Goal: Task Accomplishment & Management: Complete application form

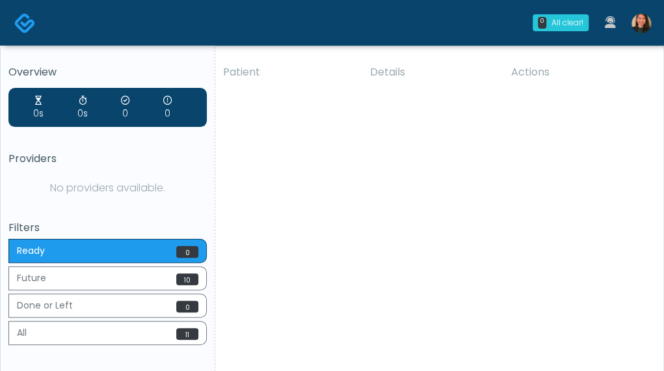
click at [114, 184] on div "No providers available." at bounding box center [107, 188] width 198 height 26
click at [646, 23] on img at bounding box center [642, 24] width 20 height 20
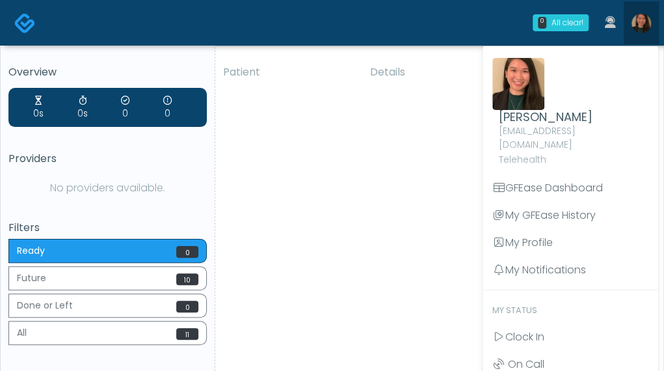
click at [646, 23] on img at bounding box center [642, 24] width 20 height 20
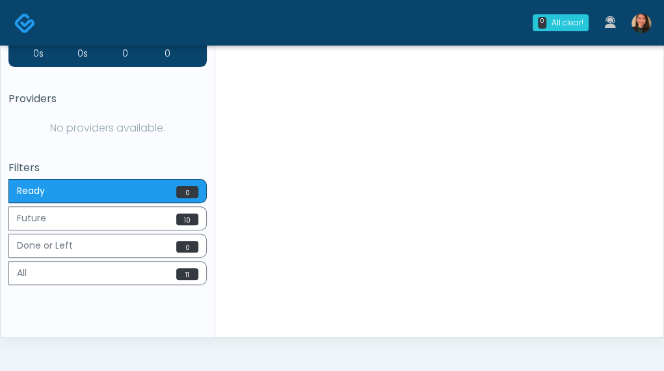
scroll to position [99, 0]
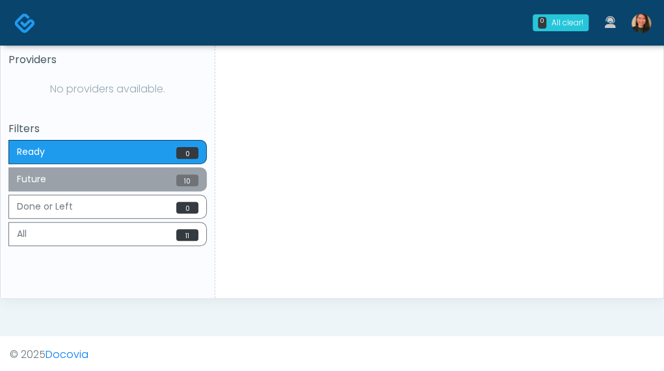
click at [165, 170] on button "Future 10" at bounding box center [107, 179] width 198 height 24
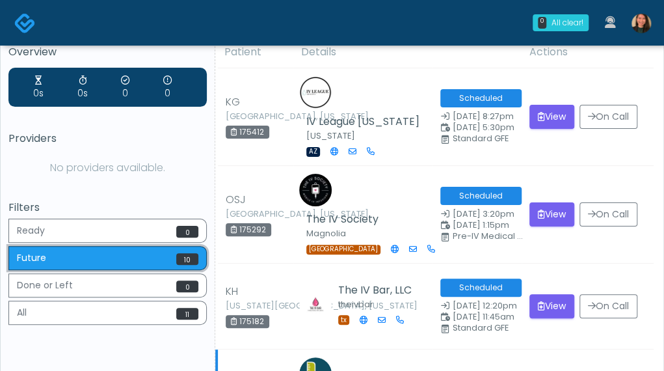
scroll to position [0, 0]
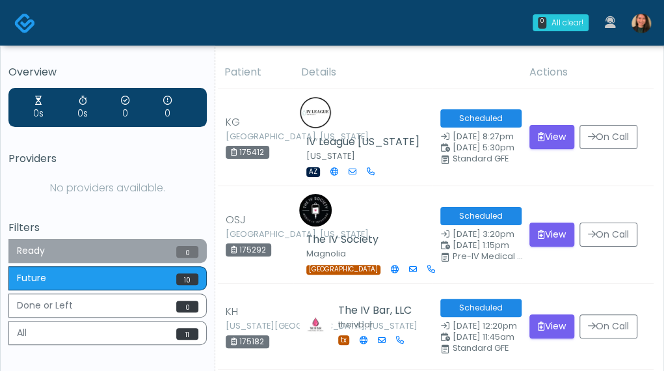
click at [146, 249] on button "Ready 0" at bounding box center [107, 251] width 198 height 24
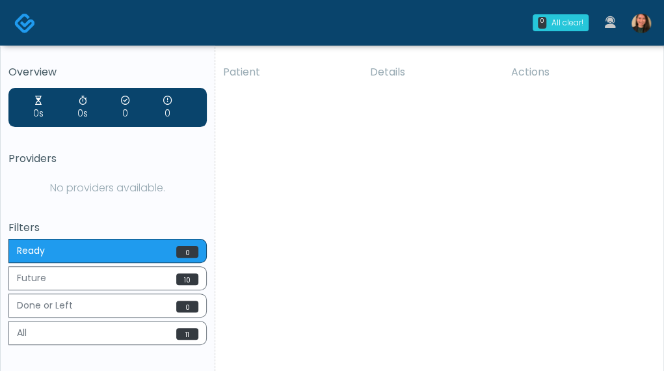
click at [650, 19] on link at bounding box center [641, 22] width 35 height 43
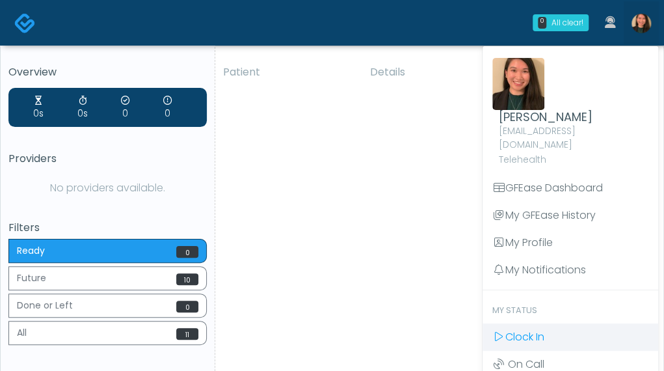
click at [563, 323] on link "Clock In" at bounding box center [571, 336] width 176 height 27
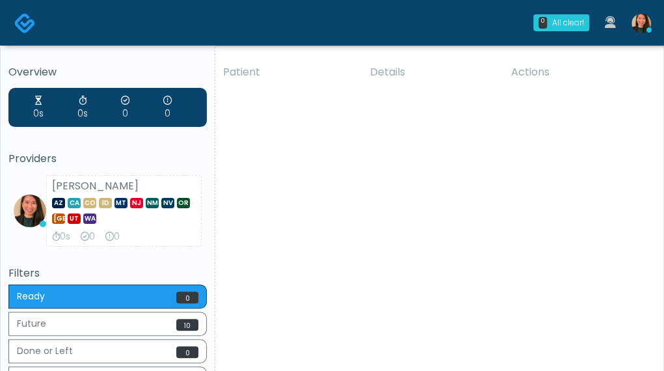
click at [129, 171] on div "Providers Aila Paredes AZ CA CO ID MT NJ NM NV OR TX UT WA 0s 0 0" at bounding box center [107, 200] width 198 height 94
click at [74, 267] on h5 "Filters" at bounding box center [107, 273] width 198 height 12
click at [85, 209] on div "AZ CA CO ID MT NJ NM NV OR TX UT WA" at bounding box center [124, 209] width 144 height 31
drag, startPoint x: 520, startPoint y: 273, endPoint x: 512, endPoint y: 274, distance: 7.8
click at [519, 273] on div "Patient Details Actions JM Romeoville, Illinois 175433 Aesthetics by Emediate C…" at bounding box center [434, 250] width 438 height 386
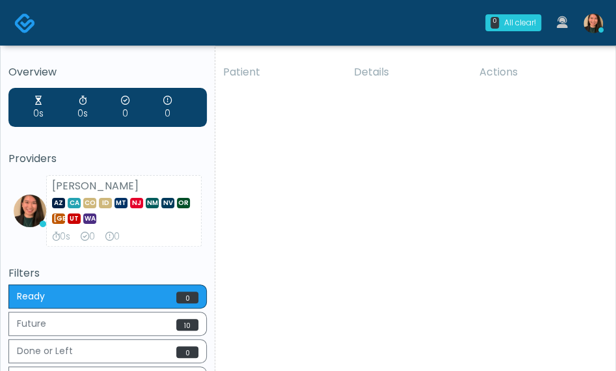
click at [553, 233] on div "Patient Details Actions JM Romeoville, Illinois 175433 Aesthetics by Emediate C…" at bounding box center [410, 250] width 390 height 386
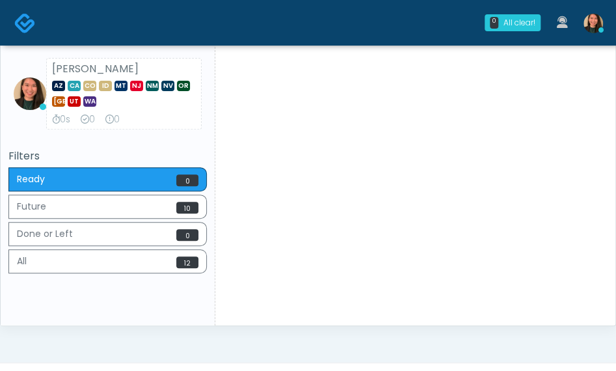
scroll to position [130, 0]
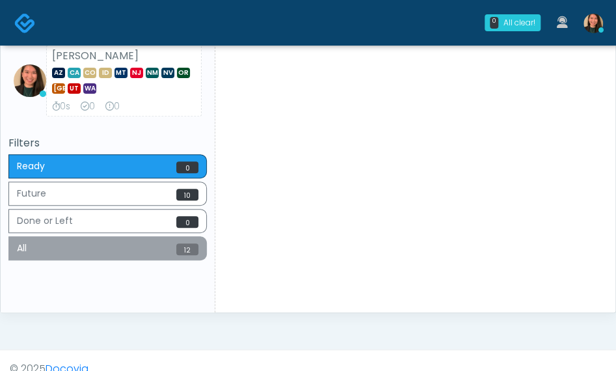
click at [144, 244] on button "All 12" at bounding box center [107, 248] width 198 height 24
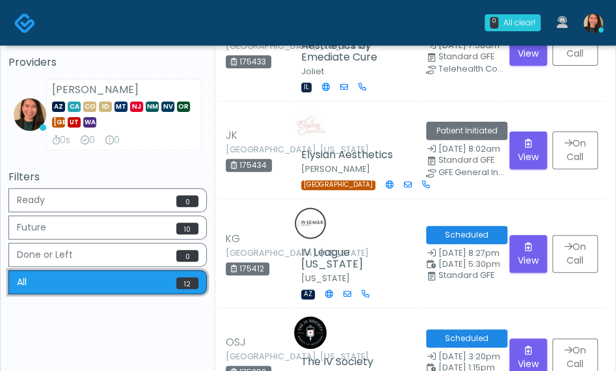
scroll to position [65, 0]
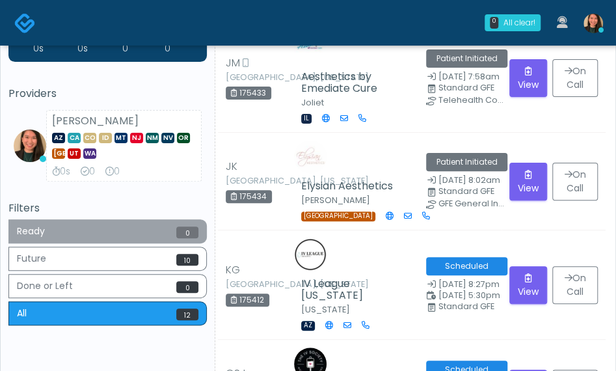
click at [127, 237] on button "Ready 0" at bounding box center [107, 231] width 198 height 24
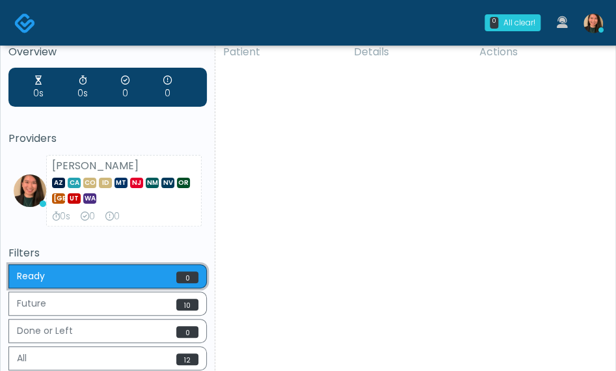
scroll to position [0, 0]
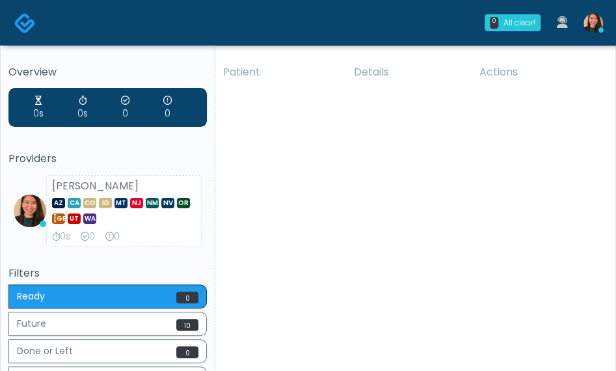
click at [160, 158] on h5 "Providers" at bounding box center [107, 159] width 198 height 12
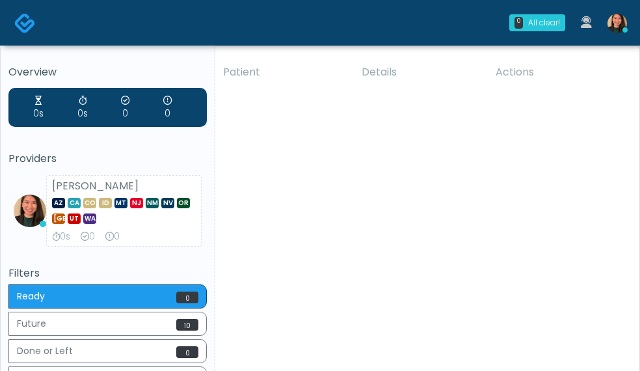
click at [126, 172] on div "Providers Aila Paredes AZ CA CO ID MT NJ NM NV OR TX UT WA 0s 0 0" at bounding box center [107, 200] width 198 height 94
click at [501, 230] on div "Patient Details Actions JM Romeoville, Illinois 175433 Aesthetics by Emediate C…" at bounding box center [422, 250] width 414 height 386
click at [570, 215] on div "Patient Details Actions JM Romeoville, Illinois 175433 Aesthetics by Emediate C…" at bounding box center [421, 250] width 412 height 386
click at [505, 172] on div "Patient Details Actions JM Romeoville, Illinois 175433 Aesthetics by Emediate C…" at bounding box center [421, 250] width 412 height 386
click at [620, 211] on div "Patient Details Actions JM Romeoville, Illinois 175433 Aesthetics by Emediate C…" at bounding box center [421, 250] width 412 height 386
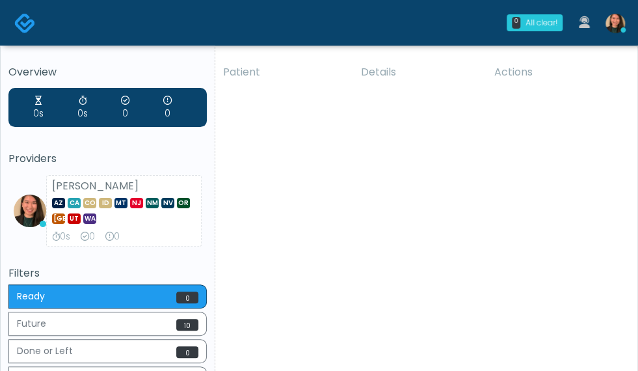
scroll to position [65, 0]
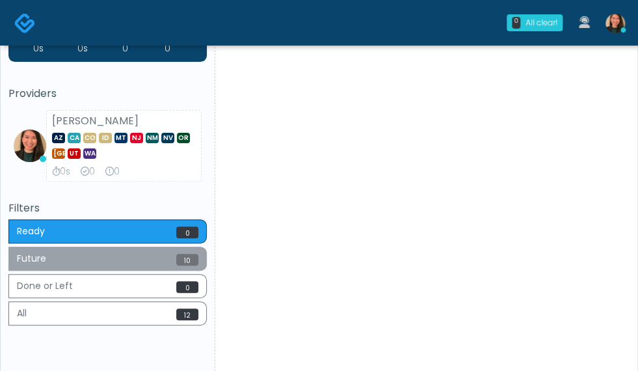
click at [199, 258] on button "Future 10" at bounding box center [107, 258] width 198 height 24
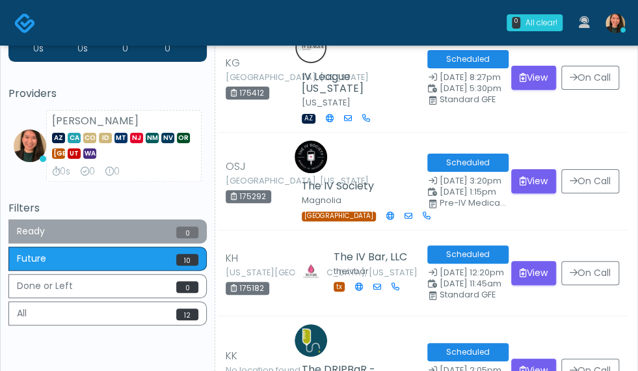
click at [167, 235] on button "Ready 0" at bounding box center [107, 231] width 198 height 24
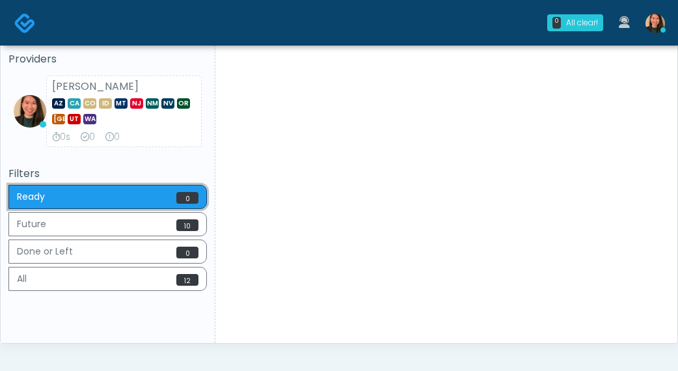
scroll to position [79, 0]
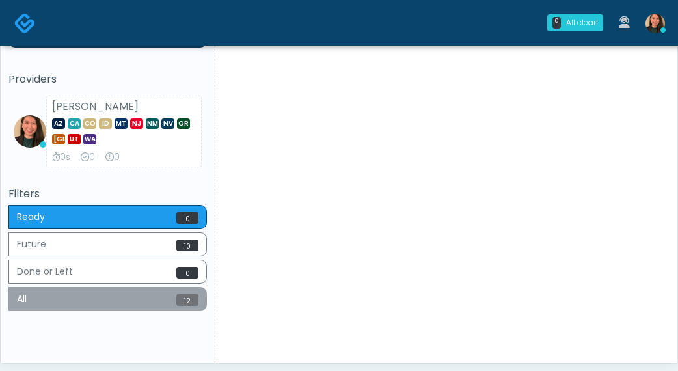
click at [163, 300] on button "All 12" at bounding box center [107, 299] width 198 height 24
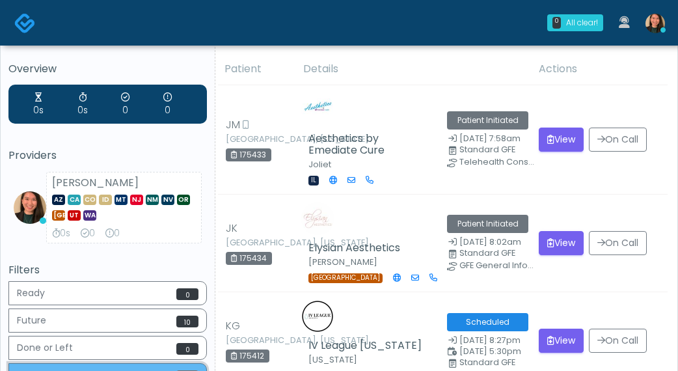
scroll to position [0, 0]
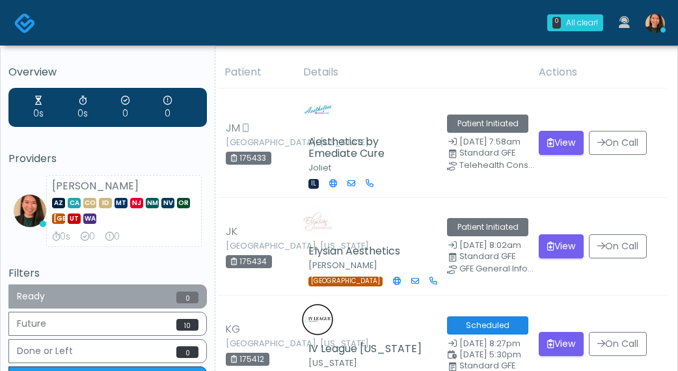
click at [141, 296] on button "Ready 0" at bounding box center [107, 296] width 198 height 24
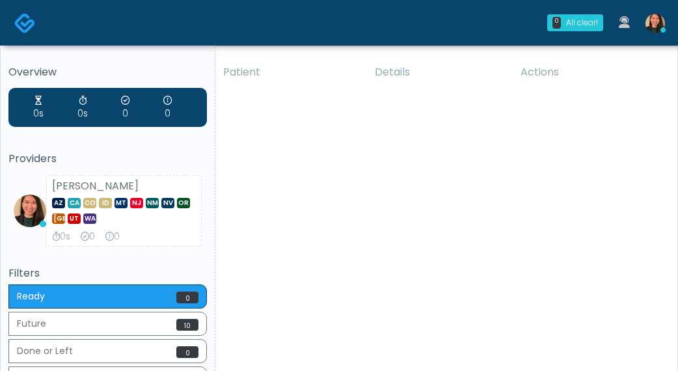
click at [637, 183] on div "Patient Details Actions JM Romeoville, Illinois 175433 Aesthetics by Emediate C…" at bounding box center [441, 250] width 452 height 386
click at [70, 261] on div "Overview 0s 0s 0 0 Providers Aila Paredes AZ CA CO ID MT NJ NM NV OR TX UT WA 0…" at bounding box center [107, 229] width 198 height 327
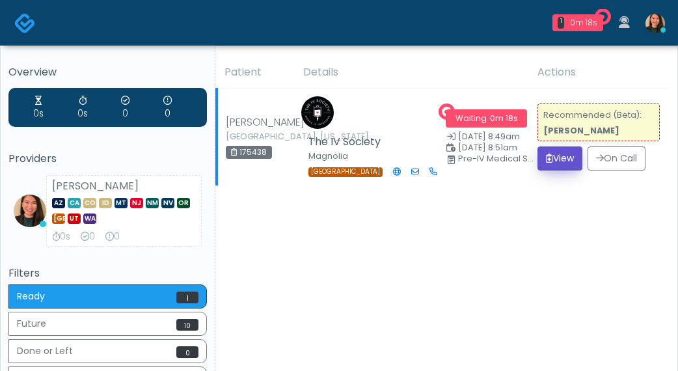
click at [566, 148] on button "View" at bounding box center [559, 158] width 45 height 24
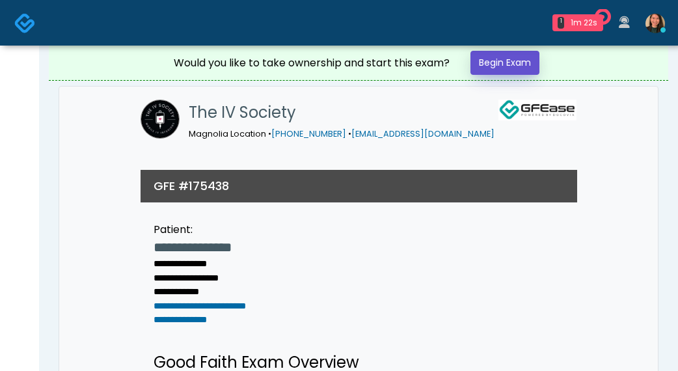
click at [519, 65] on link "Begin Exam" at bounding box center [504, 63] width 69 height 24
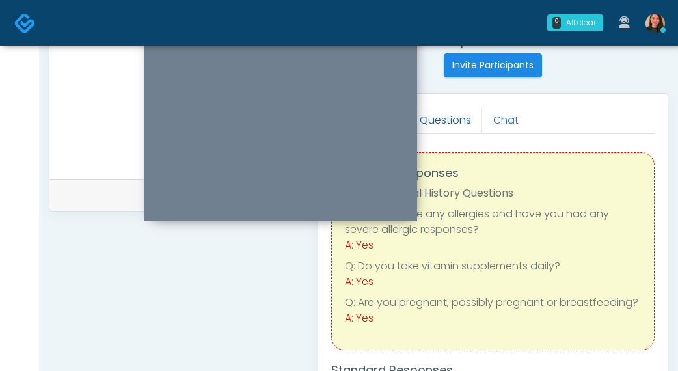
click at [459, 124] on link "Questions" at bounding box center [444, 120] width 73 height 27
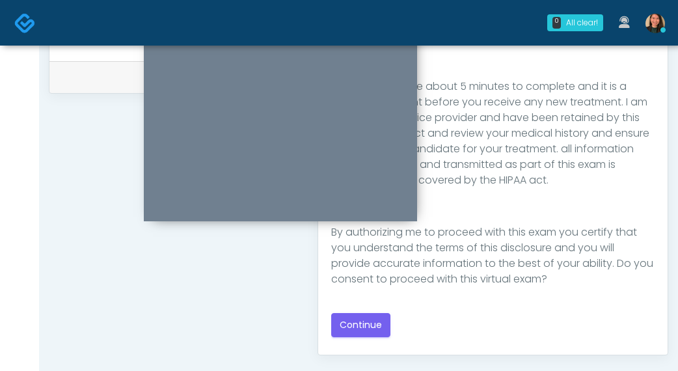
scroll to position [650, 0]
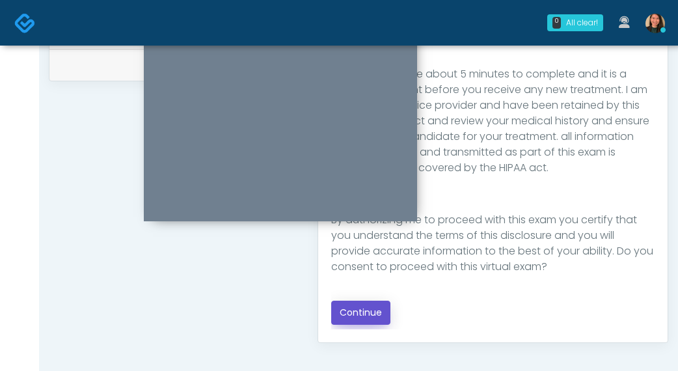
click at [371, 310] on button "Continue" at bounding box center [360, 312] width 59 height 24
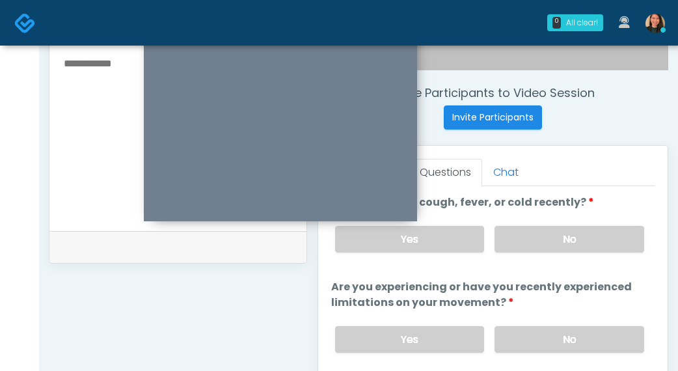
scroll to position [483, 0]
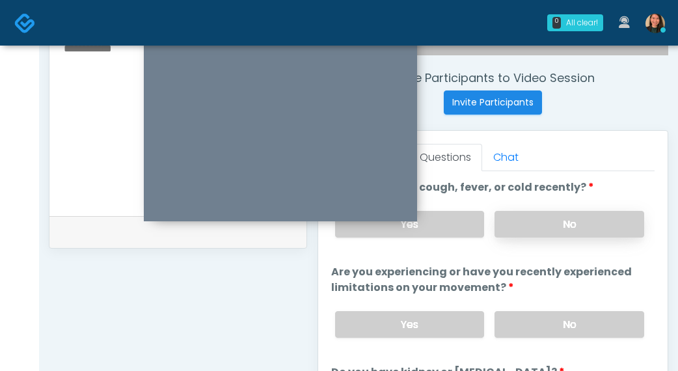
click at [594, 227] on label "No" at bounding box center [569, 224] width 150 height 27
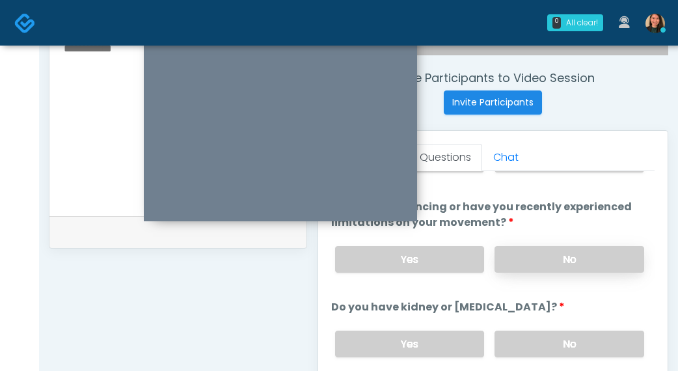
click at [617, 256] on label "No" at bounding box center [569, 259] width 150 height 27
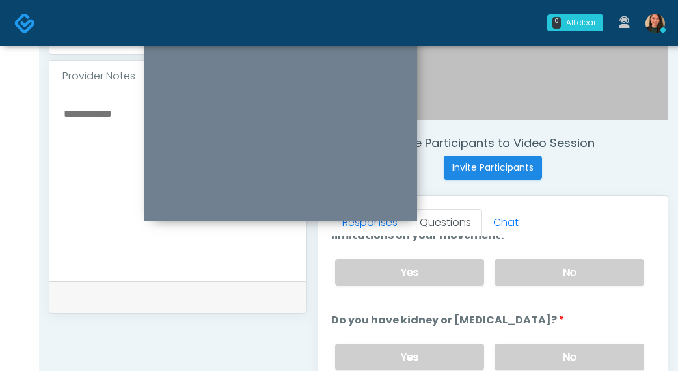
scroll to position [130, 0]
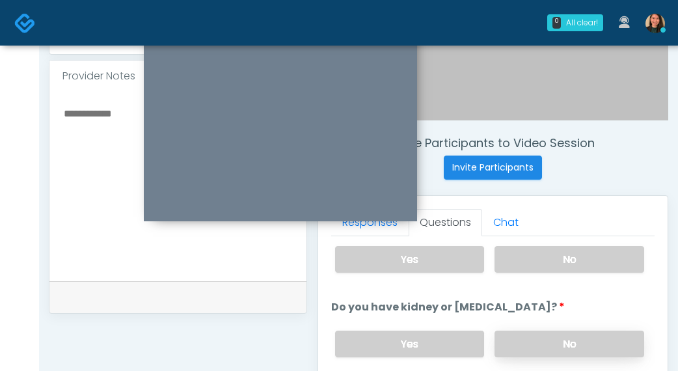
click at [569, 338] on label "No" at bounding box center [569, 343] width 150 height 27
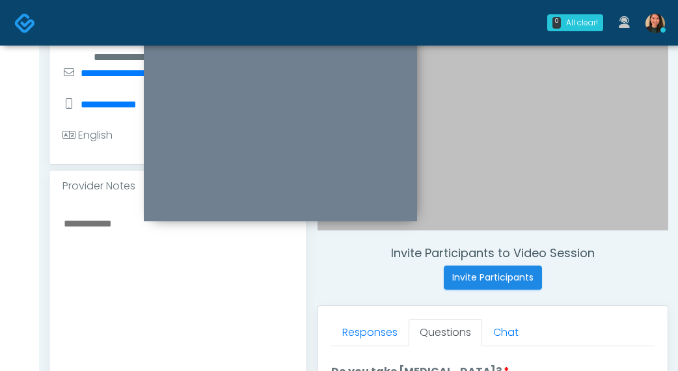
scroll to position [288, 0]
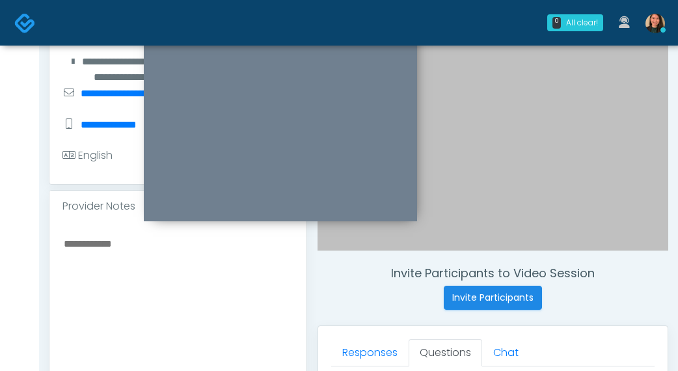
click at [137, 273] on textarea at bounding box center [177, 314] width 231 height 159
type textarea "*"
click at [62, 248] on textarea "**********" at bounding box center [177, 314] width 231 height 159
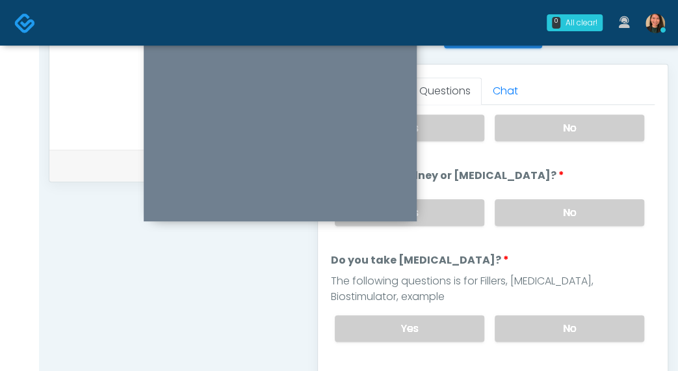
scroll to position [260, 0]
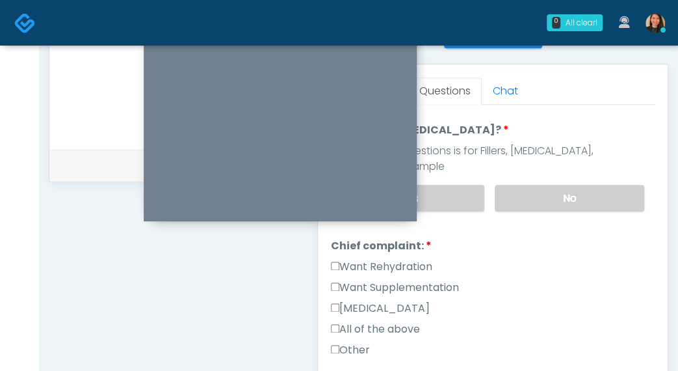
click at [396, 259] on label "Want Rehydration" at bounding box center [381, 267] width 101 height 16
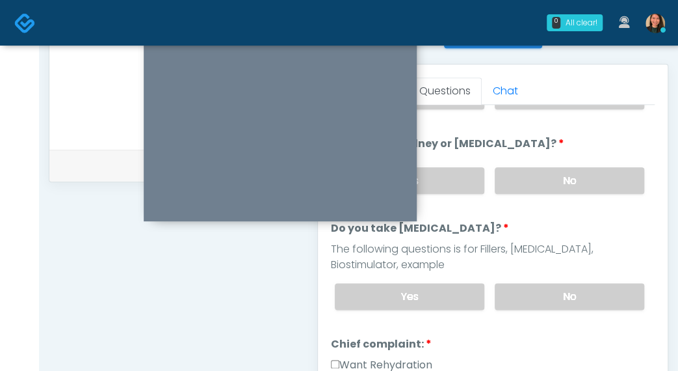
scroll to position [130, 0]
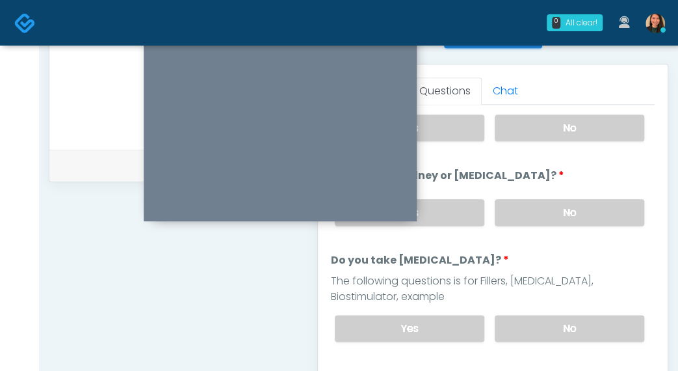
drag, startPoint x: 574, startPoint y: 321, endPoint x: 415, endPoint y: 305, distance: 159.5
click at [418, 304] on div "Yes No" at bounding box center [490, 327] width 330 height 47
click at [413, 318] on label "Yes" at bounding box center [410, 328] width 150 height 27
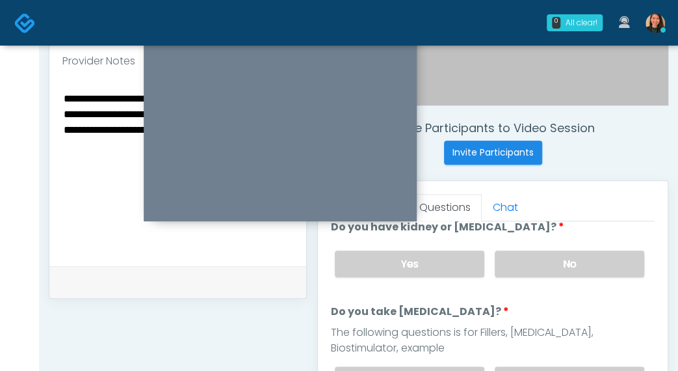
scroll to position [289, 0]
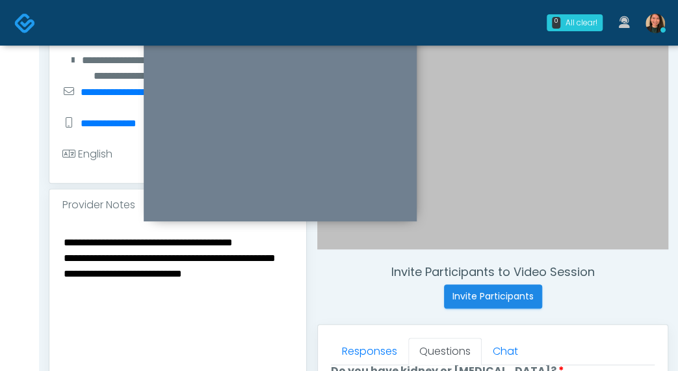
click at [252, 328] on textarea "**********" at bounding box center [177, 312] width 231 height 159
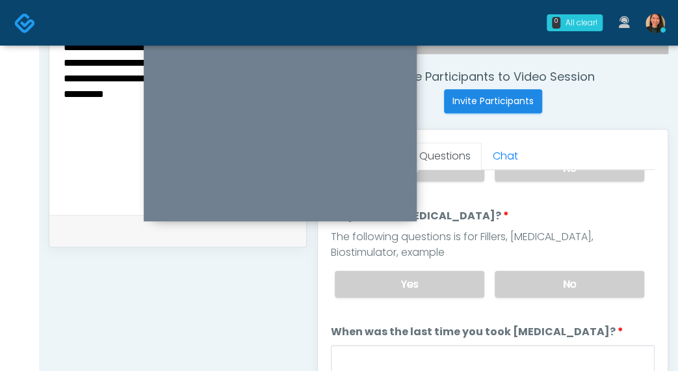
scroll to position [325, 0]
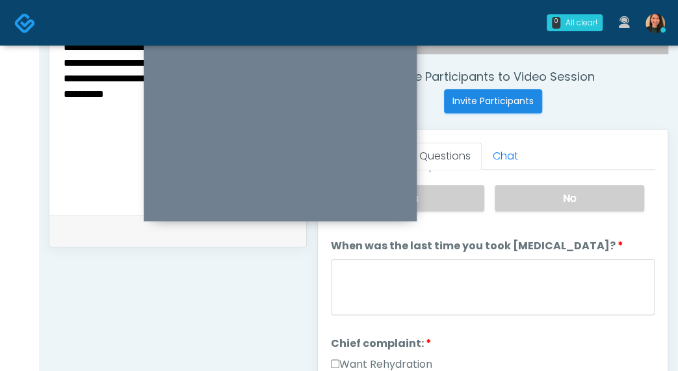
type textarea "**********"
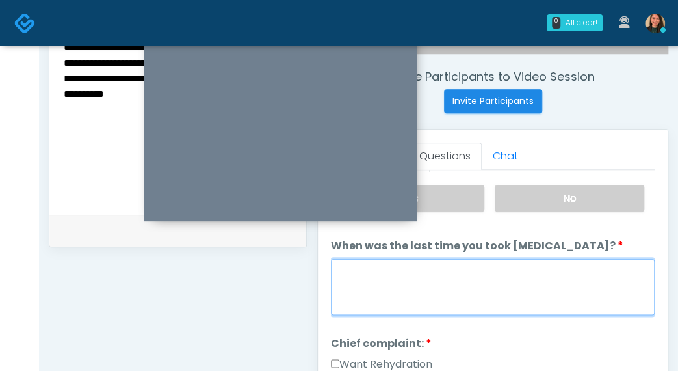
click at [511, 287] on textarea "When was the last time you took blood thinners?" at bounding box center [493, 287] width 324 height 56
type textarea "*"
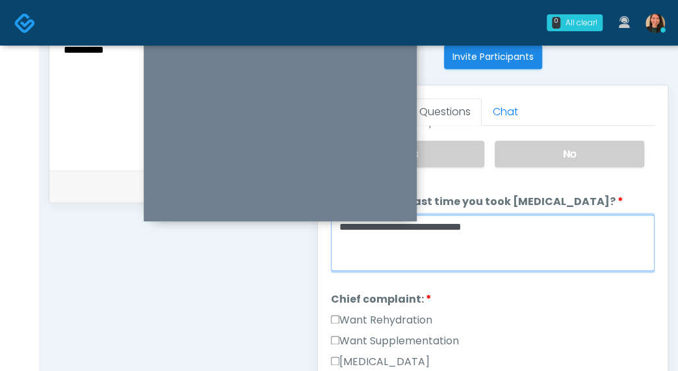
scroll to position [550, 0]
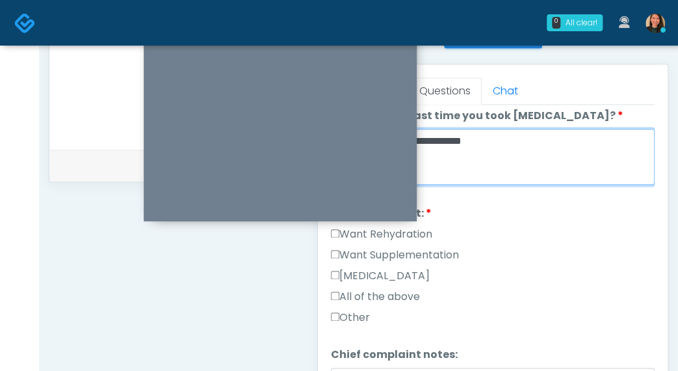
type textarea "**********"
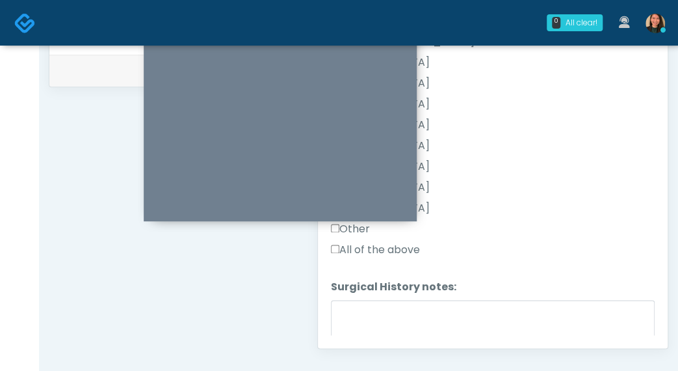
scroll to position [767, 0]
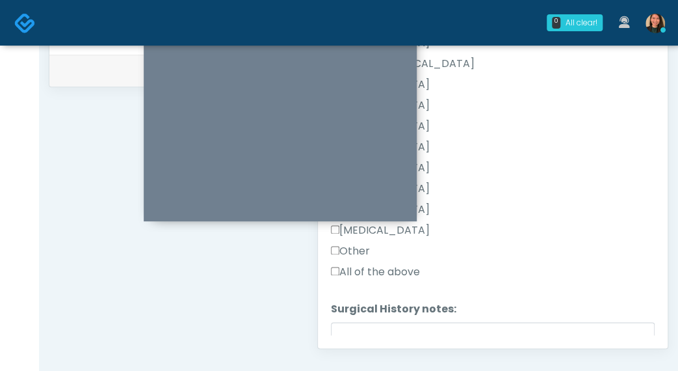
click at [357, 245] on label "Other" at bounding box center [350, 251] width 39 height 16
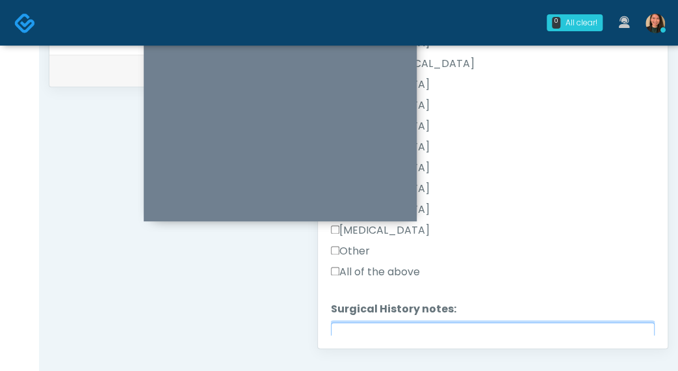
click at [394, 322] on textarea "Surgical History notes:" at bounding box center [493, 350] width 324 height 56
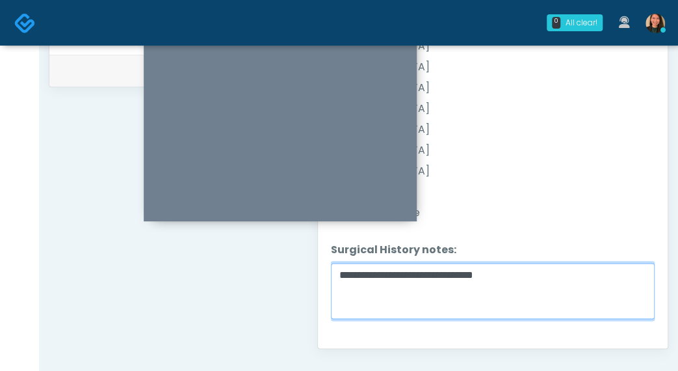
scroll to position [846, 0]
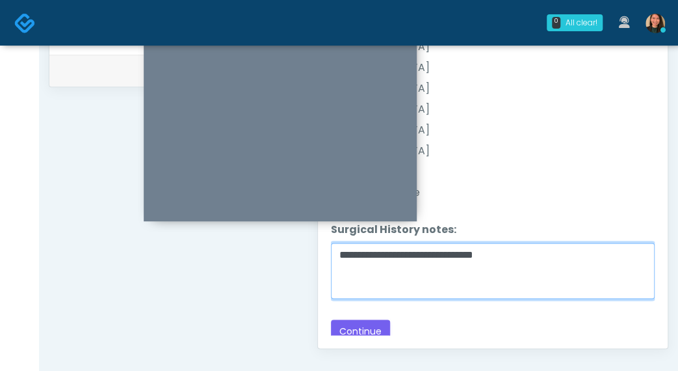
type textarea "**********"
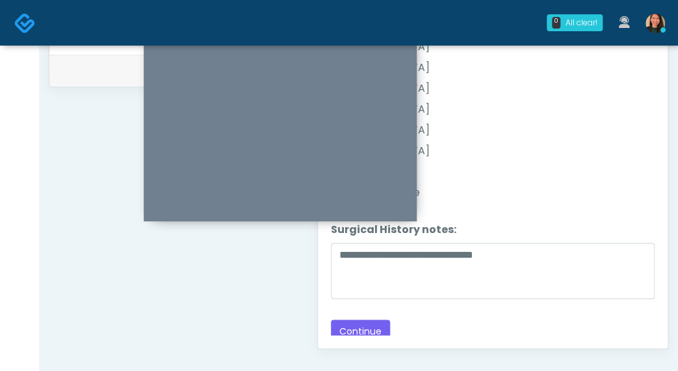
click at [358, 319] on button "Continue" at bounding box center [360, 331] width 59 height 24
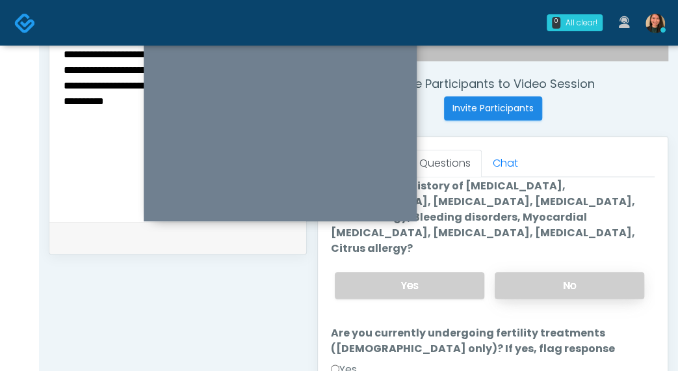
scroll to position [65, 0]
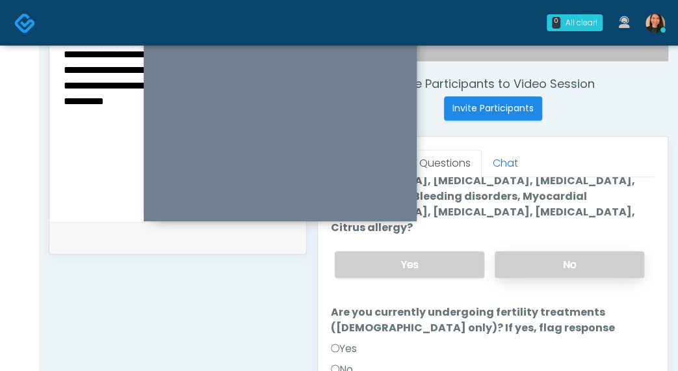
click at [549, 251] on label "No" at bounding box center [570, 264] width 150 height 27
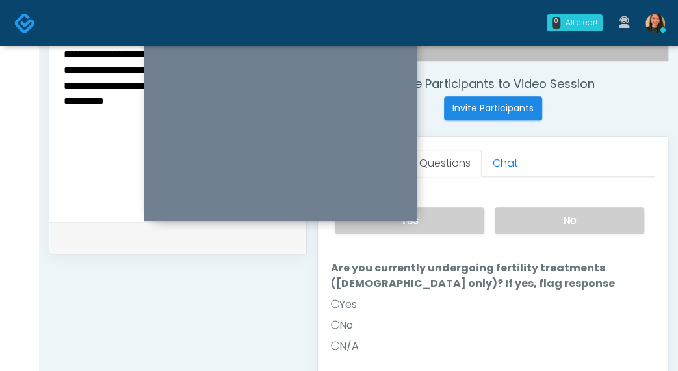
scroll to position [130, 0]
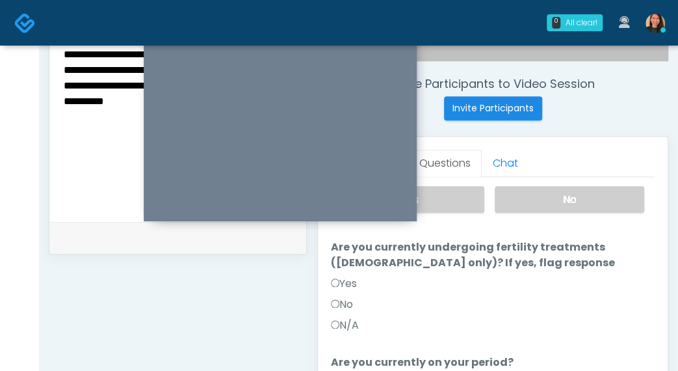
click at [358, 297] on div "No" at bounding box center [493, 307] width 324 height 21
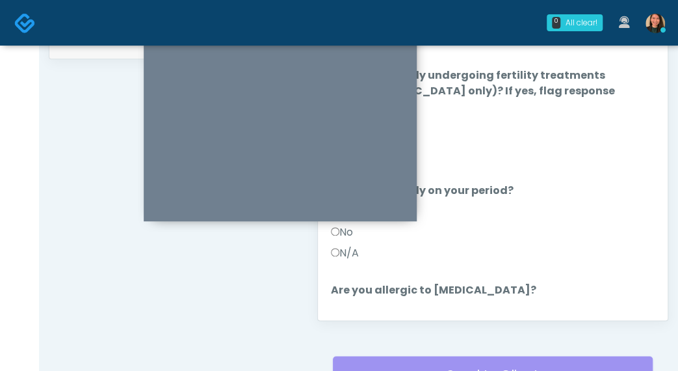
scroll to position [42, 0]
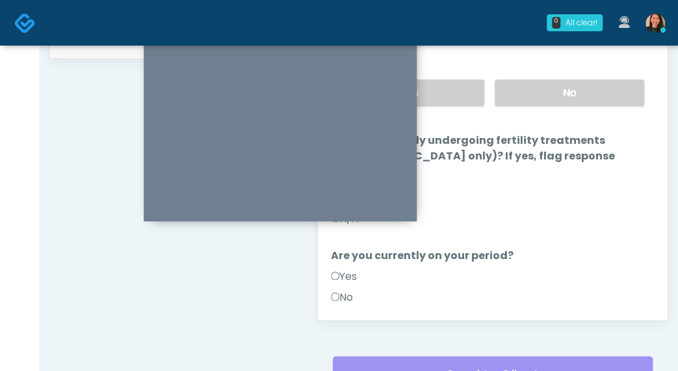
click at [341, 289] on label "No" at bounding box center [342, 297] width 22 height 16
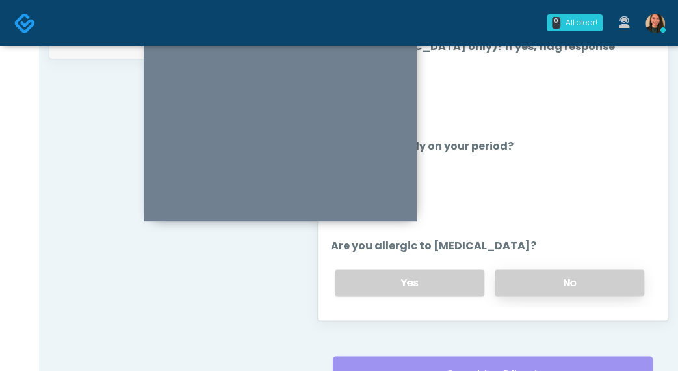
scroll to position [172, 0]
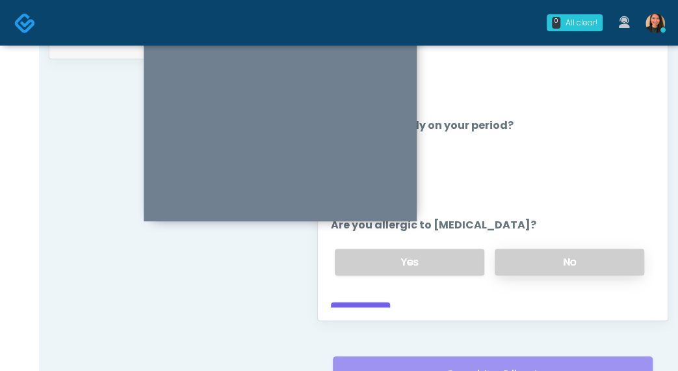
click at [577, 248] on label "No" at bounding box center [570, 261] width 150 height 27
click at [376, 302] on button "Continue" at bounding box center [360, 314] width 59 height 24
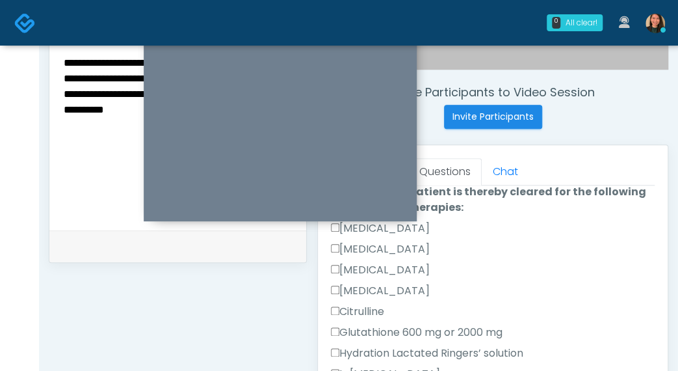
scroll to position [0, 0]
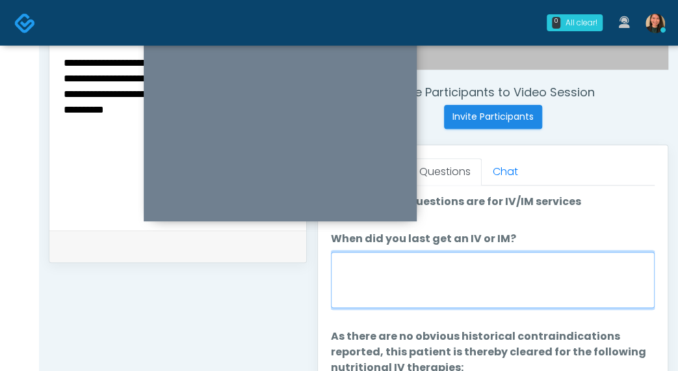
click at [539, 295] on textarea "When did you last get an IV or IM?" at bounding box center [493, 280] width 324 height 56
type textarea "*"
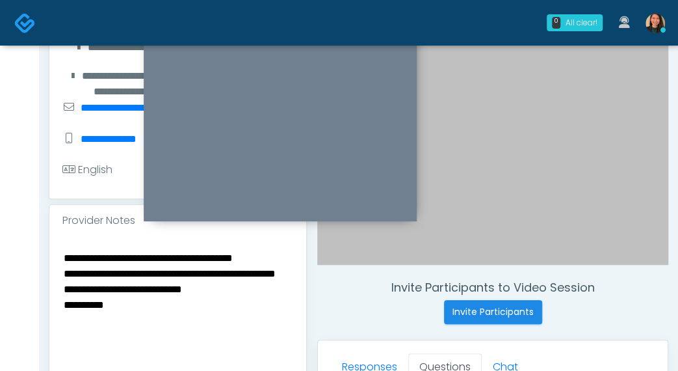
scroll to position [339, 0]
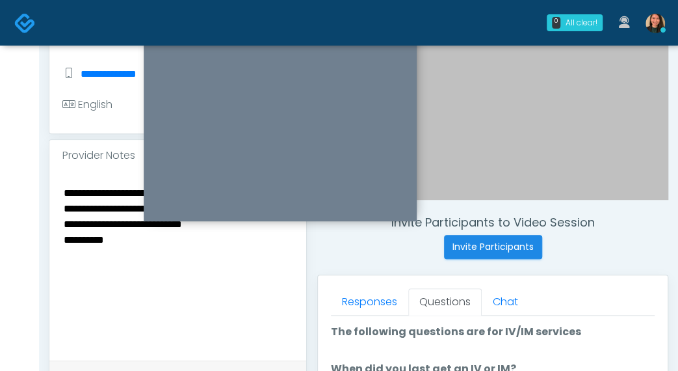
type textarea "**********"
click at [159, 273] on textarea "**********" at bounding box center [177, 263] width 231 height 159
click at [272, 236] on textarea "**********" at bounding box center [177, 263] width 231 height 159
click at [256, 282] on textarea "**********" at bounding box center [177, 263] width 231 height 159
click at [265, 267] on textarea "**********" at bounding box center [177, 263] width 231 height 159
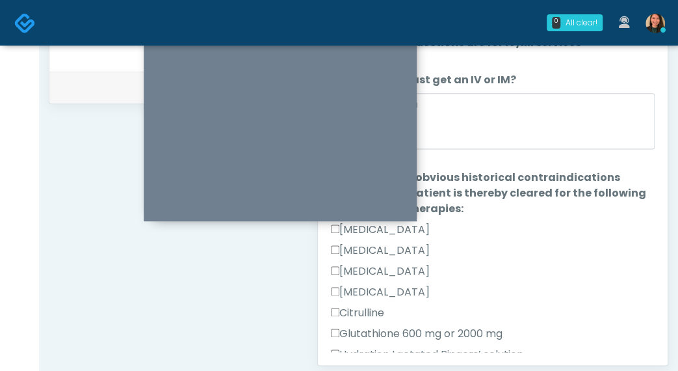
scroll to position [585, 0]
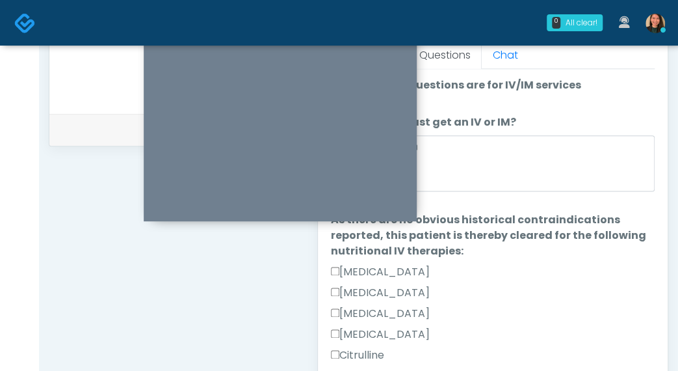
type textarea "**********"
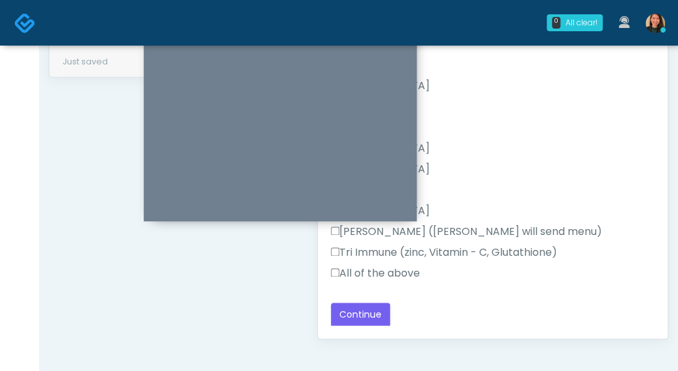
scroll to position [650, 0]
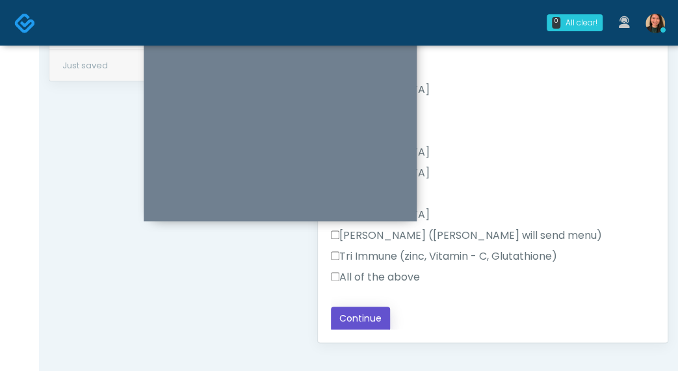
click at [358, 319] on button "Continue" at bounding box center [360, 318] width 59 height 24
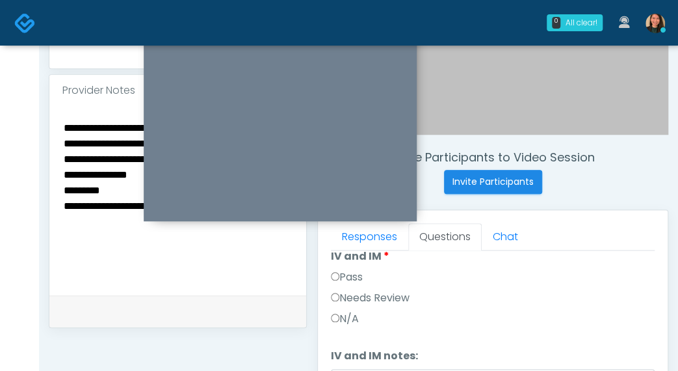
scroll to position [53, 0]
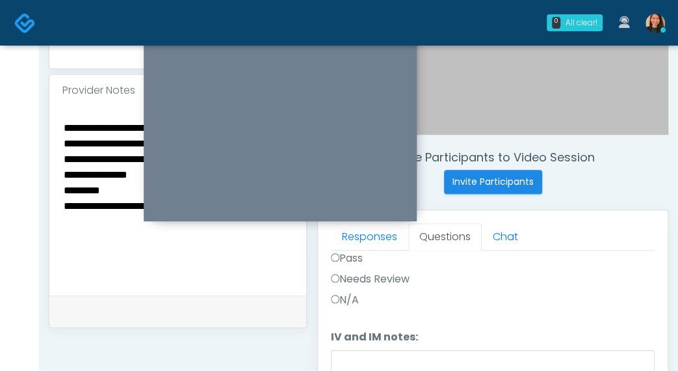
click at [388, 276] on label "Needs Review" at bounding box center [370, 279] width 79 height 16
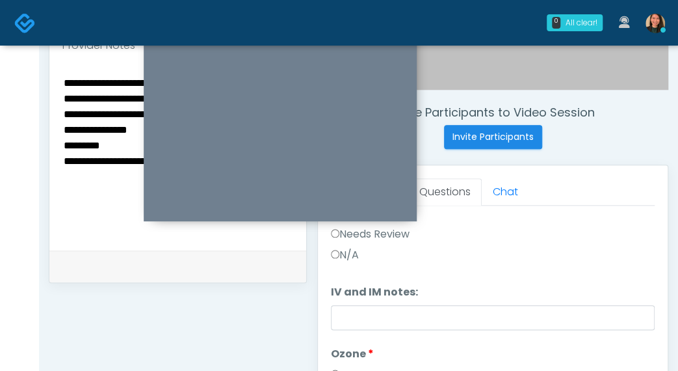
scroll to position [469, 0]
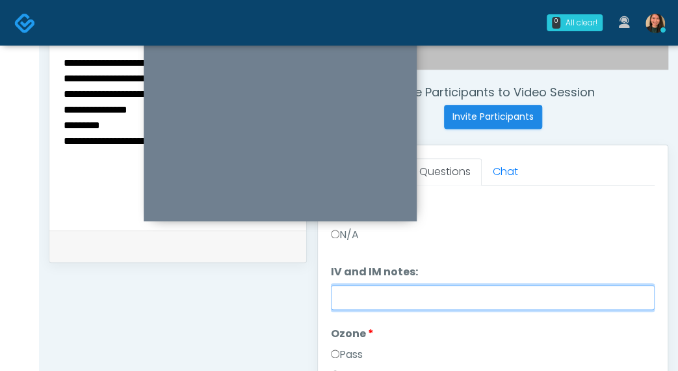
click at [495, 306] on input "IV and IM notes:" at bounding box center [493, 297] width 324 height 25
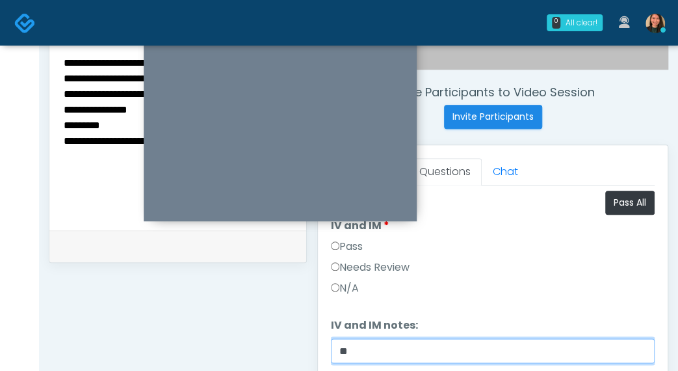
type input "*"
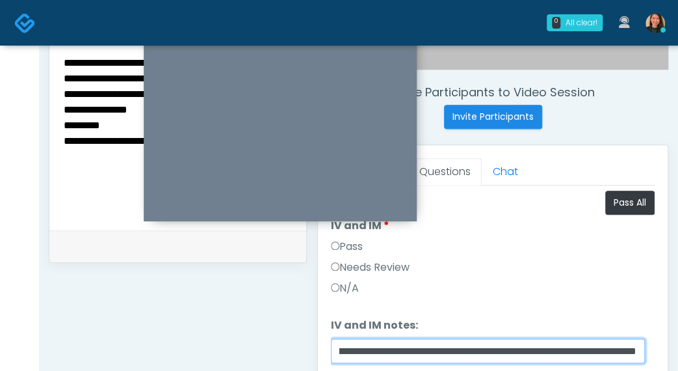
scroll to position [0, 380]
type input "**********"
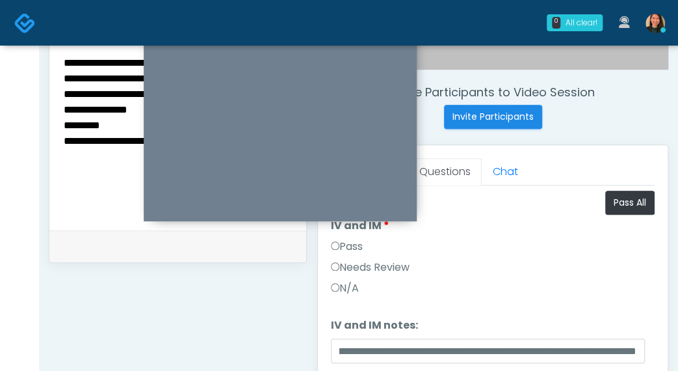
click at [73, 144] on textarea "**********" at bounding box center [177, 133] width 231 height 159
type textarea "**********"
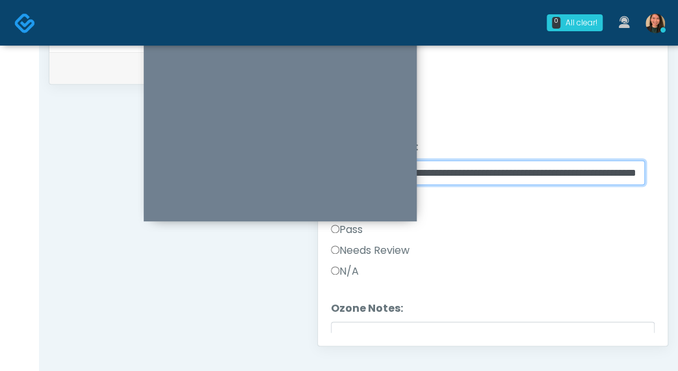
scroll to position [53, 0]
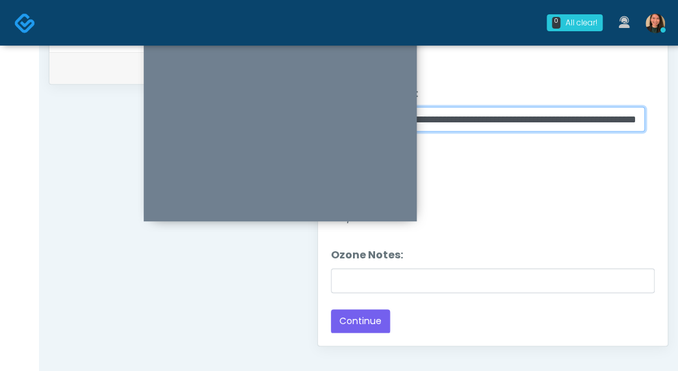
drag, startPoint x: 620, startPoint y: 349, endPoint x: 822, endPoint y: 376, distance: 204.1
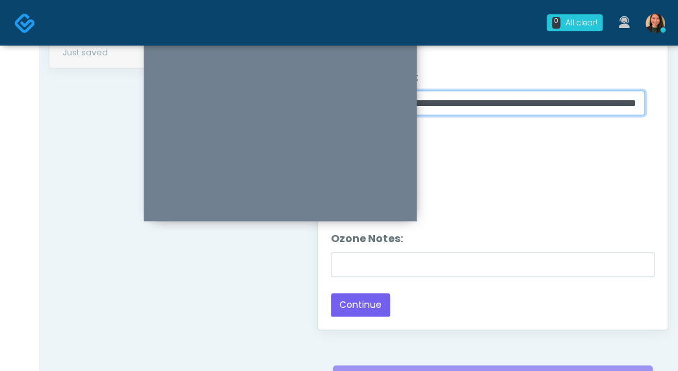
scroll to position [0, 0]
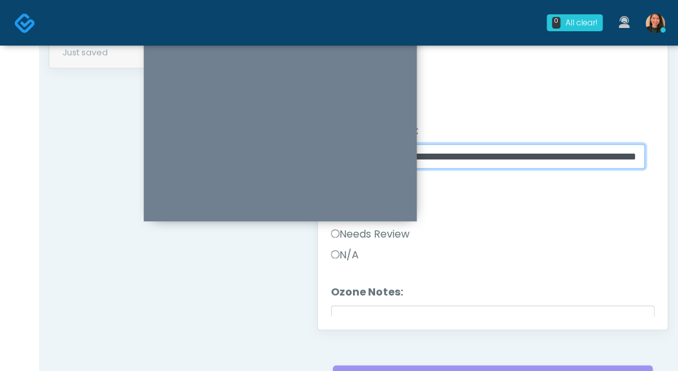
click at [596, 144] on input "**********" at bounding box center [488, 156] width 314 height 25
drag, startPoint x: 637, startPoint y: 153, endPoint x: 696, endPoint y: 163, distance: 60.1
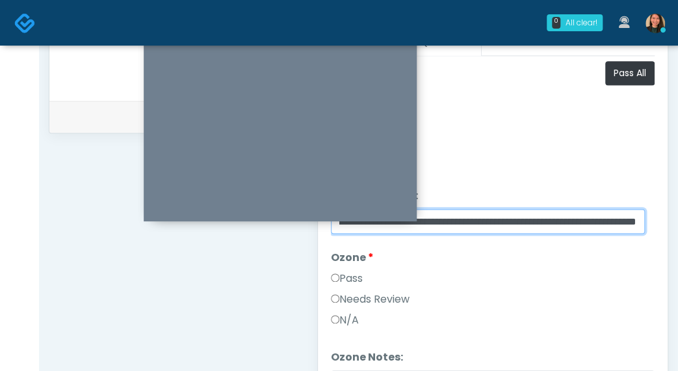
type input "**********"
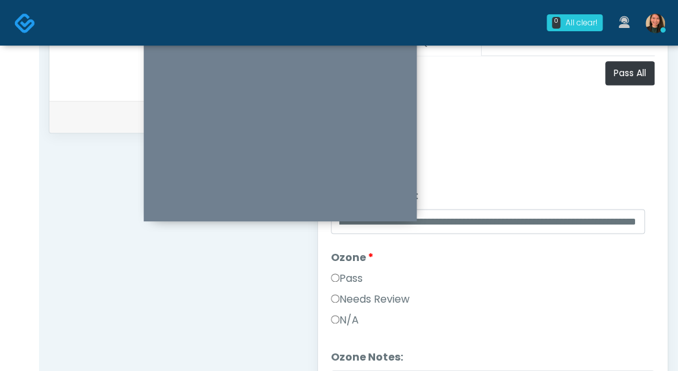
click at [377, 301] on label "Needs Review" at bounding box center [370, 299] width 79 height 16
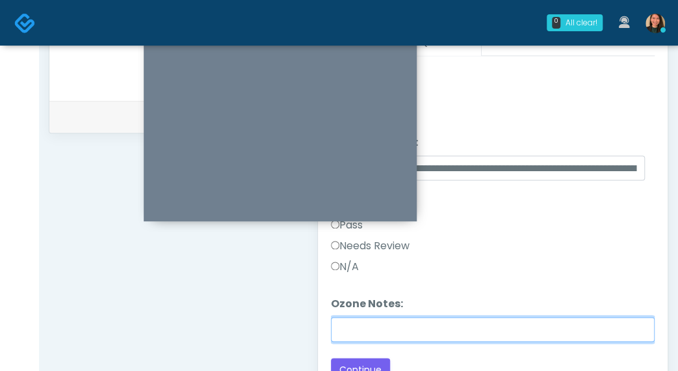
click at [460, 326] on input "Ozone Notes:" at bounding box center [493, 329] width 324 height 25
type input "**********"
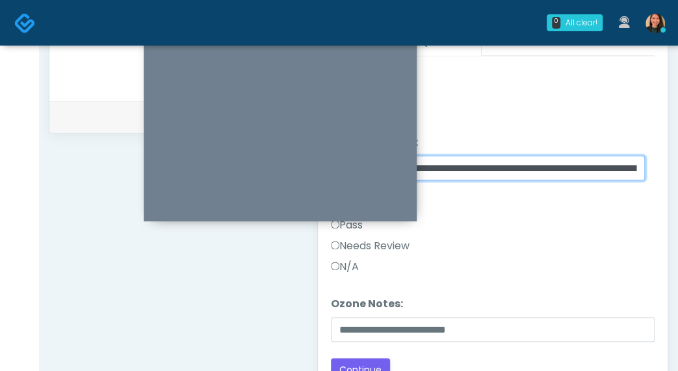
click at [557, 163] on input "**********" at bounding box center [488, 167] width 314 height 25
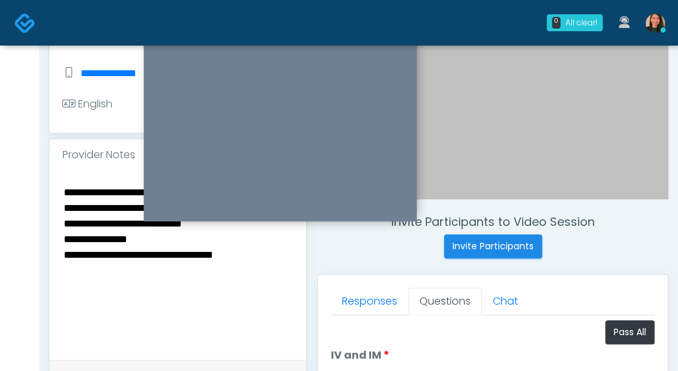
scroll to position [338, 0]
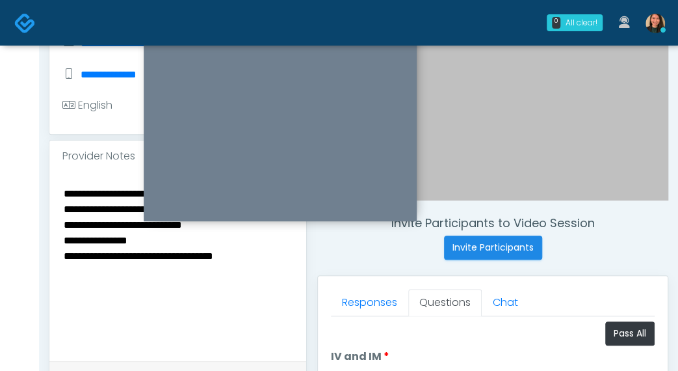
click at [271, 286] on textarea "**********" at bounding box center [177, 264] width 231 height 159
paste textarea "**********"
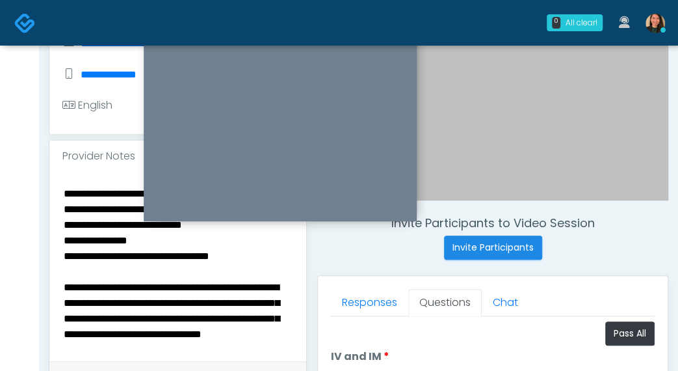
scroll to position [0, 0]
click at [156, 318] on textarea "**********" at bounding box center [178, 264] width 232 height 159
drag, startPoint x: 254, startPoint y: 285, endPoint x: 68, endPoint y: 274, distance: 186.3
click at [56, 282] on div "**********" at bounding box center [177, 266] width 257 height 189
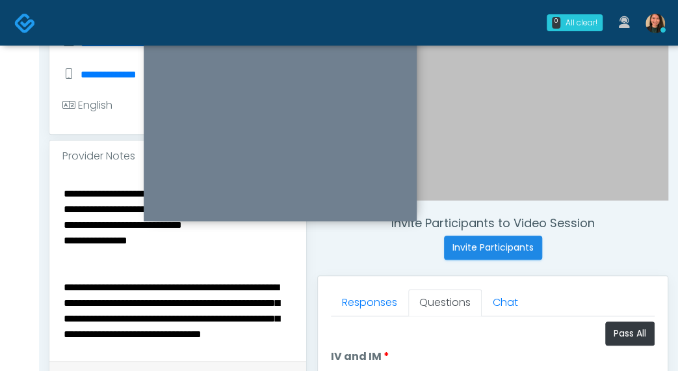
scroll to position [62, 0]
click at [235, 287] on textarea "**********" at bounding box center [178, 264] width 232 height 159
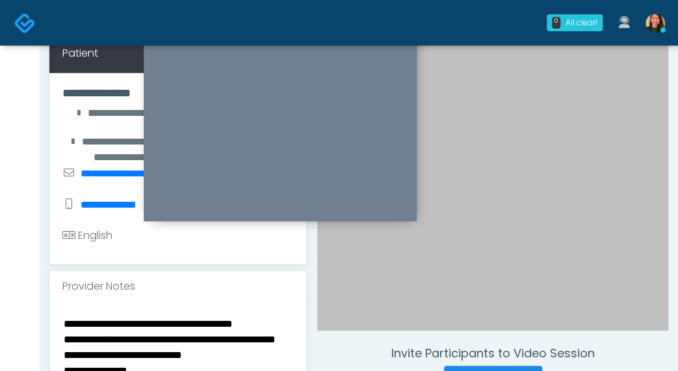
scroll to position [0, 0]
drag, startPoint x: 194, startPoint y: 336, endPoint x: -8, endPoint y: 255, distance: 217.4
click at [0, 255] on html "0 All clear! All clear! Aila Paredes In Exam - 8m 21s TX" at bounding box center [339, 375] width 678 height 1167
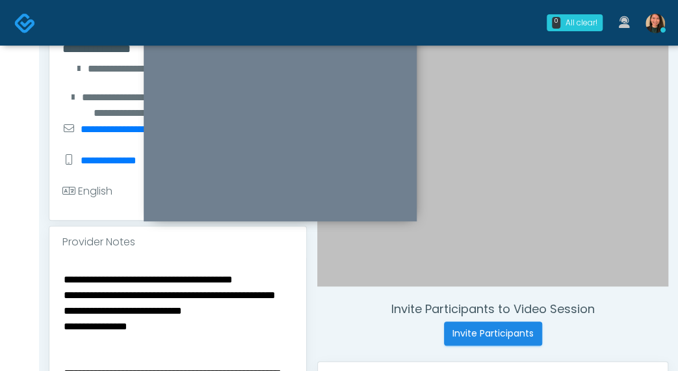
scroll to position [273, 0]
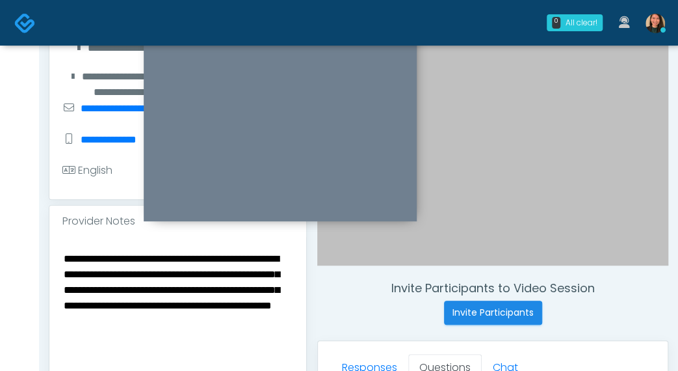
click at [217, 332] on textarea "**********" at bounding box center [178, 329] width 232 height 159
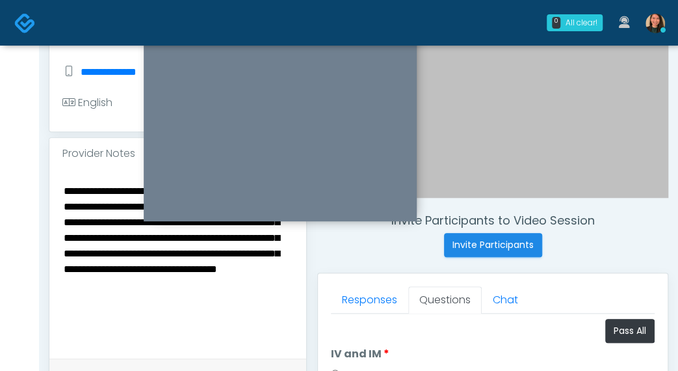
scroll to position [276, 0]
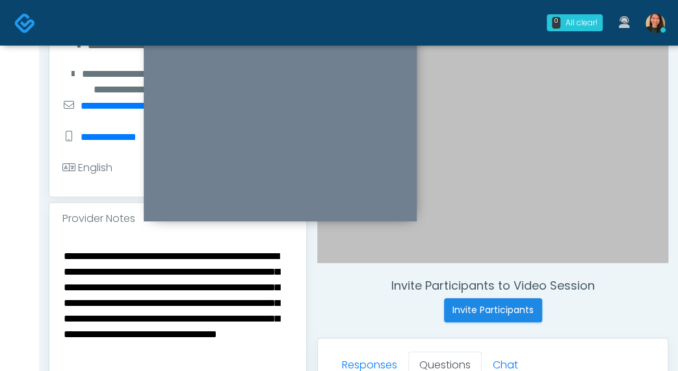
drag, startPoint x: 77, startPoint y: 296, endPoint x: 104, endPoint y: 308, distance: 29.7
click at [81, 297] on textarea "**********" at bounding box center [178, 326] width 232 height 159
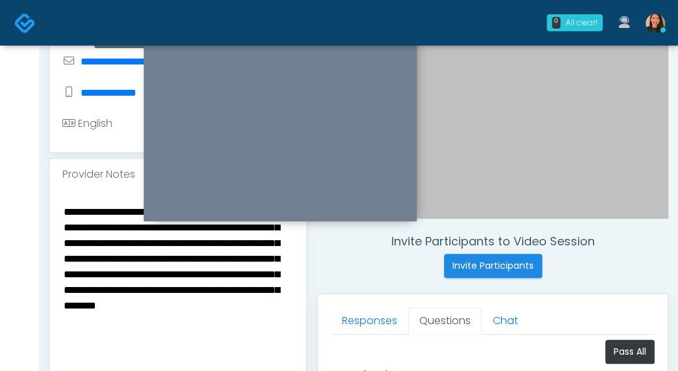
scroll to position [341, 0]
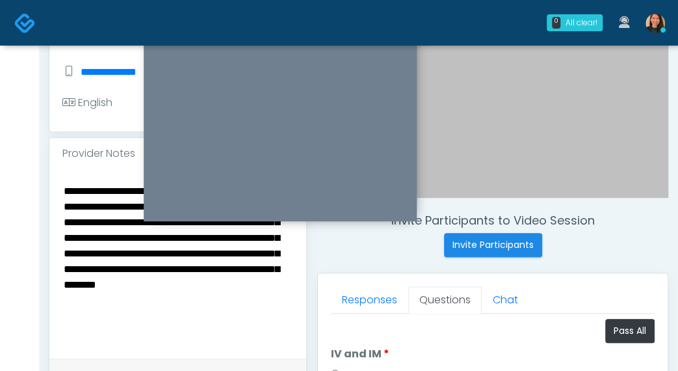
click at [248, 321] on textarea "**********" at bounding box center [178, 261] width 232 height 159
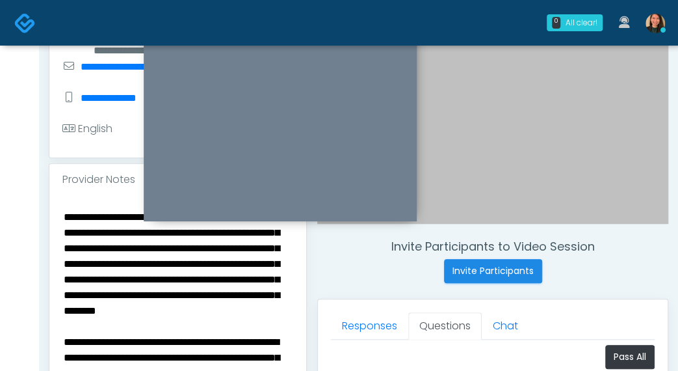
scroll to position [276, 0]
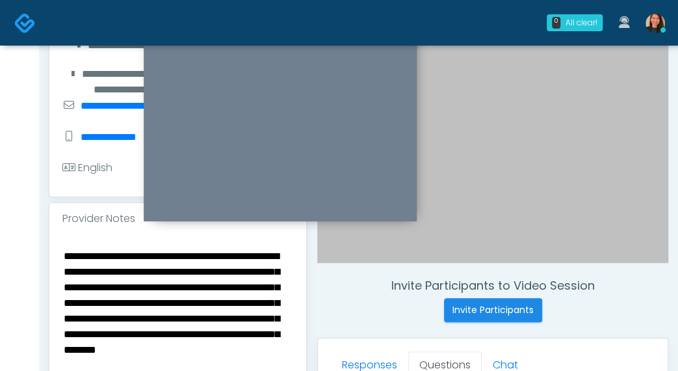
click at [64, 254] on textarea "**********" at bounding box center [178, 326] width 232 height 159
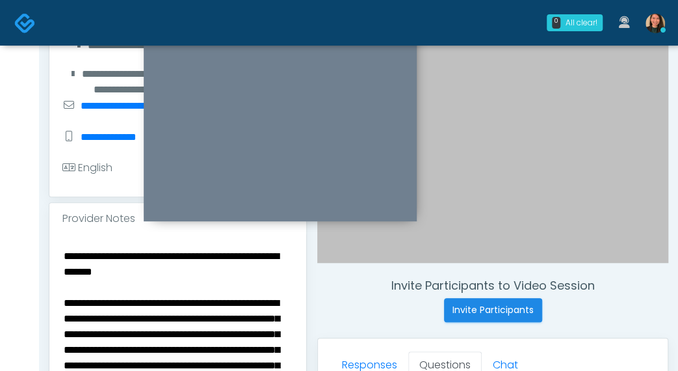
click at [116, 266] on textarea "**********" at bounding box center [178, 326] width 232 height 159
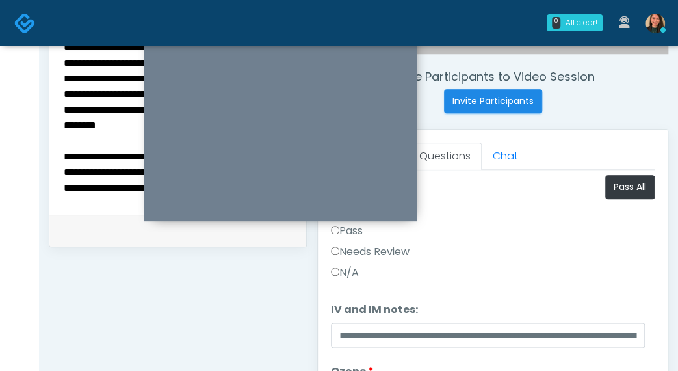
scroll to position [506, 0]
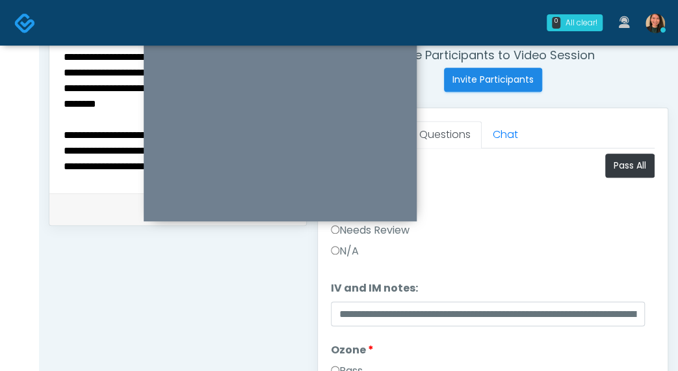
type textarea "**********"
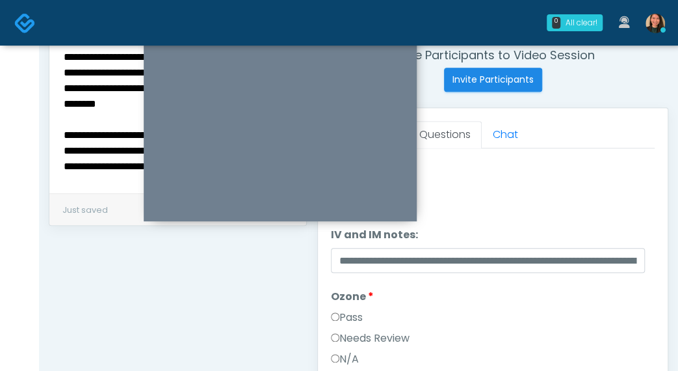
drag, startPoint x: 567, startPoint y: 244, endPoint x: 553, endPoint y: 257, distance: 19.3
click at [580, 253] on li "**********" at bounding box center [493, 250] width 324 height 46
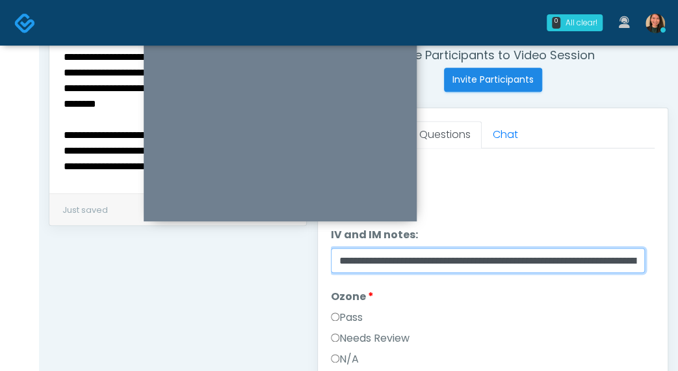
scroll to position [0, 757]
drag, startPoint x: 536, startPoint y: 276, endPoint x: 779, endPoint y: 287, distance: 243.5
click at [677, 287] on html "0 All clear! All clear! Aila Paredes In Exam - 10m 32s TX" at bounding box center [339, 77] width 678 height 1167
click at [585, 267] on input "**********" at bounding box center [488, 260] width 314 height 25
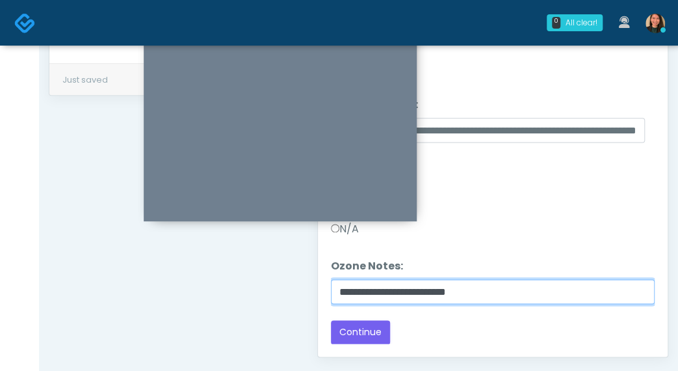
scroll to position [0, 0]
click at [464, 290] on input "**********" at bounding box center [493, 291] width 324 height 25
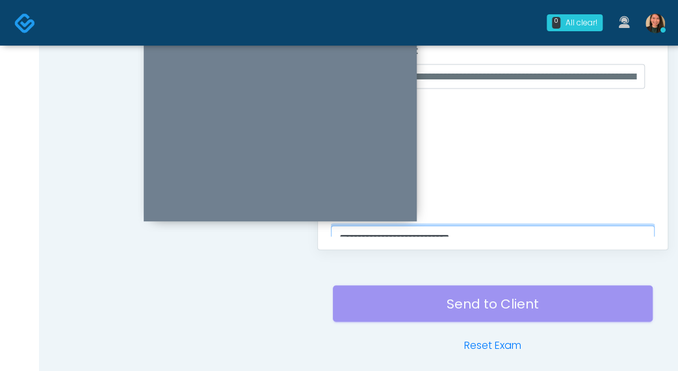
scroll to position [644, 0]
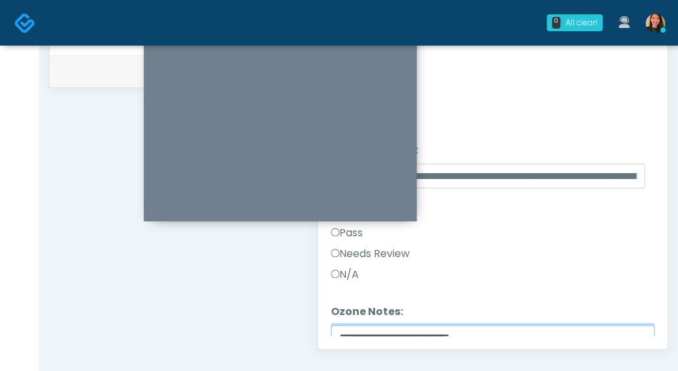
type input "**********"
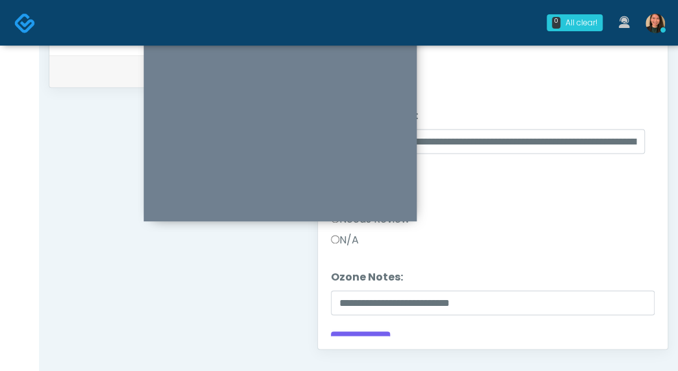
scroll to position [53, 0]
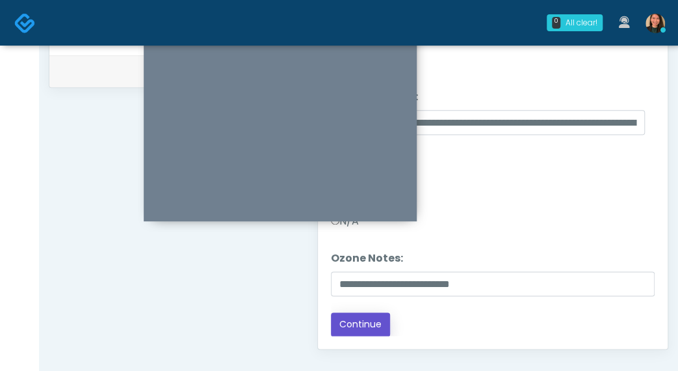
click at [364, 319] on button "Continue" at bounding box center [360, 324] width 59 height 24
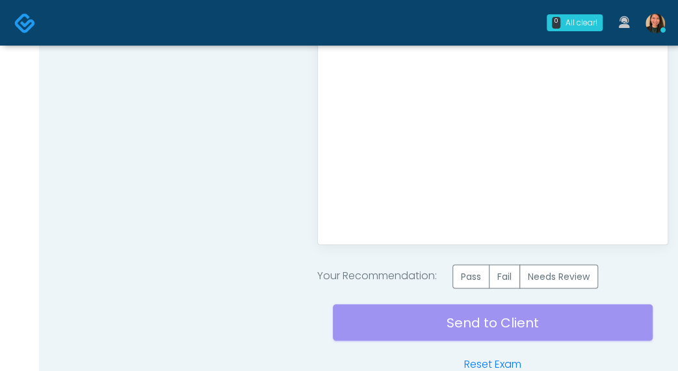
scroll to position [756, 0]
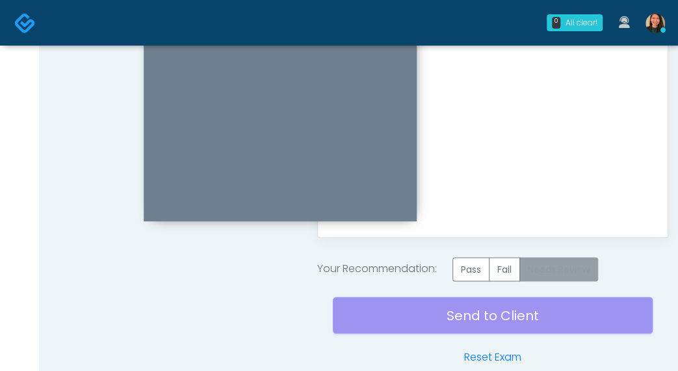
click at [576, 265] on label "Needs Review" at bounding box center [559, 269] width 79 height 24
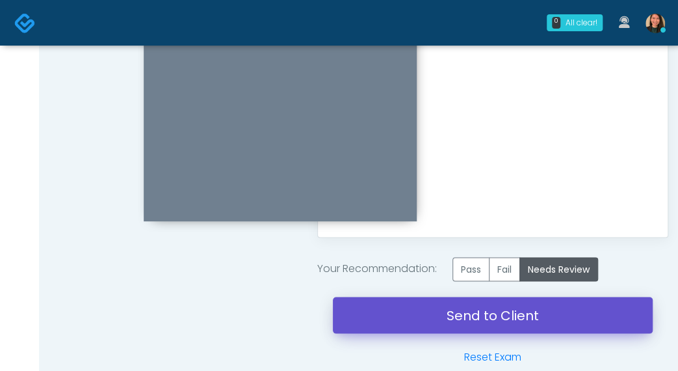
click at [585, 312] on link "Send to Client" at bounding box center [493, 315] width 320 height 36
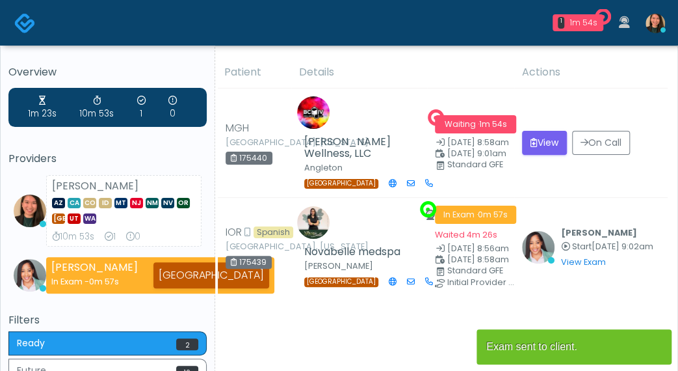
click at [669, 324] on section "Exam sent to client." at bounding box center [574, 344] width 195 height 42
click at [529, 144] on button "View" at bounding box center [544, 143] width 45 height 24
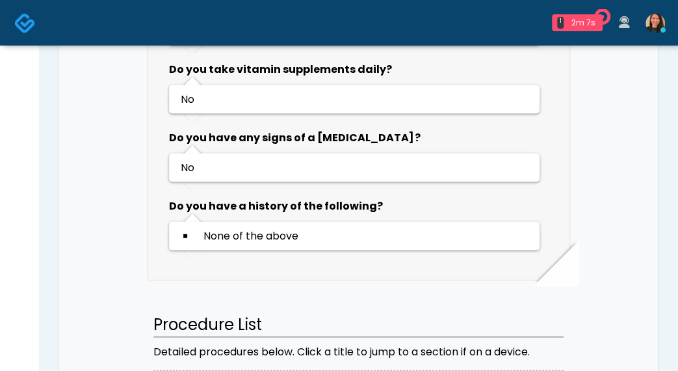
scroll to position [976, 0]
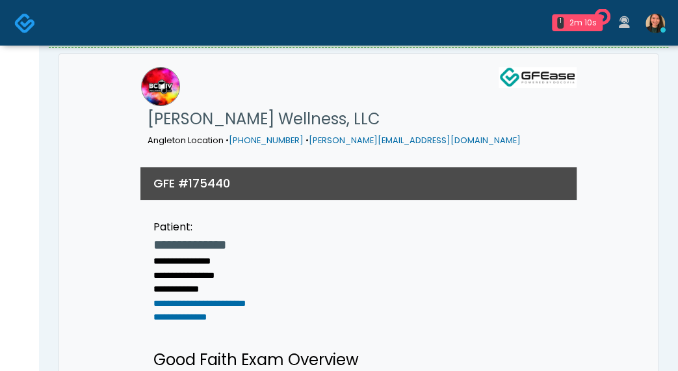
scroll to position [7, 0]
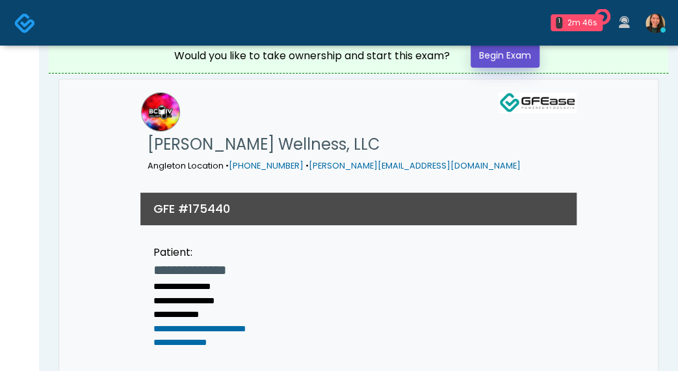
click at [520, 54] on link "Begin Exam" at bounding box center [505, 56] width 69 height 24
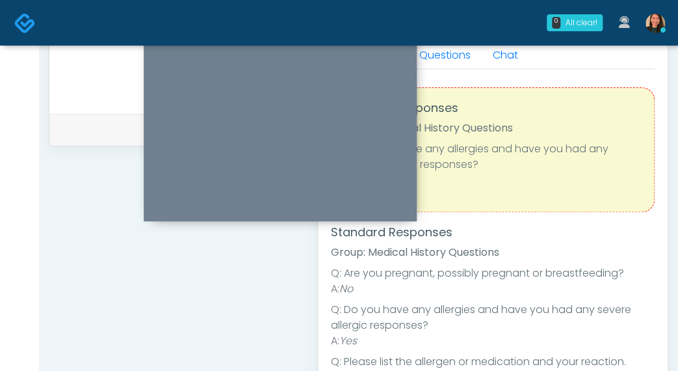
scroll to position [520, 0]
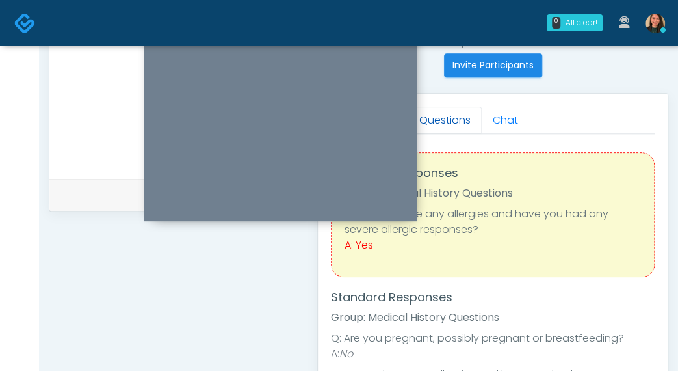
click at [458, 125] on link "Questions" at bounding box center [444, 120] width 73 height 27
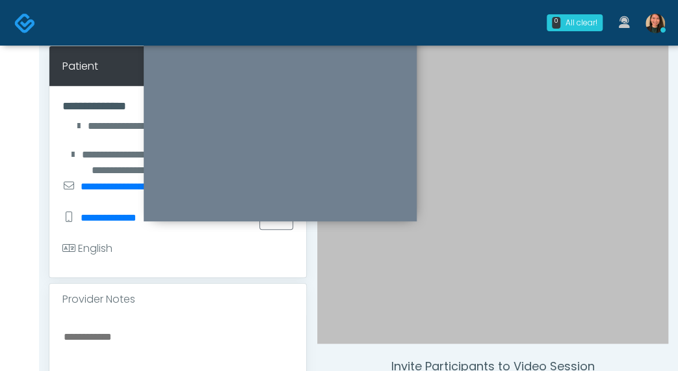
scroll to position [260, 0]
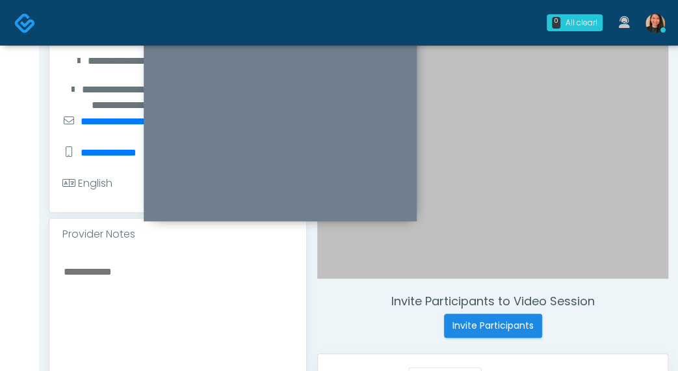
click at [155, 275] on textarea at bounding box center [177, 342] width 231 height 159
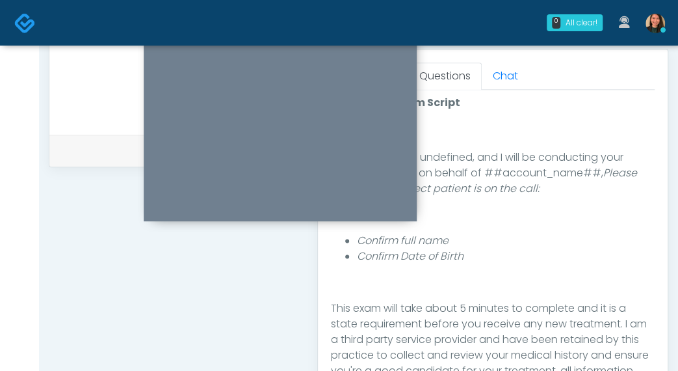
scroll to position [585, 0]
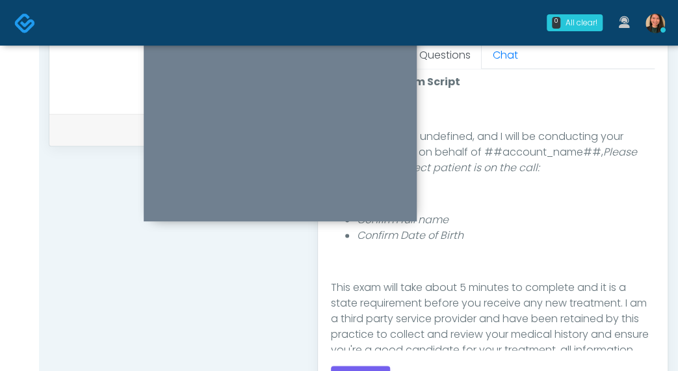
type textarea "**********"
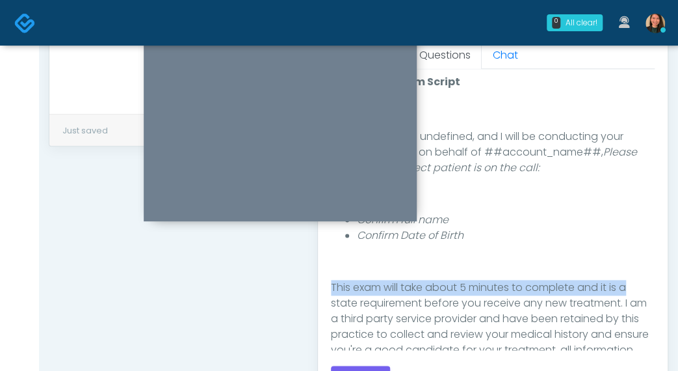
drag, startPoint x: 644, startPoint y: 242, endPoint x: 637, endPoint y: 271, distance: 30.0
click at [637, 271] on div "Good Faith Exam Script INTRODUCTION Hello, my name is undefined, and I will be …" at bounding box center [493, 220] width 324 height 260
click at [583, 265] on p "﻿﻿﻿﻿﻿﻿" at bounding box center [493, 262] width 324 height 16
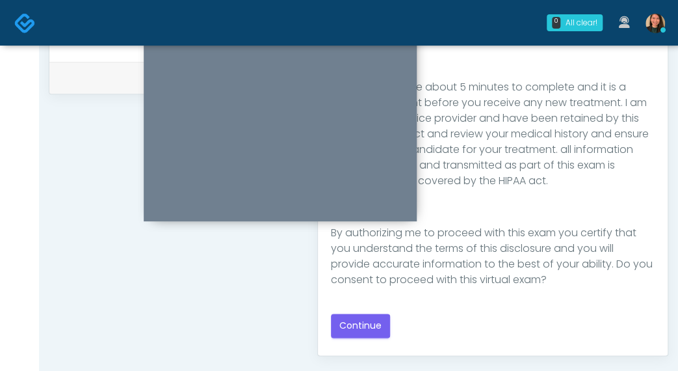
scroll to position [650, 0]
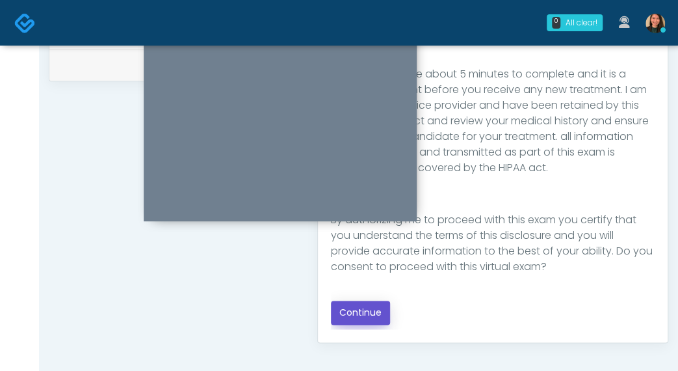
click at [356, 304] on button "Continue" at bounding box center [360, 312] width 59 height 24
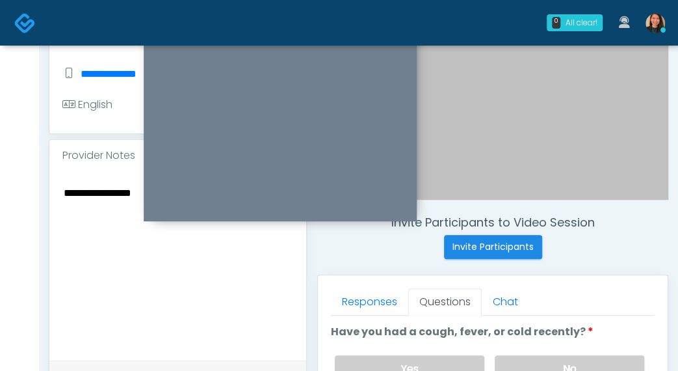
scroll to position [404, 0]
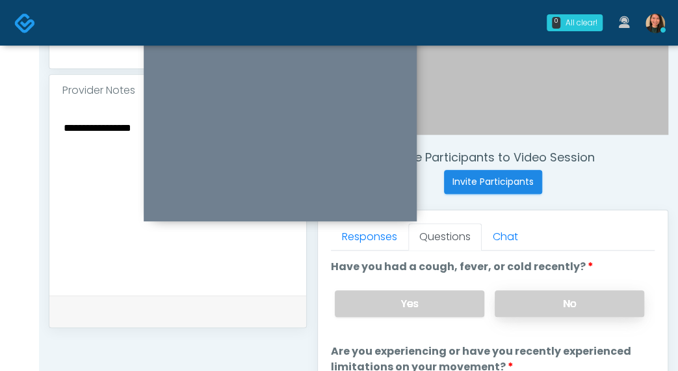
click at [626, 307] on label "No" at bounding box center [570, 303] width 150 height 27
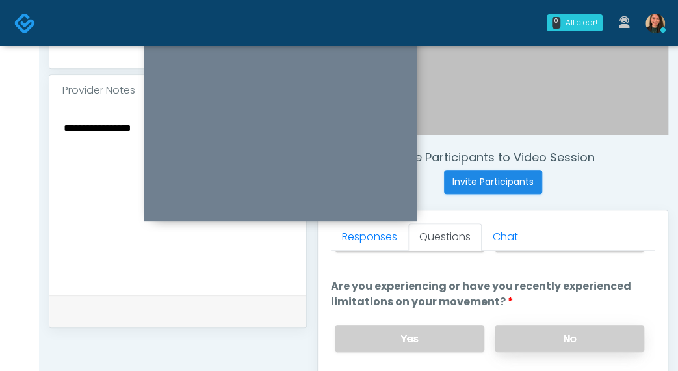
scroll to position [130, 0]
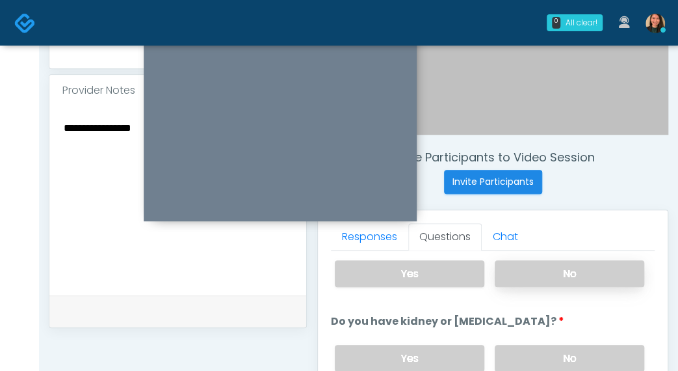
click at [585, 274] on label "No" at bounding box center [570, 273] width 150 height 27
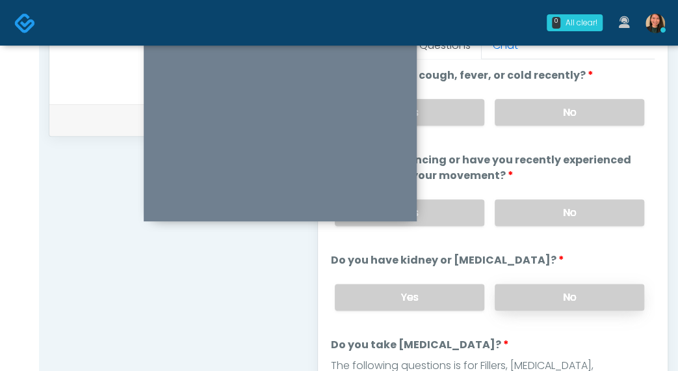
scroll to position [65, 0]
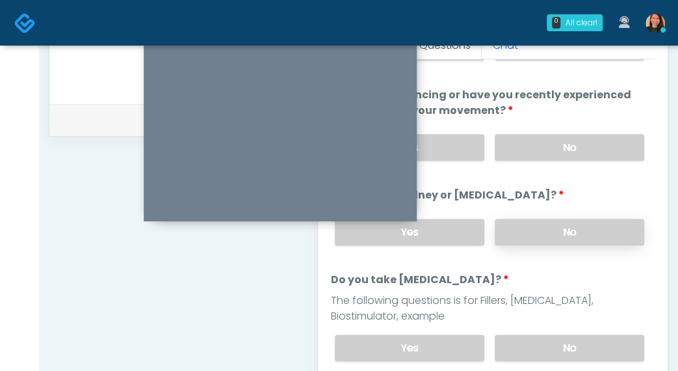
click at [620, 228] on label "No" at bounding box center [570, 232] width 150 height 27
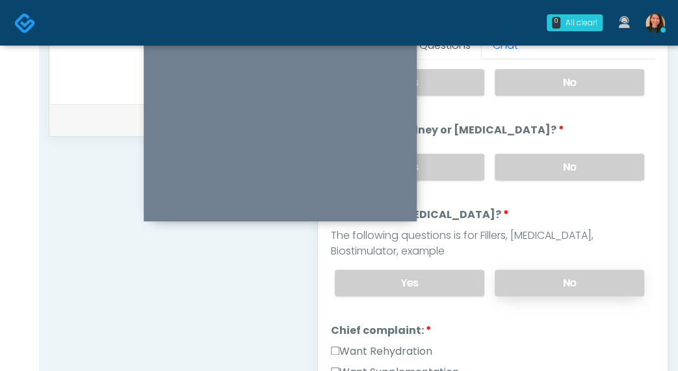
click at [618, 283] on label "No" at bounding box center [570, 282] width 150 height 27
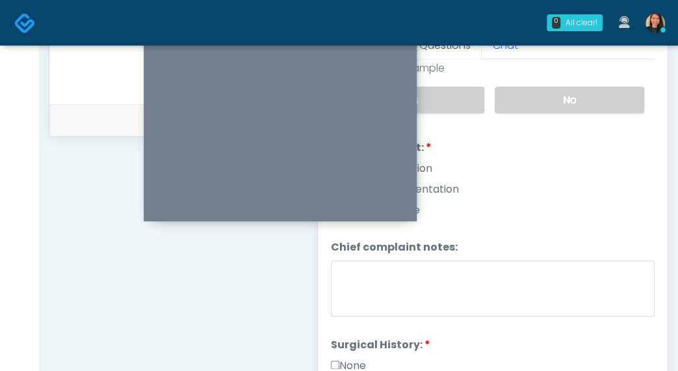
scroll to position [325, 0]
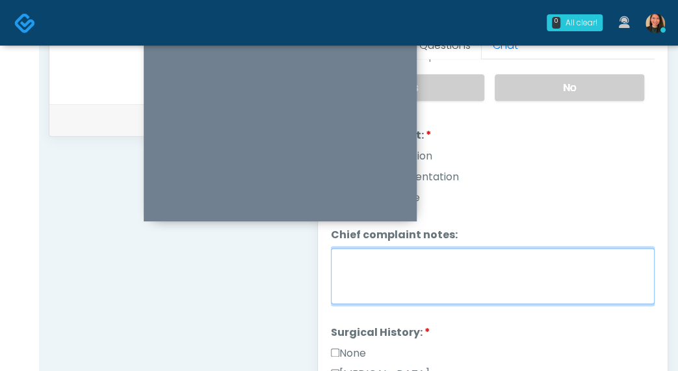
click at [569, 287] on textarea "Chief complaint notes:" at bounding box center [493, 276] width 324 height 56
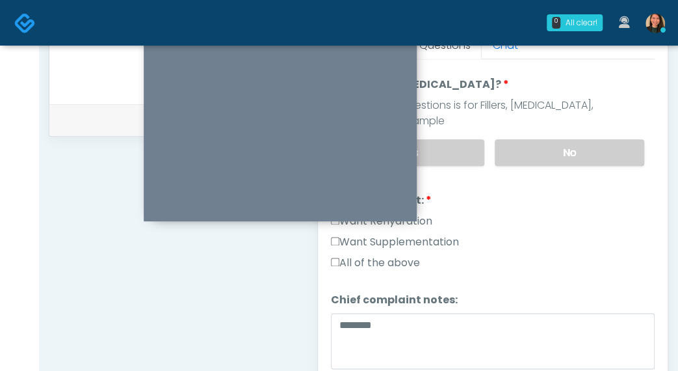
click at [451, 234] on label "Want Supplementation" at bounding box center [395, 242] width 128 height 16
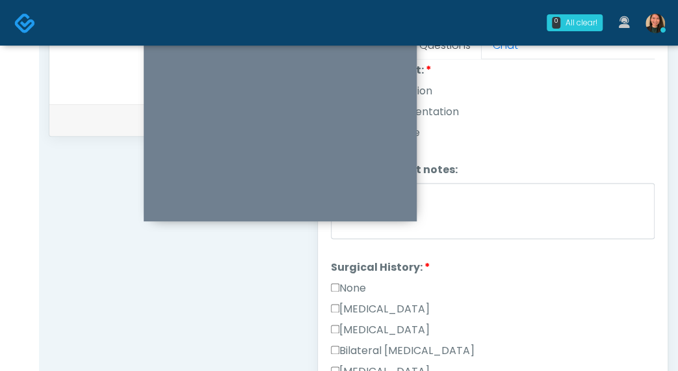
scroll to position [325, 0]
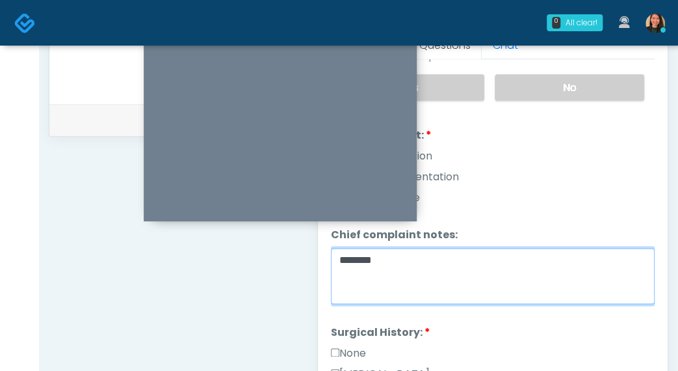
click at [561, 279] on textarea "*******" at bounding box center [493, 276] width 324 height 56
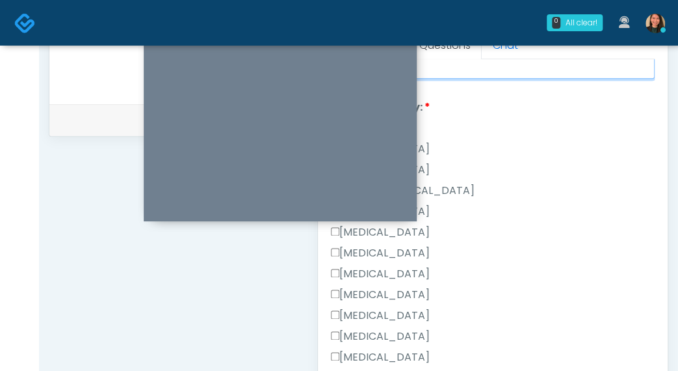
scroll to position [640, 0]
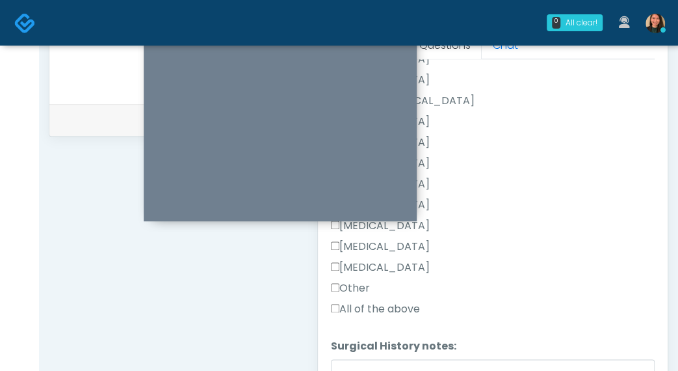
type textarea "**********"
click at [355, 280] on label "Other" at bounding box center [350, 288] width 39 height 16
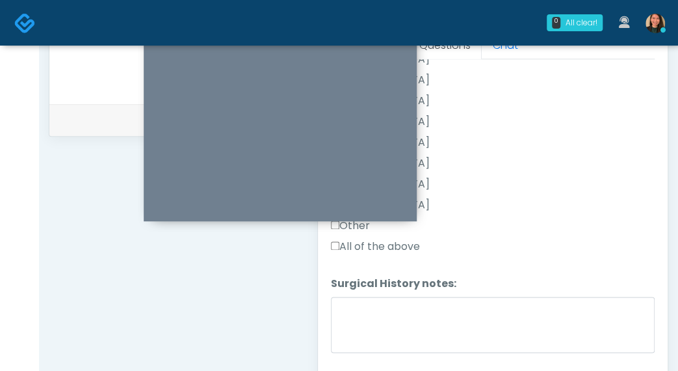
scroll to position [708, 0]
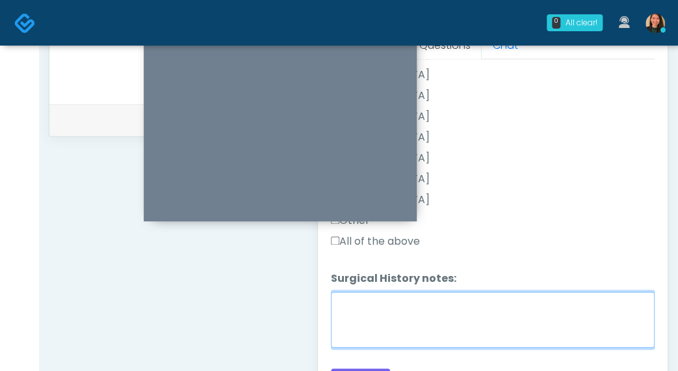
click at [445, 304] on textarea "Surgical History notes:" at bounding box center [493, 319] width 324 height 56
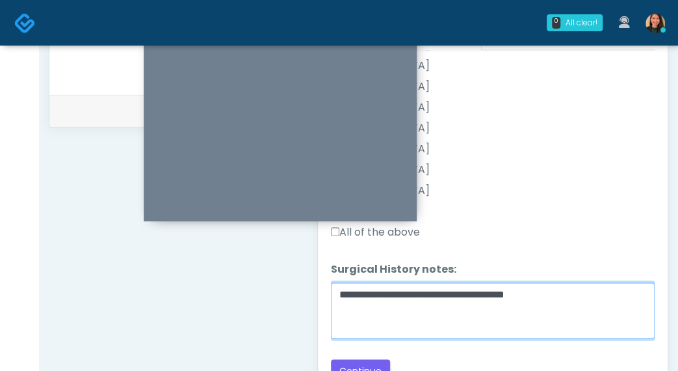
scroll to position [660, 0]
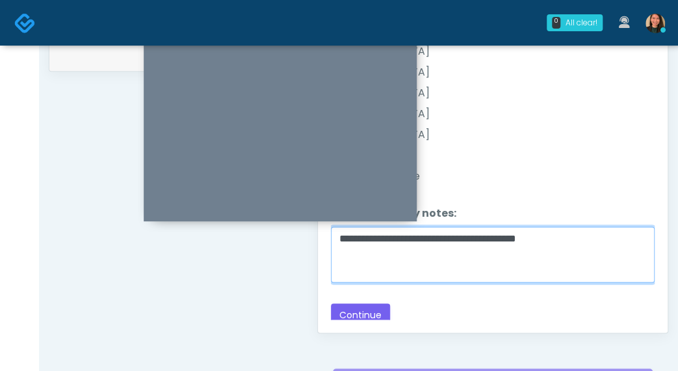
drag, startPoint x: 436, startPoint y: 233, endPoint x: 449, endPoint y: 233, distance: 13.0
click at [436, 233] on textarea "**********" at bounding box center [493, 254] width 324 height 56
type textarea "**********"
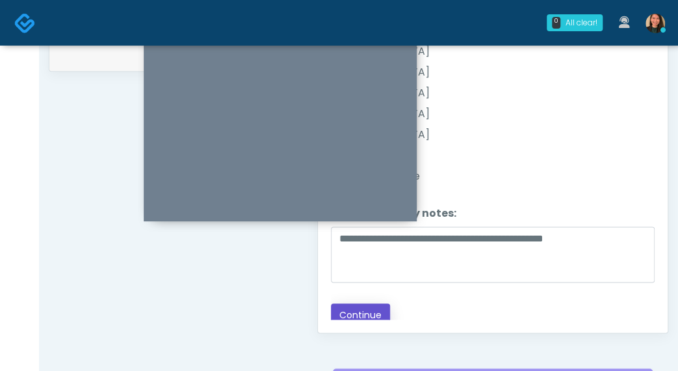
click at [354, 303] on button "Continue" at bounding box center [360, 315] width 59 height 24
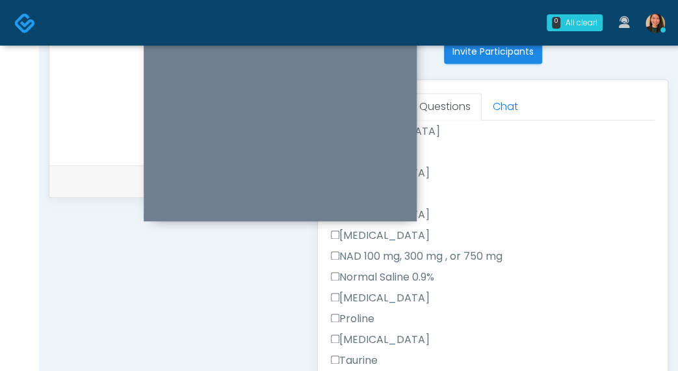
scroll to position [317, 0]
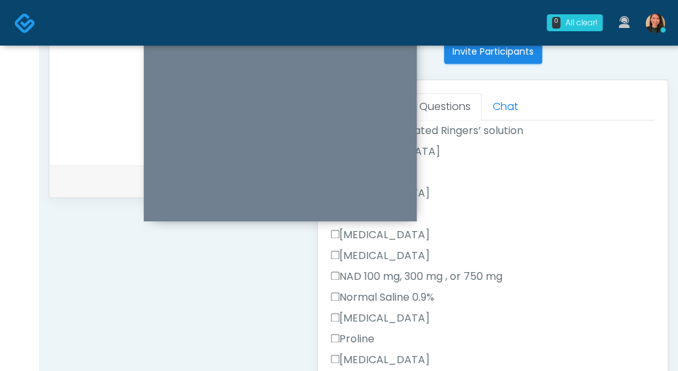
click at [654, 223] on div "Responses Questions Chat Good Faith Exam Script Good Faith Exam Script INTRODUC…" at bounding box center [493, 269] width 350 height 379
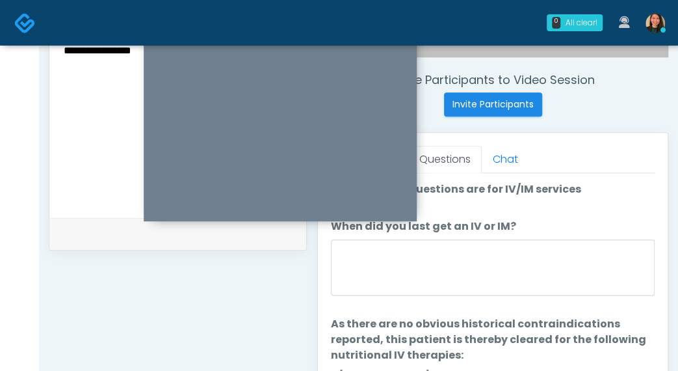
scroll to position [469, 0]
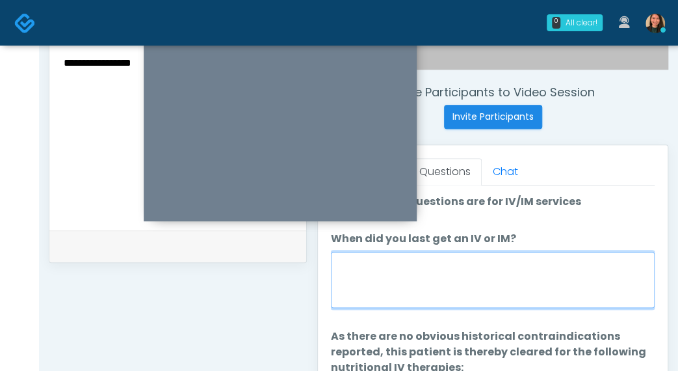
click at [576, 278] on textarea "When did you last get an IV or IM?" at bounding box center [493, 280] width 324 height 56
type textarea "**********"
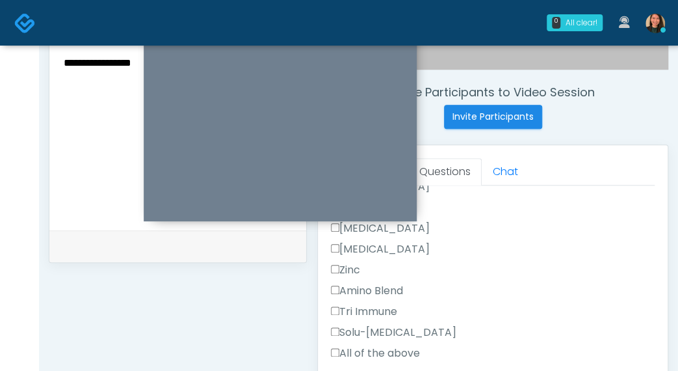
scroll to position [585, 0]
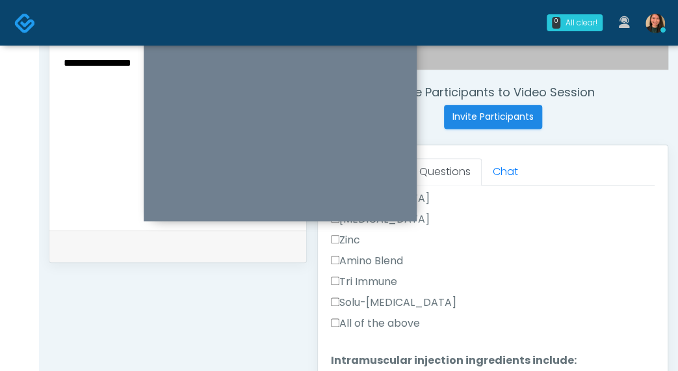
click at [385, 296] on label "Solu-Medrol" at bounding box center [394, 303] width 126 height 16
click at [385, 267] on div "Amino Blend" at bounding box center [493, 263] width 324 height 21
click at [373, 276] on label "Tri Immune" at bounding box center [364, 282] width 66 height 16
click at [379, 254] on label "Amino Blend" at bounding box center [367, 261] width 72 height 16
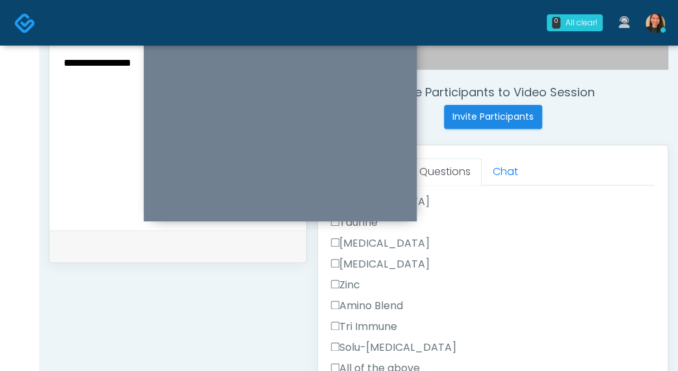
scroll to position [520, 0]
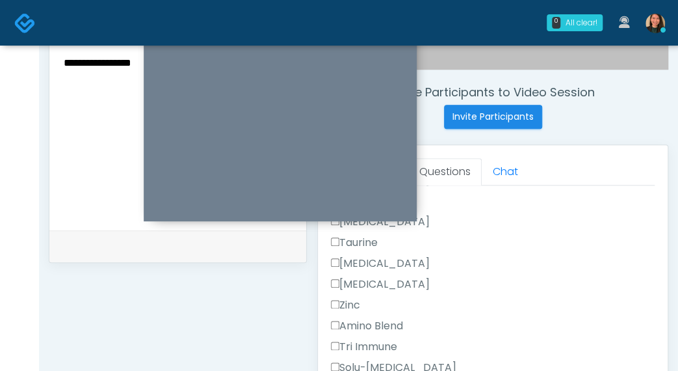
click at [353, 297] on label "Zinc" at bounding box center [345, 305] width 29 height 16
click at [353, 276] on label "Zofran" at bounding box center [380, 284] width 99 height 16
click at [378, 263] on label "Toradol" at bounding box center [380, 264] width 99 height 16
click at [376, 263] on label "Toradol" at bounding box center [380, 264] width 99 height 16
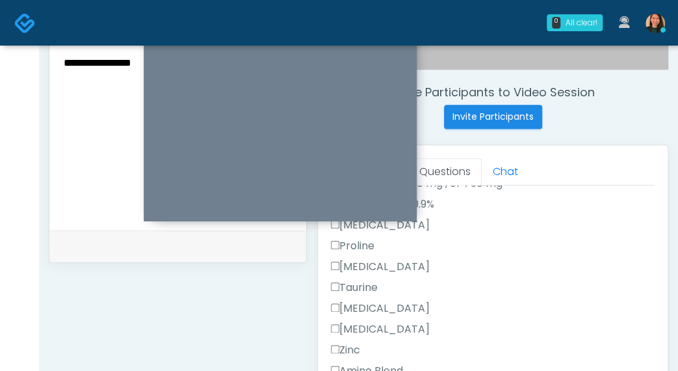
scroll to position [455, 0]
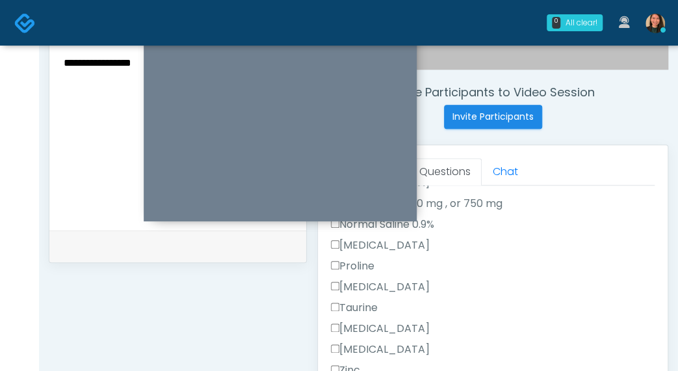
click at [371, 301] on label "Taurine" at bounding box center [354, 308] width 47 height 16
click at [369, 281] on label "Reglan" at bounding box center [380, 287] width 99 height 16
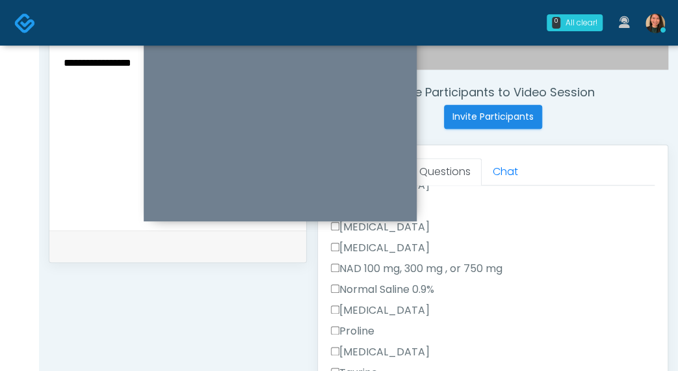
click at [366, 323] on label "Proline" at bounding box center [353, 331] width 44 height 16
click at [364, 304] on label "Pepcid" at bounding box center [380, 310] width 99 height 16
click at [376, 286] on label "Normal Saline 0.9%" at bounding box center [382, 290] width 103 height 16
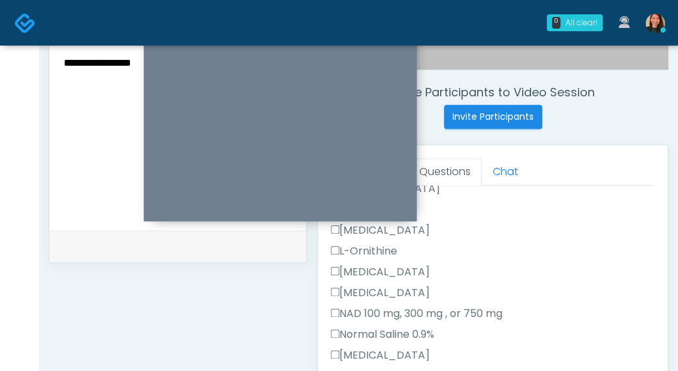
scroll to position [325, 0]
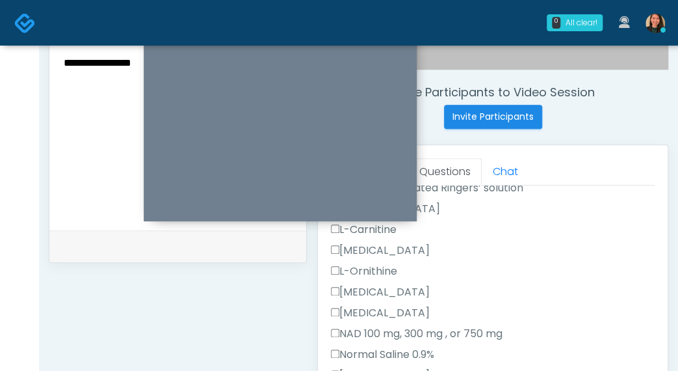
drag, startPoint x: 397, startPoint y: 308, endPoint x: 399, endPoint y: 295, distance: 13.2
click at [397, 308] on label "Methylcobalamin" at bounding box center [380, 313] width 99 height 16
click at [404, 284] on label "Magnesium Chloride" at bounding box center [380, 292] width 99 height 16
click at [372, 265] on label "L-Ornithine" at bounding box center [364, 271] width 66 height 16
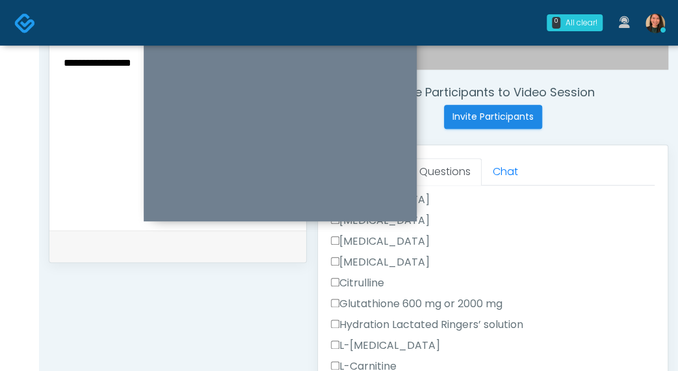
scroll to position [130, 0]
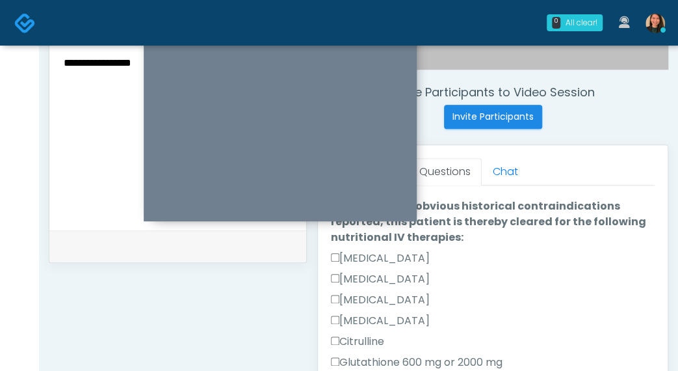
click at [387, 266] on div "Ascorbic Acid" at bounding box center [493, 260] width 324 height 21
click at [401, 256] on label "Ascorbic Acid" at bounding box center [380, 258] width 99 height 16
click at [375, 282] on label "B-Complex" at bounding box center [380, 279] width 99 height 16
click at [369, 303] on label "Benadryl" at bounding box center [380, 300] width 99 height 16
click at [362, 328] on div "Biotin" at bounding box center [493, 323] width 324 height 21
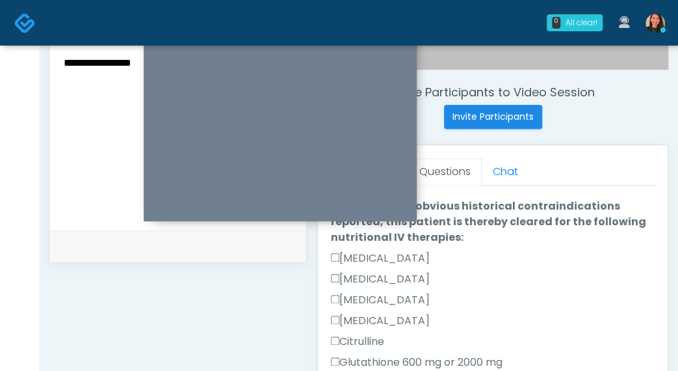
click at [364, 324] on label "Biotin" at bounding box center [380, 321] width 99 height 16
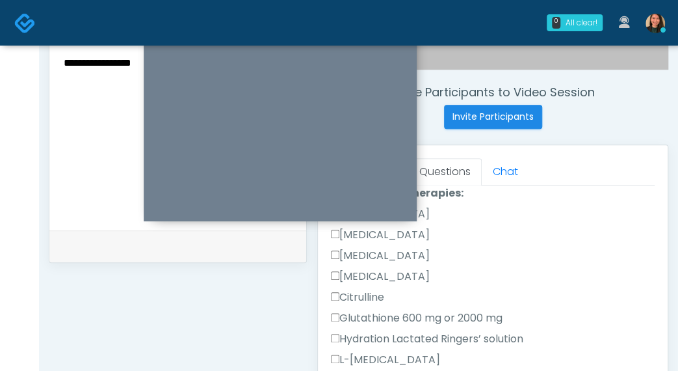
scroll to position [195, 0]
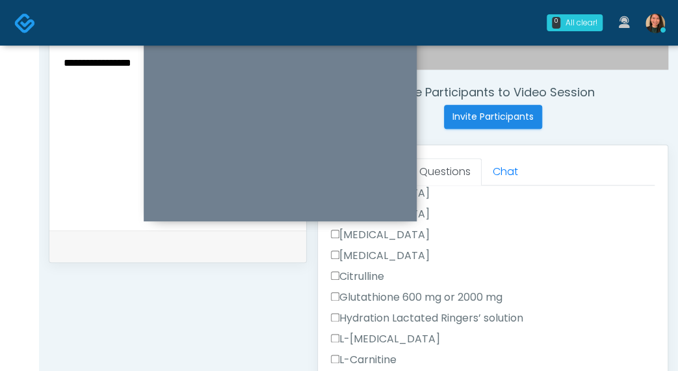
click at [362, 271] on label "Citrulline" at bounding box center [357, 277] width 53 height 16
click at [371, 293] on label "Glutathione 600 mg or 2000 mg" at bounding box center [417, 297] width 172 height 16
click at [387, 323] on label "Hydration Lactated Ringers’ solution" at bounding box center [427, 318] width 193 height 16
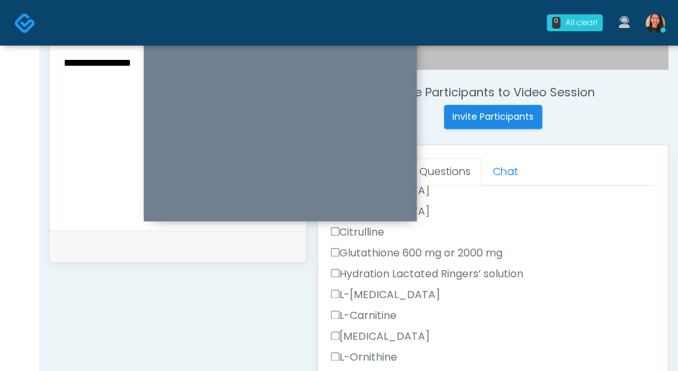
scroll to position [260, 0]
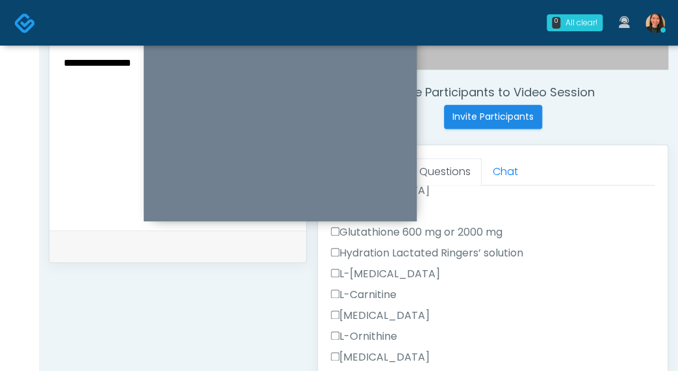
click at [377, 269] on label "L-Arginine" at bounding box center [385, 274] width 109 height 16
click at [373, 296] on label "L-Carnitine" at bounding box center [364, 295] width 66 height 16
click at [373, 314] on label "L-Lysine" at bounding box center [380, 316] width 99 height 16
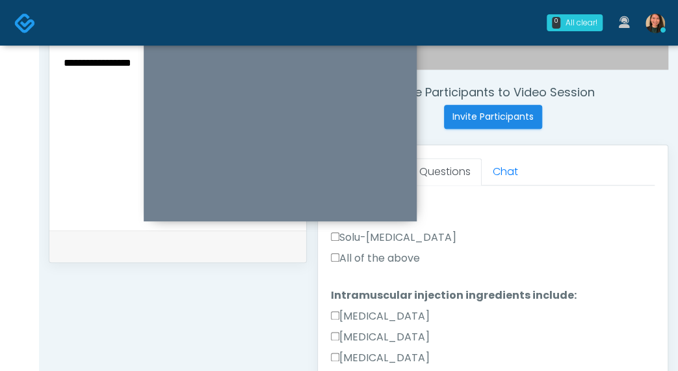
scroll to position [715, 0]
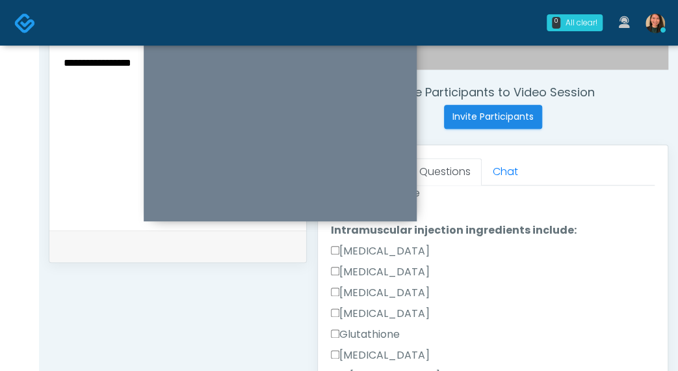
click at [379, 249] on label "Ascorbic Acid" at bounding box center [380, 251] width 99 height 16
click at [368, 270] on label "B-Complex" at bounding box center [380, 272] width 99 height 16
click at [365, 293] on label "Biotin" at bounding box center [380, 293] width 99 height 16
click at [379, 313] on label "Benadryl" at bounding box center [380, 314] width 99 height 16
click at [379, 339] on label "Glutathione" at bounding box center [365, 334] width 69 height 16
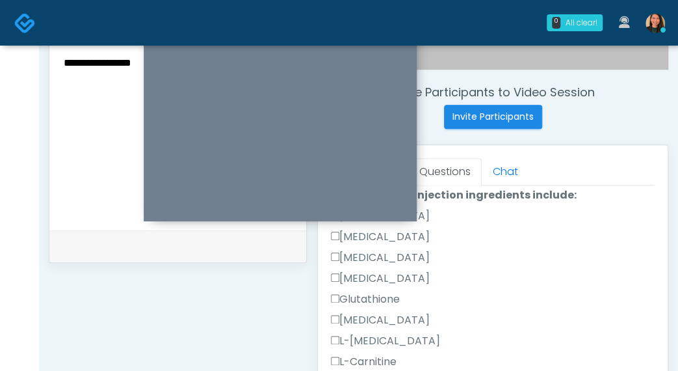
scroll to position [780, 0]
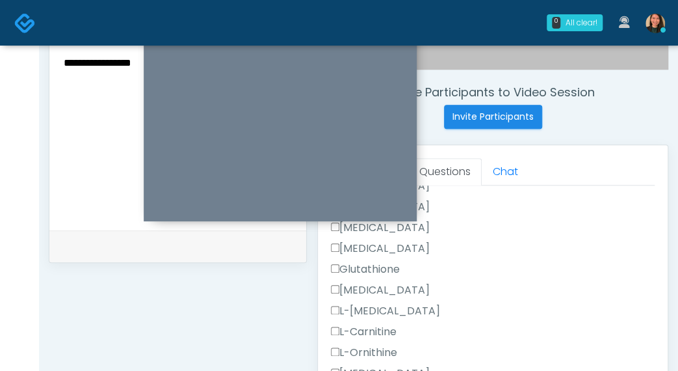
click at [405, 291] on label "Methylcobalamin" at bounding box center [380, 290] width 99 height 16
click at [368, 307] on label "L-Arginine" at bounding box center [385, 311] width 109 height 16
click at [379, 328] on label "L-Carnitine" at bounding box center [364, 332] width 66 height 16
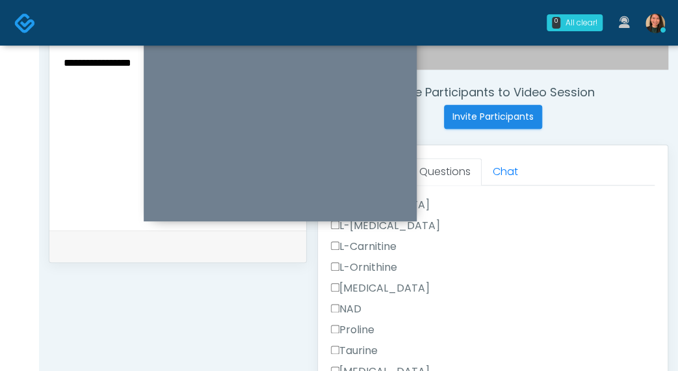
scroll to position [845, 0]
click at [360, 261] on label "L-Carnitine" at bounding box center [364, 267] width 66 height 16
click at [368, 280] on label "L-Ornithine" at bounding box center [364, 288] width 66 height 16
click at [367, 308] on label "Lysine" at bounding box center [380, 308] width 99 height 16
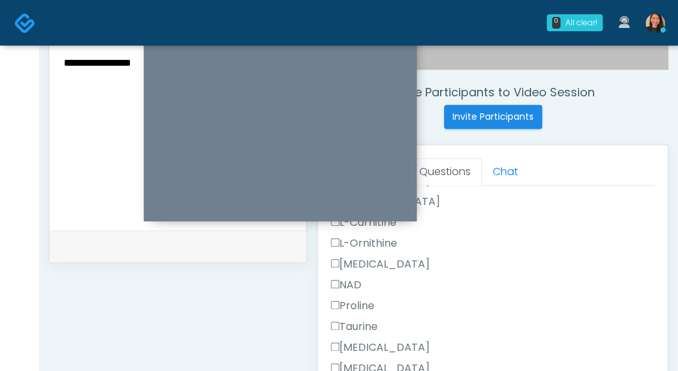
scroll to position [911, 0]
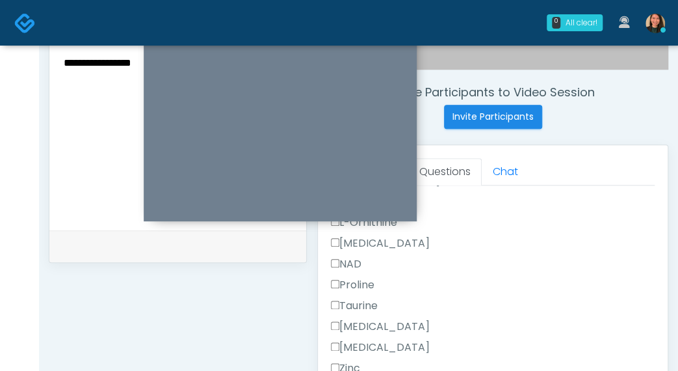
click at [363, 290] on div "Proline" at bounding box center [493, 287] width 324 height 21
click at [360, 277] on label "Proline" at bounding box center [353, 285] width 44 height 16
click at [361, 299] on label "Taurine" at bounding box center [354, 306] width 47 height 16
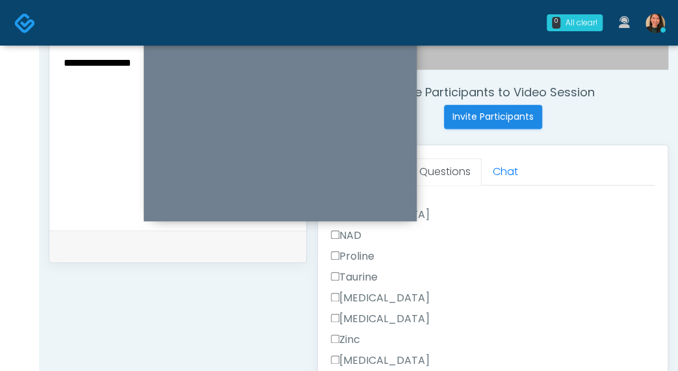
scroll to position [966, 0]
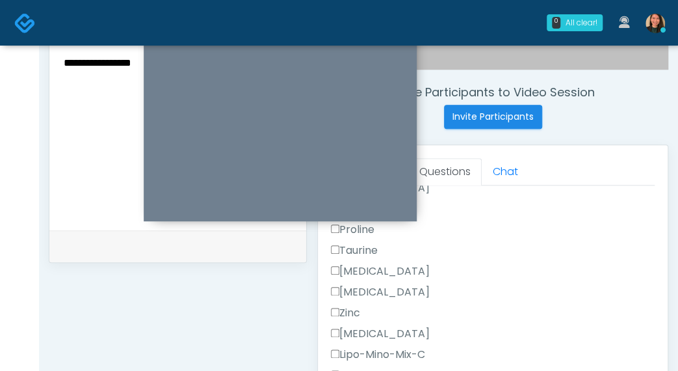
click at [373, 284] on label "Vitamin D" at bounding box center [380, 292] width 99 height 16
click at [356, 310] on label "Zinc" at bounding box center [345, 313] width 29 height 16
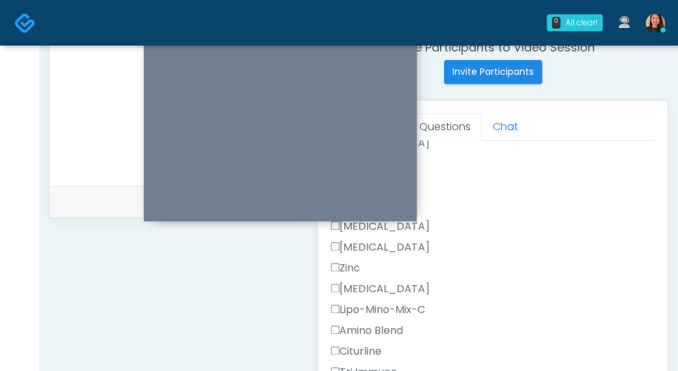
scroll to position [534, 0]
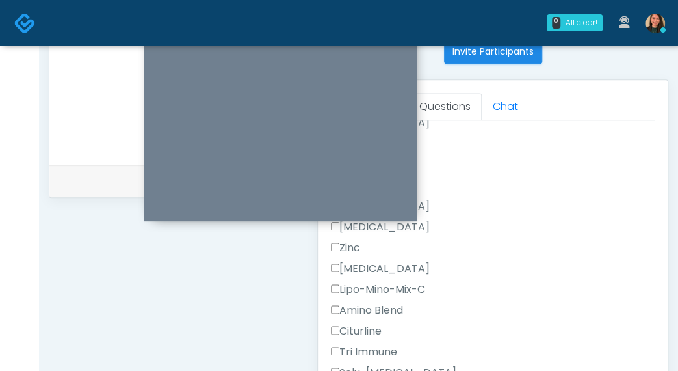
click at [367, 267] on label "Zofran" at bounding box center [380, 269] width 99 height 16
click at [375, 289] on label "Lipo-Mino-Mix-C" at bounding box center [378, 290] width 94 height 16
click at [370, 310] on label "Amino Blend" at bounding box center [367, 310] width 72 height 16
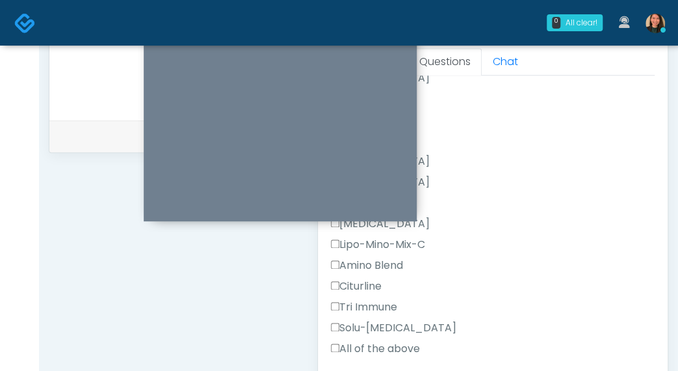
scroll to position [599, 0]
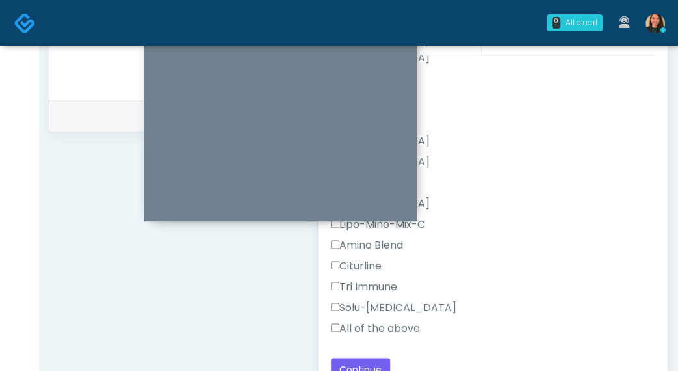
click at [363, 265] on label "Citurline" at bounding box center [356, 266] width 51 height 16
click at [376, 287] on label "Tri Immune" at bounding box center [364, 287] width 66 height 16
click at [371, 310] on label "Solu-Medrol" at bounding box center [394, 308] width 126 height 16
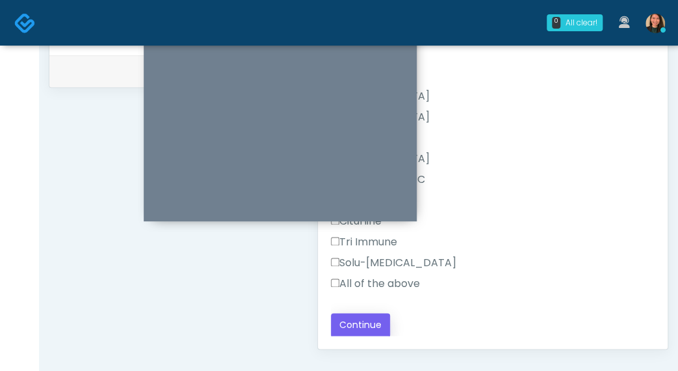
scroll to position [664, 0]
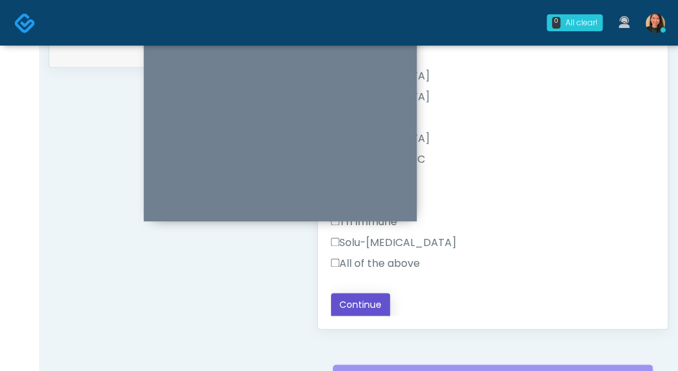
click at [376, 309] on button "Continue" at bounding box center [360, 305] width 59 height 24
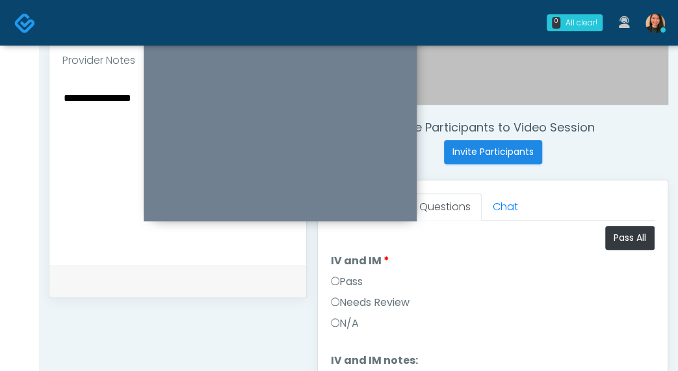
scroll to position [404, 0]
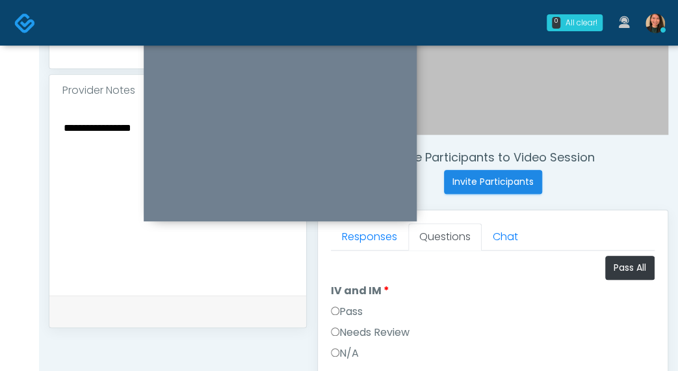
click at [358, 313] on label "Pass" at bounding box center [347, 312] width 32 height 16
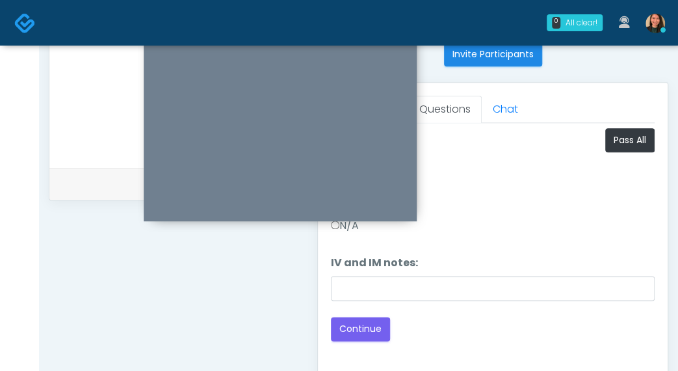
scroll to position [534, 0]
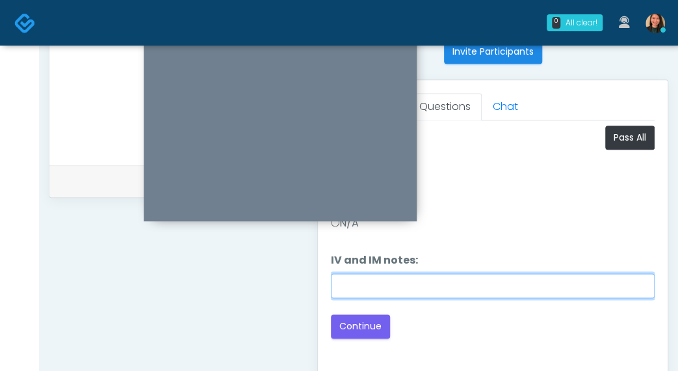
click at [471, 291] on input "IV and IM notes:" at bounding box center [493, 285] width 324 height 25
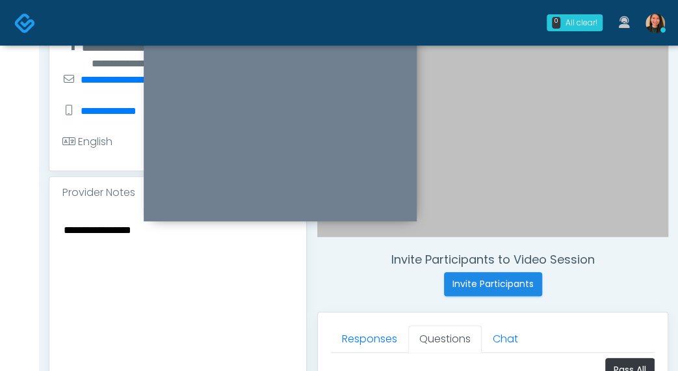
scroll to position [274, 0]
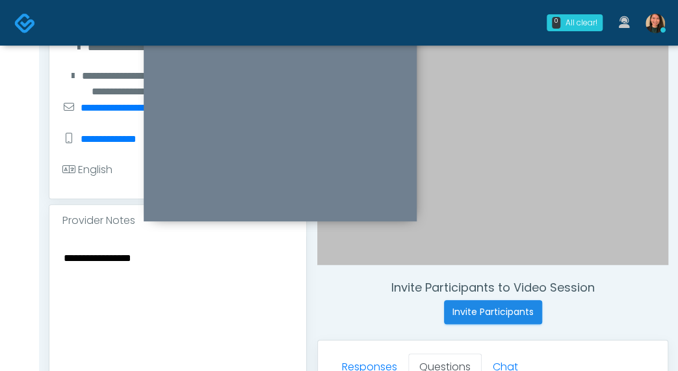
type input "**********"
click at [252, 305] on textarea "**********" at bounding box center [177, 328] width 231 height 159
type textarea "*"
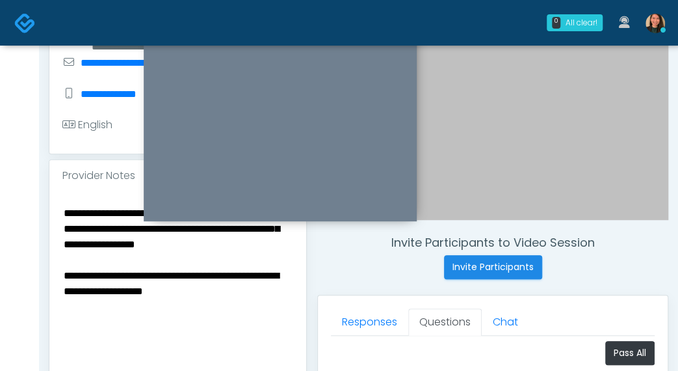
scroll to position [339, 0]
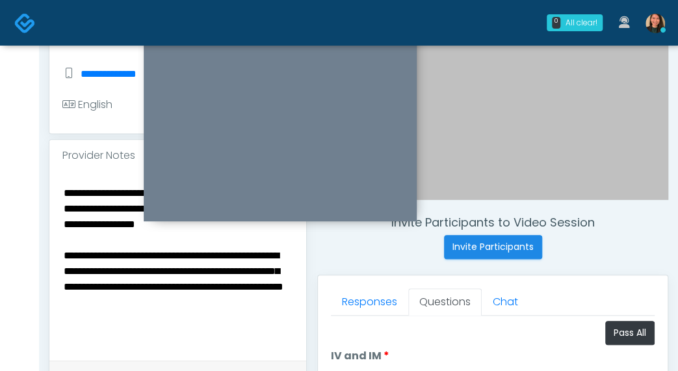
click at [198, 318] on textarea "**********" at bounding box center [177, 263] width 231 height 159
click at [126, 315] on textarea "**********" at bounding box center [177, 263] width 231 height 159
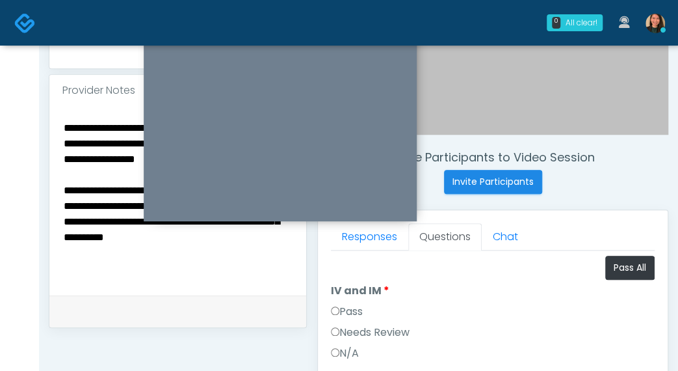
click at [278, 249] on textarea "**********" at bounding box center [177, 198] width 231 height 159
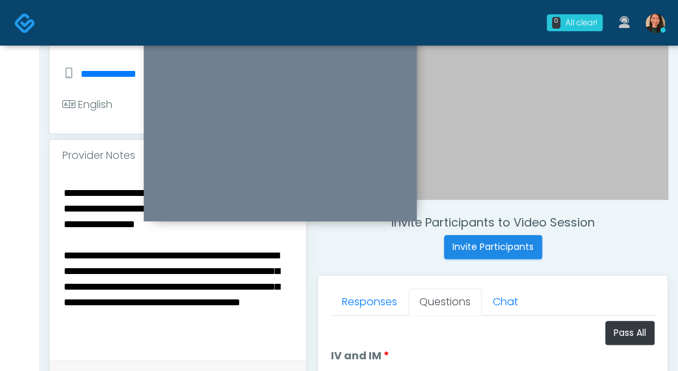
scroll to position [14, 0]
click at [64, 304] on textarea "**********" at bounding box center [178, 263] width 232 height 159
click at [125, 267] on textarea "**********" at bounding box center [178, 263] width 232 height 159
click at [209, 335] on textarea "**********" at bounding box center [178, 263] width 232 height 159
click at [83, 263] on textarea "**********" at bounding box center [178, 263] width 232 height 159
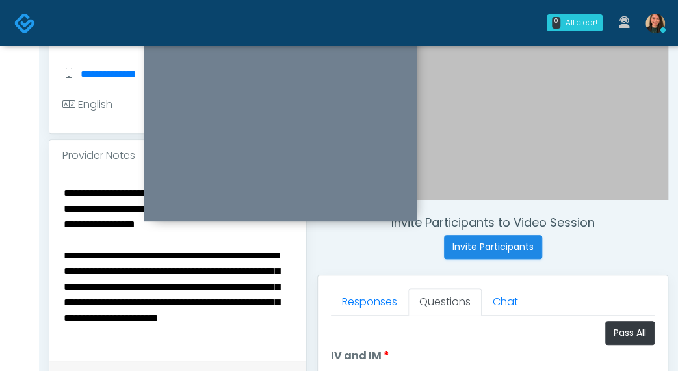
click at [281, 297] on textarea "**********" at bounding box center [178, 263] width 232 height 159
click at [147, 271] on textarea "**********" at bounding box center [178, 263] width 232 height 159
click at [280, 309] on textarea "**********" at bounding box center [178, 263] width 232 height 159
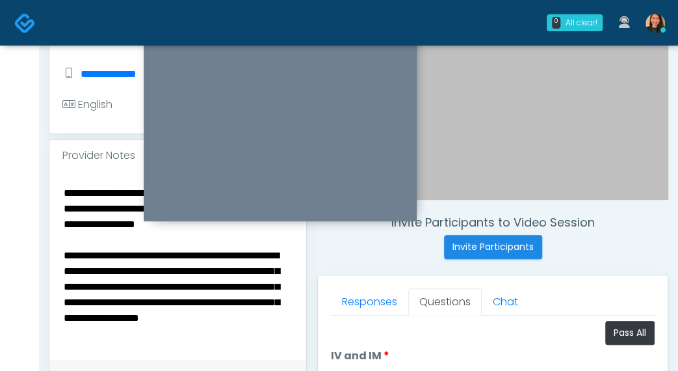
click at [105, 336] on textarea "**********" at bounding box center [178, 263] width 232 height 159
drag, startPoint x: 89, startPoint y: 332, endPoint x: 226, endPoint y: 319, distance: 137.8
click at [221, 319] on textarea "**********" at bounding box center [178, 263] width 232 height 159
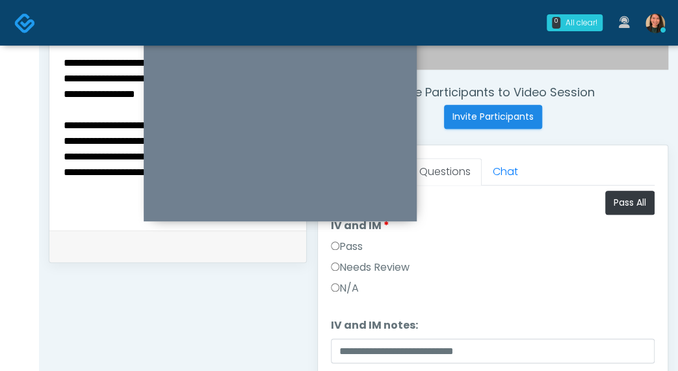
scroll to position [534, 0]
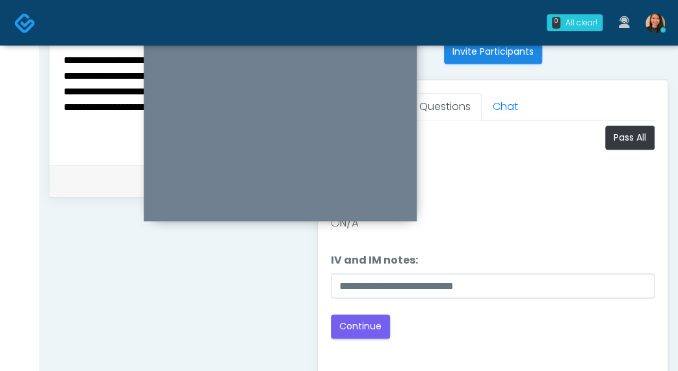
type textarea "**********"
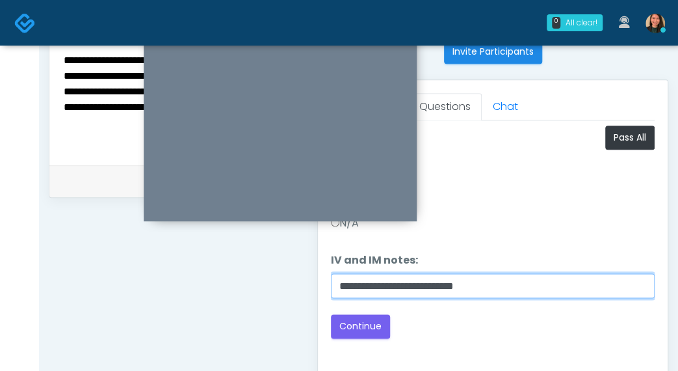
click at [512, 287] on input "**********" at bounding box center [493, 285] width 324 height 25
type input "**********"
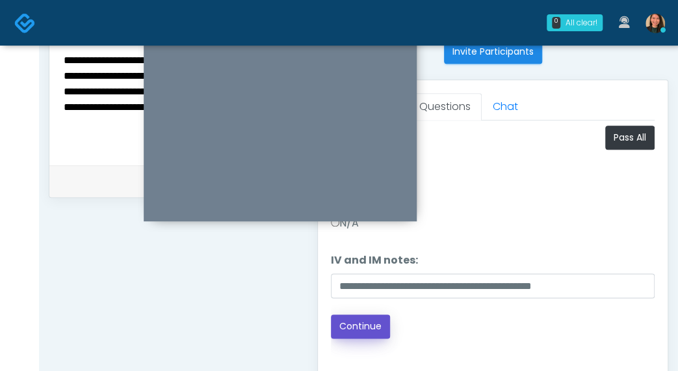
click at [355, 323] on button "Continue" at bounding box center [360, 326] width 59 height 24
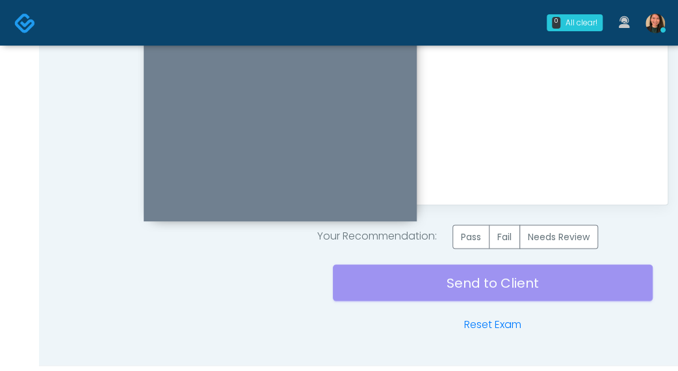
scroll to position [794, 0]
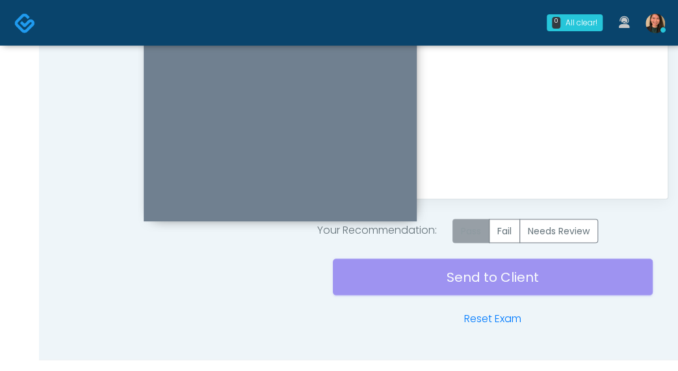
click at [469, 227] on label "Pass" at bounding box center [471, 231] width 37 height 24
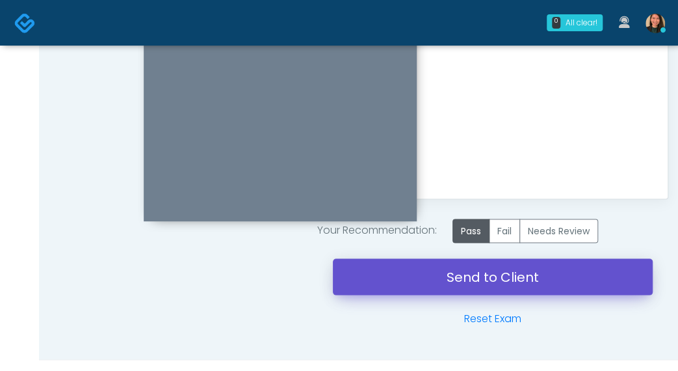
click at [477, 278] on link "Send to Client" at bounding box center [493, 276] width 320 height 36
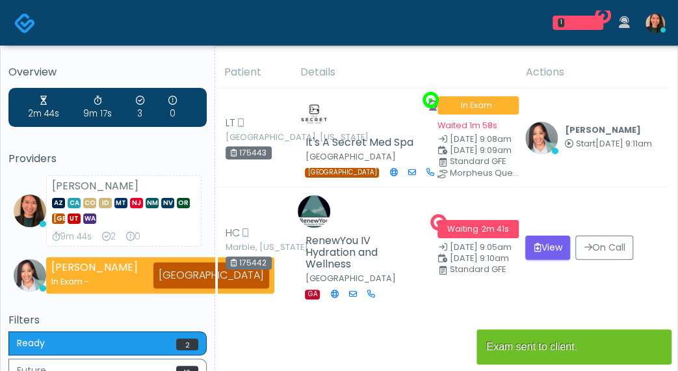
click at [99, 123] on div "2m 44s 9m 17s 3 0" at bounding box center [107, 107] width 198 height 39
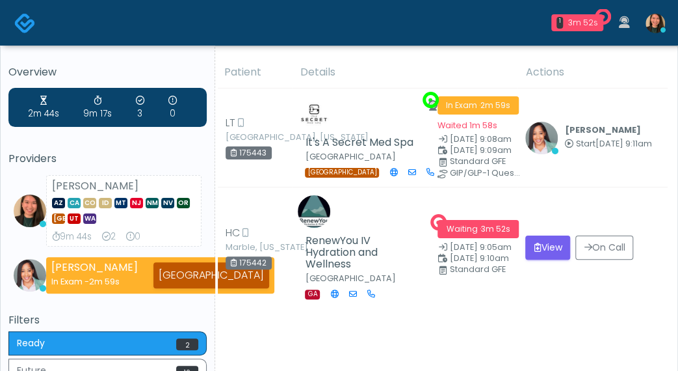
click at [133, 150] on div "2m 44s 9m 17s 3 0 Providers [PERSON_NAME] AZ CA CO ID MT [GEOGRAPHIC_DATA] NM N…" at bounding box center [107, 191] width 198 height 206
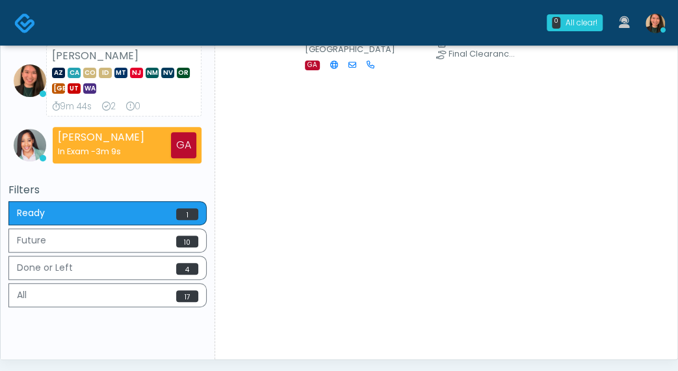
scroll to position [130, 0]
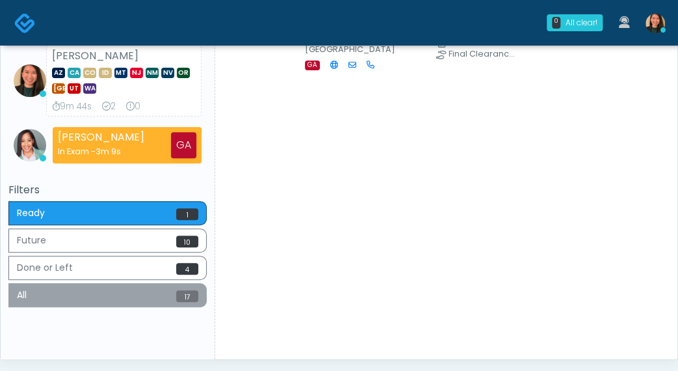
click at [154, 293] on button "All 17" at bounding box center [107, 295] width 198 height 24
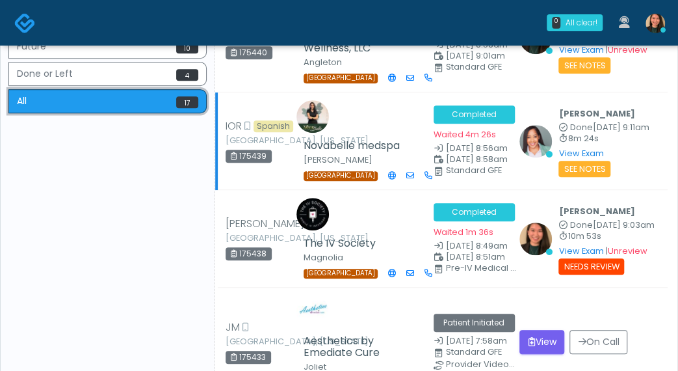
scroll to position [325, 0]
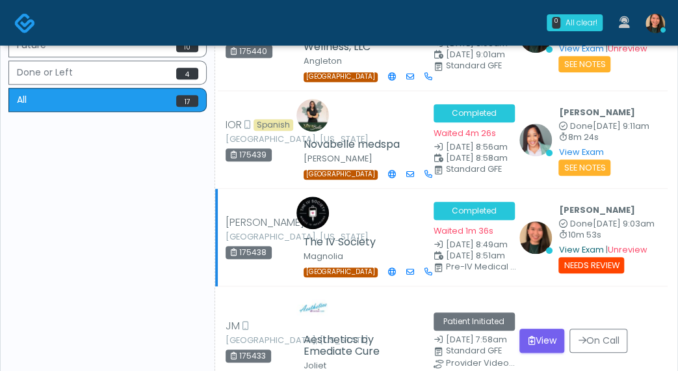
click at [583, 244] on link "View Exam" at bounding box center [581, 249] width 45 height 11
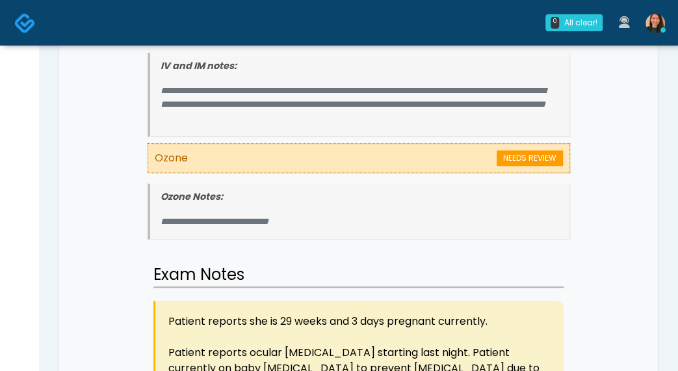
scroll to position [195, 0]
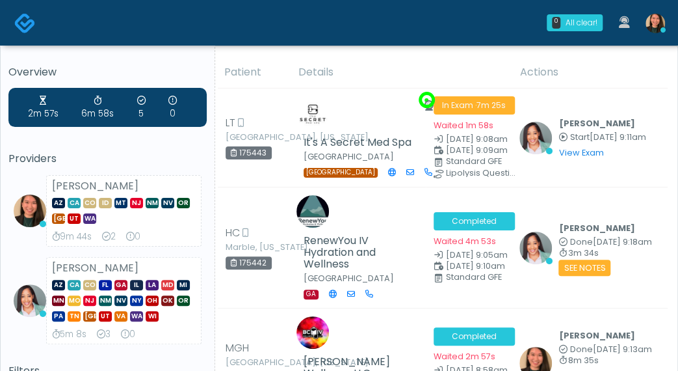
click at [70, 228] on div "[PERSON_NAME] AZ CA CO ID MT [GEOGRAPHIC_DATA] NM NV OR [GEOGRAPHIC_DATA] UT [G…" at bounding box center [123, 211] width 155 height 72
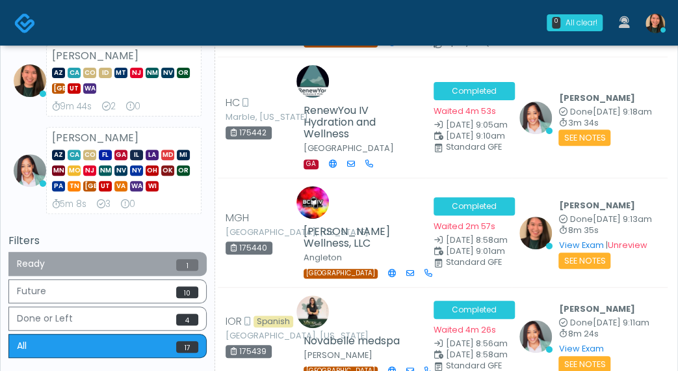
click at [157, 258] on button "Ready 1" at bounding box center [107, 264] width 198 height 24
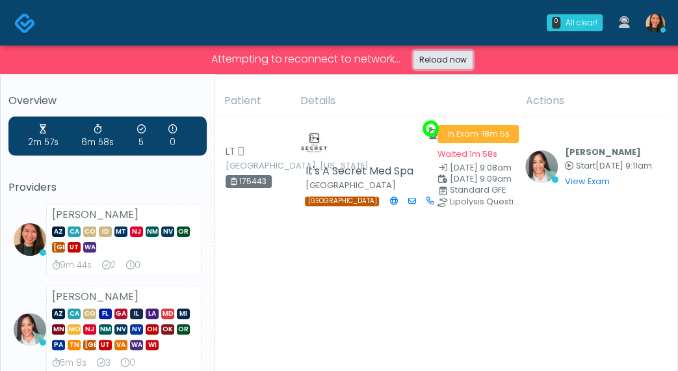
click at [471, 60] on link "Reload now" at bounding box center [443, 60] width 59 height 18
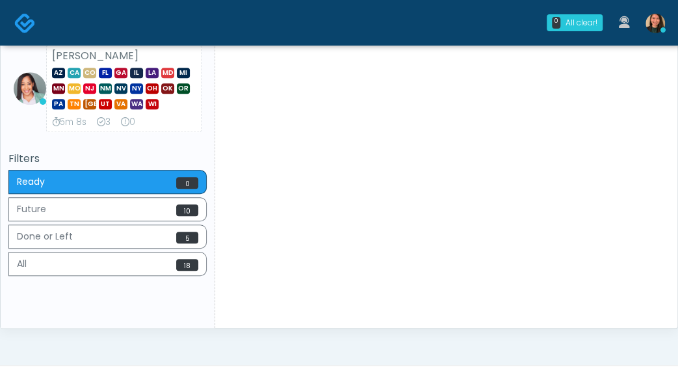
scroll to position [241, 0]
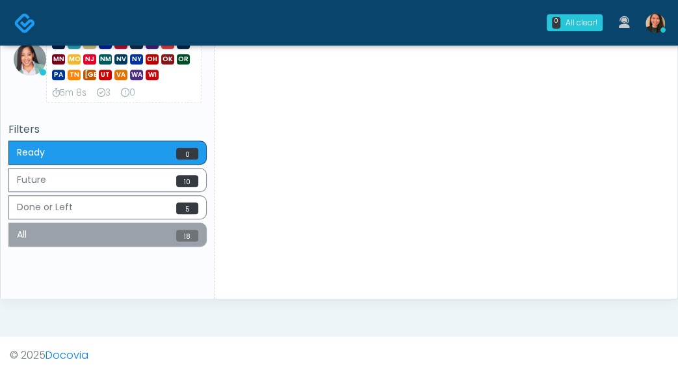
click at [161, 235] on button "All 18" at bounding box center [107, 234] width 198 height 24
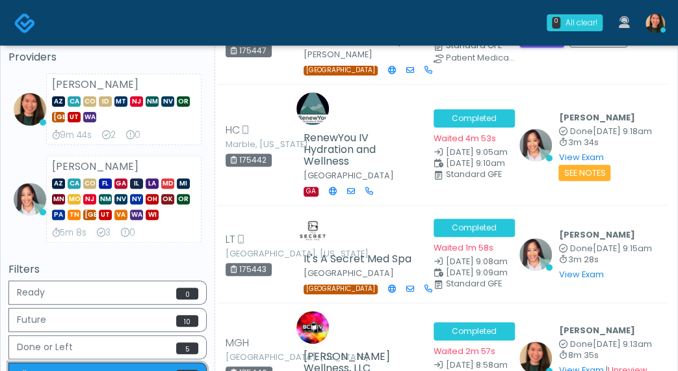
scroll to position [130, 0]
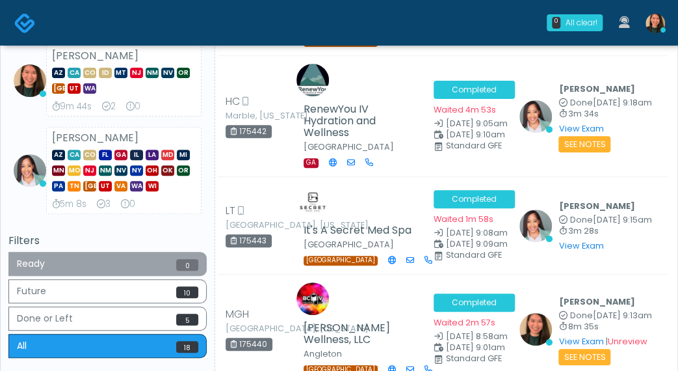
click at [110, 267] on button "Ready 0" at bounding box center [107, 264] width 198 height 24
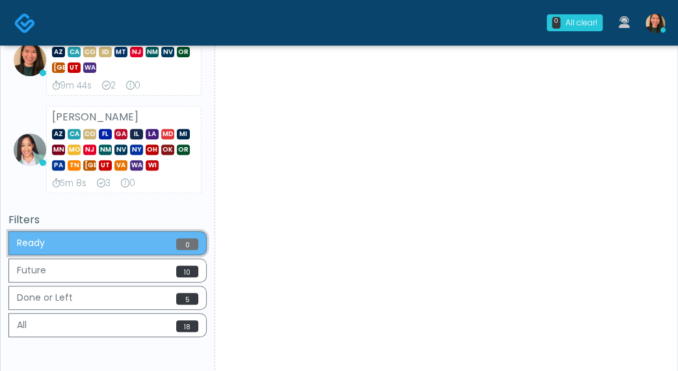
scroll to position [0, 0]
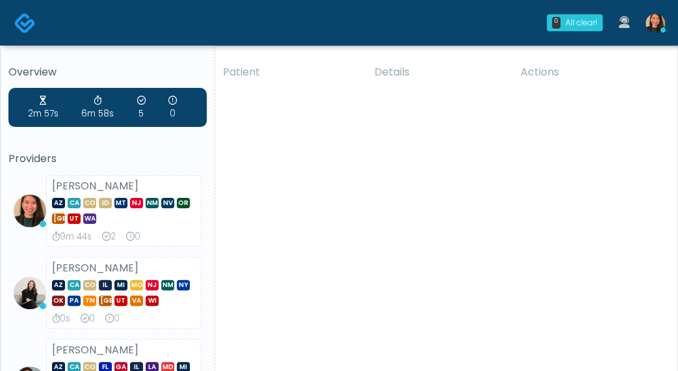
click at [77, 141] on div "2m 57s 6m 58s 5 0 Providers [PERSON_NAME] AZ CA CO ID MT [GEOGRAPHIC_DATA] NM N…" at bounding box center [107, 257] width 198 height 338
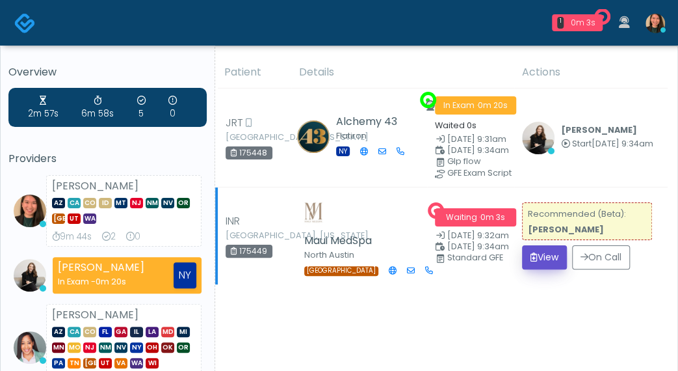
click at [533, 252] on icon "submit" at bounding box center [534, 256] width 7 height 9
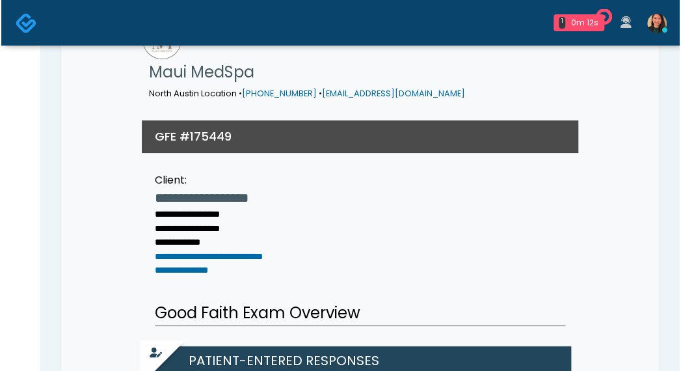
scroll to position [195, 0]
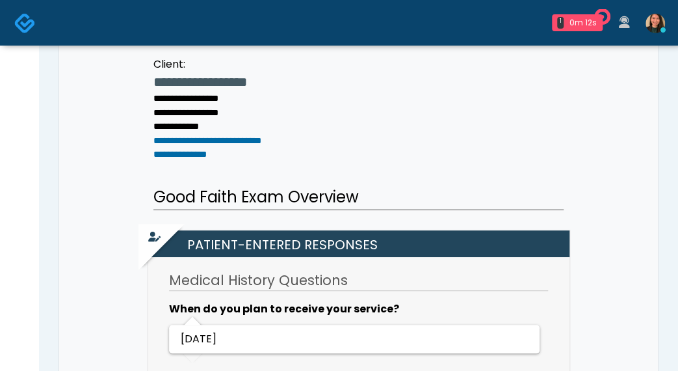
drag, startPoint x: 678, startPoint y: 53, endPoint x: 688, endPoint y: 45, distance: 13.0
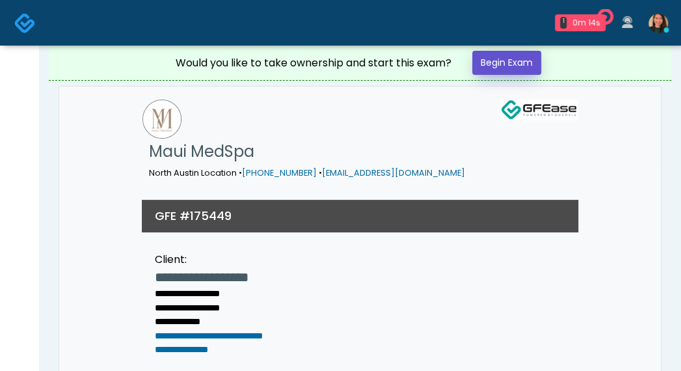
click at [506, 61] on link "Begin Exam" at bounding box center [506, 63] width 69 height 24
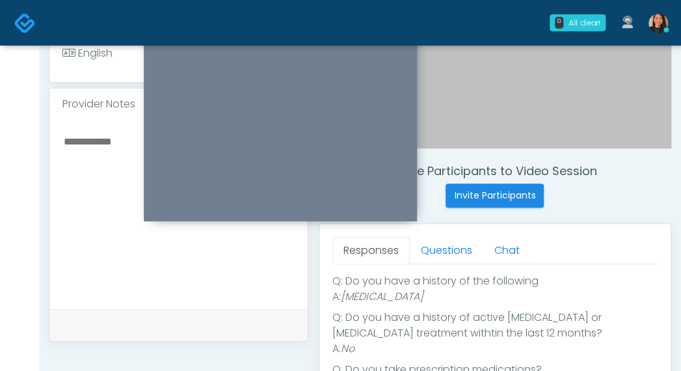
scroll to position [232, 0]
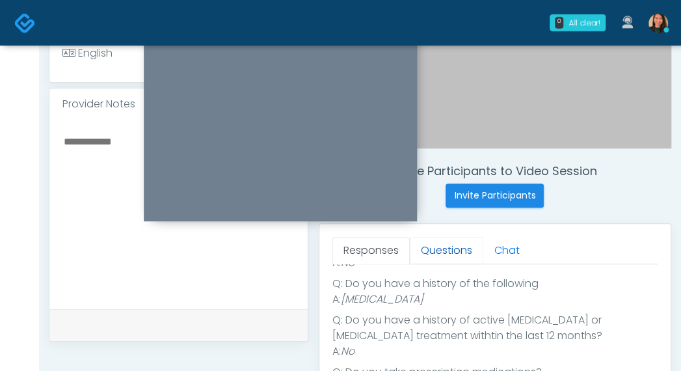
click at [441, 248] on link "Questions" at bounding box center [446, 250] width 73 height 27
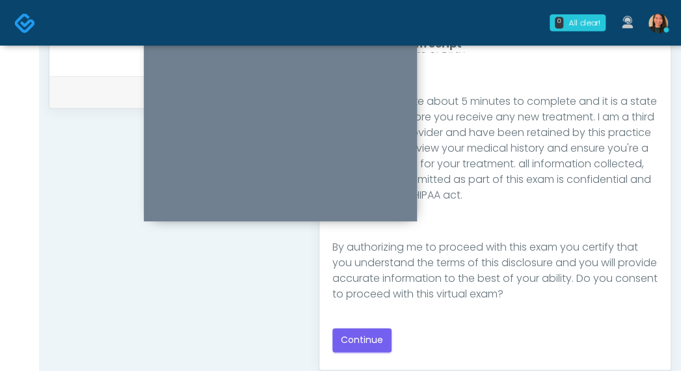
scroll to position [629, 0]
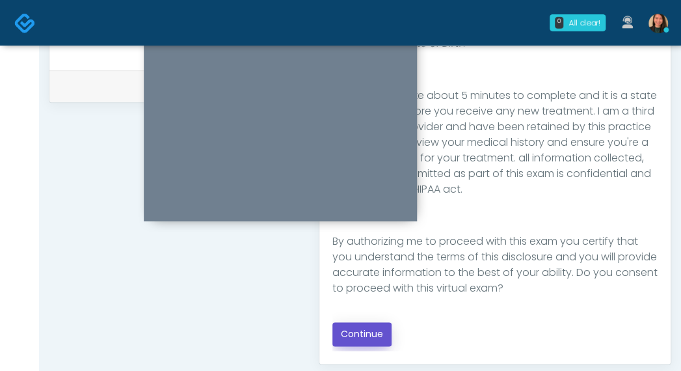
click at [366, 332] on button "Continue" at bounding box center [361, 334] width 59 height 24
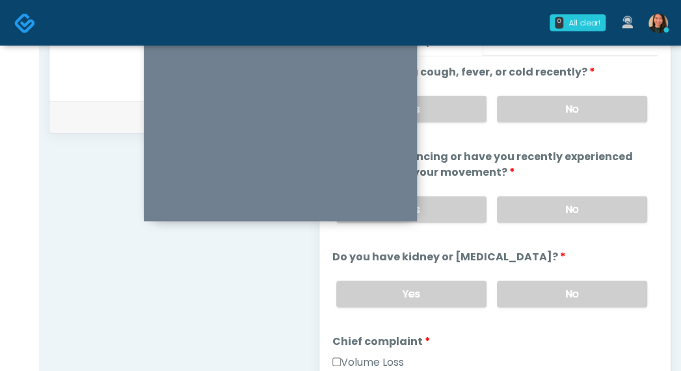
scroll to position [469, 0]
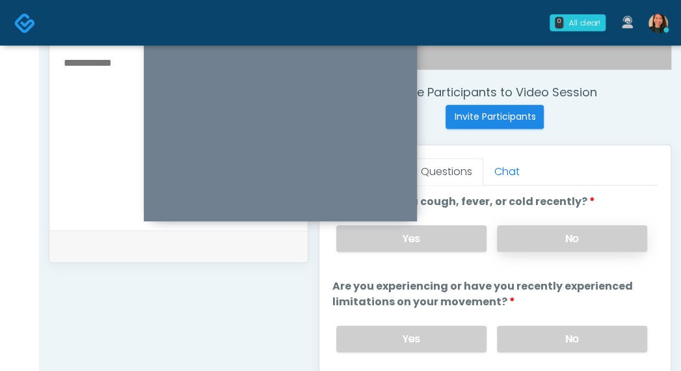
click at [587, 237] on label "No" at bounding box center [572, 238] width 150 height 27
click at [589, 331] on label "No" at bounding box center [572, 338] width 150 height 27
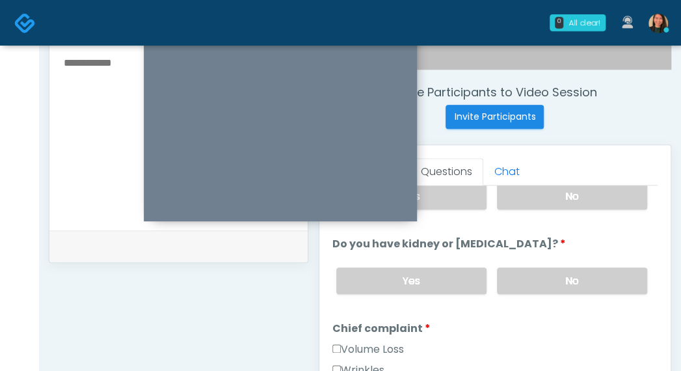
scroll to position [130, 0]
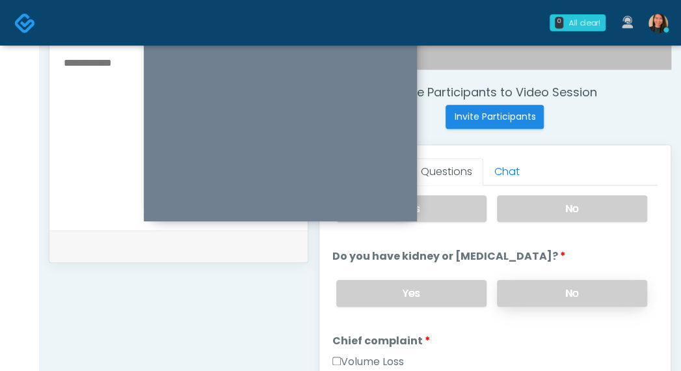
click at [587, 282] on label "No" at bounding box center [572, 293] width 150 height 27
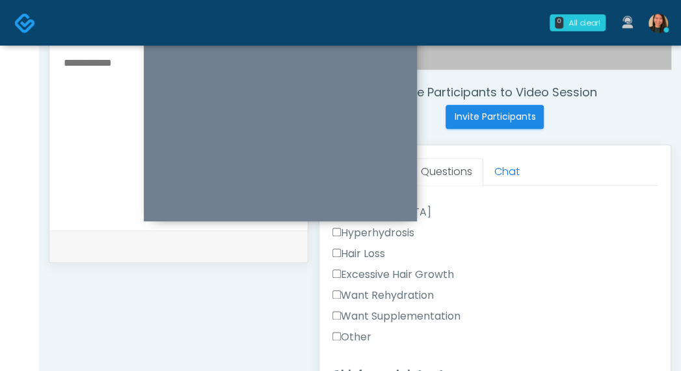
scroll to position [390, 0]
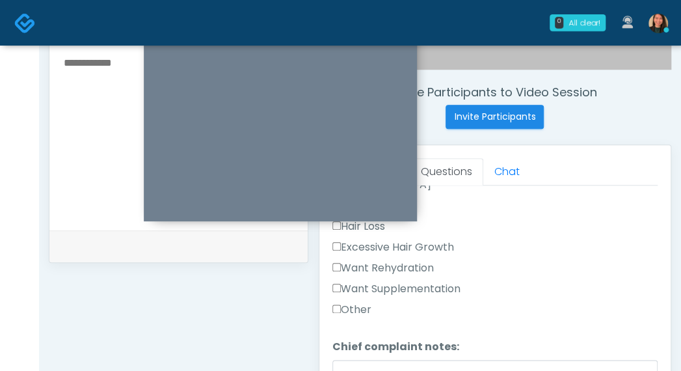
click at [352, 293] on div "Want Supplementation" at bounding box center [494, 291] width 325 height 21
click at [347, 302] on label "Other" at bounding box center [351, 310] width 39 height 16
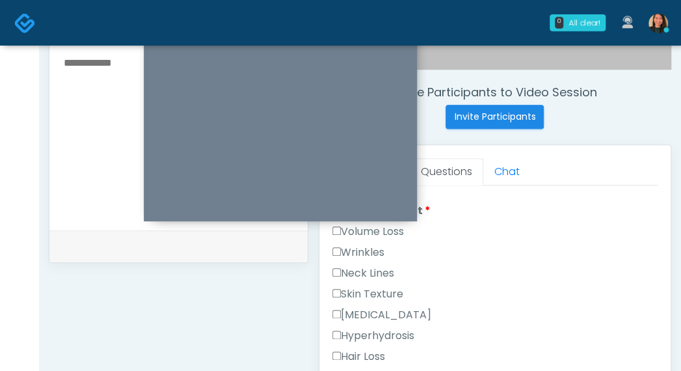
scroll to position [219, 0]
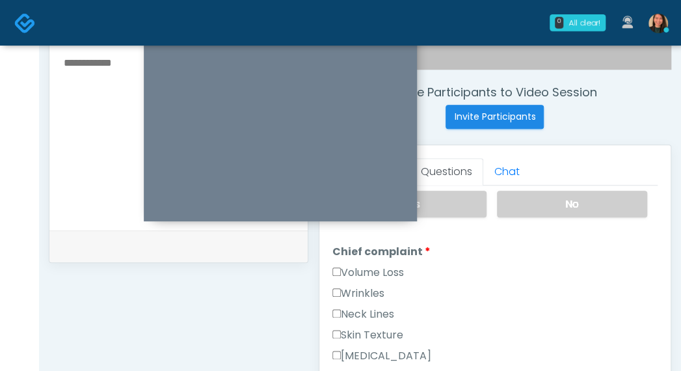
drag, startPoint x: 646, startPoint y: 299, endPoint x: 652, endPoint y: 278, distance: 21.6
click at [652, 278] on div "Good Faith Exam Script Good Faith Exam Script INTRODUCTION Hello, my name is un…" at bounding box center [494, 347] width 325 height 325
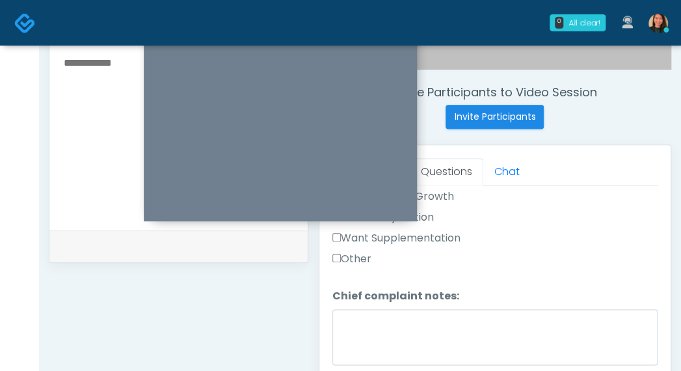
scroll to position [459, 0]
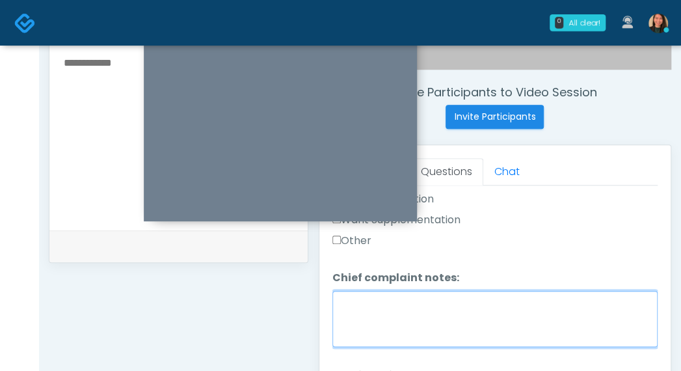
click at [537, 318] on textarea "Chief complaint notes:" at bounding box center [494, 319] width 325 height 56
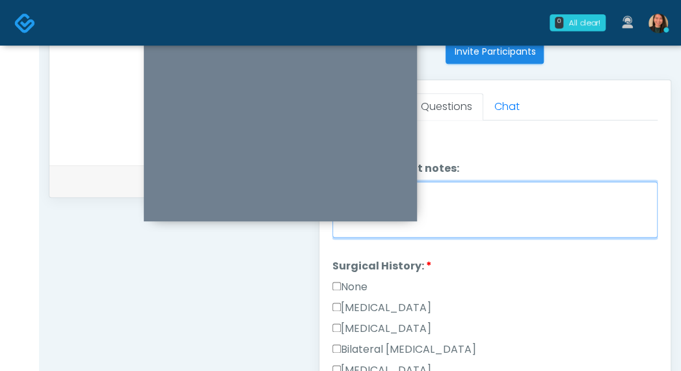
scroll to position [524, 0]
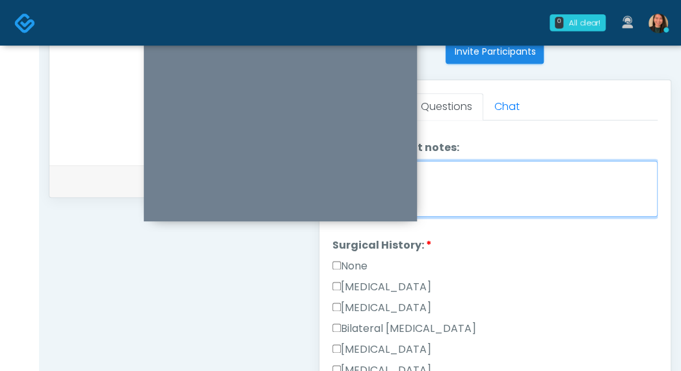
type textarea "**********"
click at [355, 258] on label "None" at bounding box center [349, 266] width 35 height 16
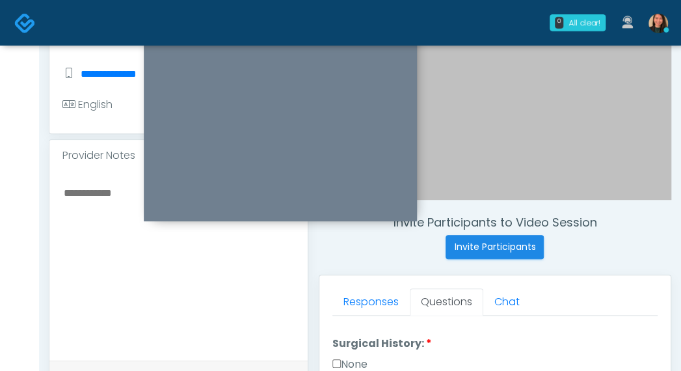
scroll to position [609, 0]
click at [310, 325] on div "Invite Participants to Video Session Invite Participants Responses Questions Ch…" at bounding box center [489, 261] width 363 height 992
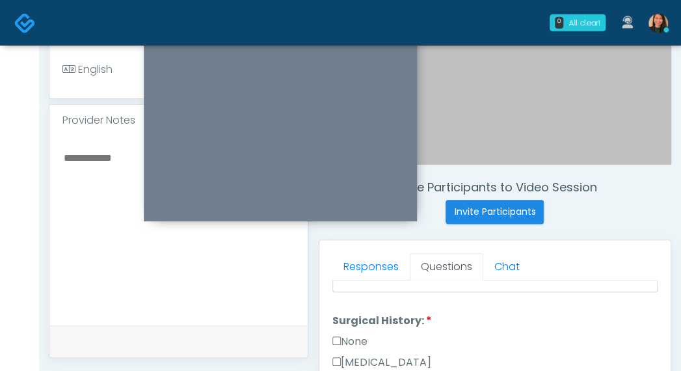
scroll to position [404, 0]
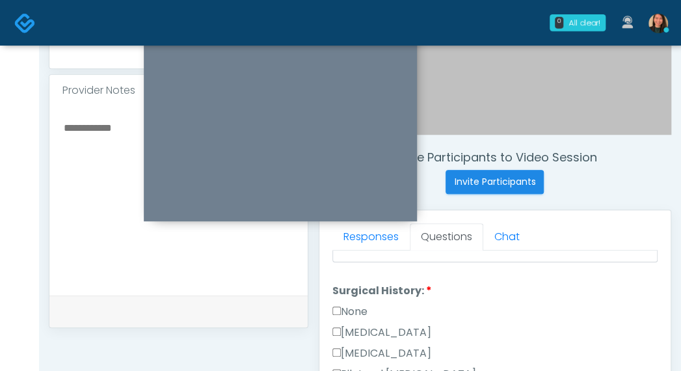
click at [367, 304] on label "None" at bounding box center [349, 312] width 35 height 16
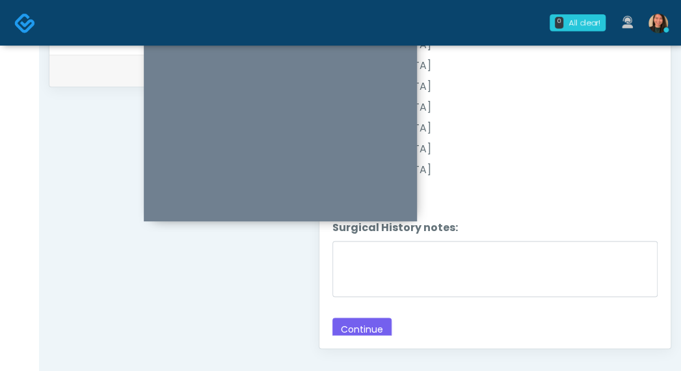
scroll to position [599, 0]
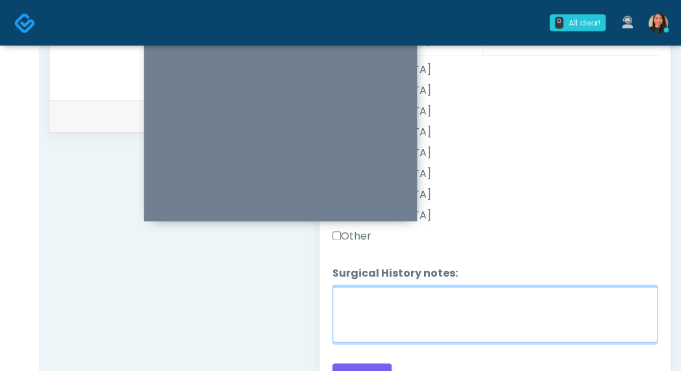
click at [455, 319] on textarea "Surgical History notes:" at bounding box center [494, 314] width 325 height 56
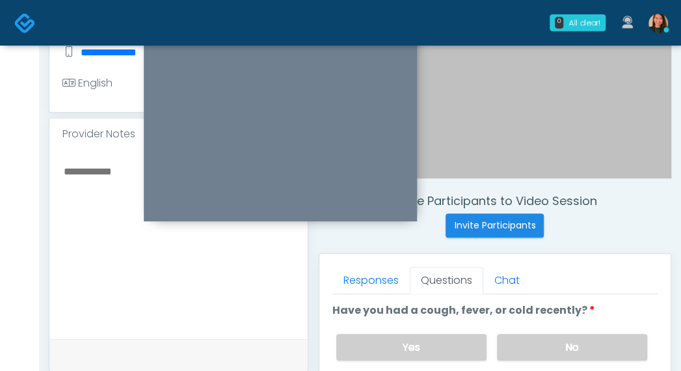
scroll to position [339, 0]
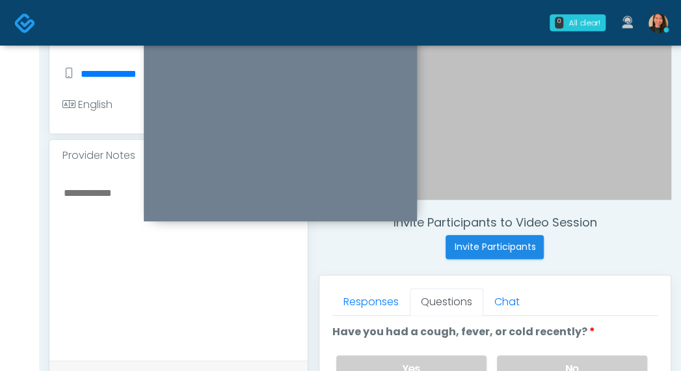
type textarea "**********"
click at [212, 287] on textarea at bounding box center [178, 263] width 232 height 159
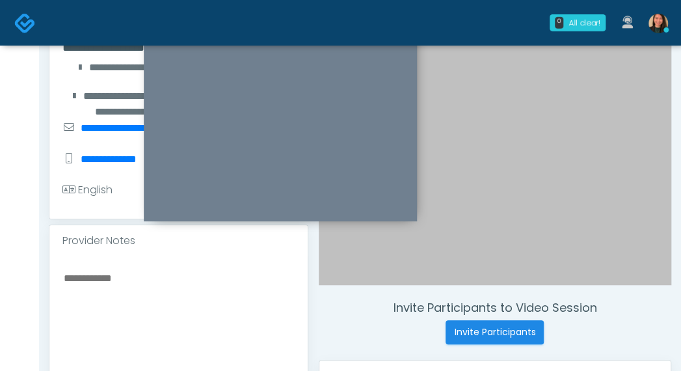
scroll to position [274, 0]
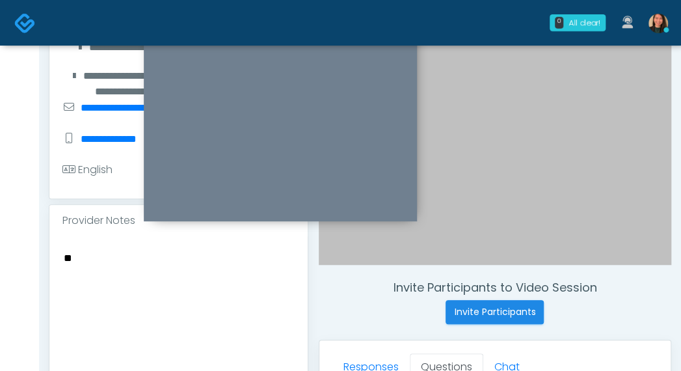
type textarea "*"
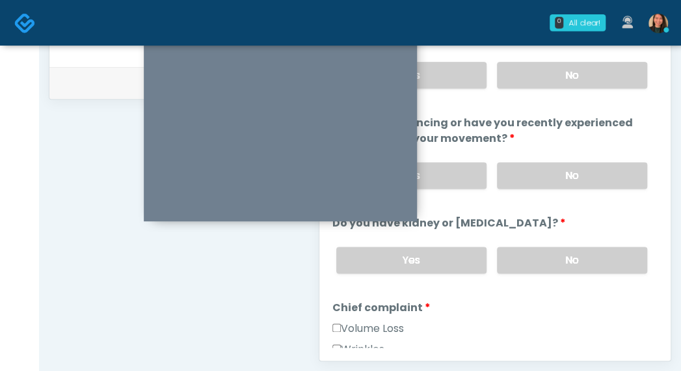
scroll to position [644, 0]
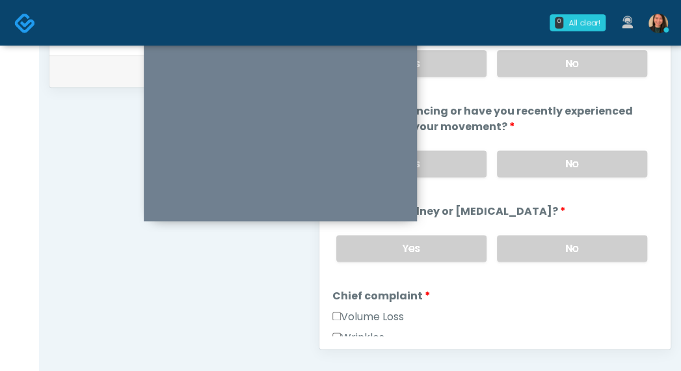
click at [642, 252] on div "Yes No" at bounding box center [492, 247] width 332 height 47
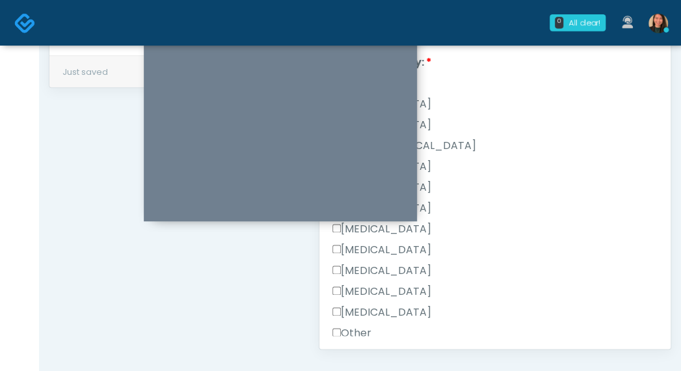
scroll to position [609, 0]
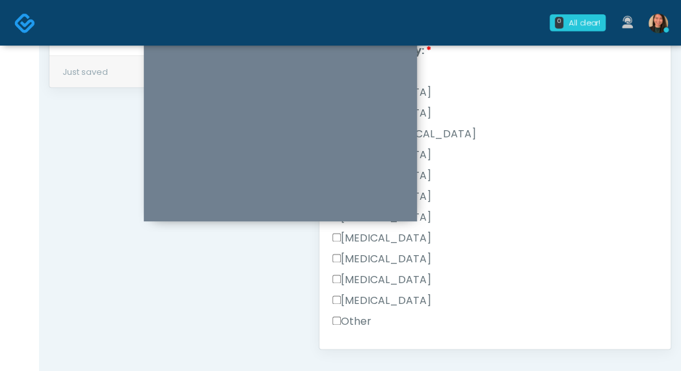
click at [331, 310] on div "Responses Questions Chat Good Faith Exam Script Good Faith Exam Script INTRODUC…" at bounding box center [494, 159] width 351 height 379
click at [363, 313] on label "Other" at bounding box center [351, 321] width 39 height 16
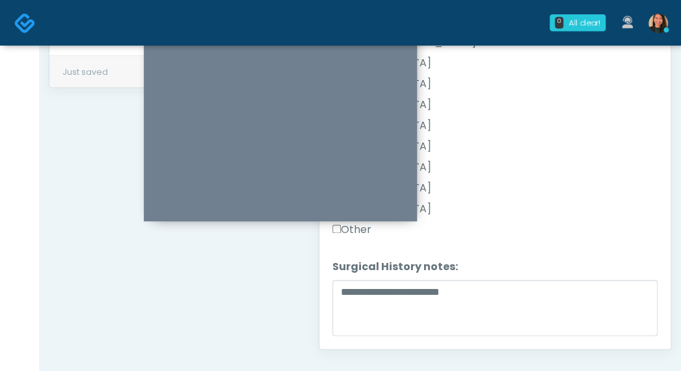
scroll to position [739, 0]
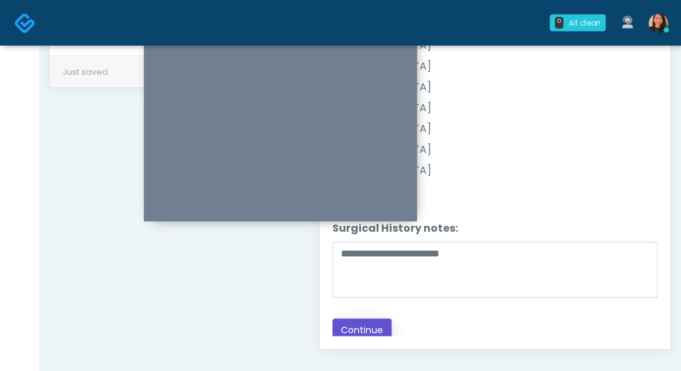
click at [355, 318] on button "Continue" at bounding box center [361, 330] width 59 height 24
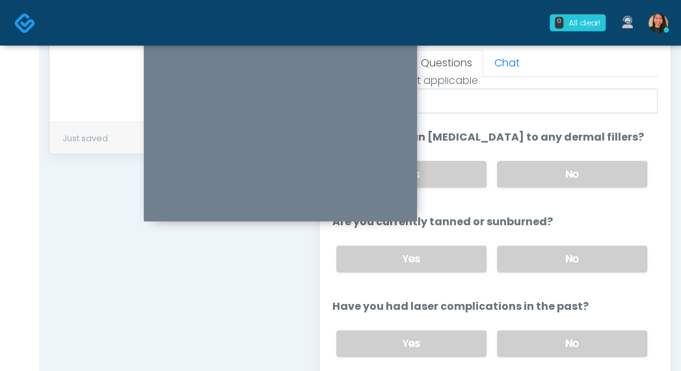
scroll to position [469, 0]
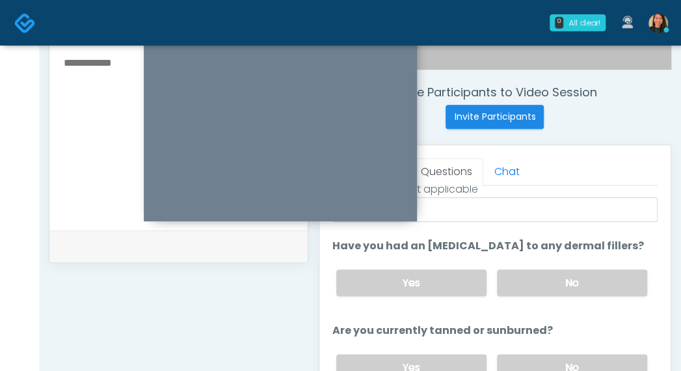
click at [643, 259] on div "Yes No" at bounding box center [492, 282] width 332 height 47
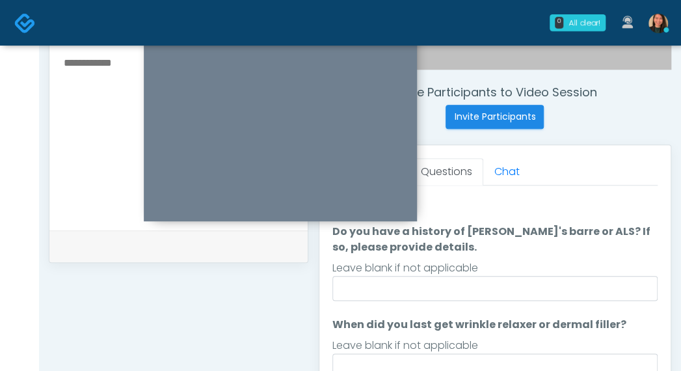
scroll to position [0, 0]
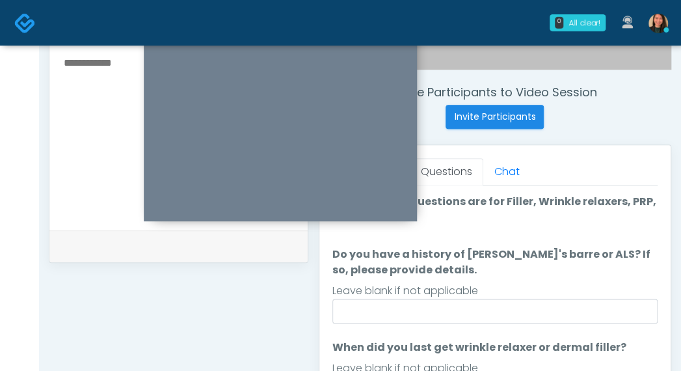
drag, startPoint x: 645, startPoint y: 258, endPoint x: 649, endPoint y: 233, distance: 25.0
click at [649, 233] on div "Good Faith Exam Script Good Faith Exam Script INTRODUCTION Hello, my name is un…" at bounding box center [494, 347] width 325 height 325
click at [592, 286] on div "Leave blank if not applicable" at bounding box center [494, 291] width 325 height 16
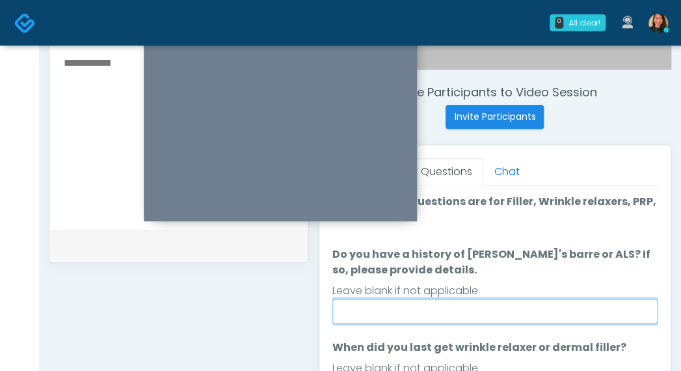
click at [571, 317] on input "Do you have a history of Guillain's barre or ALS? If so, please provide details." at bounding box center [494, 311] width 325 height 25
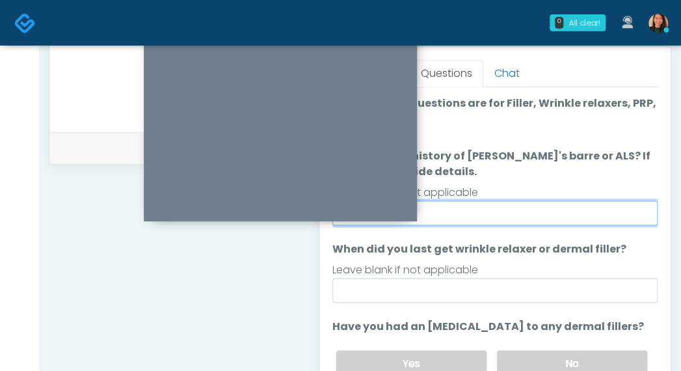
scroll to position [568, 0]
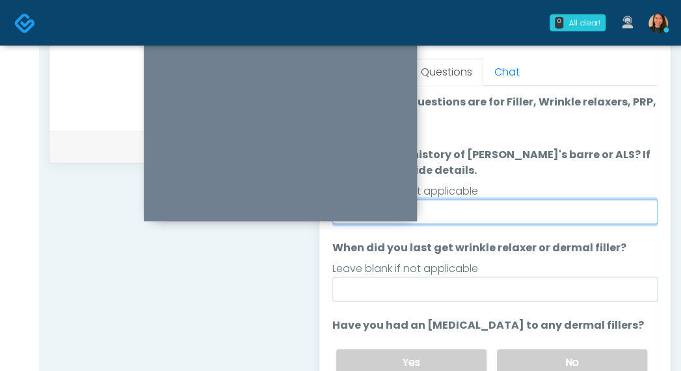
type input "**"
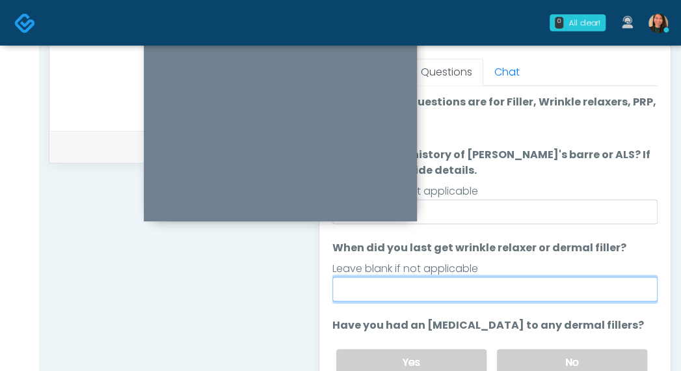
click at [622, 282] on input "When did you last get wrinkle relaxer or dermal filler?" at bounding box center [494, 288] width 325 height 25
type input "*"
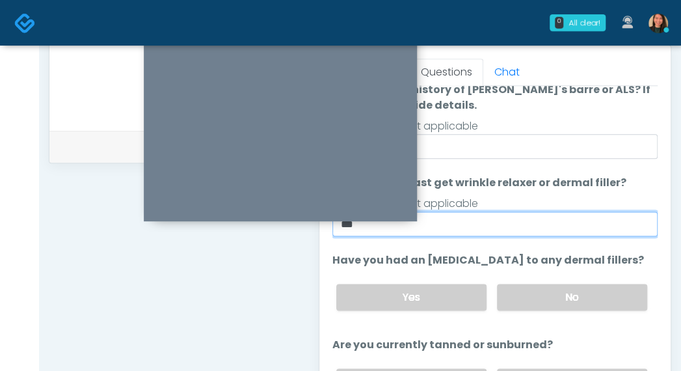
scroll to position [130, 0]
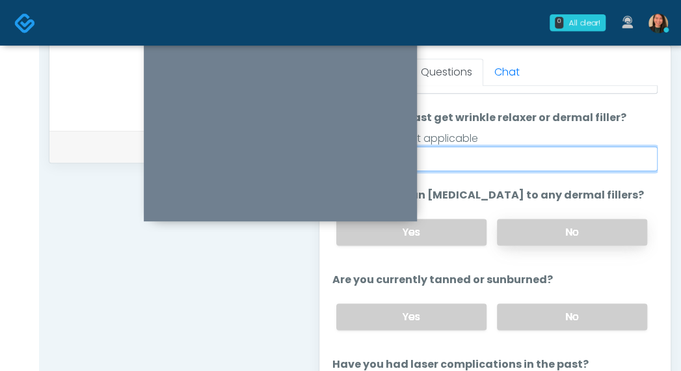
type input "***"
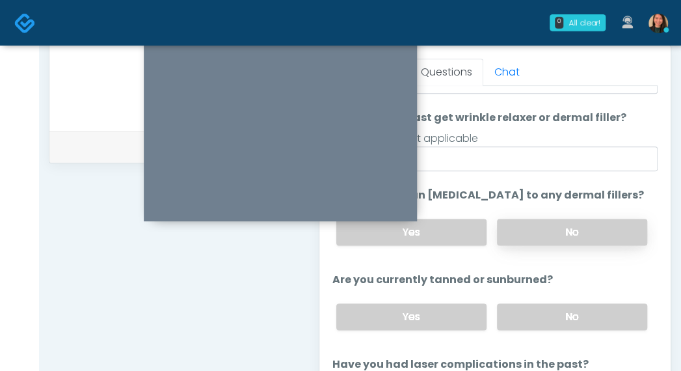
click at [576, 237] on label "No" at bounding box center [572, 232] width 150 height 27
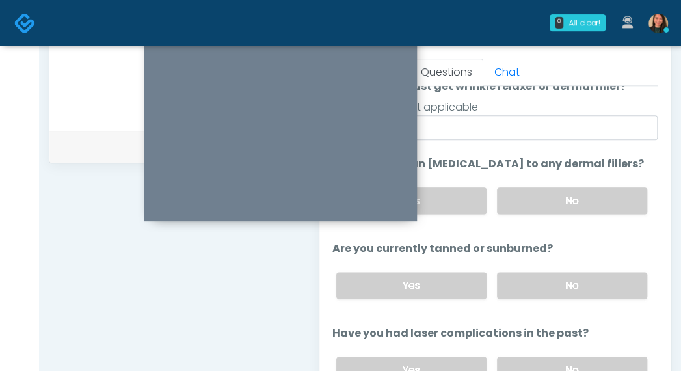
scroll to position [179, 0]
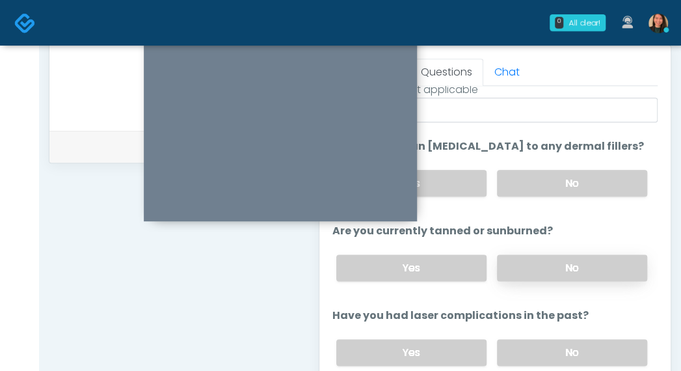
click at [597, 265] on label "No" at bounding box center [572, 267] width 150 height 27
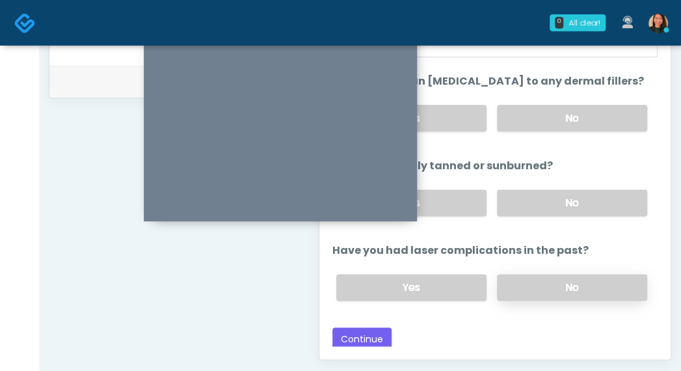
click at [589, 286] on label "No" at bounding box center [572, 287] width 150 height 27
click at [360, 334] on button "Continue" at bounding box center [361, 339] width 59 height 24
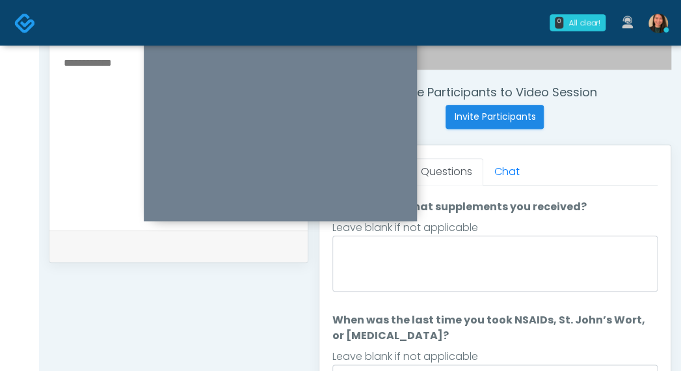
scroll to position [0, 0]
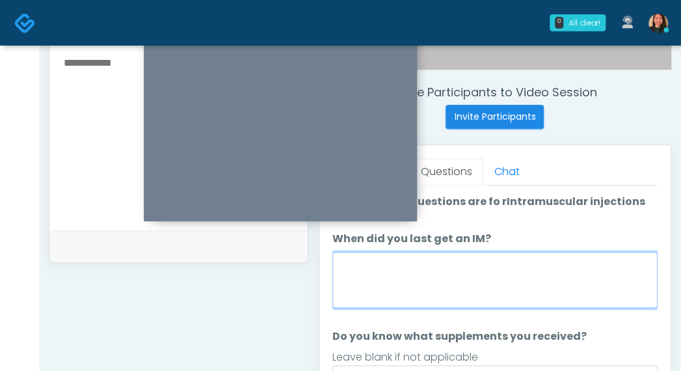
click at [571, 289] on textarea "When did you last get an IM?" at bounding box center [494, 280] width 325 height 56
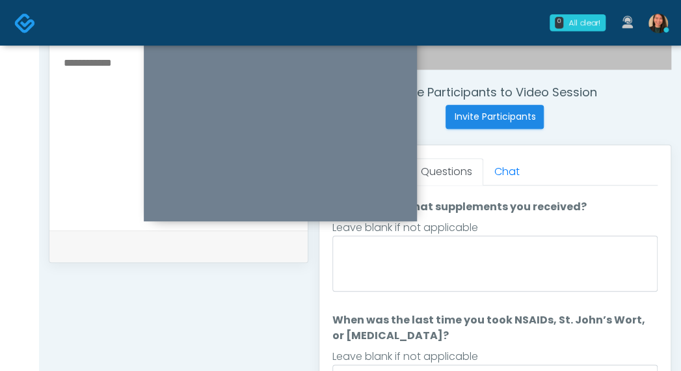
type textarea "***"
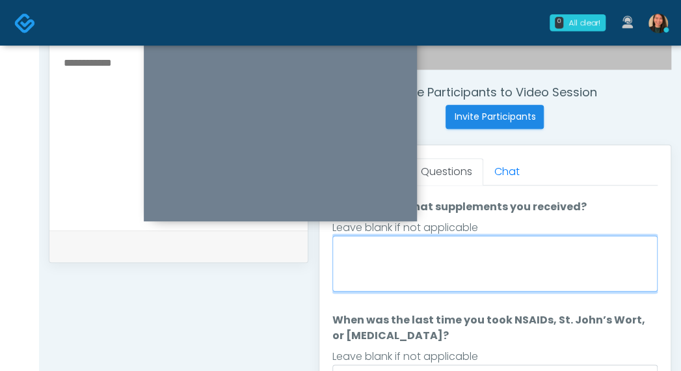
click at [570, 282] on textarea "Do you know what supplements you received?" at bounding box center [494, 263] width 325 height 56
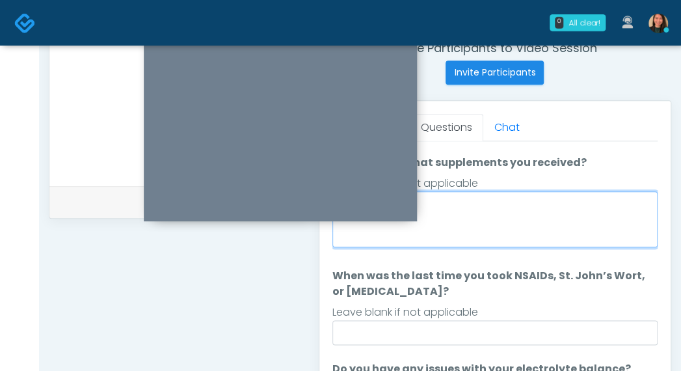
scroll to position [534, 0]
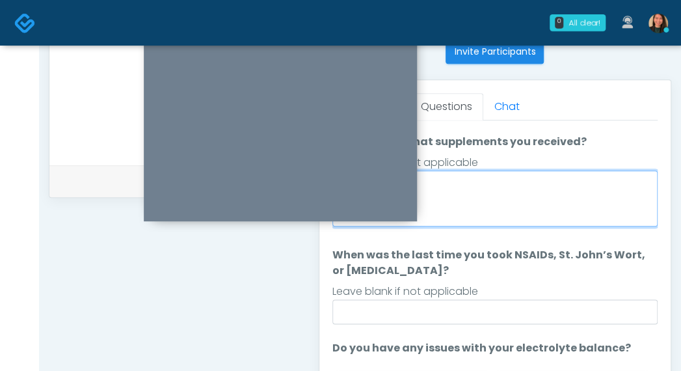
type textarea "***"
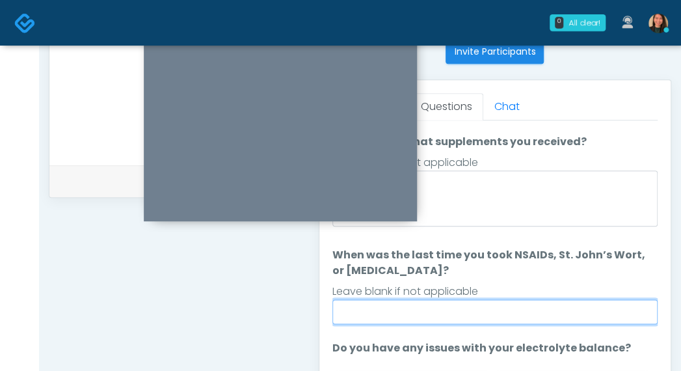
click at [565, 319] on input "When was the last time you took NSAIDs, St. John’s Wort, or Vitamin E?" at bounding box center [494, 311] width 325 height 25
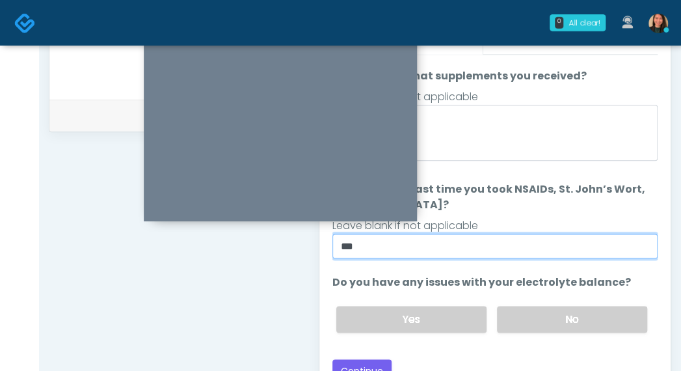
scroll to position [664, 0]
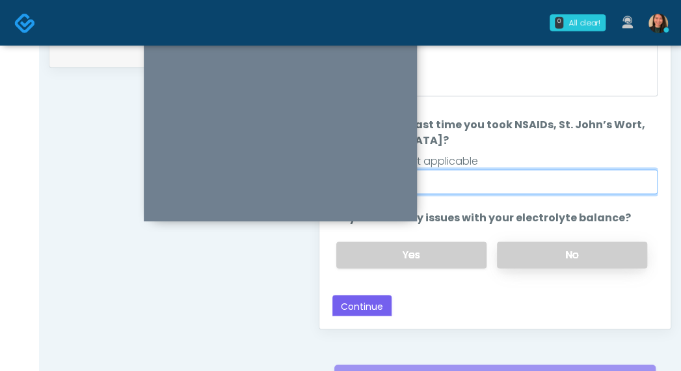
type input "***"
click at [599, 258] on label "No" at bounding box center [572, 254] width 150 height 27
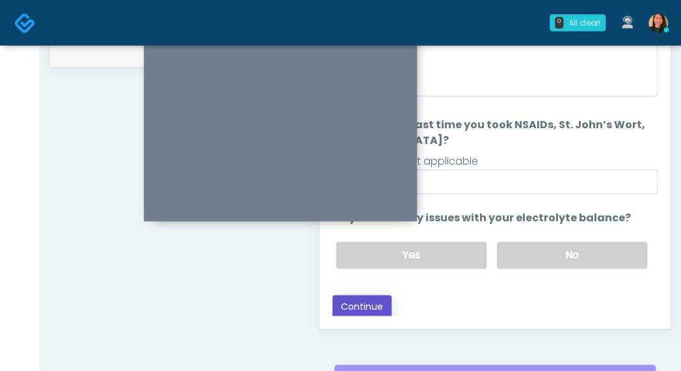
click at [364, 304] on button "Continue" at bounding box center [361, 307] width 59 height 24
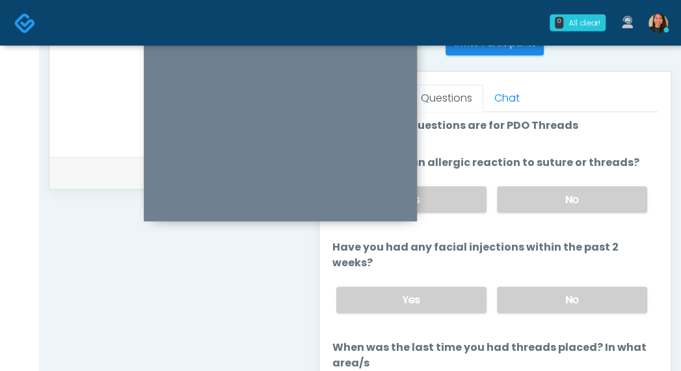
scroll to position [533, 0]
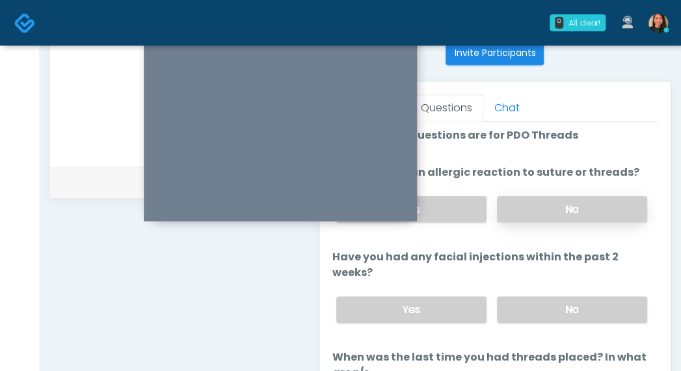
click at [606, 202] on label "No" at bounding box center [572, 209] width 150 height 27
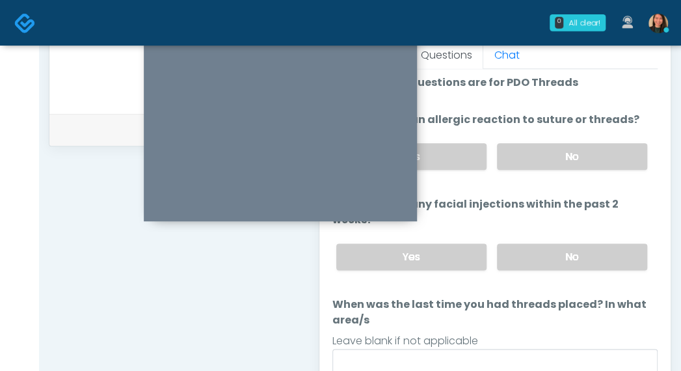
scroll to position [598, 0]
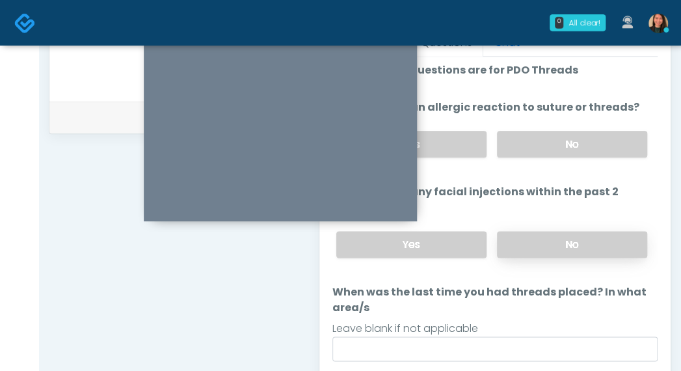
click at [604, 231] on label "No" at bounding box center [572, 244] width 150 height 27
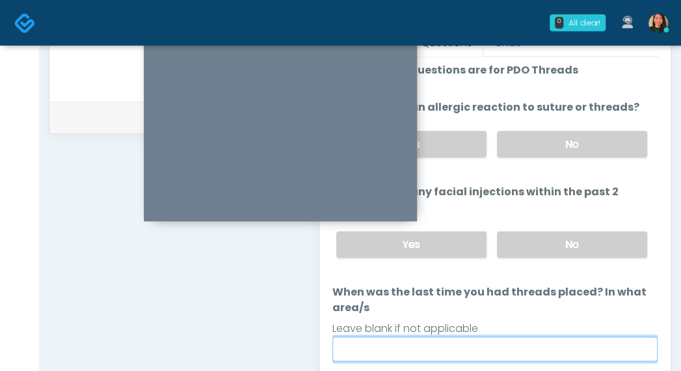
click at [561, 336] on input "When was the last time you had threads placed? In what area/s" at bounding box center [494, 348] width 325 height 25
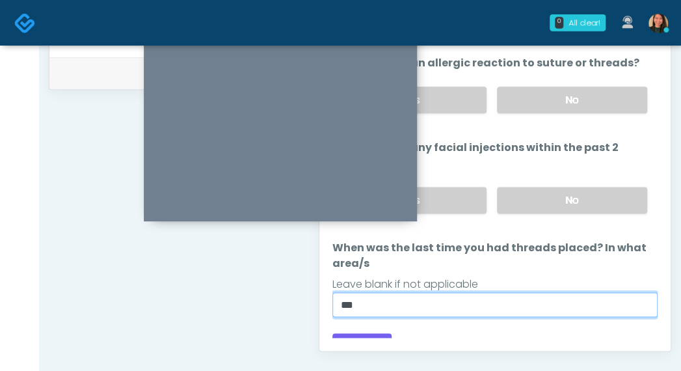
scroll to position [663, 0]
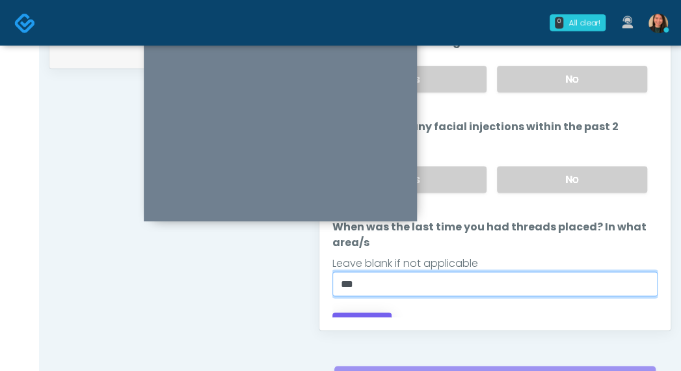
type input "***"
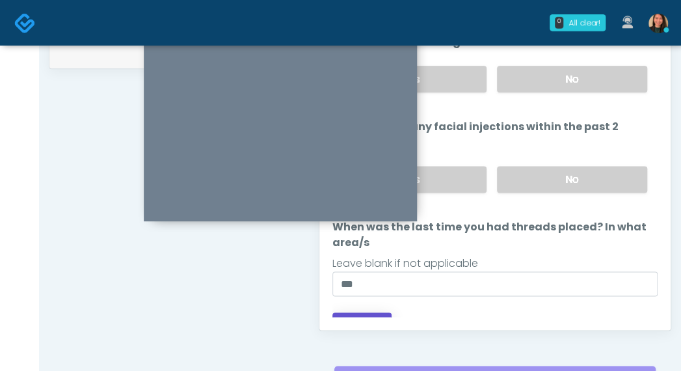
click at [347, 312] on button "Continue" at bounding box center [361, 324] width 59 height 24
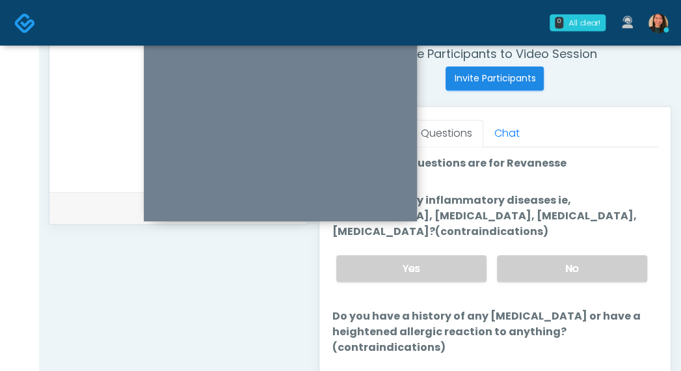
scroll to position [526, 0]
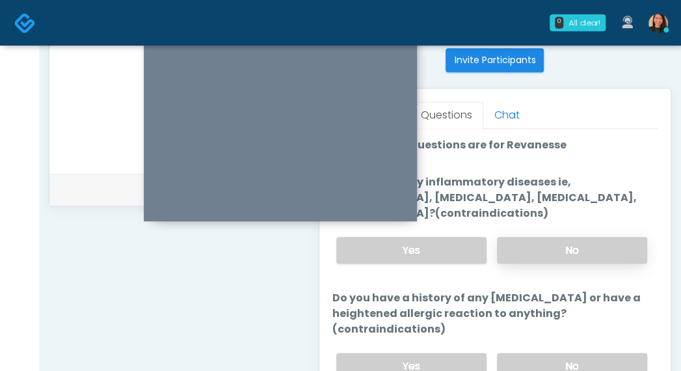
click at [572, 248] on label "No" at bounding box center [572, 250] width 150 height 27
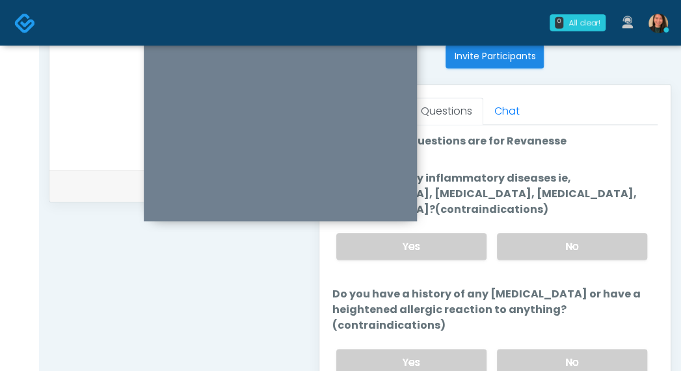
scroll to position [591, 0]
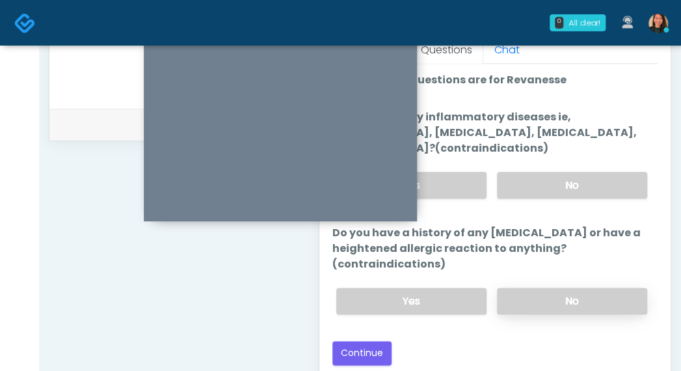
click at [592, 299] on label "No" at bounding box center [572, 300] width 150 height 27
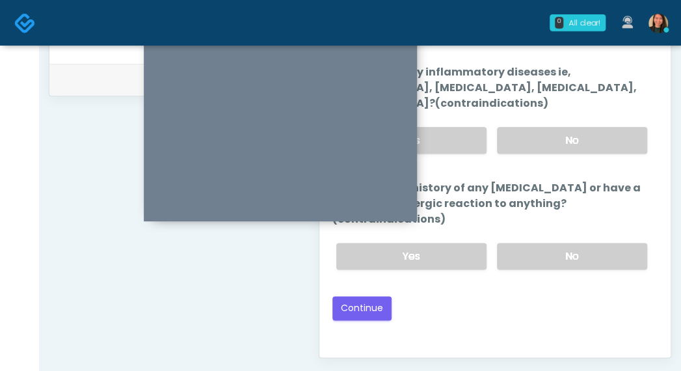
scroll to position [656, 0]
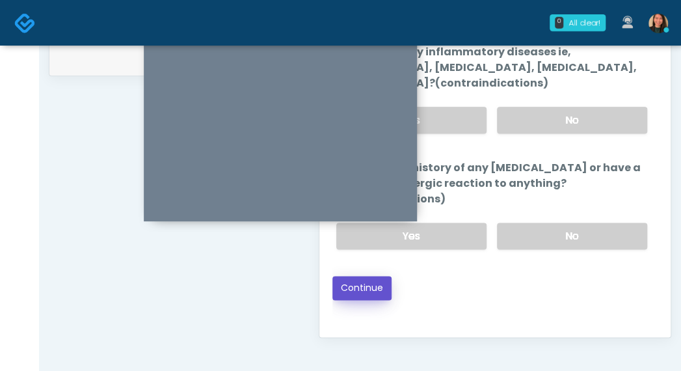
click at [372, 289] on button "Continue" at bounding box center [361, 288] width 59 height 24
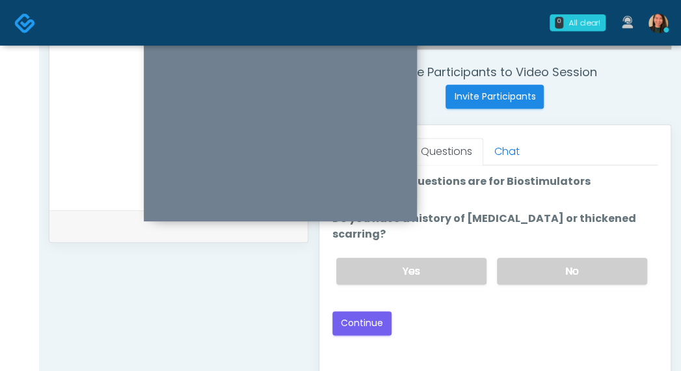
scroll to position [469, 0]
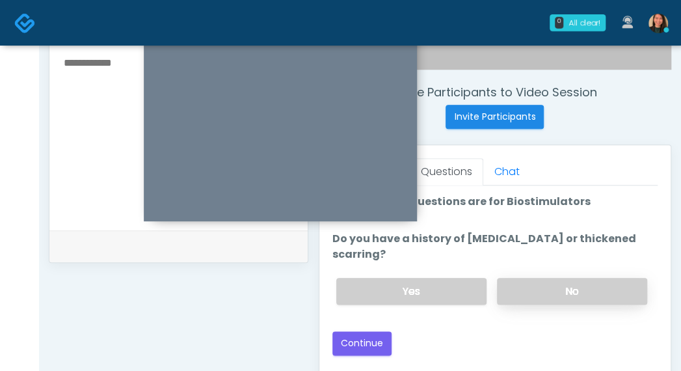
click at [570, 281] on label "No" at bounding box center [572, 291] width 150 height 27
click at [371, 331] on button "Continue" at bounding box center [361, 343] width 59 height 24
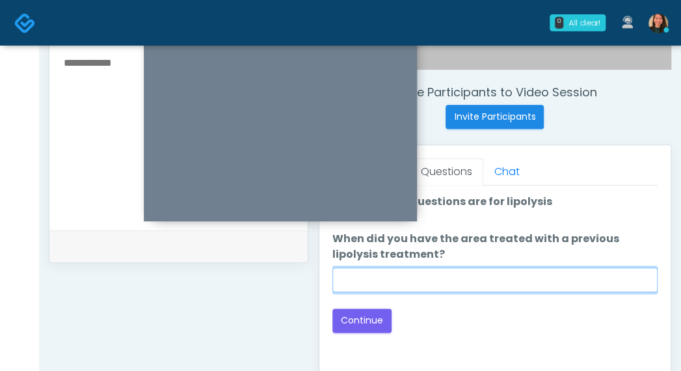
click at [548, 284] on input "When did you have the area treated with a previous lipolysis treatment?" at bounding box center [494, 279] width 325 height 25
type input "***"
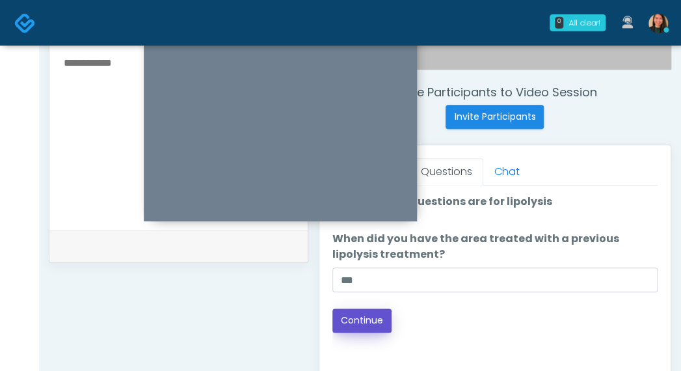
click at [370, 312] on button "Continue" at bounding box center [361, 320] width 59 height 24
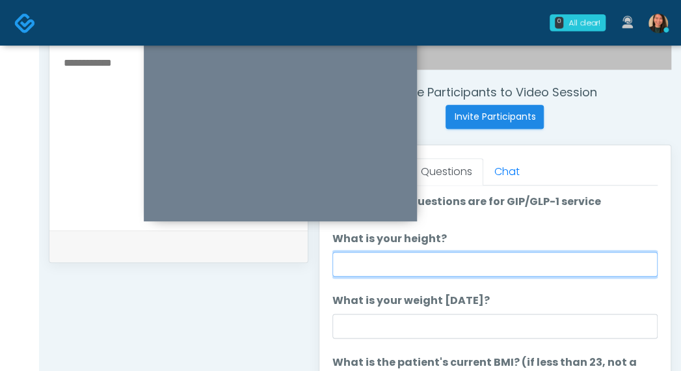
click at [479, 263] on input "What is your height?" at bounding box center [494, 264] width 325 height 25
type input "***"
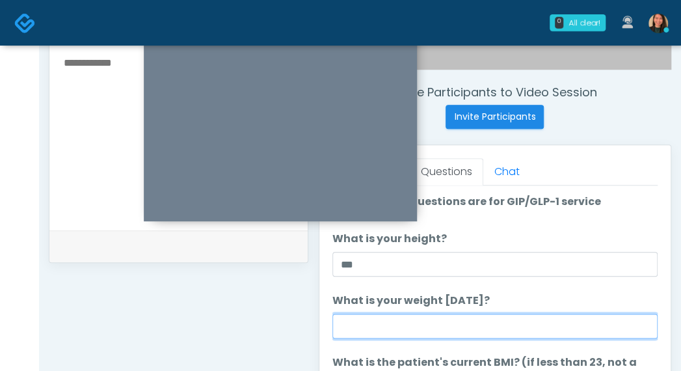
click at [440, 327] on input "What is your weight [DATE]?" at bounding box center [494, 325] width 325 height 25
type input "***"
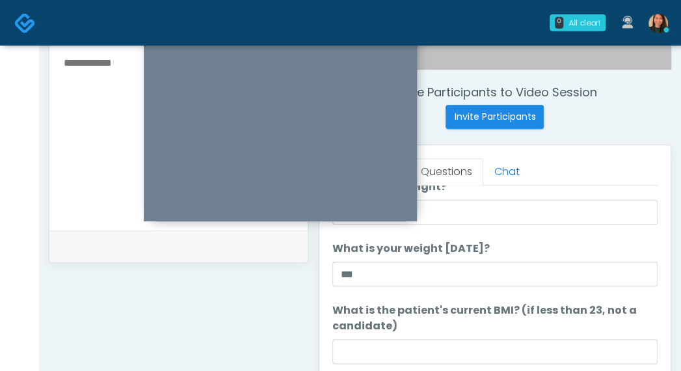
scroll to position [65, 0]
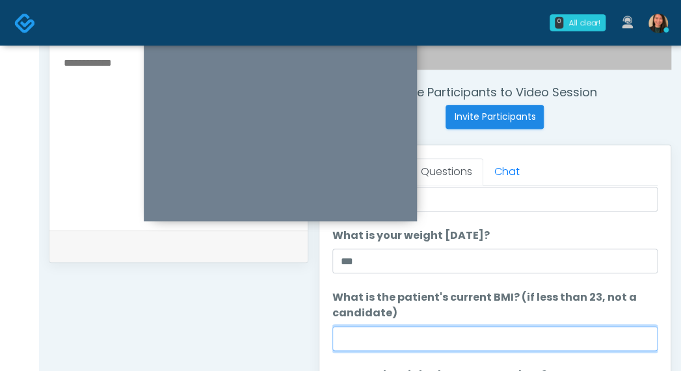
click at [415, 336] on input "What is the patient's current BMI? (if less than 23, not a candidate)" at bounding box center [494, 338] width 325 height 25
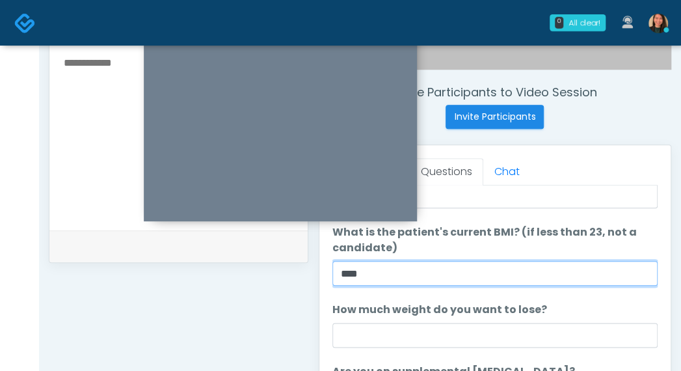
type input "****"
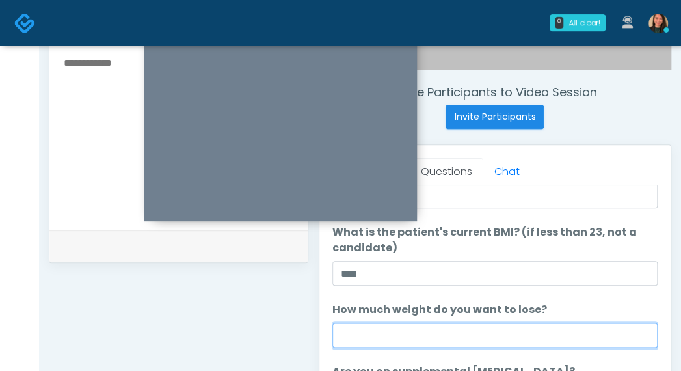
click at [434, 336] on input "How much weight do you want to lose?" at bounding box center [494, 335] width 325 height 25
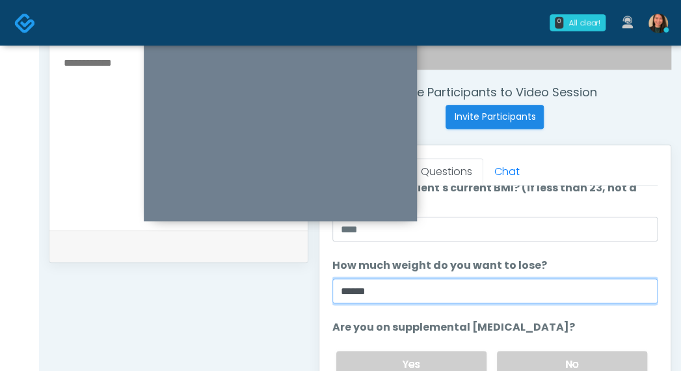
scroll to position [195, 0]
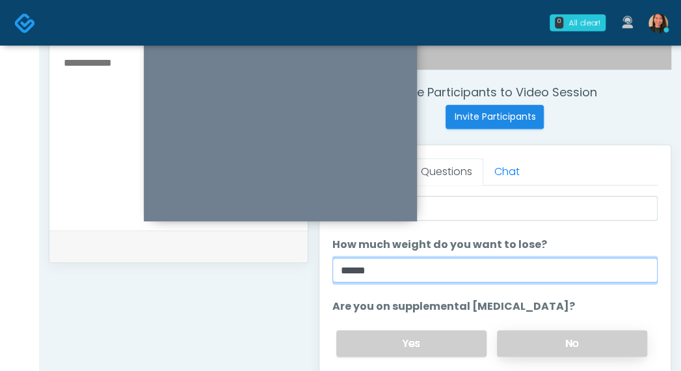
type input "******"
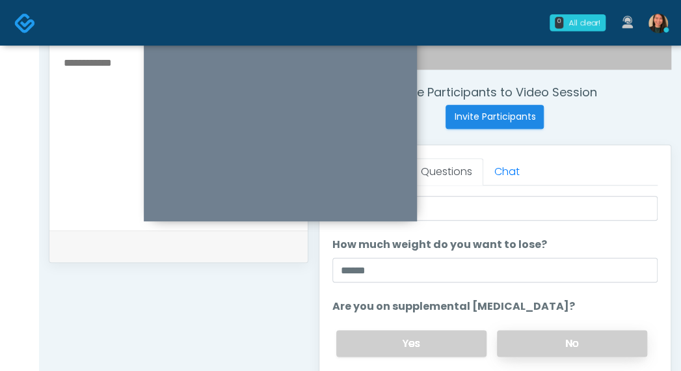
click at [578, 334] on label "No" at bounding box center [572, 343] width 150 height 27
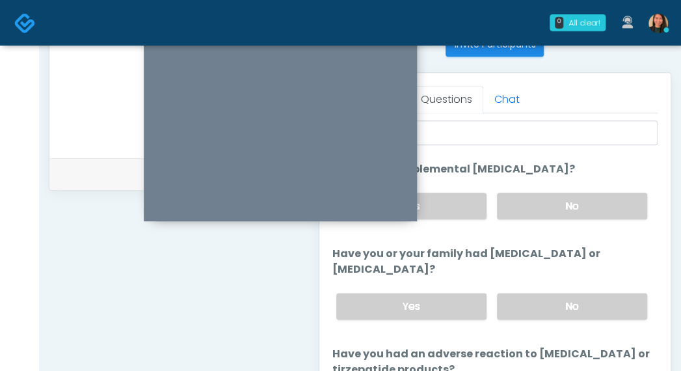
scroll to position [542, 0]
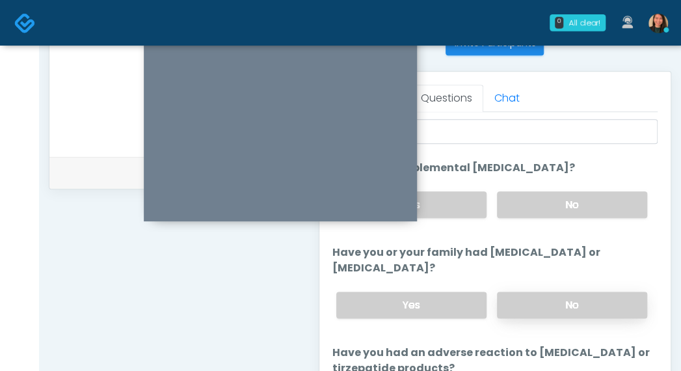
click at [615, 307] on label "No" at bounding box center [572, 304] width 150 height 27
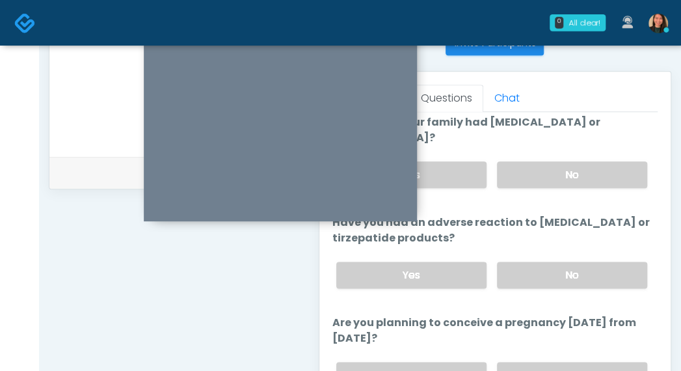
scroll to position [325, 0]
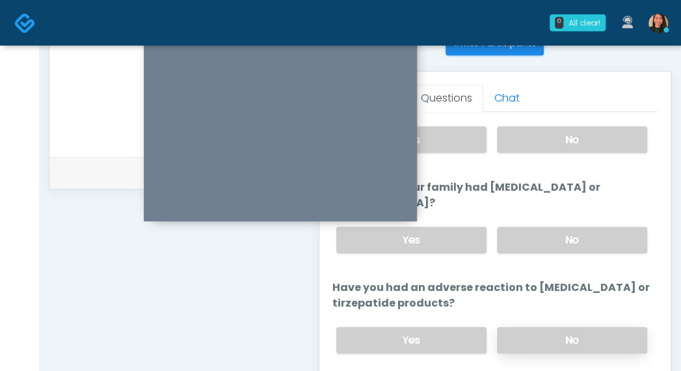
click at [604, 331] on label "No" at bounding box center [572, 339] width 150 height 27
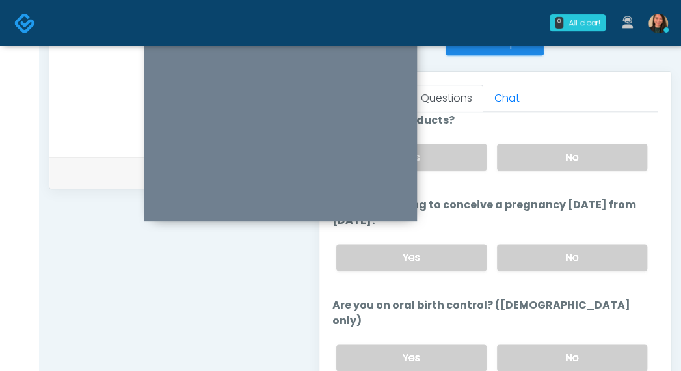
scroll to position [520, 0]
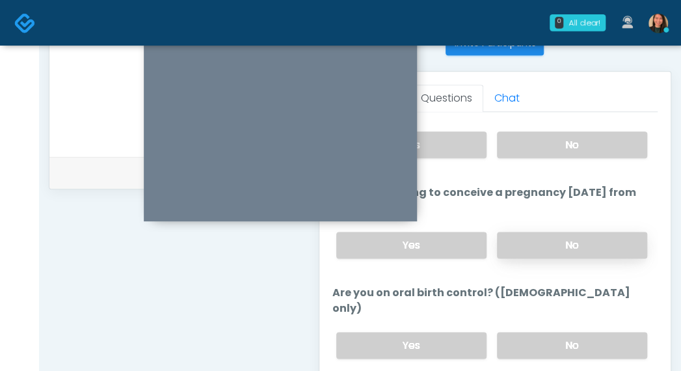
click at [595, 241] on label "No" at bounding box center [572, 245] width 150 height 27
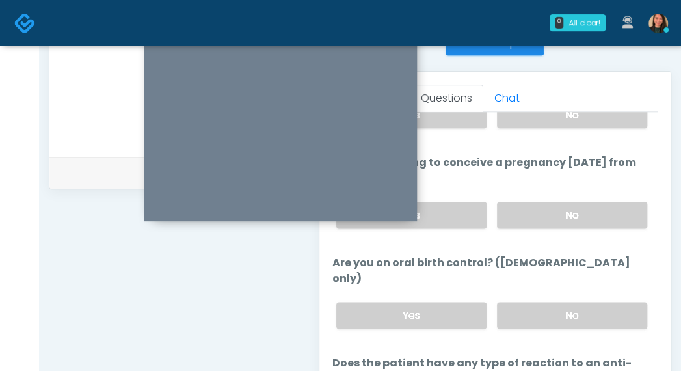
scroll to position [567, 0]
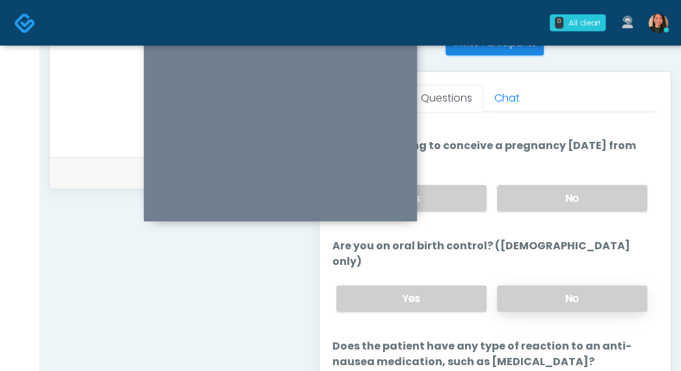
click at [599, 285] on label "No" at bounding box center [572, 298] width 150 height 27
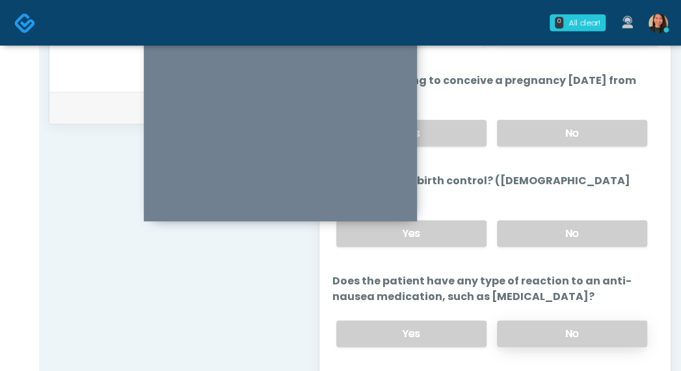
click at [595, 320] on label "No" at bounding box center [572, 333] width 150 height 27
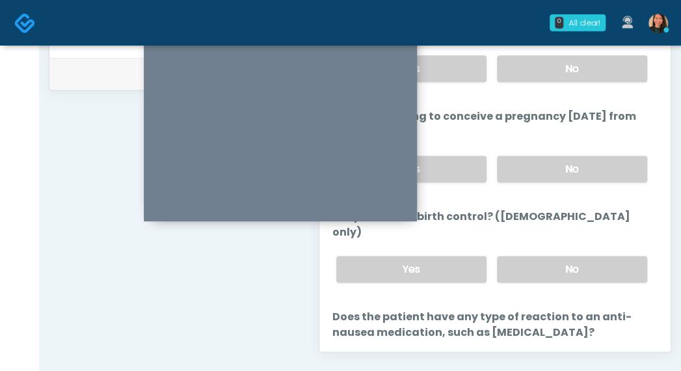
scroll to position [567, 0]
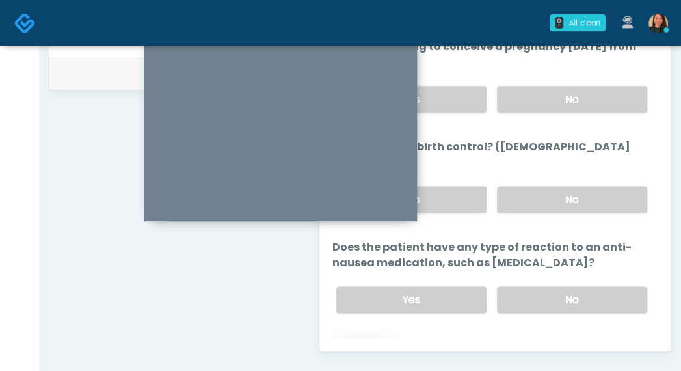
click at [376, 339] on button "Continue" at bounding box center [361, 351] width 59 height 24
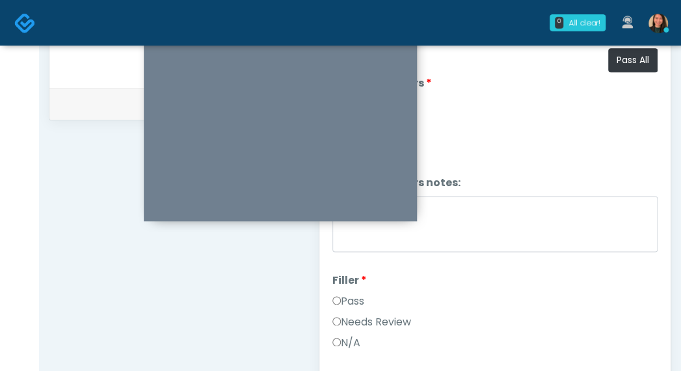
scroll to position [599, 0]
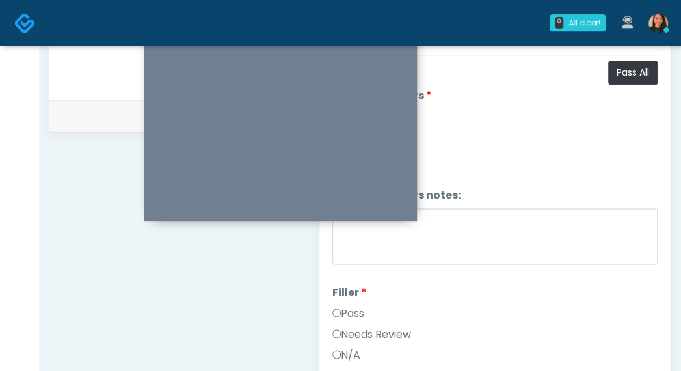
click at [571, 190] on li "Wrinkle Relaxers notes: Wrinkle Relaxers notes:" at bounding box center [494, 227] width 325 height 81
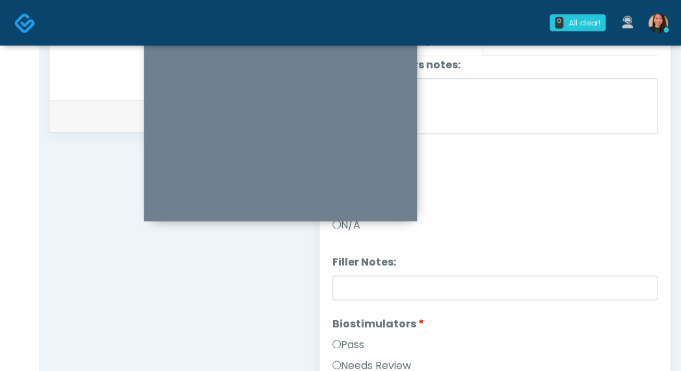
scroll to position [0, 0]
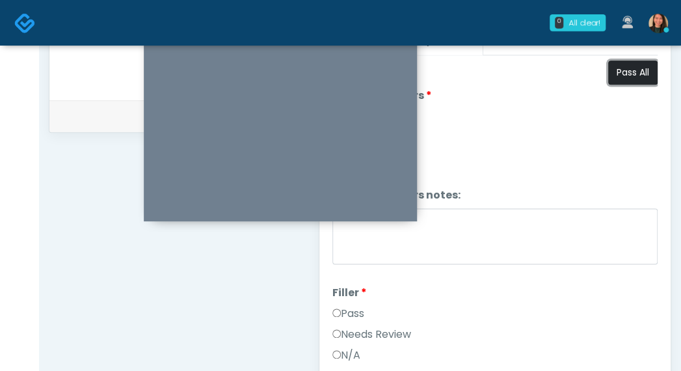
click at [619, 73] on button "Pass All" at bounding box center [632, 72] width 49 height 24
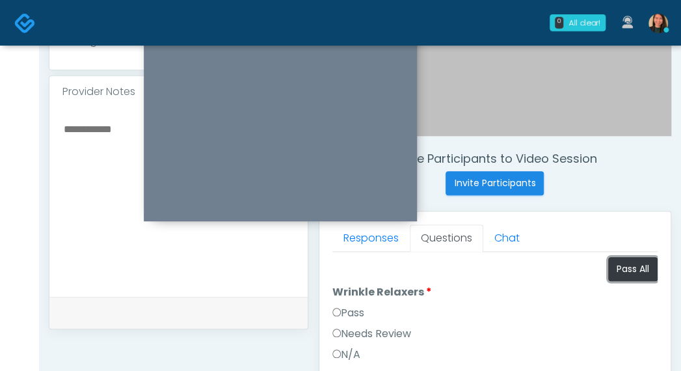
scroll to position [274, 0]
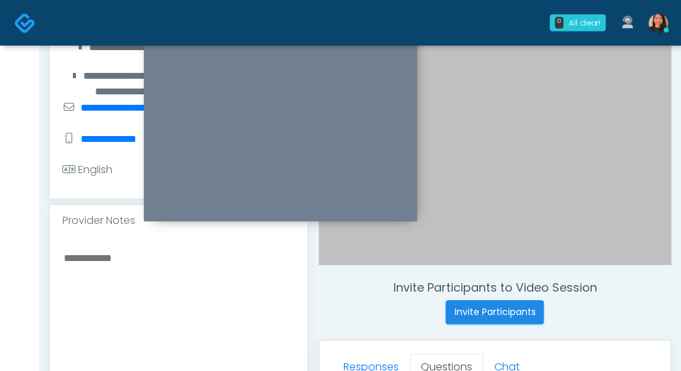
click at [159, 287] on textarea at bounding box center [178, 328] width 232 height 159
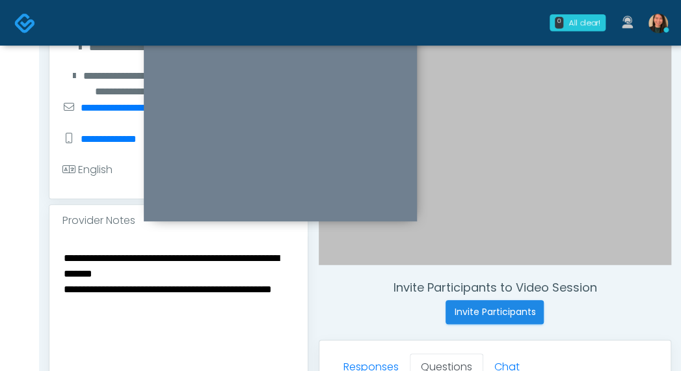
click at [122, 276] on textarea "**********" at bounding box center [178, 328] width 232 height 159
click at [119, 275] on textarea "**********" at bounding box center [178, 328] width 232 height 159
click at [250, 321] on textarea "**********" at bounding box center [178, 328] width 232 height 159
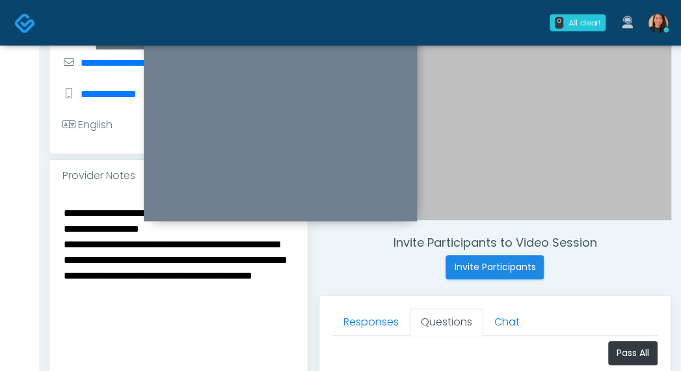
scroll to position [339, 0]
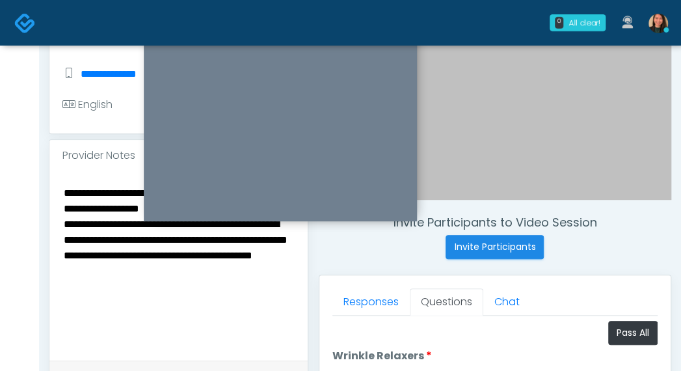
type textarea "**********"
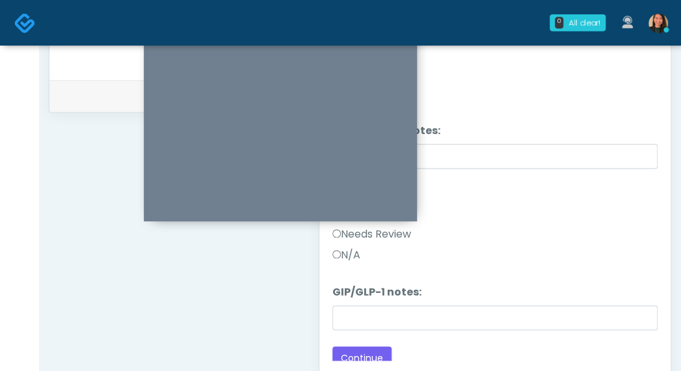
scroll to position [1554, 0]
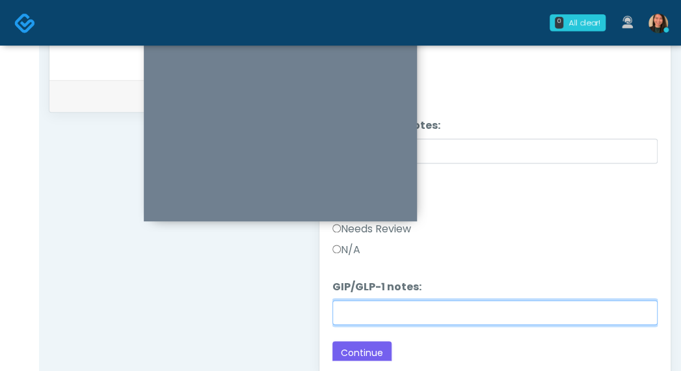
click at [558, 315] on input "GIP/GLP-1 notes:" at bounding box center [494, 312] width 325 height 25
type input "*********"
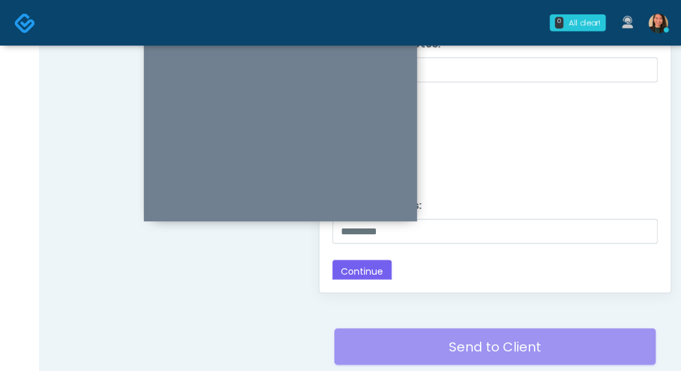
scroll to position [680, 0]
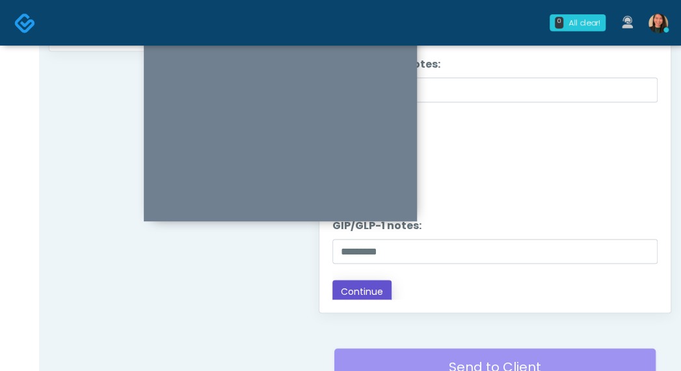
click at [357, 291] on button "Continue" at bounding box center [361, 292] width 59 height 24
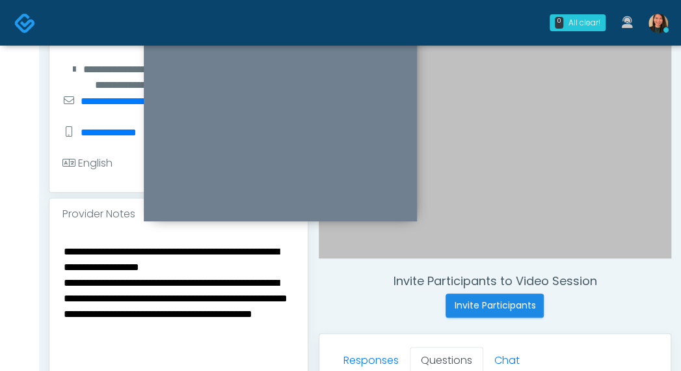
scroll to position [260, 0]
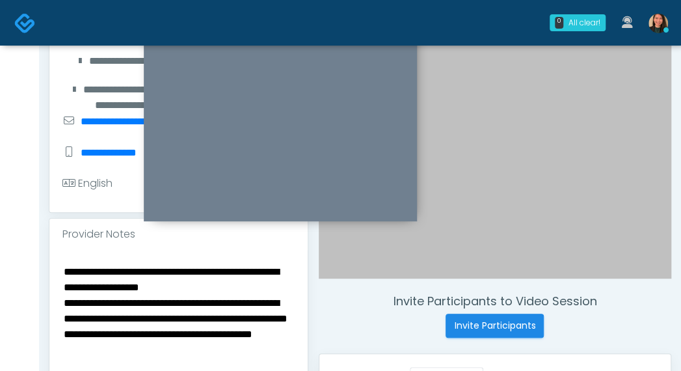
click at [261, 286] on textarea "**********" at bounding box center [178, 342] width 232 height 159
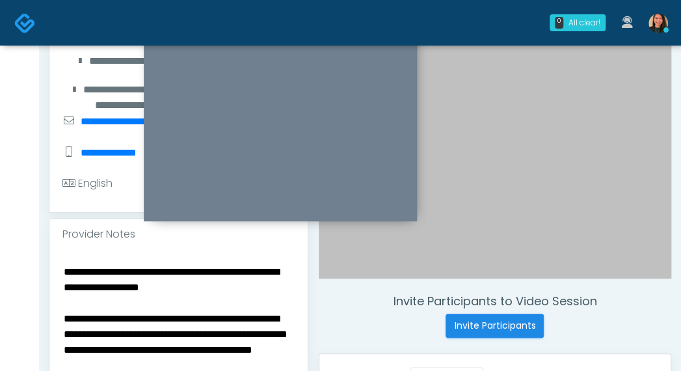
type textarea "**********"
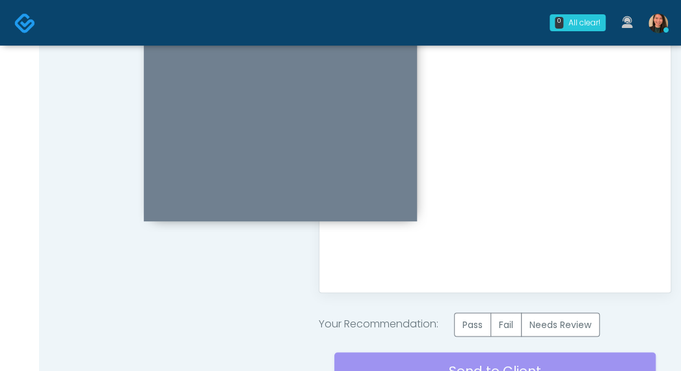
scroll to position [780, 0]
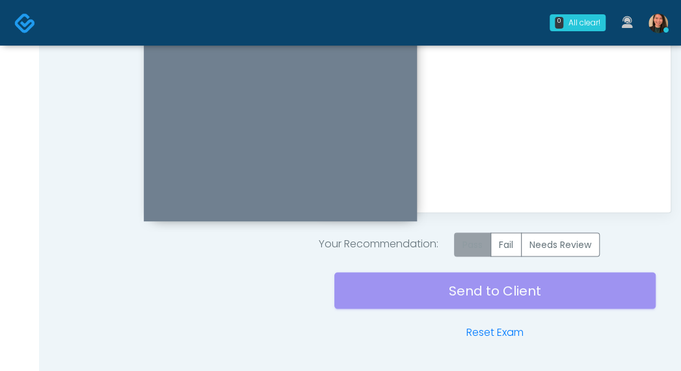
click at [477, 243] on label "Pass" at bounding box center [472, 244] width 37 height 24
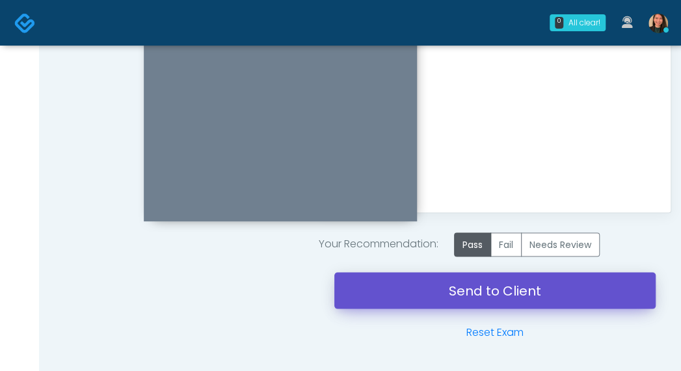
click at [411, 293] on link "Send to Client" at bounding box center [494, 290] width 321 height 36
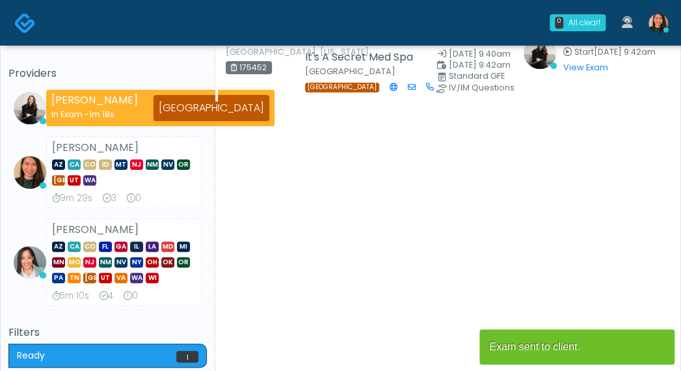
scroll to position [65, 0]
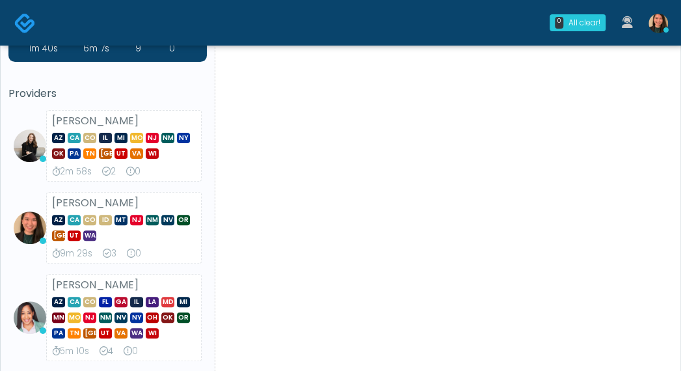
click at [161, 222] on div "AZ CA CO ID MT [GEOGRAPHIC_DATA] NM NV OR [GEOGRAPHIC_DATA] UT [GEOGRAPHIC_DATA]" at bounding box center [124, 226] width 144 height 31
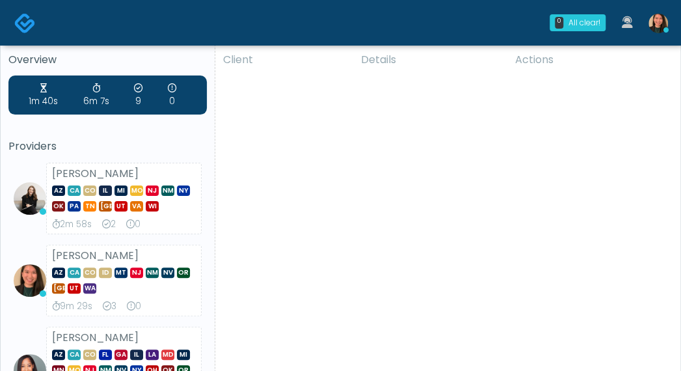
scroll to position [0, 0]
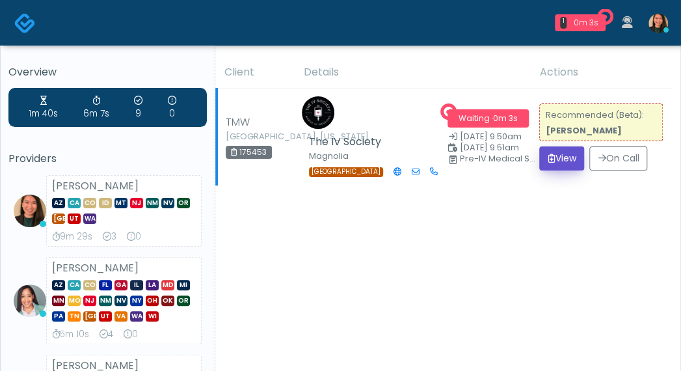
click at [554, 156] on button "View" at bounding box center [561, 158] width 45 height 24
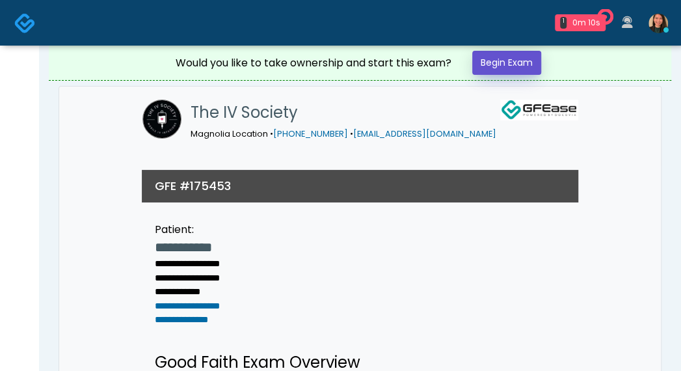
click at [504, 64] on link "Begin Exam" at bounding box center [506, 63] width 69 height 24
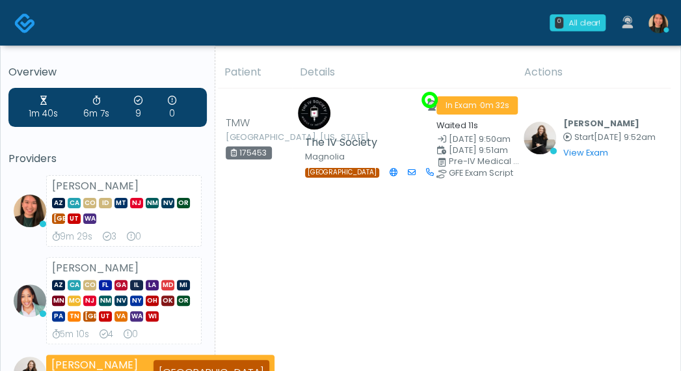
click at [66, 147] on div "1m 40s 6m 7s 9 0 Providers [PERSON_NAME] AZ CA CO ID MT [GEOGRAPHIC_DATA] NM NV…" at bounding box center [107, 239] width 198 height 303
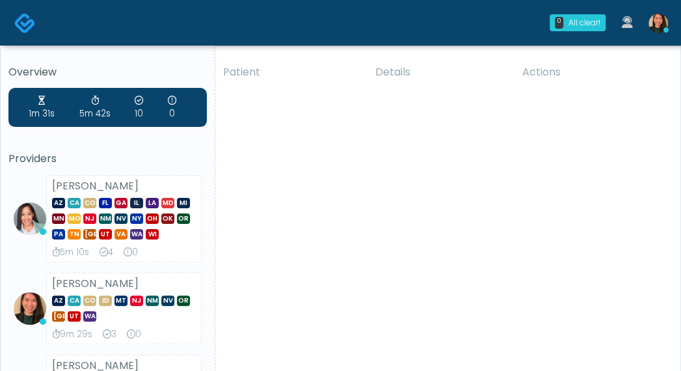
click at [53, 144] on div "1m 31s 5m 42s 10 0 Providers [PERSON_NAME] AZ CA CO [GEOGRAPHIC_DATA] [GEOGRAPH…" at bounding box center [107, 257] width 198 height 338
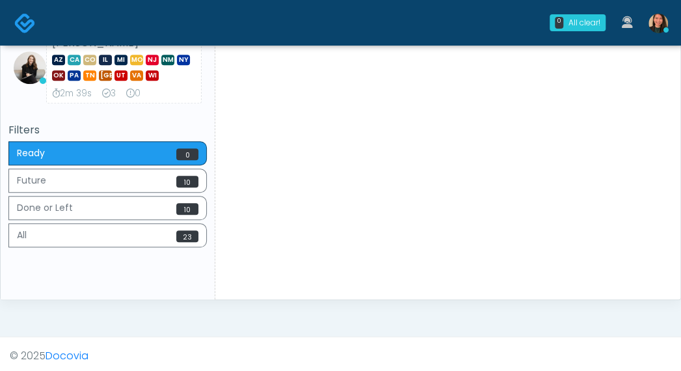
scroll to position [323, 0]
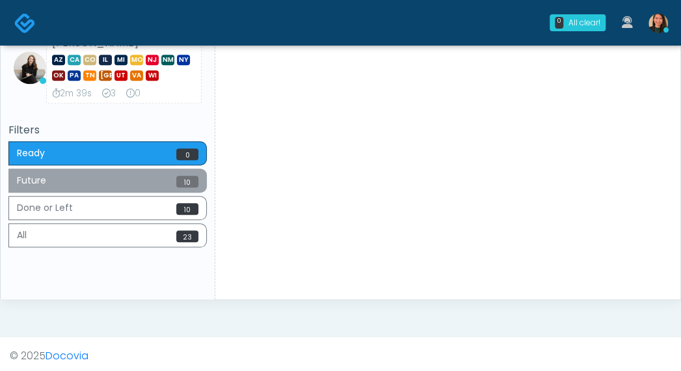
click at [187, 181] on span "10" at bounding box center [187, 182] width 22 height 12
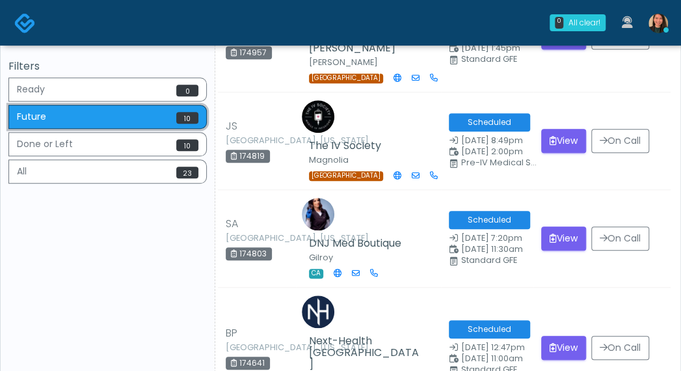
scroll to position [256, 0]
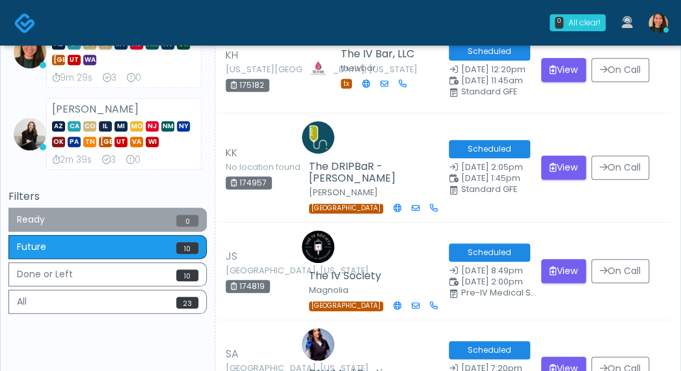
click at [87, 211] on button "Ready 0" at bounding box center [107, 219] width 198 height 24
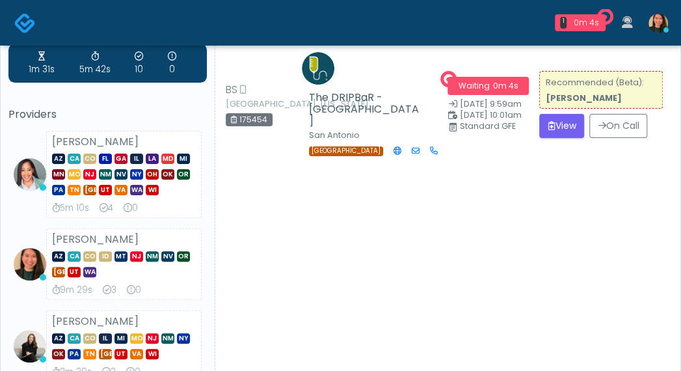
scroll to position [65, 0]
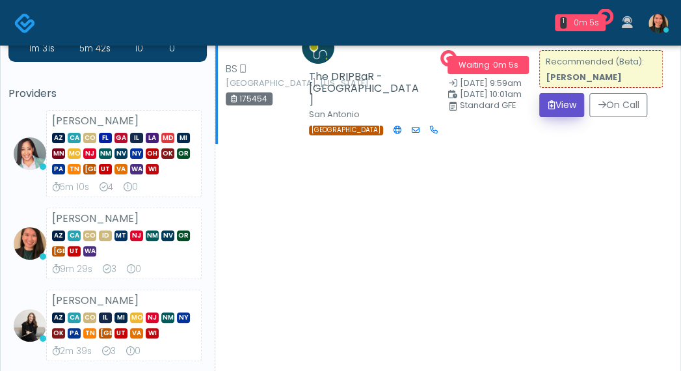
click at [561, 107] on button "View" at bounding box center [561, 105] width 45 height 24
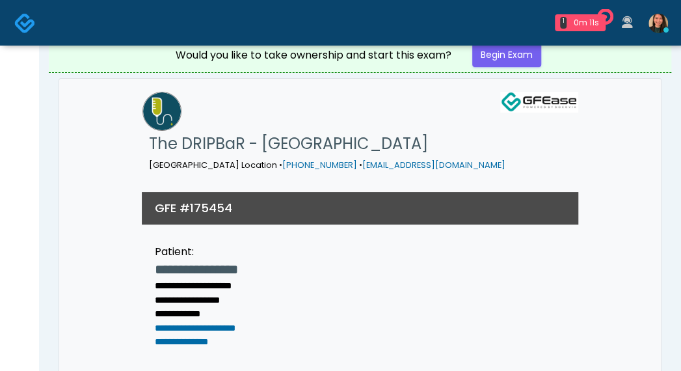
scroll to position [3, 0]
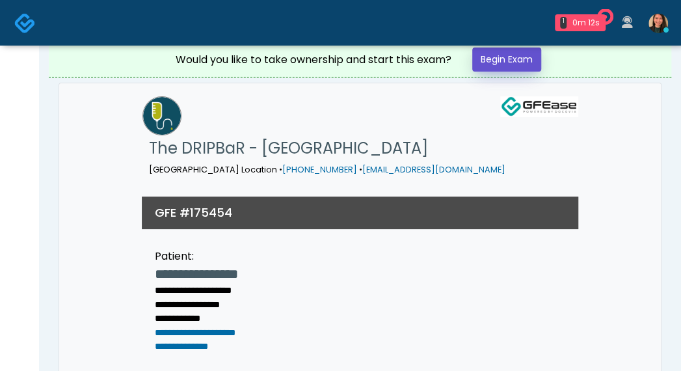
click at [511, 57] on link "Begin Exam" at bounding box center [506, 59] width 69 height 24
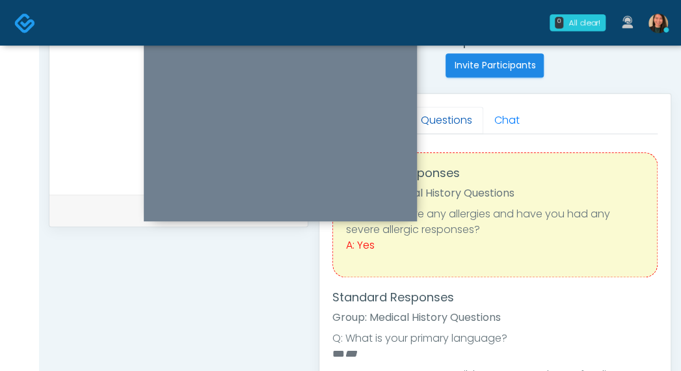
click at [436, 113] on link "Questions" at bounding box center [446, 120] width 73 height 27
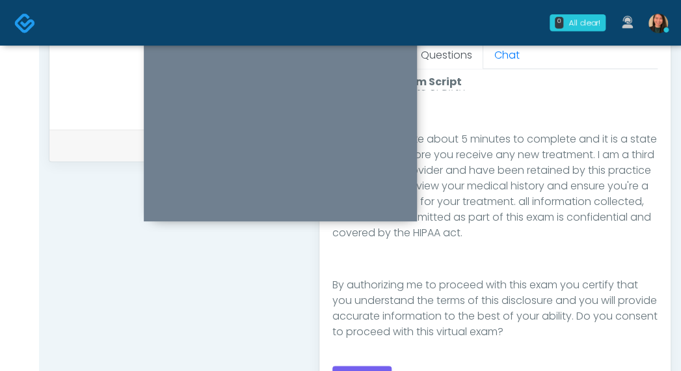
scroll to position [650, 0]
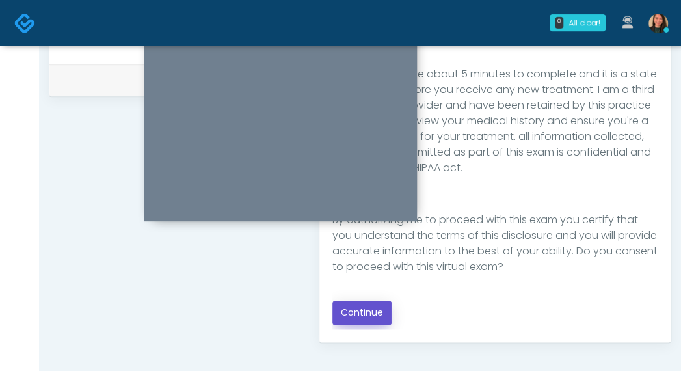
click at [364, 319] on button "Continue" at bounding box center [361, 312] width 59 height 24
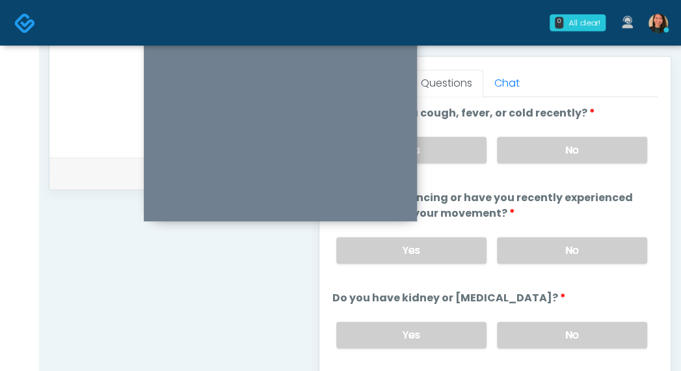
scroll to position [469, 0]
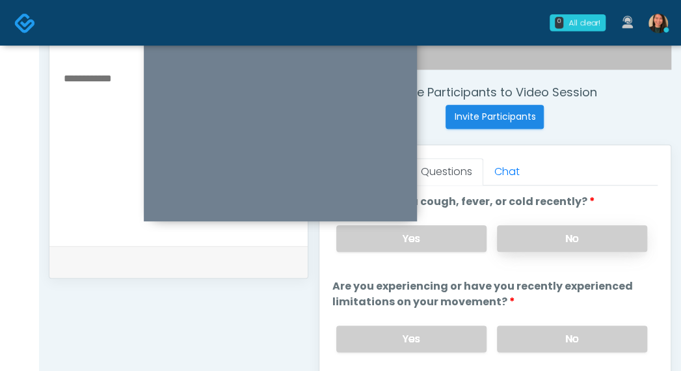
click at [579, 244] on label "No" at bounding box center [572, 238] width 150 height 27
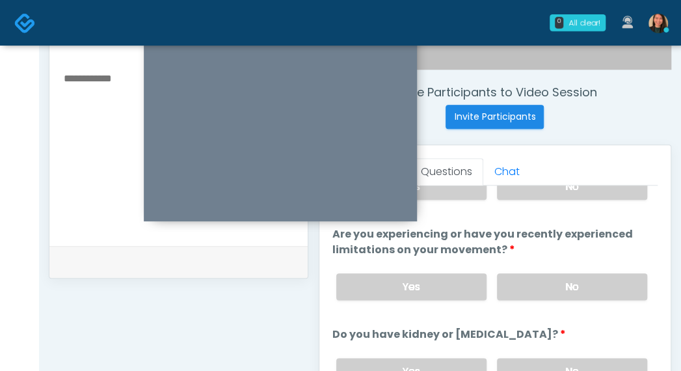
scroll to position [65, 0]
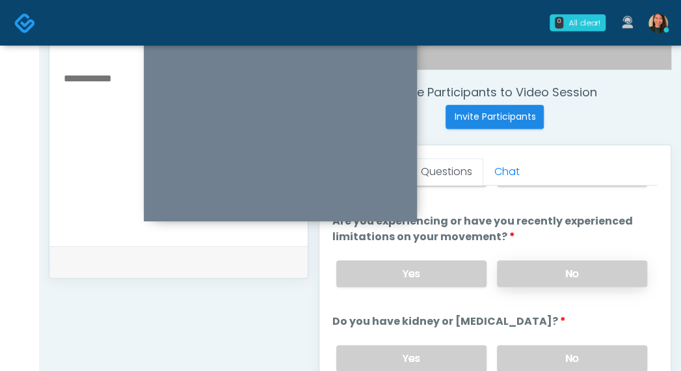
click at [609, 271] on label "No" at bounding box center [572, 273] width 150 height 27
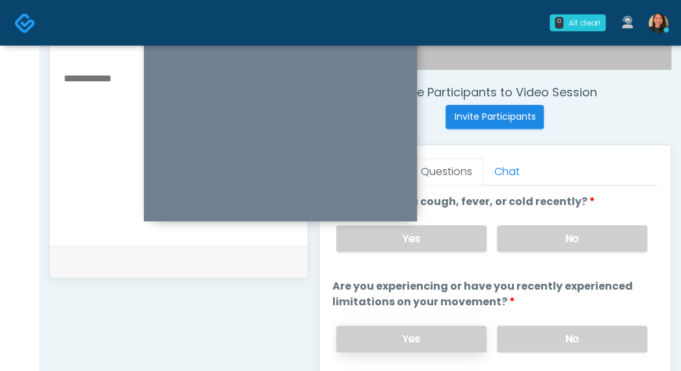
click at [464, 334] on label "Yes" at bounding box center [411, 338] width 150 height 27
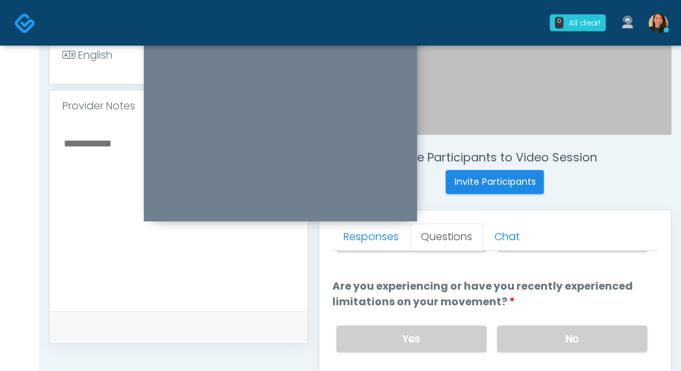
scroll to position [339, 0]
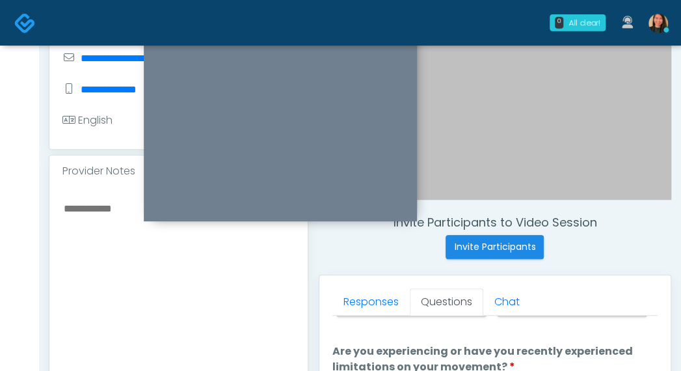
click at [148, 304] on textarea at bounding box center [178, 279] width 232 height 159
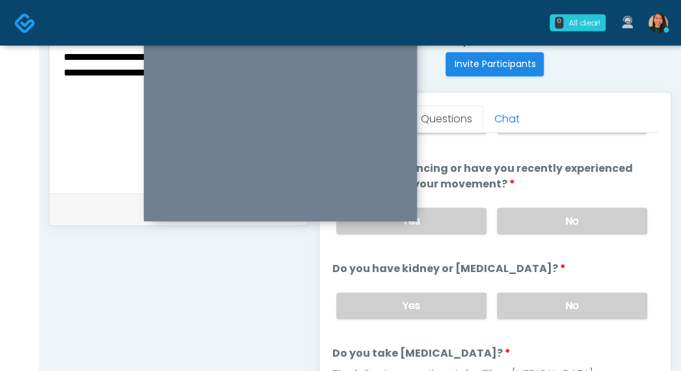
scroll to position [534, 0]
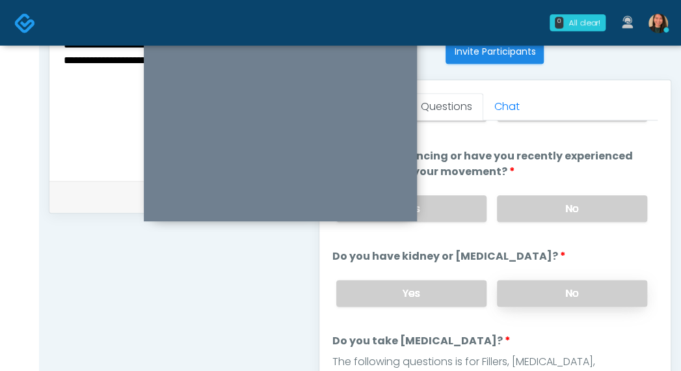
click at [604, 291] on label "No" at bounding box center [572, 293] width 150 height 27
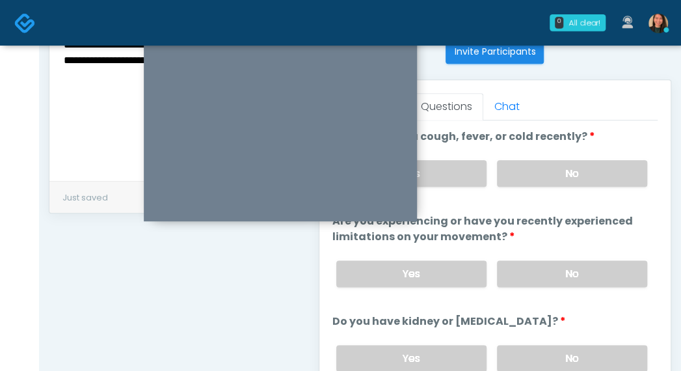
scroll to position [65, 0]
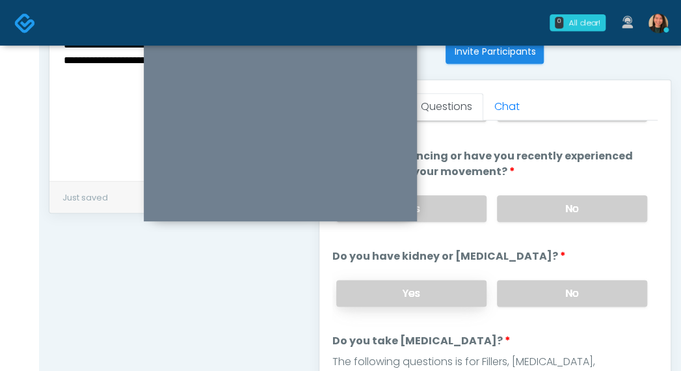
click at [460, 289] on label "Yes" at bounding box center [411, 293] width 150 height 27
click at [552, 290] on label "No" at bounding box center [572, 293] width 150 height 27
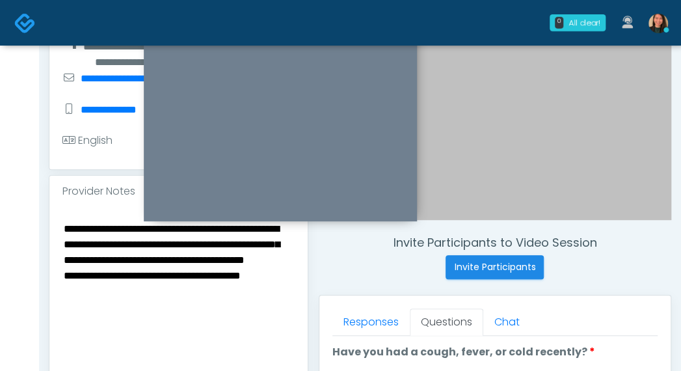
scroll to position [339, 0]
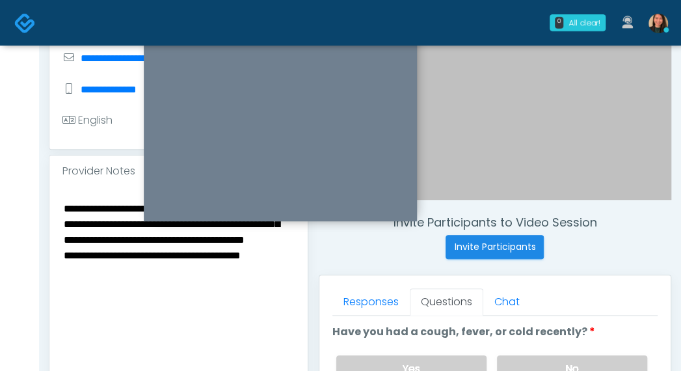
click at [255, 319] on textarea "**********" at bounding box center [178, 279] width 232 height 159
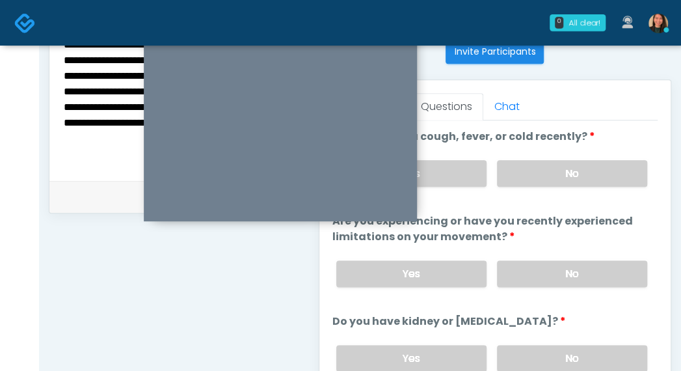
scroll to position [0, 0]
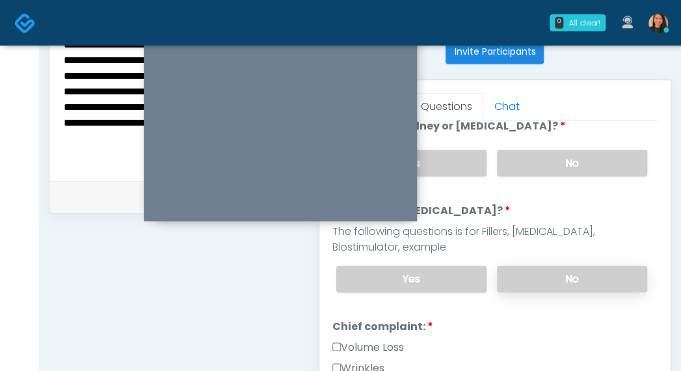
type textarea "**********"
click at [593, 271] on label "No" at bounding box center [572, 278] width 150 height 27
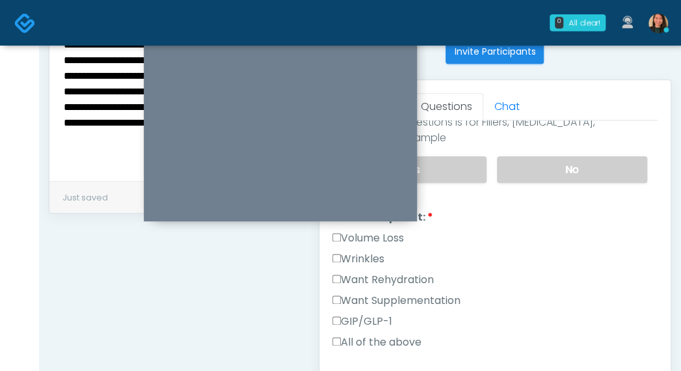
scroll to position [325, 0]
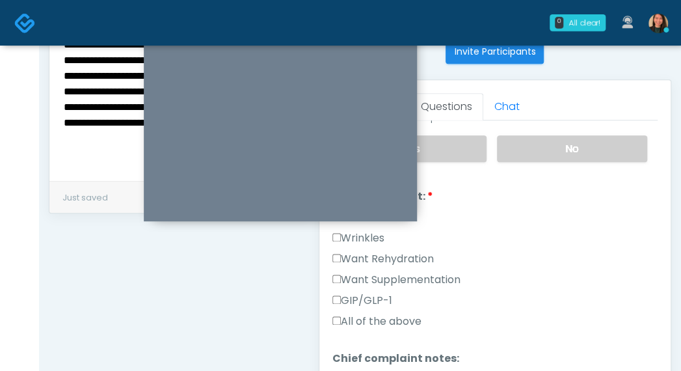
click at [416, 251] on label "Want Rehydration" at bounding box center [382, 259] width 101 height 16
click at [438, 272] on label "Want Supplementation" at bounding box center [396, 280] width 128 height 16
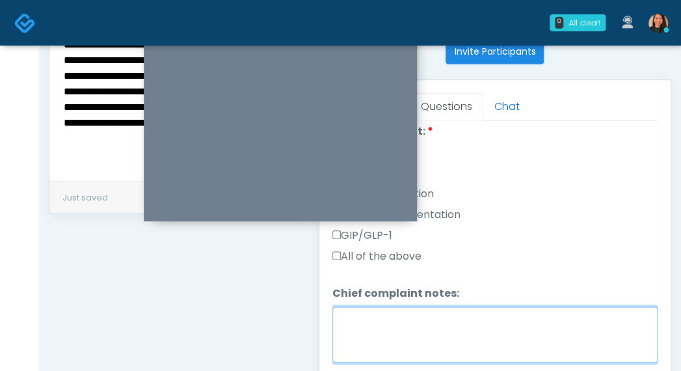
click at [559, 317] on textarea "Chief complaint notes:" at bounding box center [494, 334] width 325 height 56
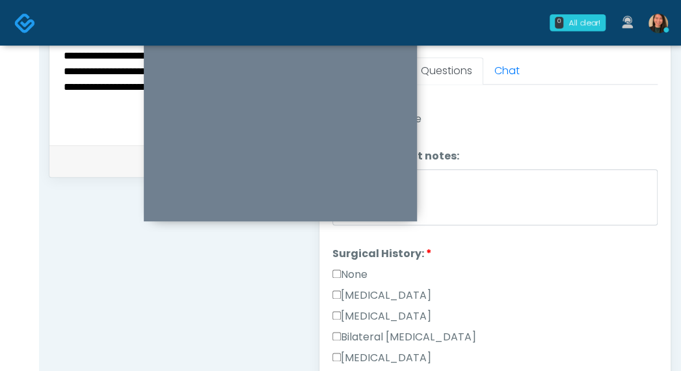
scroll to position [489, 0]
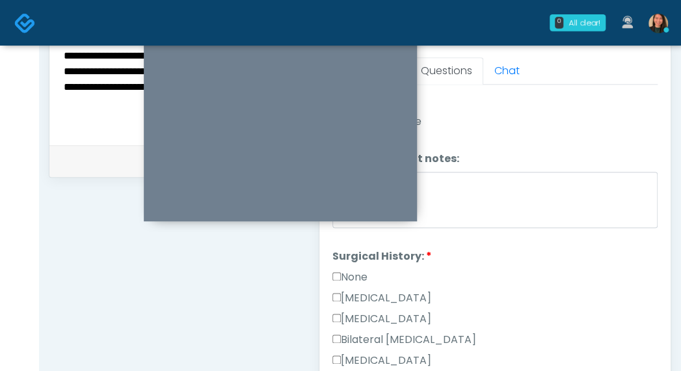
click at [355, 269] on label "None" at bounding box center [349, 277] width 35 height 16
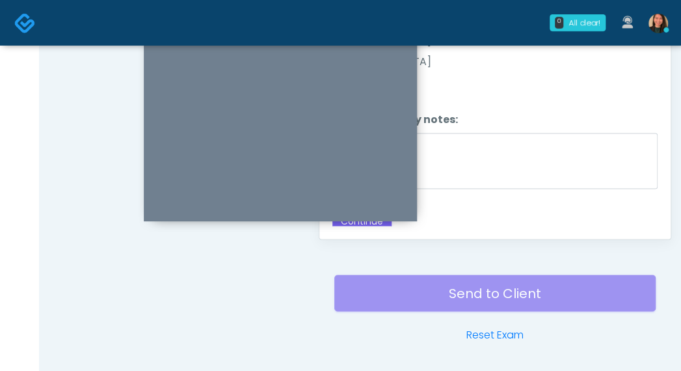
scroll to position [689, 0]
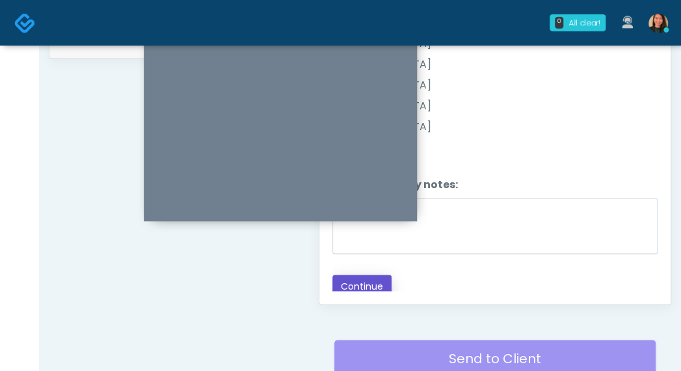
click at [368, 275] on button "Continue" at bounding box center [361, 286] width 59 height 24
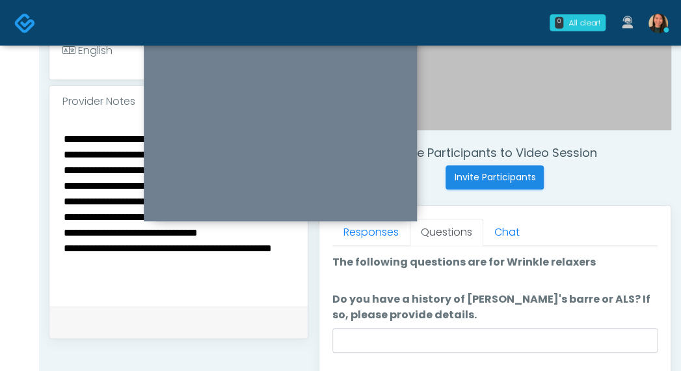
scroll to position [464, 0]
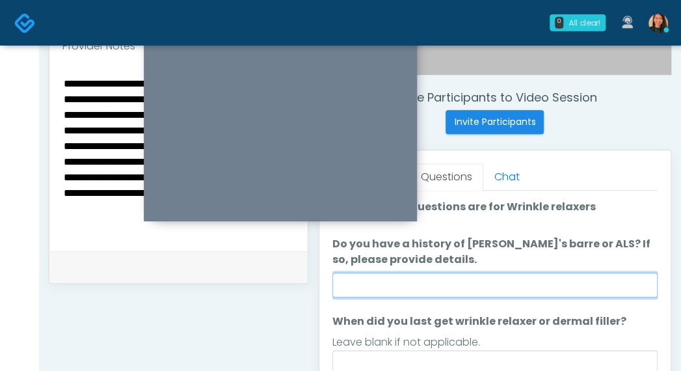
click at [621, 293] on input "Do you have a history of [PERSON_NAME]'s barre or ALS? If so, please provide de…" at bounding box center [494, 285] width 325 height 25
type input "*"
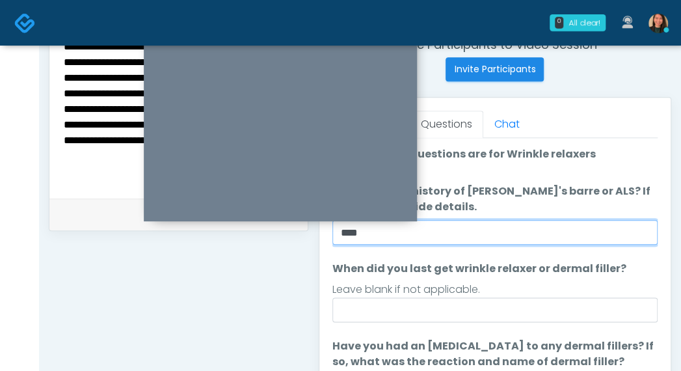
scroll to position [529, 0]
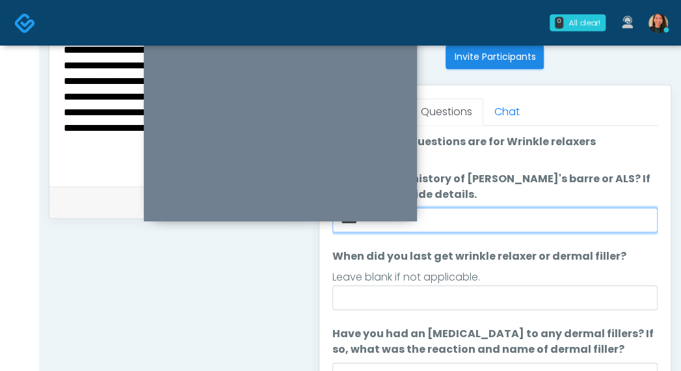
type input "****"
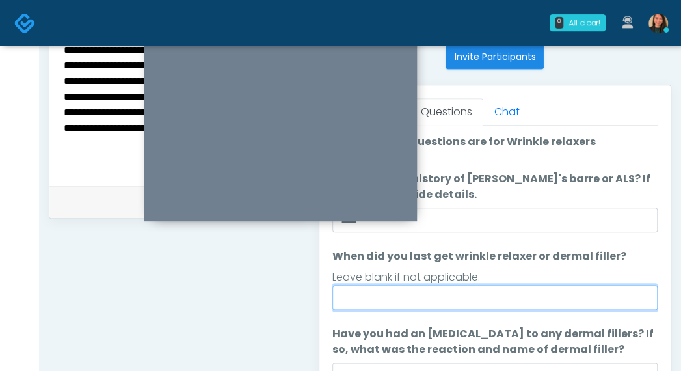
click at [585, 295] on input "When did you last get wrinkle relaxer or dermal filler?" at bounding box center [494, 297] width 325 height 25
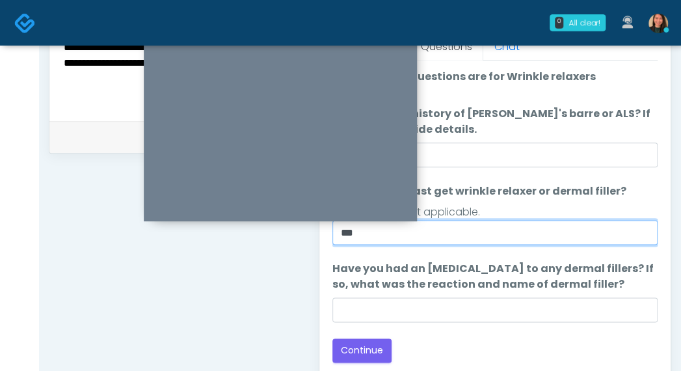
scroll to position [659, 0]
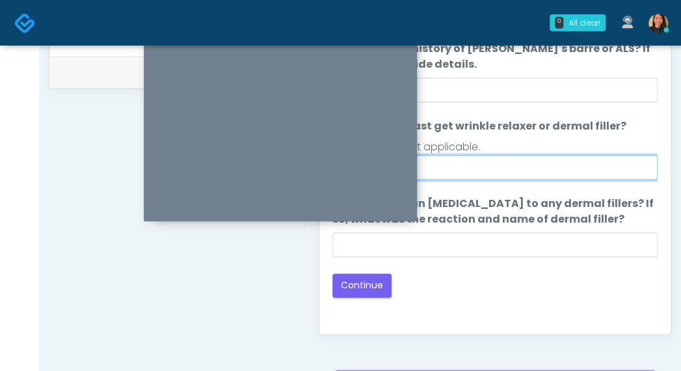
type input "***"
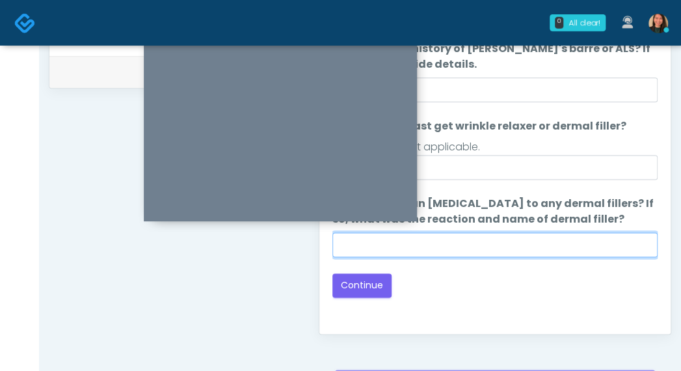
click at [529, 243] on input "Have you had an [MEDICAL_DATA] to any dermal fillers? If so, what was the react…" at bounding box center [494, 244] width 325 height 25
type input "***"
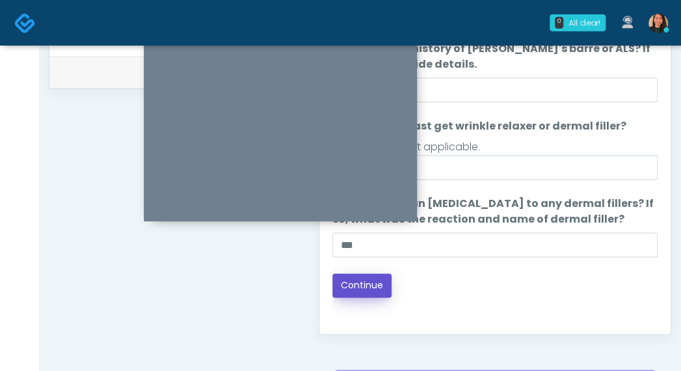
click at [366, 286] on button "Continue" at bounding box center [361, 285] width 59 height 24
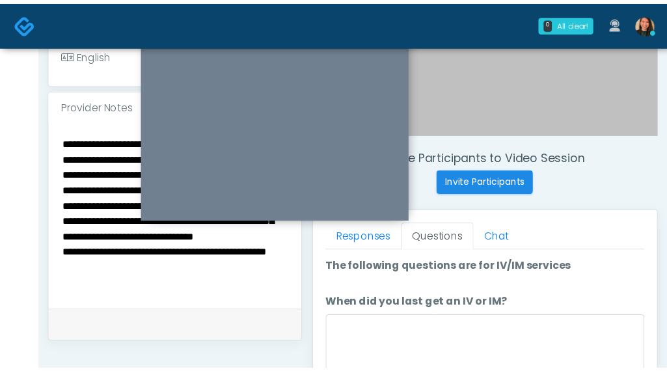
scroll to position [65, 0]
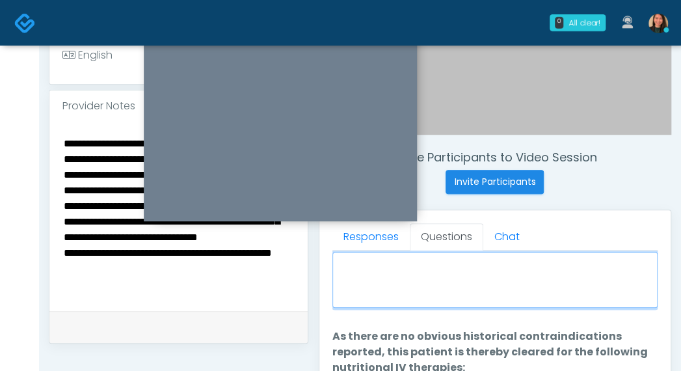
click at [556, 300] on textarea "When did you last get an IV or IM?" at bounding box center [494, 280] width 325 height 56
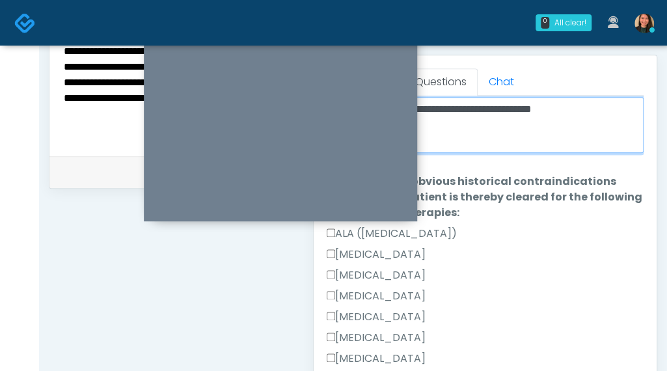
scroll to position [560, 0]
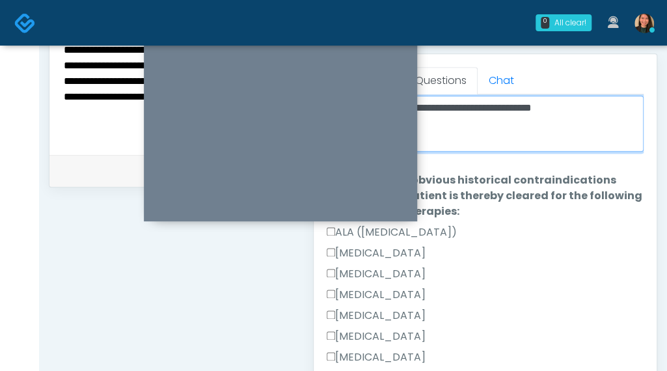
type textarea "**********"
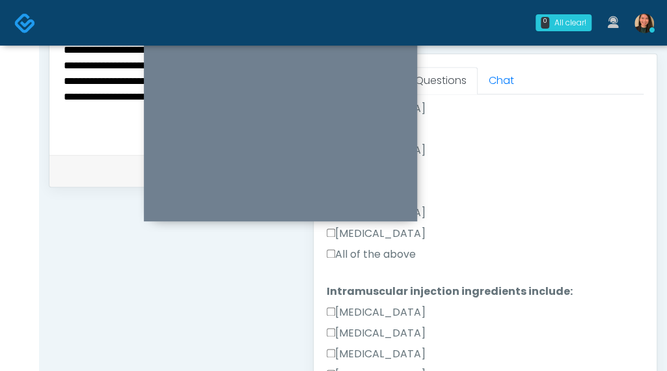
scroll to position [562, 0]
drag, startPoint x: 373, startPoint y: 249, endPoint x: 442, endPoint y: 293, distance: 82.1
click at [377, 250] on label "All of the above" at bounding box center [370, 256] width 89 height 16
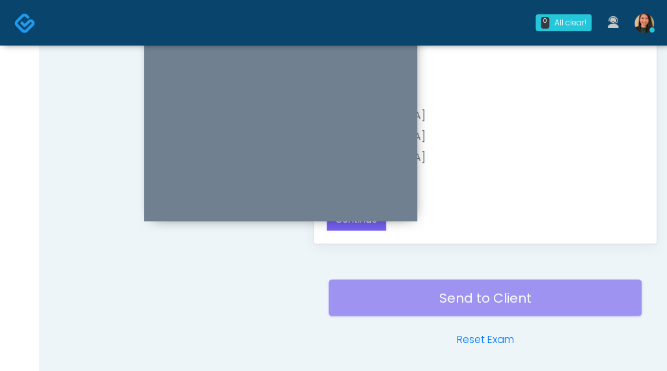
scroll to position [664, 0]
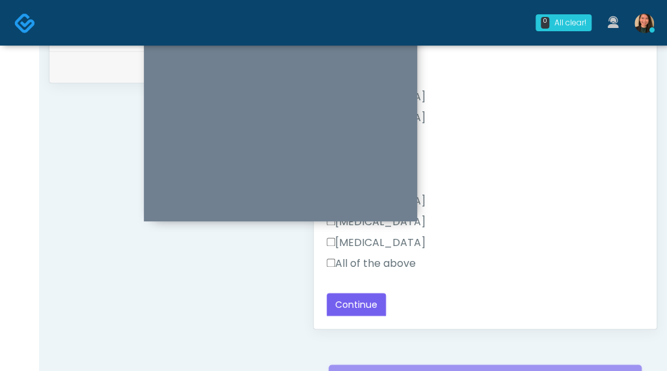
click at [399, 261] on label "All of the above" at bounding box center [370, 264] width 89 height 16
click at [371, 293] on button "Continue" at bounding box center [355, 305] width 59 height 24
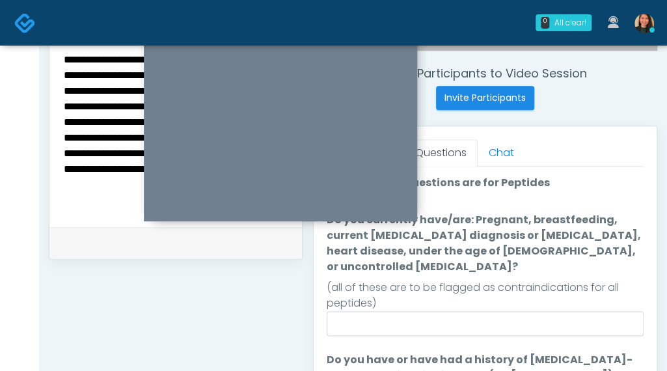
scroll to position [483, 0]
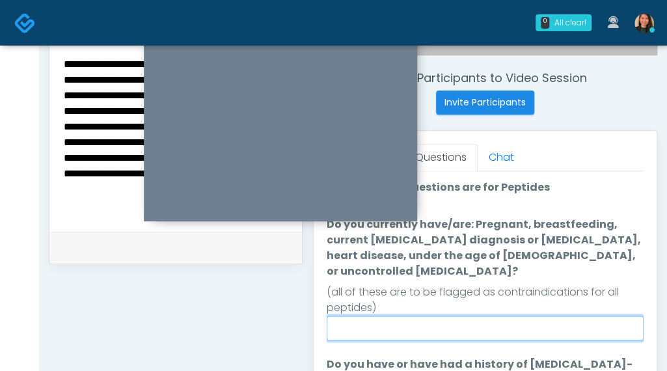
click at [559, 315] on input "Do you currently have/are: Pregnant, breastfeeding, current cancer diagnosis or…" at bounding box center [484, 327] width 317 height 25
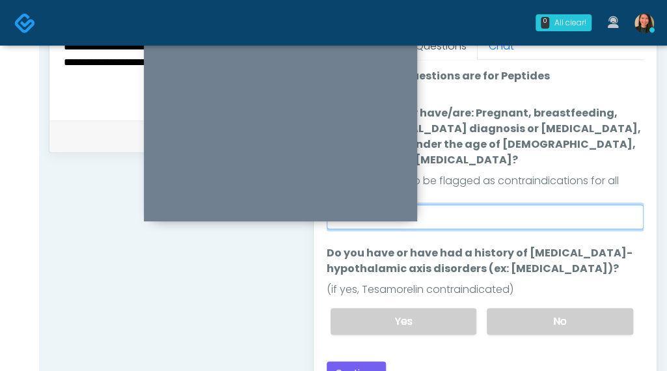
scroll to position [613, 0]
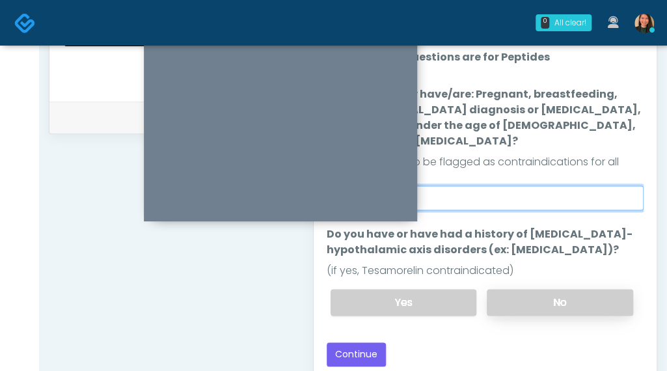
type input "****"
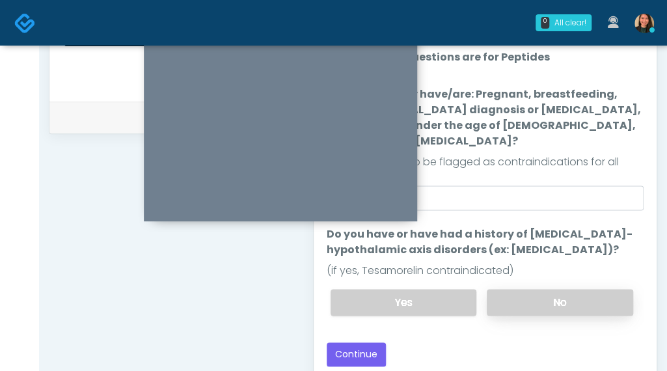
click at [561, 290] on label "No" at bounding box center [559, 302] width 146 height 27
click at [352, 342] on button "Continue" at bounding box center [355, 354] width 59 height 24
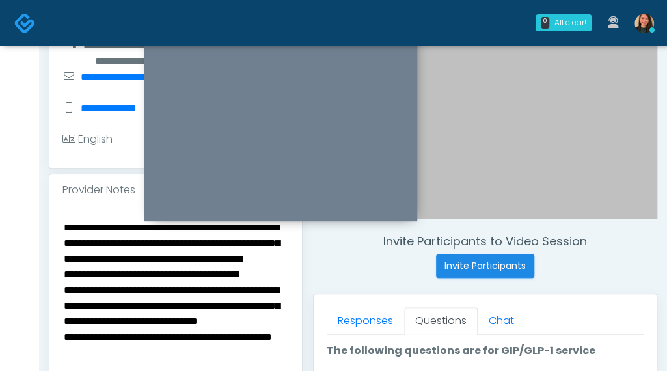
scroll to position [339, 0]
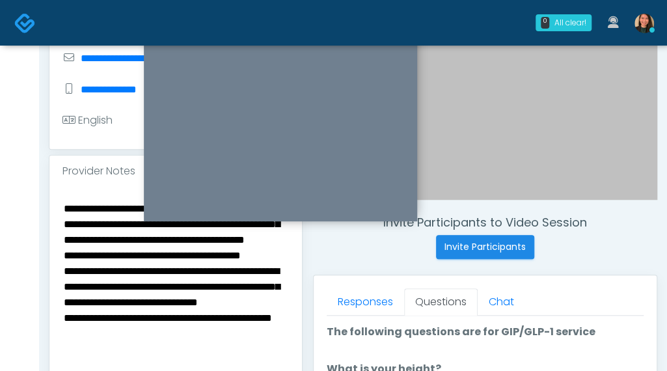
click at [111, 243] on textarea "**********" at bounding box center [175, 279] width 226 height 159
click at [61, 230] on div "**********" at bounding box center [175, 281] width 252 height 189
click at [59, 239] on div "**********" at bounding box center [175, 281] width 252 height 189
click at [68, 237] on textarea "**********" at bounding box center [175, 279] width 226 height 159
click at [62, 237] on textarea "**********" at bounding box center [175, 279] width 226 height 159
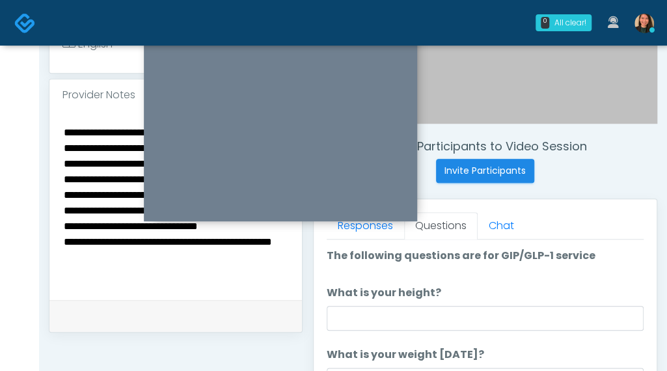
scroll to position [404, 0]
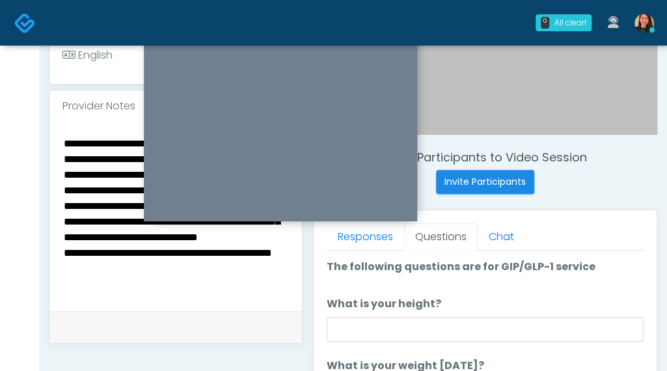
type textarea "**********"
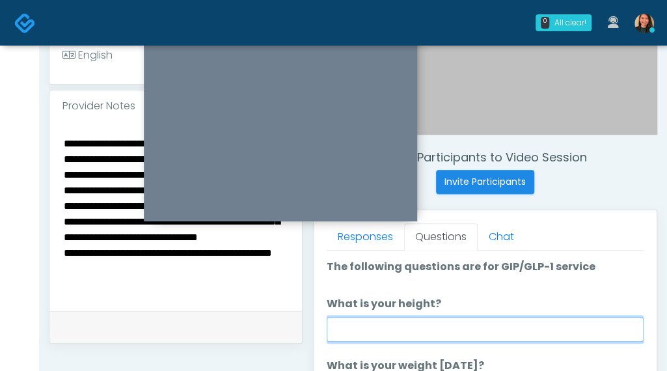
click at [444, 323] on input "What is your height?" at bounding box center [484, 329] width 317 height 25
click at [511, 326] on input "What is your height?" at bounding box center [484, 329] width 317 height 25
type input "***"
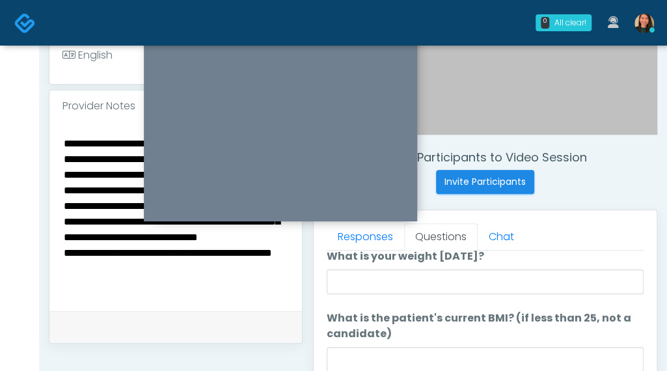
scroll to position [130, 0]
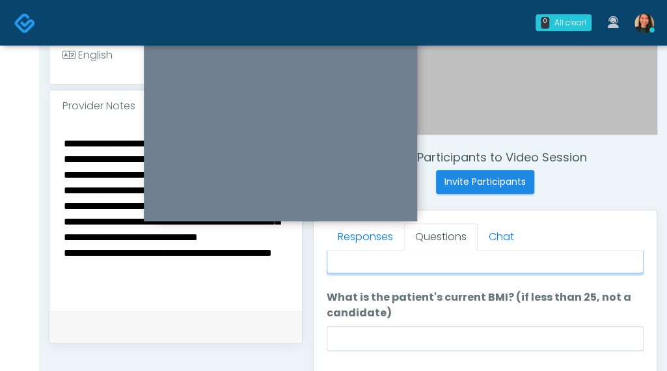
click at [428, 249] on input "What is your weight [DATE]?" at bounding box center [484, 260] width 317 height 25
type input "***"
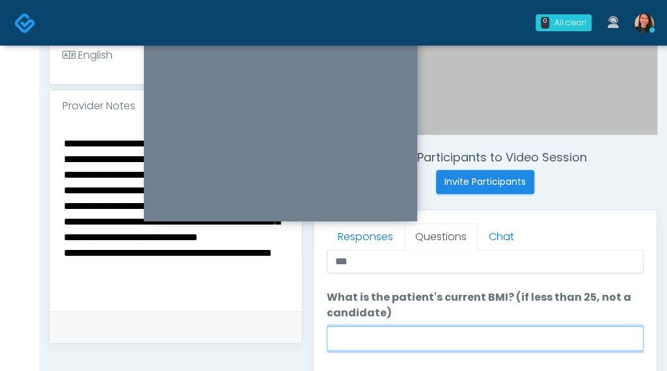
click at [390, 338] on input "What is the patient's current BMI? (if less than 25, not a candidate)" at bounding box center [484, 338] width 317 height 25
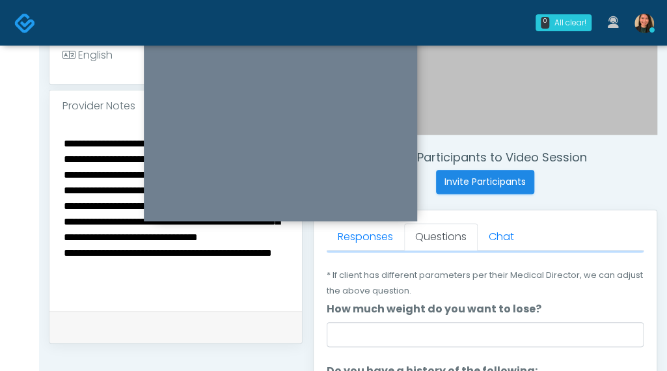
scroll to position [260, 0]
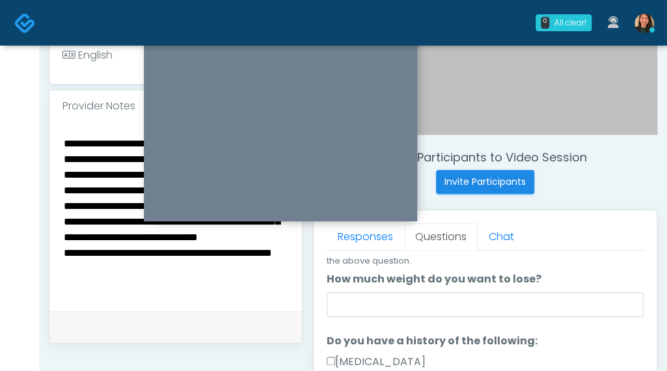
type input "****"
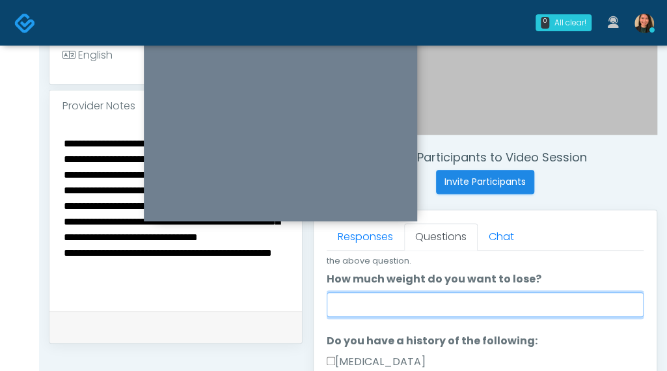
click at [483, 314] on input "How much weight do you want to lose?" at bounding box center [484, 304] width 317 height 25
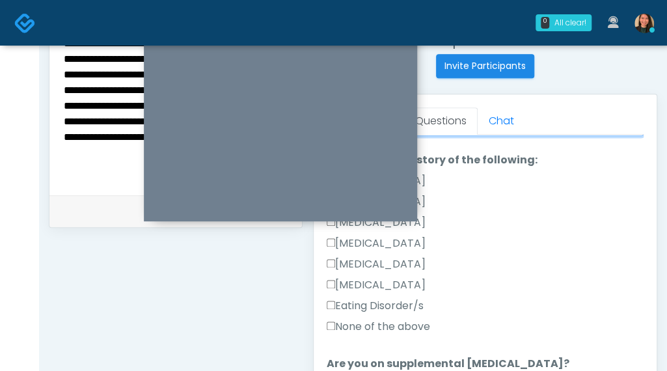
scroll to position [524, 0]
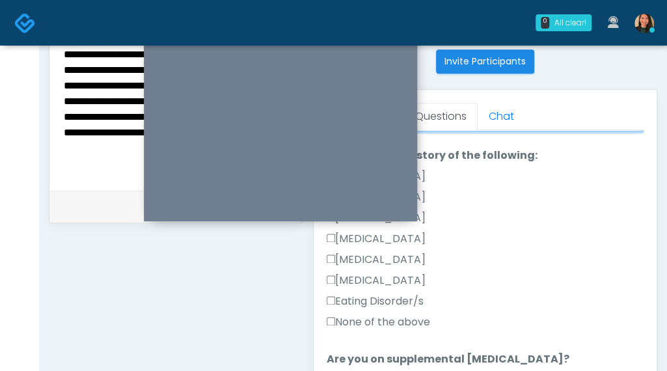
type input "***"
click at [403, 326] on label "None of the above" at bounding box center [377, 322] width 103 height 16
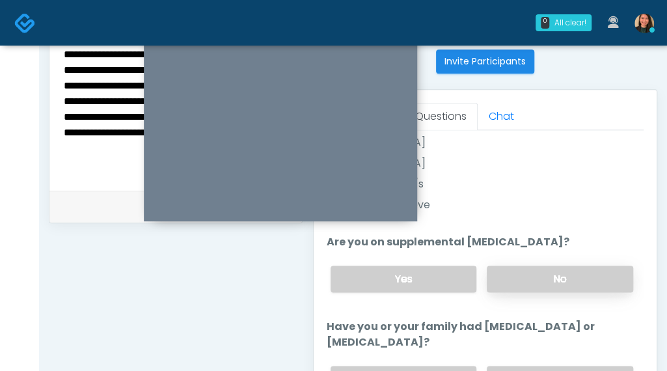
scroll to position [455, 0]
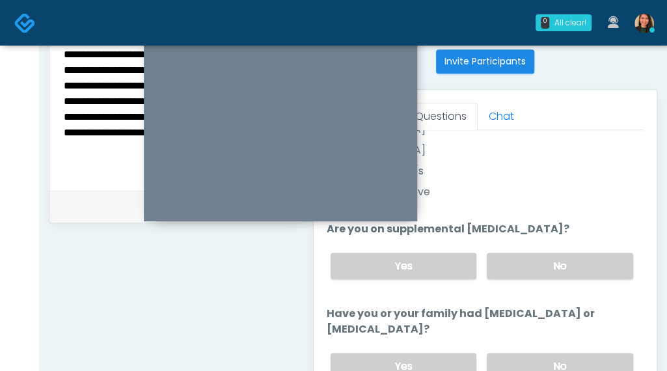
drag, startPoint x: 566, startPoint y: 266, endPoint x: 605, endPoint y: 219, distance: 61.5
click at [605, 219] on ol "The following questions are for GIP/GLP-1 service The following questions are f…" at bounding box center [484, 236] width 317 height 1107
click at [579, 267] on label "No" at bounding box center [559, 265] width 146 height 27
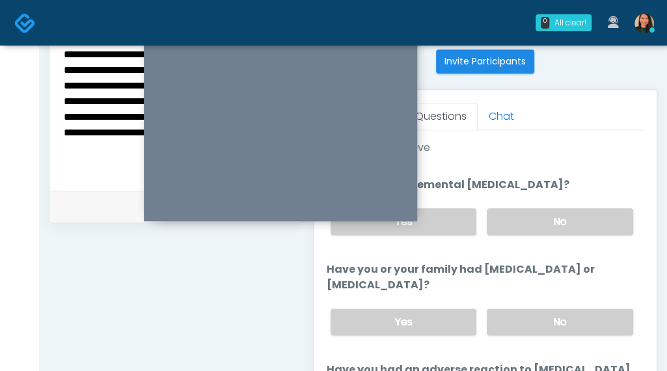
scroll to position [520, 0]
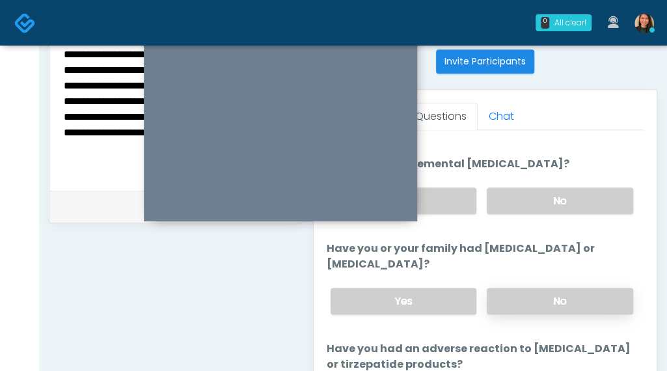
click at [579, 291] on label "No" at bounding box center [559, 300] width 146 height 27
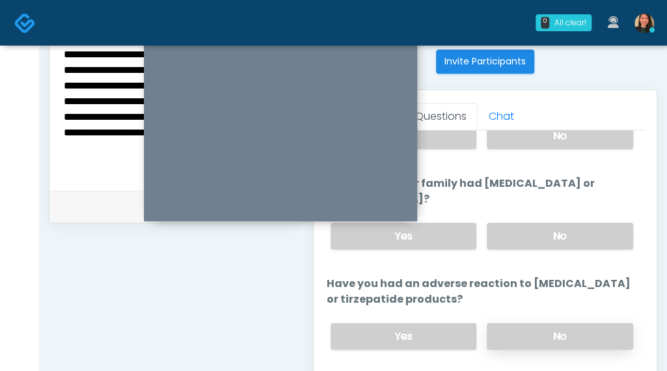
scroll to position [650, 0]
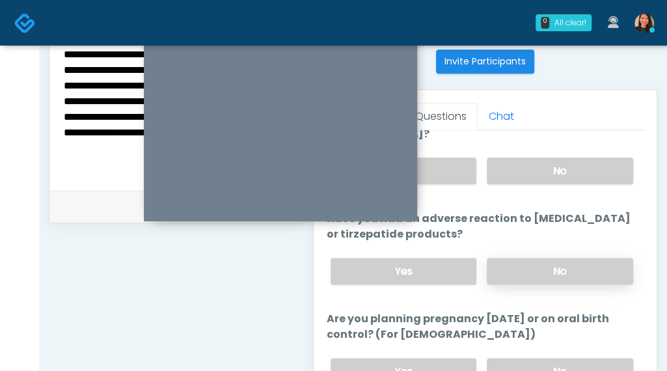
click at [594, 271] on label "No" at bounding box center [559, 271] width 146 height 27
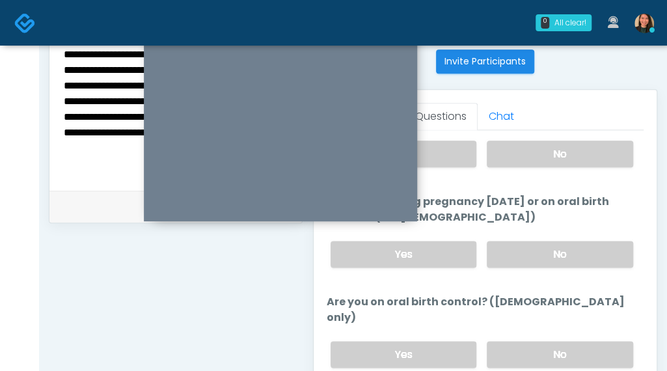
scroll to position [780, 0]
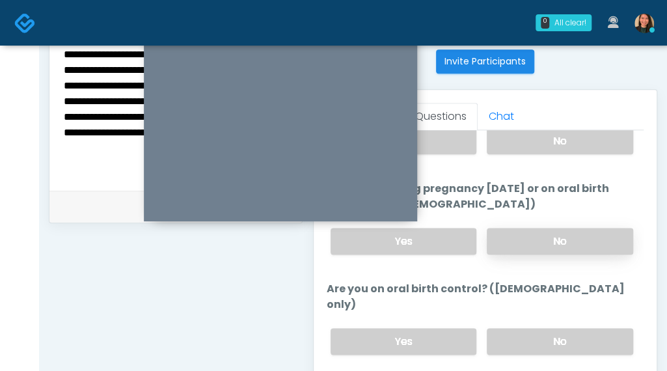
click at [591, 232] on label "No" at bounding box center [559, 241] width 146 height 27
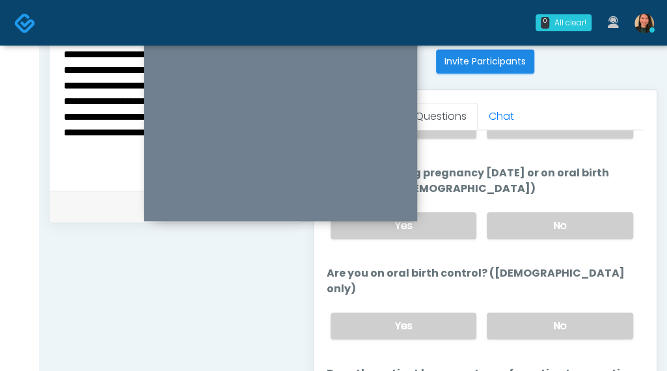
scroll to position [805, 0]
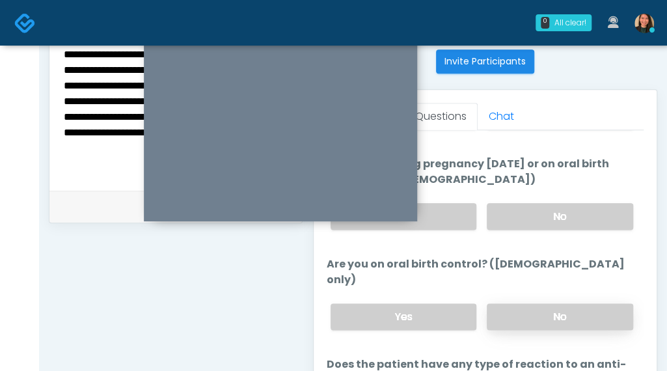
click at [583, 303] on label "No" at bounding box center [559, 316] width 146 height 27
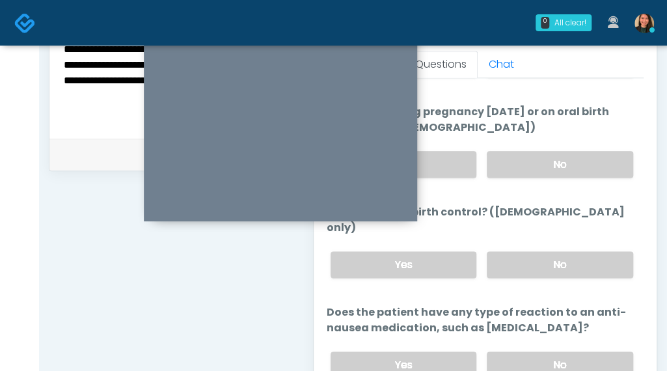
scroll to position [589, 0]
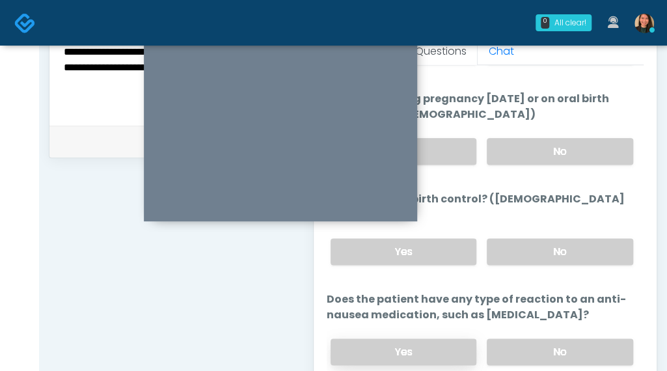
click at [444, 338] on label "Yes" at bounding box center [403, 351] width 146 height 27
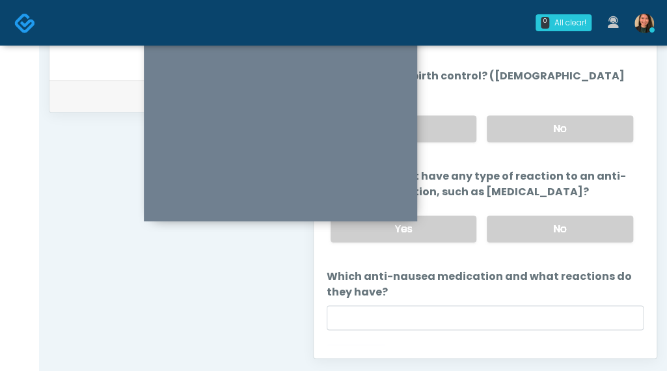
scroll to position [654, 0]
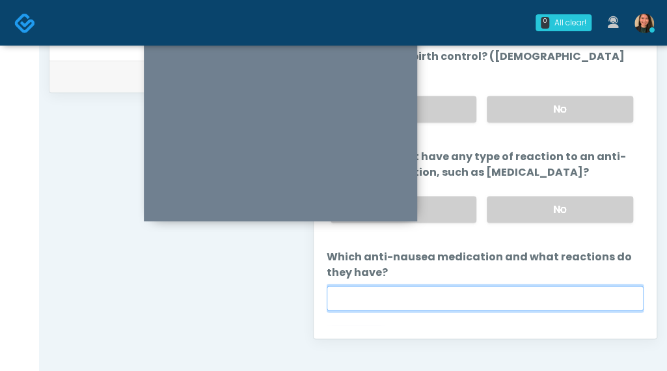
click at [502, 286] on input "Which anti-nausea medication and what reactions do they have?" at bounding box center [484, 298] width 317 height 25
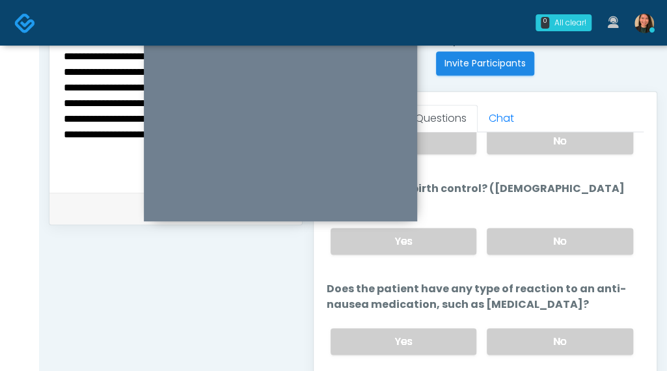
scroll to position [459, 0]
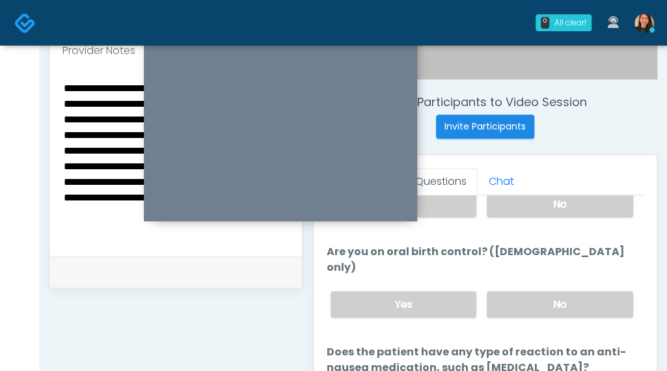
type input "**********"
click at [237, 238] on textarea "**********" at bounding box center [175, 158] width 226 height 159
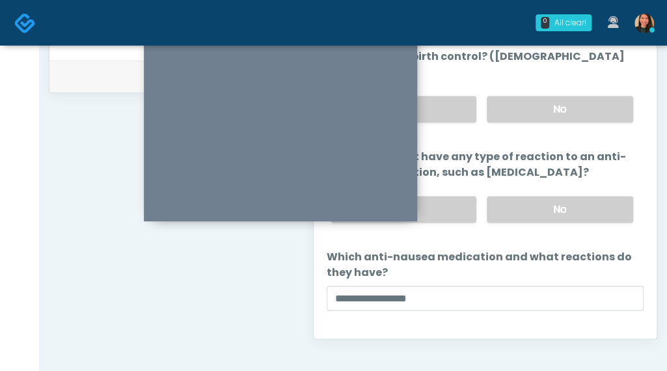
scroll to position [650, 0]
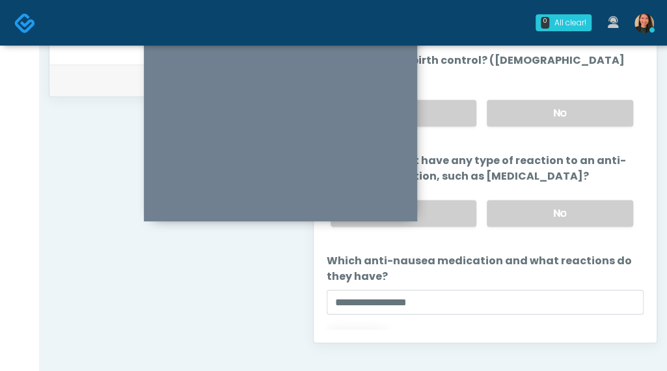
click at [339, 330] on button "Continue" at bounding box center [355, 342] width 59 height 24
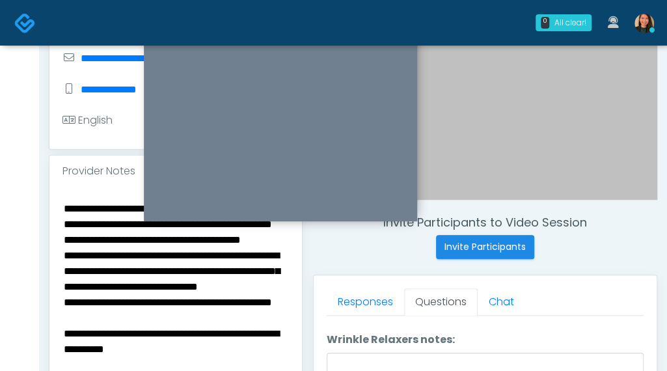
scroll to position [0, 0]
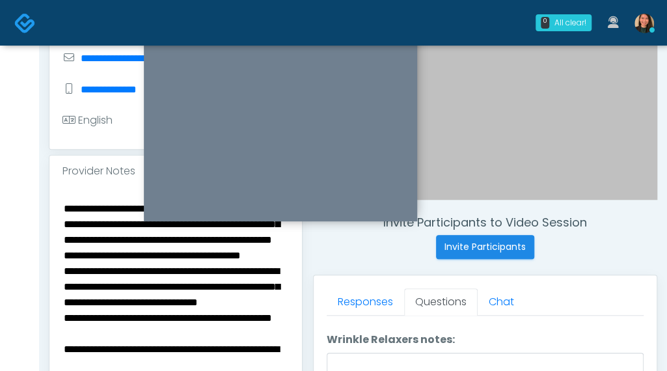
click at [124, 312] on textarea "**********" at bounding box center [175, 279] width 226 height 159
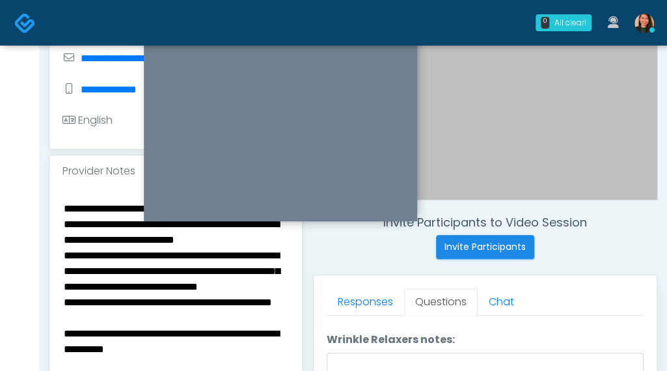
scroll to position [159, 0]
click at [181, 252] on textarea "**********" at bounding box center [175, 279] width 226 height 159
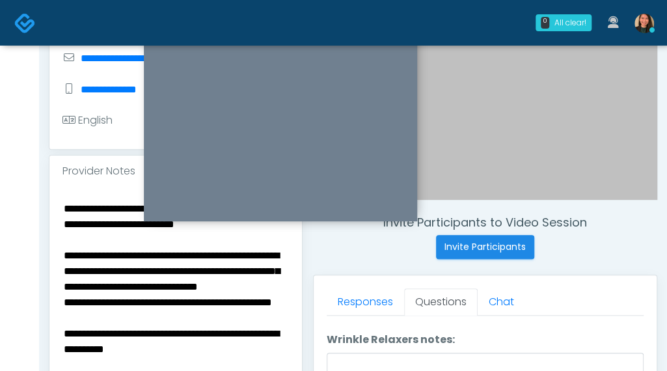
scroll to position [174, 0]
drag, startPoint x: 178, startPoint y: 339, endPoint x: 172, endPoint y: 344, distance: 7.8
click at [172, 344] on textarea "**********" at bounding box center [175, 279] width 226 height 159
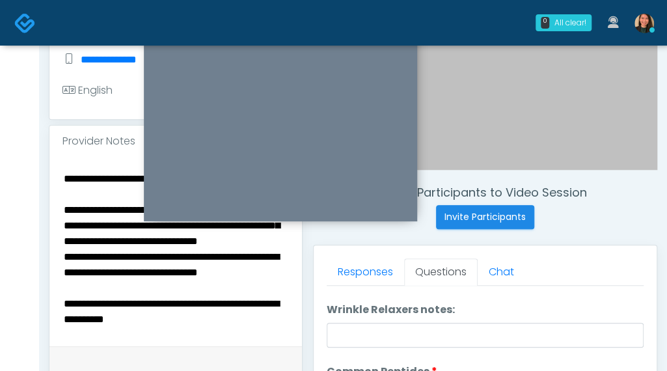
scroll to position [339, 0]
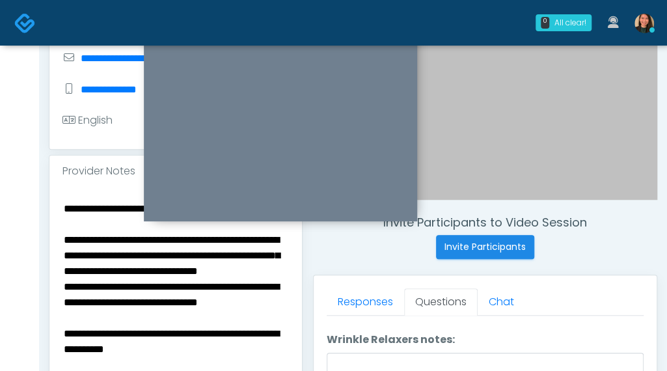
click at [219, 267] on textarea "**********" at bounding box center [175, 279] width 226 height 159
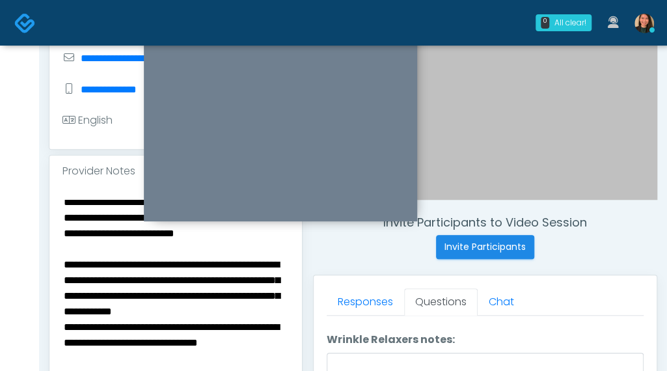
scroll to position [109, 0]
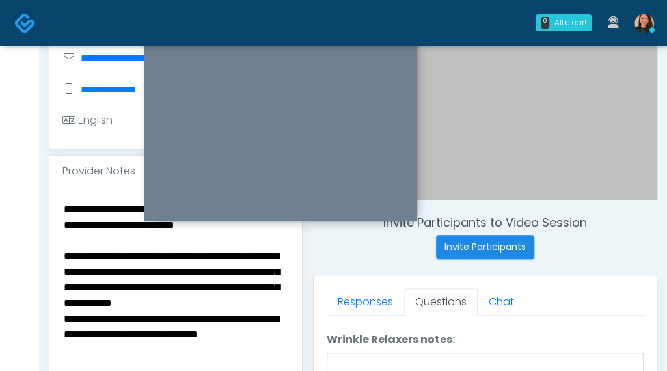
click at [100, 270] on textarea "**********" at bounding box center [175, 279] width 226 height 159
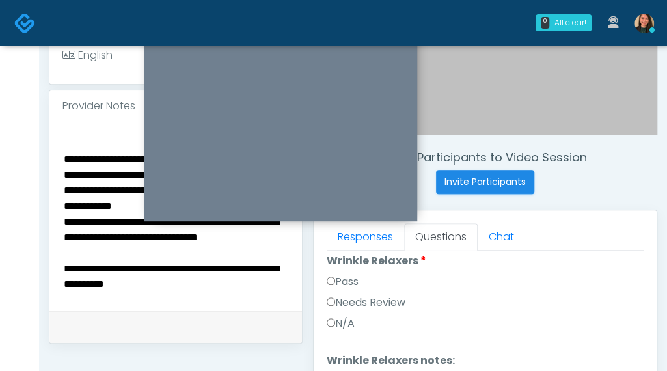
scroll to position [0, 0]
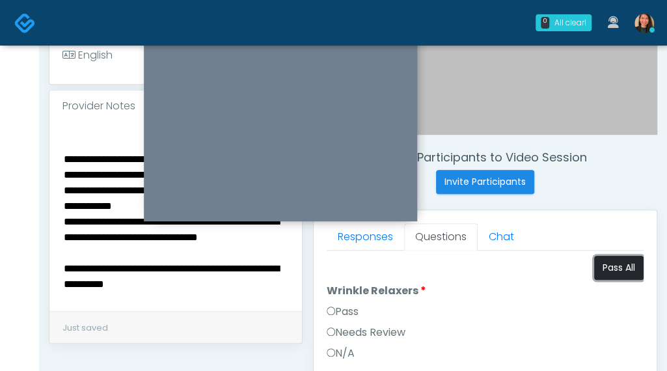
click at [622, 268] on button "Pass All" at bounding box center [618, 268] width 49 height 24
click at [262, 293] on textarea "**********" at bounding box center [175, 214] width 226 height 159
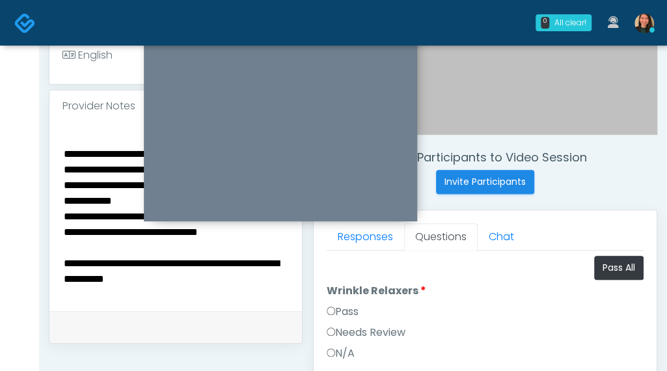
scroll to position [115, 0]
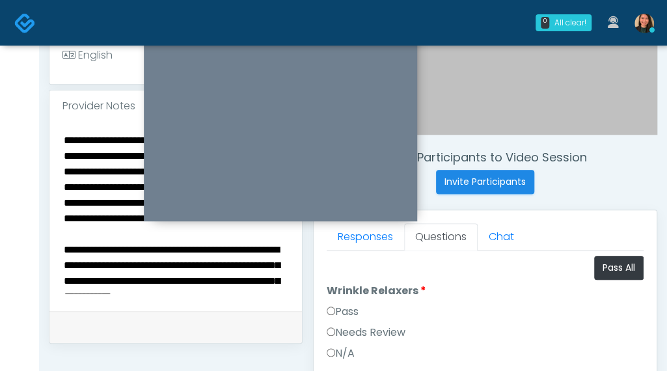
click at [246, 289] on textarea "**********" at bounding box center [175, 214] width 226 height 159
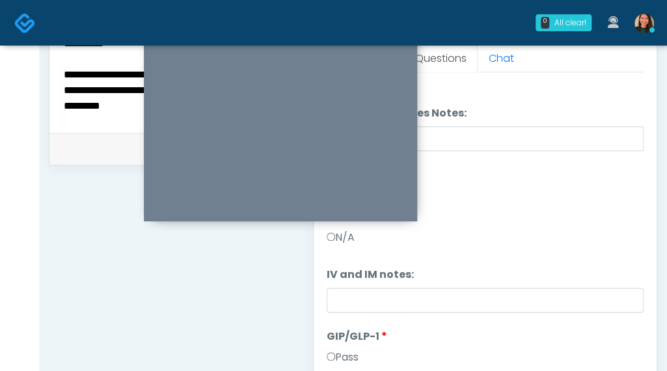
scroll to position [587, 0]
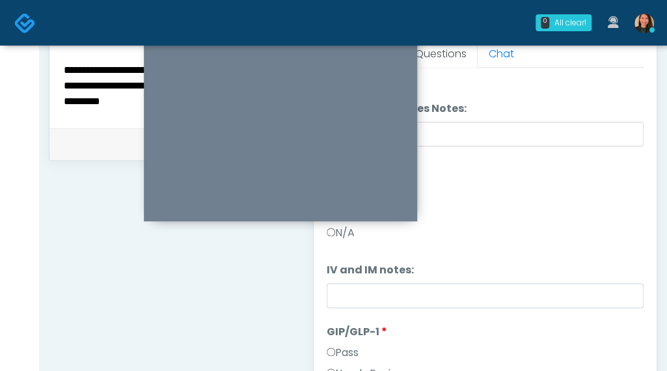
type textarea "**********"
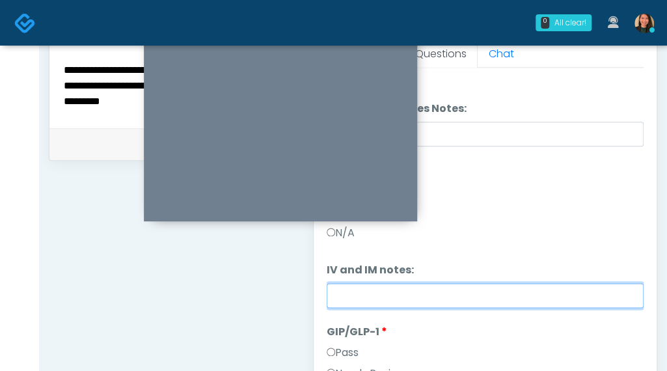
click at [617, 293] on input "IV and IM notes:" at bounding box center [484, 295] width 317 height 25
type input "**********"
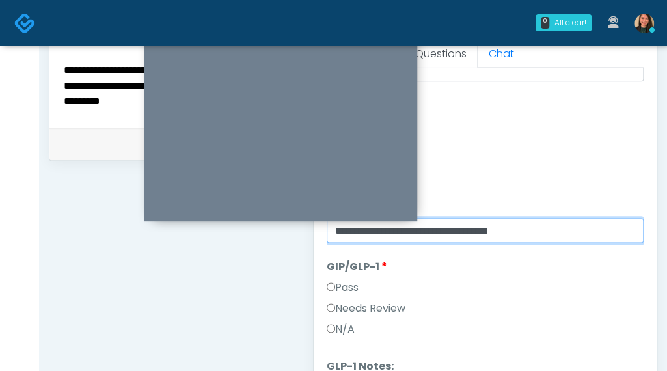
scroll to position [376, 0]
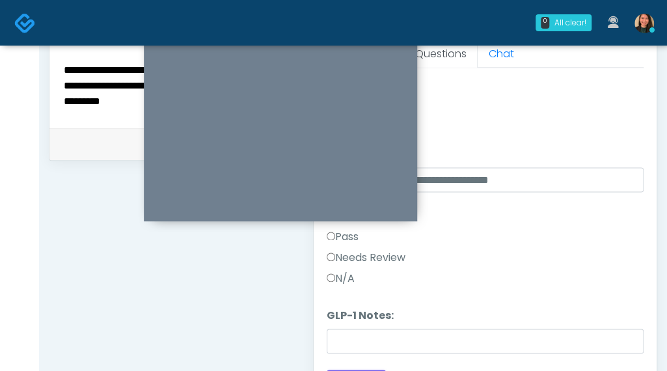
click at [393, 246] on div "Pass" at bounding box center [484, 239] width 317 height 21
click at [385, 252] on label "Needs Review" at bounding box center [365, 258] width 79 height 16
click at [362, 253] on label "Needs Review" at bounding box center [365, 258] width 79 height 16
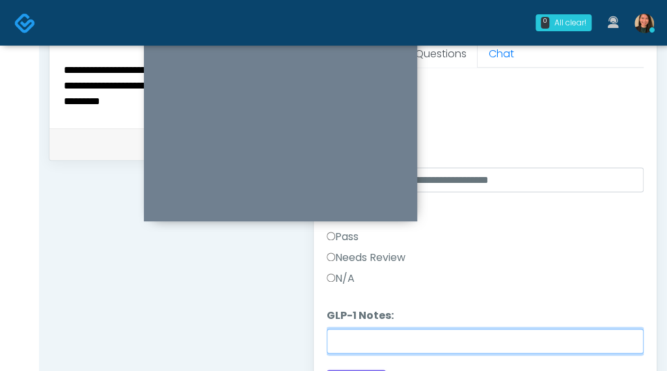
click at [533, 328] on input "GLP-1 Notes:" at bounding box center [484, 340] width 317 height 25
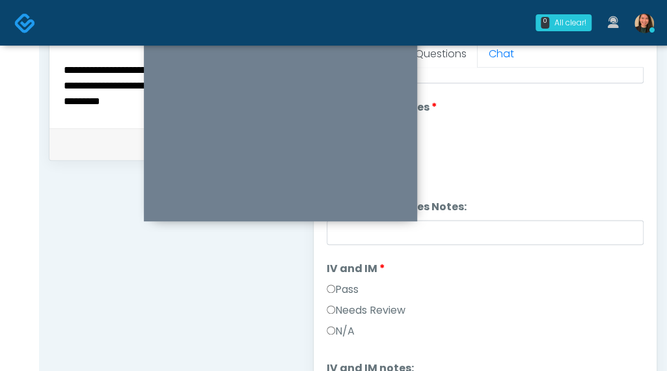
scroll to position [51, 0]
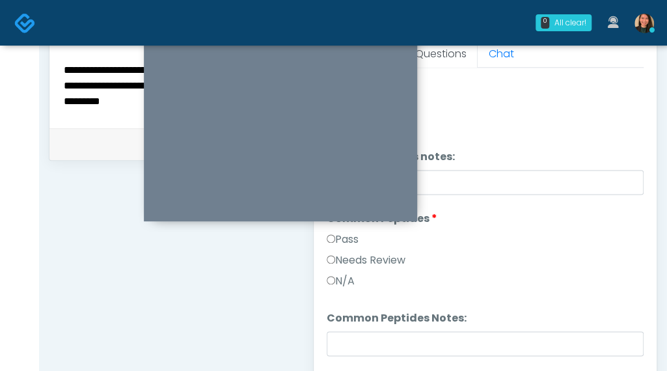
type input "**********"
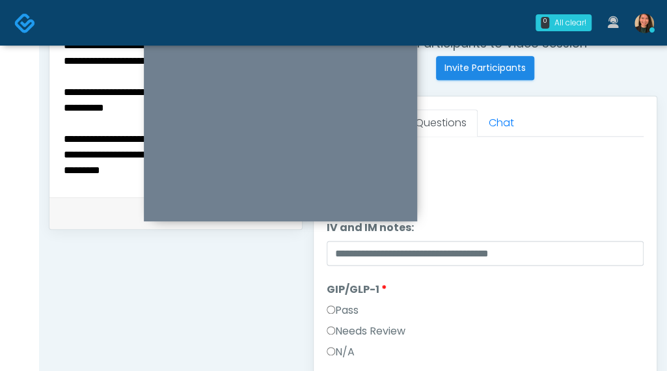
scroll to position [376, 0]
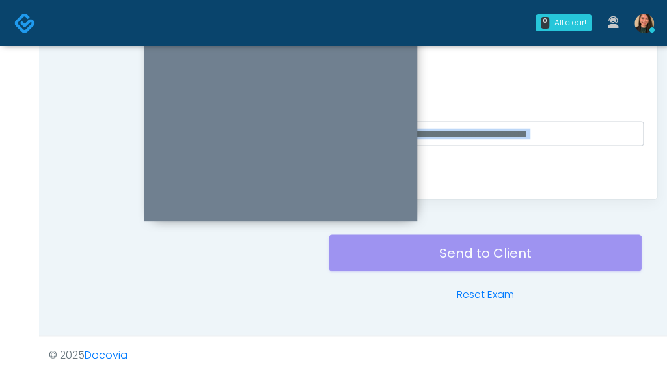
drag, startPoint x: 633, startPoint y: 201, endPoint x: 624, endPoint y: 344, distance: 143.4
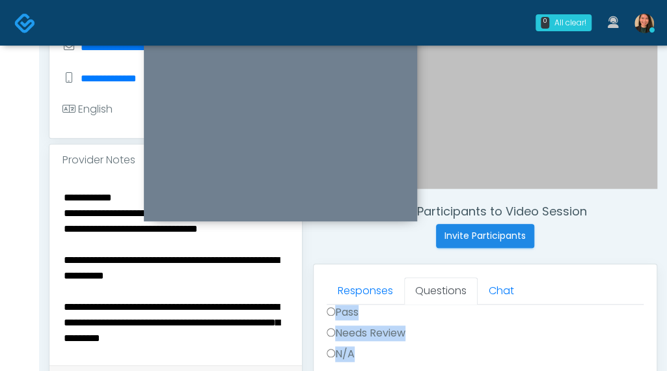
scroll to position [389, 0]
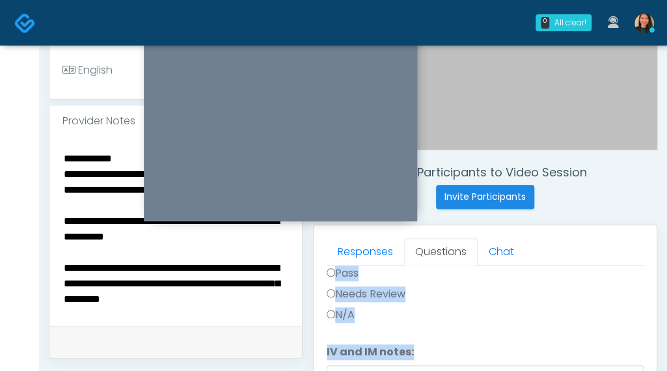
click at [236, 287] on textarea "**********" at bounding box center [175, 229] width 226 height 159
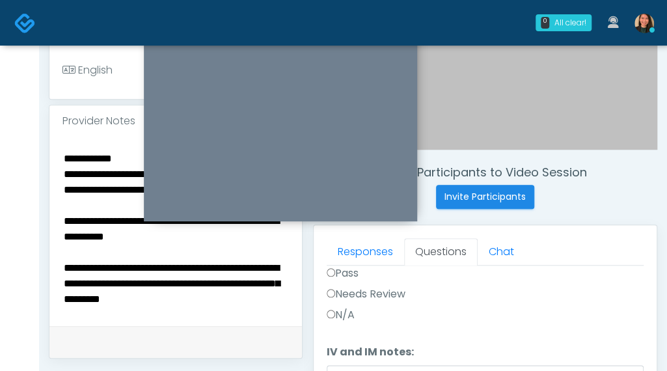
click at [242, 283] on textarea "**********" at bounding box center [175, 229] width 226 height 159
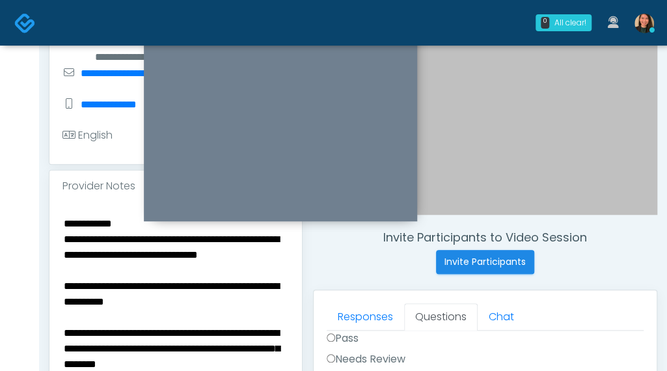
scroll to position [272, 0]
click at [236, 275] on textarea "**********" at bounding box center [175, 294] width 226 height 159
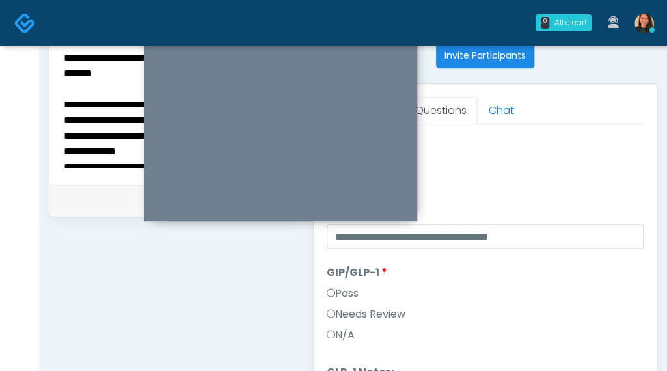
scroll to position [584, 0]
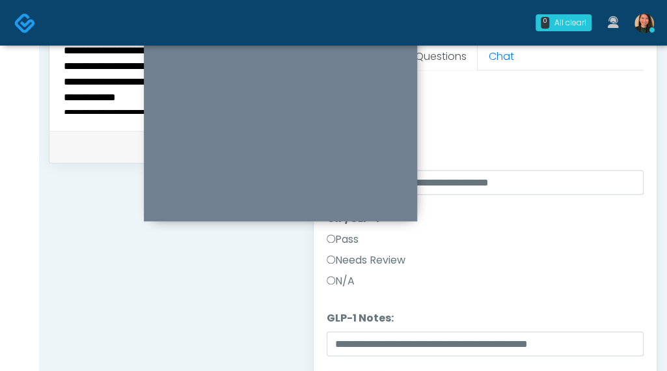
type textarea "**********"
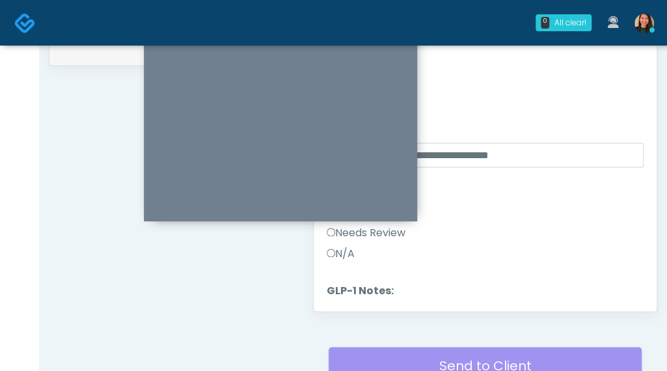
scroll to position [376, 0]
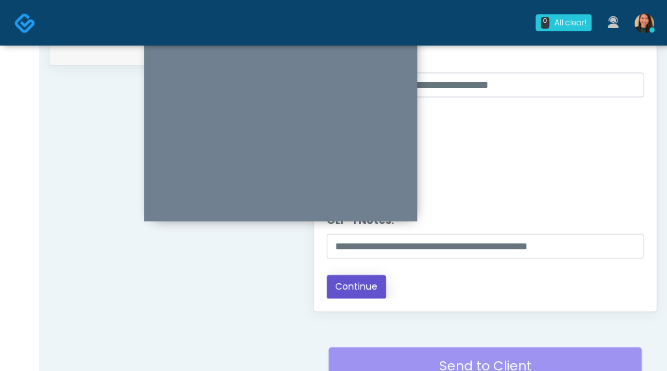
click at [361, 286] on button "Continue" at bounding box center [355, 286] width 59 height 24
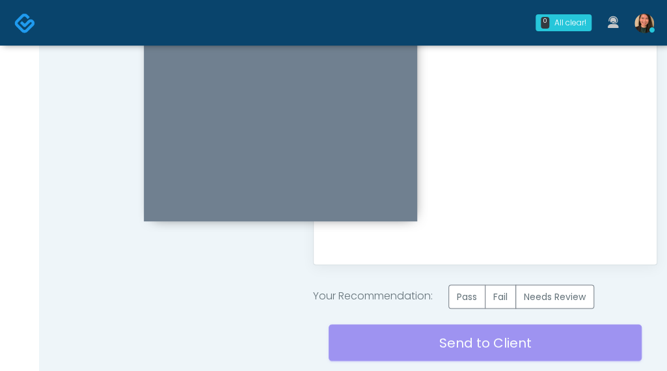
scroll to position [747, 0]
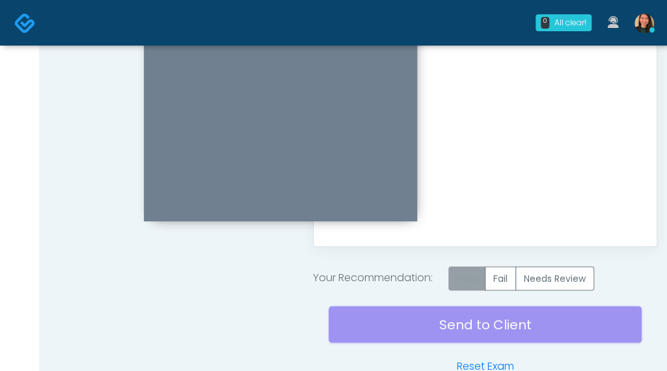
click at [457, 267] on label "Pass" at bounding box center [466, 278] width 37 height 24
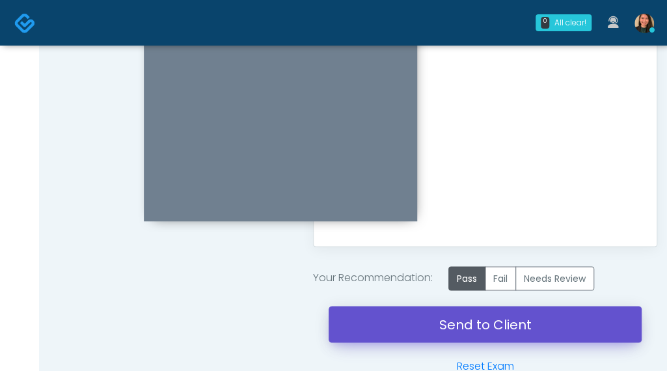
click at [461, 326] on link "Send to Client" at bounding box center [484, 324] width 313 height 36
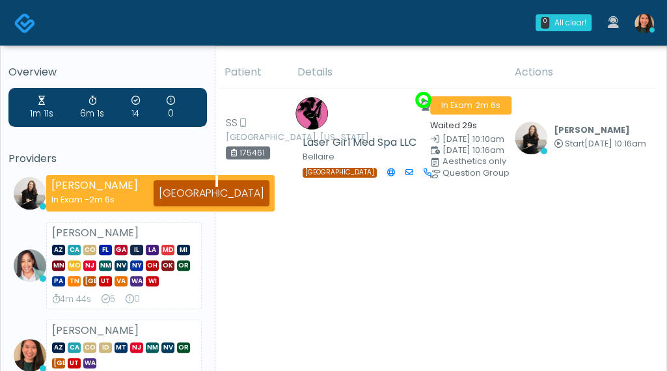
click at [108, 153] on h5 "Providers" at bounding box center [107, 159] width 198 height 12
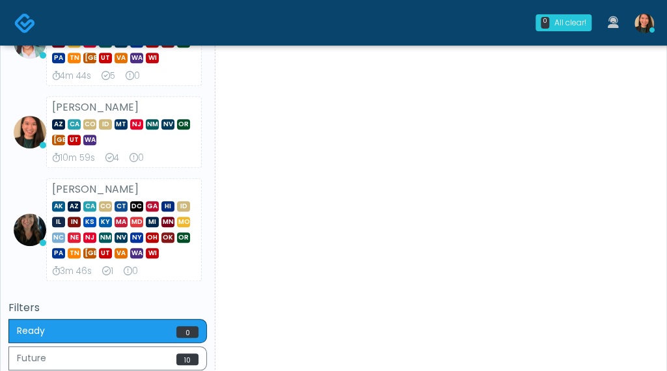
scroll to position [260, 0]
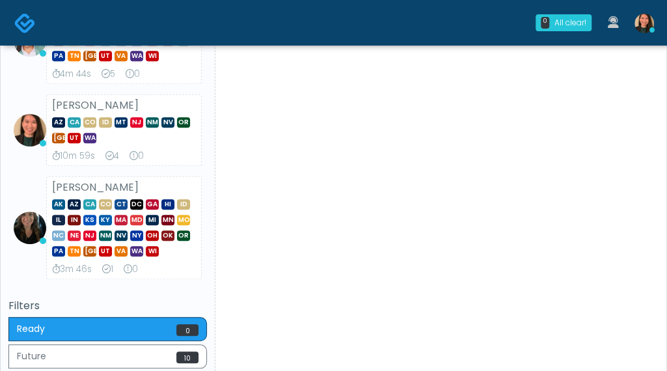
click at [29, 178] on li "[PERSON_NAME] AK AZ CA CO CT DC [GEOGRAPHIC_DATA] HI ID IL IN KS [GEOGRAPHIC_DA…" at bounding box center [107, 227] width 198 height 103
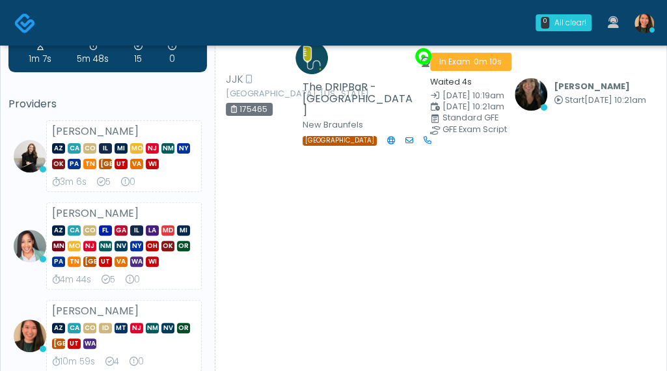
scroll to position [0, 0]
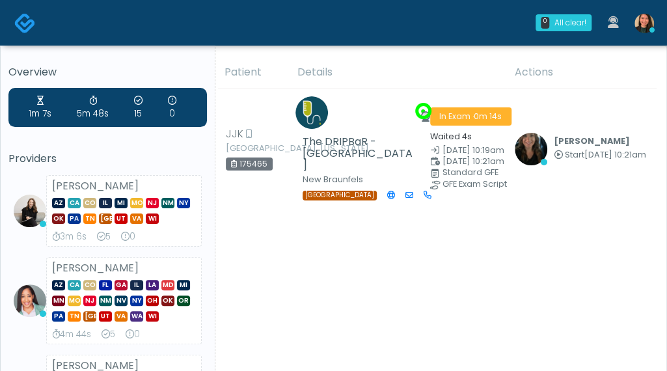
click at [122, 151] on div "1m 7s 5m 48s 15 0 Providers [PERSON_NAME] AZ CA CO IL MI [GEOGRAPHIC_DATA] [GEO…" at bounding box center [107, 280] width 198 height 385
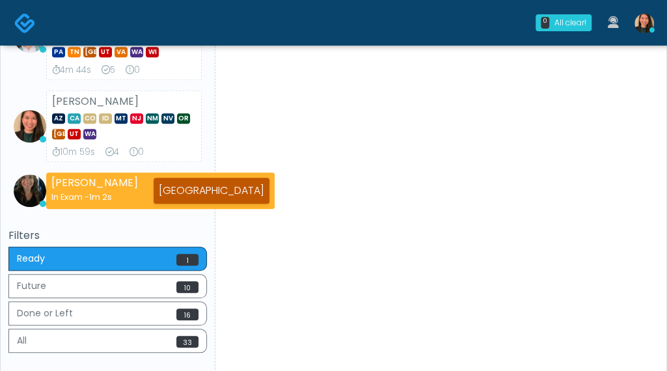
scroll to position [325, 0]
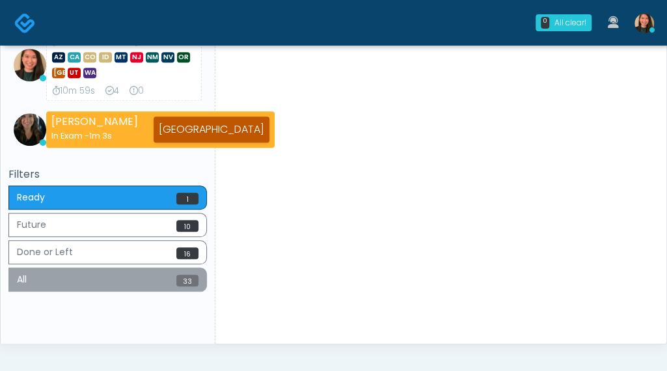
click at [115, 267] on button "All 33" at bounding box center [107, 279] width 198 height 24
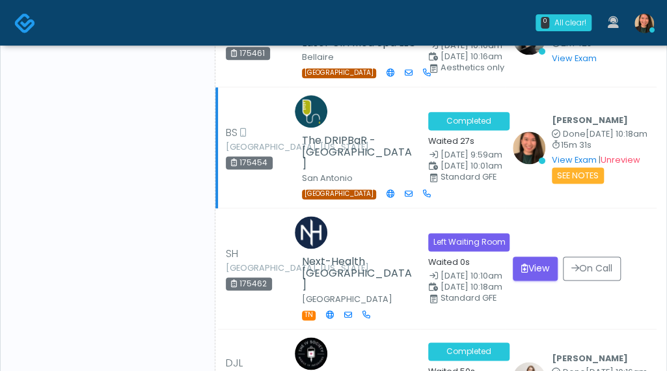
scroll to position [585, 0]
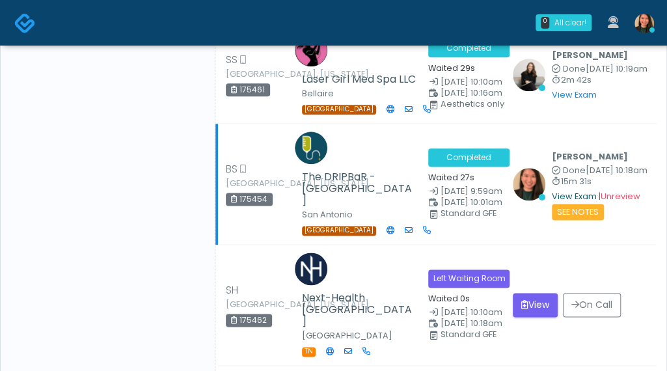
click at [563, 191] on link "View Exam" at bounding box center [574, 196] width 45 height 11
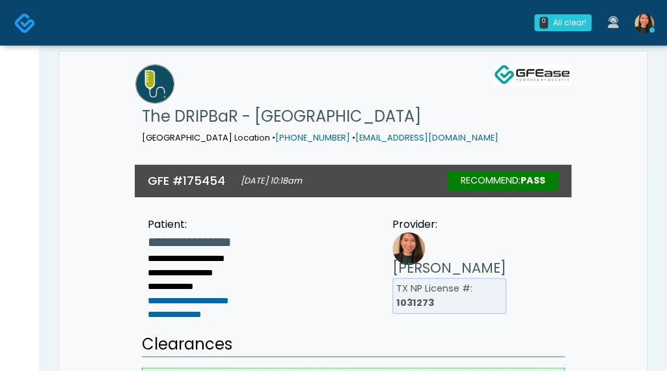
click at [25, 23] on img at bounding box center [24, 22] width 21 height 21
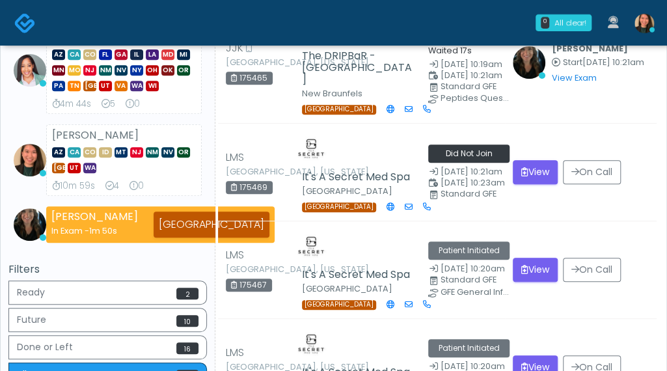
scroll to position [260, 0]
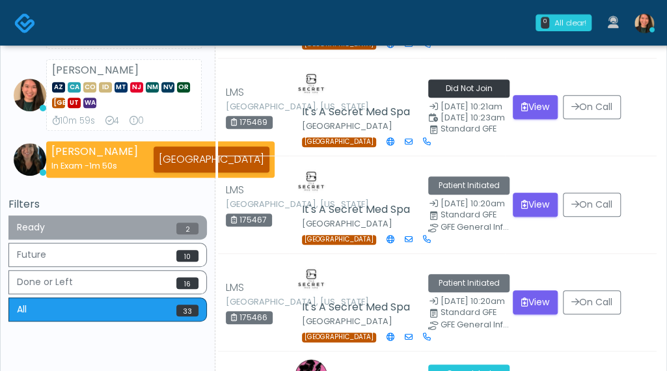
click at [118, 227] on button "Ready 2" at bounding box center [107, 227] width 198 height 24
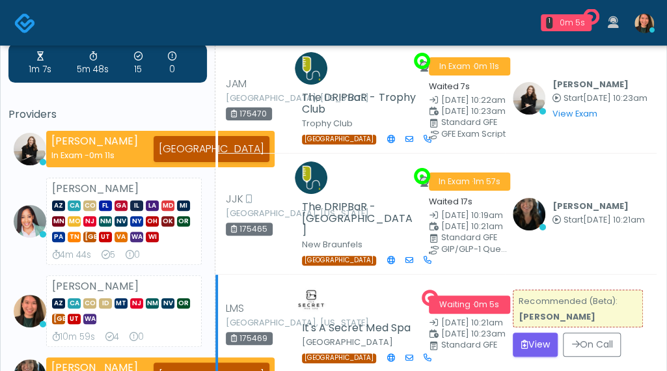
scroll to position [65, 0]
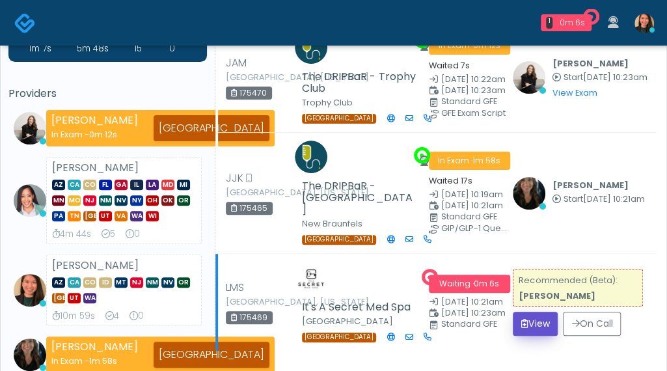
click at [529, 312] on button "View" at bounding box center [534, 324] width 45 height 24
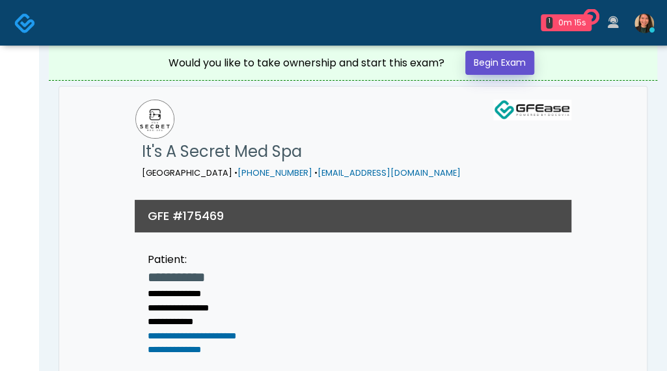
click at [491, 60] on link "Begin Exam" at bounding box center [499, 63] width 69 height 24
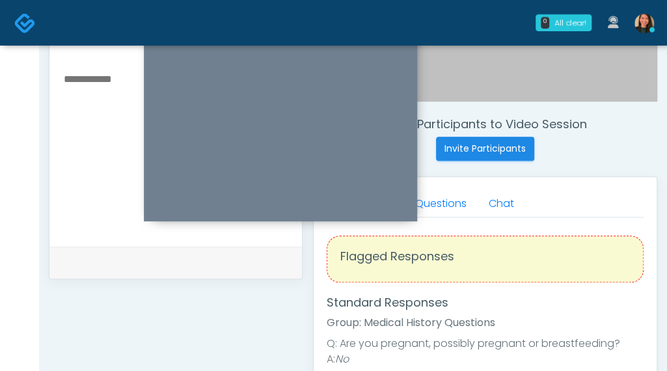
scroll to position [409, 0]
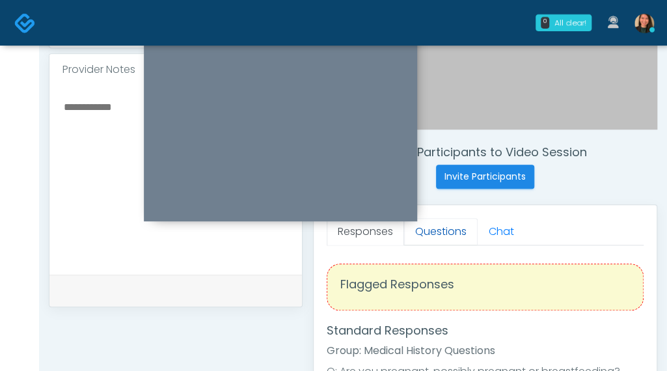
click at [429, 234] on link "Questions" at bounding box center [440, 231] width 73 height 27
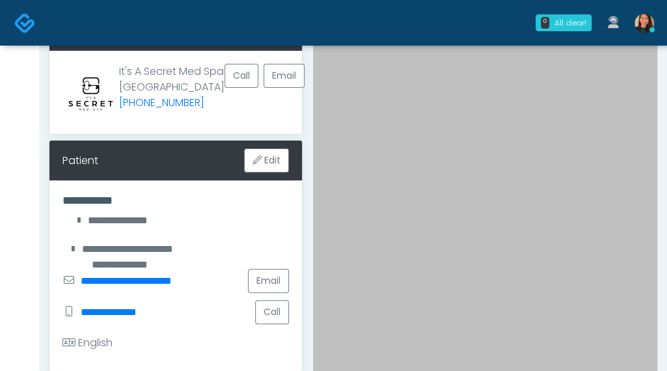
scroll to position [65, 0]
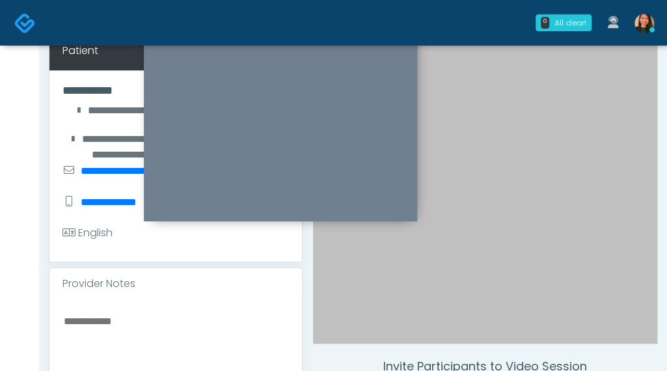
scroll to position [130, 0]
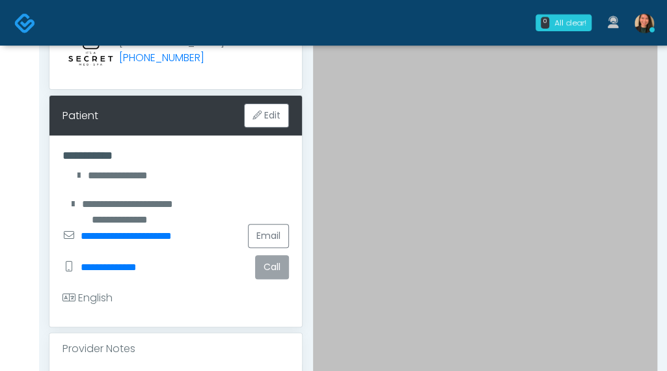
click at [269, 279] on button "Call" at bounding box center [272, 267] width 34 height 24
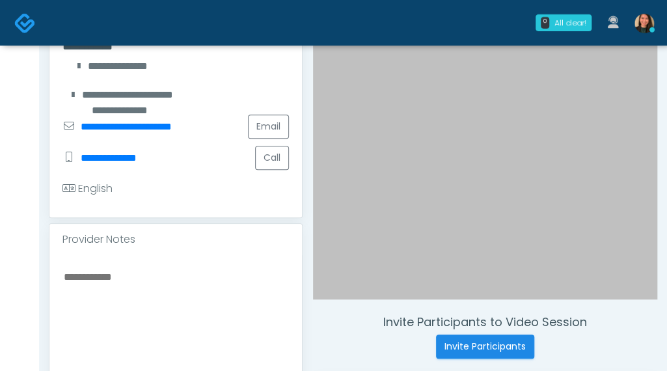
scroll to position [260, 0]
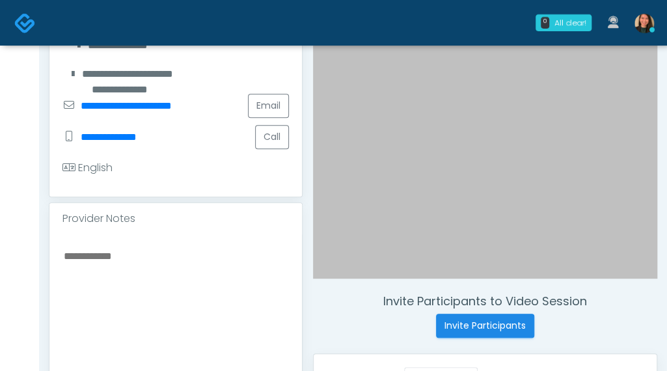
click at [209, 297] on textarea at bounding box center [175, 326] width 226 height 159
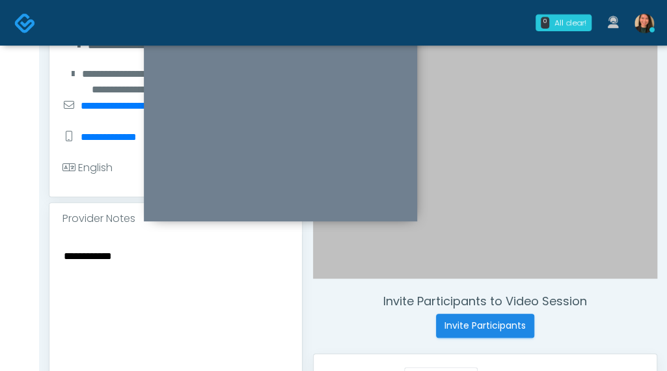
type textarea "**********"
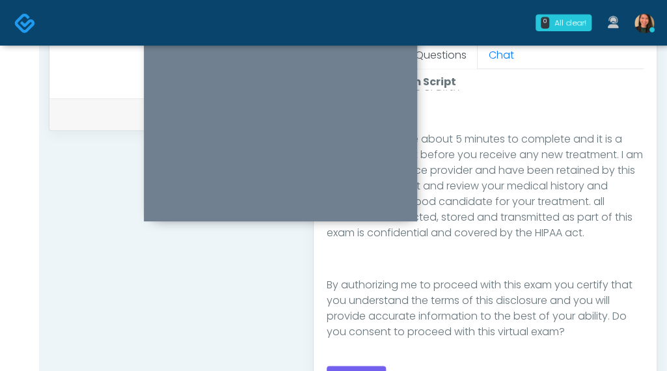
scroll to position [650, 0]
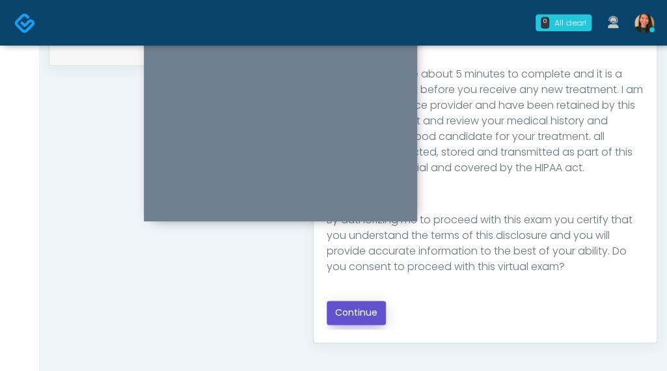
click at [362, 310] on button "Continue" at bounding box center [355, 312] width 59 height 24
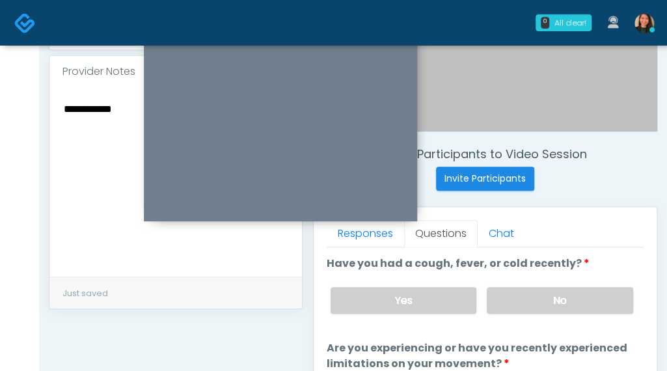
scroll to position [404, 0]
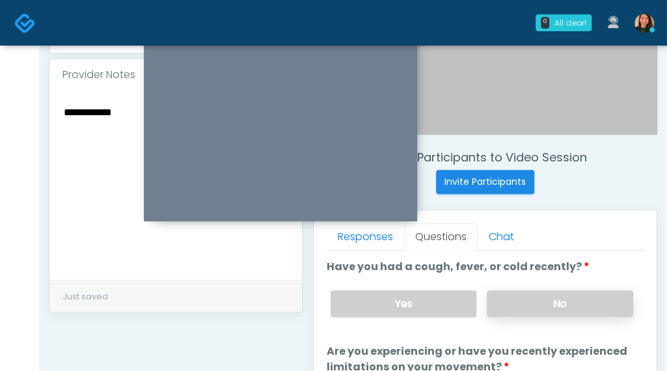
click at [572, 305] on label "No" at bounding box center [559, 303] width 146 height 27
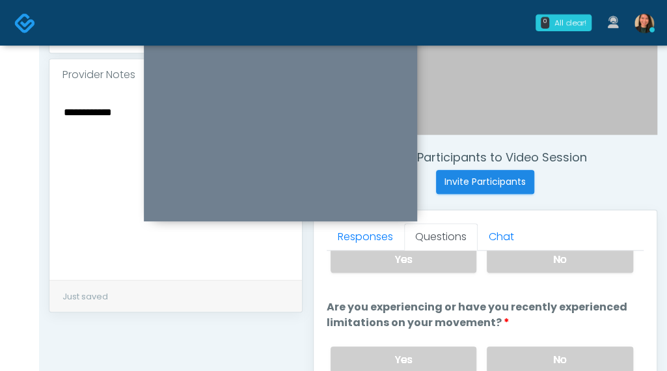
scroll to position [65, 0]
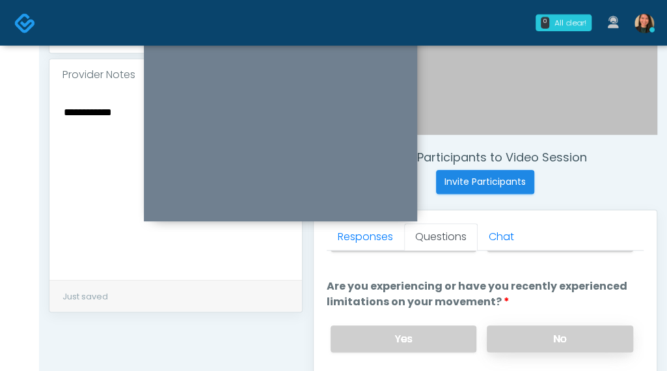
click at [563, 330] on label "No" at bounding box center [559, 338] width 146 height 27
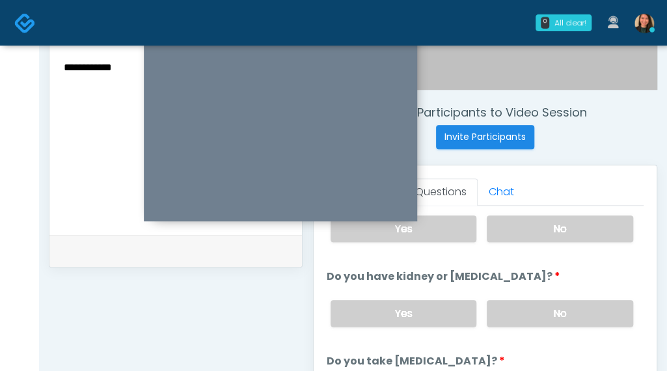
scroll to position [469, 0]
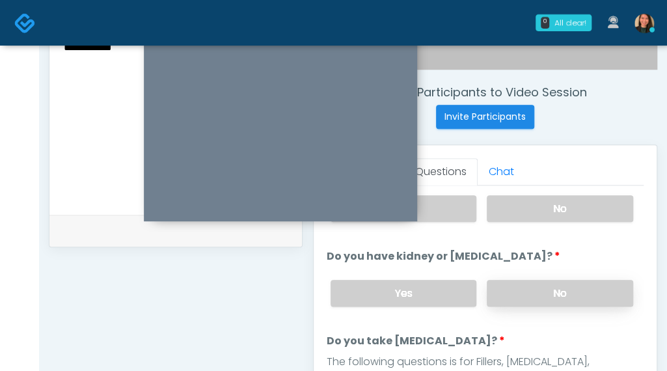
click at [581, 286] on label "No" at bounding box center [559, 293] width 146 height 27
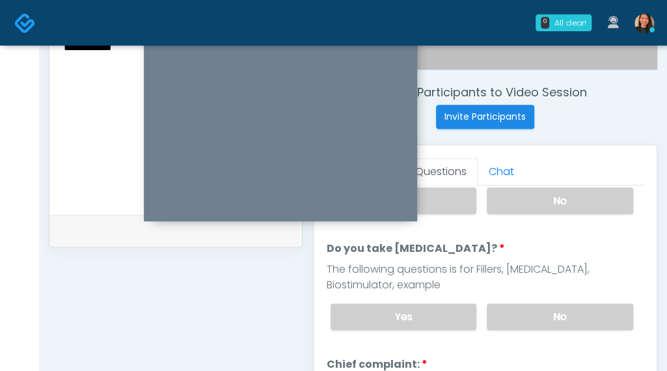
scroll to position [260, 0]
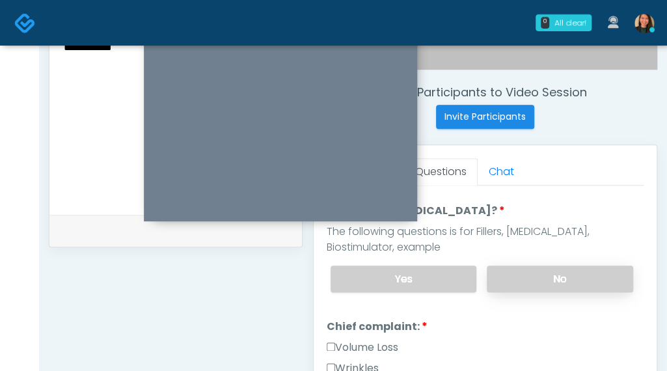
click at [587, 265] on label "No" at bounding box center [559, 278] width 146 height 27
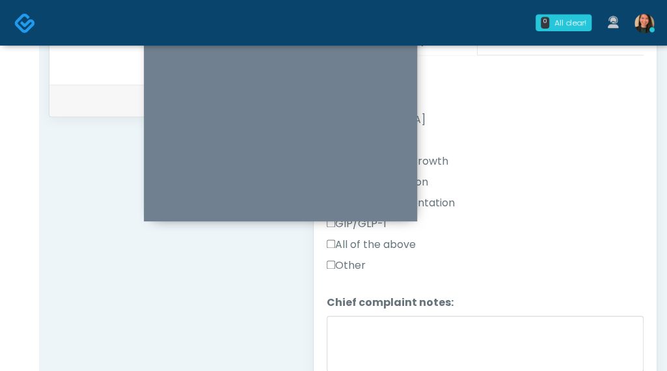
scroll to position [455, 0]
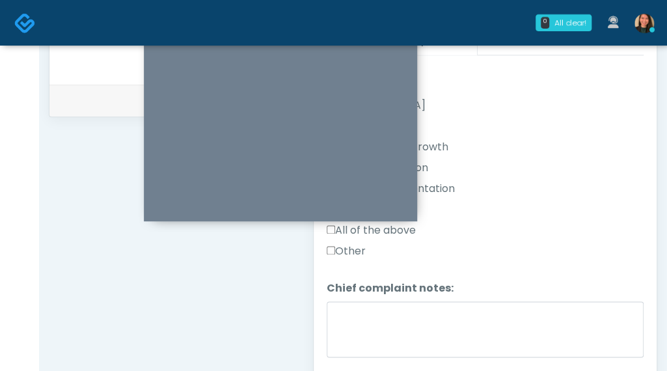
click at [356, 243] on label "Other" at bounding box center [345, 251] width 39 height 16
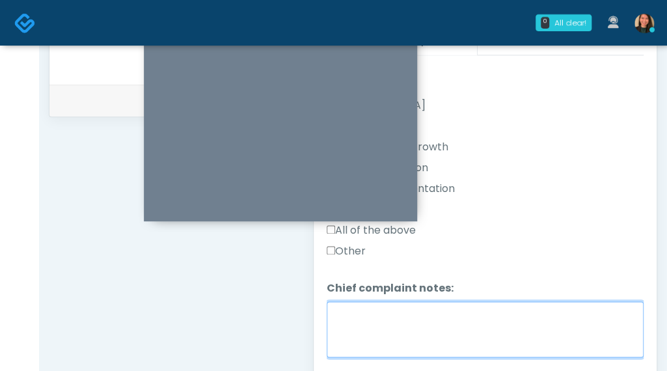
click at [421, 322] on textarea "Chief complaint notes:" at bounding box center [484, 329] width 317 height 56
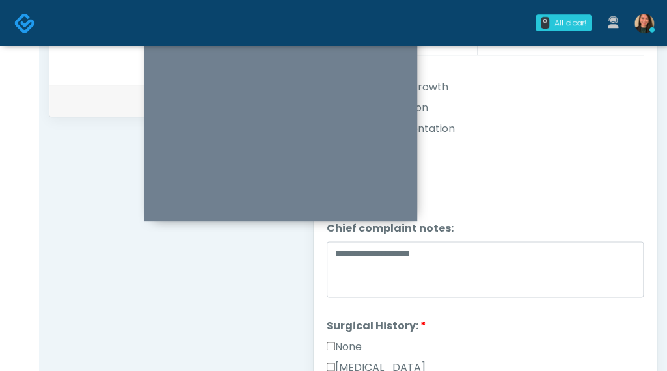
scroll to position [535, 0]
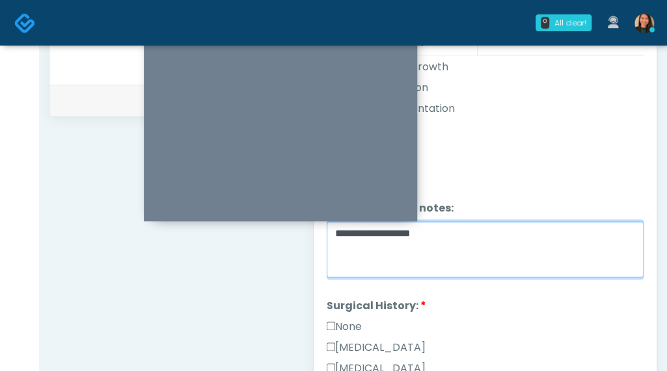
click at [347, 228] on textarea "**********" at bounding box center [484, 249] width 317 height 56
type textarea "**********"
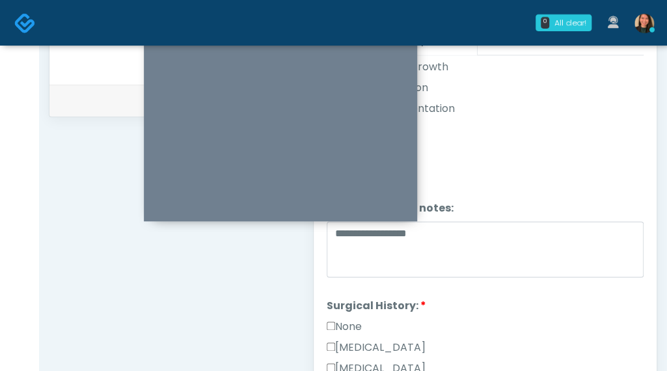
click at [351, 319] on label "None" at bounding box center [343, 327] width 35 height 16
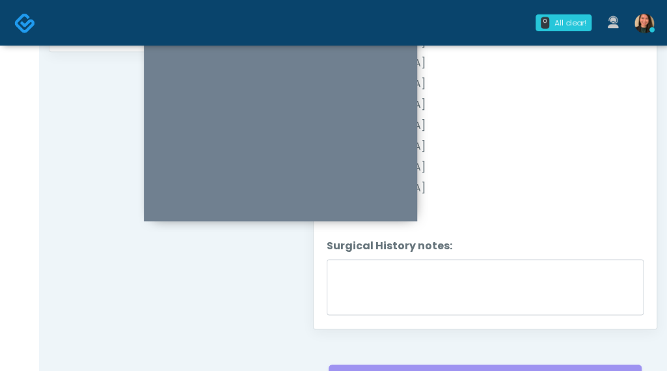
scroll to position [874, 0]
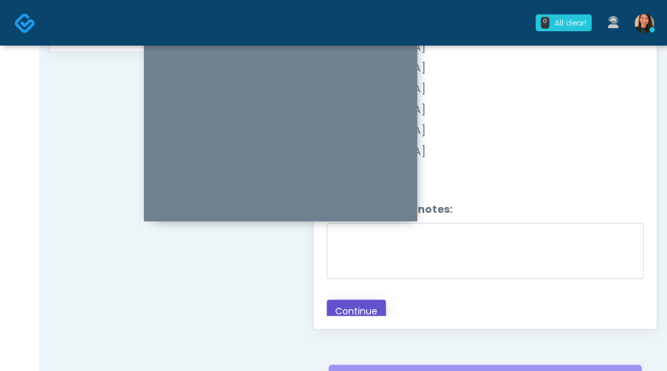
click at [368, 303] on button "Continue" at bounding box center [355, 311] width 59 height 24
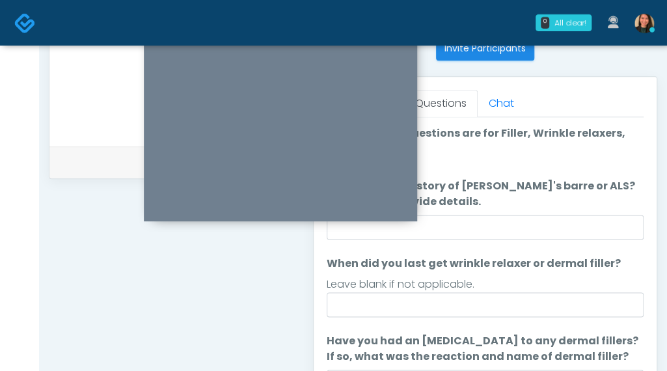
scroll to position [524, 0]
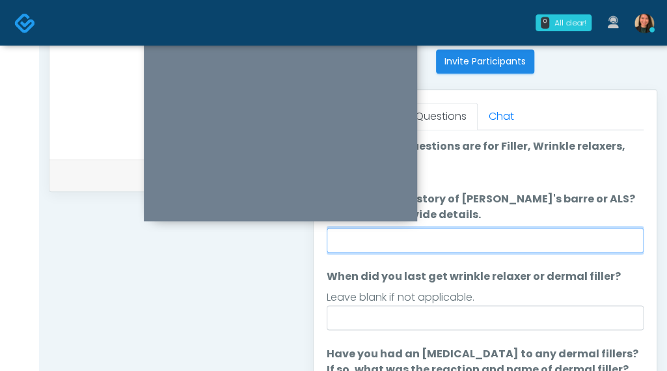
click at [591, 233] on input "Do you have a history of [PERSON_NAME]'s barre or ALS? If so, please provide de…" at bounding box center [484, 240] width 317 height 25
type input "**"
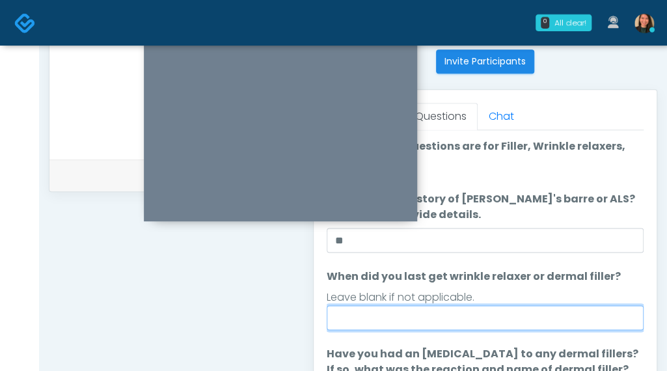
click at [552, 324] on input "When did you last get wrinkle relaxer or dermal filler?" at bounding box center [484, 317] width 317 height 25
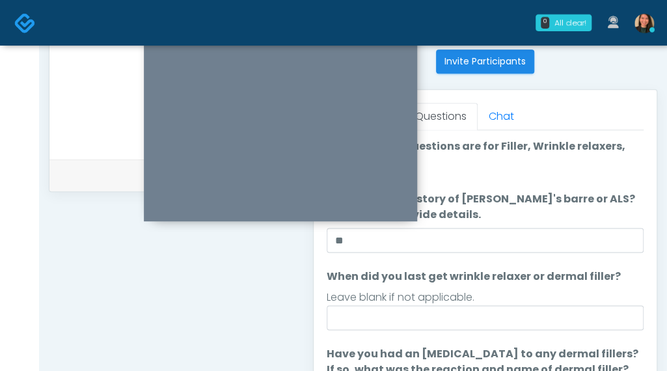
click at [507, 340] on ol "The following questions are for Filler, Wrinkle relaxers, PRP, and Lasers The f…" at bounding box center [484, 362] width 317 height 446
click at [518, 328] on ol "The following questions are for Filler, Wrinkle relaxers, PRP, and Lasers The f…" at bounding box center [484, 362] width 317 height 446
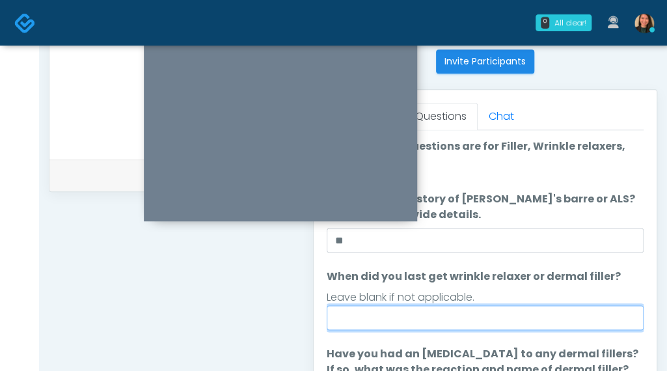
click at [492, 313] on input "When did you last get wrinkle relaxer or dermal filler?" at bounding box center [484, 317] width 317 height 25
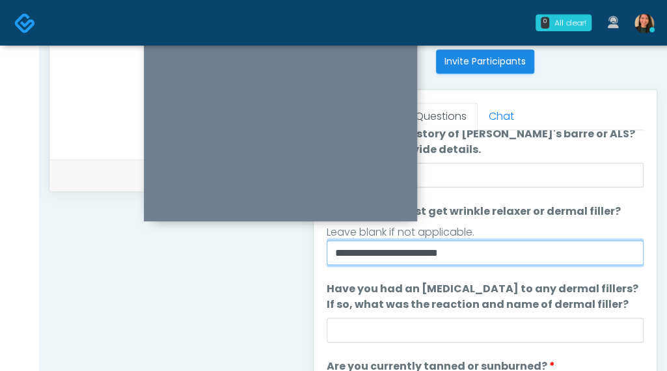
type input "**********"
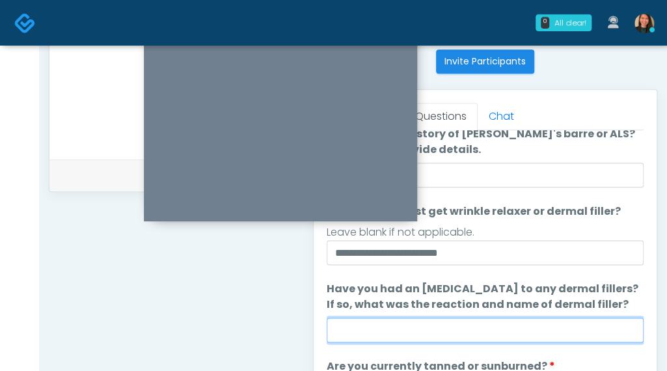
click at [563, 330] on input "Have you had an allergic response to any dermal fillers? If so, what was the re…" at bounding box center [484, 329] width 317 height 25
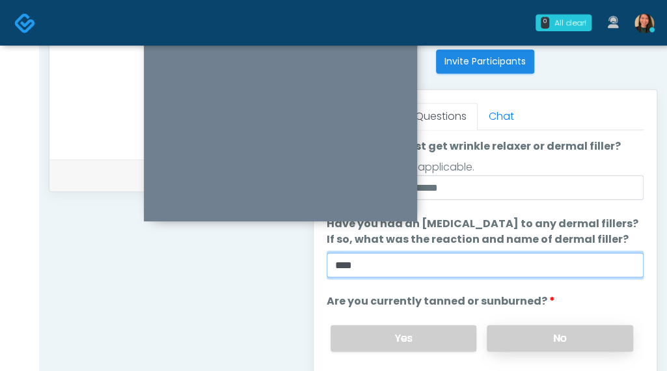
type input "****"
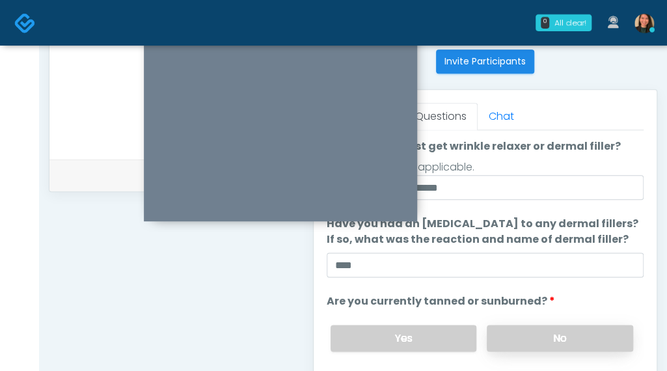
click at [564, 332] on label "No" at bounding box center [559, 338] width 146 height 27
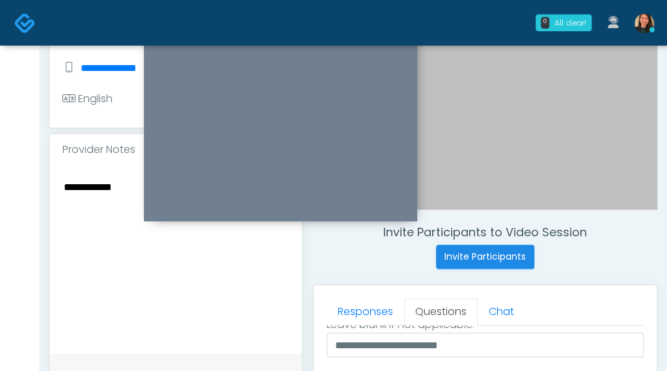
scroll to position [329, 0]
click at [129, 250] on textarea "**********" at bounding box center [175, 257] width 226 height 159
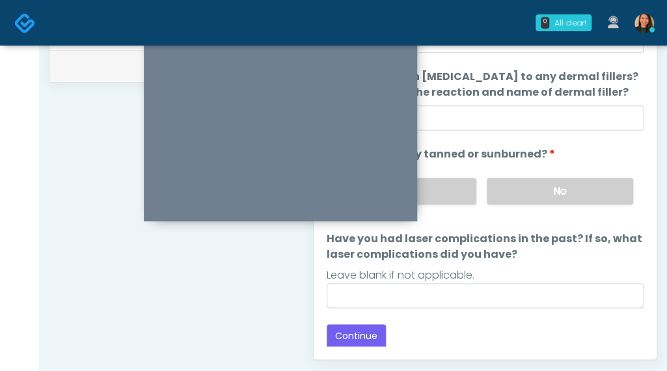
scroll to position [654, 0]
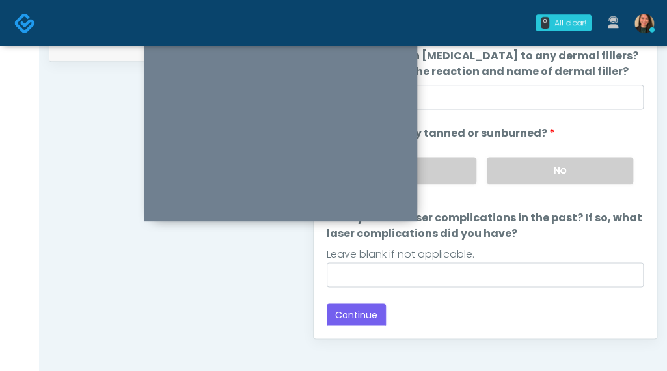
type textarea "**********"
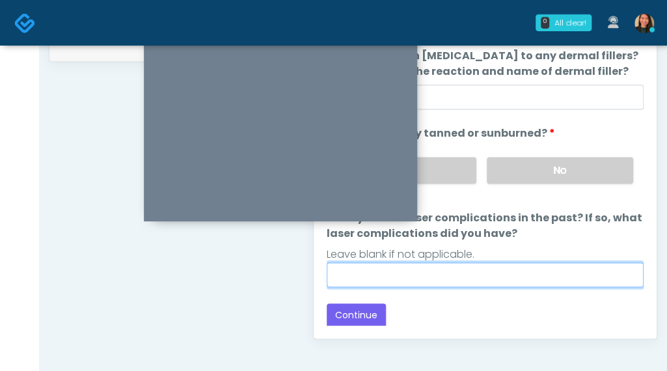
click at [553, 265] on input "Have you had laser complications in the past? If so, what laser complications d…" at bounding box center [484, 274] width 317 height 25
type input "***"
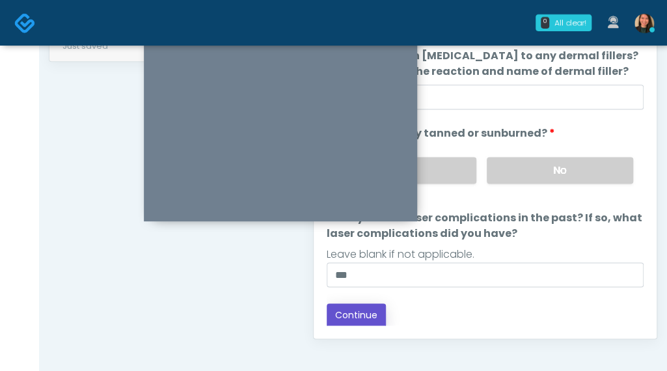
click at [371, 318] on button "Continue" at bounding box center [355, 315] width 59 height 24
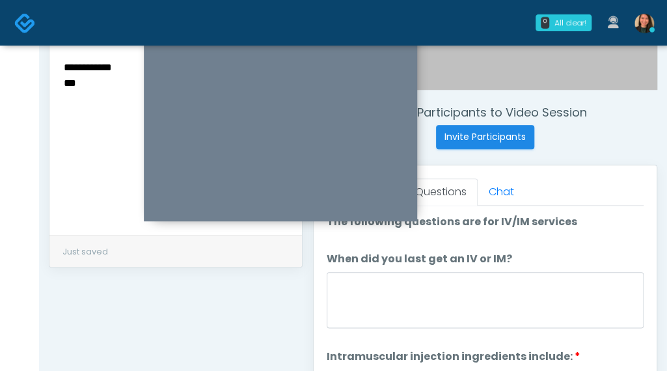
scroll to position [469, 0]
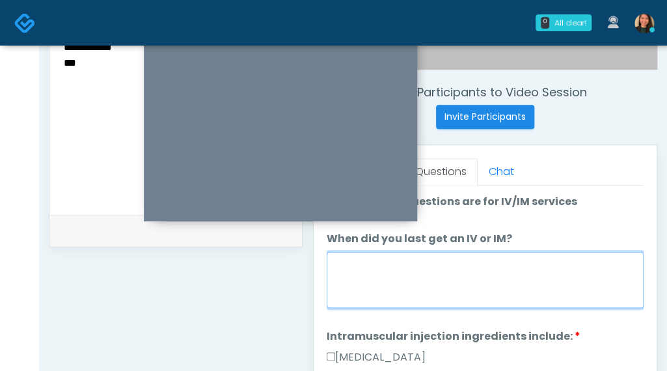
click at [542, 282] on textarea "When did you last get an IV or IM?" at bounding box center [484, 280] width 317 height 56
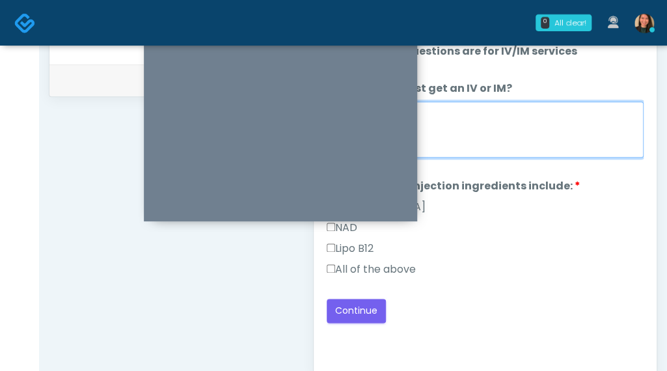
scroll to position [599, 0]
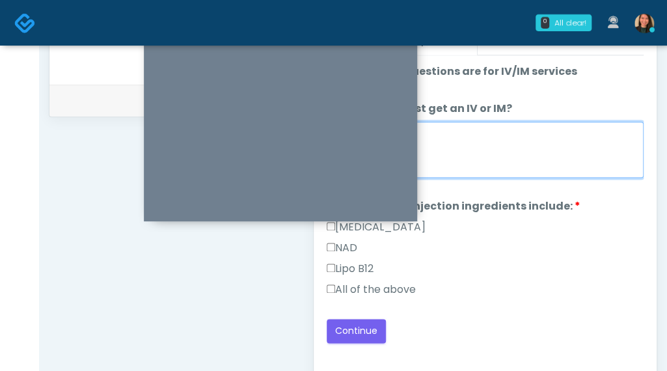
type textarea "****"
click at [379, 283] on label "All of the above" at bounding box center [370, 290] width 89 height 16
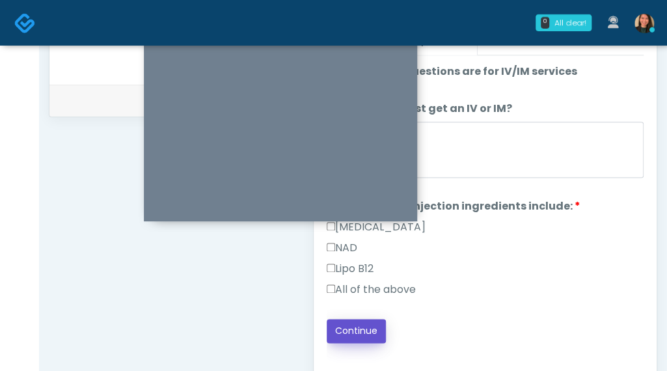
click at [371, 323] on button "Continue" at bounding box center [355, 331] width 59 height 24
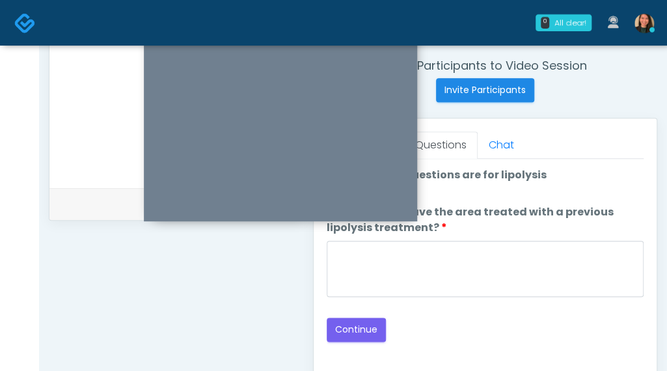
scroll to position [469, 0]
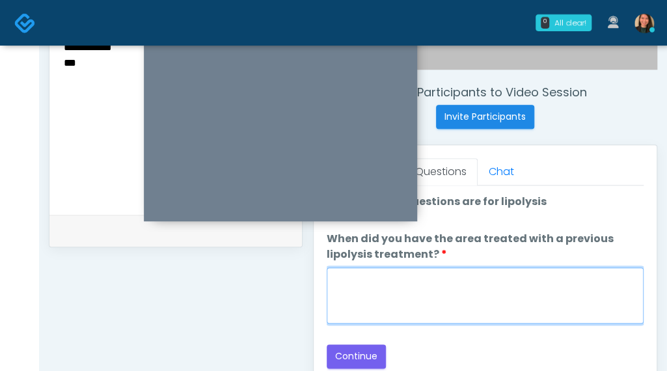
click at [469, 276] on textarea "When did you have the area treated with a previous lipolysis treatment?" at bounding box center [484, 295] width 317 height 56
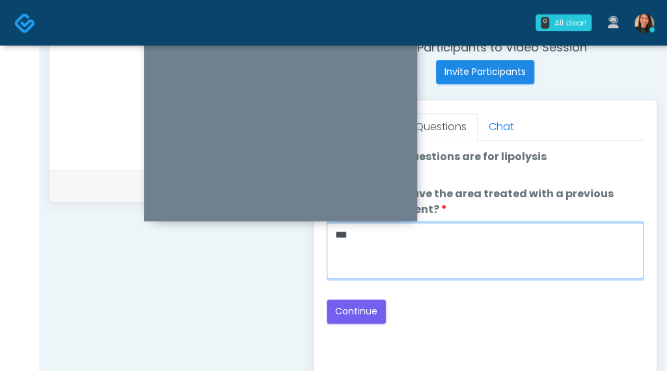
scroll to position [534, 0]
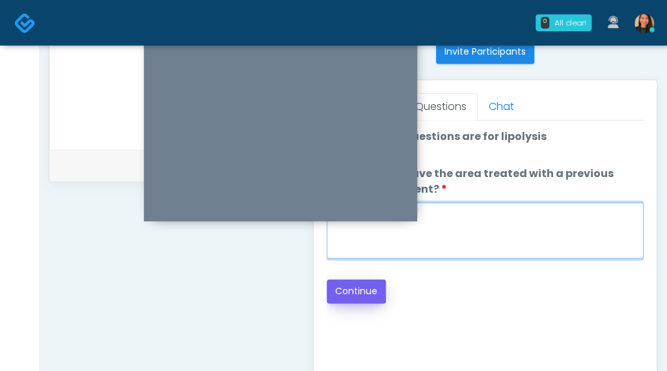
type textarea "***"
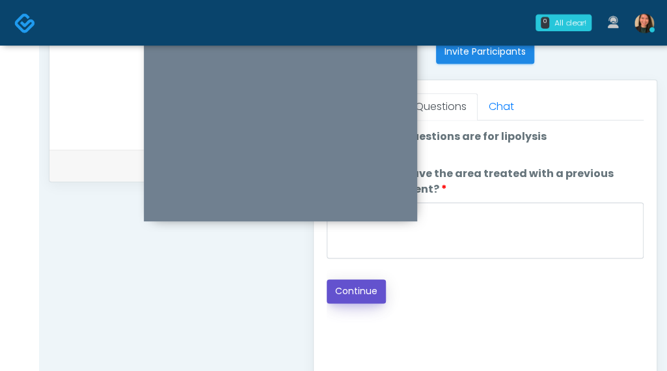
click at [371, 292] on button "Continue" at bounding box center [355, 291] width 59 height 24
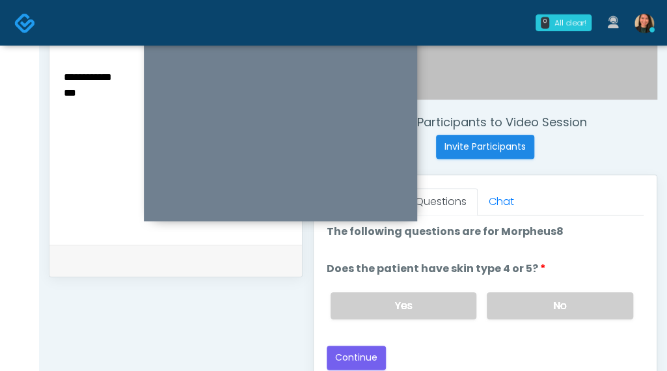
scroll to position [469, 0]
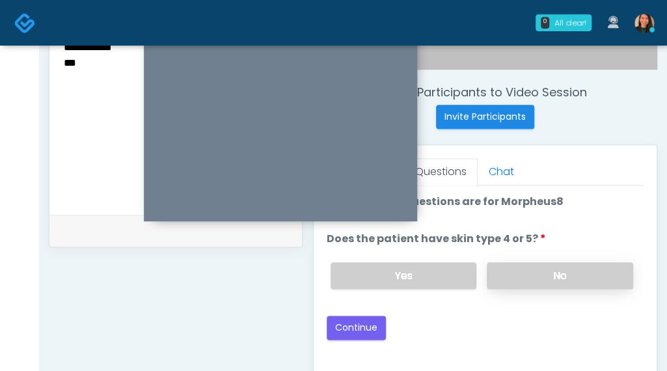
click at [553, 274] on label "No" at bounding box center [559, 275] width 146 height 27
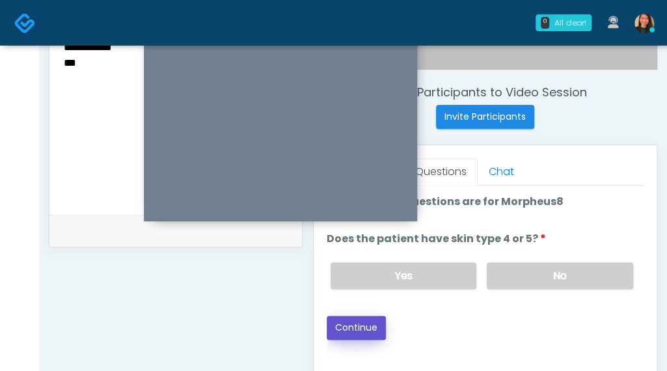
drag, startPoint x: 365, startPoint y: 318, endPoint x: 418, endPoint y: 306, distance: 54.0
click at [419, 305] on div "Loading... Connecting to your agent... Please wait while we prepare your person…" at bounding box center [484, 267] width 317 height 146
click at [371, 319] on button "Continue" at bounding box center [355, 327] width 59 height 24
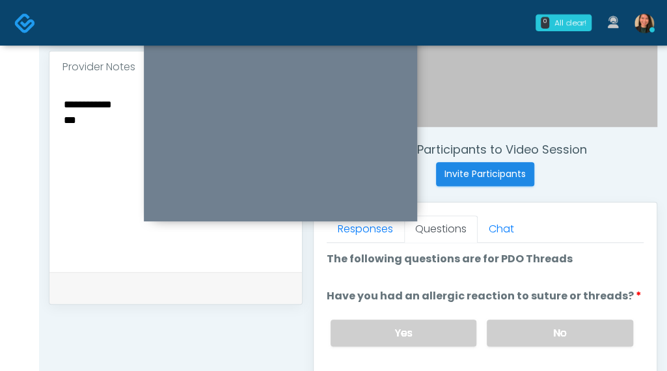
scroll to position [404, 0]
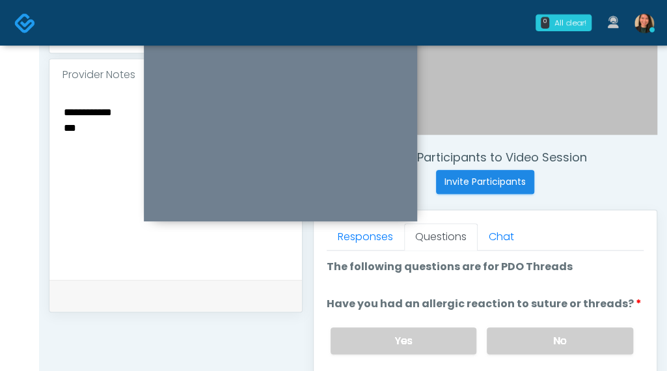
drag, startPoint x: 665, startPoint y: 222, endPoint x: 672, endPoint y: 222, distance: 7.2
click at [666, 232] on html "0 All clear! All clear! Sydney Lundberg In Exam - 7m 16s TX Jennifer Ekeh AZ CA…" at bounding box center [333, 179] width 667 height 1167
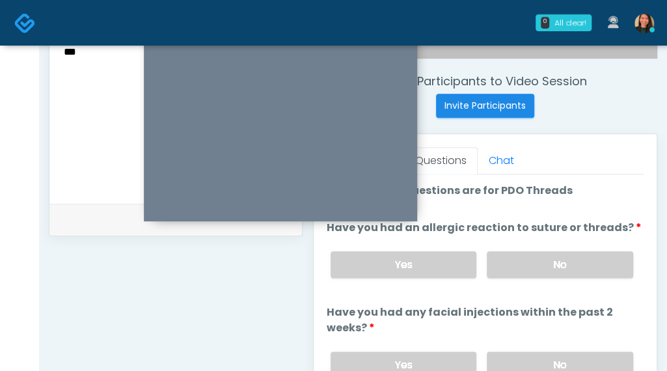
scroll to position [495, 0]
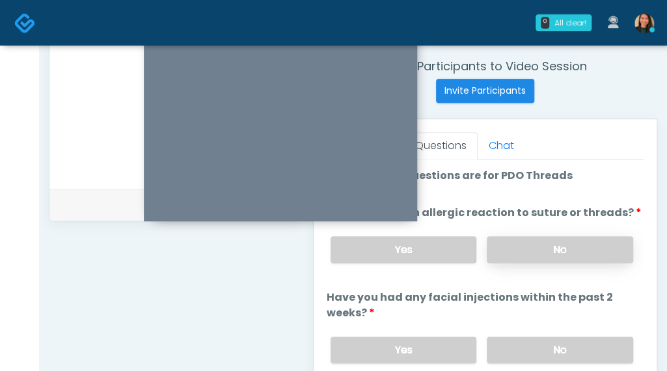
click at [561, 248] on label "No" at bounding box center [559, 249] width 146 height 27
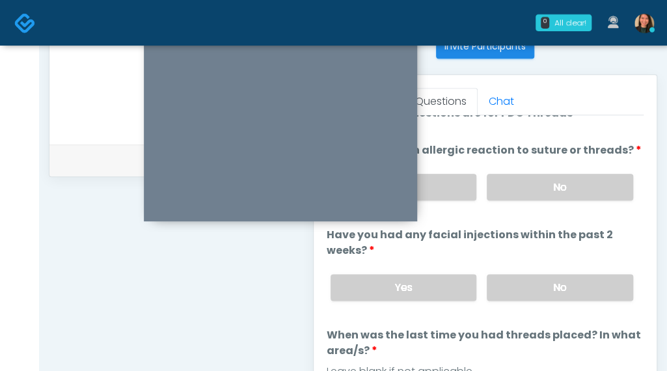
scroll to position [560, 0]
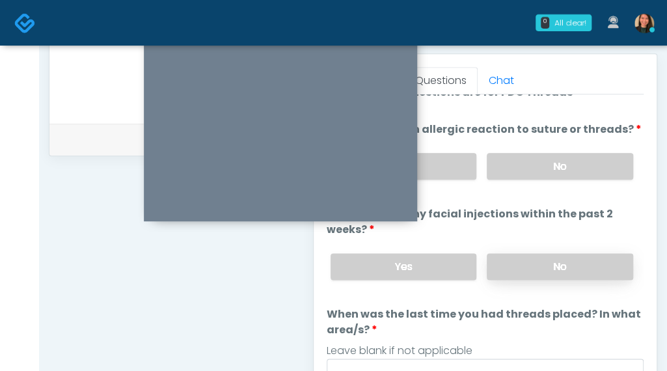
click at [604, 266] on label "No" at bounding box center [559, 266] width 146 height 27
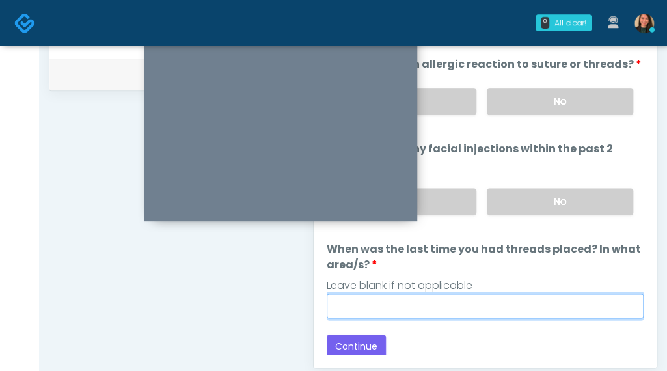
click at [580, 302] on input "When was the last time you had threads placed? In what area/s?" at bounding box center [484, 305] width 317 height 25
type input "***"
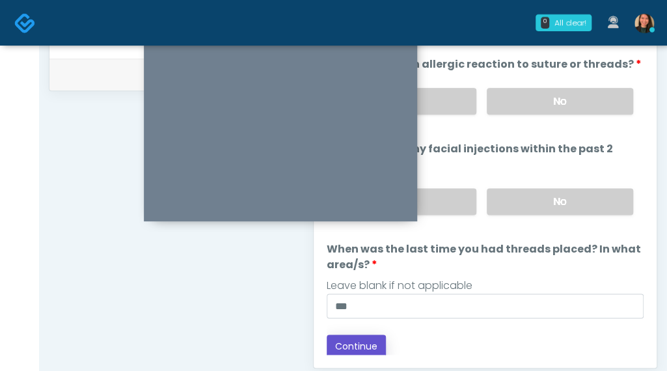
click at [371, 339] on button "Continue" at bounding box center [355, 346] width 59 height 24
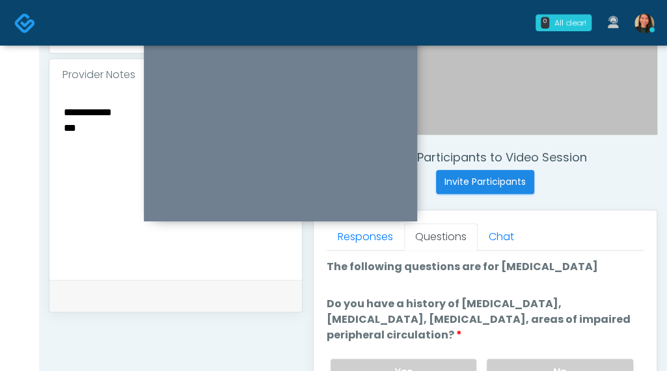
scroll to position [469, 0]
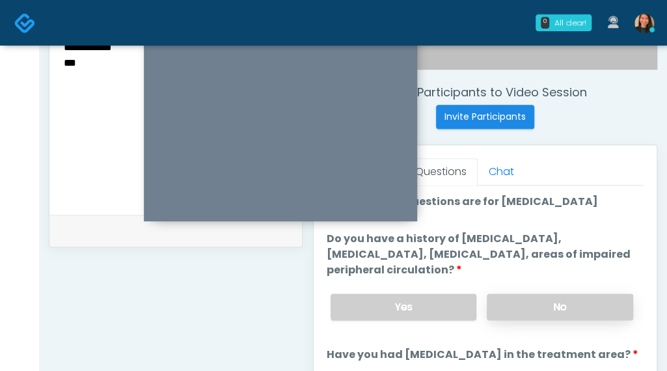
click at [584, 309] on label "No" at bounding box center [559, 306] width 146 height 27
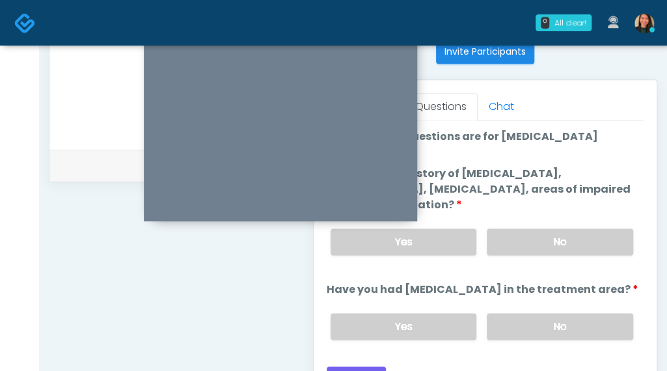
scroll to position [599, 0]
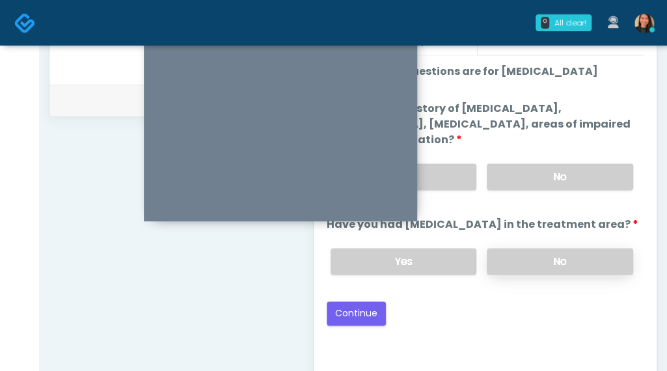
click at [587, 266] on label "No" at bounding box center [559, 261] width 146 height 27
click at [352, 308] on button "Continue" at bounding box center [355, 313] width 59 height 24
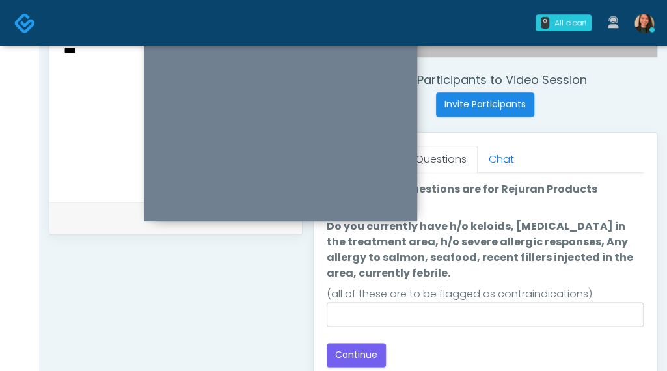
scroll to position [469, 0]
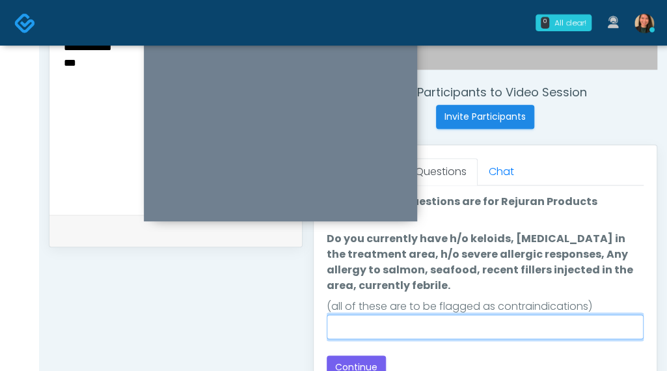
click at [552, 327] on input "Do you currently have h/o keloids, skin infection in the treatment area, h/o se…" at bounding box center [484, 326] width 317 height 25
type input "**"
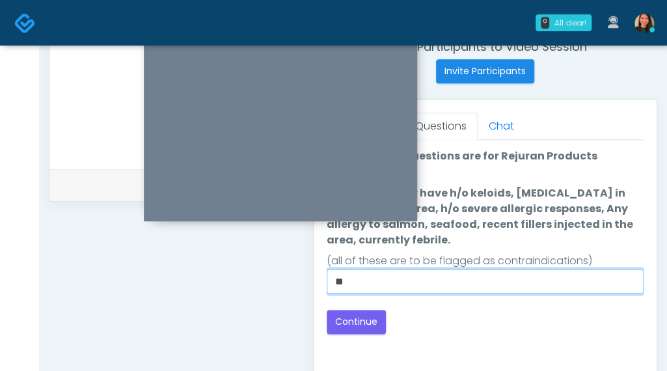
scroll to position [534, 0]
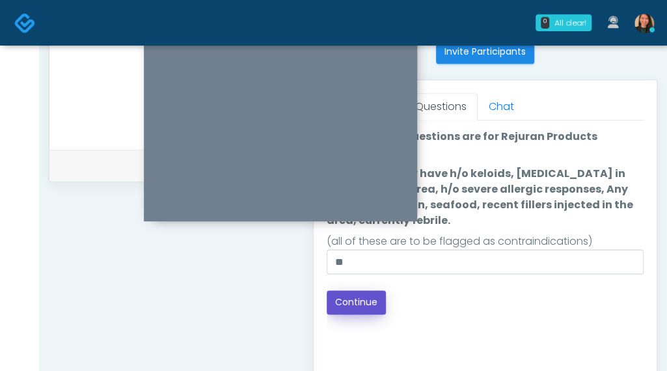
click at [366, 304] on button "Continue" at bounding box center [355, 302] width 59 height 24
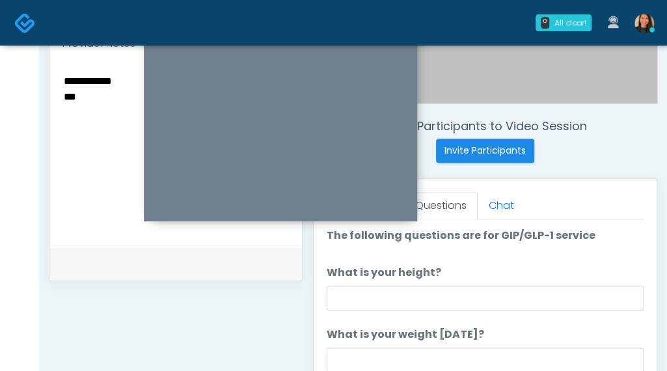
scroll to position [404, 0]
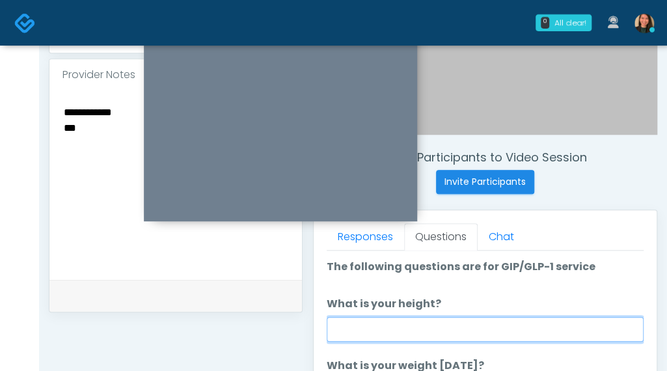
drag, startPoint x: 517, startPoint y: 325, endPoint x: 475, endPoint y: 357, distance: 53.3
click at [517, 325] on input "What is your height?" at bounding box center [484, 329] width 317 height 25
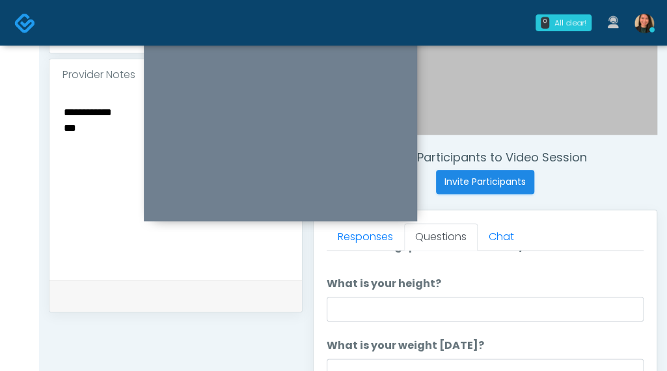
scroll to position [0, 0]
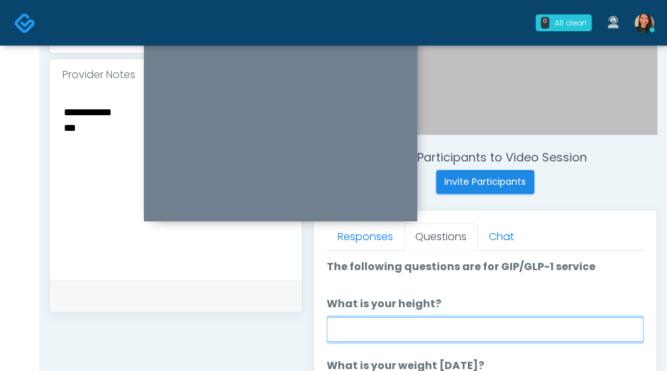
click at [403, 327] on input "What is your height?" at bounding box center [484, 329] width 317 height 25
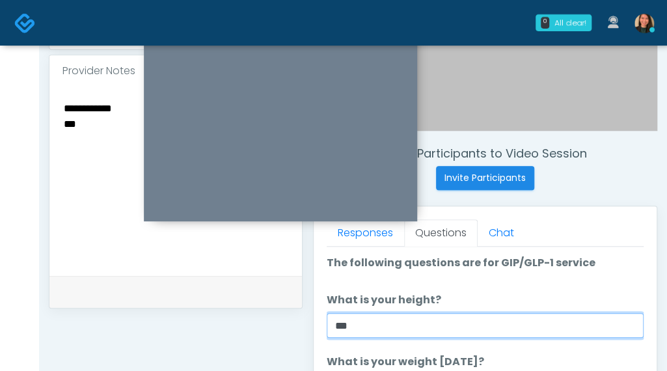
scroll to position [469, 0]
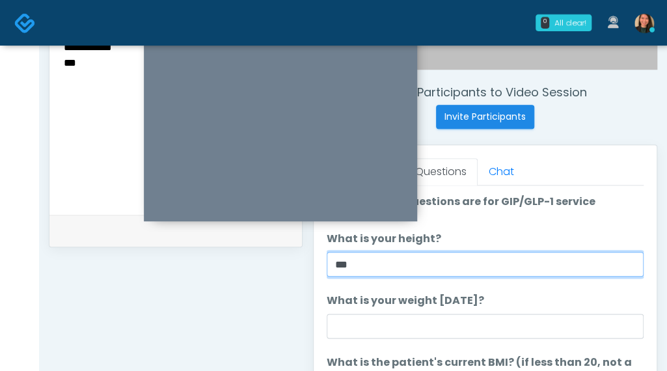
type input "***"
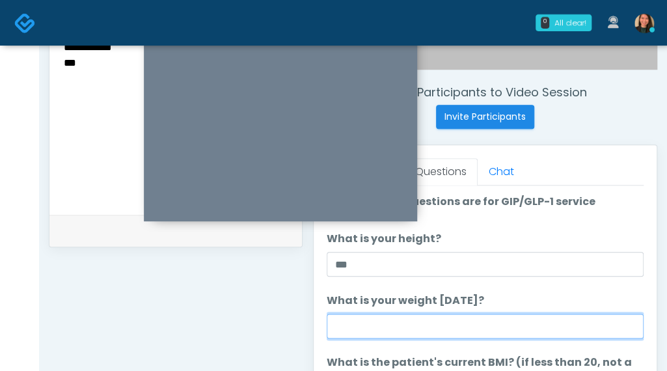
click at [432, 326] on input "What is your weight [DATE]?" at bounding box center [484, 325] width 317 height 25
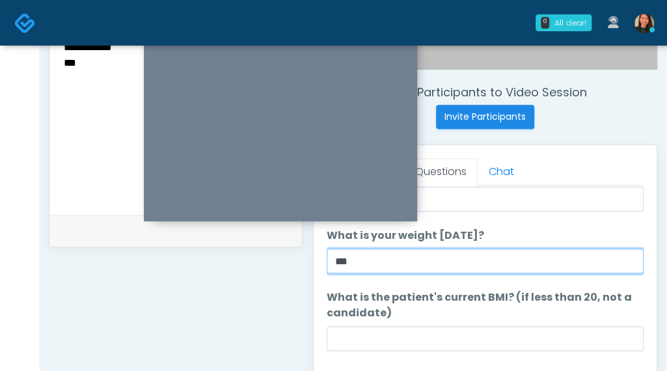
type input "***"
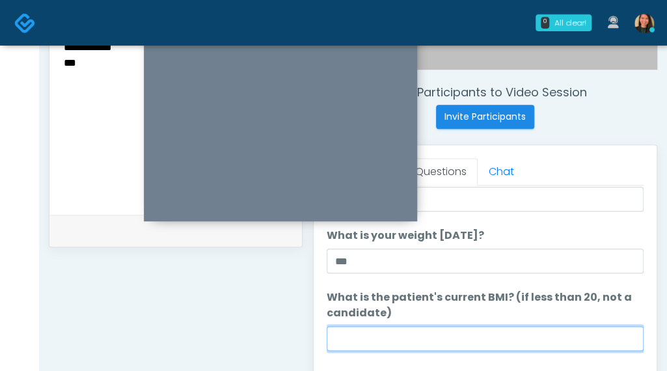
click at [454, 339] on input "What is the patient's current BMI? (if less than 20, not a candidate)" at bounding box center [484, 338] width 317 height 25
type input "****"
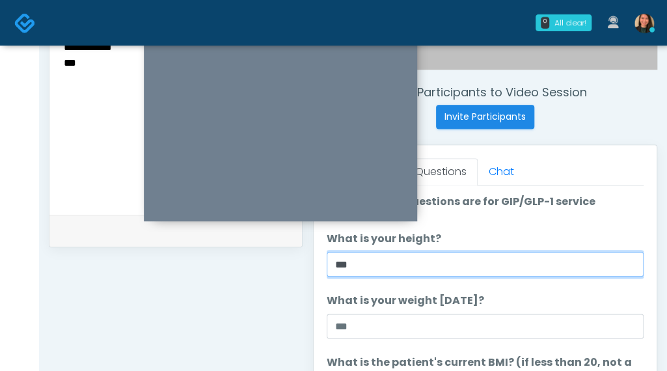
click at [377, 261] on input "***" at bounding box center [484, 264] width 317 height 25
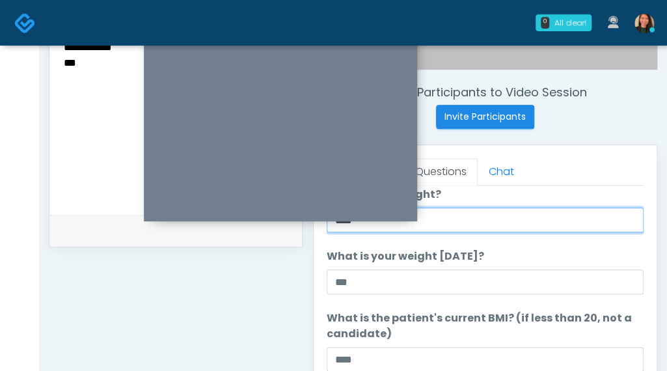
scroll to position [65, 0]
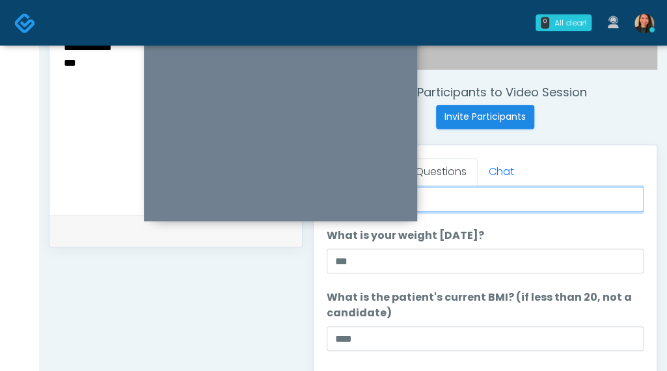
type input "****"
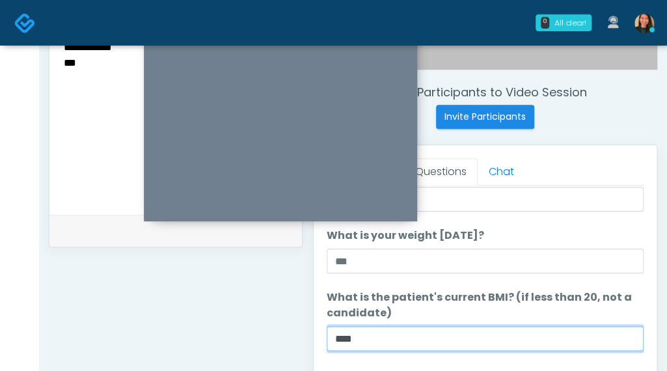
drag, startPoint x: 367, startPoint y: 339, endPoint x: 221, endPoint y: 323, distance: 147.2
click at [221, 323] on div "**********" at bounding box center [353, 131] width 608 height 992
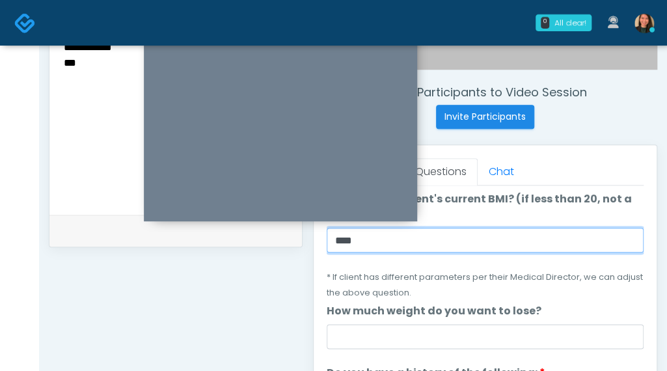
scroll to position [195, 0]
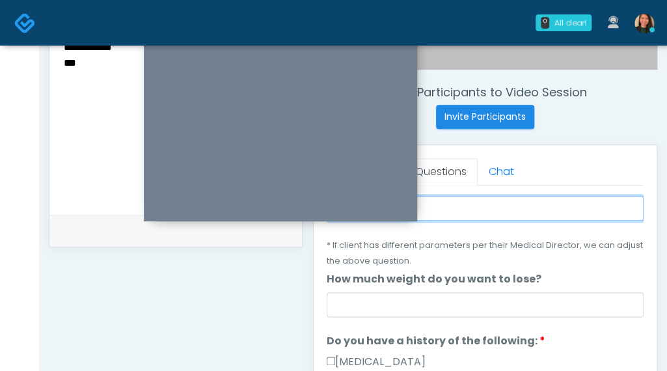
type input "****"
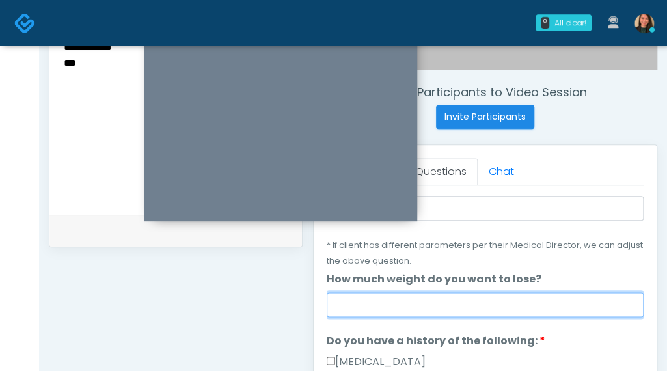
click at [478, 302] on input "How much weight do you want to lose?" at bounding box center [484, 304] width 317 height 25
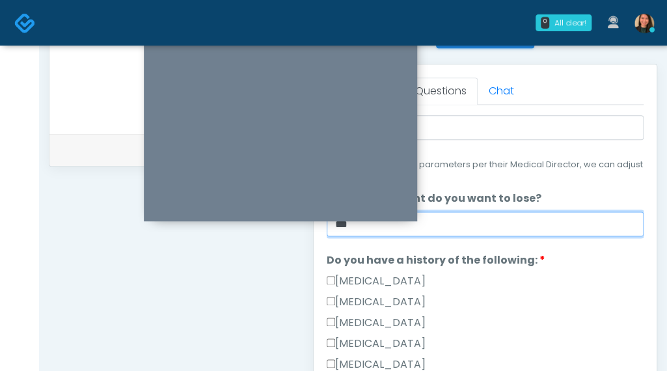
scroll to position [553, 0]
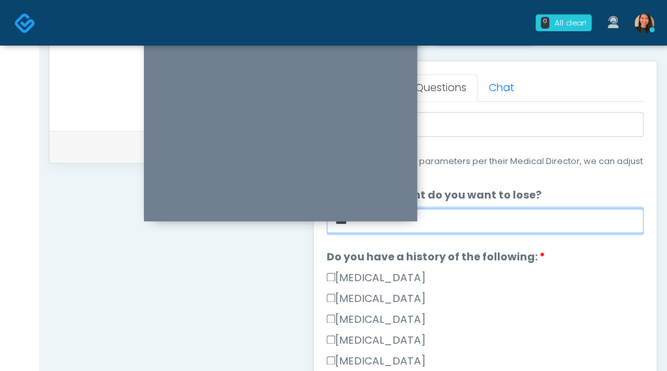
type input "***"
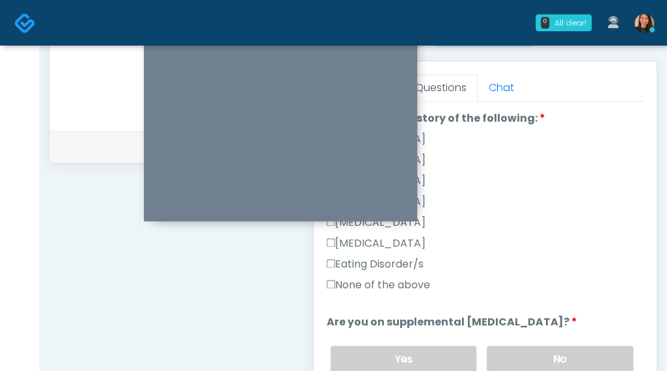
scroll to position [339, 0]
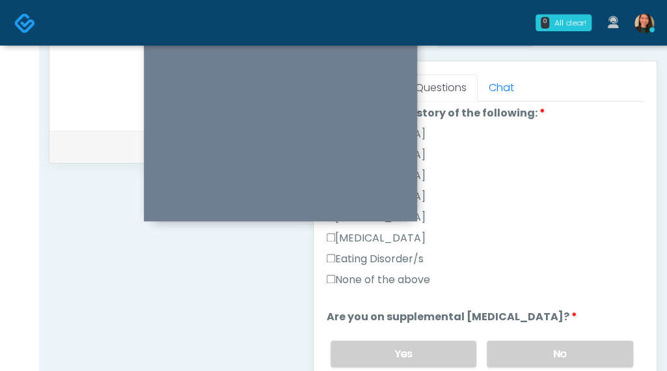
click at [425, 274] on label "None of the above" at bounding box center [377, 280] width 103 height 16
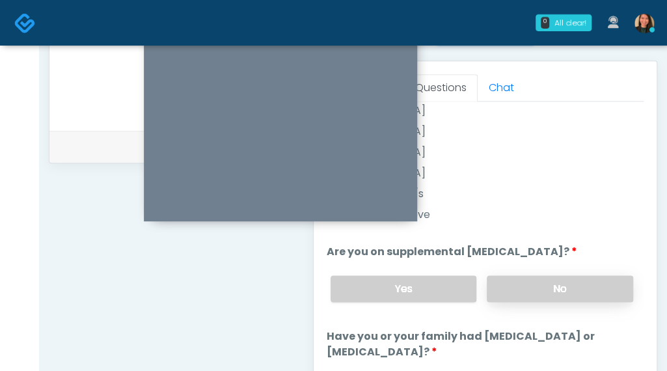
click at [574, 288] on label "No" at bounding box center [559, 288] width 146 height 27
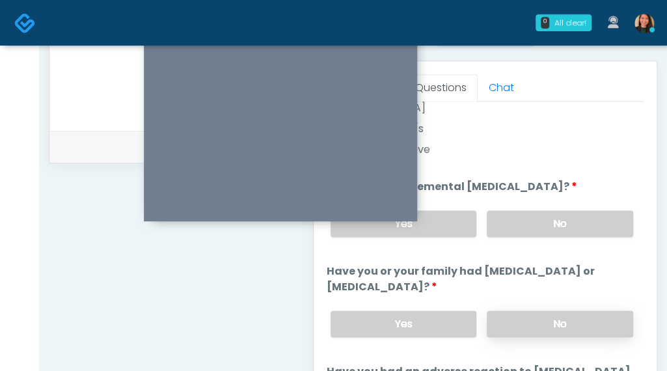
click at [545, 328] on label "No" at bounding box center [559, 323] width 146 height 27
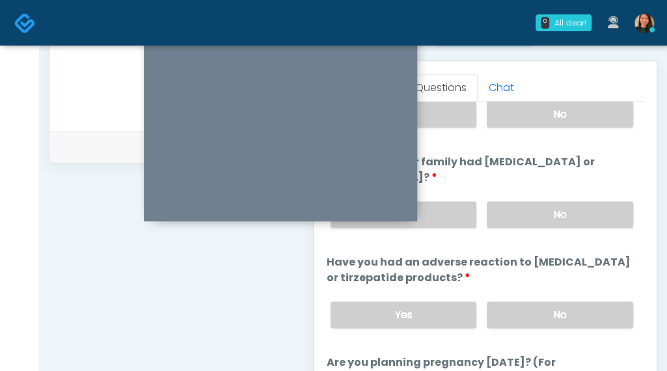
scroll to position [599, 0]
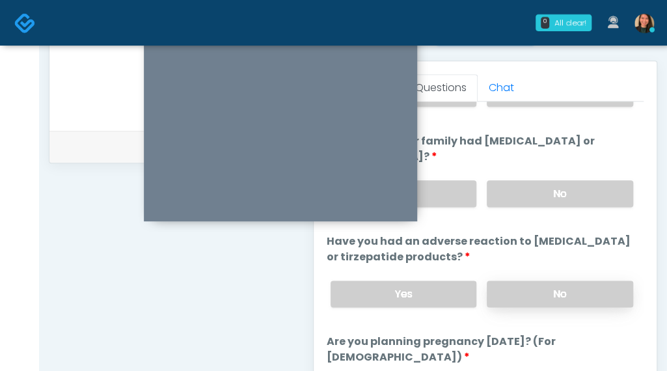
click at [578, 292] on label "No" at bounding box center [559, 293] width 146 height 27
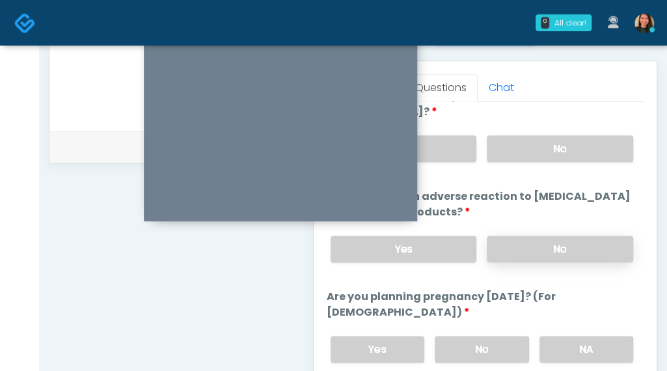
scroll to position [664, 0]
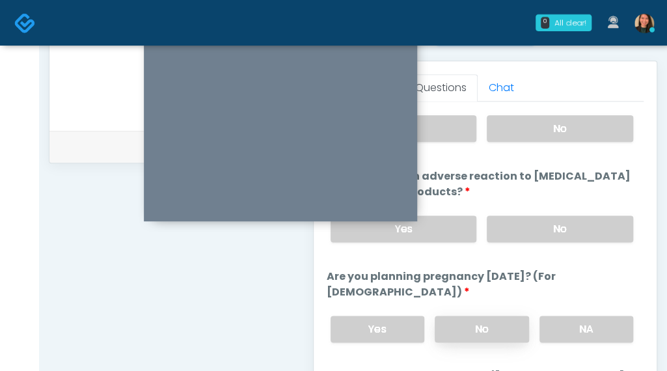
click at [489, 322] on label "No" at bounding box center [481, 328] width 94 height 27
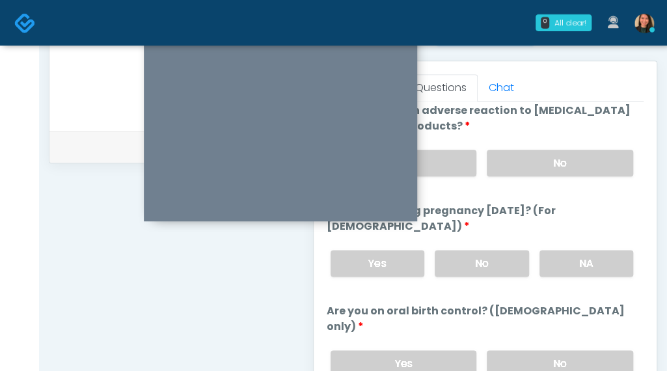
scroll to position [794, 0]
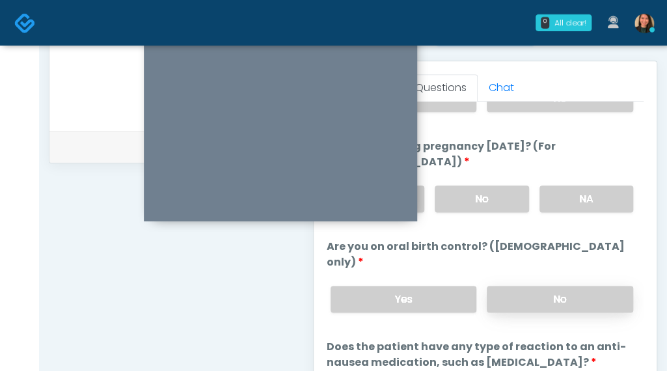
click at [545, 286] on label "No" at bounding box center [559, 299] width 146 height 27
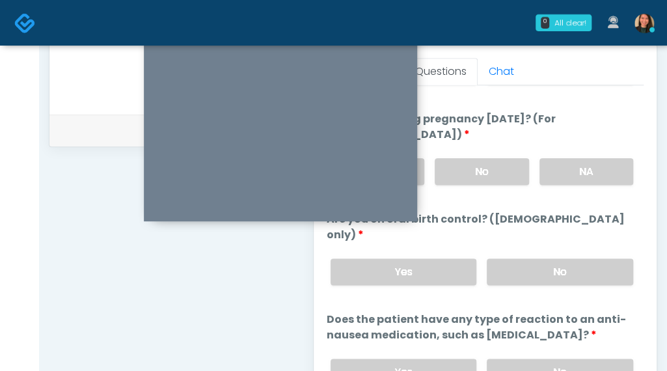
scroll to position [618, 0]
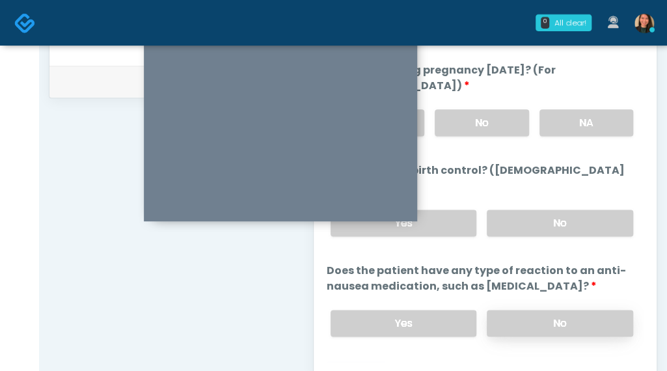
click at [514, 310] on label "No" at bounding box center [559, 323] width 146 height 27
click at [351, 363] on button "Continue" at bounding box center [355, 375] width 59 height 24
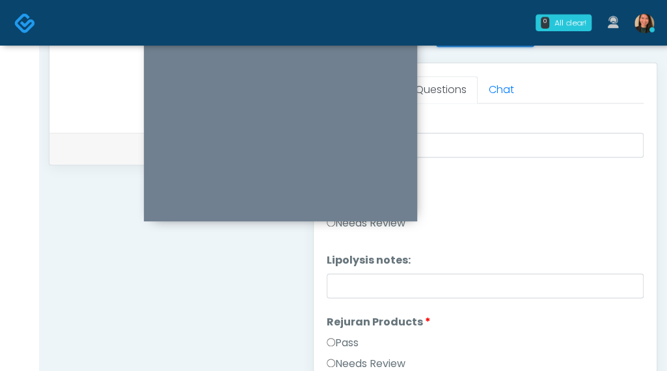
scroll to position [534, 0]
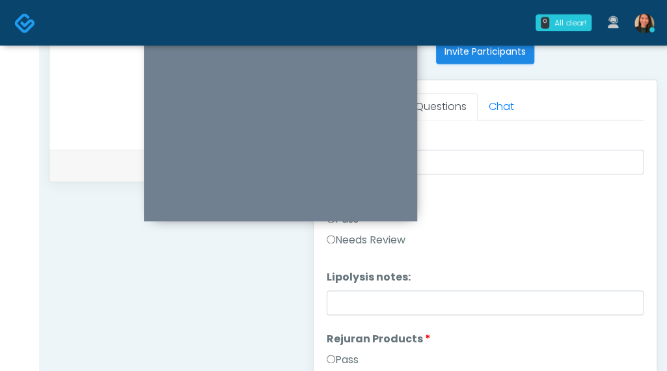
click at [538, 248] on div "Needs Review" at bounding box center [484, 242] width 317 height 21
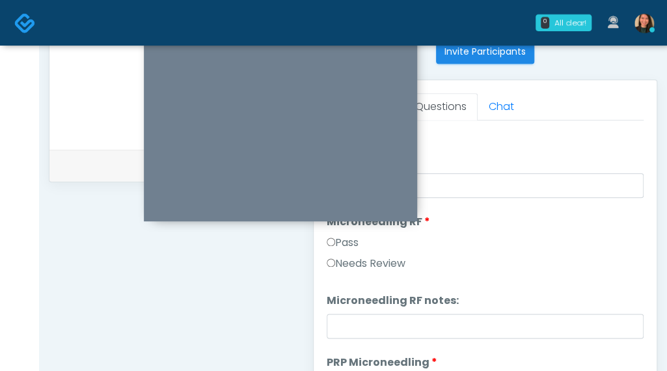
click at [643, 133] on div "Responses Questions Chat Good Faith Exam Script Good Faith Exam Script INTRODUC…" at bounding box center [484, 269] width 343 height 379
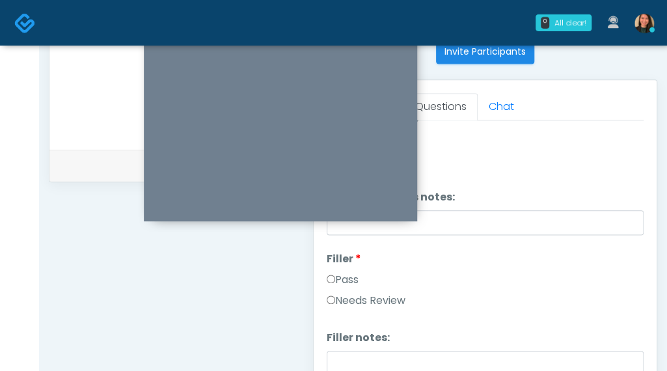
scroll to position [0, 0]
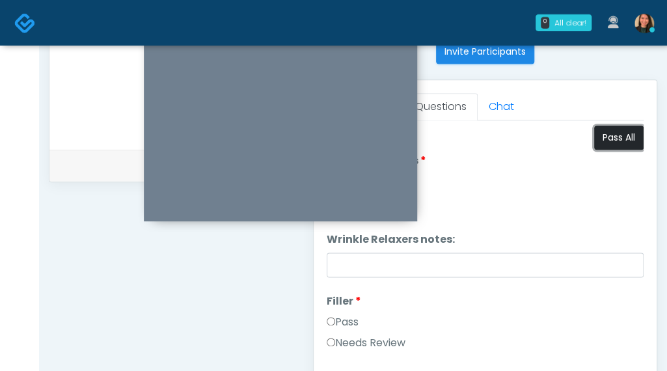
click at [615, 140] on button "Pass All" at bounding box center [618, 138] width 49 height 24
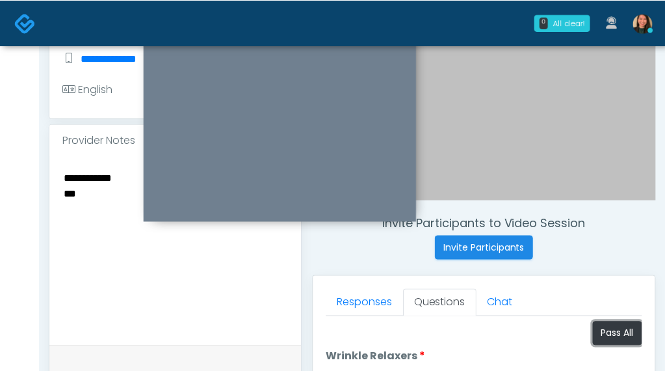
scroll to position [274, 0]
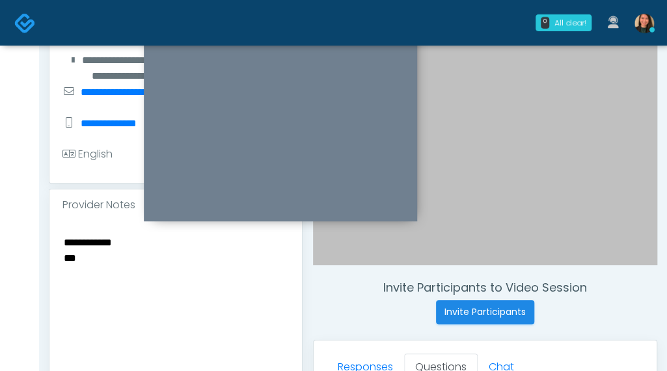
drag, startPoint x: 137, startPoint y: 257, endPoint x: 27, endPoint y: 255, distance: 110.6
click at [27, 255] on div "0 All clear! All clear! Sydney Lundberg In Exam - 10m 0s TX Jennifer Ekeh AZ CA…" at bounding box center [333, 309] width 667 height 1167
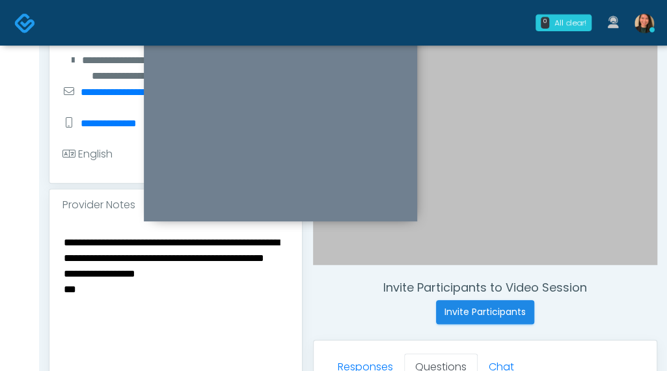
click at [178, 326] on textarea "**********" at bounding box center [175, 312] width 226 height 159
drag, startPoint x: 77, startPoint y: 323, endPoint x: -8, endPoint y: 321, distance: 84.6
click at [0, 321] on html "0 All clear! All clear! Sydney Lundberg In Exam - 10m 38s TX Jennifer Ekeh AZ C…" at bounding box center [333, 309] width 667 height 1167
click at [198, 305] on textarea "**********" at bounding box center [175, 312] width 226 height 159
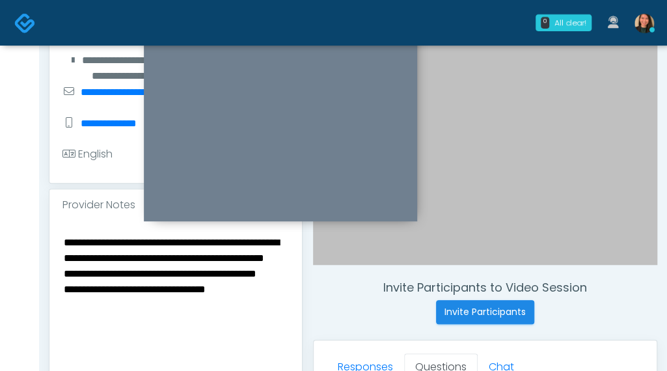
click at [241, 312] on textarea "**********" at bounding box center [175, 312] width 226 height 159
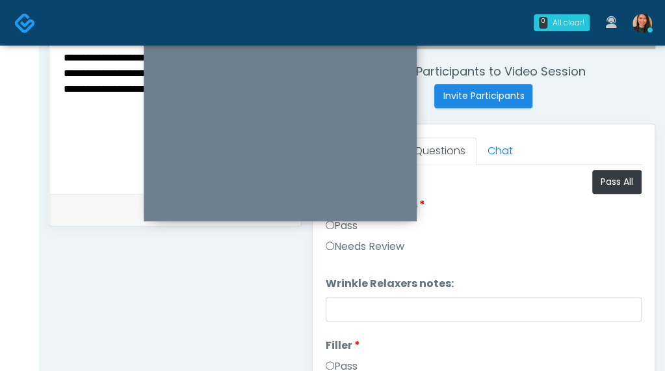
scroll to position [491, 0]
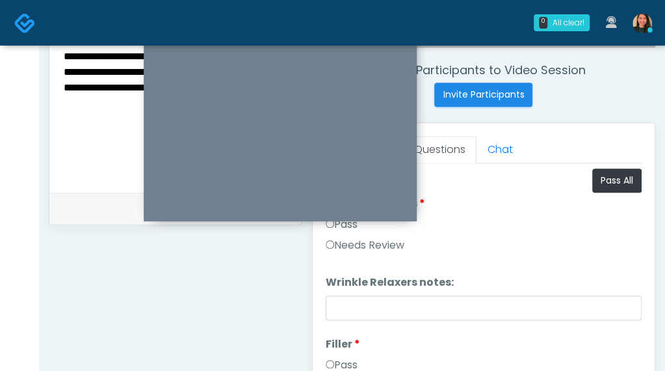
type textarea "**********"
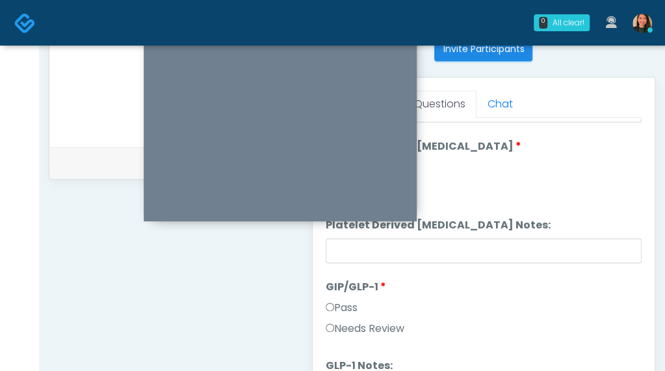
scroll to position [621, 0]
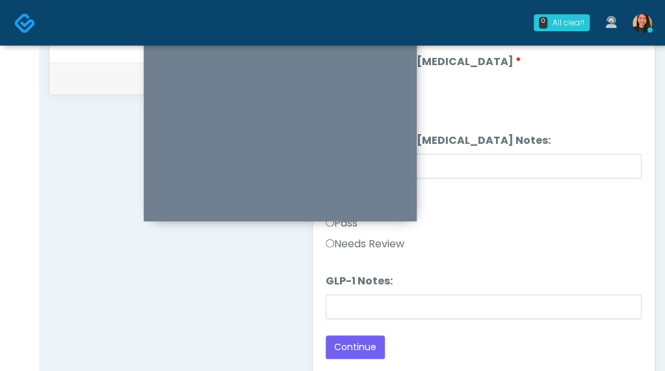
click at [380, 240] on label "Needs Review" at bounding box center [365, 244] width 79 height 16
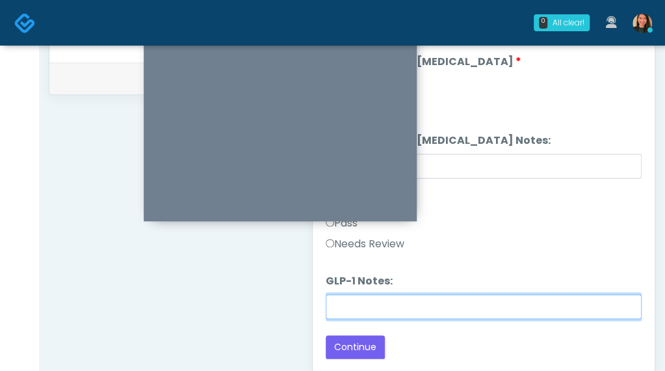
click at [414, 299] on input "GLP-1 Notes:" at bounding box center [484, 306] width 316 height 25
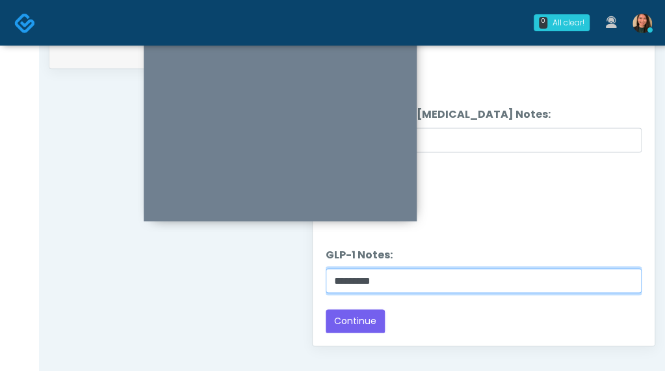
scroll to position [686, 0]
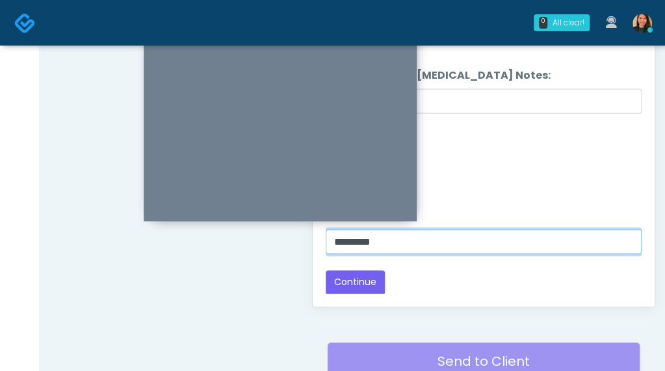
type input "*********"
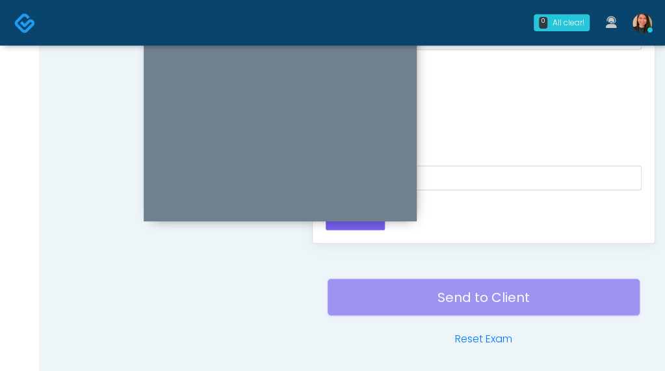
scroll to position [620, 0]
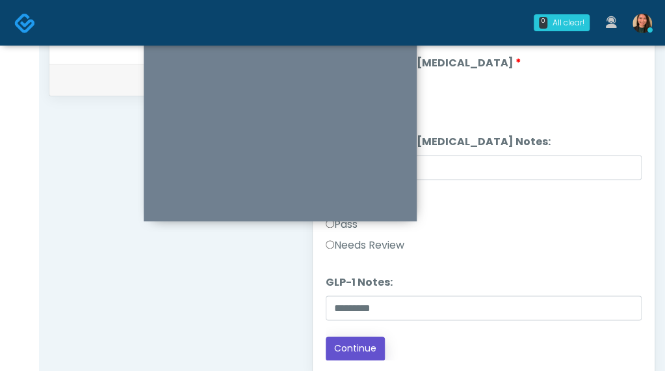
click at [359, 346] on button "Continue" at bounding box center [355, 348] width 59 height 24
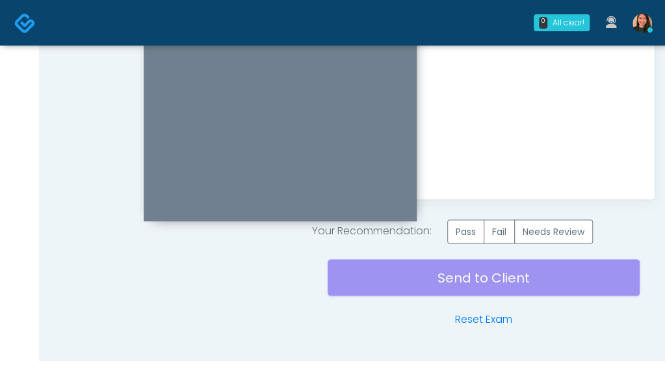
scroll to position [818, 0]
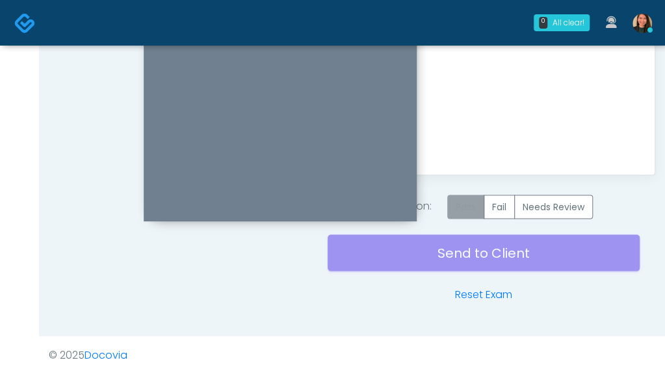
click at [453, 209] on label "Pass" at bounding box center [465, 206] width 37 height 24
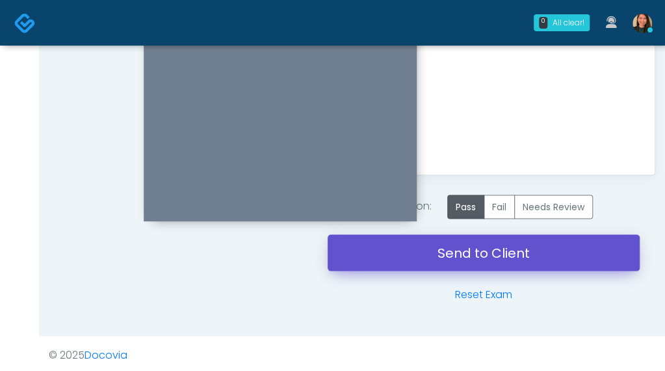
click at [447, 246] on link "Send to Client" at bounding box center [484, 252] width 312 height 36
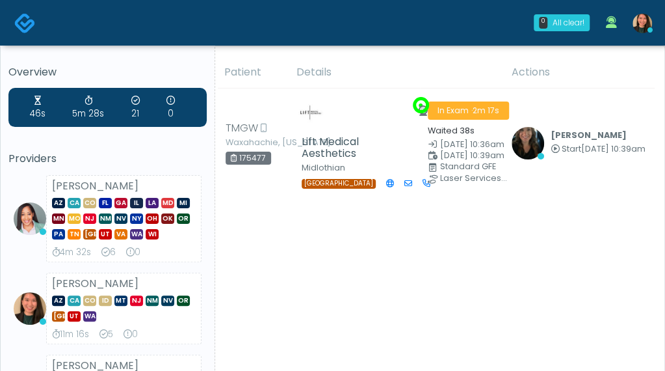
click at [146, 280] on div "[PERSON_NAME] AZ CA CO ID MT [GEOGRAPHIC_DATA] NM NV OR [GEOGRAPHIC_DATA] UT [G…" at bounding box center [123, 309] width 155 height 72
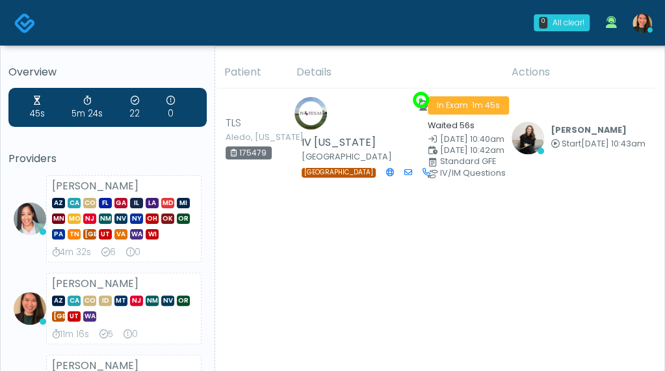
click at [112, 139] on div "45s 5m 24s 22 0 Providers [PERSON_NAME] AZ CA CO [GEOGRAPHIC_DATA] [GEOGRAPHIC_…" at bounding box center [107, 296] width 198 height 416
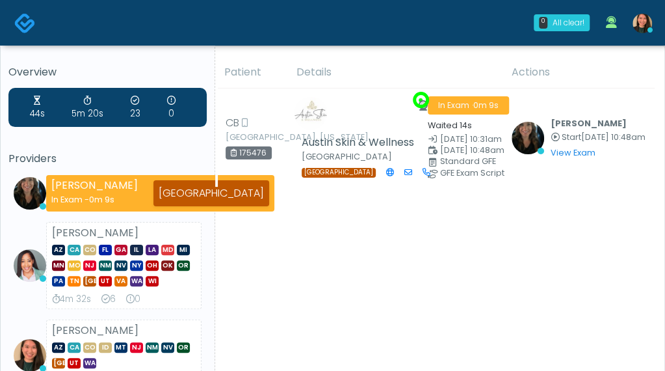
click at [149, 143] on div "44s 5m 20s 23 0 Providers [PERSON_NAME] In Exam - 0m 9s [GEOGRAPHIC_DATA] [PERS…" at bounding box center [107, 280] width 198 height 385
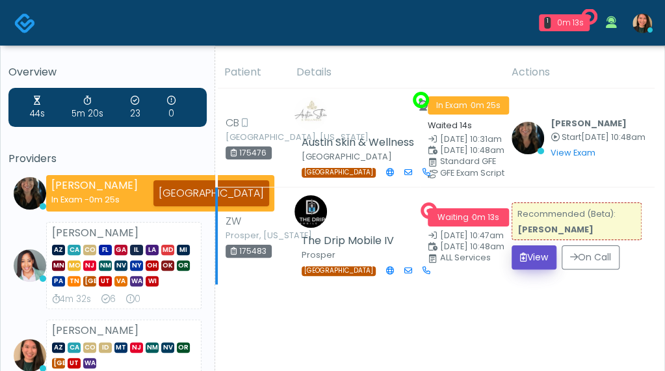
click at [519, 258] on button "View" at bounding box center [534, 257] width 45 height 24
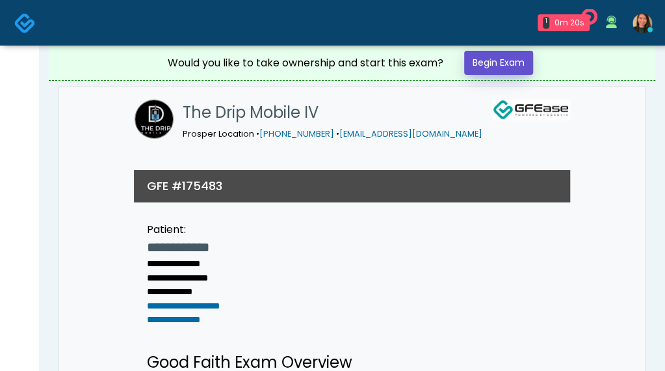
click at [498, 62] on link "Begin Exam" at bounding box center [498, 63] width 69 height 24
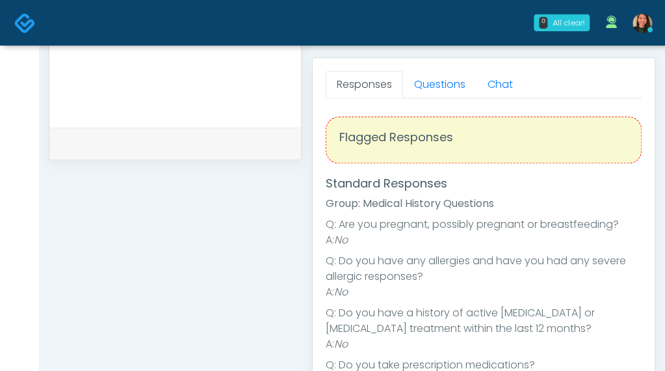
scroll to position [562, 0]
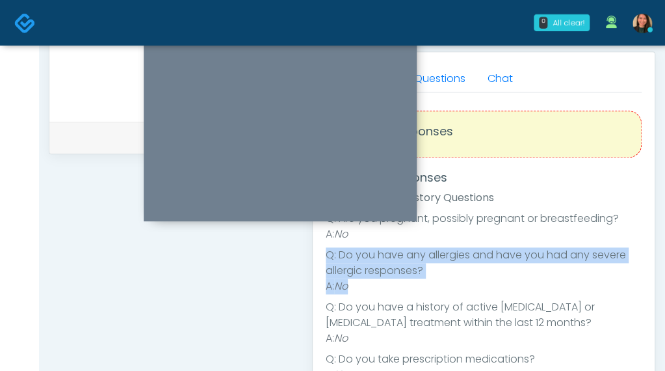
drag, startPoint x: 630, startPoint y: 233, endPoint x: 630, endPoint y: 287, distance: 54.0
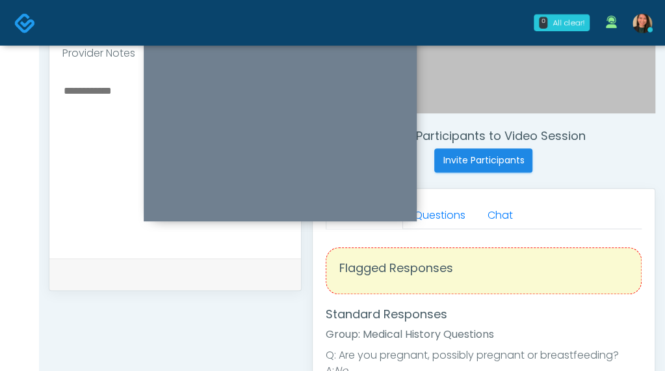
scroll to position [367, 0]
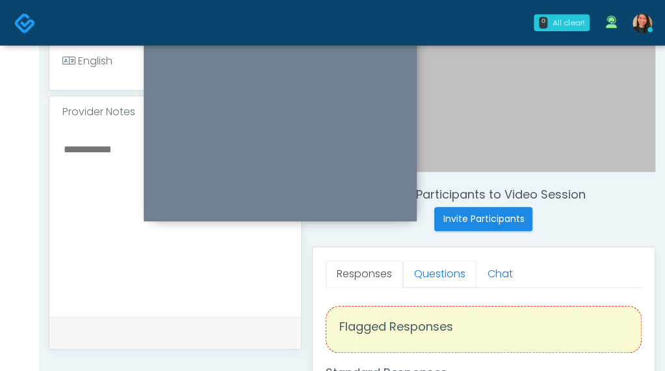
drag, startPoint x: 429, startPoint y: 263, endPoint x: 391, endPoint y: 248, distance: 41.2
click at [429, 263] on link "Questions" at bounding box center [439, 273] width 73 height 27
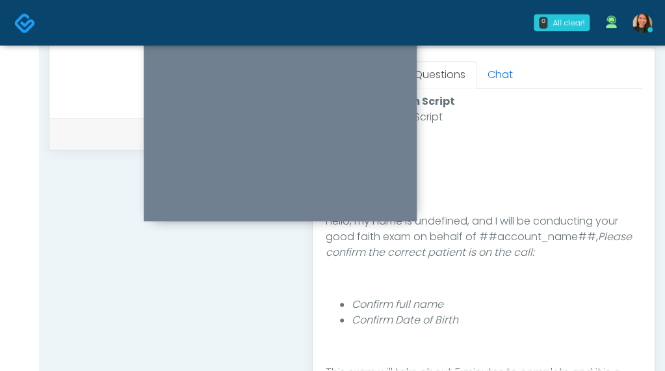
scroll to position [570, 0]
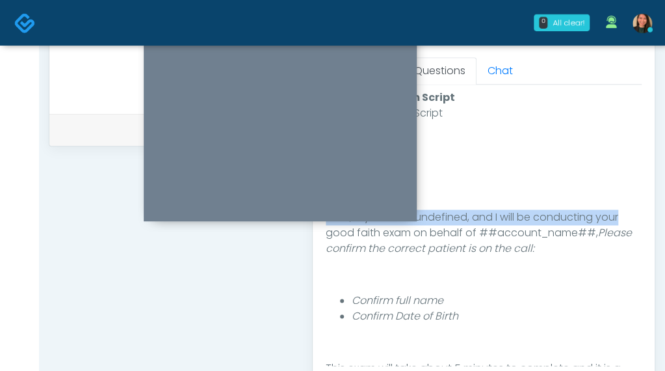
drag, startPoint x: 631, startPoint y: 187, endPoint x: 637, endPoint y: 222, distance: 35.7
click at [637, 222] on div "Good Faith Exam Script INTRODUCTION Hello, my name is undefined, and I will be …" at bounding box center [484, 235] width 316 height 260
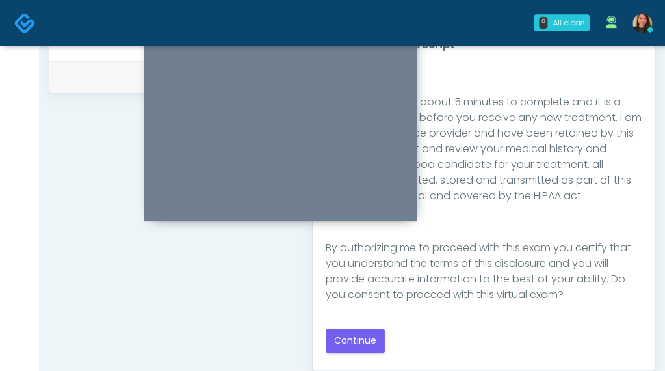
scroll to position [635, 0]
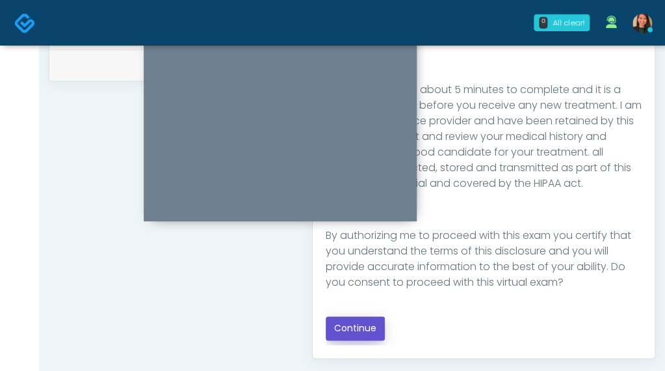
click at [370, 321] on button "Continue" at bounding box center [355, 328] width 59 height 24
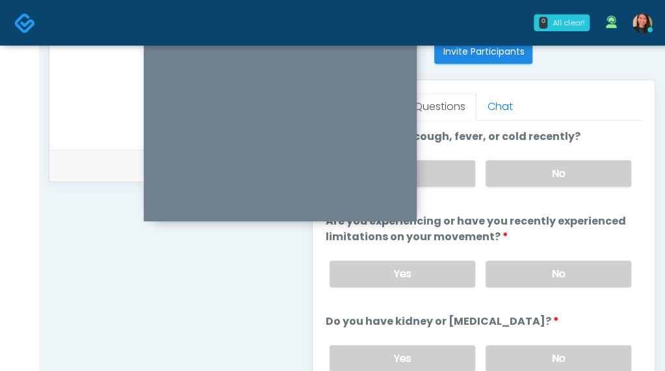
scroll to position [469, 0]
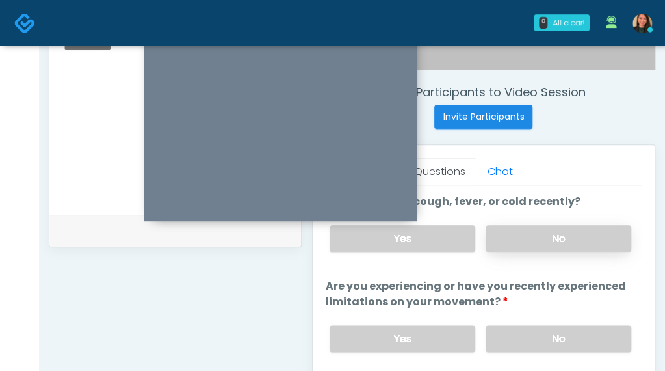
click at [585, 240] on label "No" at bounding box center [559, 238] width 146 height 27
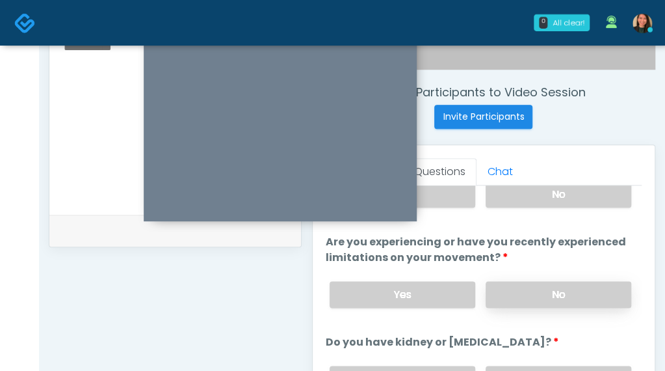
scroll to position [65, 0]
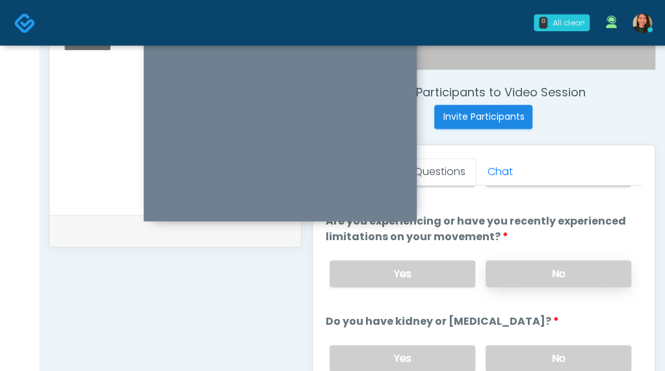
click at [592, 270] on label "No" at bounding box center [559, 273] width 146 height 27
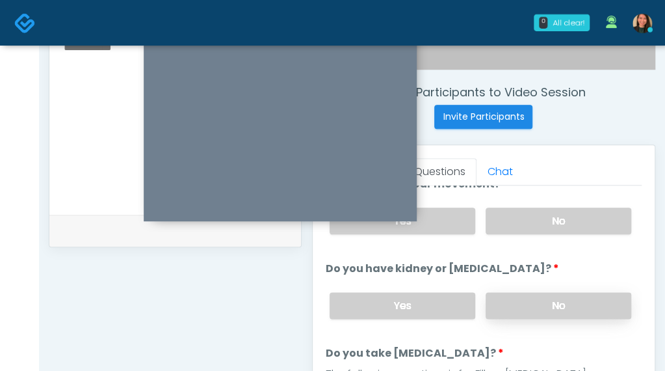
scroll to position [130, 0]
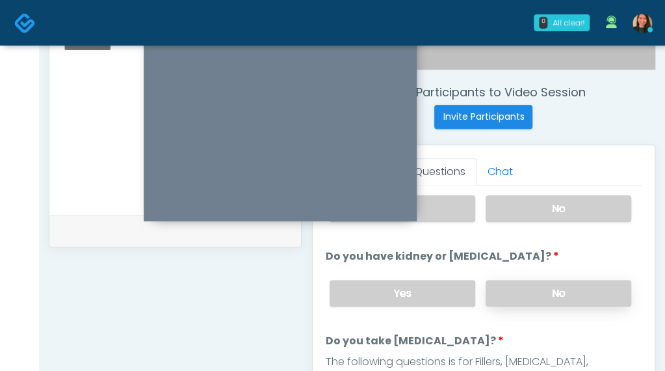
click at [592, 289] on label "No" at bounding box center [559, 293] width 146 height 27
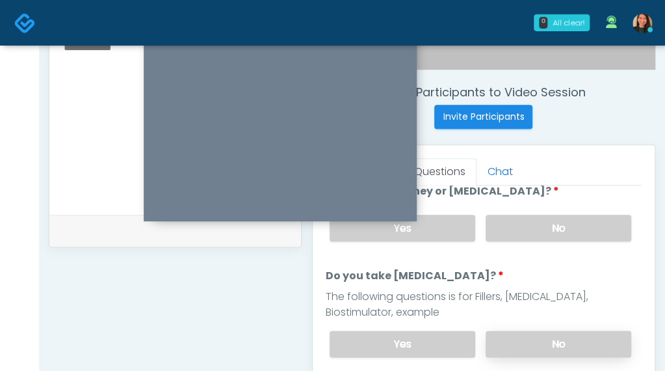
click at [578, 341] on label "No" at bounding box center [559, 343] width 146 height 27
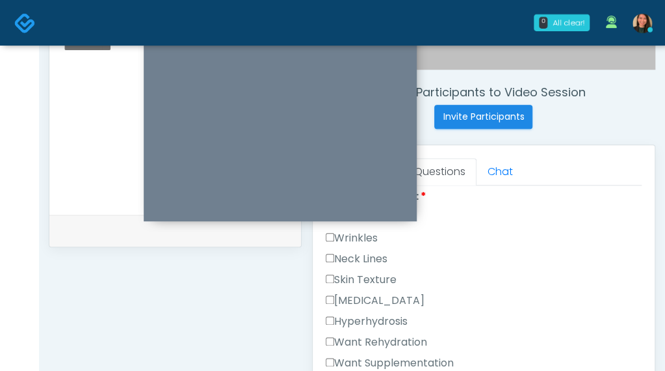
scroll to position [455, 0]
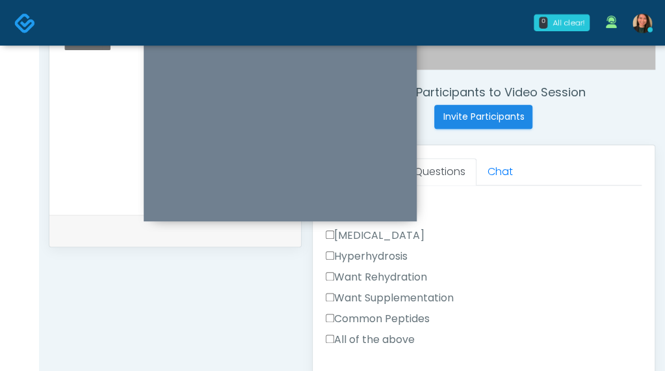
click at [411, 269] on label "Want Rehydration" at bounding box center [376, 277] width 101 height 16
click at [429, 291] on label "Want Supplementation" at bounding box center [390, 298] width 128 height 16
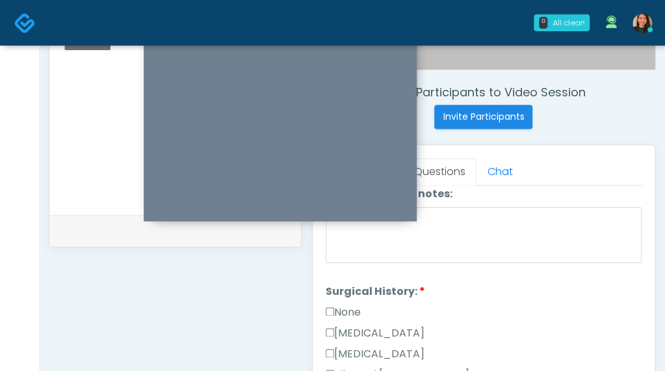
scroll to position [650, 0]
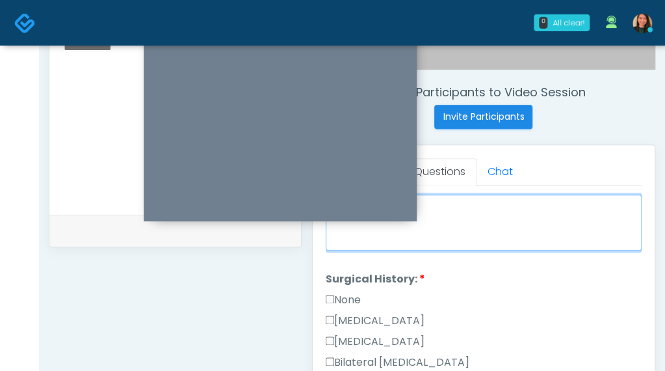
click at [569, 219] on textarea "Chief complaint notes:" at bounding box center [484, 222] width 316 height 56
type textarea "**********"
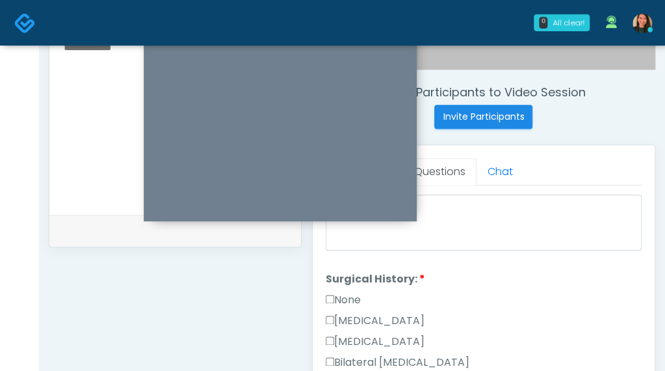
click at [364, 292] on div "None" at bounding box center [484, 302] width 316 height 21
click at [356, 292] on label "None" at bounding box center [343, 300] width 35 height 16
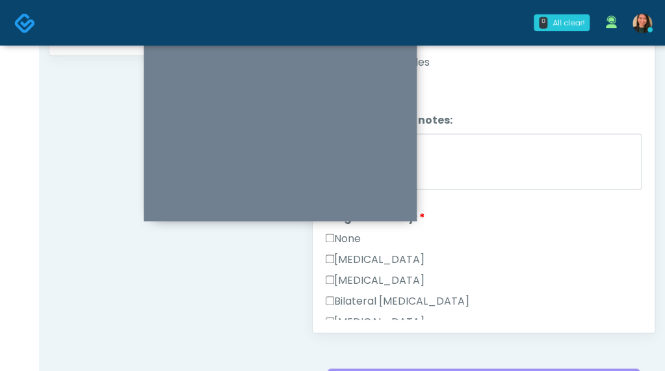
scroll to position [805, 0]
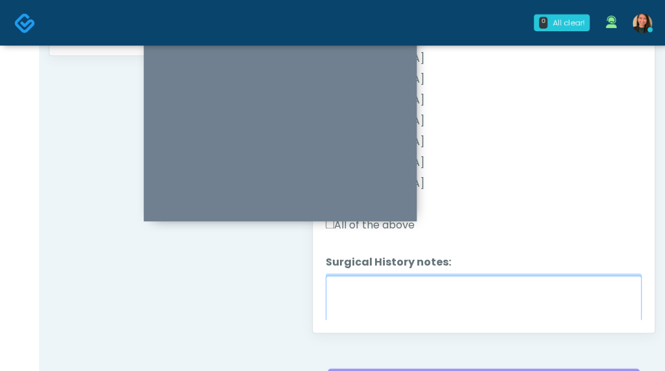
drag, startPoint x: 620, startPoint y: 289, endPoint x: 644, endPoint y: 278, distance: 25.9
click at [639, 284] on div "Good Faith Exam Script Good Faith Exam Script INTRODUCTION Hello, my name is un…" at bounding box center [484, 156] width 316 height 325
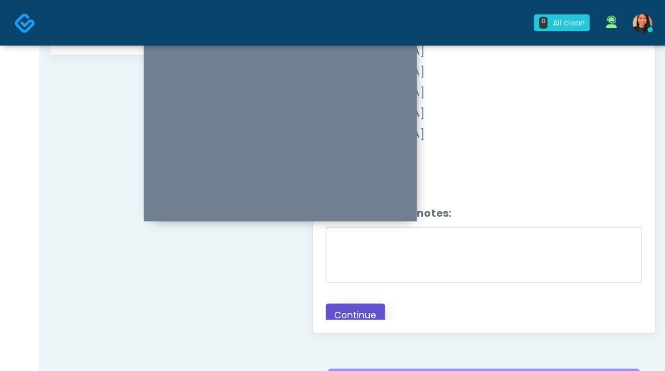
click at [347, 310] on button "Continue" at bounding box center [355, 315] width 59 height 24
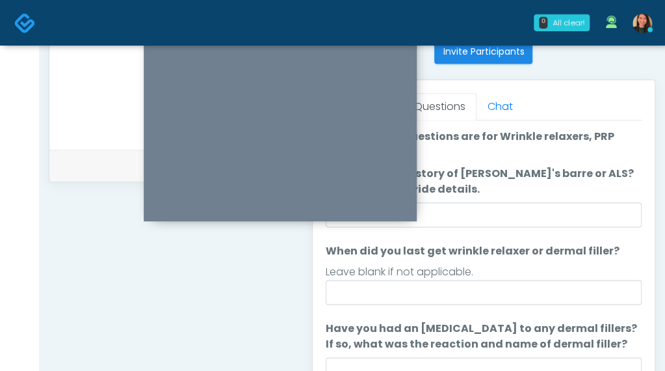
scroll to position [469, 0]
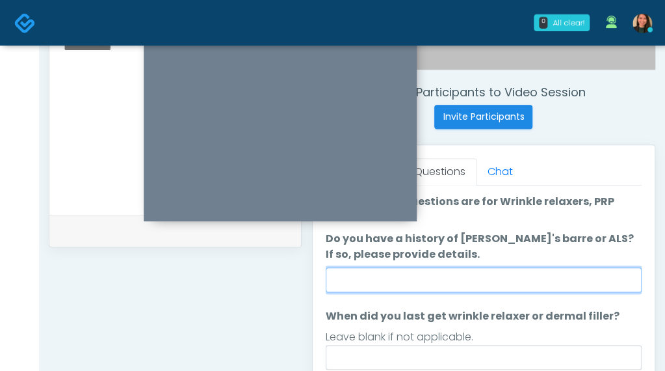
click at [574, 283] on input "Do you have a history of [PERSON_NAME]'s barre or ALS? If so, please provide de…" at bounding box center [484, 279] width 316 height 25
type input "**"
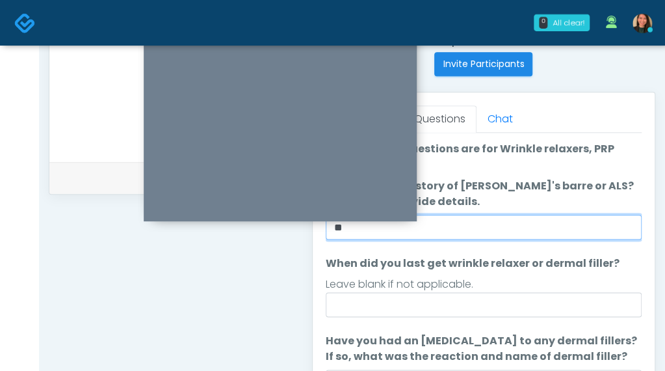
scroll to position [534, 0]
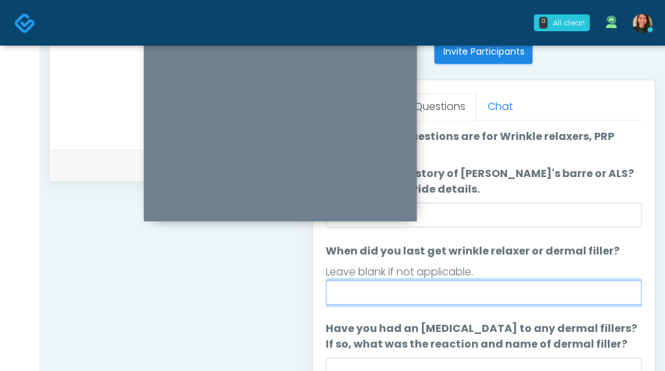
click at [460, 301] on input "When did you last get wrinkle relaxer or dermal filler?" at bounding box center [484, 292] width 316 height 25
type input "**"
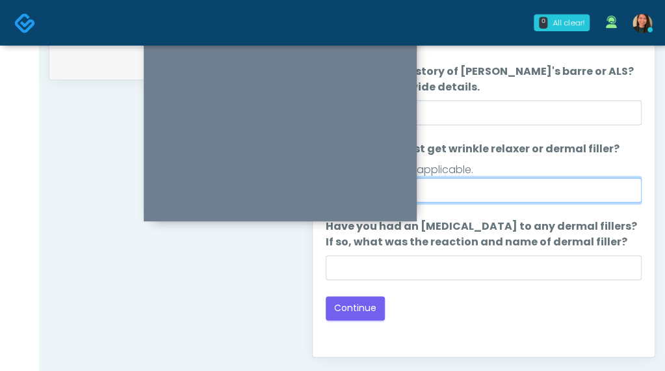
scroll to position [664, 0]
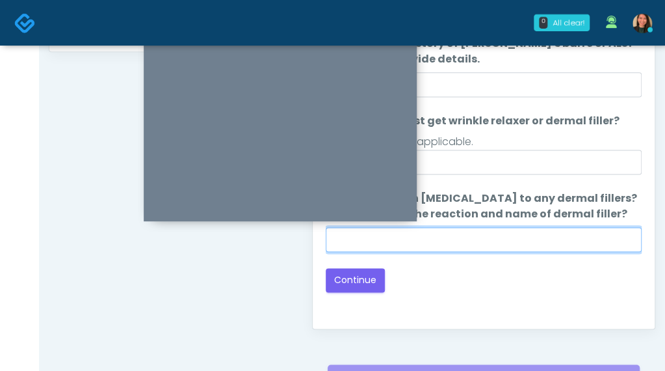
click at [525, 235] on input "Have you had an [MEDICAL_DATA] to any dermal fillers? If so, what was the react…" at bounding box center [484, 239] width 316 height 25
type input "***"
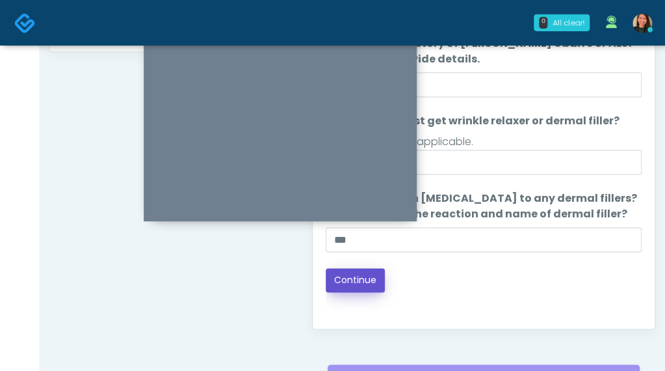
click at [371, 273] on button "Continue" at bounding box center [355, 280] width 59 height 24
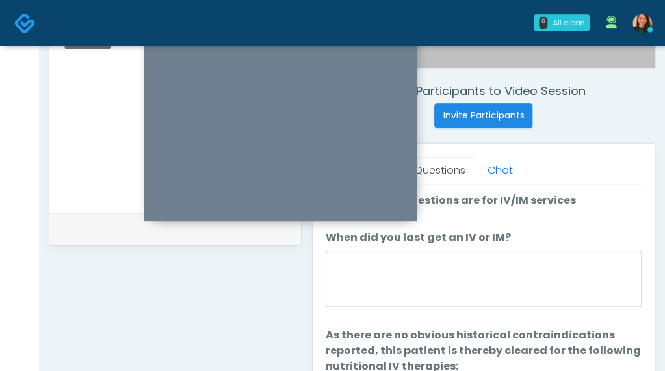
scroll to position [469, 0]
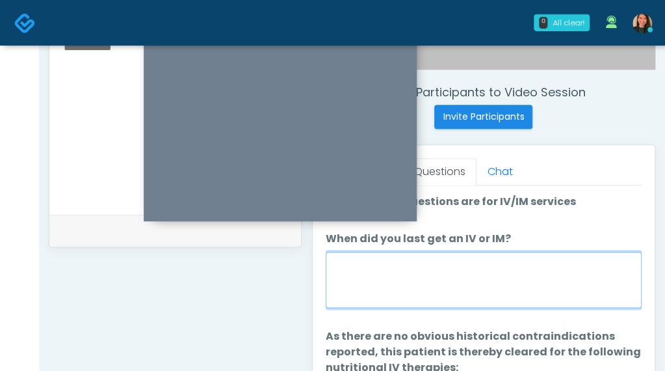
click at [561, 295] on textarea "When did you last get an IV or IM?" at bounding box center [484, 280] width 316 height 56
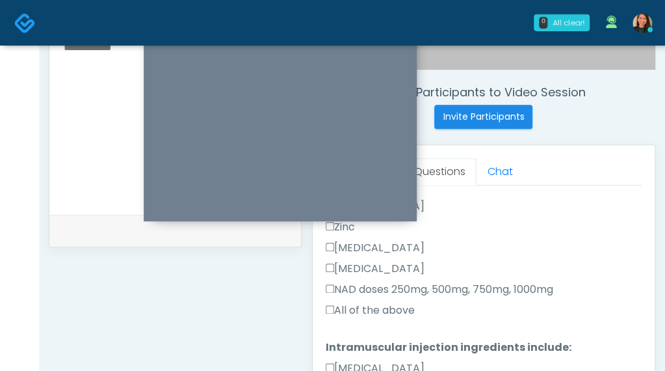
scroll to position [520, 0]
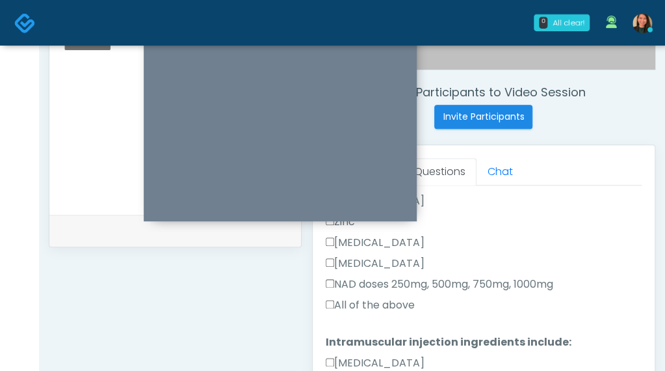
type textarea "**********"
click at [399, 297] on label "All of the above" at bounding box center [370, 305] width 89 height 16
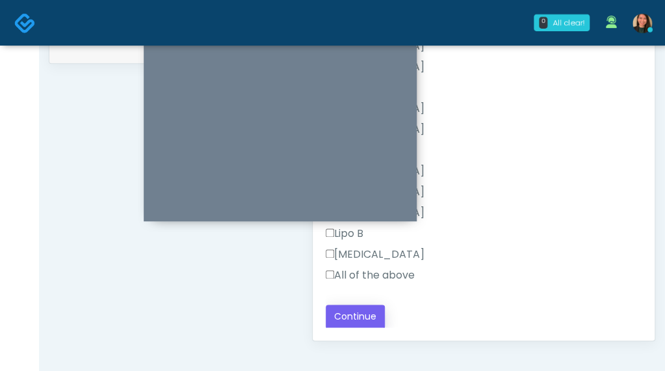
scroll to position [664, 0]
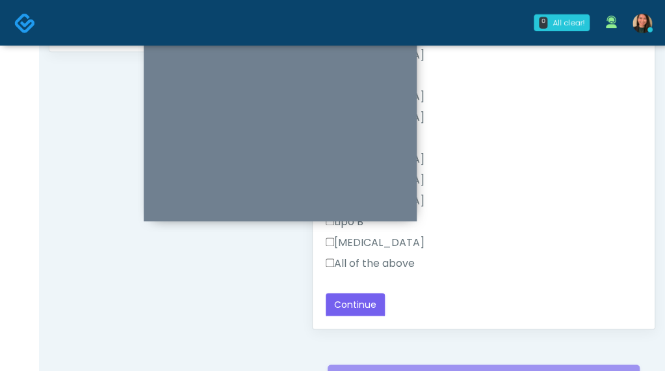
click at [399, 265] on label "All of the above" at bounding box center [370, 264] width 89 height 16
click at [358, 294] on button "Continue" at bounding box center [355, 305] width 59 height 24
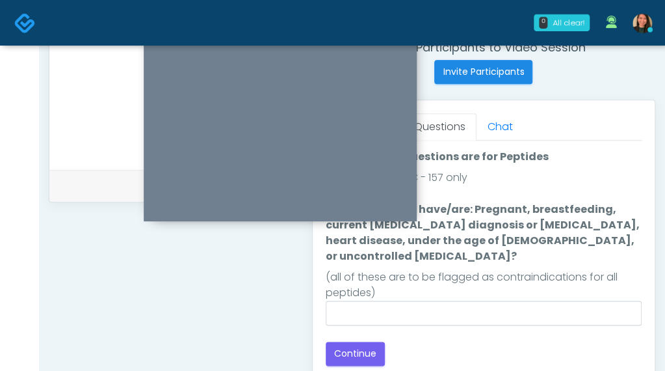
scroll to position [534, 0]
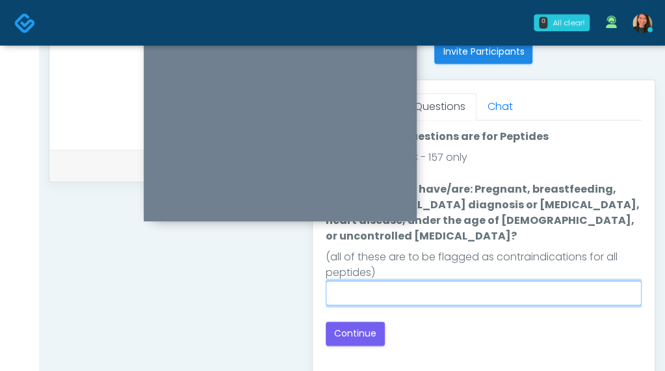
click at [552, 280] on input "Do you currently have/are: Pregnant, breastfeeding, current [MEDICAL_DATA] diag…" at bounding box center [484, 292] width 316 height 25
type input "**"
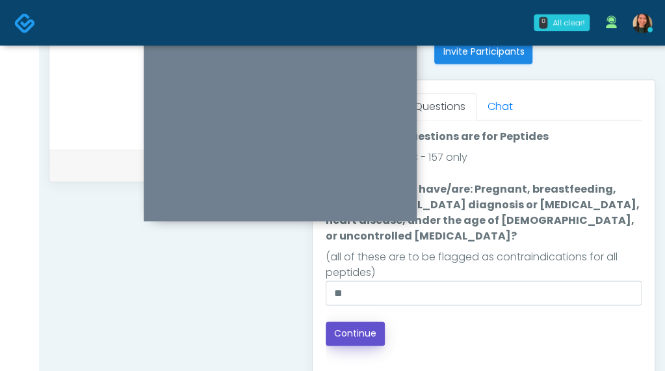
click at [359, 327] on button "Continue" at bounding box center [355, 333] width 59 height 24
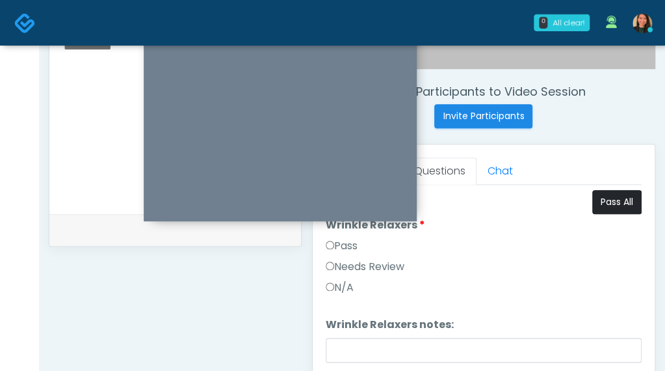
scroll to position [469, 0]
click at [598, 200] on button "Pass All" at bounding box center [616, 203] width 49 height 24
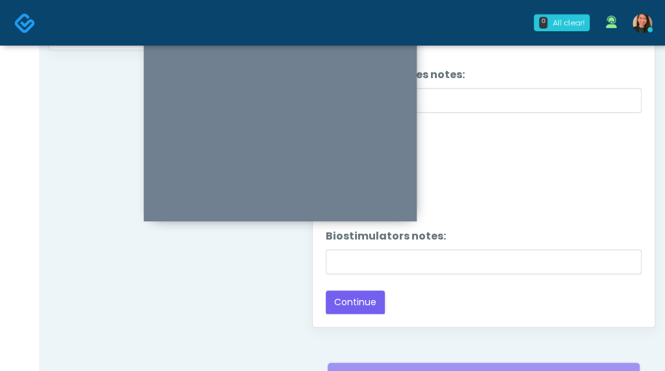
scroll to position [669, 0]
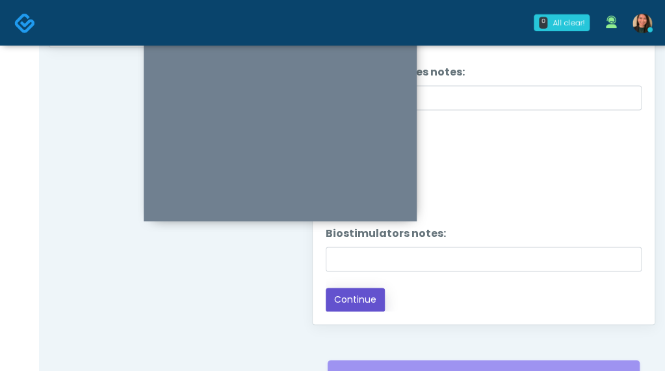
drag, startPoint x: 358, startPoint y: 295, endPoint x: 624, endPoint y: 234, distance: 272.8
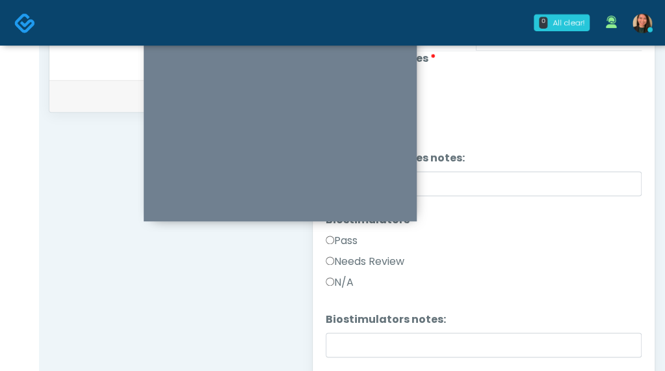
scroll to position [537, 0]
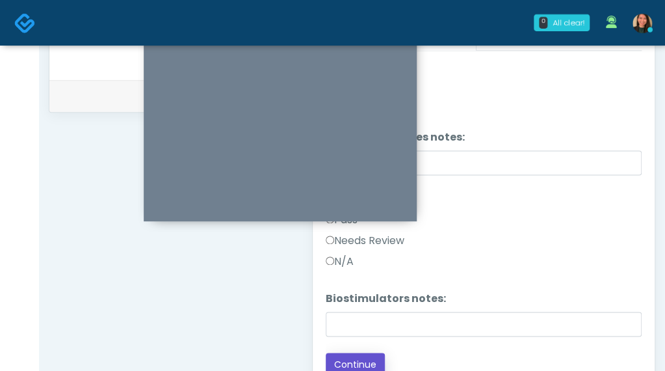
click at [349, 353] on button "Continue" at bounding box center [355, 365] width 59 height 24
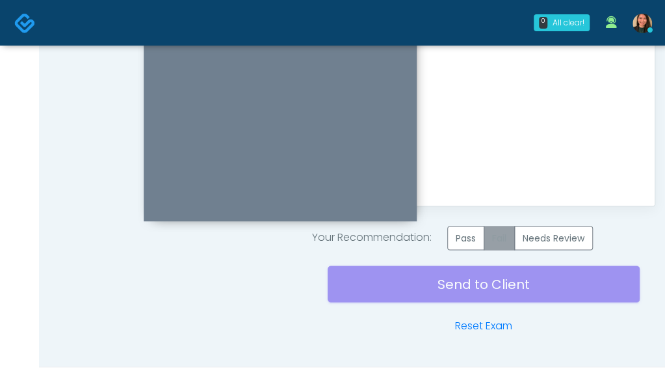
scroll to position [799, 0]
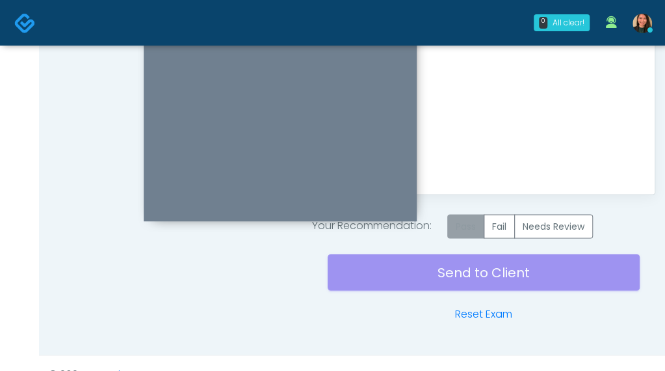
click at [472, 228] on label "Pass" at bounding box center [465, 226] width 37 height 24
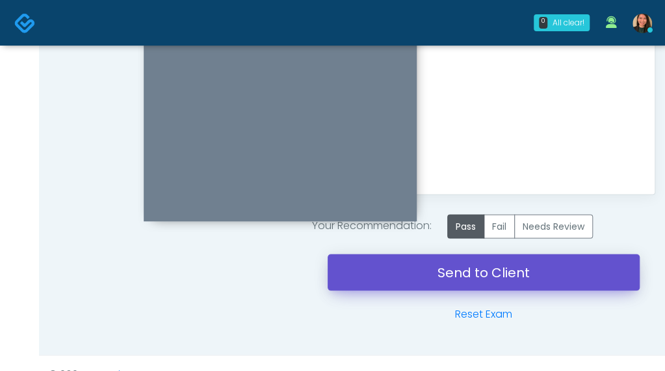
click at [431, 278] on link "Send to Client" at bounding box center [484, 272] width 312 height 36
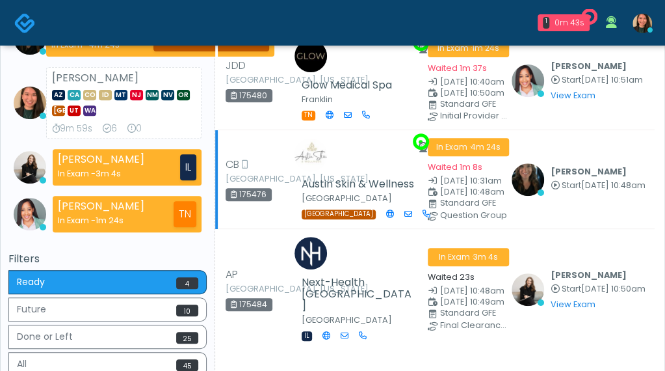
scroll to position [90, 0]
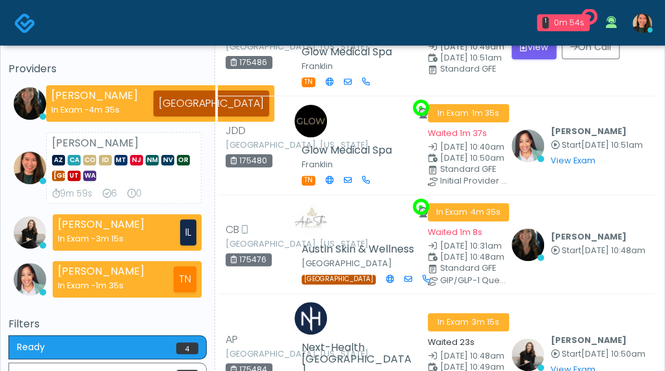
click at [116, 58] on div "43s 5m 15s 24 0 Providers Michelle Picione In Exam - 4m 35s TX Aila Paredes AZ …" at bounding box center [107, 147] width 198 height 299
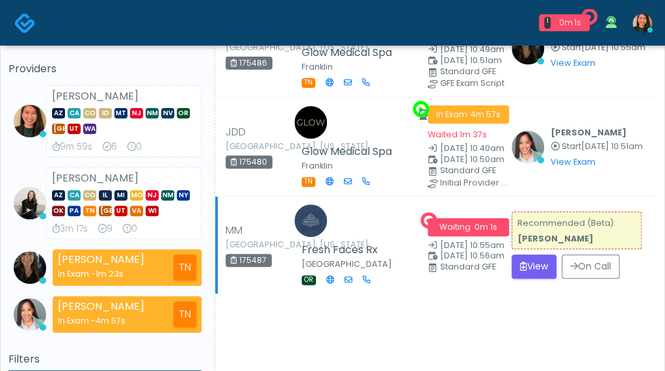
scroll to position [130, 0]
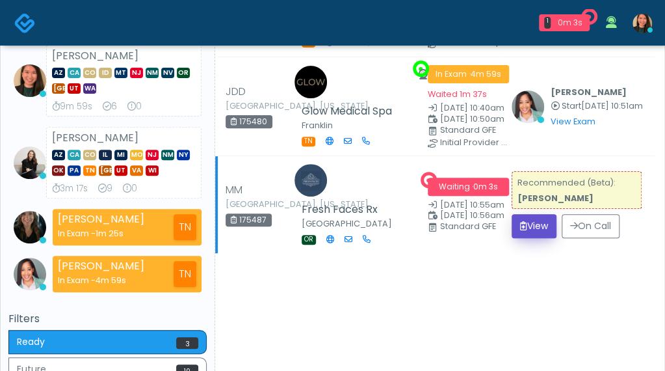
click at [527, 230] on button "View" at bounding box center [534, 226] width 45 height 24
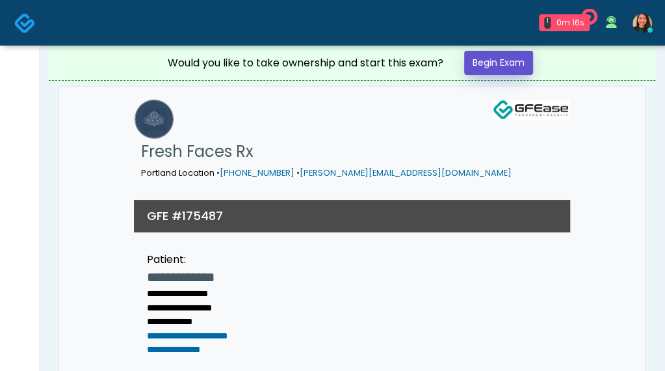
click at [500, 59] on link "Begin Exam" at bounding box center [498, 63] width 69 height 24
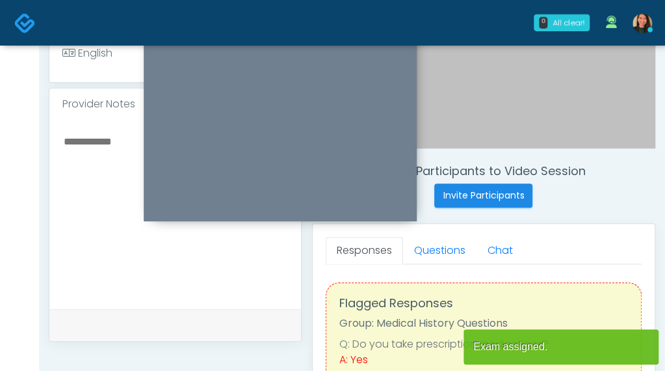
scroll to position [65, 0]
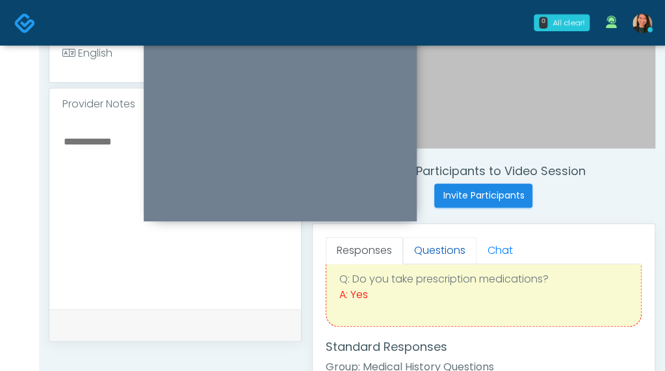
click at [451, 254] on link "Questions" at bounding box center [439, 250] width 73 height 27
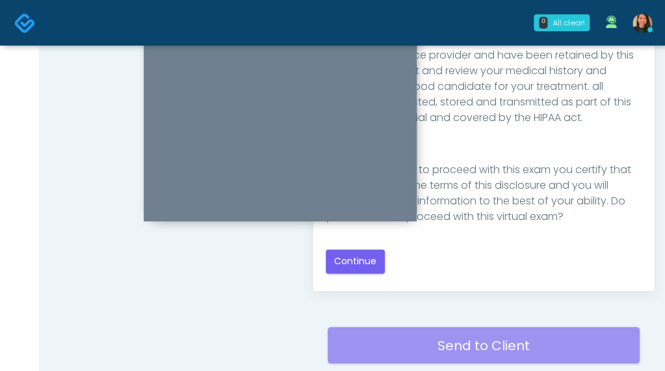
scroll to position [213, 0]
click at [371, 265] on button "Continue" at bounding box center [355, 261] width 59 height 24
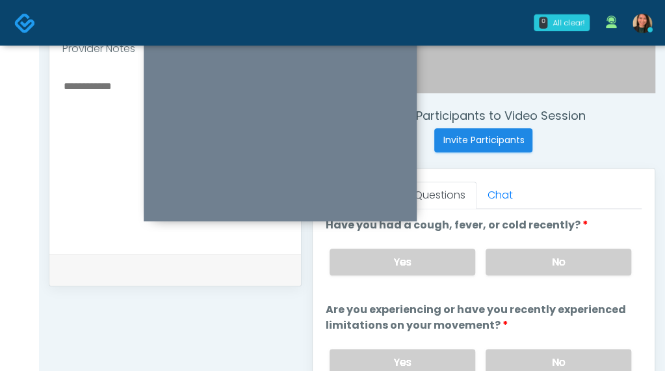
scroll to position [404, 0]
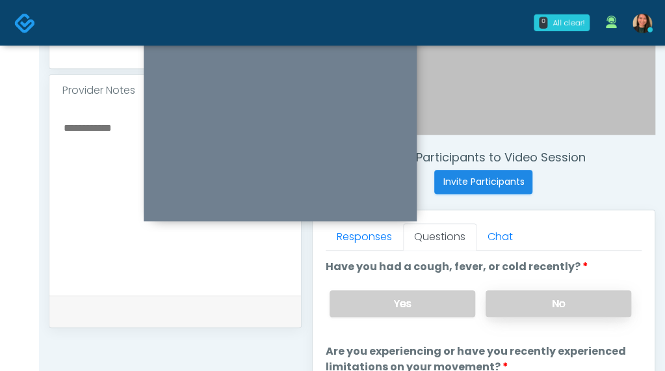
click at [560, 302] on label "No" at bounding box center [559, 303] width 146 height 27
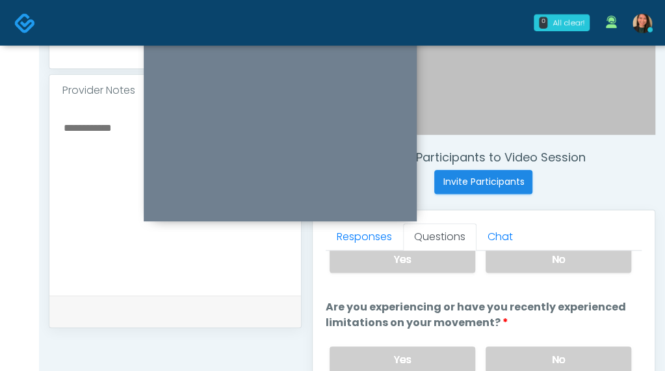
scroll to position [65, 0]
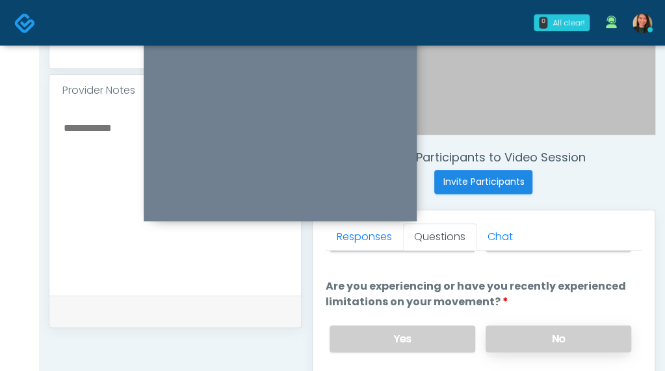
click at [574, 340] on label "No" at bounding box center [559, 338] width 146 height 27
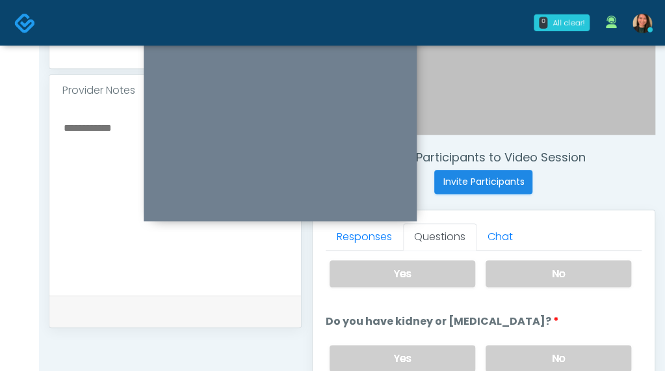
scroll to position [195, 0]
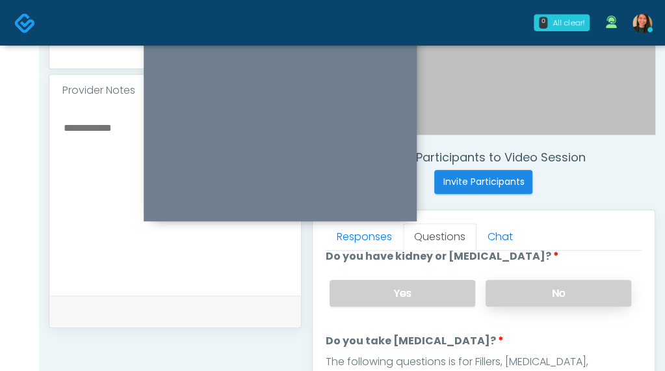
click at [592, 289] on label "No" at bounding box center [559, 293] width 146 height 27
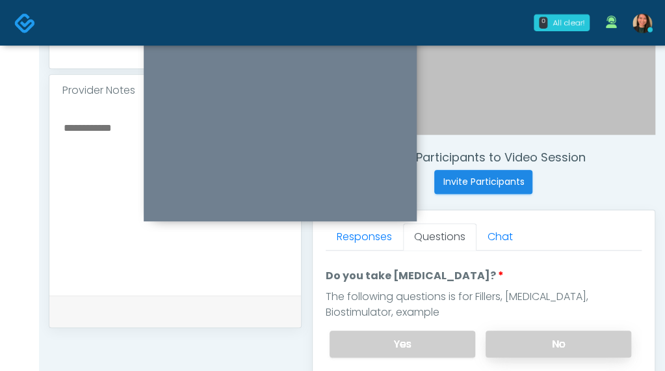
click at [570, 339] on label "No" at bounding box center [559, 343] width 146 height 27
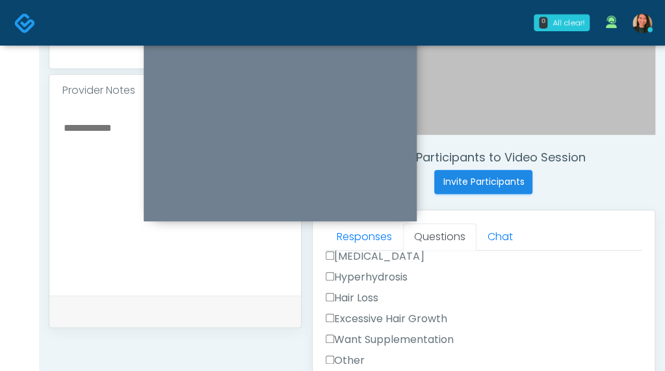
scroll to position [520, 0]
click at [354, 337] on label "Other" at bounding box center [345, 340] width 39 height 16
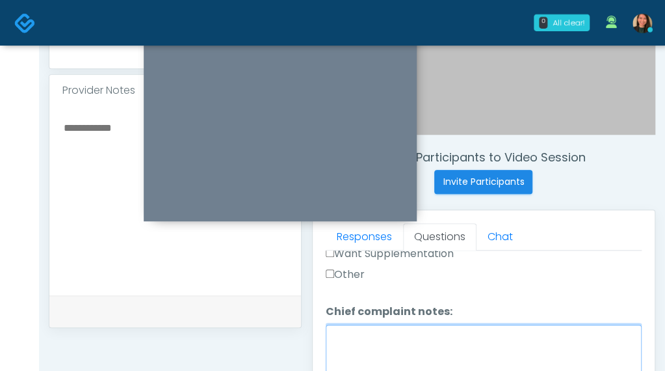
click at [432, 334] on textarea "Chief complaint notes:" at bounding box center [484, 353] width 316 height 56
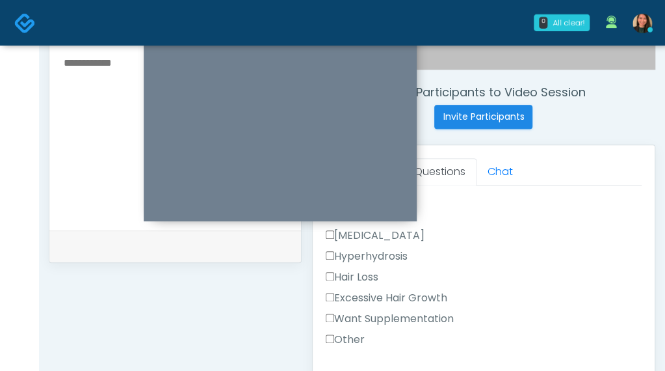
scroll to position [550, 0]
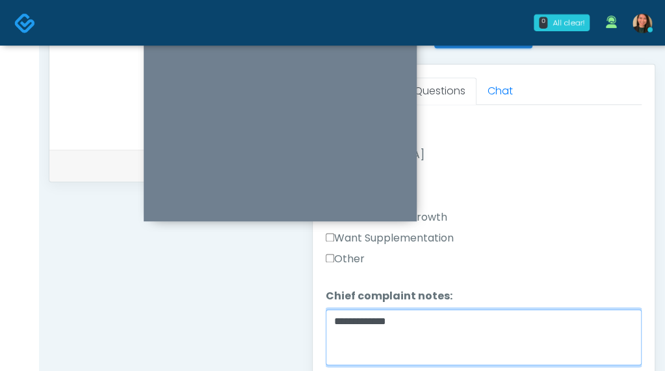
type textarea "**********"
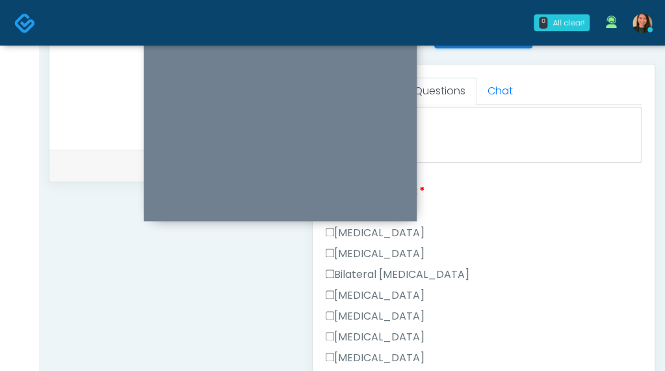
scroll to position [592, 0]
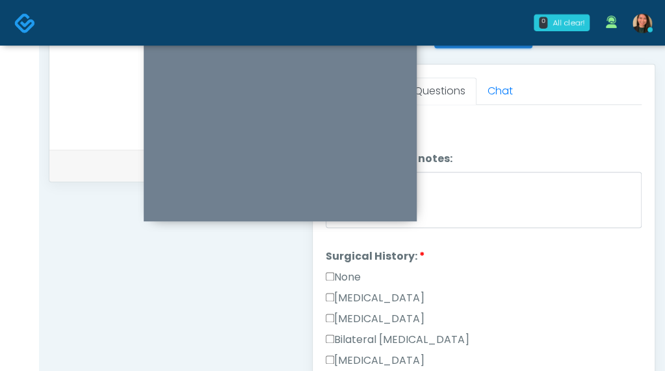
click at [413, 290] on label "Cesarean Section" at bounding box center [375, 298] width 99 height 16
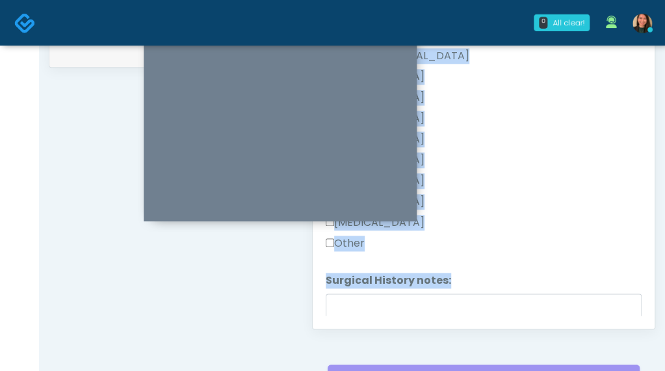
scroll to position [832, 0]
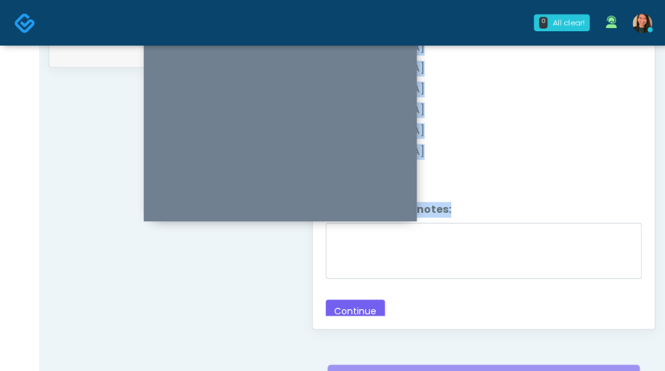
drag, startPoint x: 632, startPoint y: 175, endPoint x: 449, endPoint y: 328, distance: 238.7
click at [356, 302] on button "Continue" at bounding box center [355, 311] width 59 height 24
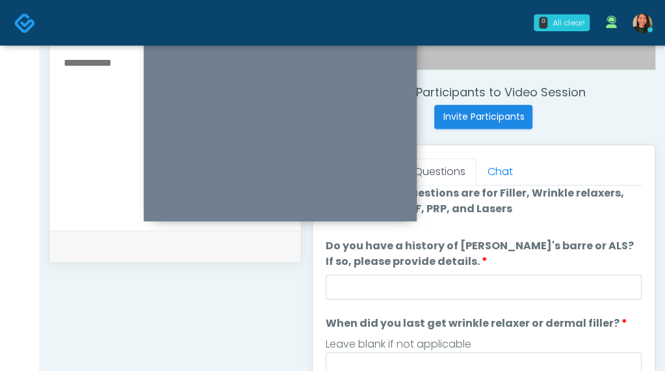
scroll to position [0, 0]
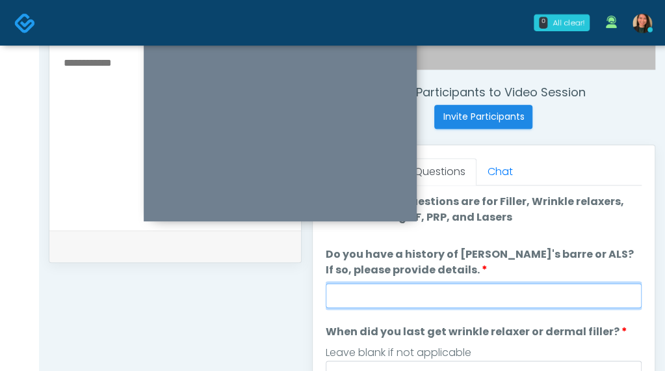
click at [533, 289] on input "Do you have a history of Guillain's barre or ALS? If so, please provide details." at bounding box center [484, 295] width 316 height 25
type input "**"
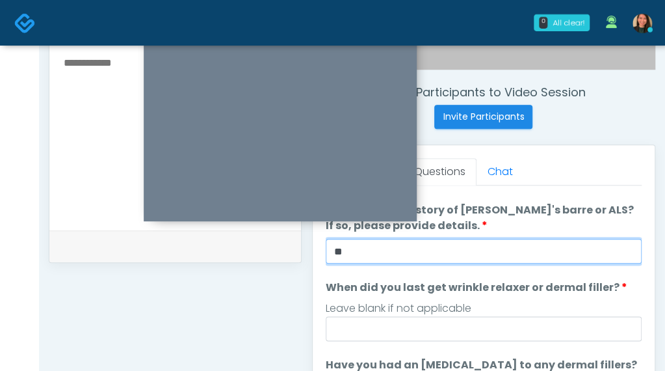
scroll to position [65, 0]
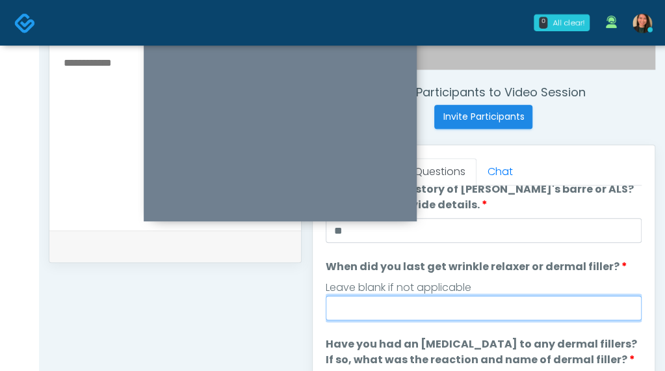
click at [498, 315] on input "When did you last get wrinkle relaxer or dermal filler?" at bounding box center [484, 307] width 316 height 25
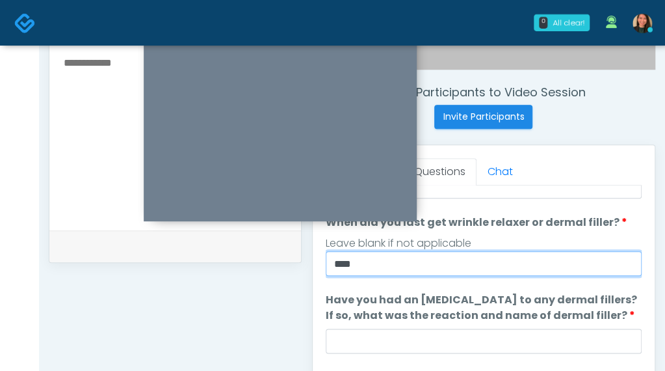
scroll to position [130, 0]
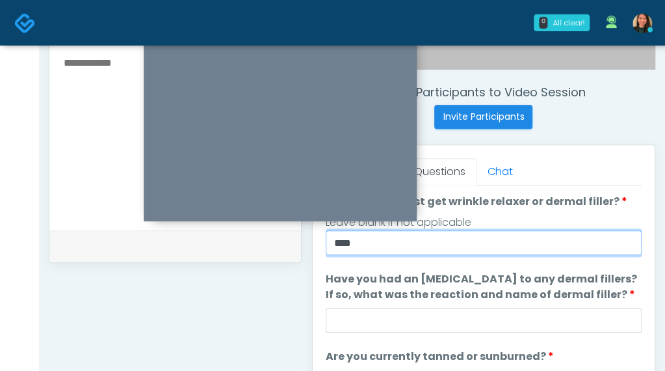
type input "****"
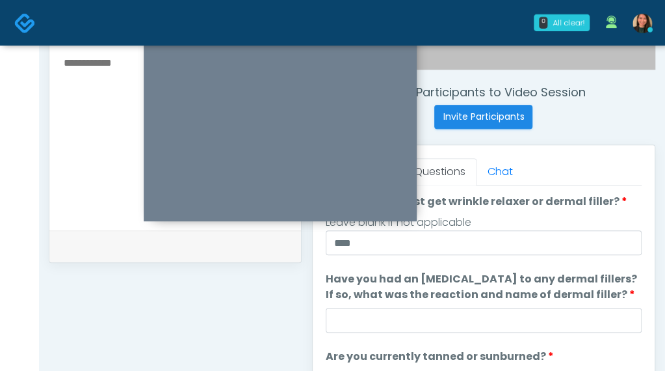
click at [459, 303] on li "Have you had an allergic response to any dermal fillers? If so, what was the re…" at bounding box center [484, 301] width 316 height 61
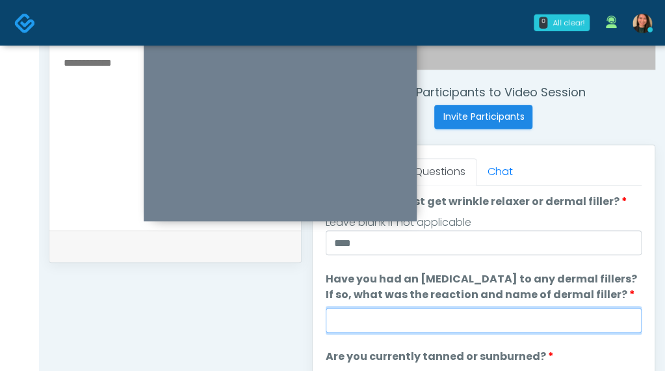
click at [428, 328] on input "Have you had an allergic response to any dermal fillers? If so, what was the re…" at bounding box center [484, 320] width 316 height 25
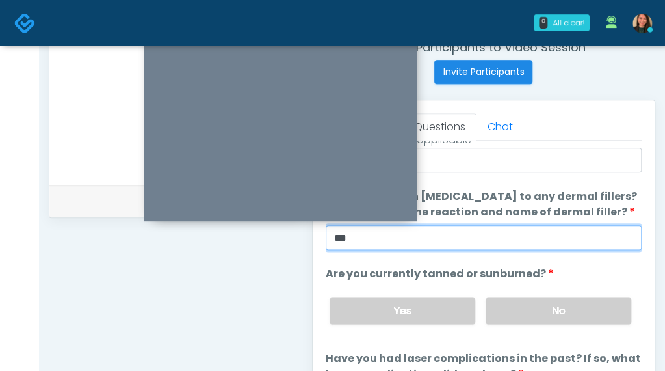
scroll to position [534, 0]
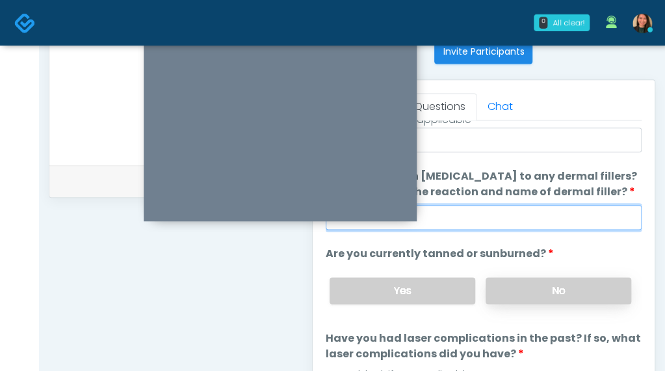
type input "***"
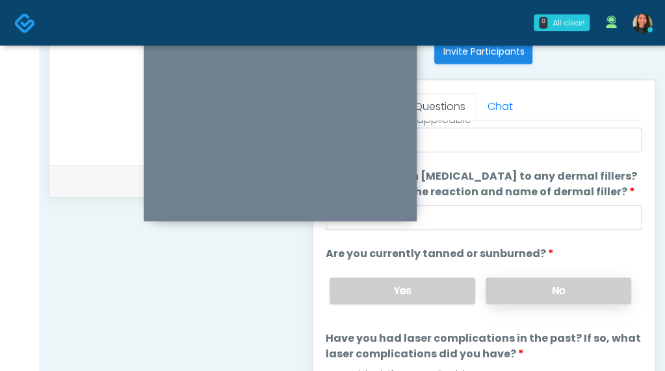
click at [569, 287] on label "No" at bounding box center [559, 290] width 146 height 27
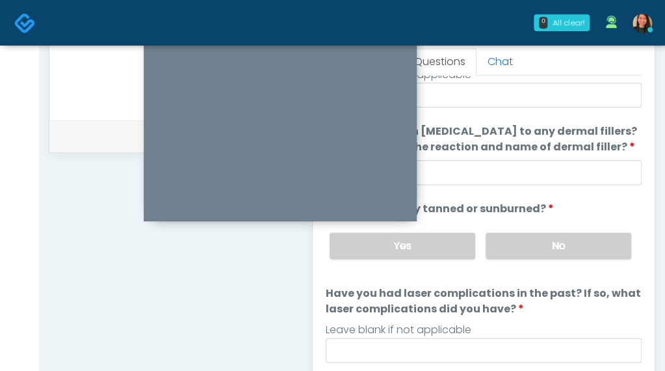
scroll to position [599, 0]
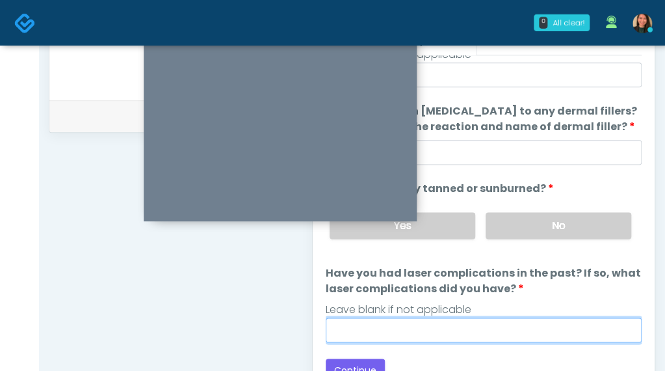
click at [544, 336] on input "Have you had laser complications in the past? If so, what laser complications d…" at bounding box center [484, 329] width 316 height 25
type input "*"
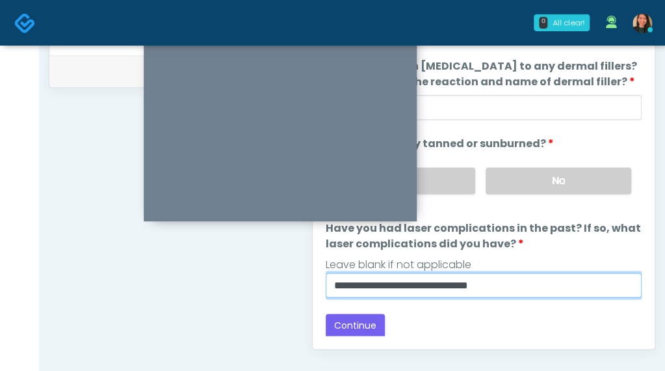
scroll to position [664, 0]
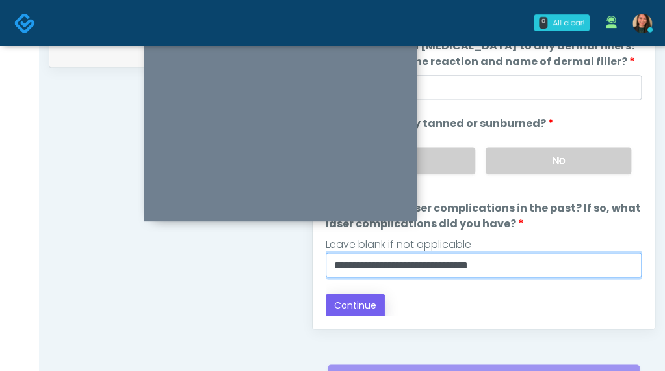
type input "**********"
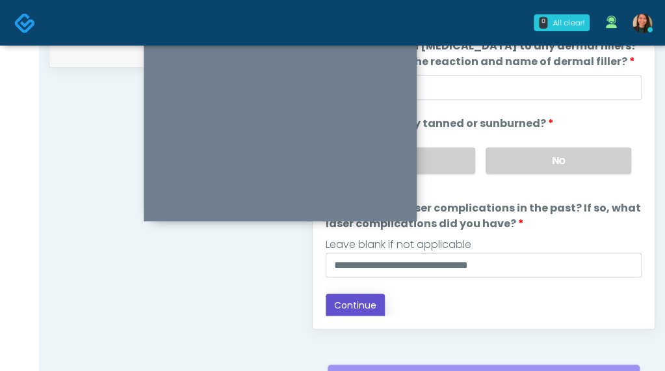
click at [353, 297] on button "Continue" at bounding box center [355, 305] width 59 height 24
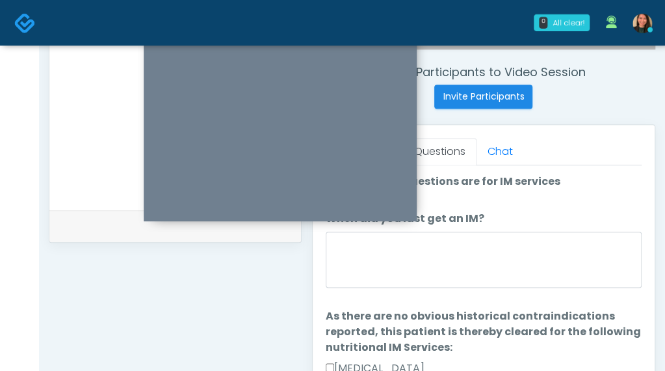
scroll to position [469, 0]
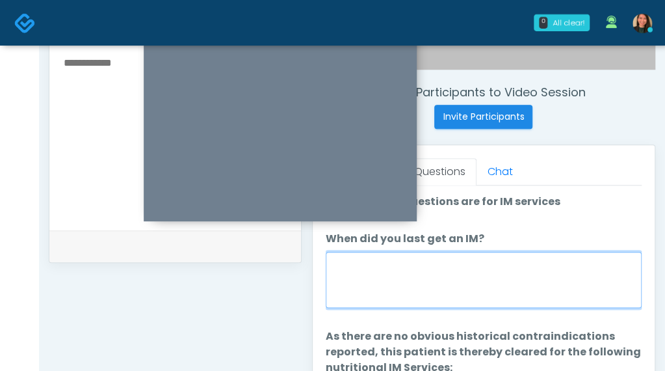
click at [537, 295] on textarea "When did you last get an IM?" at bounding box center [484, 280] width 316 height 56
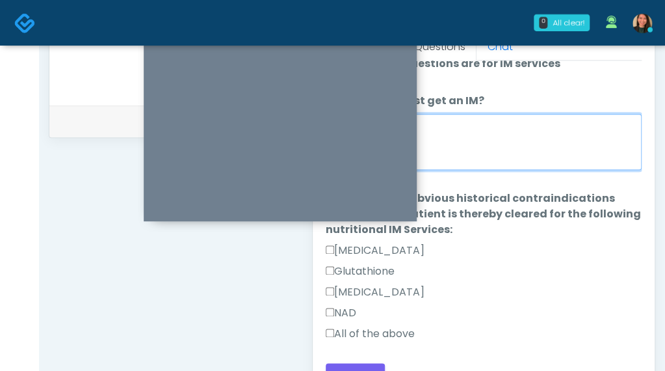
scroll to position [599, 0]
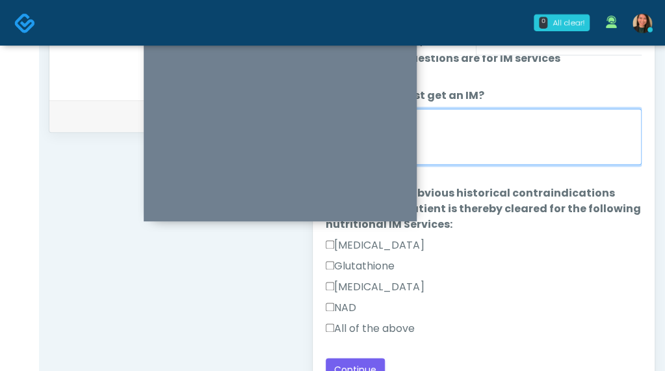
type textarea "***"
click at [396, 327] on label "All of the above" at bounding box center [370, 329] width 89 height 16
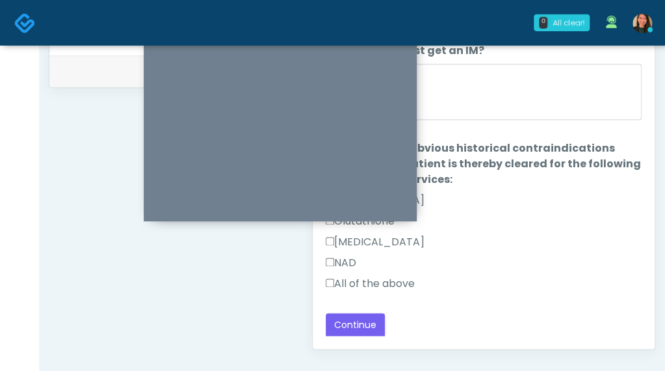
scroll to position [664, 0]
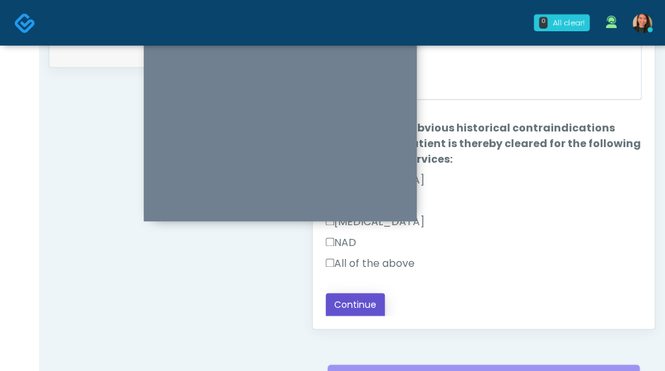
click at [356, 293] on button "Continue" at bounding box center [355, 305] width 59 height 24
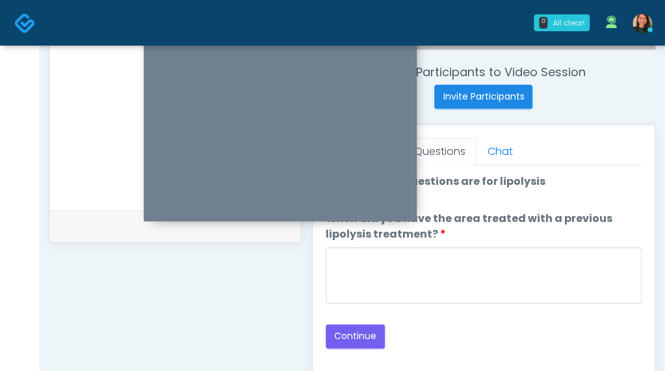
scroll to position [469, 0]
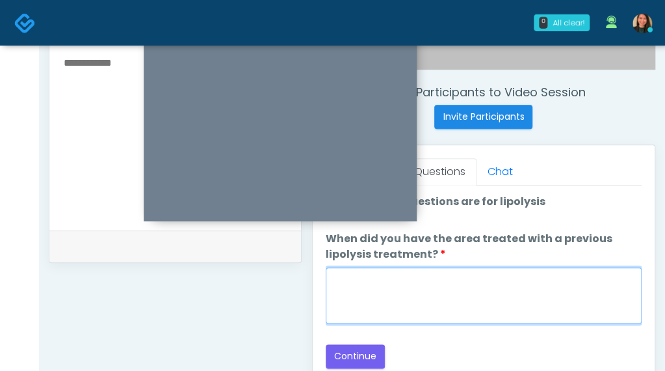
click at [502, 293] on textarea "When did you have the area treated with a previous lipolysis treatment?" at bounding box center [484, 295] width 316 height 56
type textarea "***"
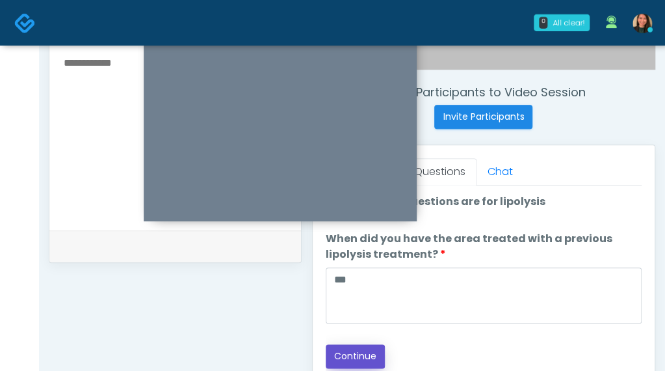
click at [362, 345] on button "Continue" at bounding box center [355, 356] width 59 height 24
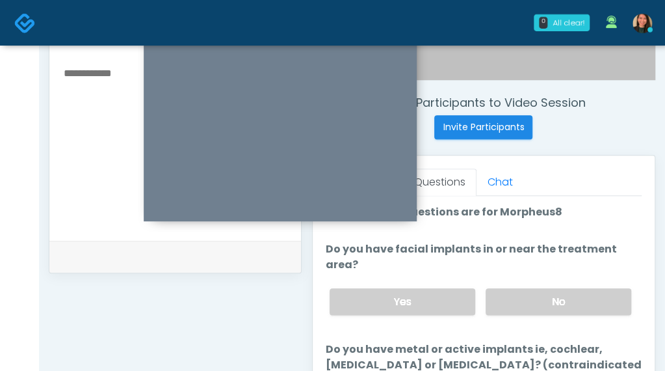
scroll to position [475, 0]
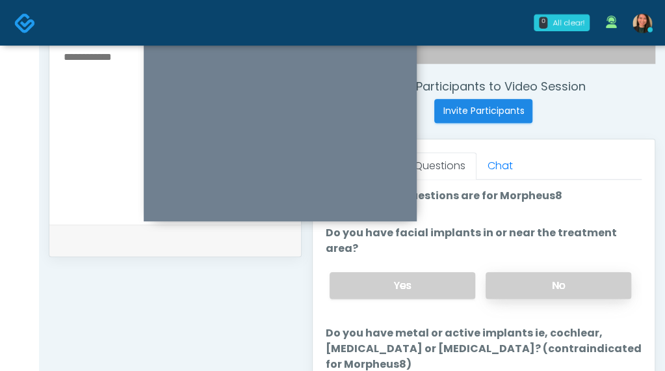
click at [572, 279] on label "No" at bounding box center [559, 285] width 146 height 27
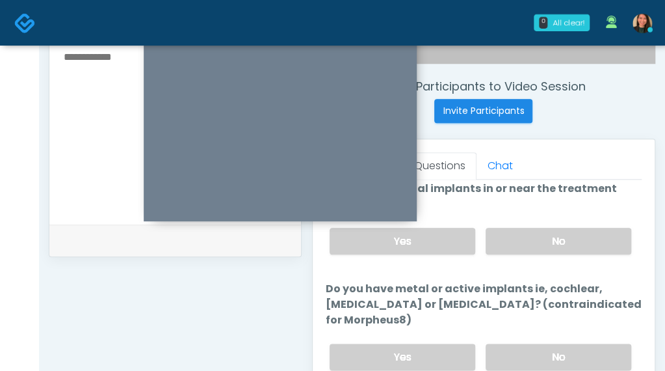
scroll to position [65, 0]
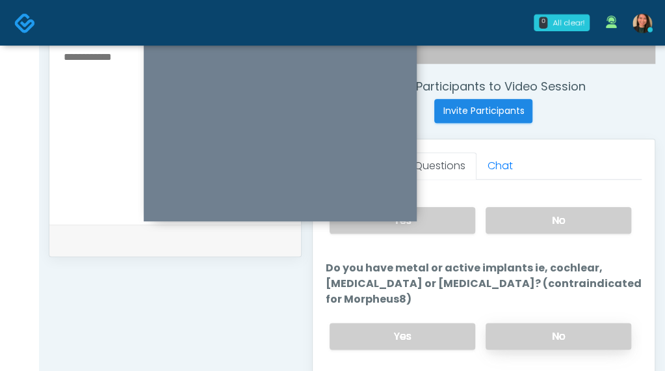
click at [557, 328] on label "No" at bounding box center [559, 336] width 146 height 27
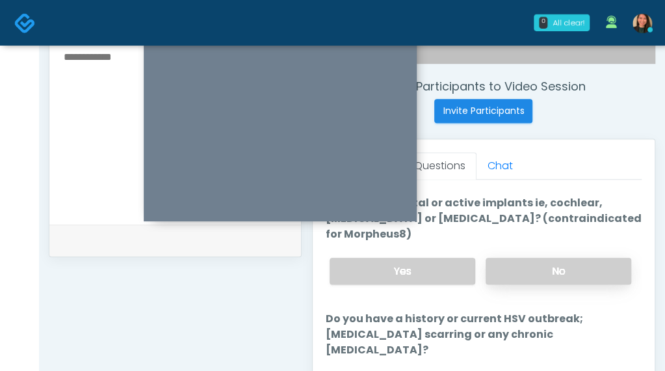
scroll to position [195, 0]
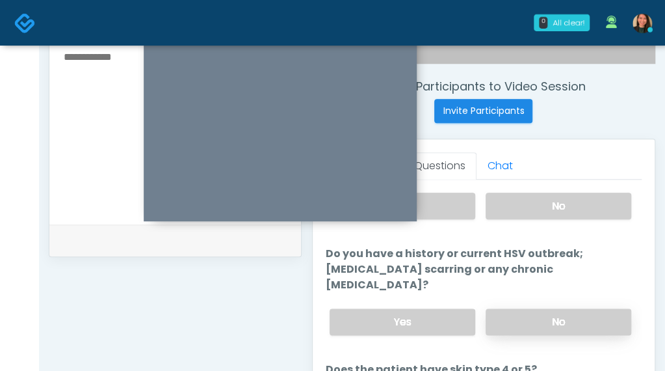
click at [576, 310] on label "No" at bounding box center [559, 321] width 146 height 27
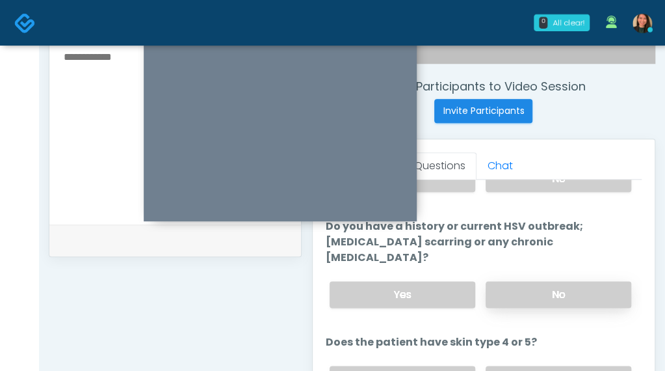
scroll to position [237, 0]
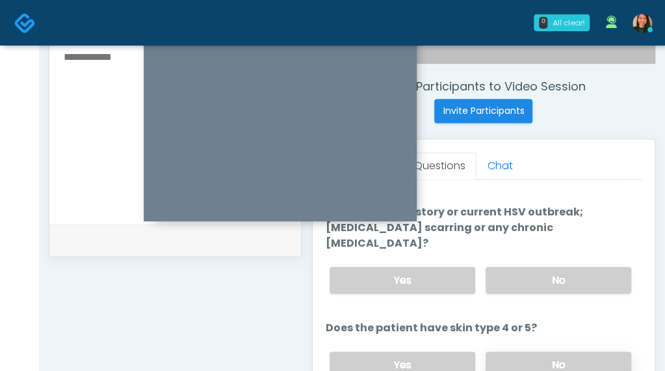
click at [552, 351] on label "No" at bounding box center [559, 364] width 146 height 27
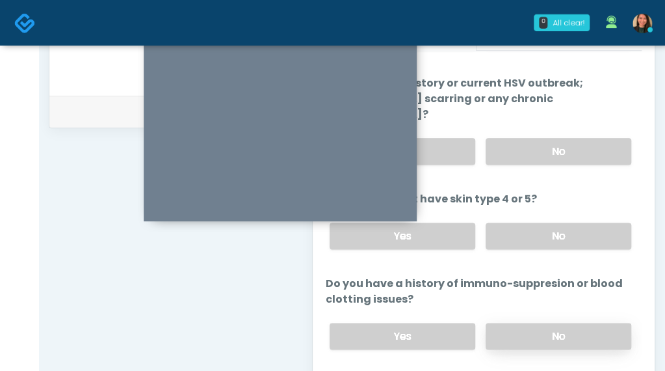
scroll to position [605, 0]
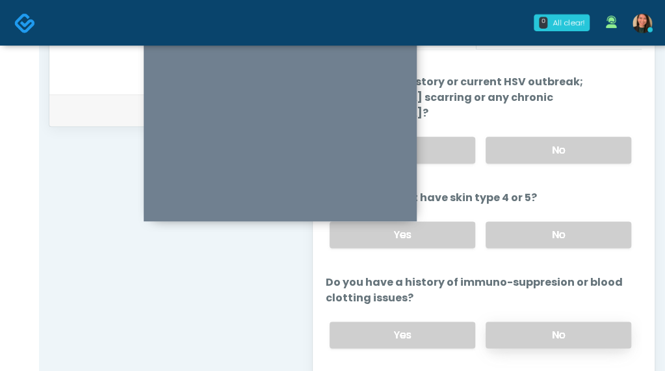
click at [559, 321] on label "No" at bounding box center [559, 334] width 146 height 27
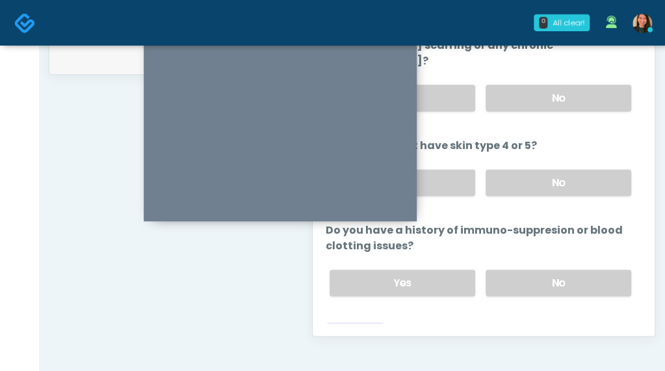
scroll to position [670, 0]
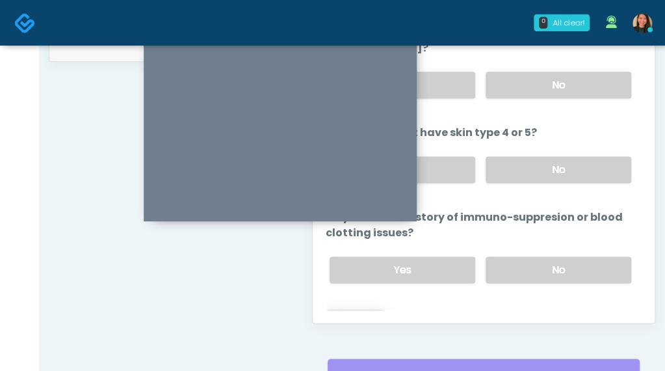
click at [371, 310] on button "Continue" at bounding box center [355, 322] width 59 height 24
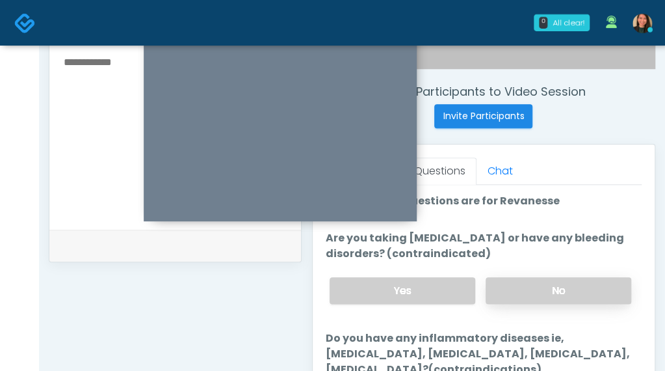
scroll to position [469, 0]
click at [579, 284] on label "No" at bounding box center [559, 291] width 146 height 27
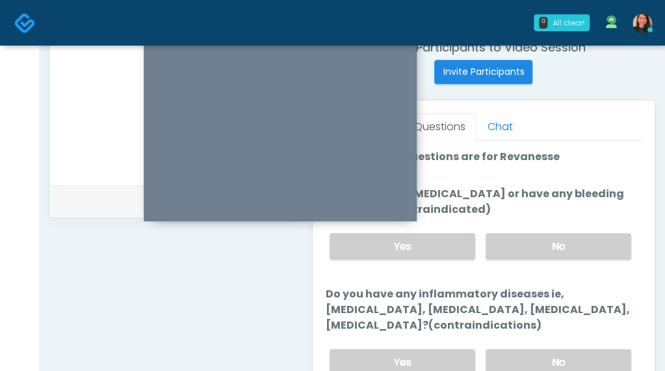
scroll to position [534, 0]
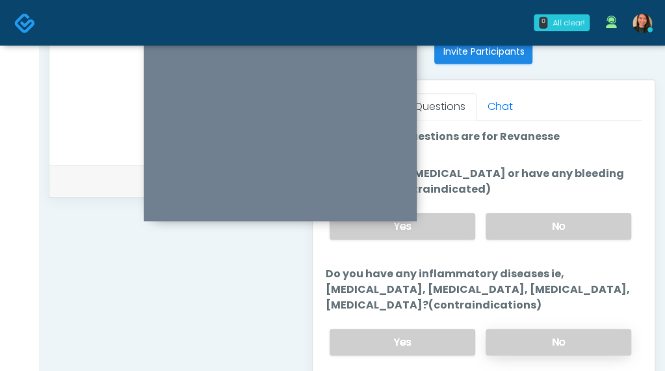
click at [571, 335] on label "No" at bounding box center [559, 341] width 146 height 27
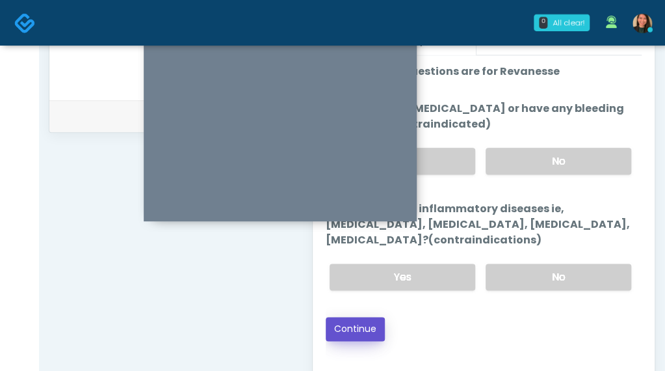
click at [377, 330] on button "Continue" at bounding box center [355, 329] width 59 height 24
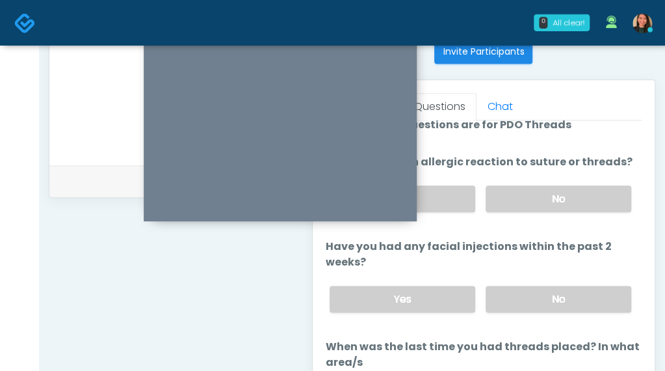
scroll to position [18, 0]
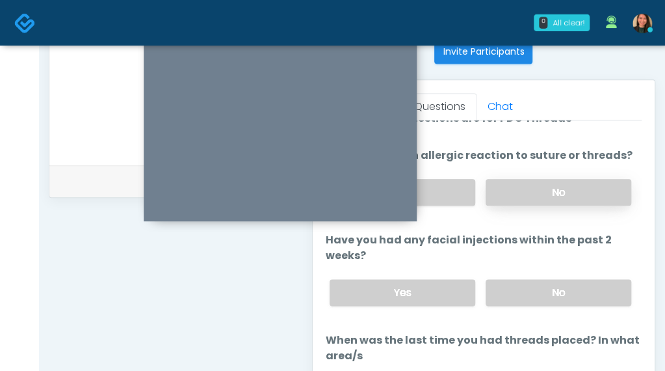
click at [594, 193] on label "No" at bounding box center [559, 192] width 146 height 27
click at [571, 282] on label "No" at bounding box center [559, 292] width 146 height 27
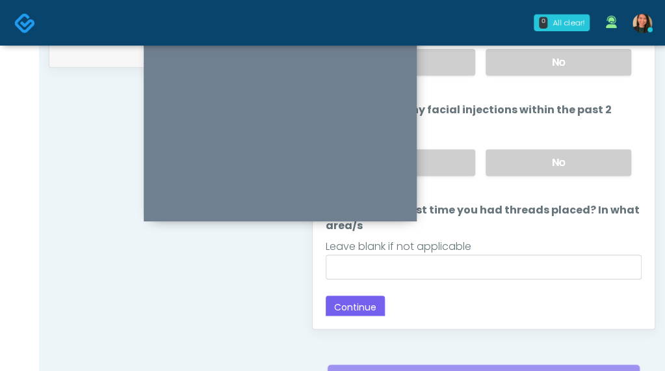
scroll to position [0, 0]
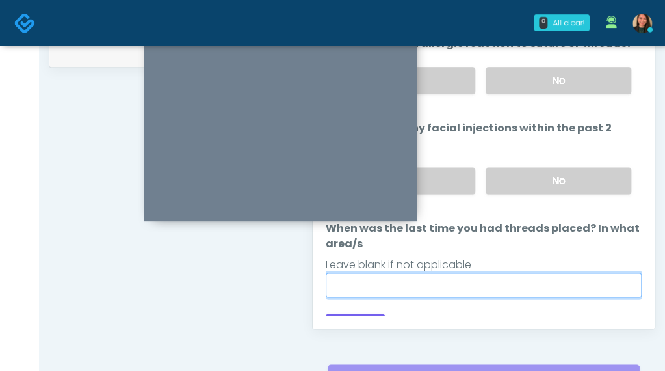
click at [561, 285] on input "When was the last time you had threads placed? In what area/s" at bounding box center [484, 285] width 316 height 25
type input "****"
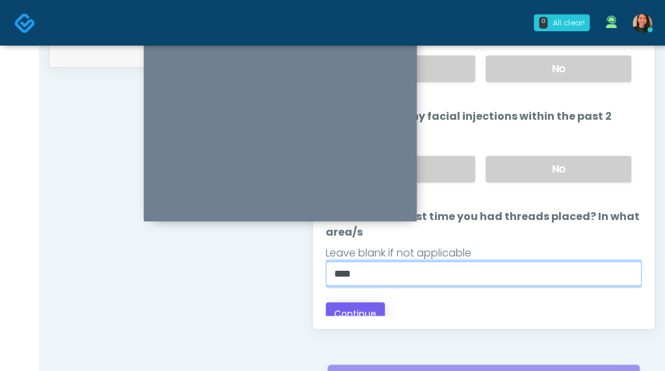
scroll to position [18, 0]
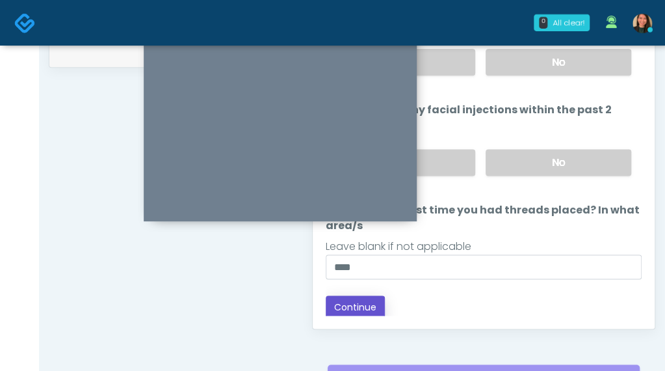
click at [360, 305] on button "Continue" at bounding box center [355, 307] width 59 height 24
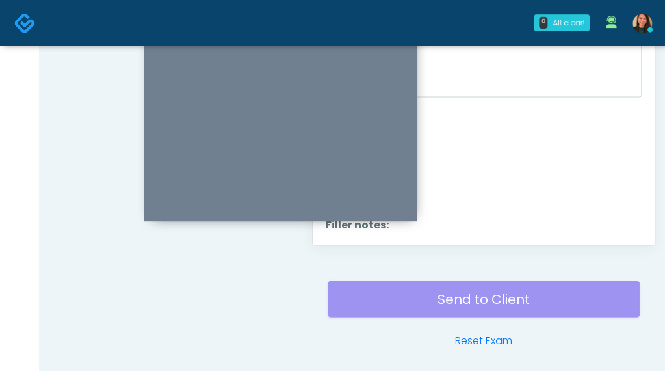
scroll to position [404, 0]
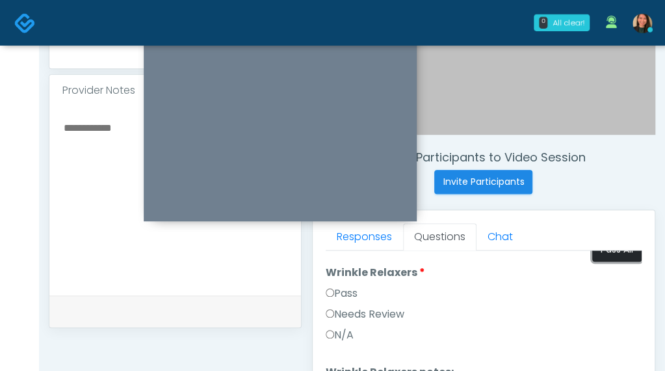
click at [614, 256] on button "Pass All" at bounding box center [616, 249] width 49 height 24
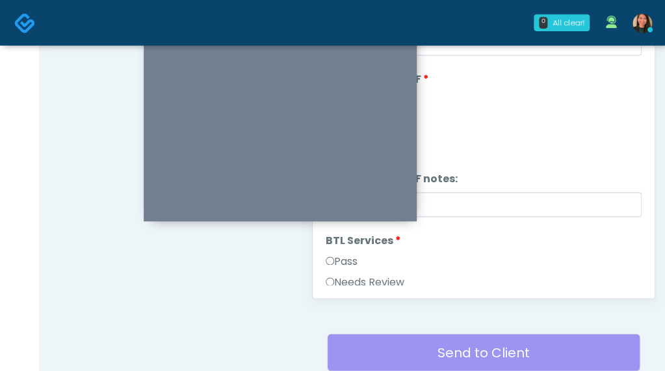
scroll to position [794, 0]
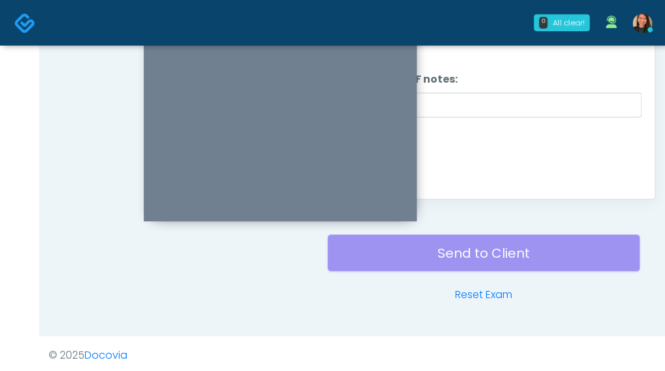
drag, startPoint x: 641, startPoint y: 142, endPoint x: 636, endPoint y: 160, distance: 18.9
click at [636, 160] on div "Good Faith Exam Script Good Faith Exam Script INTRODUCTION Hello, my name is un…" at bounding box center [484, 22] width 316 height 325
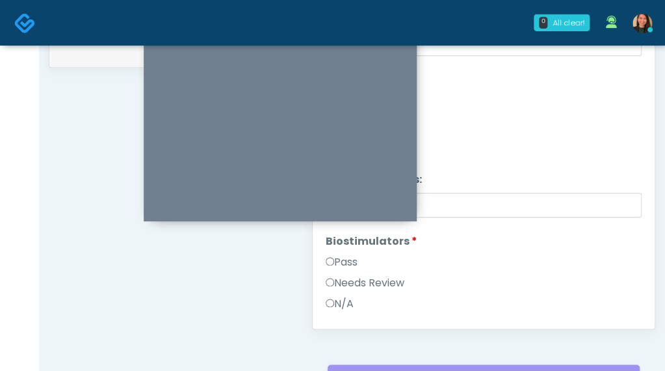
scroll to position [2200, 0]
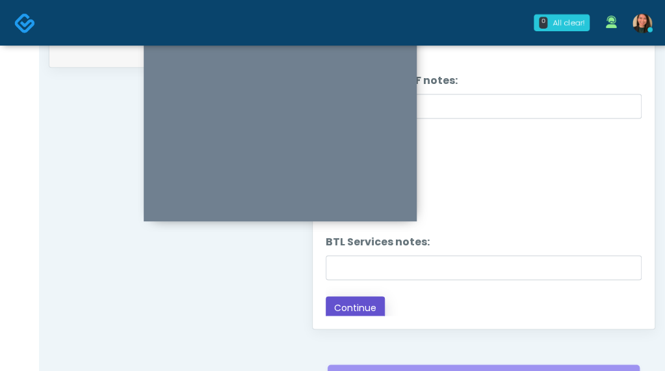
click at [368, 305] on button "Continue" at bounding box center [355, 308] width 59 height 24
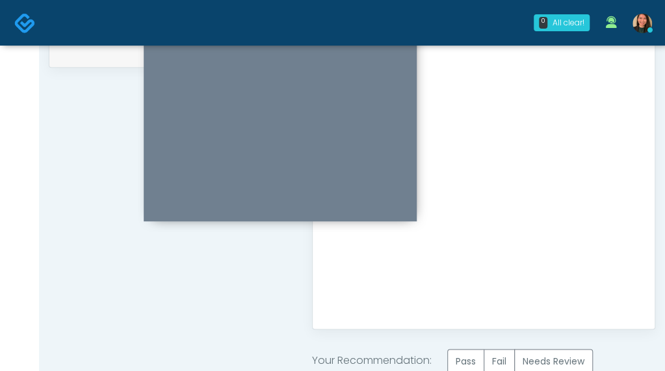
scroll to position [729, 0]
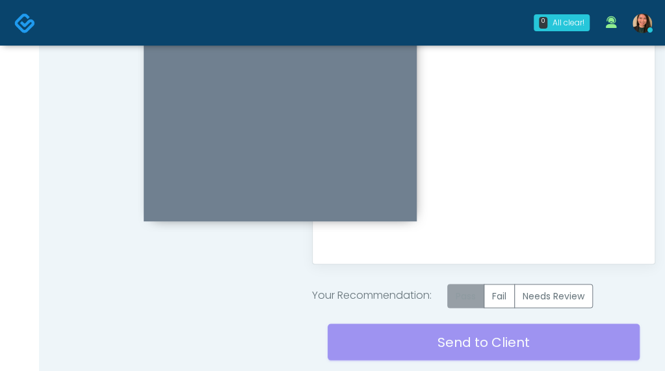
click at [455, 284] on label "Pass" at bounding box center [465, 296] width 37 height 24
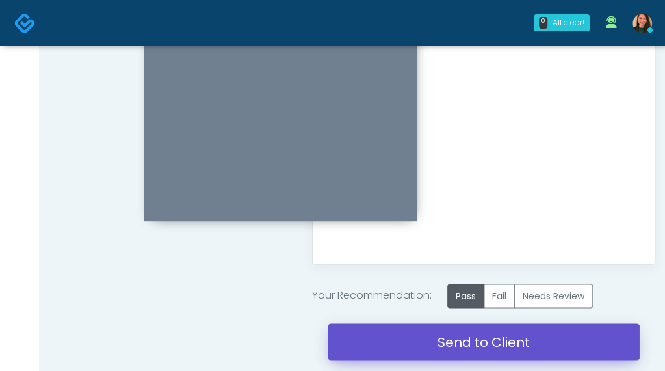
click at [429, 331] on link "Send to Client" at bounding box center [484, 341] width 312 height 36
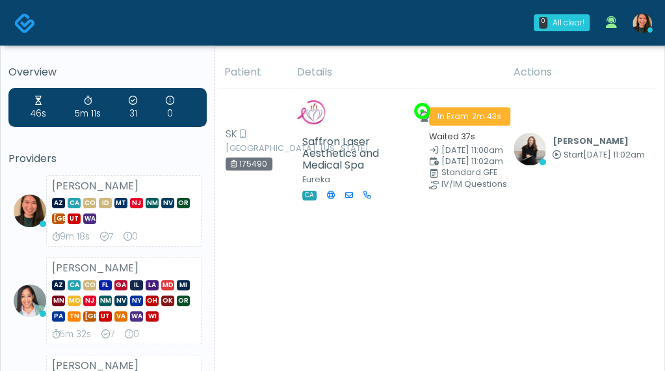
scroll to position [65, 0]
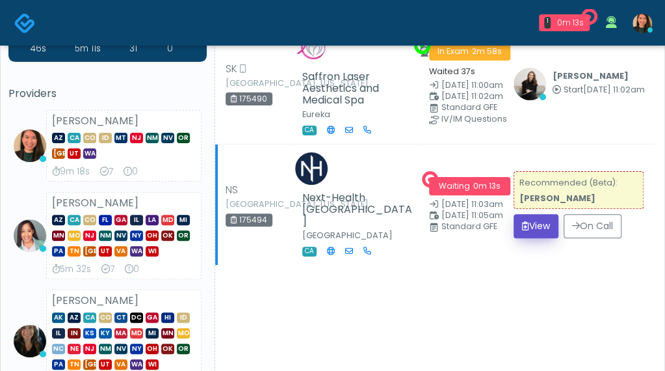
click at [525, 224] on button "View" at bounding box center [536, 226] width 45 height 24
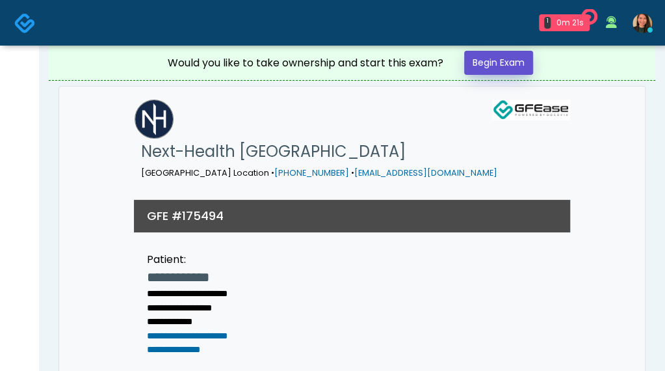
click at [502, 64] on link "Begin Exam" at bounding box center [498, 63] width 69 height 24
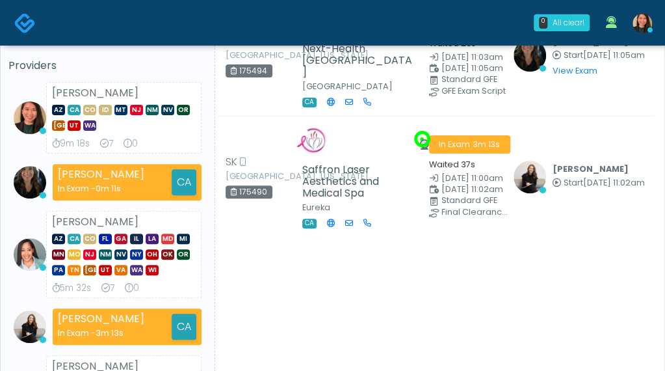
scroll to position [65, 0]
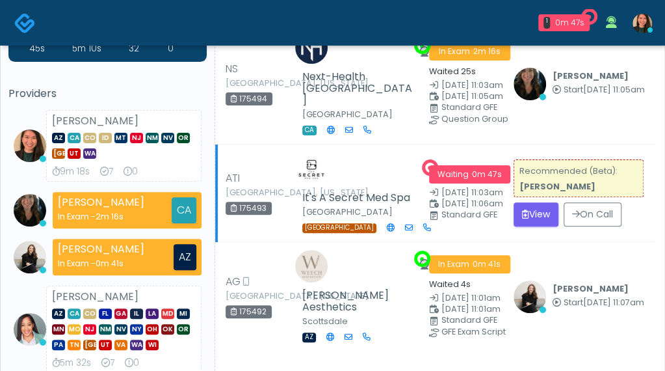
click at [509, 209] on td "Recommended (Beta): [PERSON_NAME] View On Call" at bounding box center [580, 193] width 149 height 98
click at [522, 209] on icon "submit" at bounding box center [525, 213] width 7 height 9
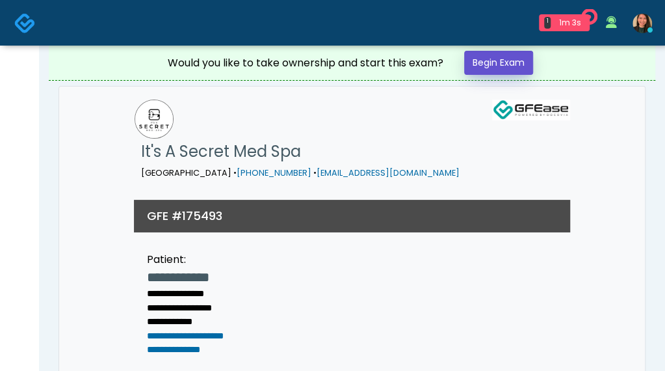
click at [498, 60] on link "Begin Exam" at bounding box center [498, 63] width 69 height 24
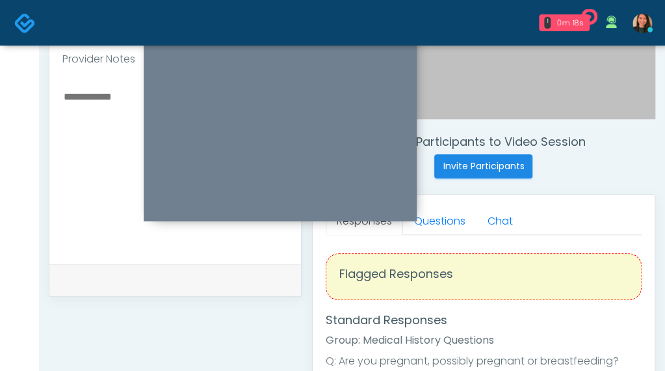
scroll to position [399, 0]
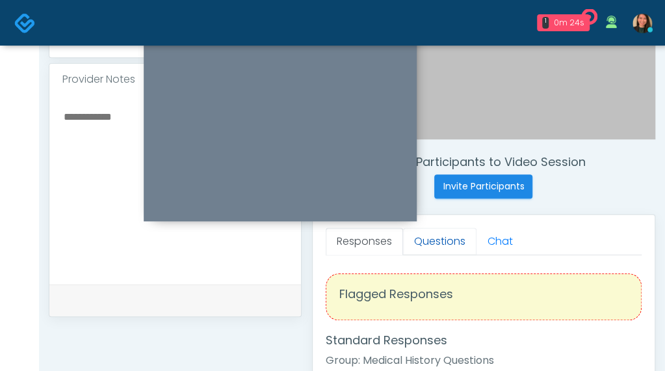
click at [436, 234] on link "Questions" at bounding box center [439, 241] width 73 height 27
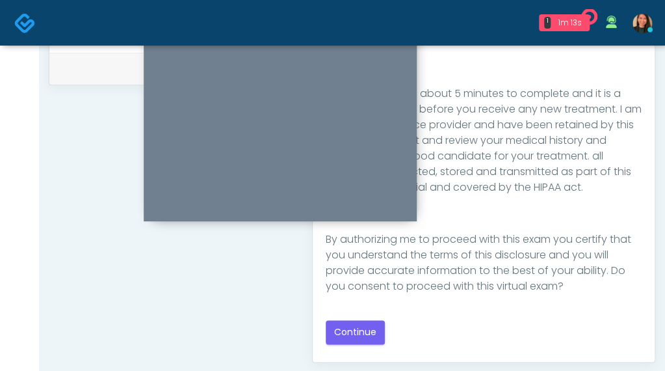
scroll to position [659, 0]
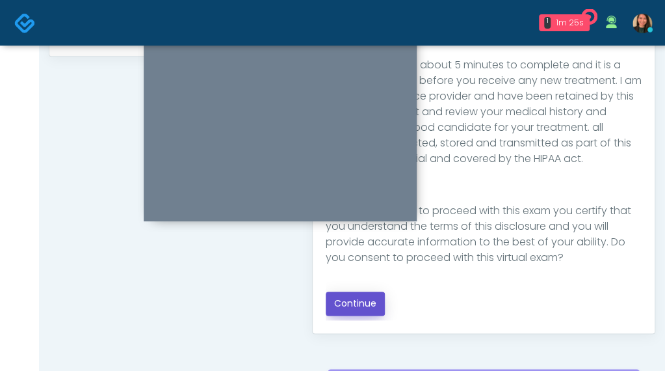
click at [363, 301] on button "Continue" at bounding box center [355, 303] width 59 height 24
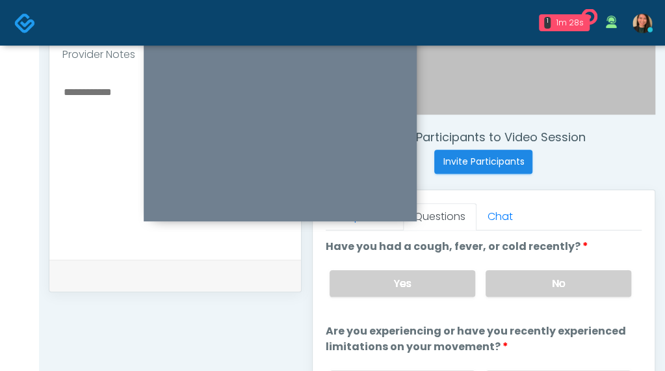
scroll to position [404, 0]
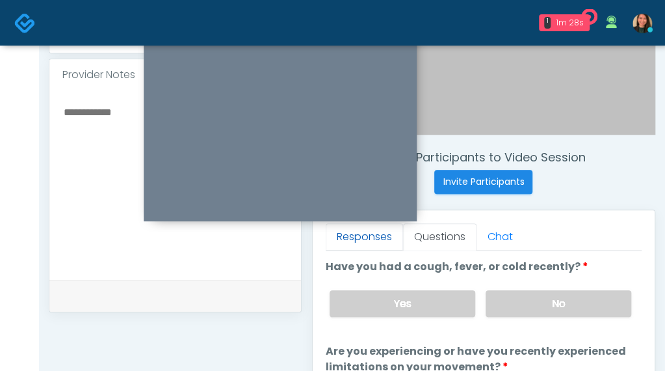
click at [350, 240] on link "Responses" at bounding box center [364, 236] width 77 height 27
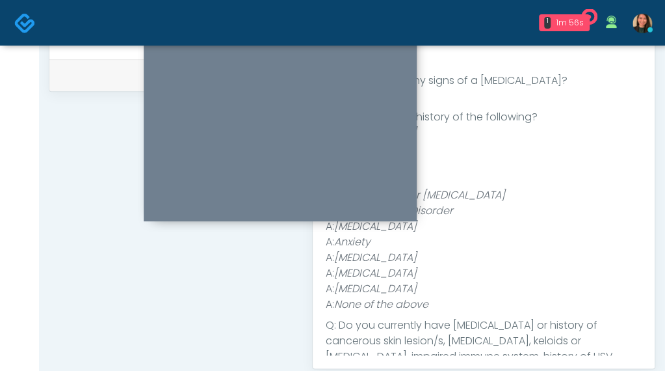
scroll to position [295, 0]
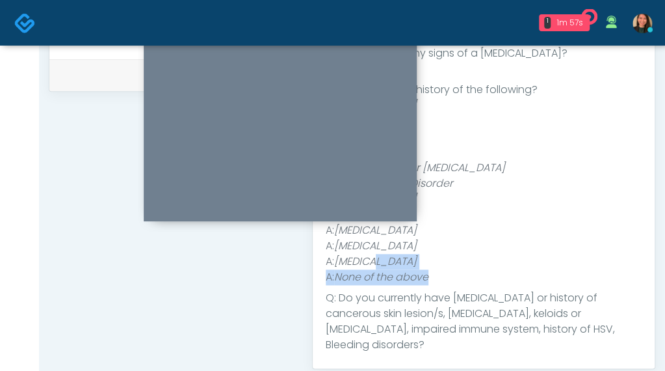
drag, startPoint x: 455, startPoint y: 273, endPoint x: 382, endPoint y: 258, distance: 75.0
click at [379, 258] on ul "A: High Blood Pressure A: Heart Disease A: Heart Attack A: Stroke A: Blood Clot…" at bounding box center [484, 191] width 316 height 187
click at [406, 265] on li "A: Diabetes" at bounding box center [484, 262] width 316 height 16
drag, startPoint x: 432, startPoint y: 256, endPoint x: 440, endPoint y: 96, distance: 160.2
click at [440, 98] on ul "A: High Blood Pressure A: Heart Disease A: Heart Attack A: Stroke A: Blood Clot…" at bounding box center [484, 191] width 316 height 187
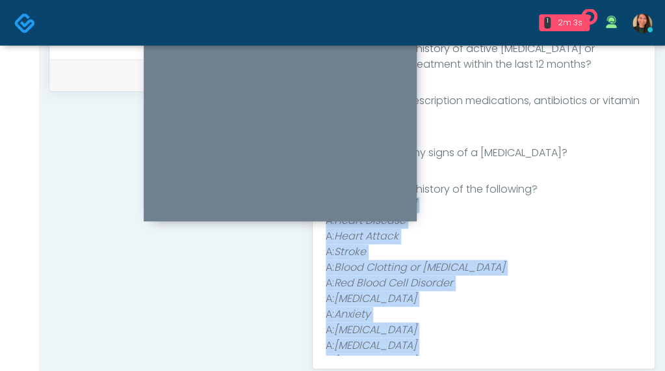
scroll to position [294, 0]
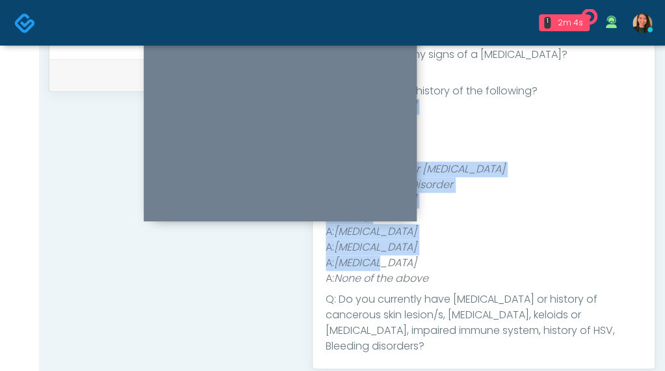
drag, startPoint x: 326, startPoint y: 230, endPoint x: 428, endPoint y: 257, distance: 105.1
click at [428, 257] on ul "A: High Blood Pressure A: Heart Disease A: Heart Attack A: Stroke A: Blood Clot…" at bounding box center [484, 192] width 316 height 187
copy ul "A: High Blood Pressure A: Heart Disease A: Heart Attack A: Stroke A: Blood Clot…"
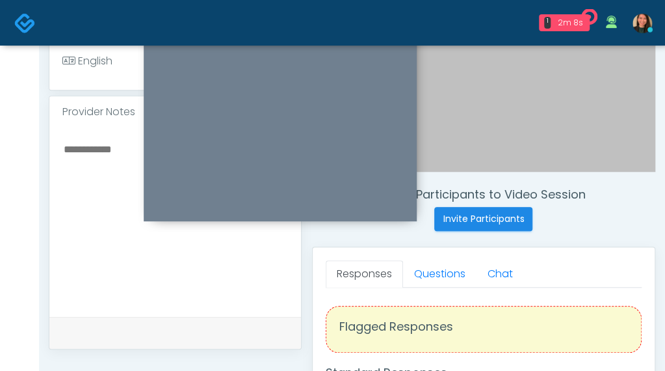
scroll to position [364, 0]
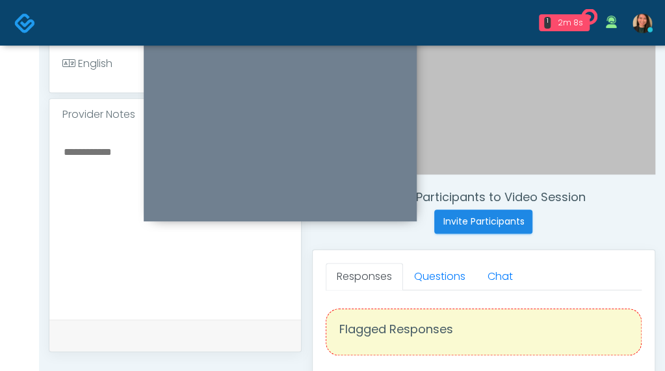
click at [95, 237] on textarea at bounding box center [175, 222] width 226 height 159
paste textarea "**********"
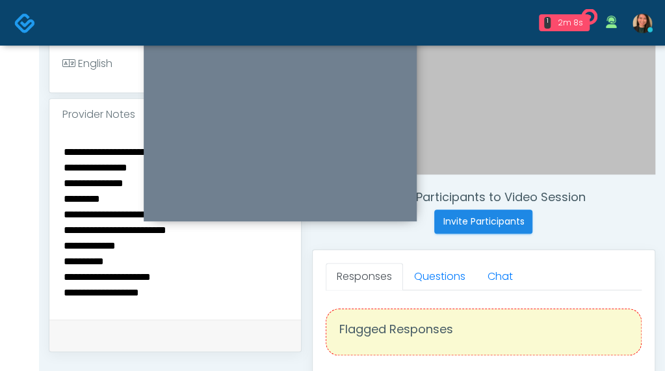
scroll to position [14, 0]
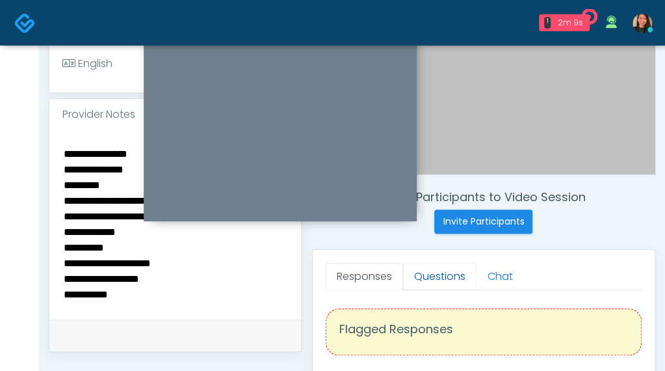
type textarea "**********"
click at [446, 283] on link "Questions" at bounding box center [439, 276] width 73 height 27
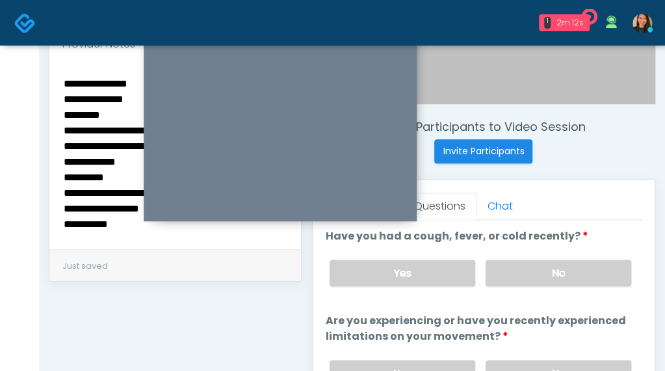
scroll to position [457, 0]
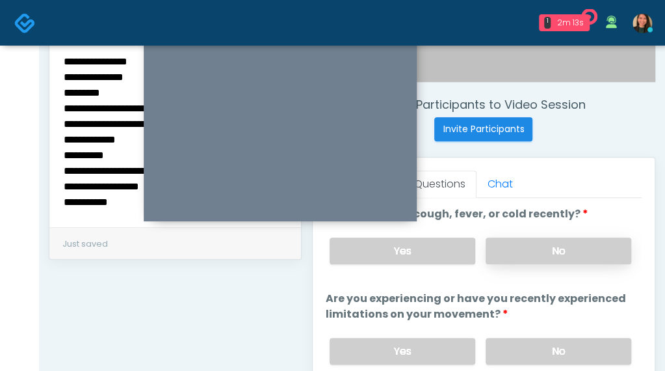
click at [567, 252] on label "No" at bounding box center [559, 250] width 146 height 27
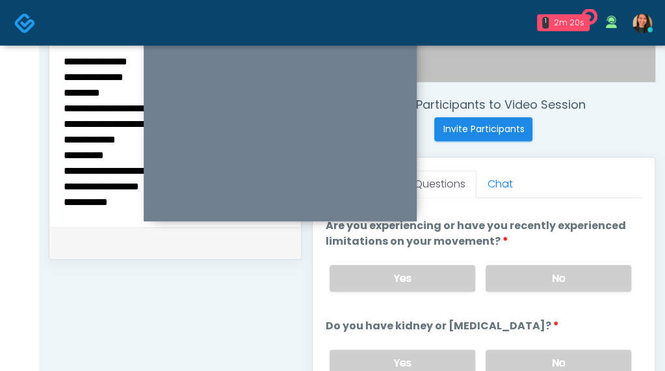
scroll to position [77, 0]
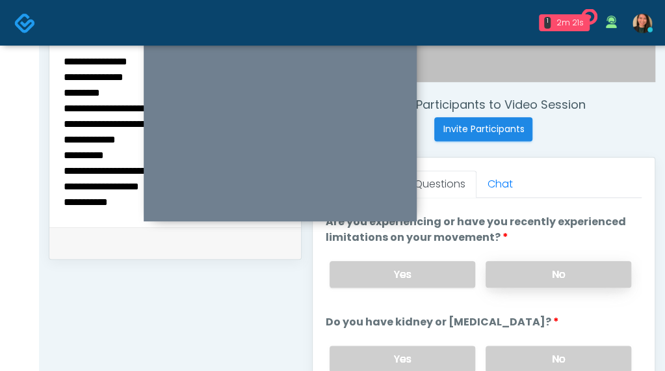
click at [549, 264] on label "No" at bounding box center [559, 274] width 146 height 27
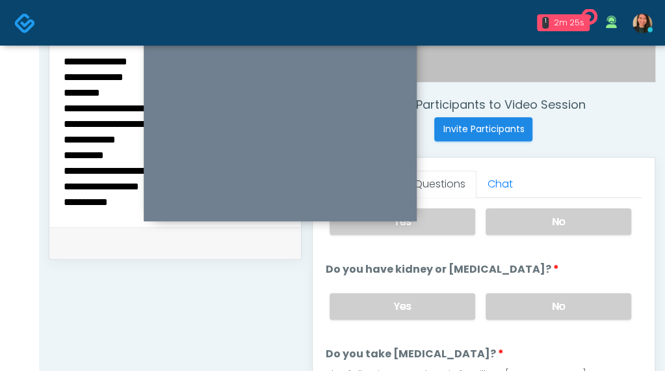
scroll to position [142, 0]
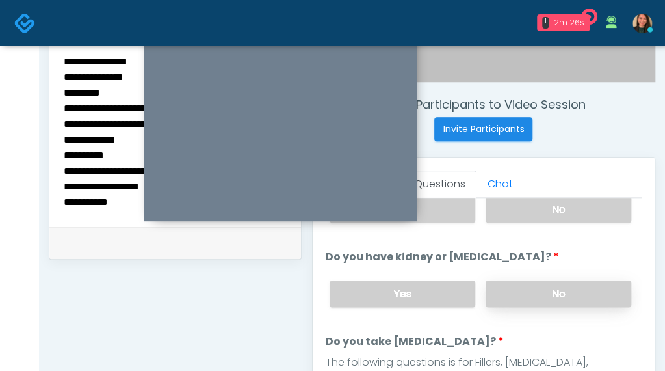
click at [598, 295] on label "No" at bounding box center [559, 293] width 146 height 27
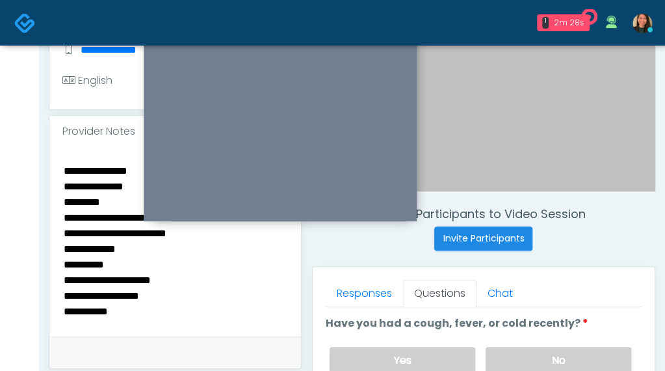
scroll to position [326, 0]
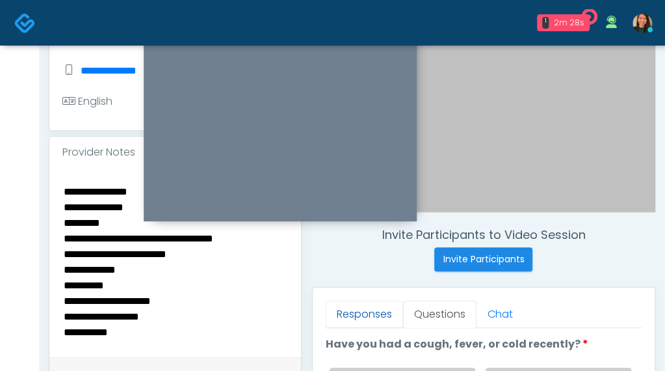
click at [360, 308] on link "Responses" at bounding box center [364, 313] width 77 height 27
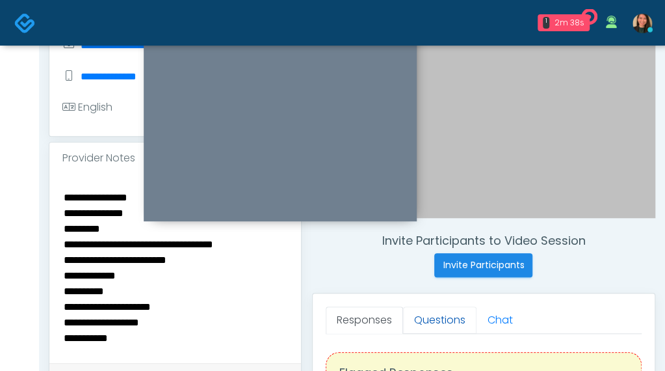
scroll to position [341, 0]
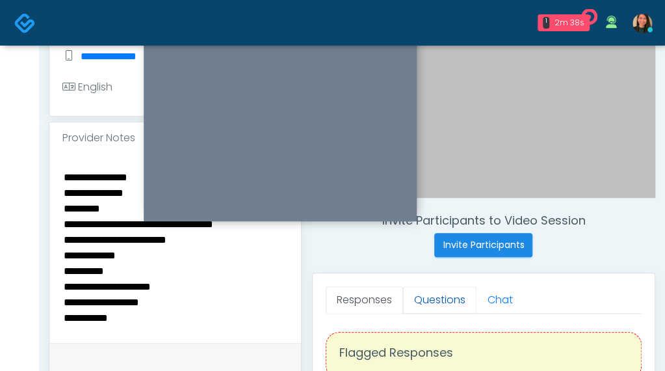
click at [418, 286] on link "Questions" at bounding box center [439, 299] width 73 height 27
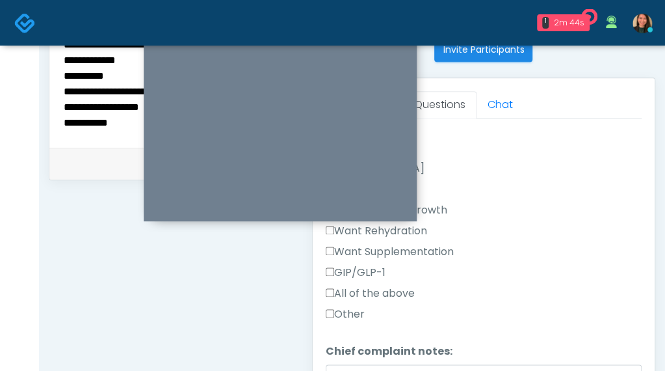
scroll to position [390, 0]
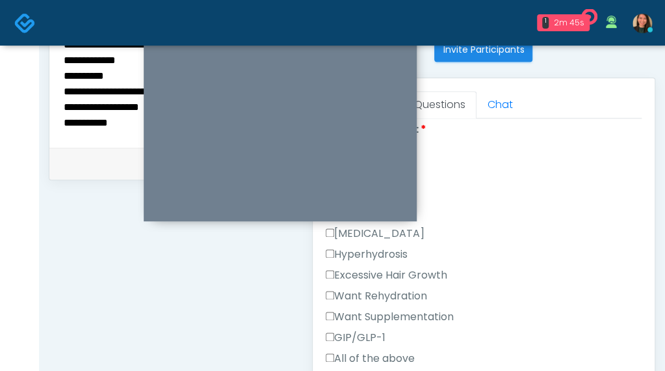
click at [391, 253] on label "Hyperhydrosis" at bounding box center [367, 254] width 82 height 16
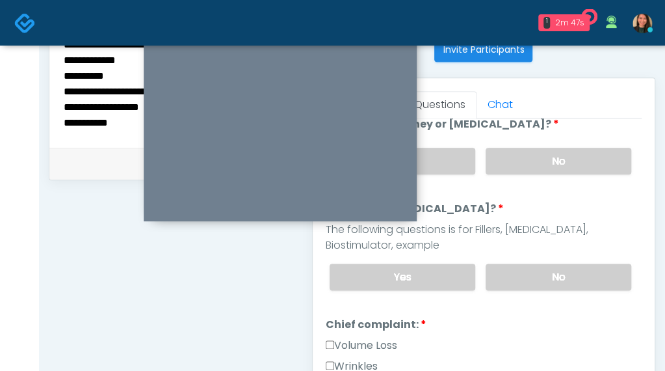
scroll to position [130, 0]
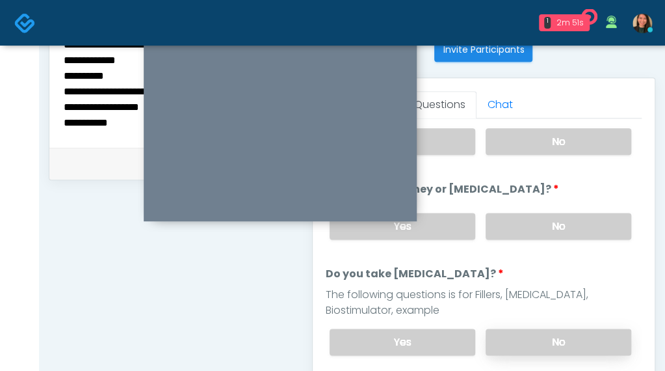
click at [570, 330] on label "No" at bounding box center [559, 341] width 146 height 27
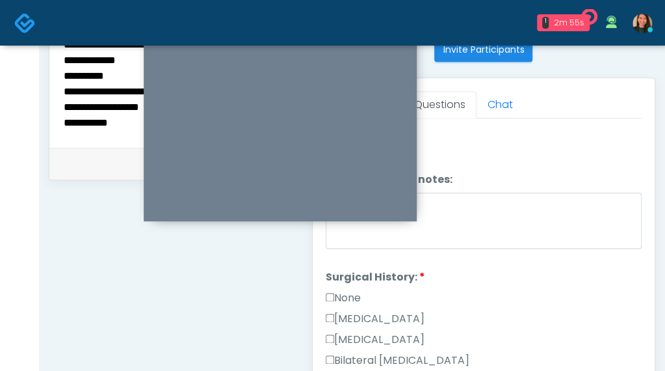
scroll to position [653, 0]
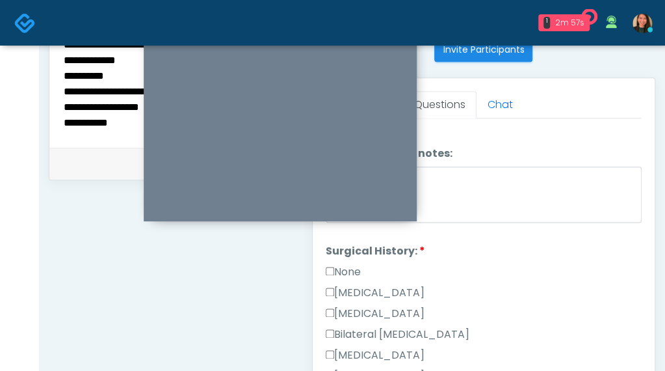
click at [345, 264] on label "None" at bounding box center [343, 272] width 35 height 16
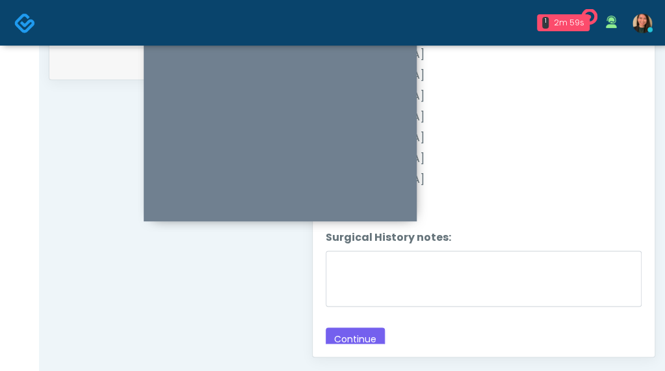
scroll to position [666, 0]
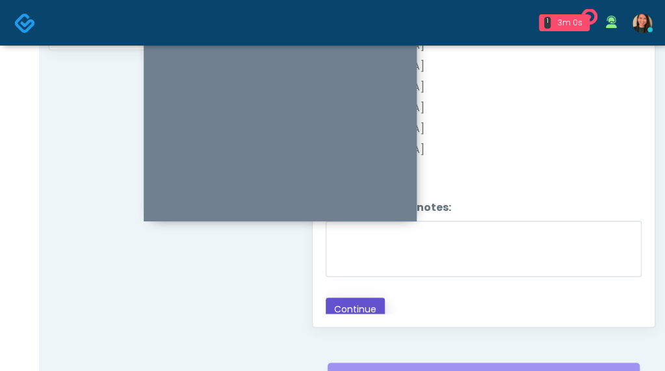
click at [356, 297] on button "Continue" at bounding box center [355, 309] width 59 height 24
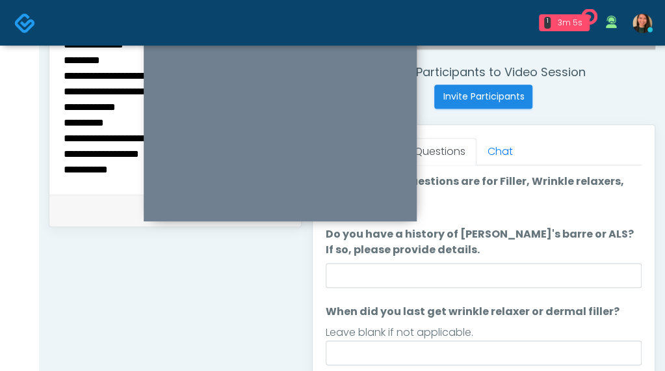
scroll to position [469, 0]
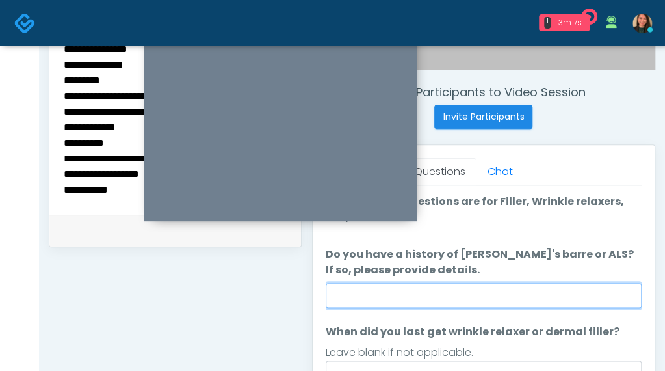
click at [530, 300] on input "Do you have a history of [PERSON_NAME]'s barre or ALS? If so, please provide de…" at bounding box center [484, 295] width 316 height 25
type input "**"
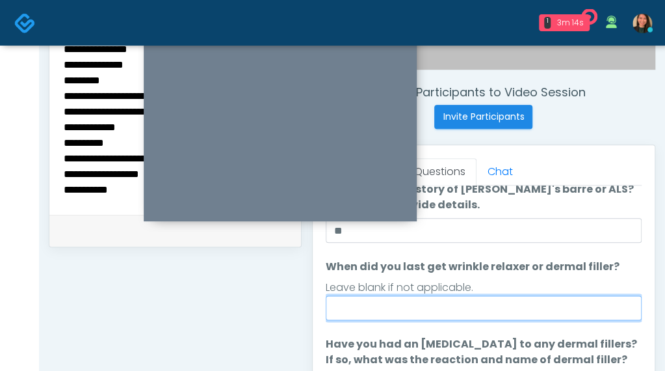
click at [505, 315] on input "When did you last get wrinkle relaxer or dermal filler?" at bounding box center [484, 307] width 316 height 25
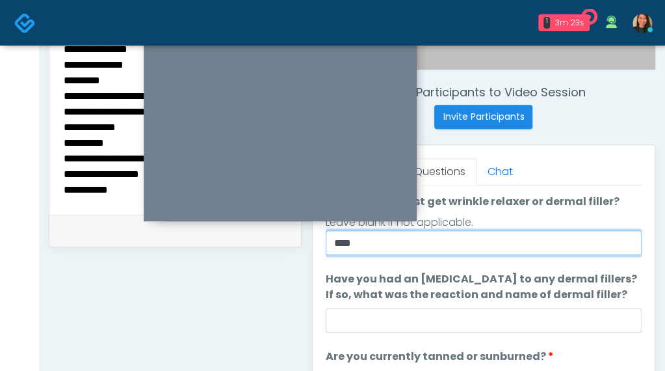
type input "***"
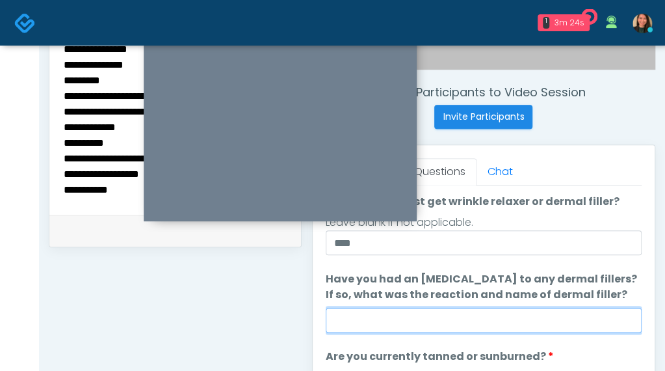
click at [572, 328] on input "Have you had an [MEDICAL_DATA] to any dermal fillers? If so, what was the react…" at bounding box center [484, 320] width 316 height 25
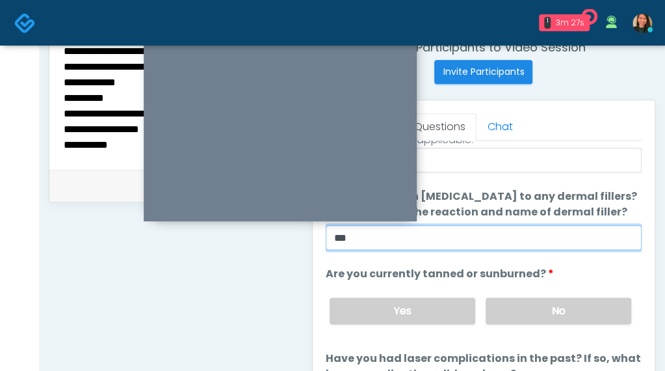
scroll to position [534, 0]
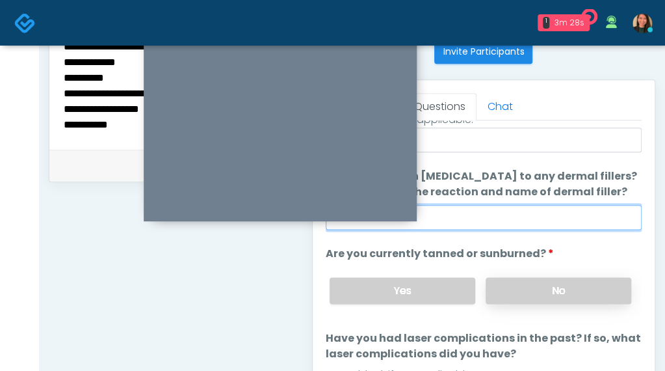
type input "***"
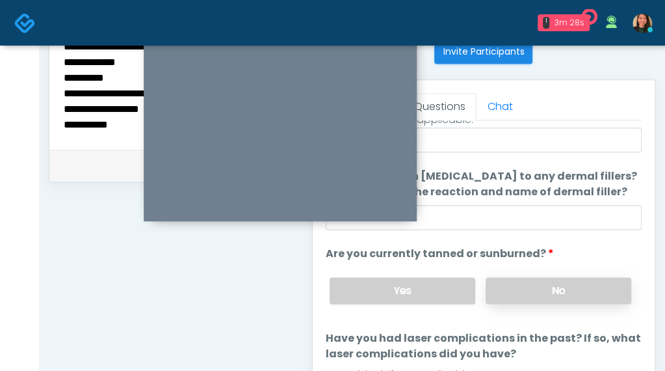
click at [563, 287] on label "No" at bounding box center [559, 290] width 146 height 27
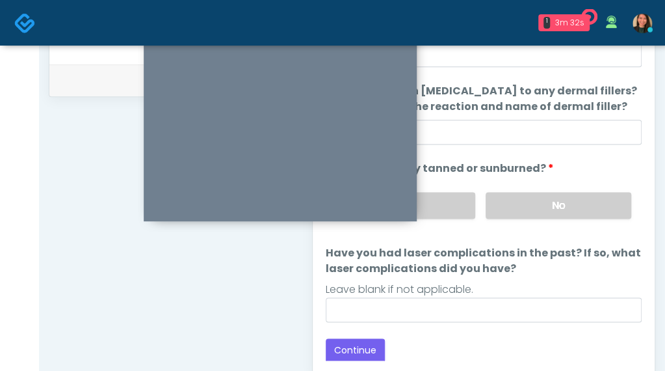
scroll to position [599, 0]
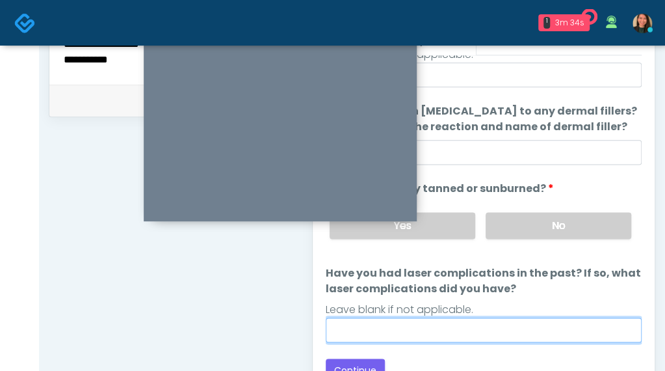
click at [514, 317] on input "Have you had laser complications in the past? If so, what laser complications d…" at bounding box center [484, 329] width 316 height 25
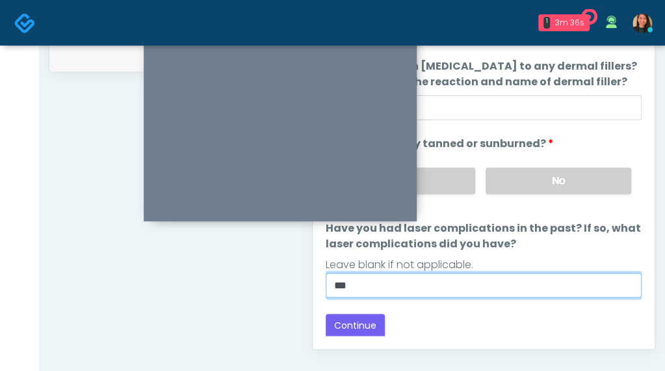
scroll to position [664, 0]
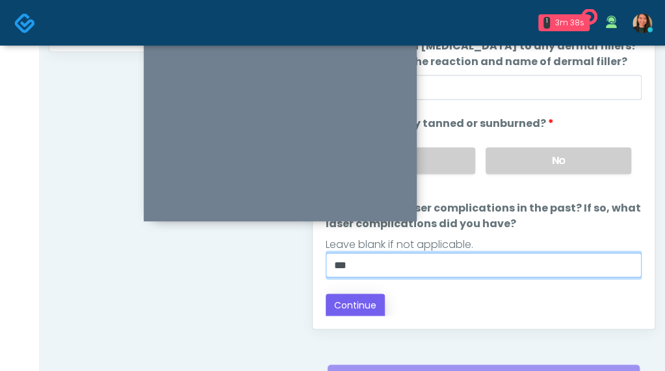
type input "***"
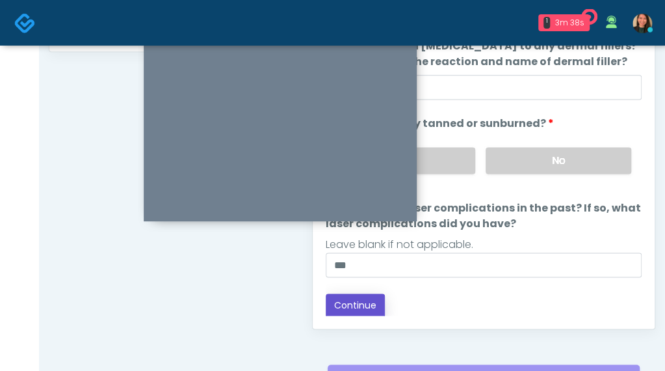
click at [362, 300] on button "Continue" at bounding box center [355, 305] width 59 height 24
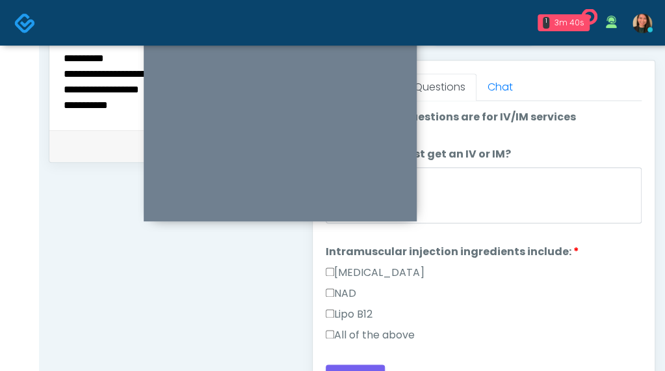
scroll to position [469, 0]
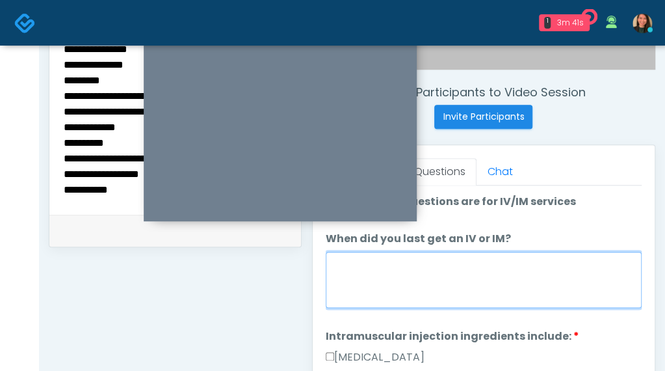
click at [565, 284] on textarea "When did you last get an IV or IM?" at bounding box center [484, 280] width 316 height 56
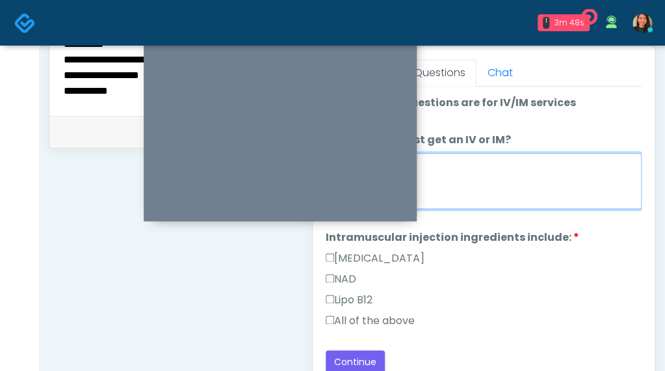
scroll to position [599, 0]
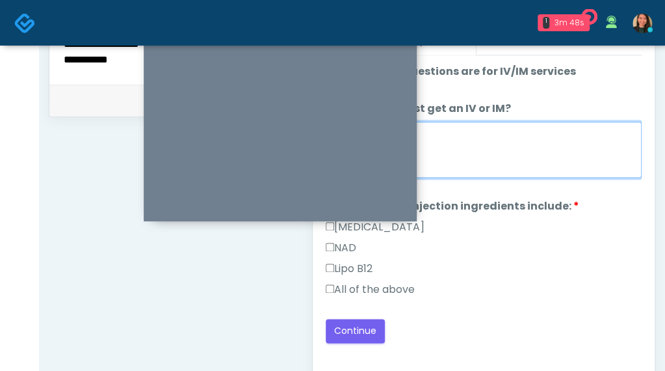
type textarea "***"
click at [381, 276] on div "Lipo B12" at bounding box center [484, 271] width 316 height 21
click at [390, 291] on label "All of the above" at bounding box center [370, 290] width 89 height 16
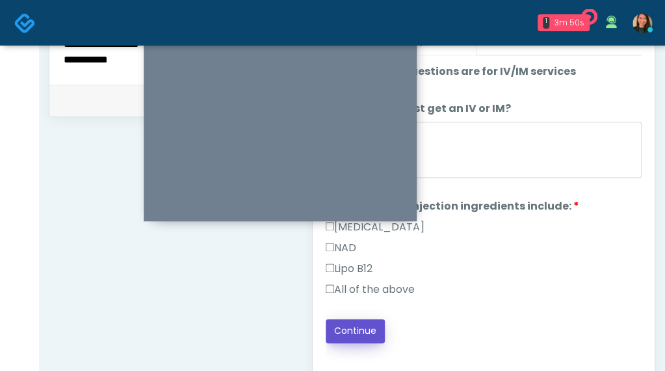
click at [363, 327] on button "Continue" at bounding box center [355, 331] width 59 height 24
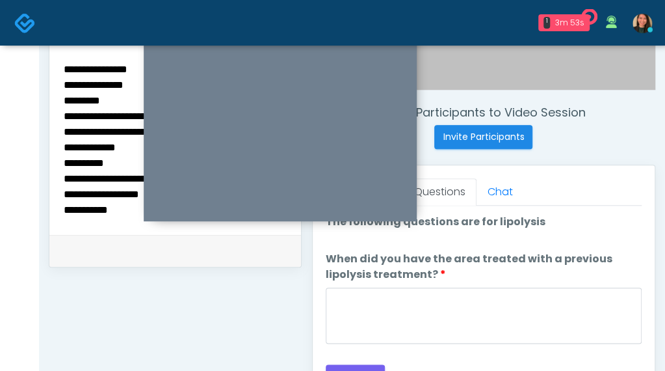
scroll to position [469, 0]
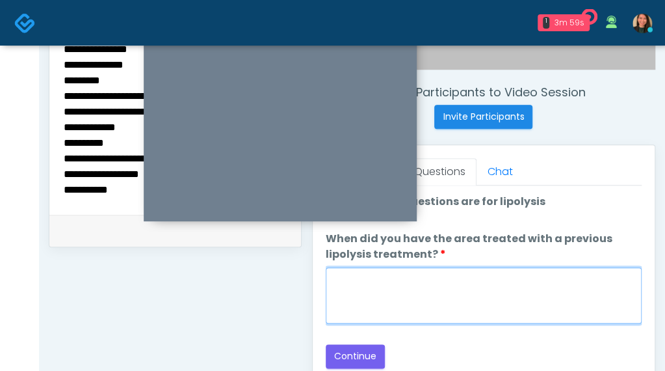
click at [471, 304] on textarea "When did you have the area treated with a previous lipolysis treatment?" at bounding box center [484, 295] width 316 height 56
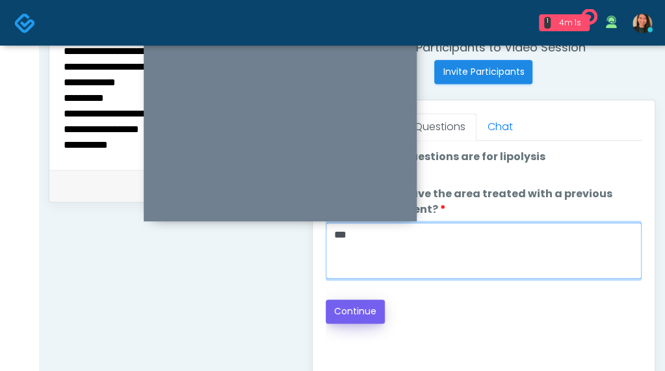
scroll to position [534, 0]
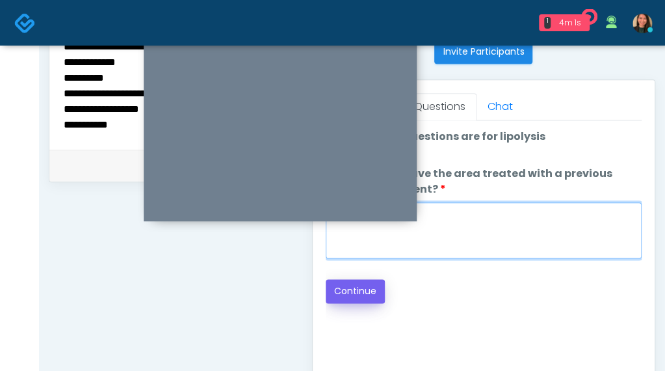
type textarea "***"
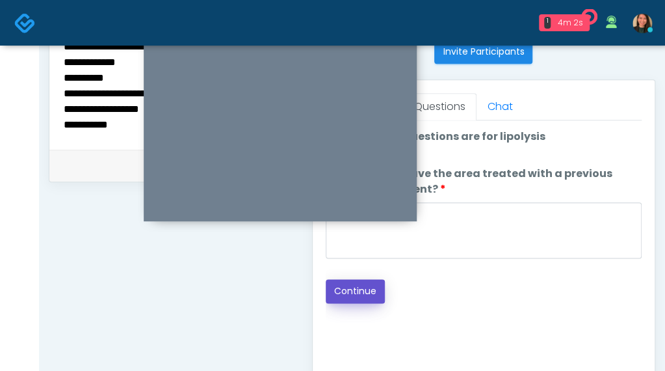
click at [355, 287] on button "Continue" at bounding box center [355, 291] width 59 height 24
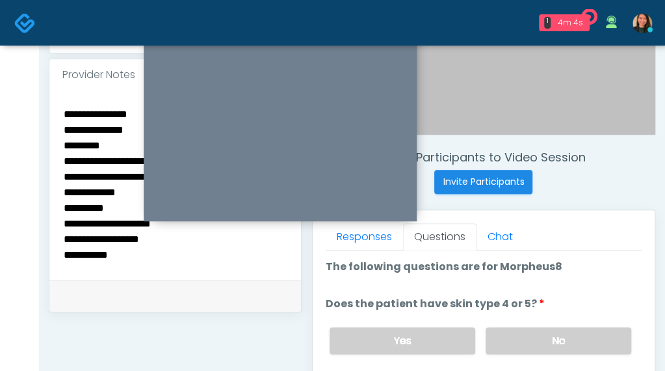
scroll to position [469, 0]
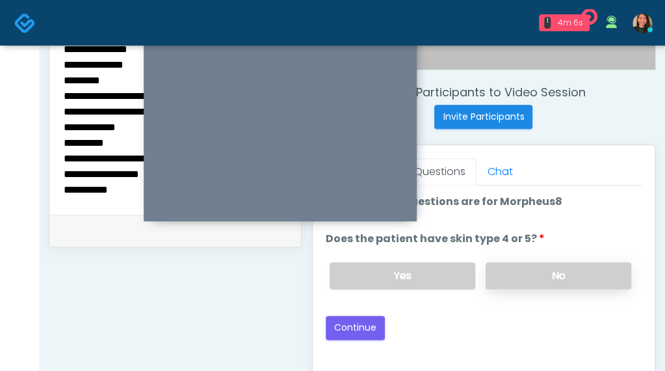
drag, startPoint x: 427, startPoint y: 273, endPoint x: 555, endPoint y: 274, distance: 128.8
click at [555, 274] on div "Yes No" at bounding box center [480, 275] width 323 height 47
click at [555, 274] on label "No" at bounding box center [559, 275] width 146 height 27
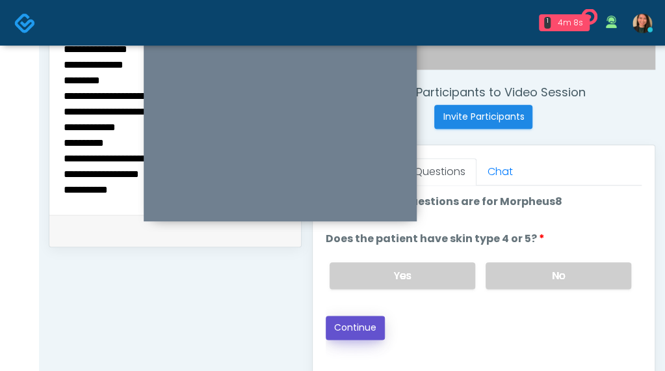
click at [352, 318] on button "Continue" at bounding box center [355, 327] width 59 height 24
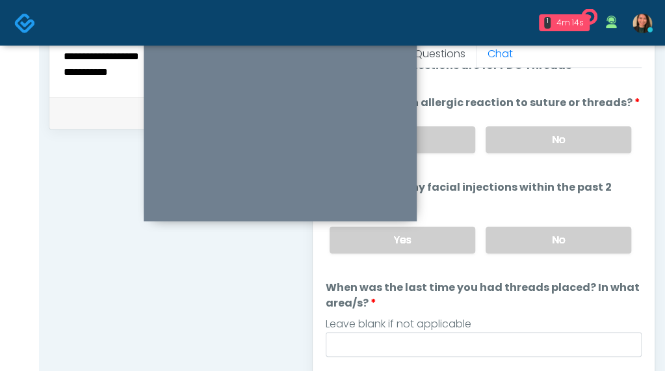
scroll to position [599, 0]
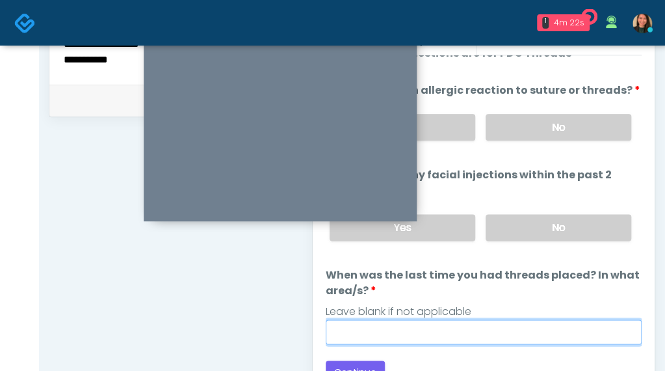
click at [513, 322] on input "When was the last time you had threads placed? In what area/s?" at bounding box center [484, 331] width 316 height 25
type input "***"
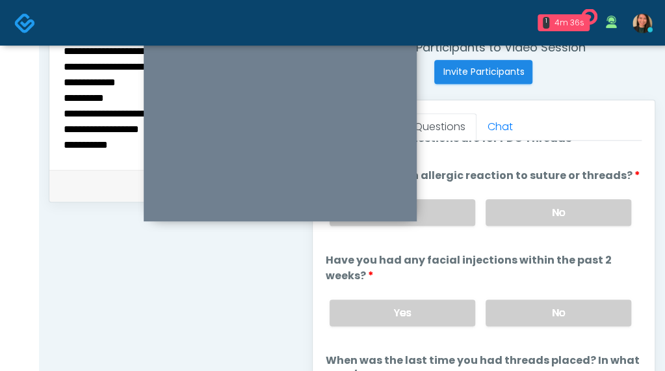
scroll to position [534, 0]
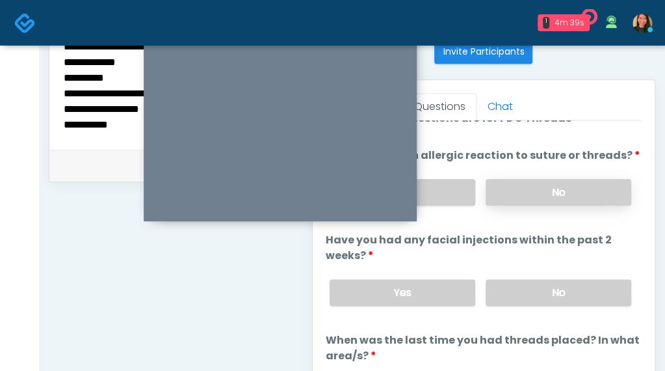
click at [589, 184] on label "No" at bounding box center [559, 192] width 146 height 27
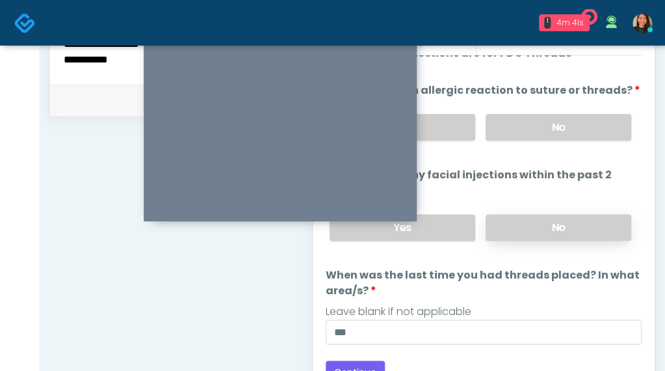
click at [545, 220] on label "No" at bounding box center [559, 227] width 146 height 27
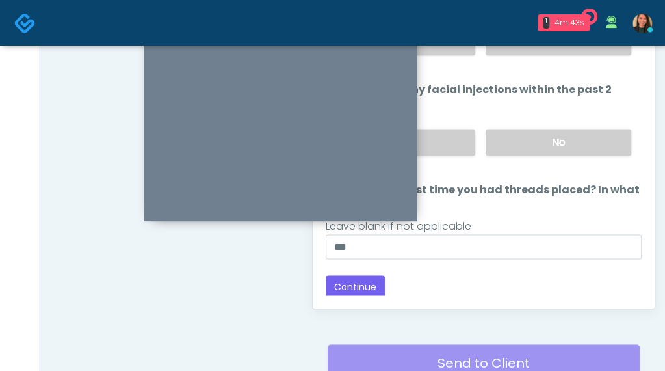
scroll to position [664, 0]
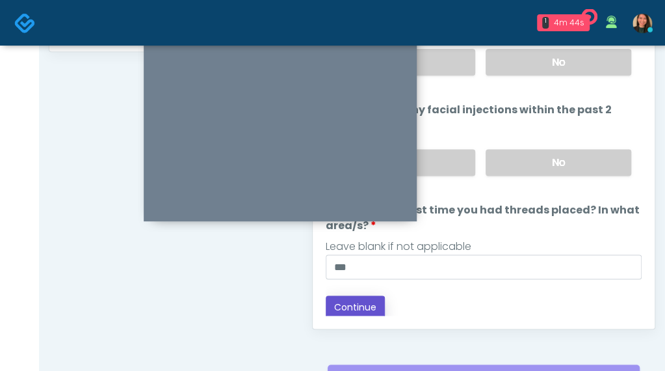
click at [360, 308] on button "Continue" at bounding box center [355, 307] width 59 height 24
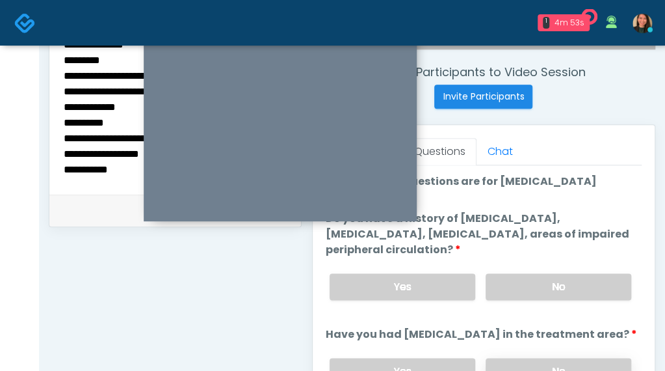
scroll to position [469, 0]
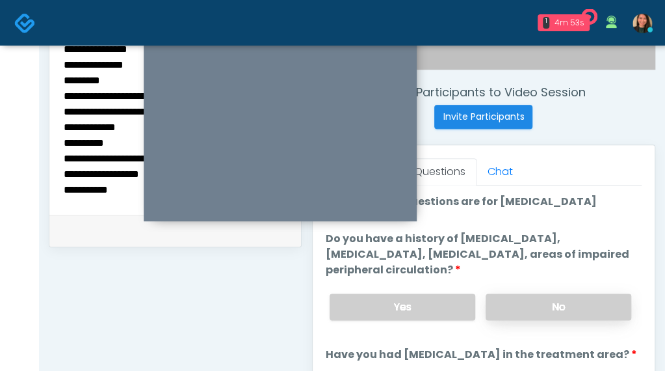
click at [569, 302] on label "No" at bounding box center [559, 306] width 146 height 27
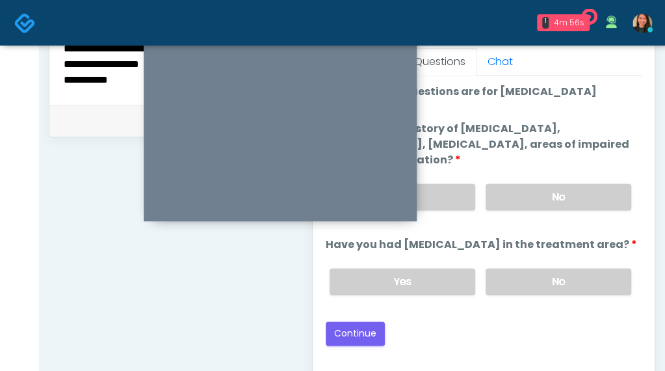
scroll to position [599, 0]
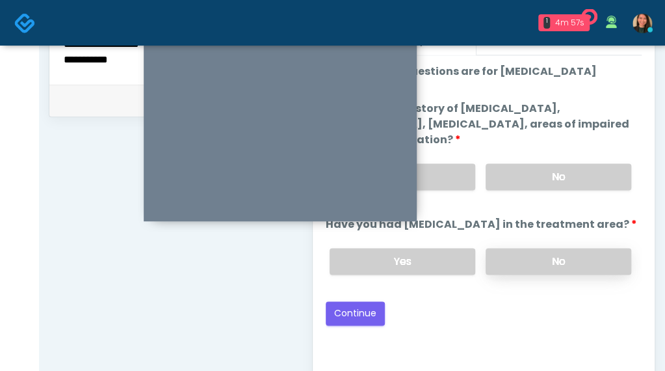
click at [566, 254] on label "No" at bounding box center [559, 261] width 146 height 27
click at [366, 302] on button "Continue" at bounding box center [355, 313] width 59 height 24
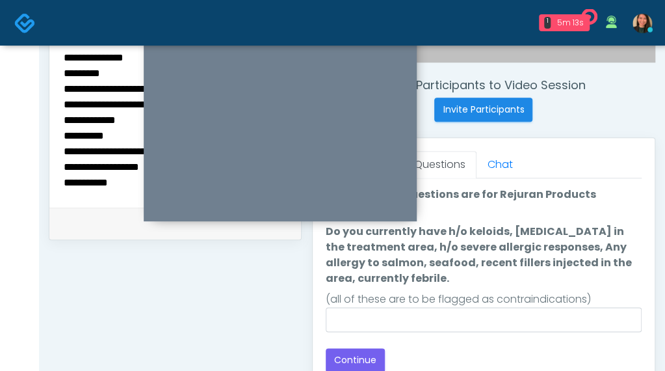
scroll to position [479, 0]
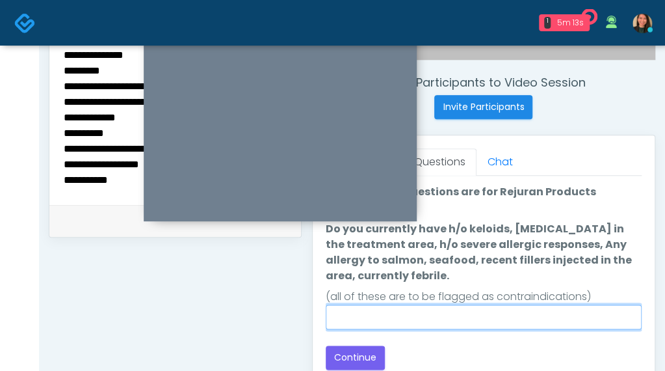
click at [552, 315] on input "Do you currently have h/o keloids, skin infection in the treatment area, h/o se…" at bounding box center [484, 316] width 316 height 25
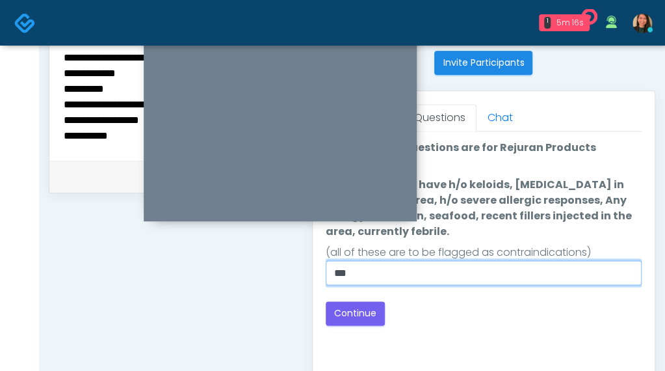
scroll to position [544, 0]
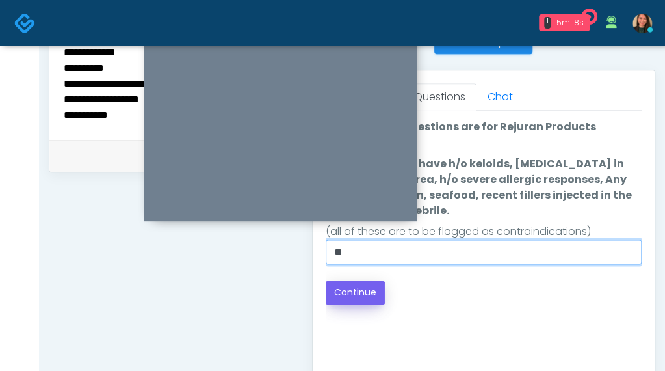
type input "**"
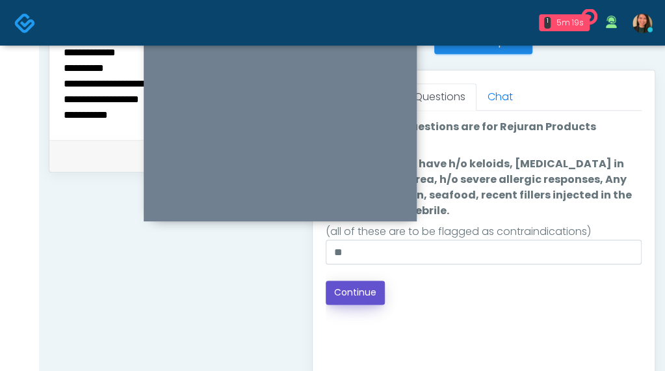
click at [338, 286] on button "Continue" at bounding box center [355, 292] width 59 height 24
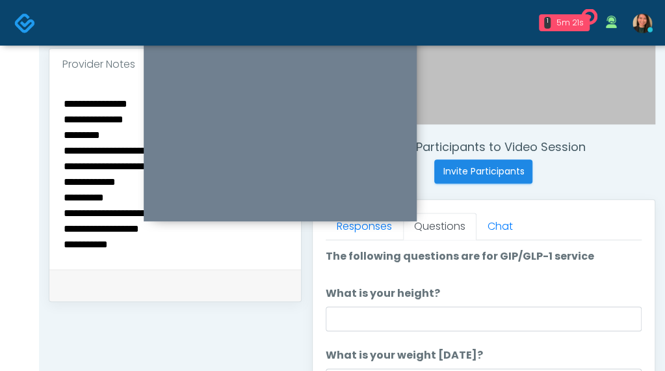
scroll to position [404, 0]
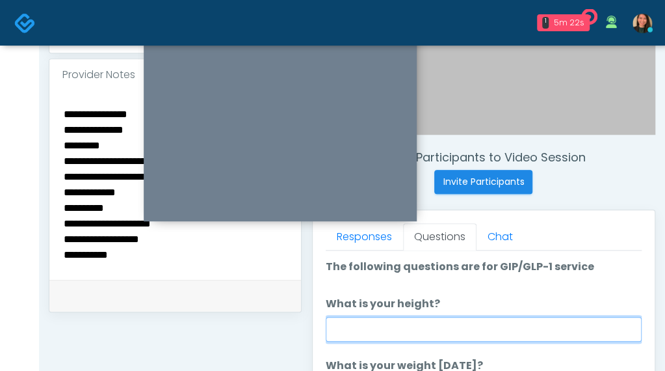
click at [532, 326] on input "What is your height?" at bounding box center [484, 329] width 316 height 25
click at [354, 329] on input "What is your height?" at bounding box center [484, 329] width 316 height 25
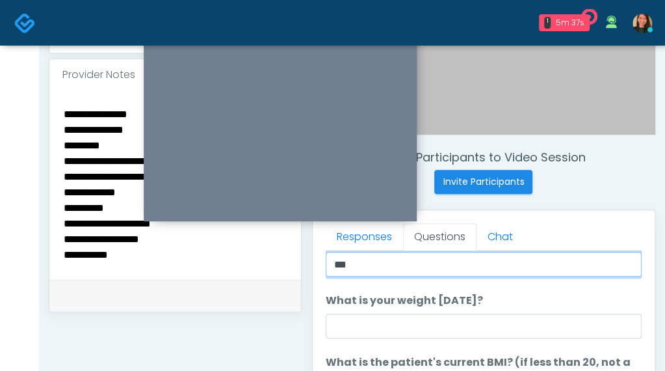
type input "***"
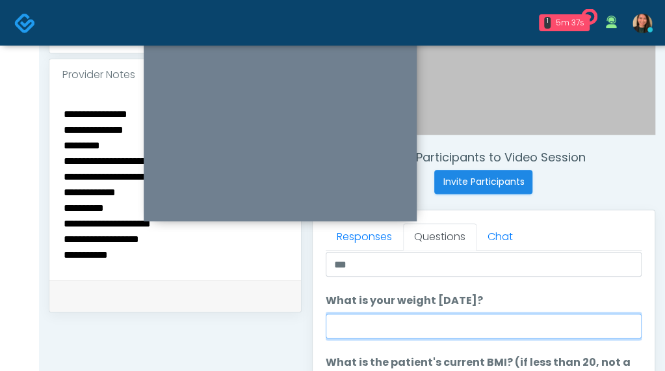
click at [438, 320] on input "What is your weight [DATE]?" at bounding box center [484, 325] width 316 height 25
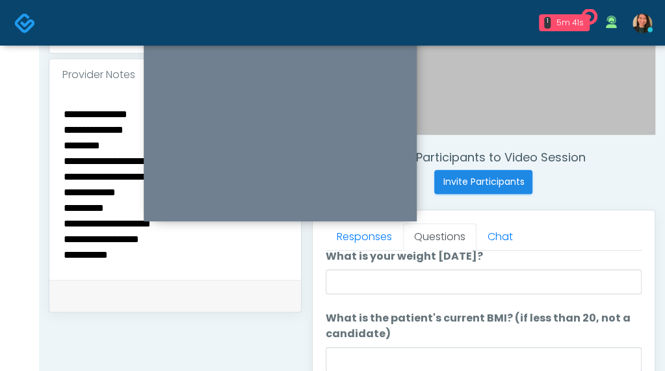
scroll to position [130, 0]
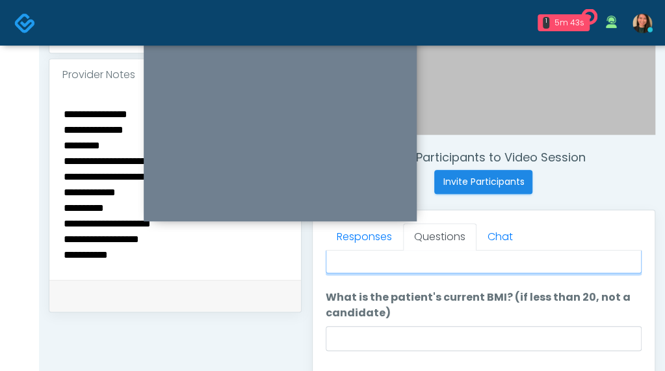
click at [466, 267] on input "What is your weight [DATE]?" at bounding box center [484, 260] width 316 height 25
type input "***"
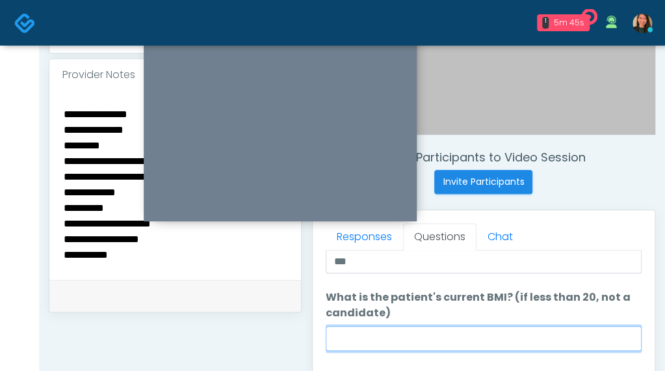
click at [433, 343] on input "What is the patient's current BMI? (if less than 20, not a candidate)" at bounding box center [484, 338] width 316 height 25
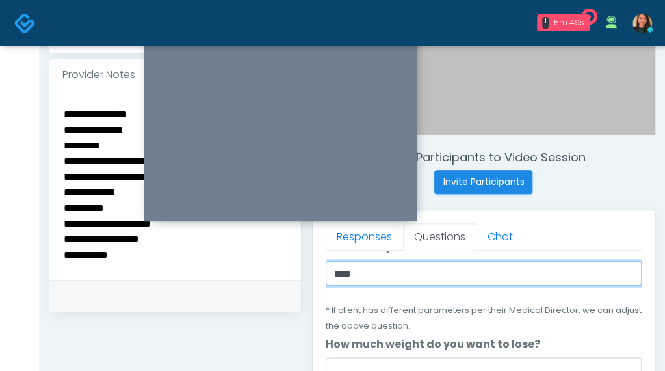
scroll to position [260, 0]
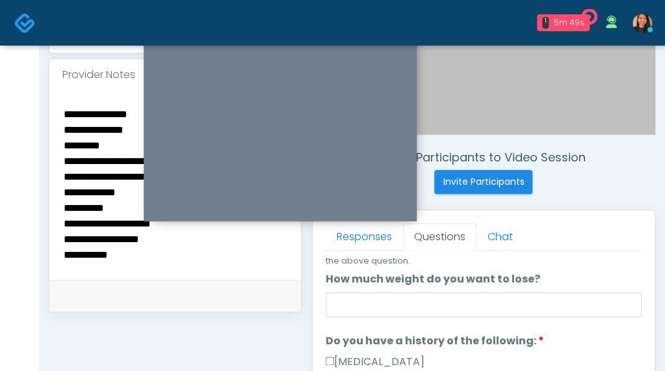
type input "****"
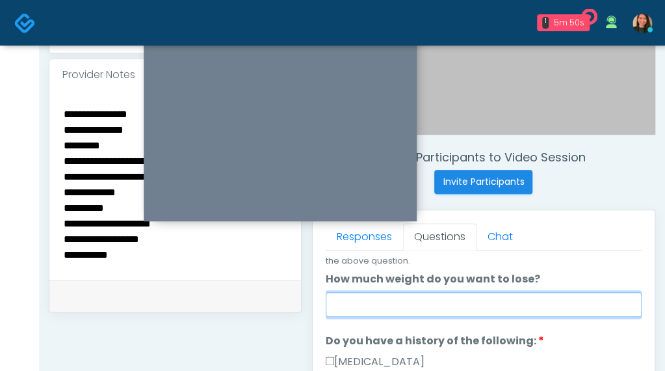
click at [444, 306] on input "How much weight do you want to lose?" at bounding box center [484, 304] width 316 height 25
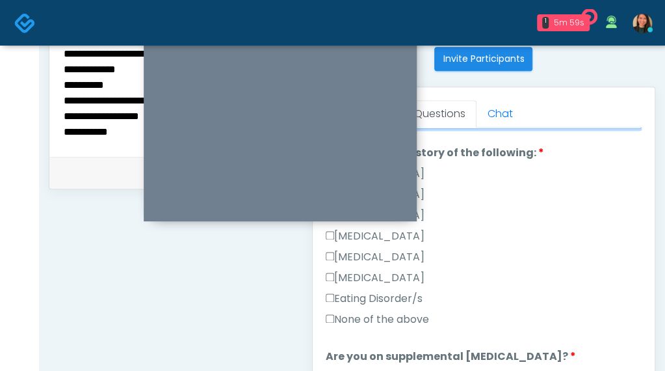
scroll to position [541, 0]
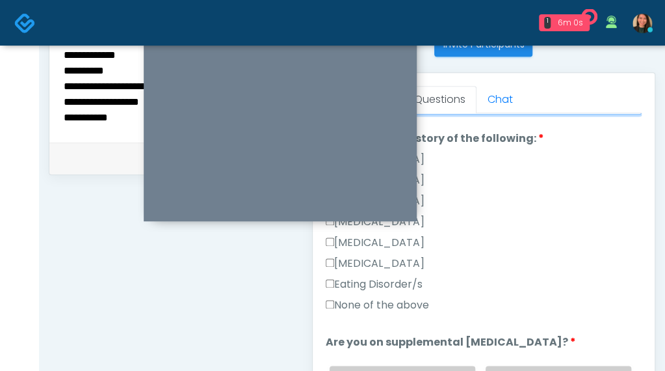
type input "***"
click at [411, 299] on label "None of the above" at bounding box center [377, 305] width 103 height 16
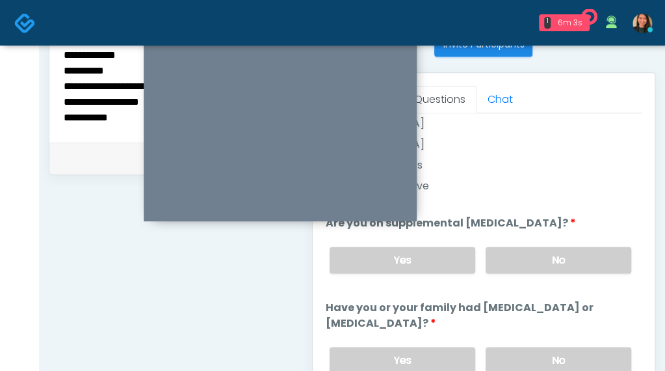
scroll to position [433, 0]
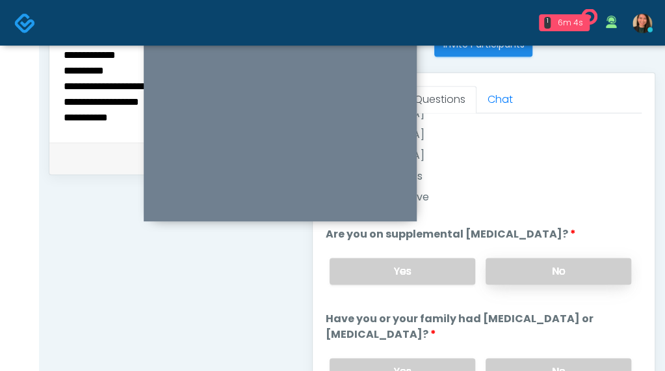
click at [581, 269] on label "No" at bounding box center [559, 271] width 146 height 27
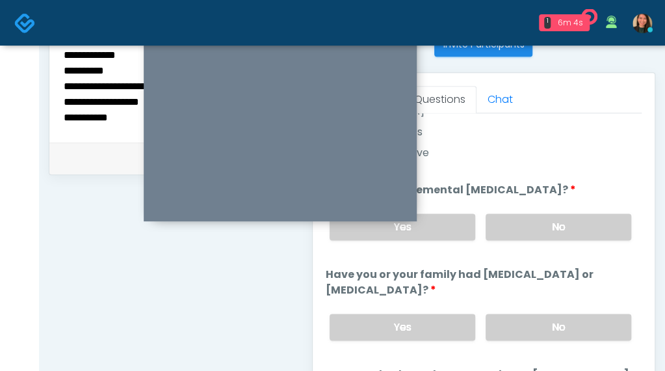
scroll to position [498, 0]
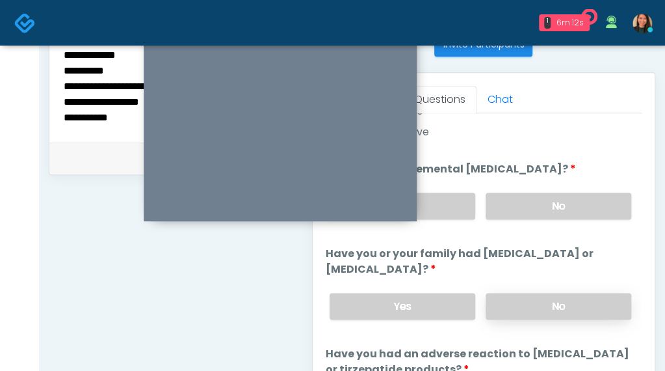
click at [588, 310] on label "No" at bounding box center [559, 306] width 146 height 27
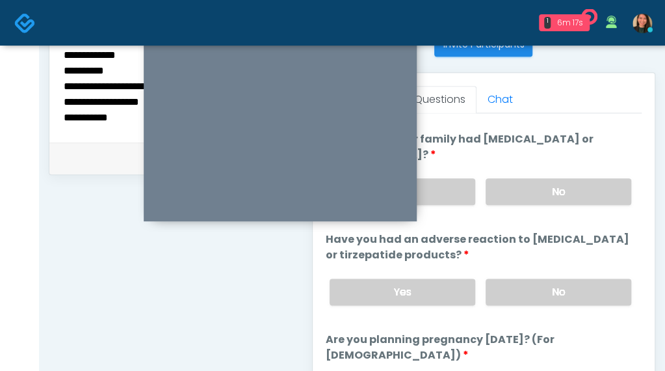
scroll to position [630, 0]
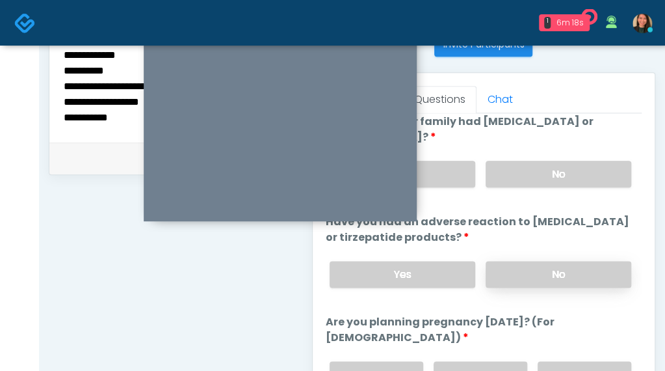
click at [581, 262] on label "No" at bounding box center [559, 274] width 146 height 27
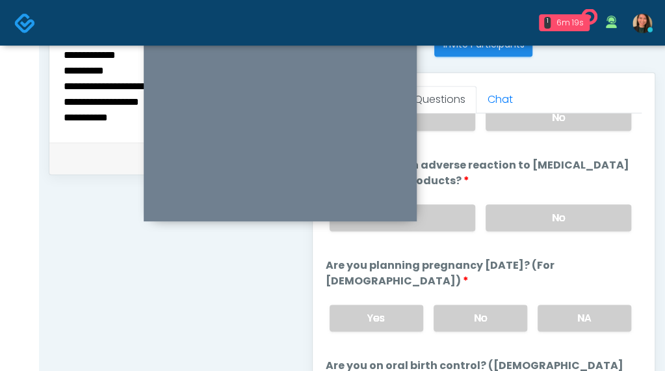
scroll to position [760, 0]
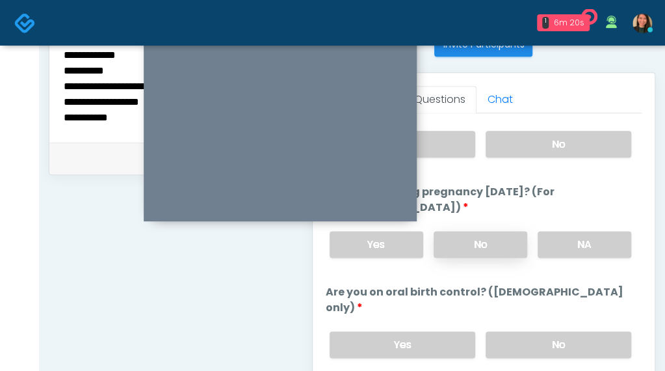
click at [503, 243] on label "No" at bounding box center [481, 244] width 94 height 27
click at [582, 237] on label "NA" at bounding box center [585, 244] width 94 height 27
click at [581, 331] on label "No" at bounding box center [559, 344] width 146 height 27
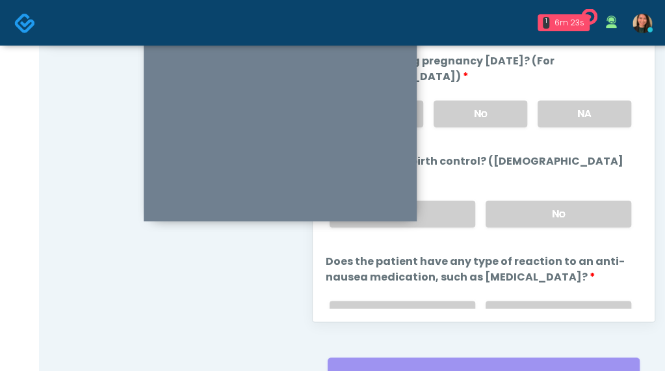
scroll to position [740, 0]
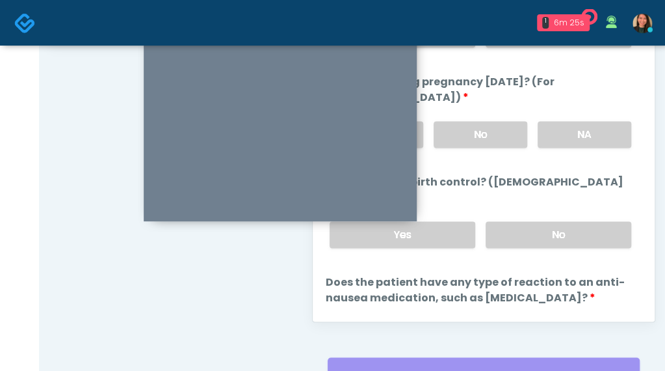
drag, startPoint x: 632, startPoint y: 235, endPoint x: 633, endPoint y: 246, distance: 11.8
click at [633, 246] on div "Good Faith Exam Script Good Faith Exam Script INTRODUCTION Hello, my name is un…" at bounding box center [484, 145] width 316 height 325
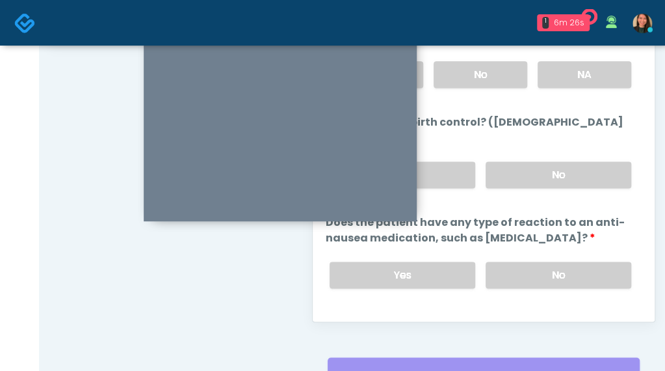
scroll to position [805, 0]
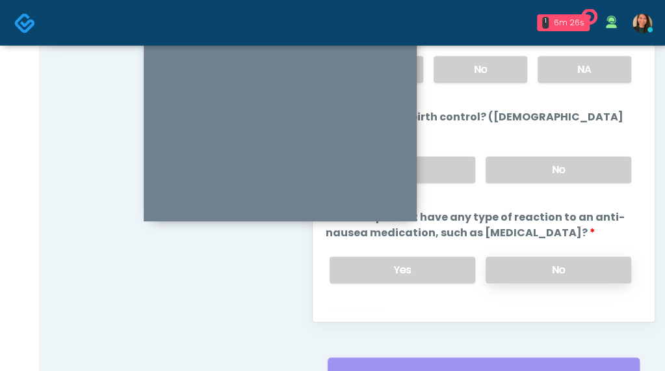
drag, startPoint x: 596, startPoint y: 245, endPoint x: 594, endPoint y: 252, distance: 6.8
click at [597, 256] on label "No" at bounding box center [559, 269] width 146 height 27
click at [584, 310] on div "Back Continue" at bounding box center [484, 322] width 316 height 24
click at [360, 310] on button "Continue" at bounding box center [355, 322] width 59 height 24
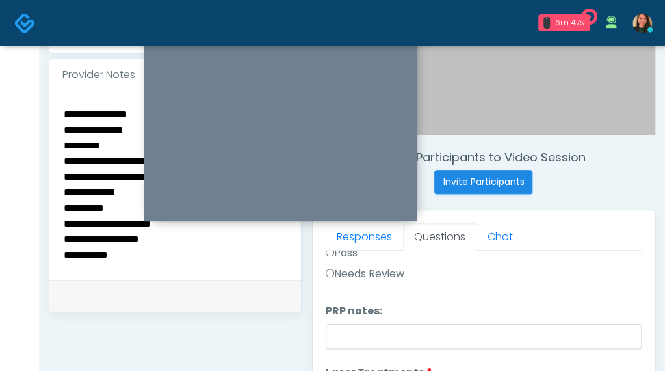
scroll to position [0, 0]
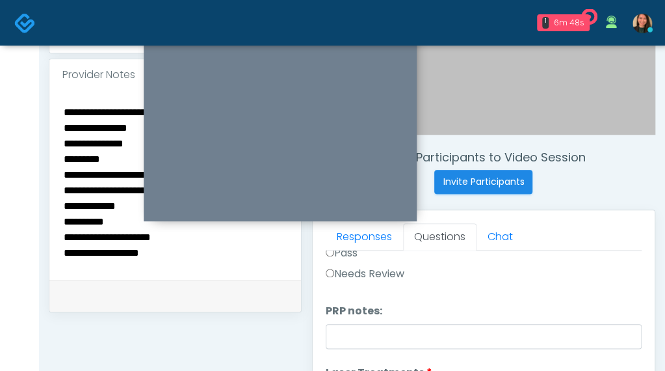
click at [66, 126] on textarea "**********" at bounding box center [175, 182] width 226 height 159
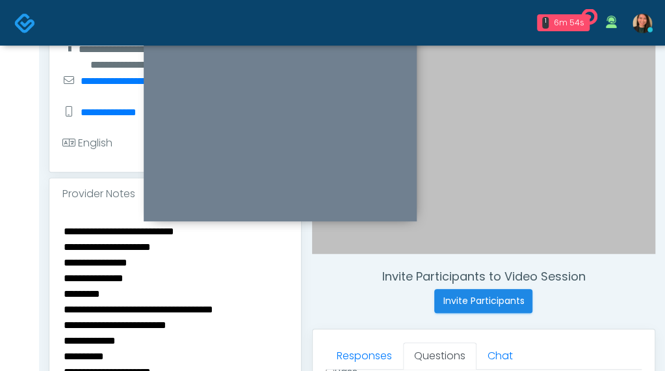
scroll to position [274, 0]
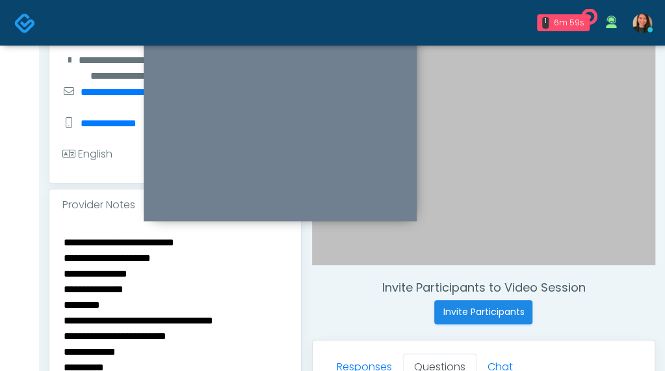
click at [222, 250] on textarea "**********" at bounding box center [175, 312] width 226 height 159
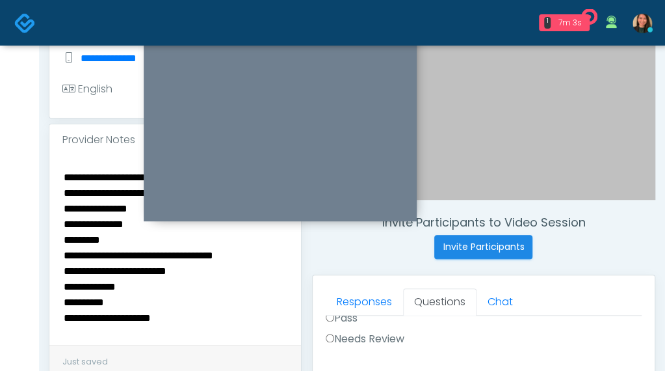
scroll to position [534, 0]
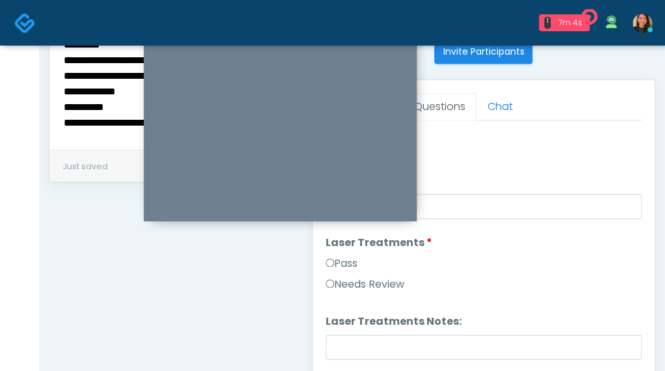
type textarea "**********"
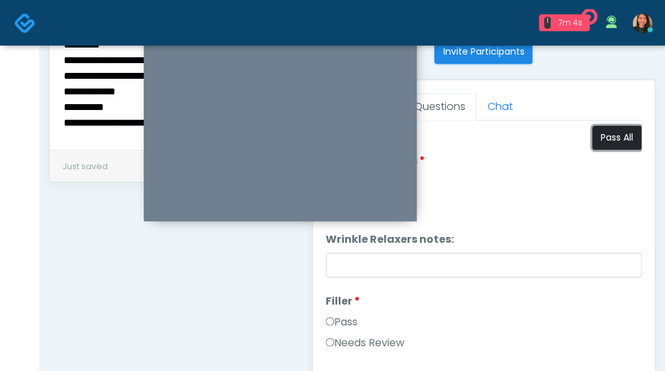
click at [605, 131] on button "Pass All" at bounding box center [616, 138] width 49 height 24
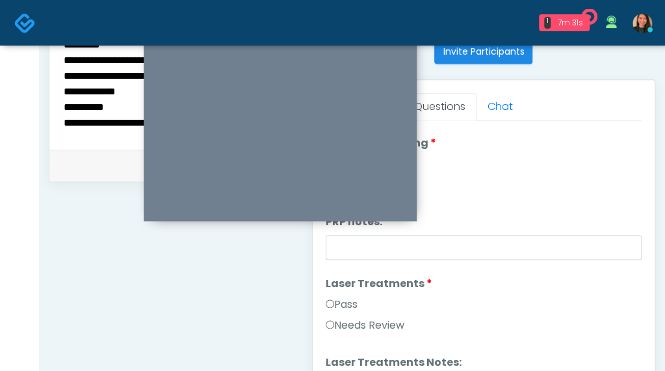
scroll to position [504, 0]
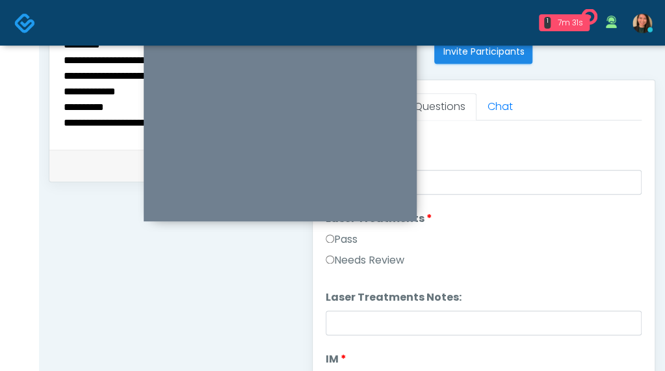
click at [379, 257] on label "Needs Review" at bounding box center [365, 260] width 79 height 16
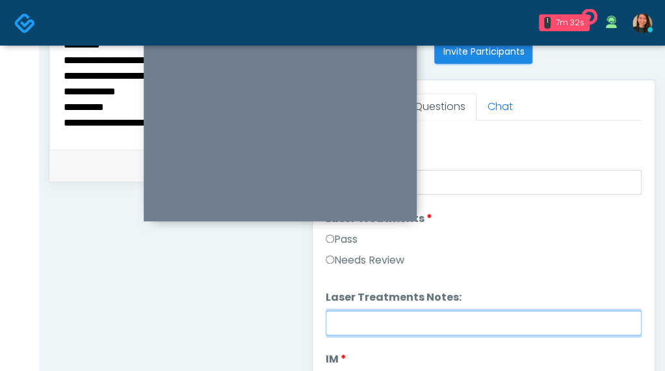
click at [393, 310] on input "Laser Treatments Notes:" at bounding box center [484, 322] width 316 height 25
type input "**********"
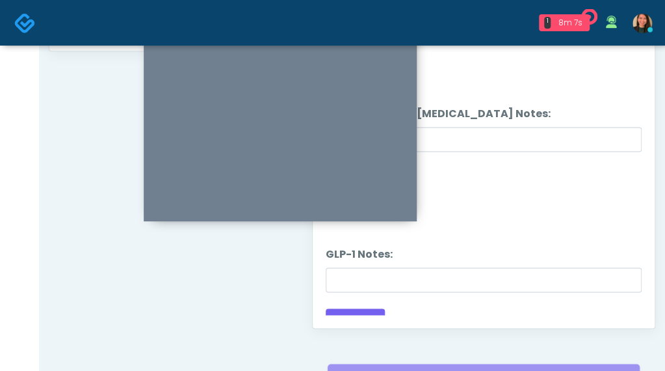
scroll to position [2561, 0]
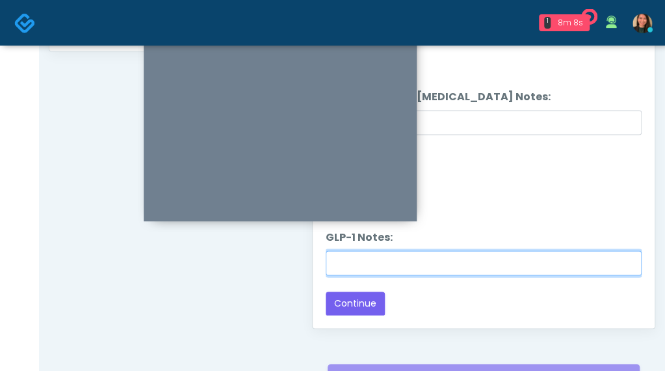
click at [576, 258] on input "GLP-1 Notes:" at bounding box center [484, 262] width 316 height 25
click at [425, 258] on input "*********" at bounding box center [484, 262] width 316 height 25
type input "*********"
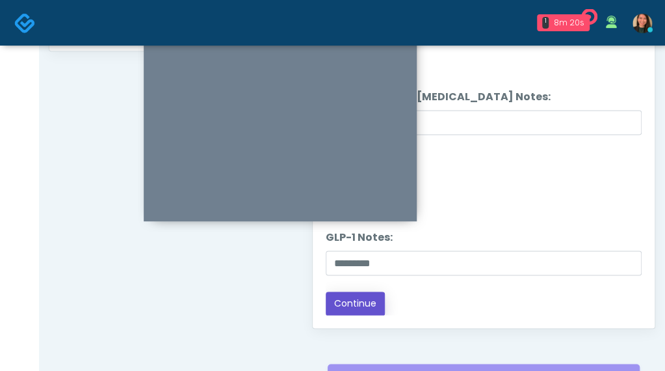
drag, startPoint x: 366, startPoint y: 299, endPoint x: 490, endPoint y: 258, distance: 131.2
click at [353, 297] on button "Continue" at bounding box center [355, 303] width 59 height 24
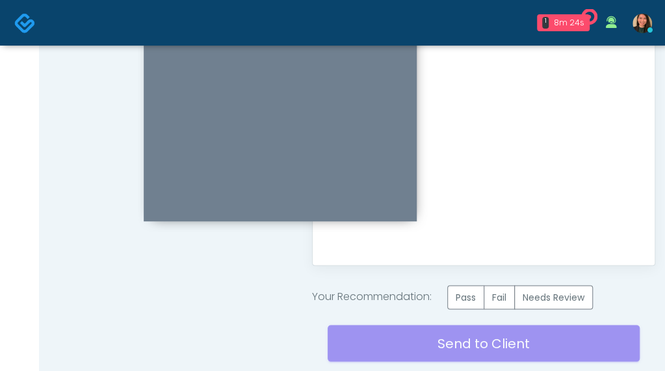
scroll to position [795, 0]
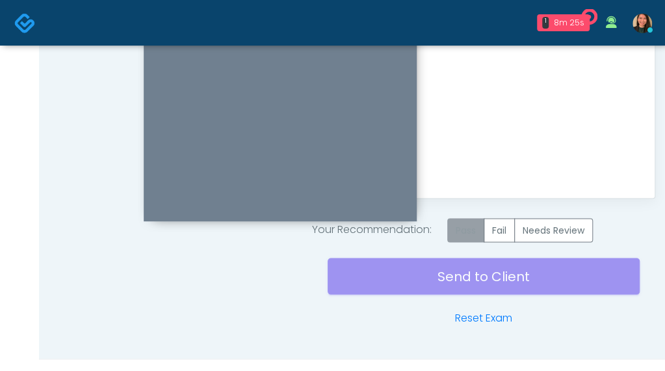
click at [458, 230] on label "Pass" at bounding box center [465, 230] width 37 height 24
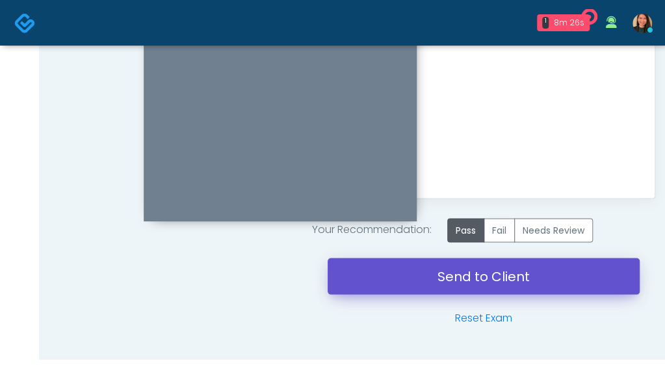
click at [454, 276] on link "Send to Client" at bounding box center [484, 276] width 312 height 36
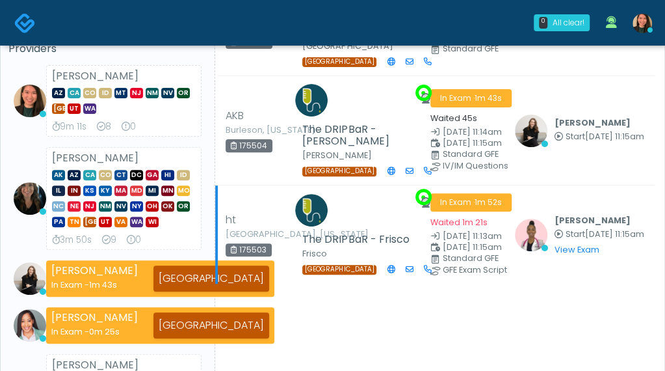
scroll to position [90, 0]
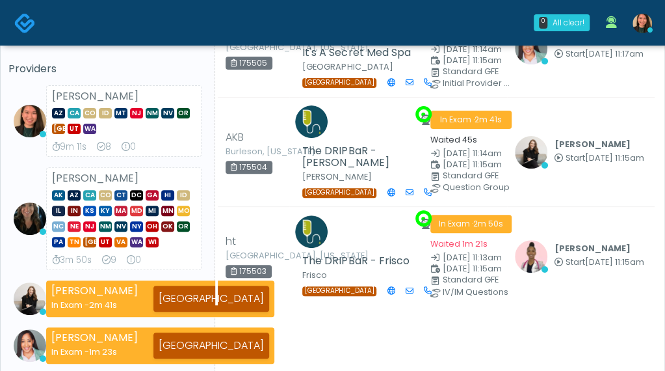
click at [38, 241] on li "[PERSON_NAME] AK AZ CA CO CT DC [GEOGRAPHIC_DATA] HI ID IL IN KS [GEOGRAPHIC_DA…" at bounding box center [107, 218] width 198 height 103
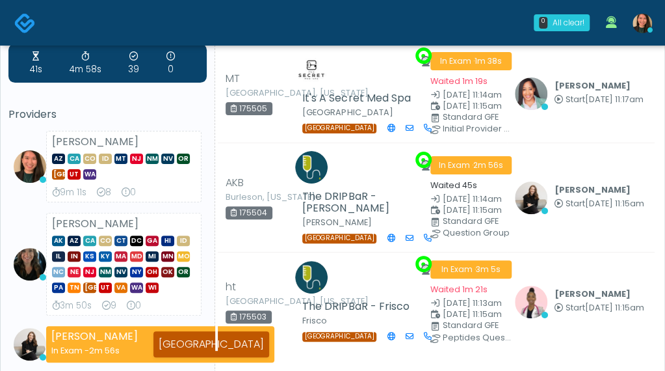
scroll to position [65, 0]
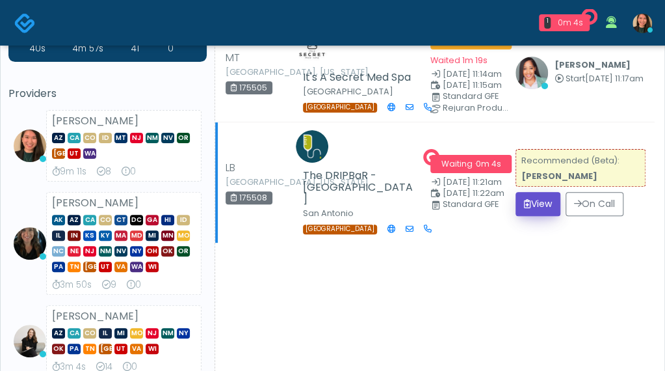
click at [524, 199] on icon "submit" at bounding box center [527, 203] width 7 height 9
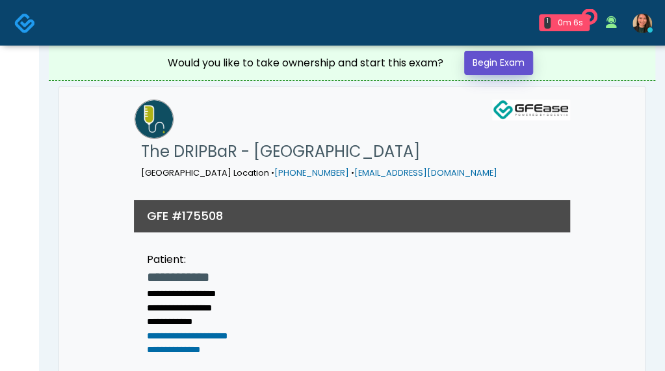
click at [488, 64] on link "Begin Exam" at bounding box center [498, 63] width 69 height 24
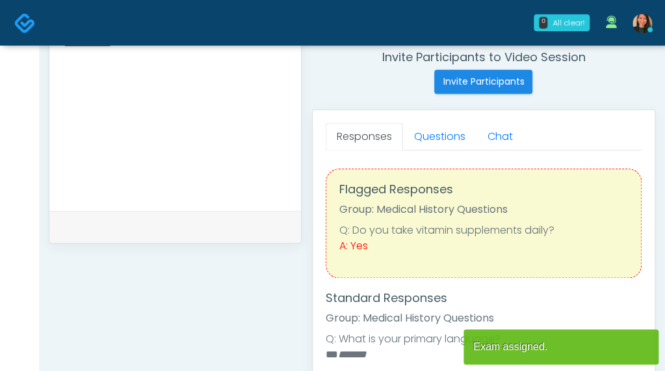
scroll to position [510, 0]
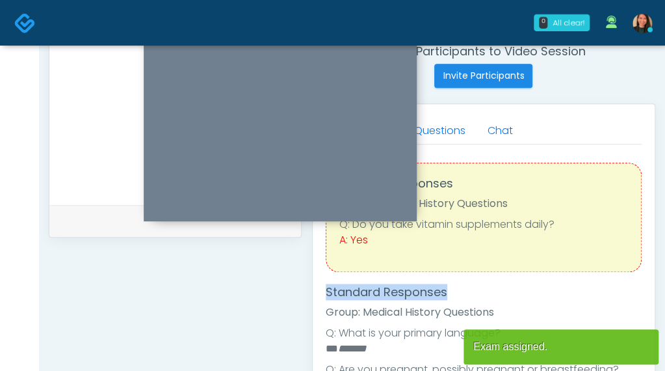
drag, startPoint x: 627, startPoint y: 239, endPoint x: 635, endPoint y: 278, distance: 39.8
click at [635, 278] on div "Good Faith Exam Script Good Faith Exam Script INTRODUCTION Hello, my name is un…" at bounding box center [484, 306] width 316 height 325
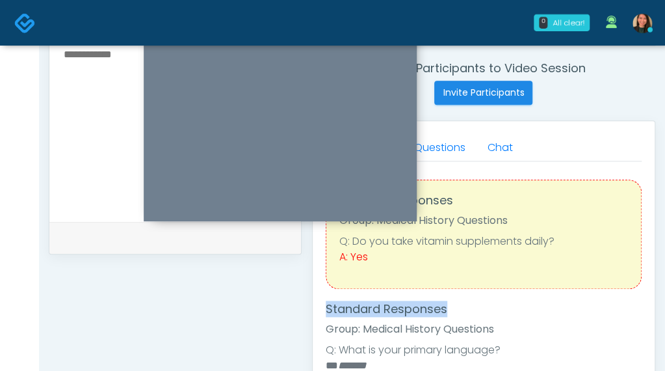
scroll to position [445, 0]
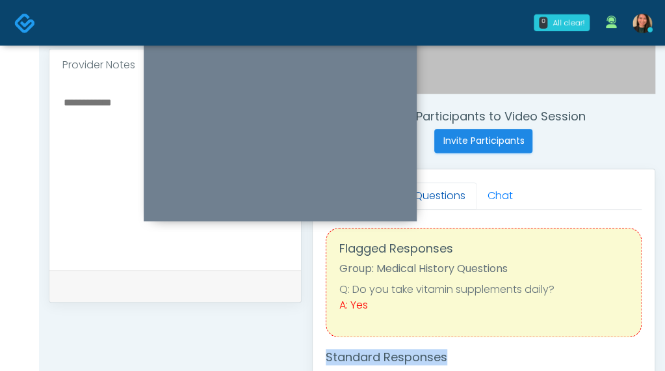
click at [439, 192] on link "Questions" at bounding box center [439, 195] width 73 height 27
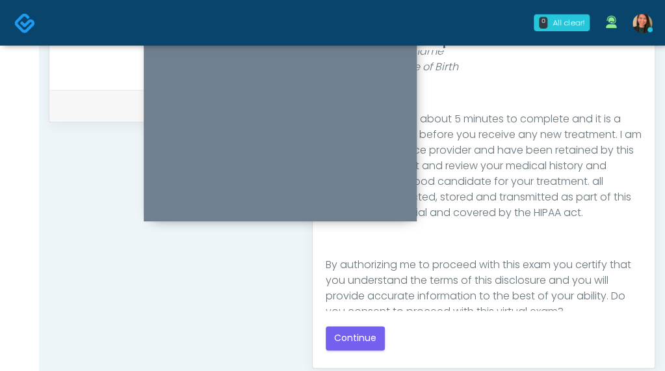
scroll to position [213, 0]
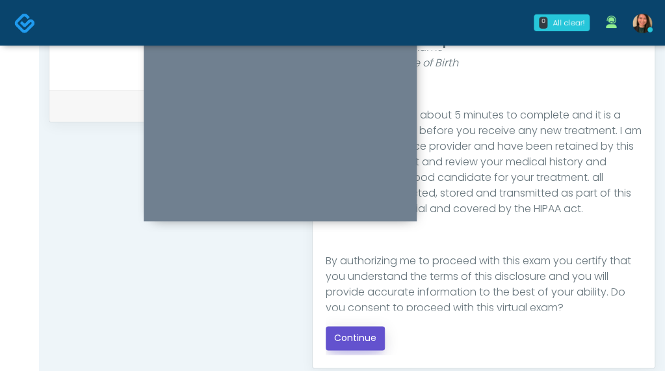
click at [349, 328] on button "Continue" at bounding box center [355, 338] width 59 height 24
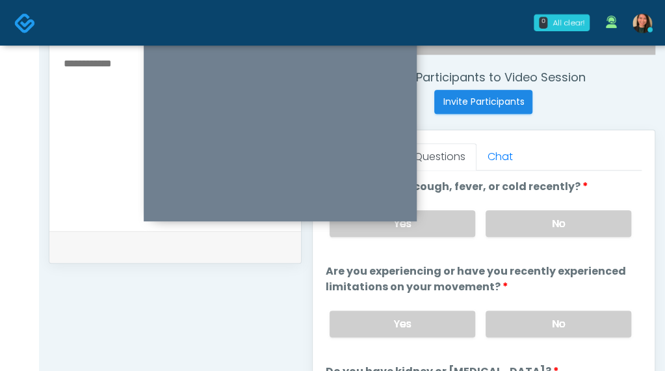
scroll to position [404, 0]
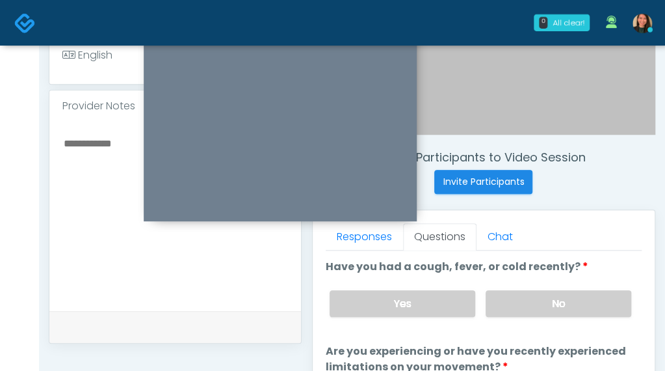
click at [386, 285] on div "Yes No" at bounding box center [480, 303] width 323 height 47
click at [373, 298] on label "Yes" at bounding box center [403, 303] width 146 height 27
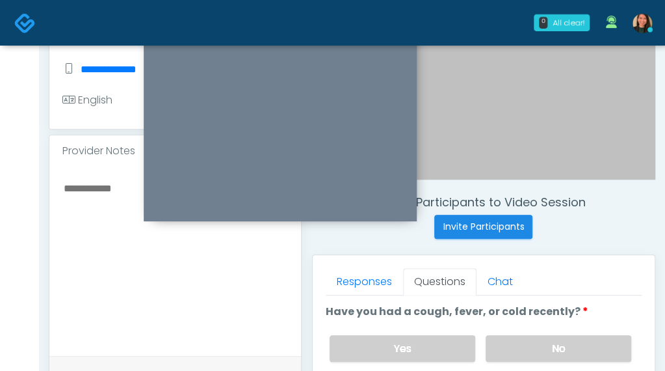
scroll to position [339, 0]
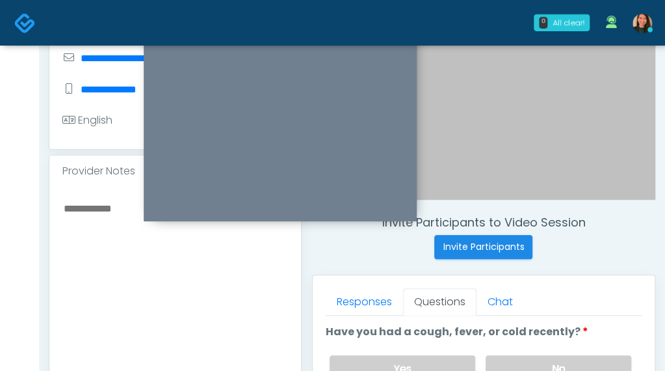
click at [98, 270] on textarea at bounding box center [175, 279] width 226 height 159
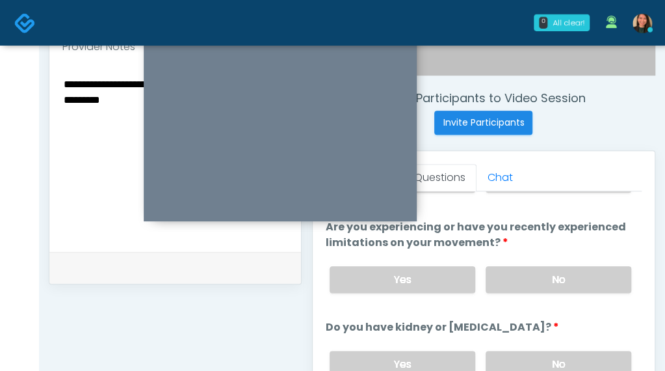
scroll to position [464, 0]
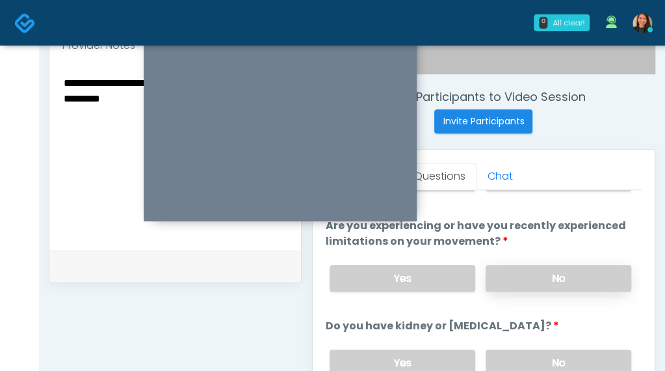
type textarea "**********"
click at [599, 274] on label "No" at bounding box center [559, 278] width 146 height 27
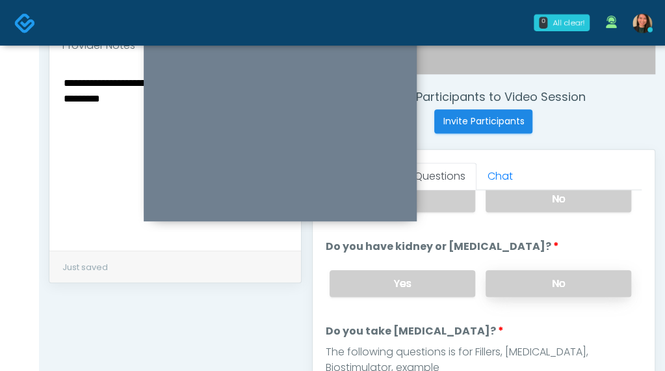
scroll to position [148, 0]
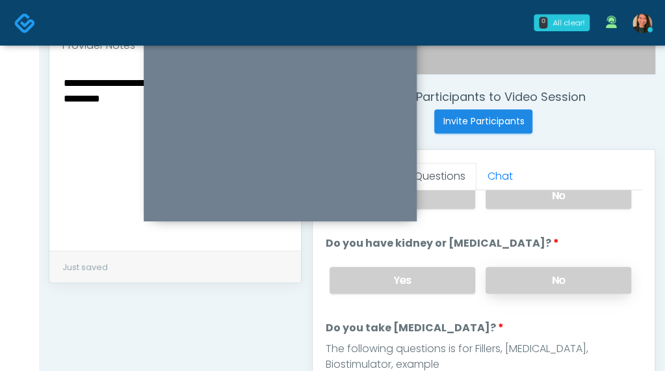
click at [598, 279] on label "No" at bounding box center [559, 280] width 146 height 27
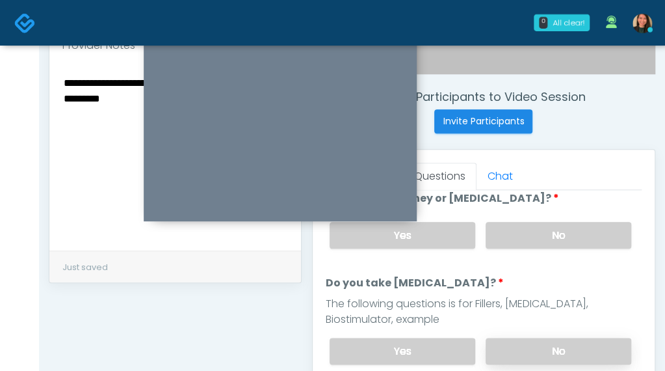
scroll to position [213, 0]
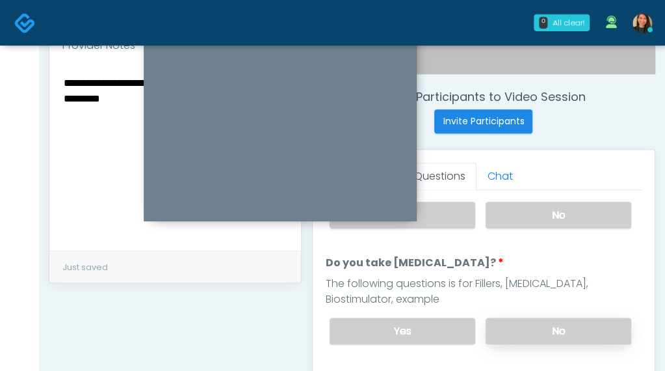
click at [574, 317] on label "No" at bounding box center [559, 330] width 146 height 27
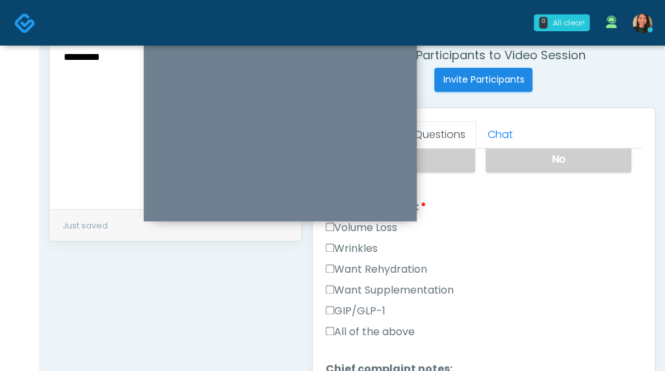
scroll to position [317, 0]
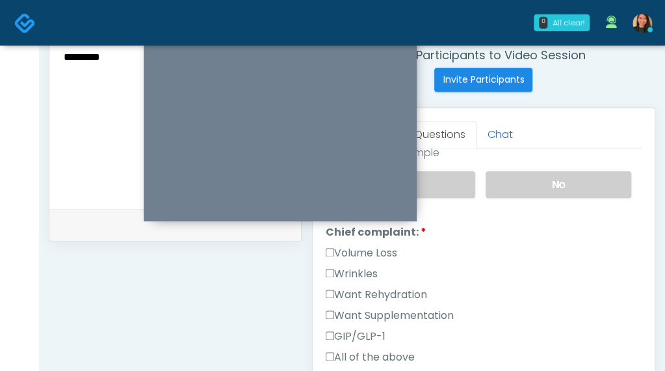
click at [414, 287] on label "Want Rehydration" at bounding box center [376, 295] width 101 height 16
click at [412, 308] on label "Want Supplementation" at bounding box center [390, 316] width 128 height 16
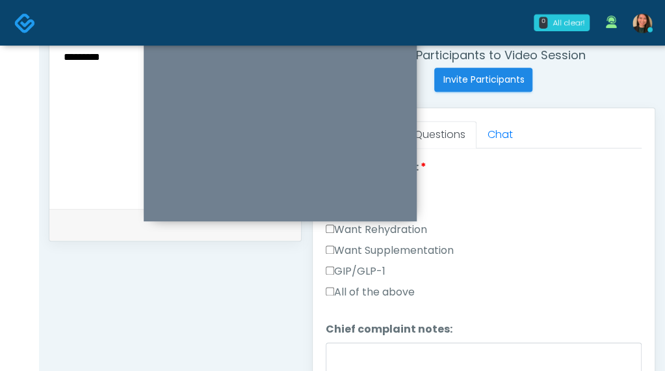
scroll to position [447, 0]
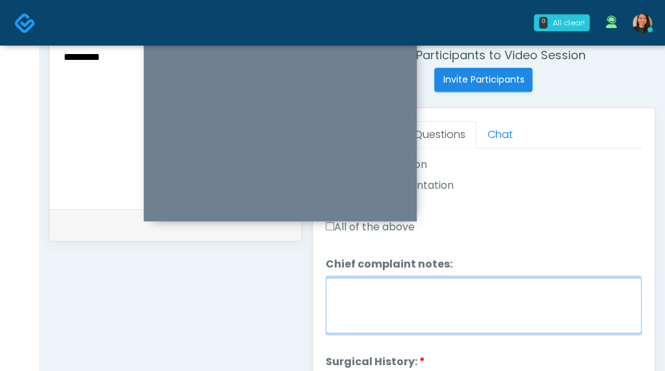
click at [509, 309] on textarea "Chief complaint notes:" at bounding box center [484, 305] width 316 height 56
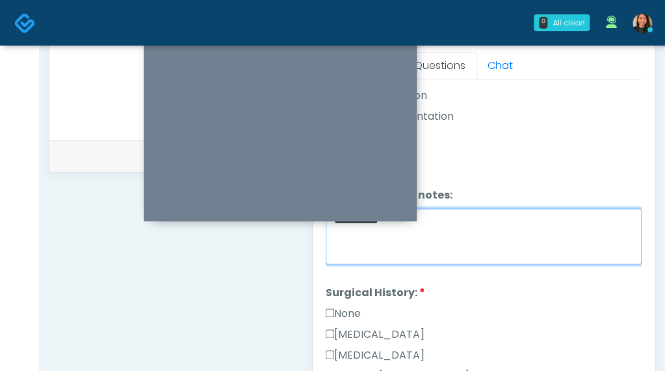
scroll to position [624, 0]
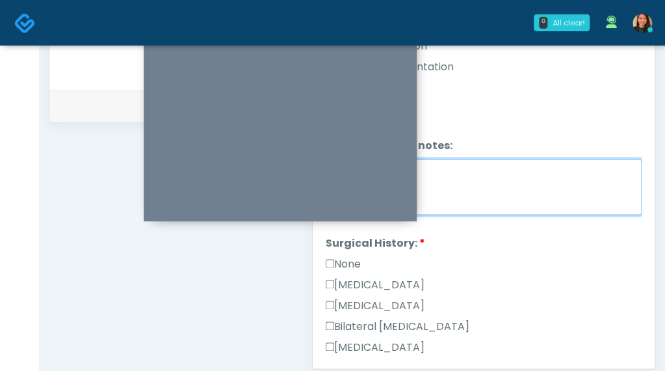
type textarea "**********"
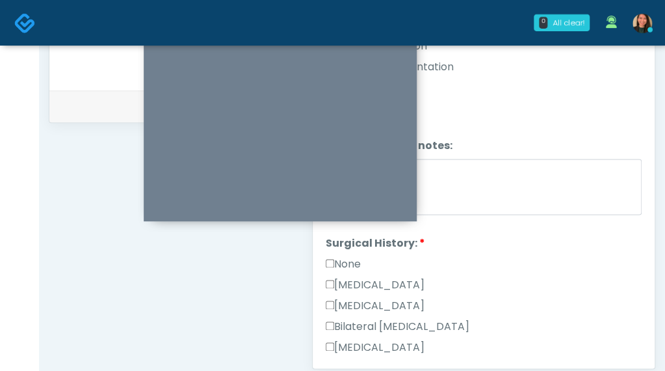
click at [405, 277] on label "Cesarean Section" at bounding box center [375, 285] width 99 height 16
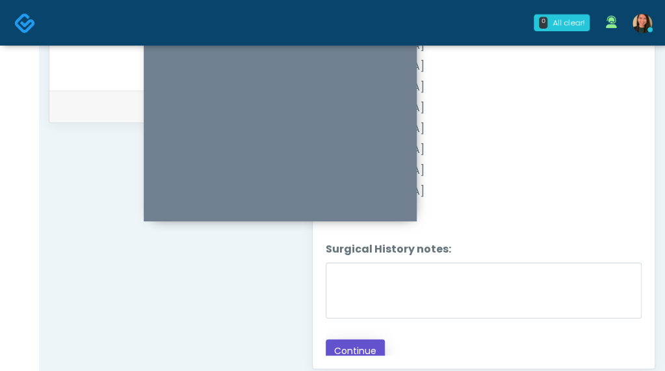
click at [367, 348] on button "Continue" at bounding box center [355, 351] width 59 height 24
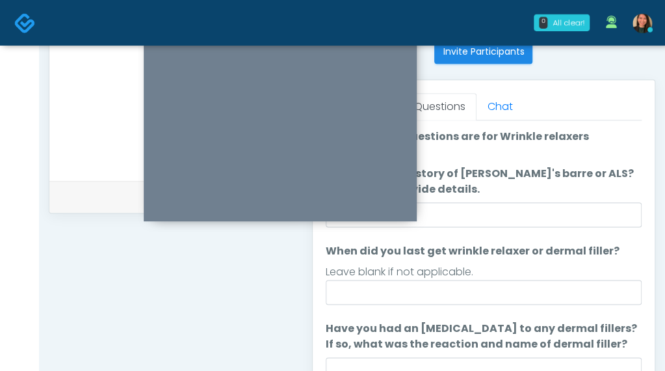
scroll to position [469, 0]
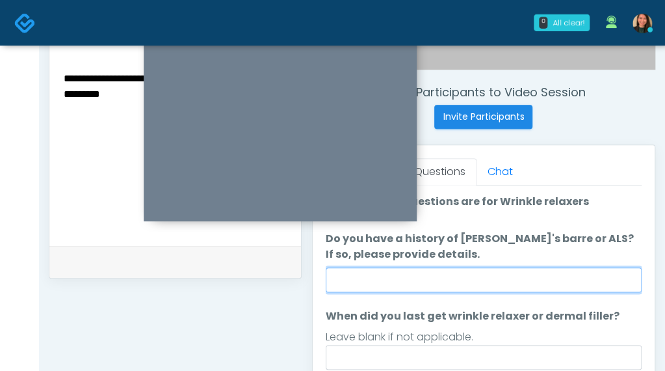
click at [587, 280] on input "Do you have a history of Guillain's barre or ALS? If so, please provide details." at bounding box center [484, 279] width 316 height 25
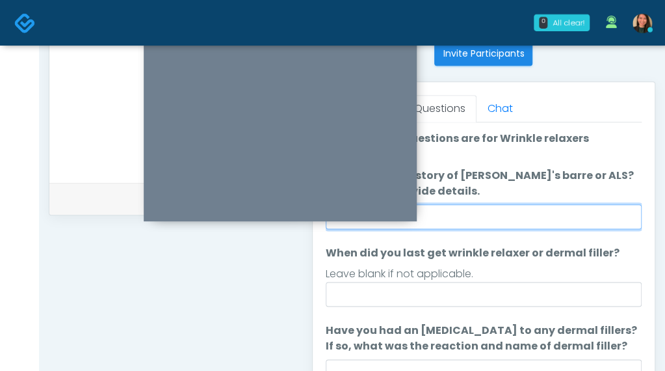
scroll to position [534, 0]
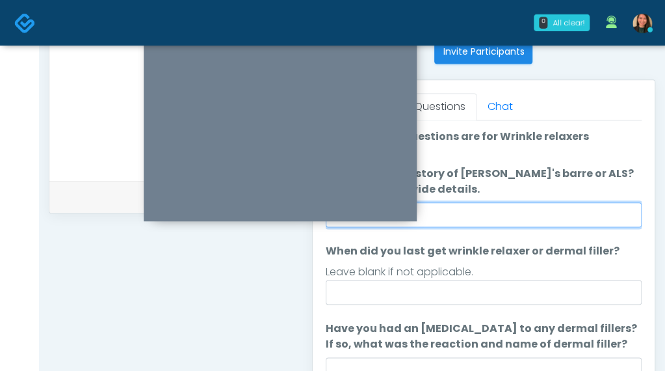
type input "****"
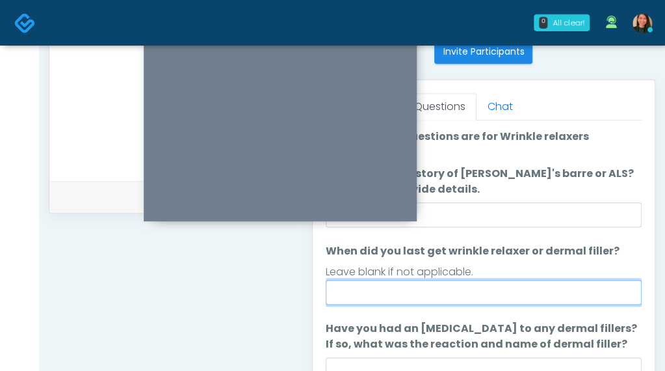
click at [559, 291] on input "When did you last get wrinkle relaxer or dermal filler?" at bounding box center [484, 292] width 316 height 25
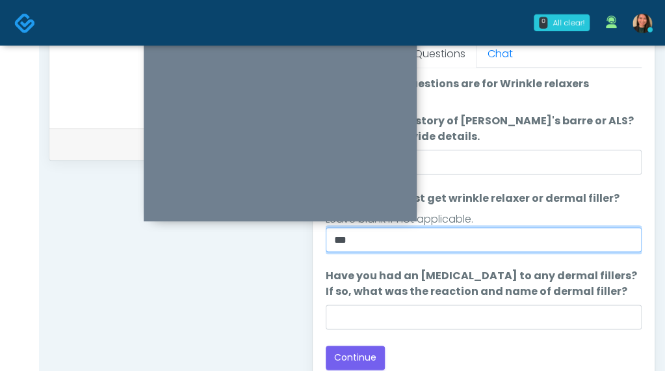
scroll to position [599, 0]
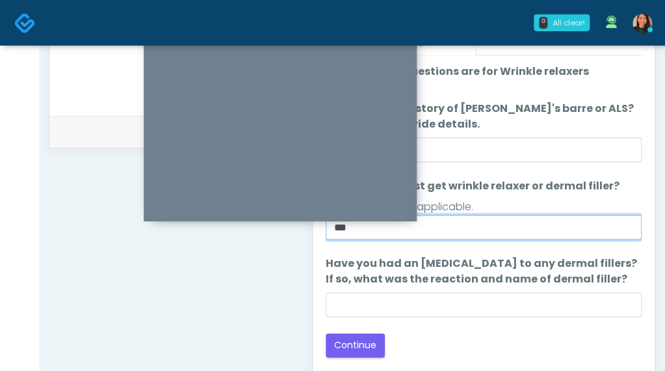
type input "***"
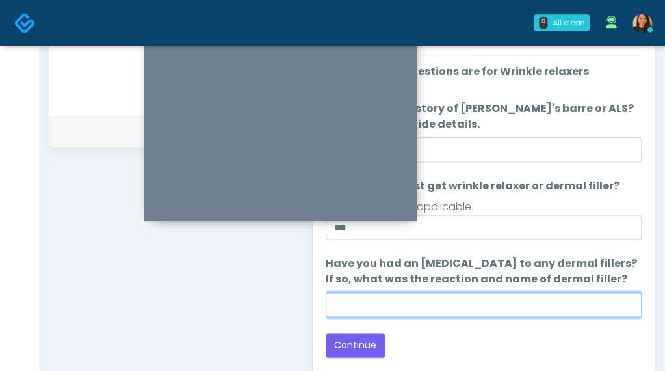
click at [513, 308] on input "Have you had an allergic response to any dermal fillers? If so, what was the re…" at bounding box center [484, 304] width 316 height 25
type input "***"
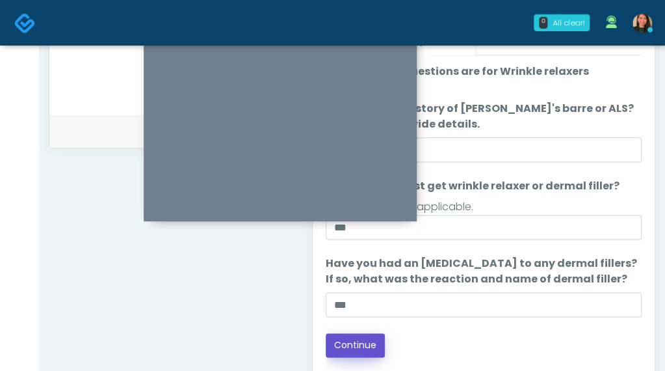
click at [351, 348] on button "Continue" at bounding box center [355, 345] width 59 height 24
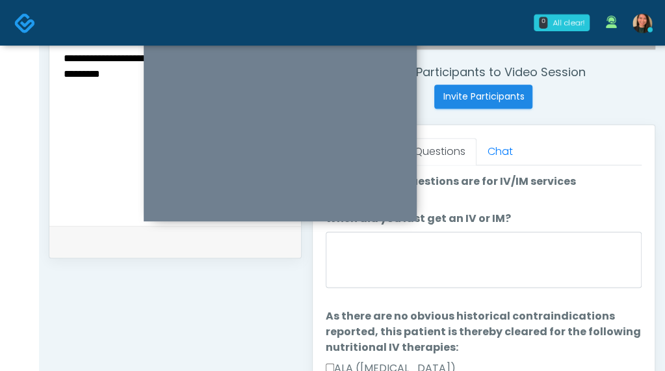
scroll to position [469, 0]
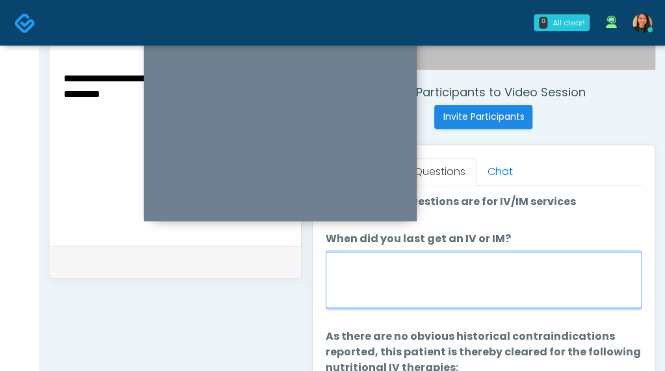
click at [555, 294] on textarea "When did you last get an IV or IM?" at bounding box center [484, 280] width 316 height 56
click at [333, 261] on textarea "**********" at bounding box center [484, 280] width 316 height 56
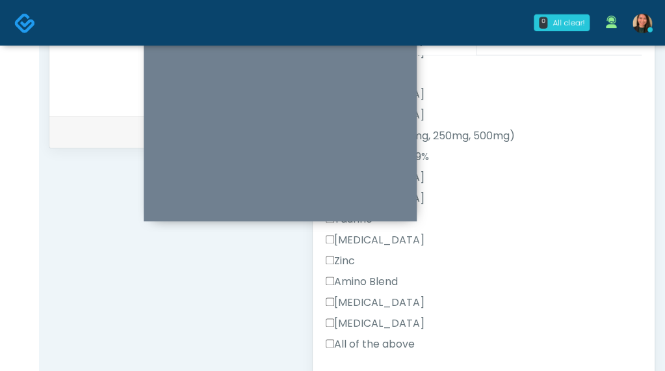
scroll to position [455, 0]
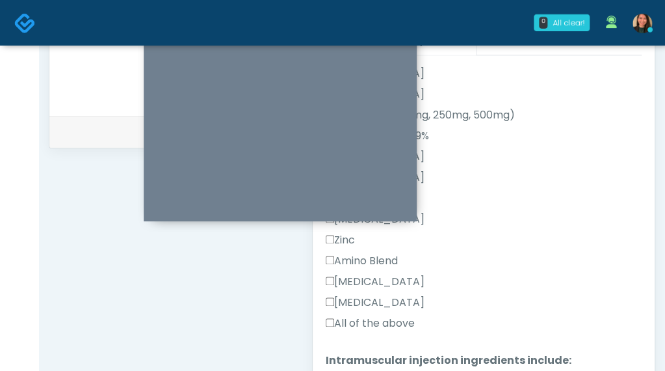
type textarea "**********"
click at [401, 324] on label "All of the above" at bounding box center [370, 323] width 89 height 16
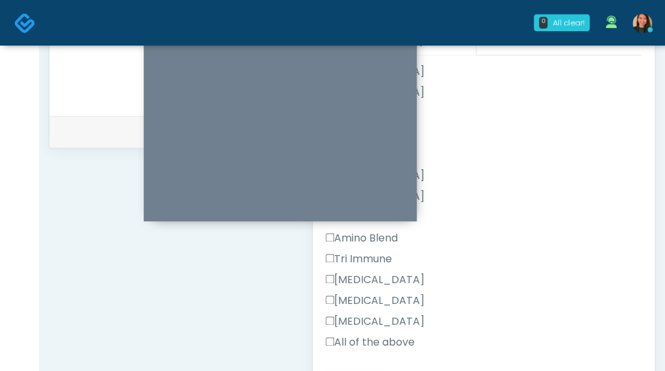
scroll to position [883, 0]
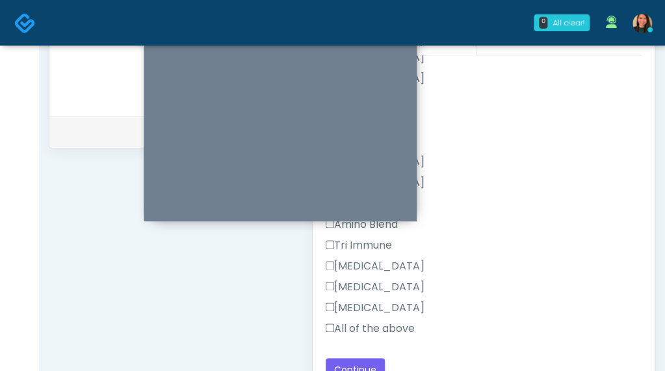
click at [382, 325] on label "All of the above" at bounding box center [370, 329] width 89 height 16
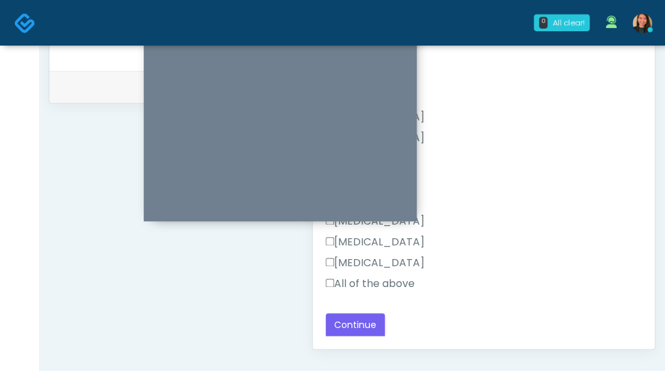
scroll to position [664, 0]
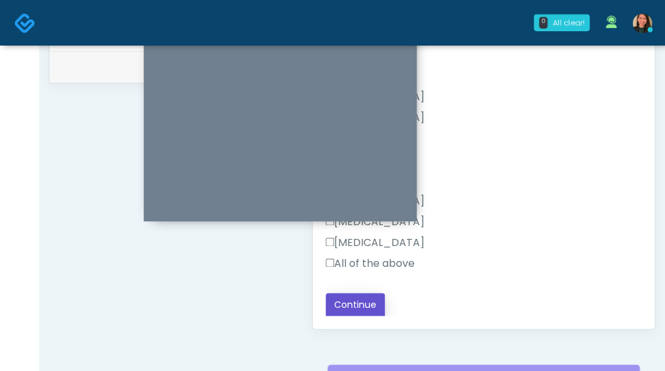
click at [366, 309] on button "Continue" at bounding box center [355, 305] width 59 height 24
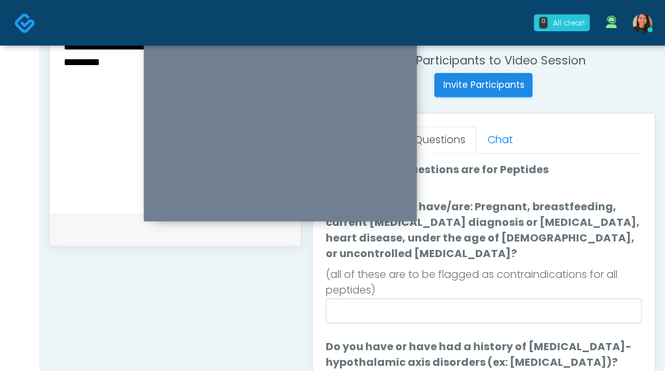
scroll to position [504, 0]
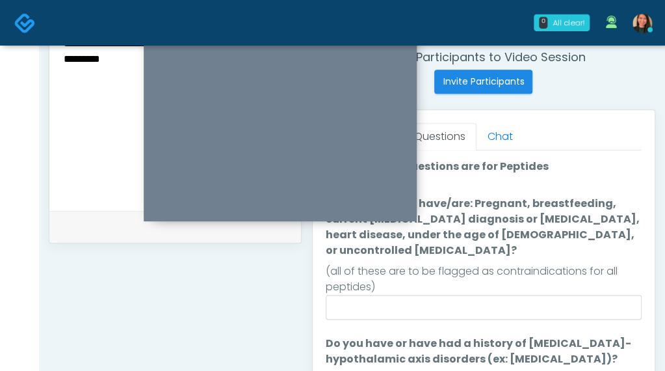
click at [607, 309] on ol "The following questions are for Peptides The following questions are for Peptid…" at bounding box center [484, 297] width 316 height 276
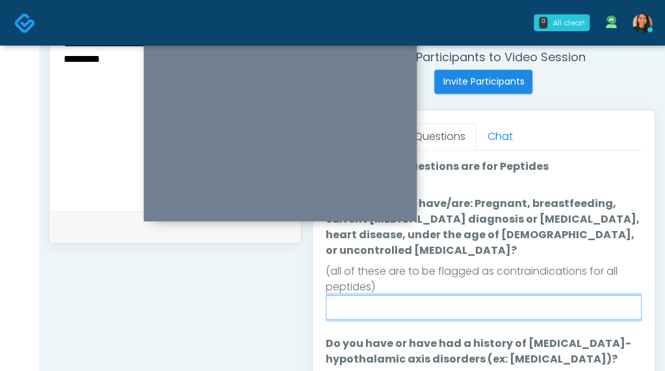
click at [606, 297] on input "Do you currently have/are: Pregnant, breastfeeding, current cancer diagnosis or…" at bounding box center [484, 307] width 316 height 25
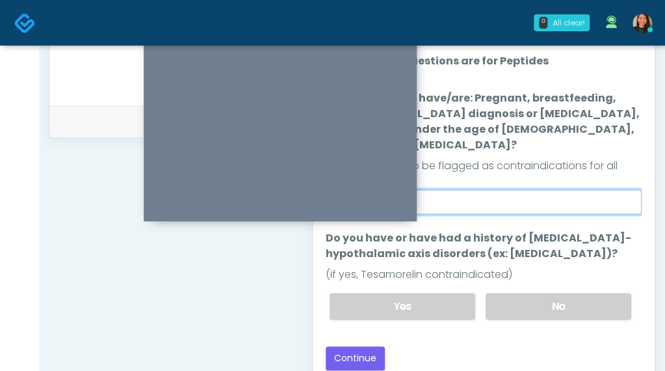
scroll to position [617, 0]
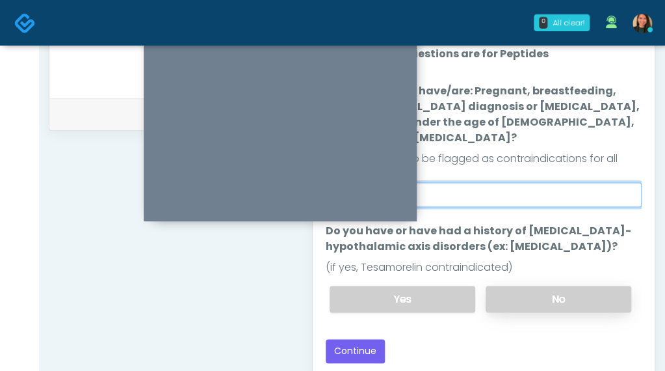
type input "**"
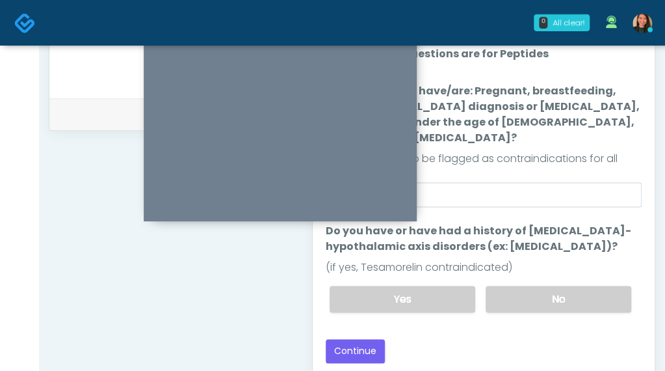
drag, startPoint x: 559, startPoint y: 276, endPoint x: 489, endPoint y: 296, distance: 72.9
click at [559, 286] on label "No" at bounding box center [559, 299] width 146 height 27
click at [371, 339] on button "Continue" at bounding box center [355, 351] width 59 height 24
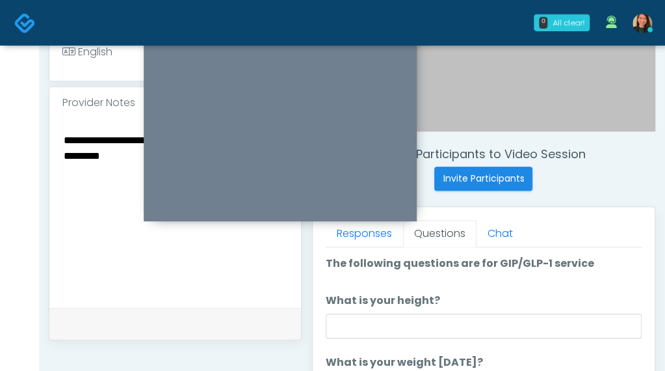
scroll to position [404, 0]
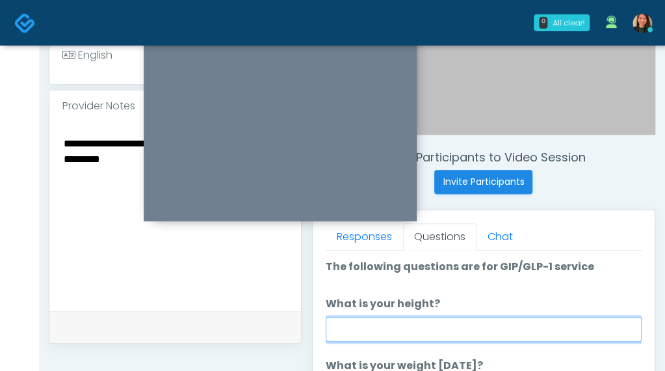
click at [540, 325] on input "What is your height?" at bounding box center [484, 329] width 316 height 25
click at [475, 336] on input "What is your height?" at bounding box center [484, 329] width 316 height 25
type input "***"
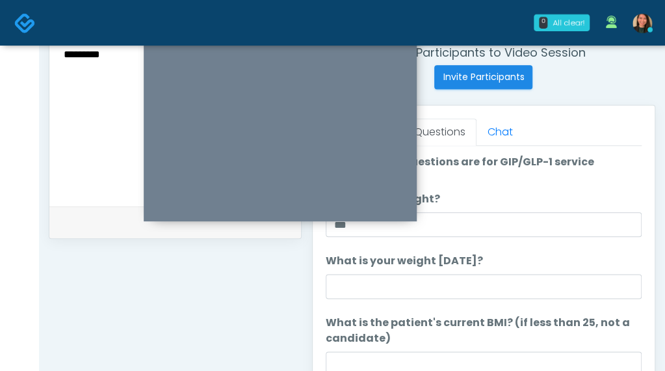
scroll to position [534, 0]
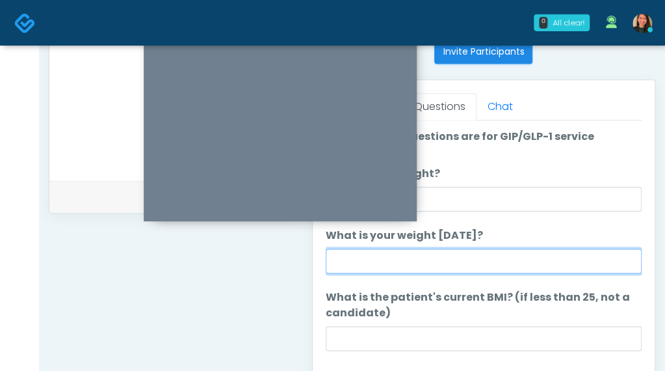
click at [501, 267] on input "What is your weight today?" at bounding box center [484, 260] width 316 height 25
type input "***"
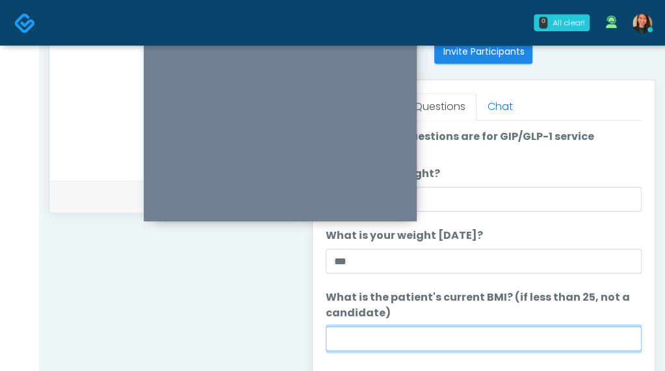
click at [540, 334] on input "What is the patient's current BMI? (if less than 25, not a candidate)" at bounding box center [484, 338] width 316 height 25
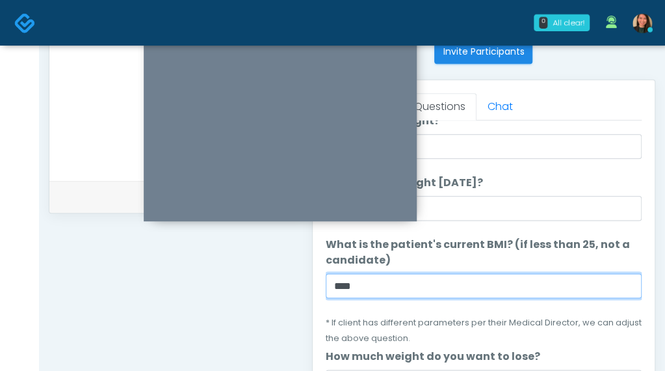
scroll to position [65, 0]
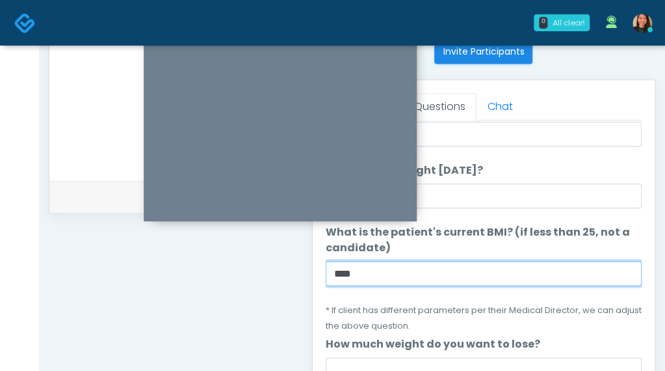
type input "****"
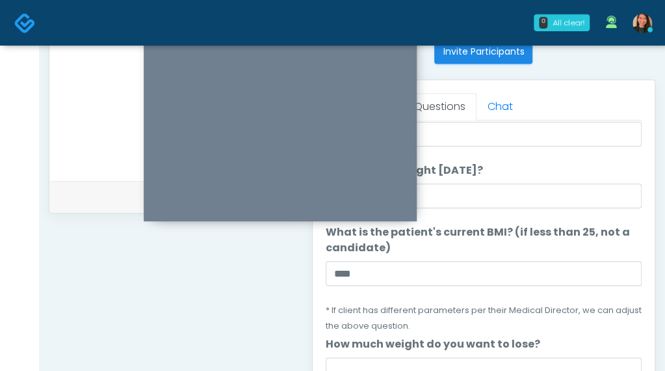
drag, startPoint x: 630, startPoint y: 211, endPoint x: 641, endPoint y: 235, distance: 26.5
click at [637, 248] on div "Good Faith Exam Script Good Faith Exam Script INTRODUCTION Hello, my name is un…" at bounding box center [484, 282] width 316 height 325
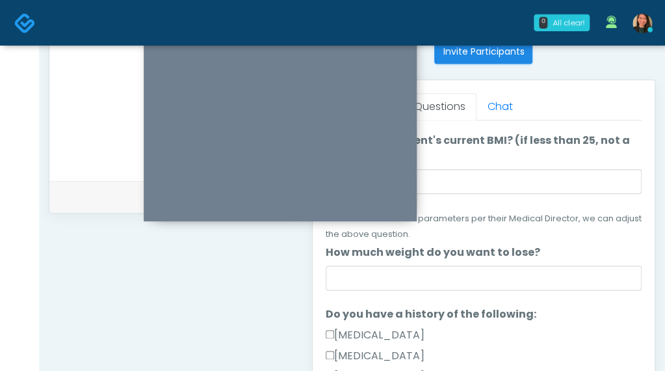
scroll to position [171, 0]
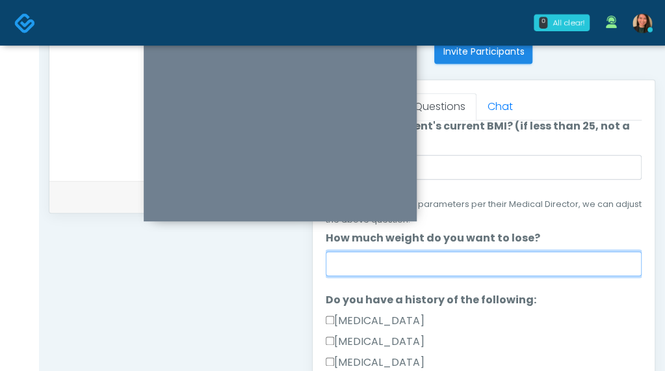
click at [602, 254] on input "How much weight do you want to lose?" at bounding box center [484, 263] width 316 height 25
type input "***"
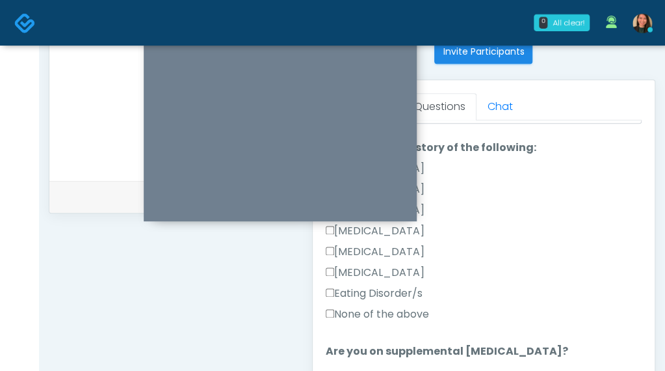
scroll to position [330, 0]
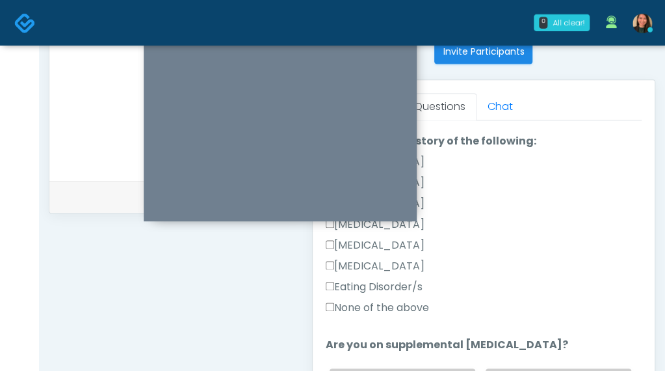
click at [385, 302] on label "None of the above" at bounding box center [377, 308] width 103 height 16
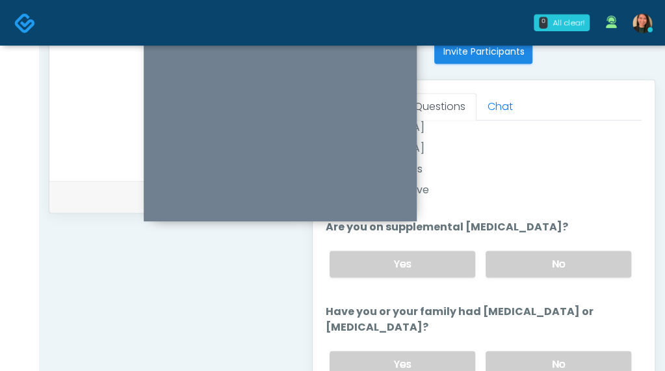
scroll to position [467, 0]
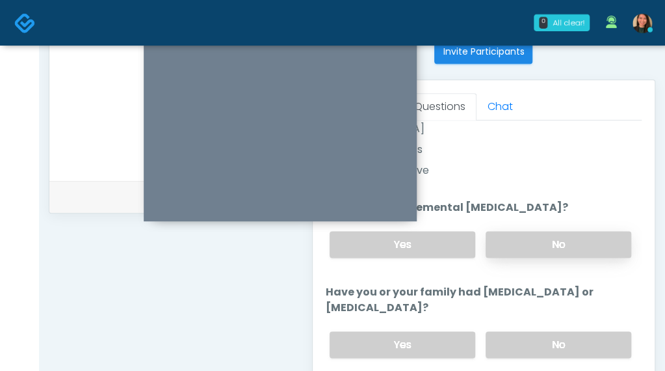
click at [584, 233] on label "No" at bounding box center [559, 244] width 146 height 27
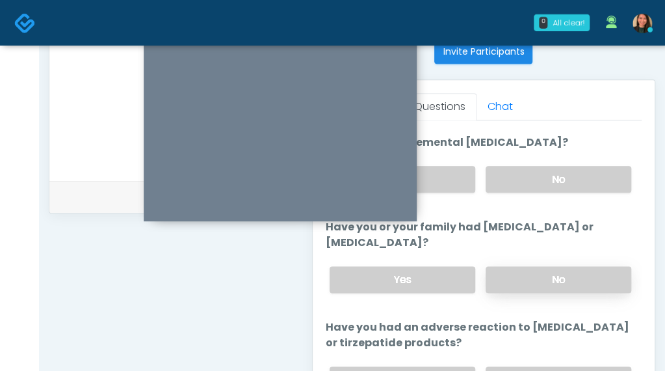
click at [557, 280] on label "No" at bounding box center [559, 279] width 146 height 27
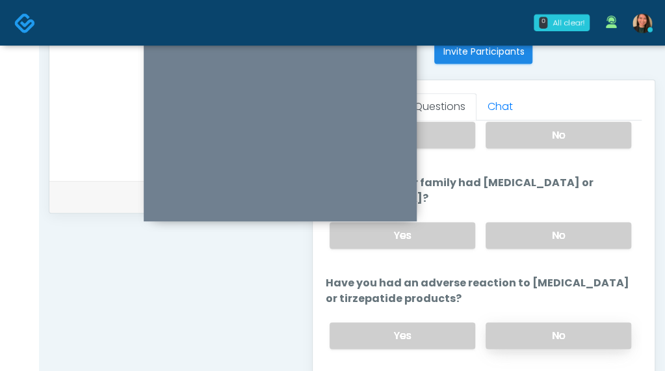
scroll to position [597, 0]
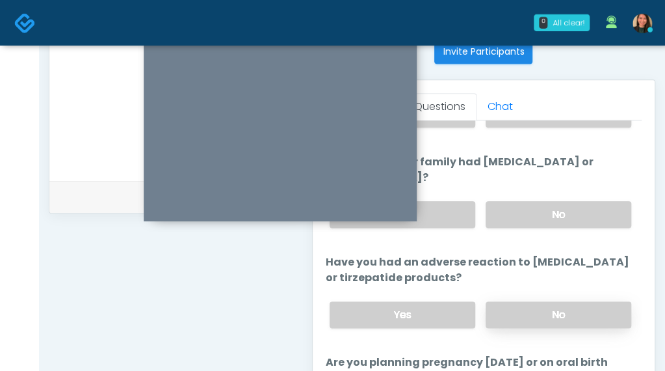
click at [563, 315] on label "No" at bounding box center [559, 314] width 146 height 27
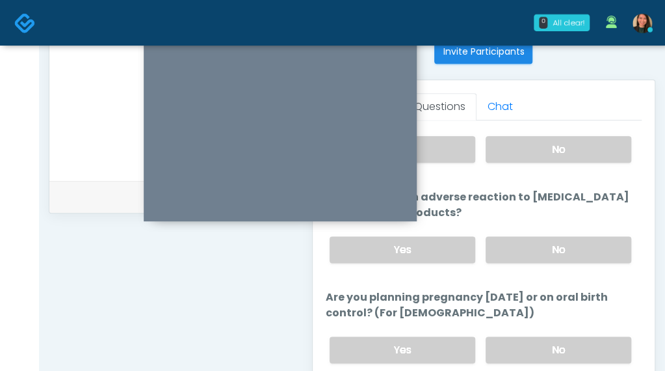
scroll to position [727, 0]
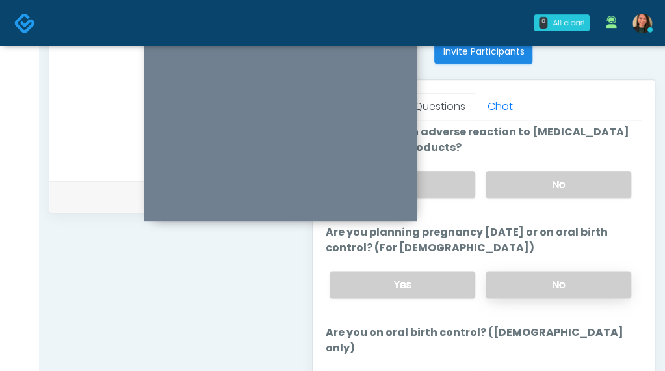
click at [548, 284] on label "No" at bounding box center [559, 284] width 146 height 27
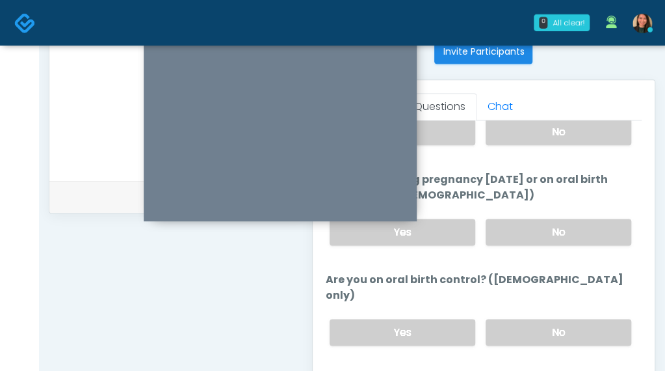
scroll to position [792, 0]
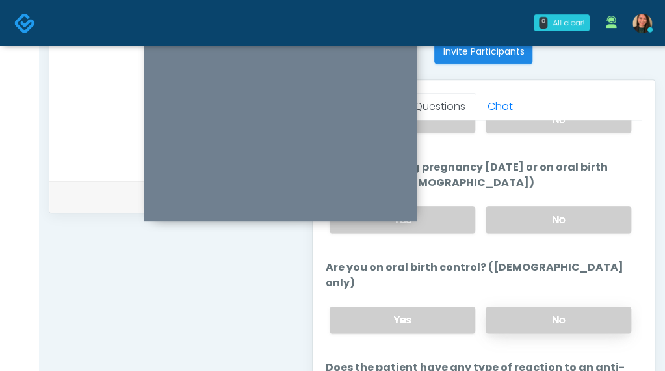
click at [572, 306] on label "No" at bounding box center [559, 319] width 146 height 27
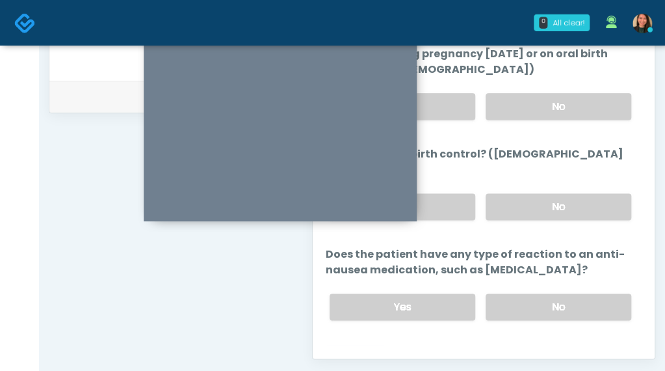
scroll to position [664, 0]
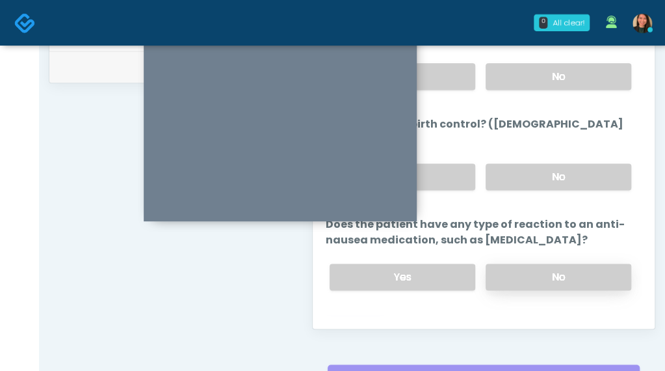
click at [574, 263] on label "No" at bounding box center [559, 276] width 146 height 27
click at [365, 317] on button "Continue" at bounding box center [355, 329] width 59 height 24
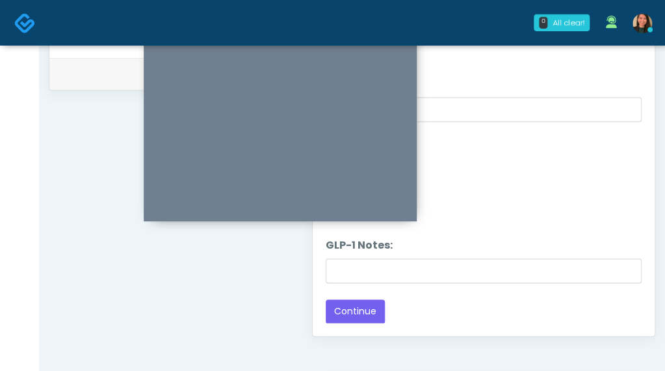
scroll to position [534, 0]
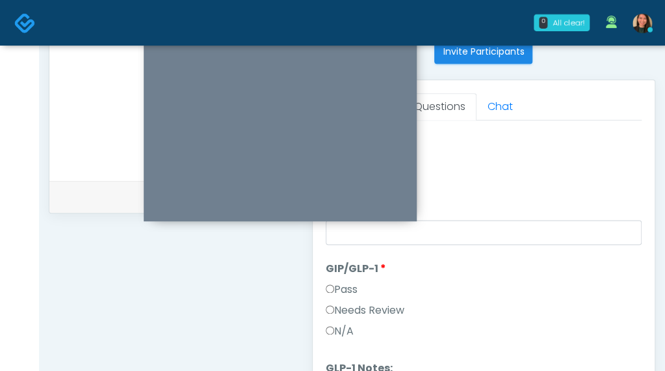
click at [628, 246] on ol "Pass All Wrinkle Relaxers Wrinkle Relaxers Pass Needs Review N/A Wrinkle Relaxe…" at bounding box center [484, 78] width 316 height 656
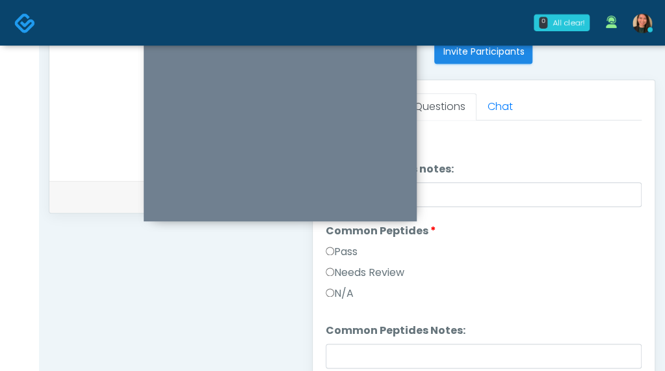
scroll to position [0, 0]
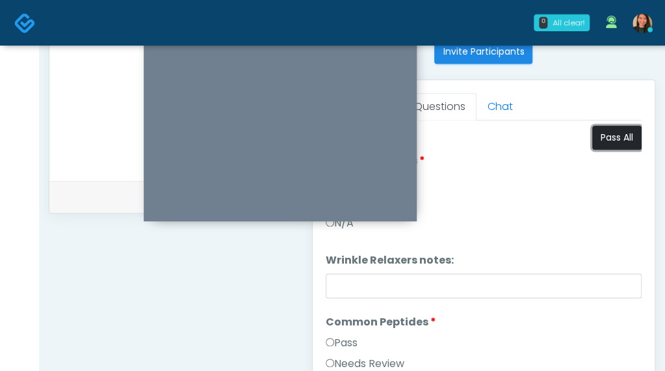
click at [611, 133] on button "Pass All" at bounding box center [616, 138] width 49 height 24
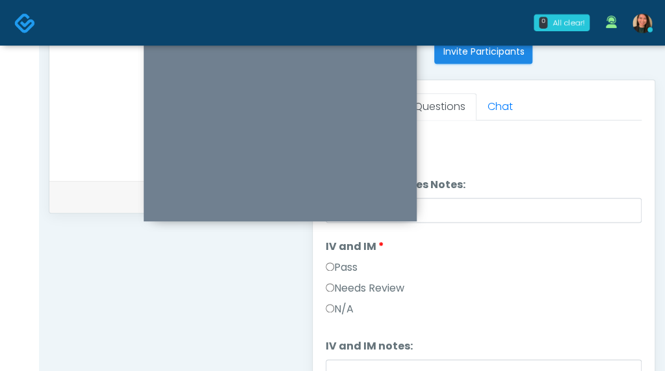
scroll to position [376, 0]
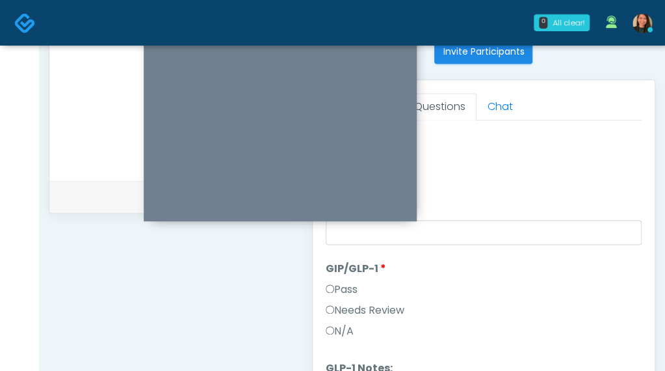
click at [395, 310] on label "Needs Review" at bounding box center [365, 310] width 79 height 16
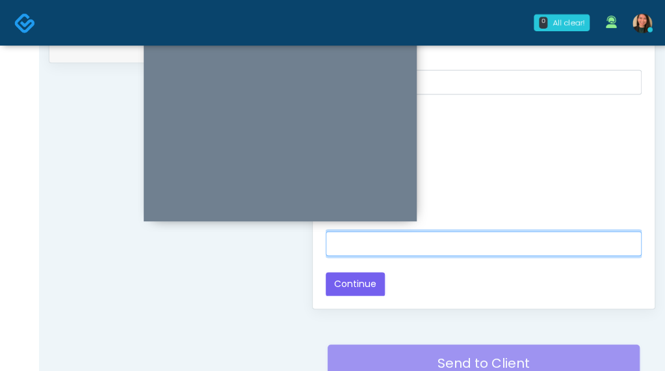
click at [568, 240] on input "GLP-1 Notes:" at bounding box center [484, 243] width 316 height 25
type input "*"
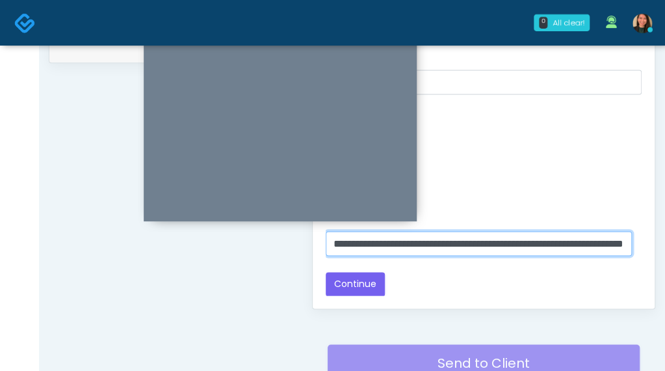
scroll to position [0, 81]
type input "**********"
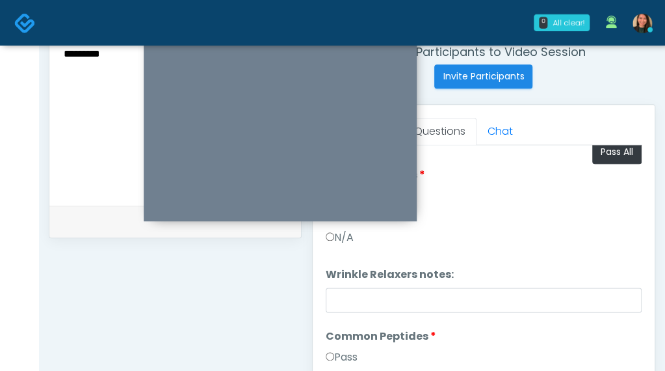
scroll to position [0, 0]
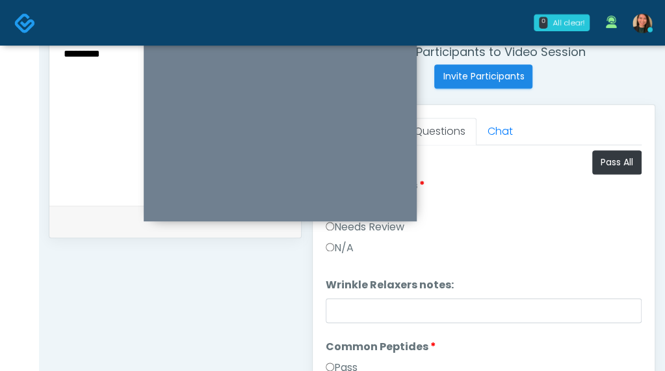
drag, startPoint x: 632, startPoint y: 223, endPoint x: 636, endPoint y: 194, distance: 28.9
click at [636, 194] on div "Good Faith Exam Script Good Faith Exam Script INTRODUCTION Hello, my name is un…" at bounding box center [484, 307] width 316 height 325
click at [592, 234] on div "Needs Review" at bounding box center [484, 229] width 316 height 21
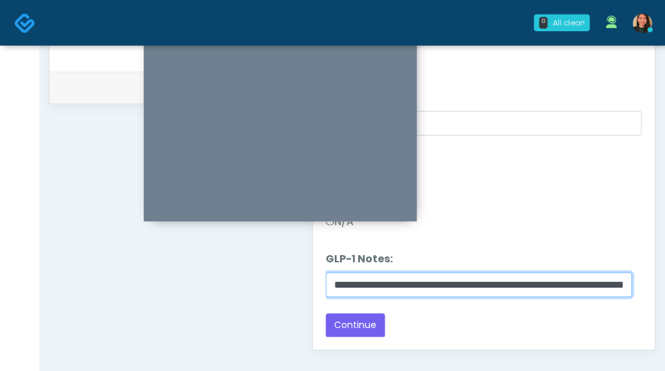
scroll to position [0, 81]
drag, startPoint x: 496, startPoint y: 299, endPoint x: 652, endPoint y: 310, distance: 157.1
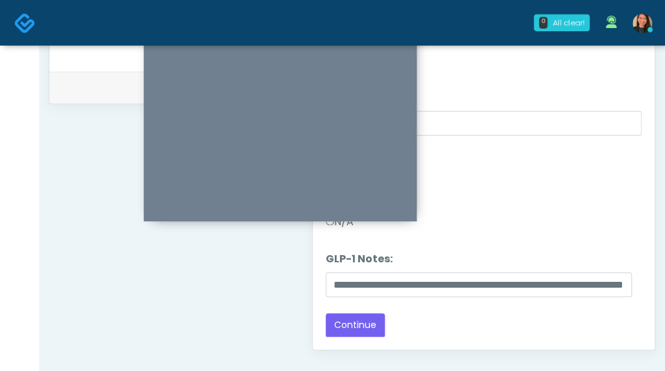
drag, startPoint x: 587, startPoint y: 321, endPoint x: 563, endPoint y: 327, distance: 24.8
click at [589, 321] on div "Back Continue" at bounding box center [484, 325] width 316 height 24
click at [353, 319] on button "Continue" at bounding box center [355, 325] width 59 height 24
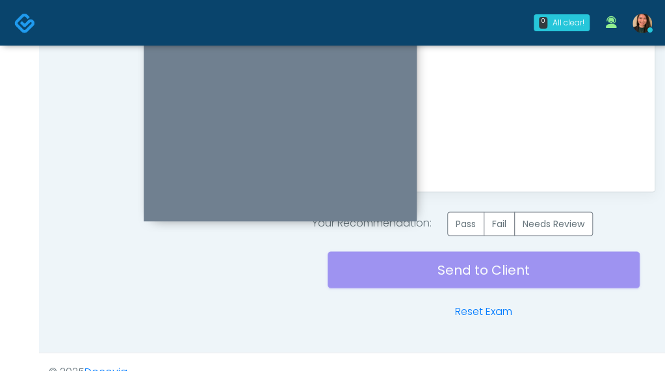
scroll to position [818, 0]
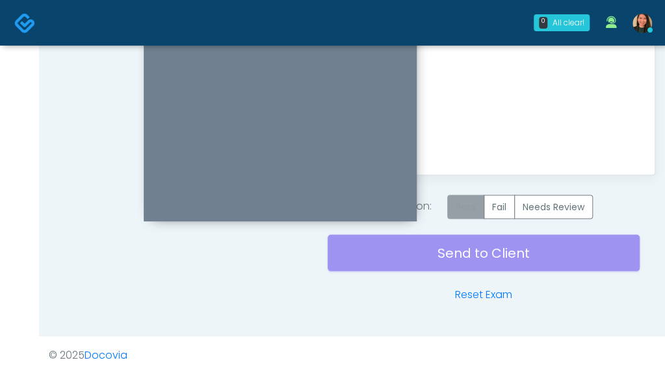
click at [460, 204] on label "Pass" at bounding box center [465, 206] width 37 height 24
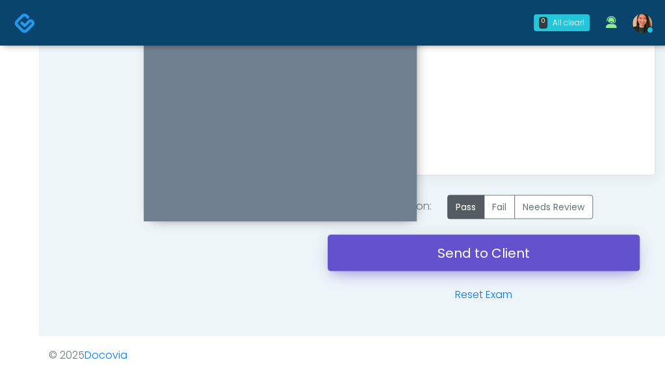
click at [432, 248] on link "Send to Client" at bounding box center [484, 252] width 312 height 36
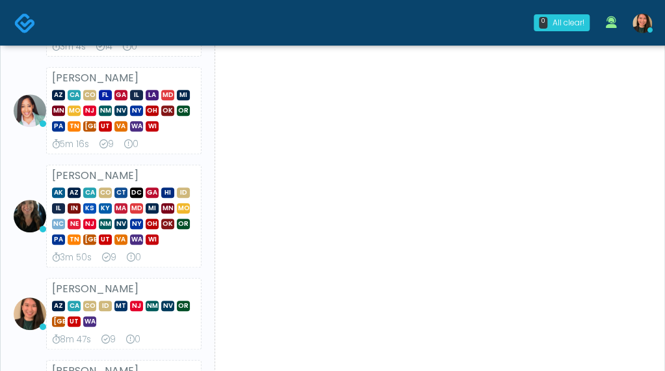
scroll to position [195, 0]
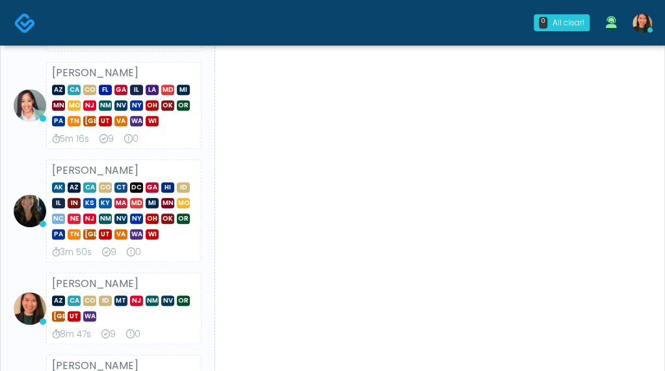
click at [90, 157] on ul "[PERSON_NAME] AZ CA CO IL MI [GEOGRAPHIC_DATA] [GEOGRAPHIC_DATA] NM [GEOGRAPHIC…" at bounding box center [107, 259] width 198 height 559
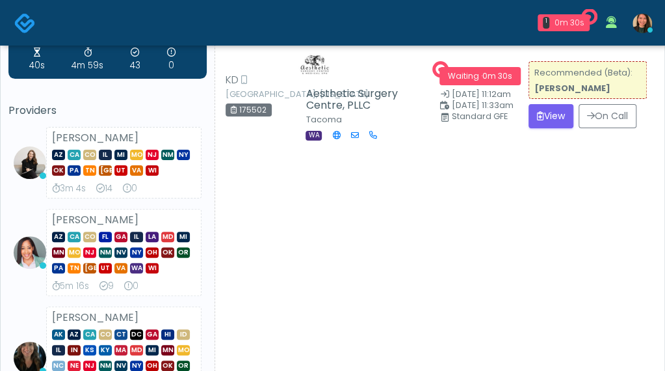
scroll to position [0, 0]
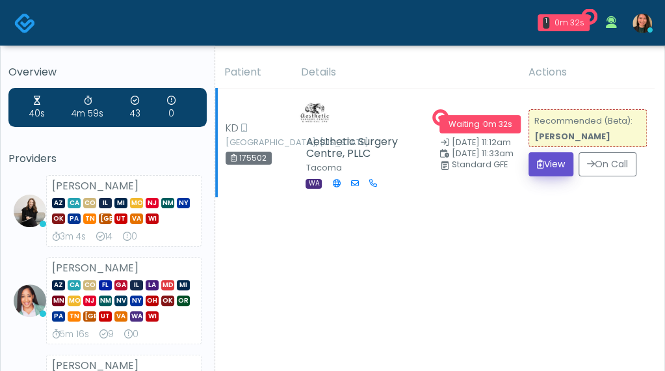
click at [534, 163] on button "View" at bounding box center [551, 164] width 45 height 24
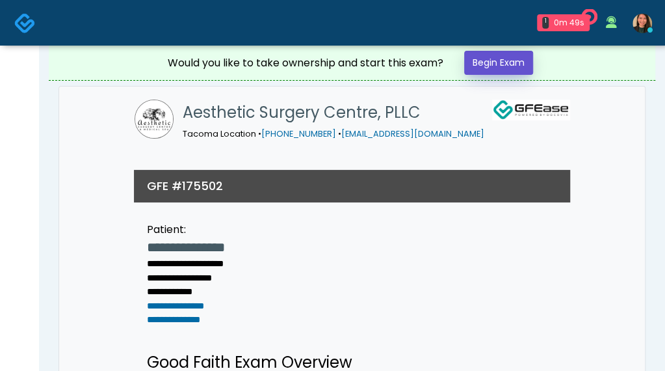
click at [506, 67] on link "Begin Exam" at bounding box center [498, 63] width 69 height 24
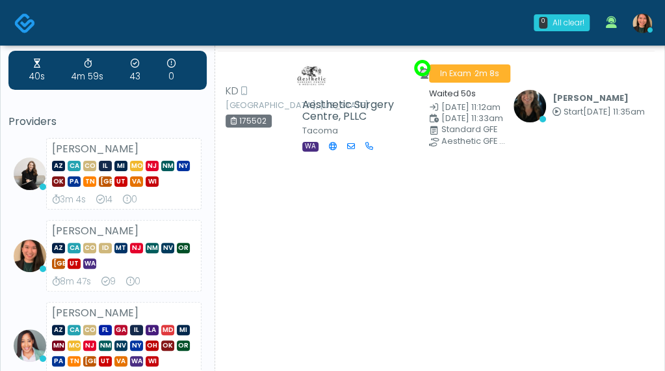
scroll to position [65, 0]
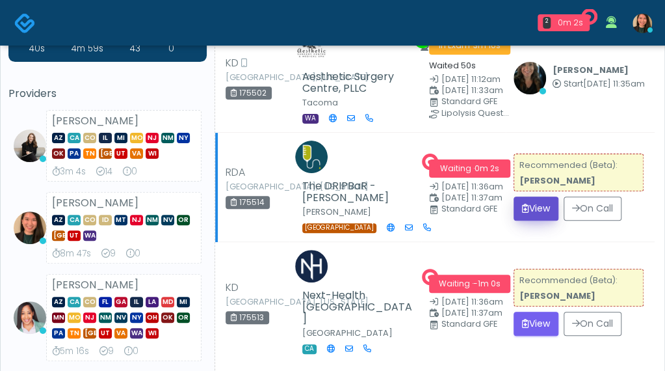
click at [529, 206] on button "View" at bounding box center [536, 208] width 45 height 24
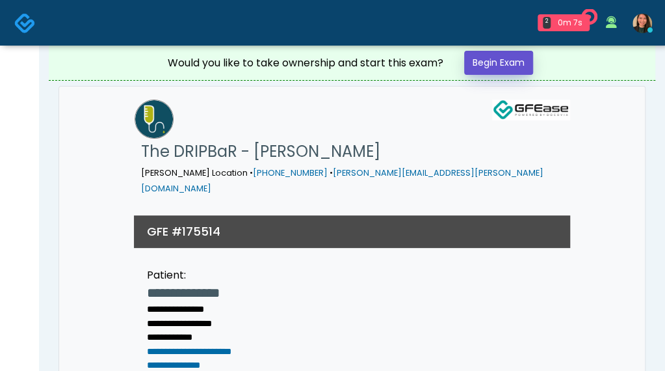
click at [476, 64] on link "Begin Exam" at bounding box center [498, 63] width 69 height 24
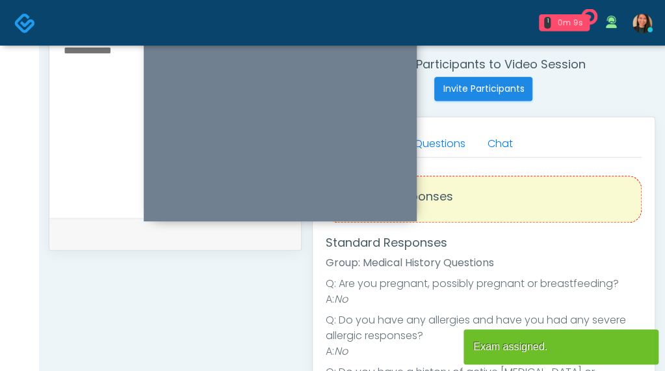
scroll to position [498, 0]
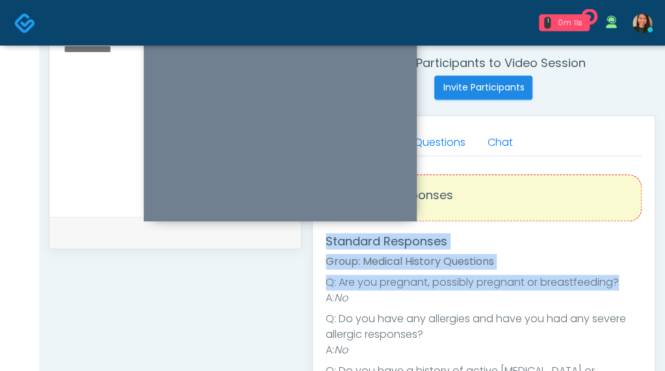
drag, startPoint x: 631, startPoint y: 211, endPoint x: 646, endPoint y: 261, distance: 52.5
click at [634, 276] on div "Good Faith Exam Script Good Faith Exam Script INTRODUCTION Hello, my name is un…" at bounding box center [484, 318] width 316 height 325
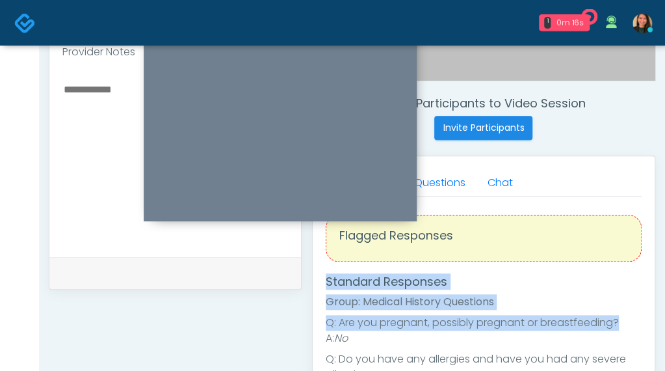
scroll to position [345, 0]
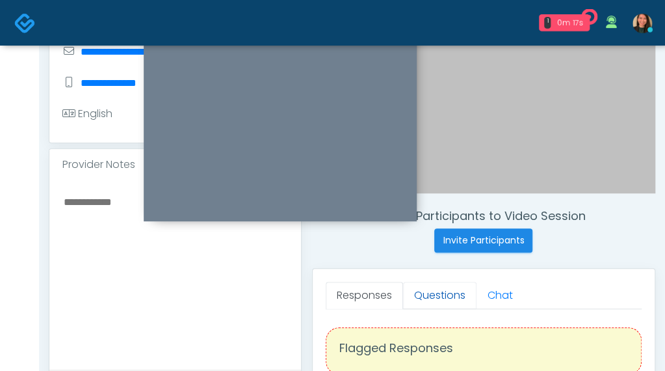
click at [449, 294] on link "Questions" at bounding box center [439, 295] width 73 height 27
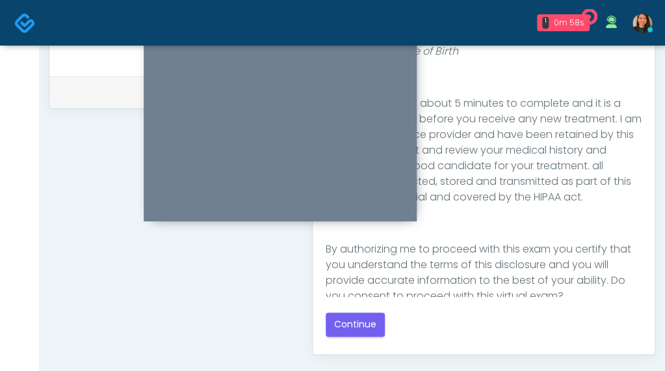
scroll to position [212, 0]
click at [353, 312] on button "Continue" at bounding box center [355, 324] width 59 height 24
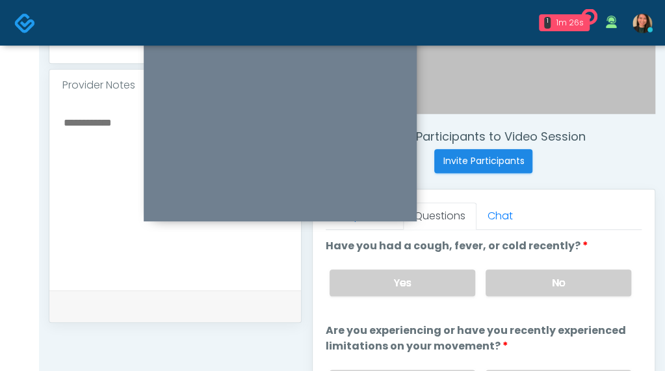
scroll to position [404, 0]
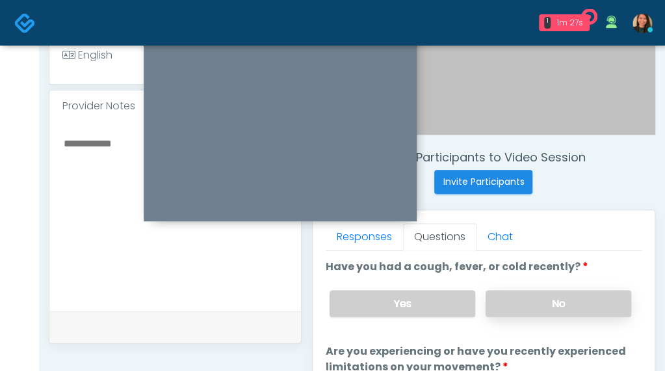
click at [577, 306] on label "No" at bounding box center [559, 303] width 146 height 27
click at [96, 212] on textarea at bounding box center [175, 214] width 226 height 159
type textarea "*"
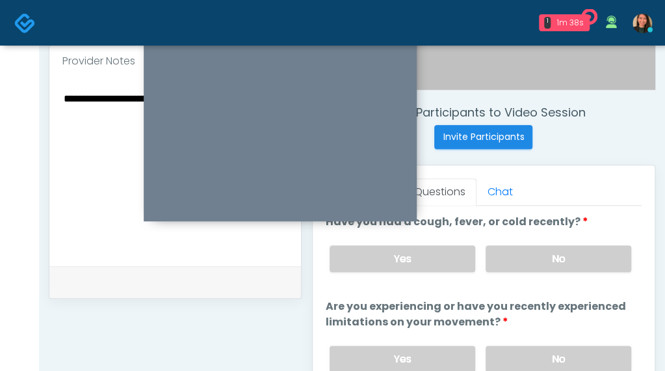
scroll to position [469, 0]
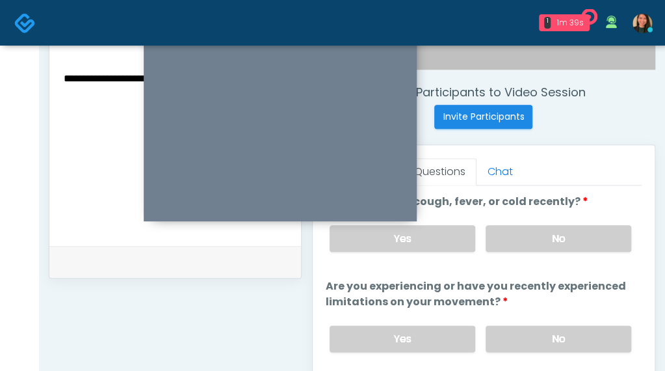
type textarea "**********"
drag, startPoint x: 663, startPoint y: 196, endPoint x: 649, endPoint y: 228, distance: 34.9
click at [653, 228] on div "**********" at bounding box center [352, 118] width 626 height 1083
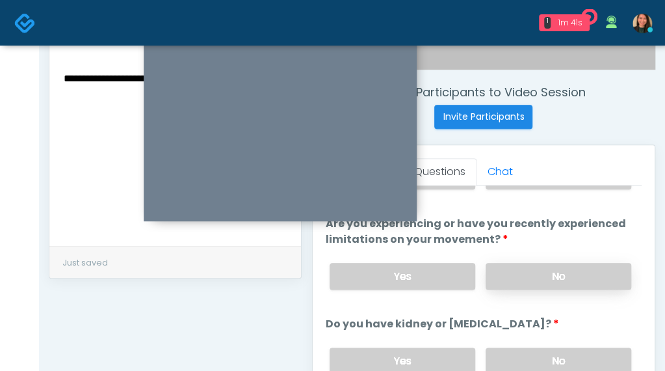
scroll to position [68, 0]
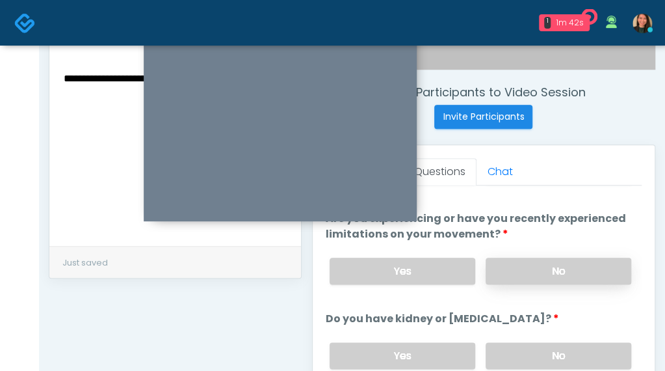
click at [568, 258] on label "No" at bounding box center [559, 271] width 146 height 27
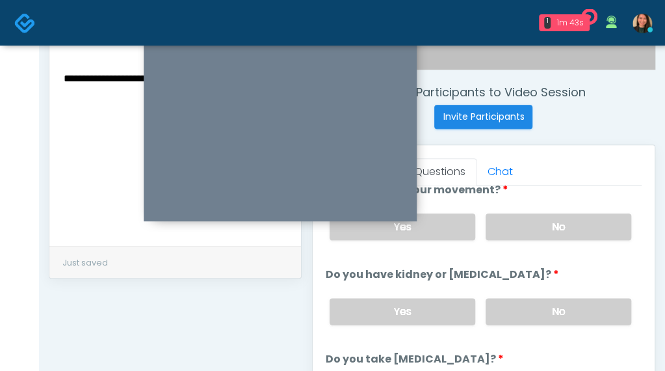
scroll to position [133, 0]
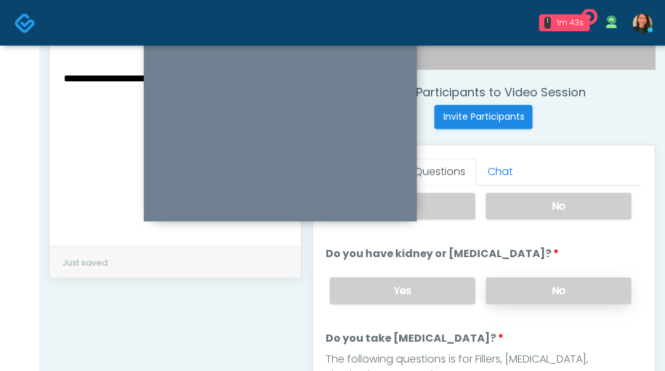
click at [588, 282] on label "No" at bounding box center [559, 290] width 146 height 27
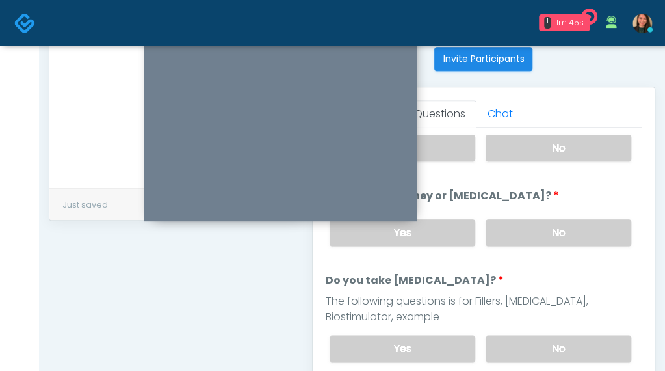
scroll to position [532, 0]
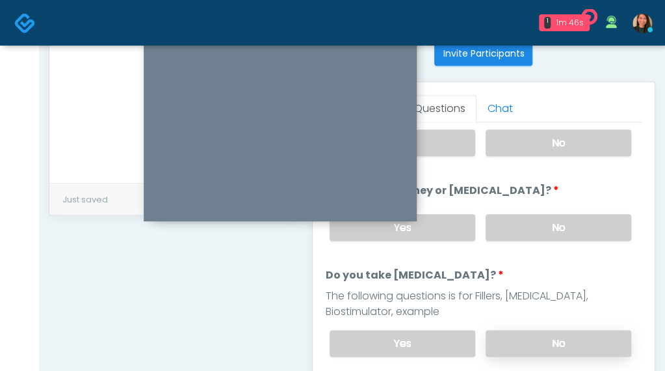
click at [602, 341] on label "No" at bounding box center [559, 343] width 146 height 27
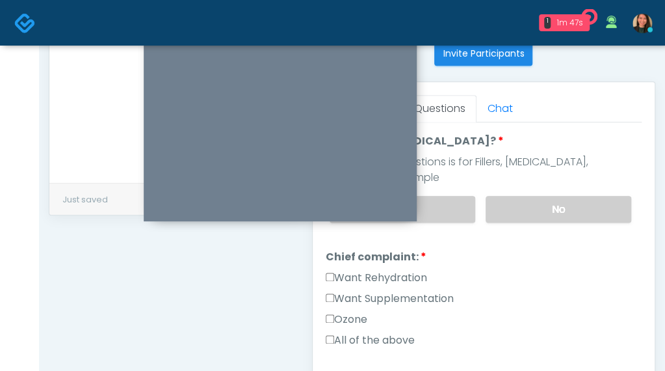
scroll to position [277, 0]
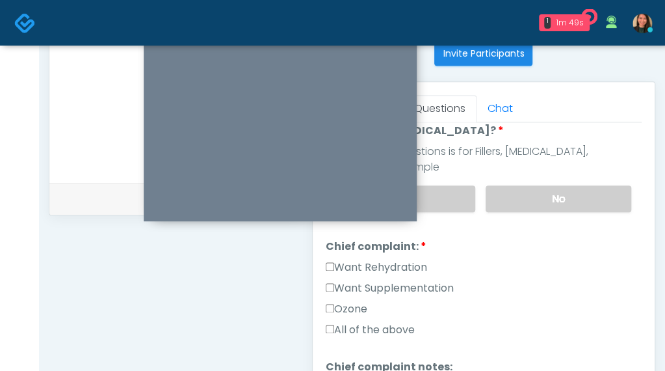
click at [417, 259] on label "Want Rehydration" at bounding box center [376, 267] width 101 height 16
click at [429, 285] on label "Want Supplementation" at bounding box center [390, 288] width 128 height 16
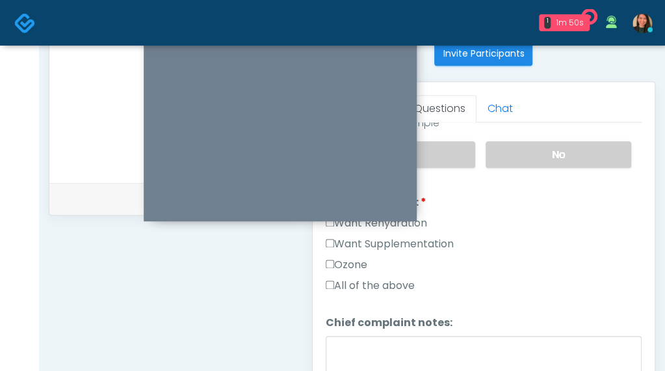
scroll to position [342, 0]
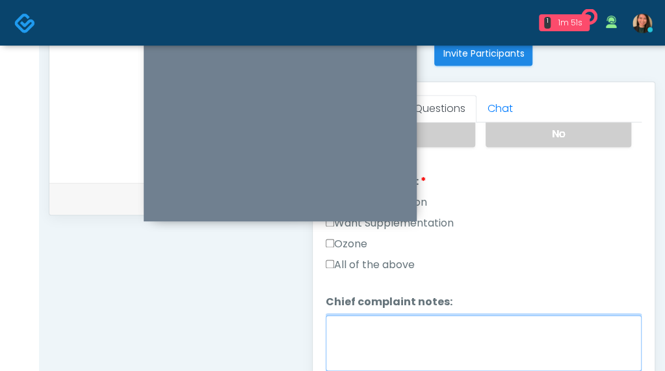
click at [520, 321] on textarea "Chief complaint notes:" at bounding box center [484, 343] width 316 height 56
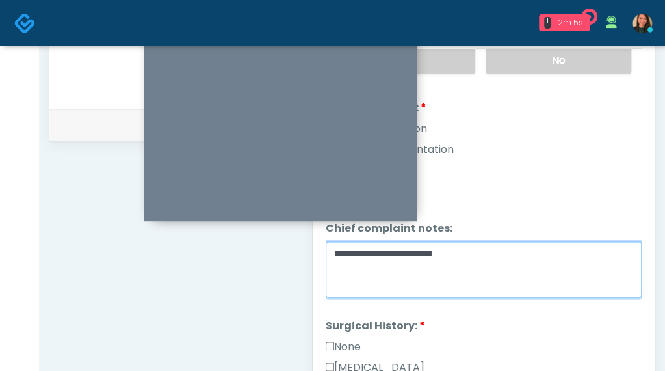
scroll to position [622, 0]
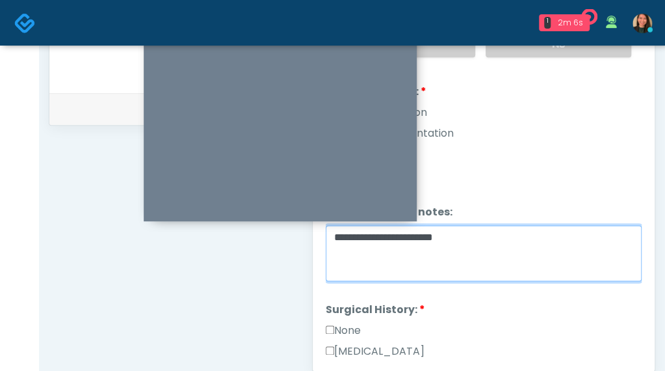
type textarea "**********"
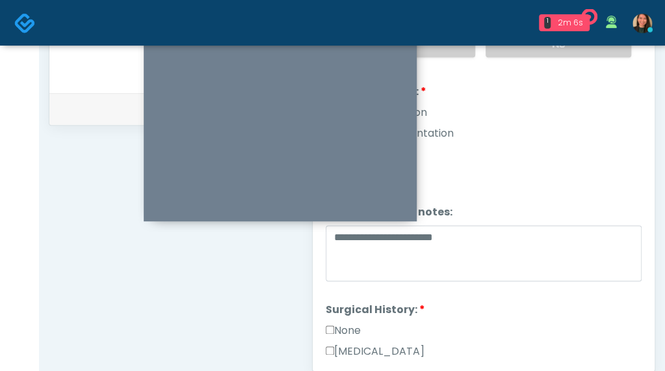
click at [354, 323] on label "None" at bounding box center [343, 331] width 35 height 16
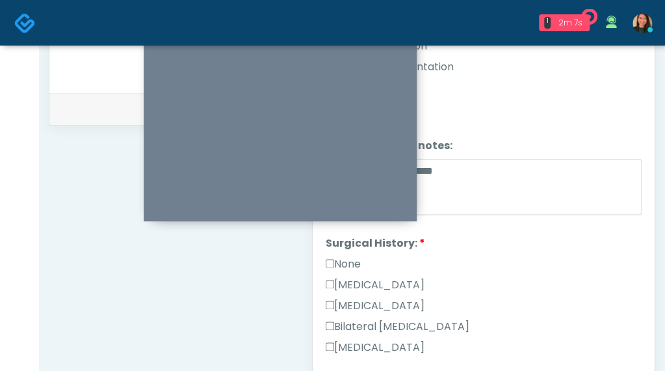
scroll to position [411, 0]
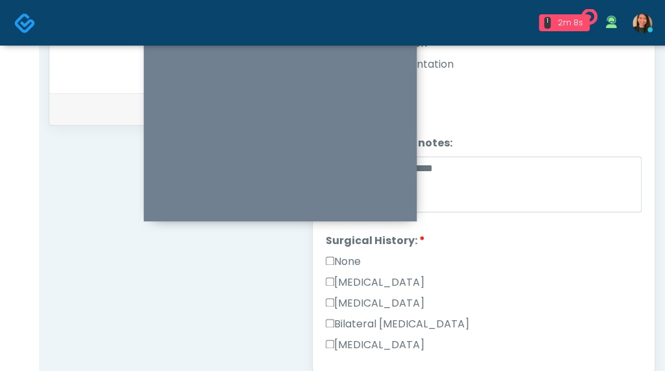
click at [349, 256] on label "None" at bounding box center [343, 262] width 35 height 16
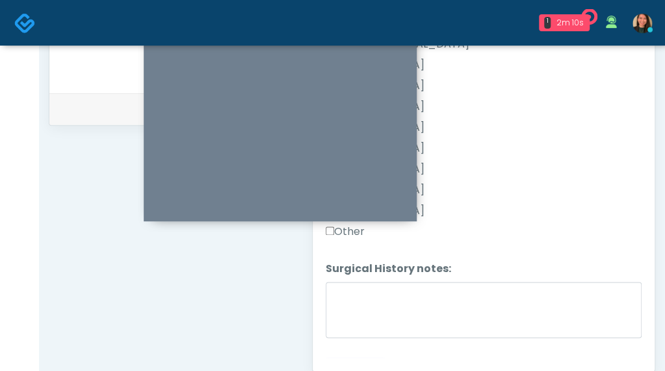
scroll to position [643, 0]
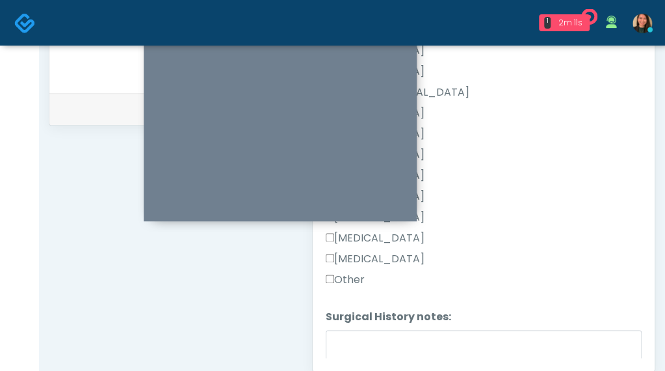
click at [339, 272] on label "Other" at bounding box center [345, 280] width 39 height 16
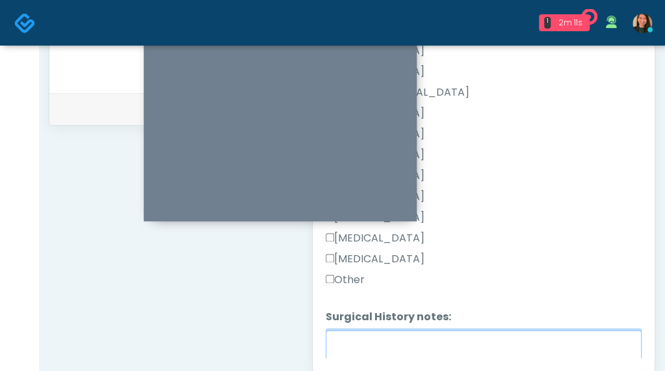
click at [407, 347] on textarea "Surgical History notes:" at bounding box center [484, 358] width 316 height 56
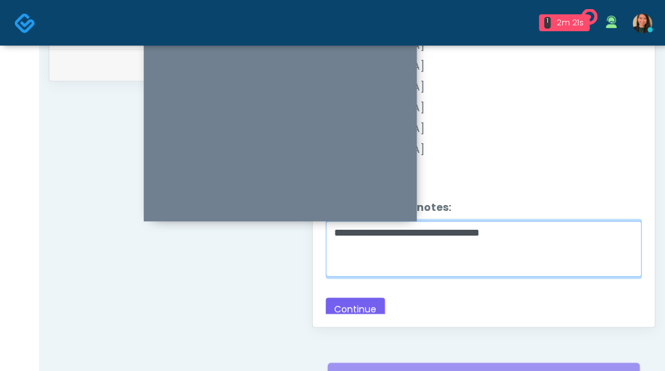
scroll to position [687, 0]
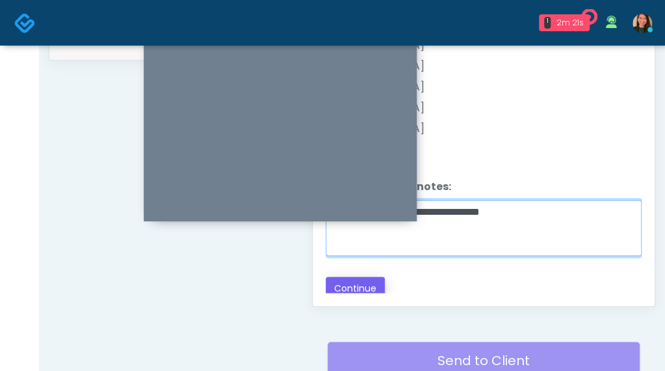
type textarea "**********"
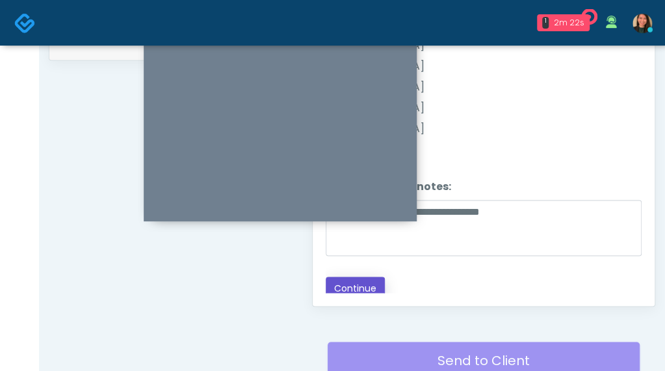
click at [372, 281] on button "Continue" at bounding box center [355, 288] width 59 height 24
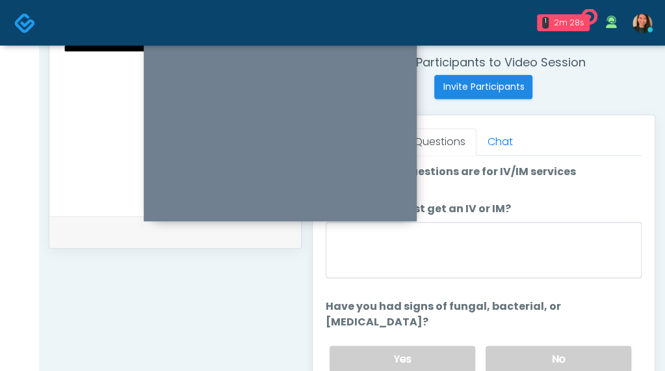
scroll to position [469, 0]
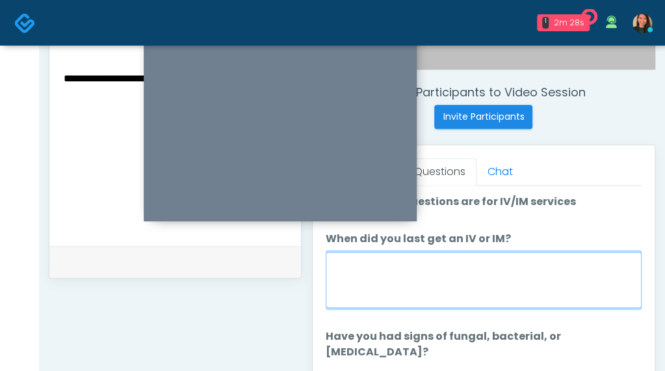
click at [569, 293] on textarea "When did you last get an IV or IM?" at bounding box center [484, 280] width 316 height 56
type textarea "*"
type textarea "**********"
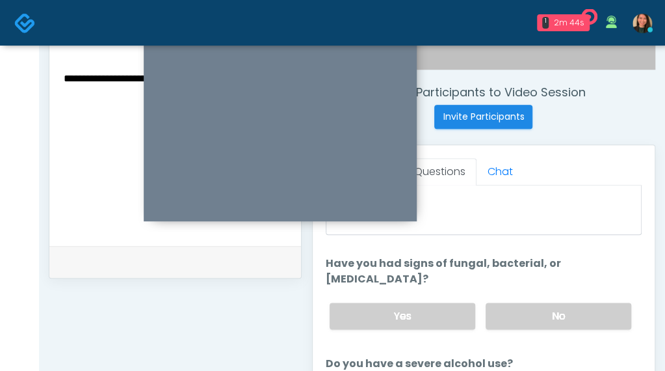
scroll to position [75, 0]
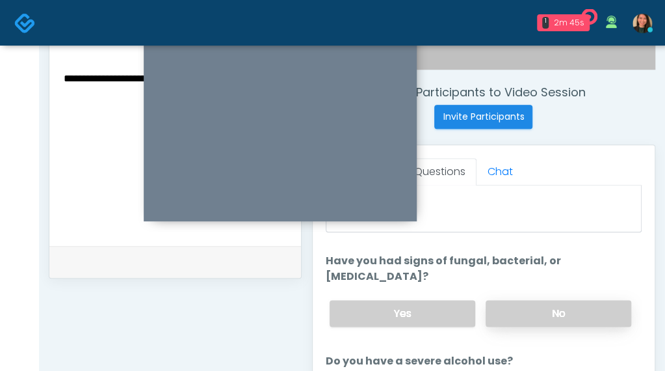
click at [589, 300] on label "No" at bounding box center [559, 313] width 146 height 27
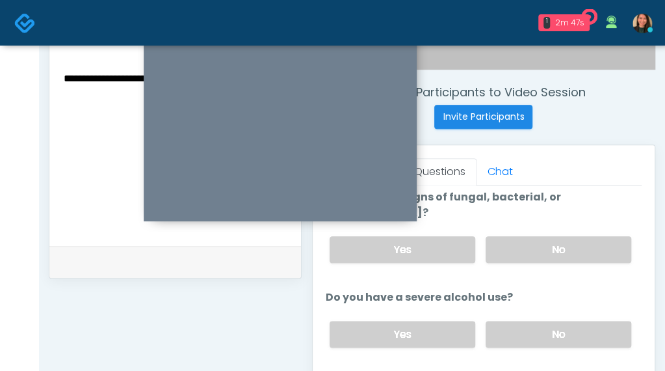
scroll to position [209, 0]
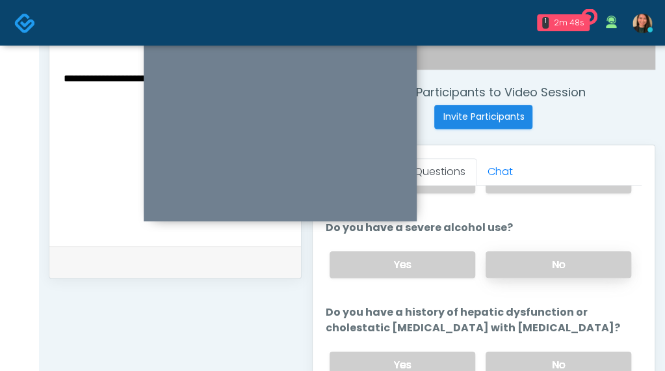
click at [595, 251] on label "No" at bounding box center [559, 264] width 146 height 27
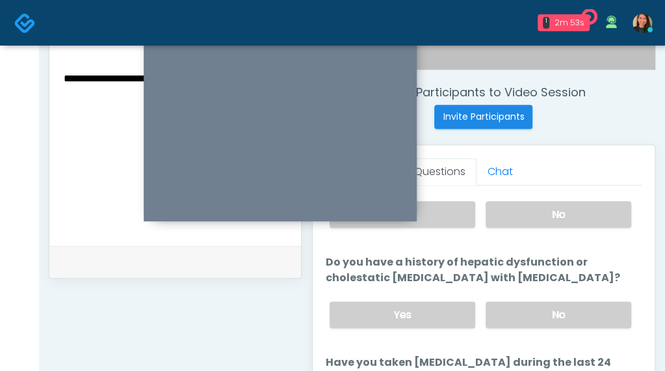
scroll to position [293, 0]
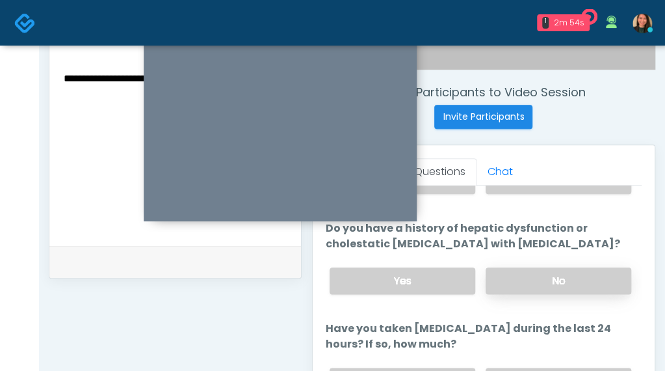
click at [606, 267] on label "No" at bounding box center [559, 280] width 146 height 27
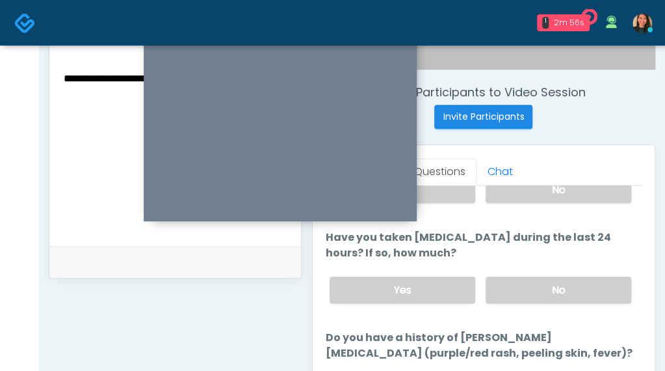
scroll to position [368, 0]
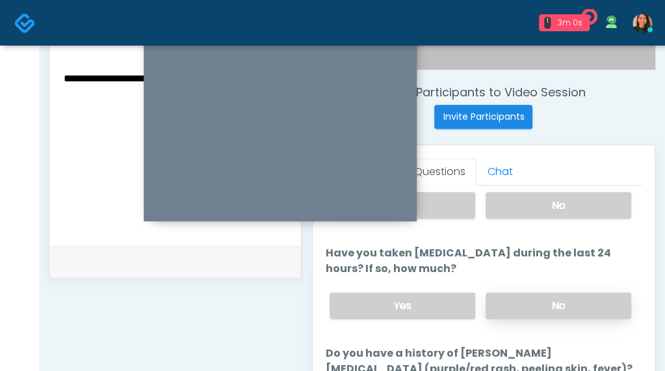
click at [582, 292] on label "No" at bounding box center [559, 305] width 146 height 27
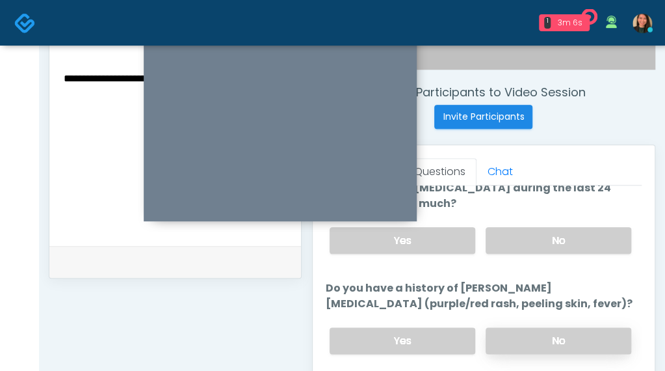
click at [601, 327] on label "No" at bounding box center [559, 340] width 146 height 27
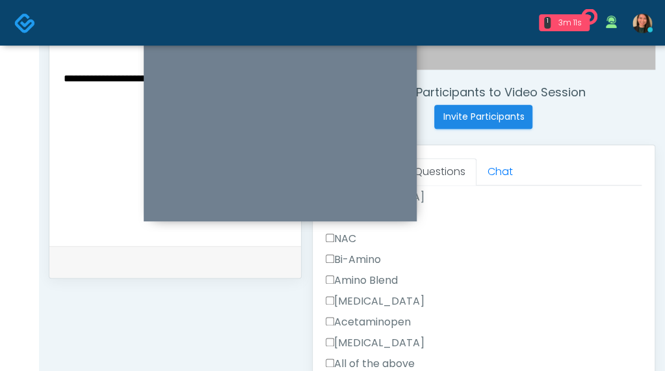
scroll to position [1140, 0]
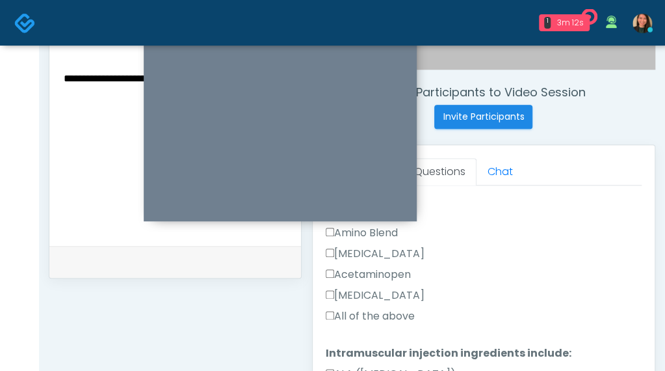
click at [406, 308] on label "All of the above" at bounding box center [370, 316] width 89 height 16
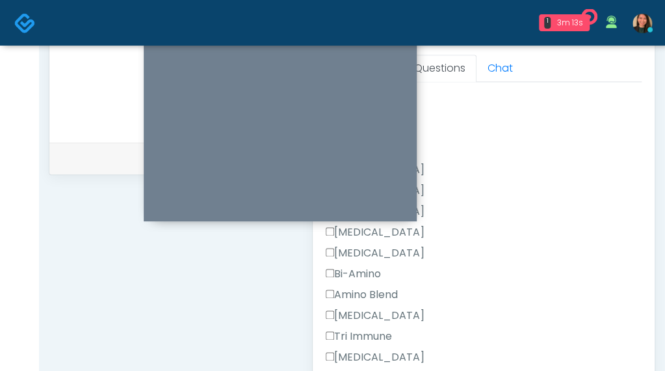
scroll to position [599, 0]
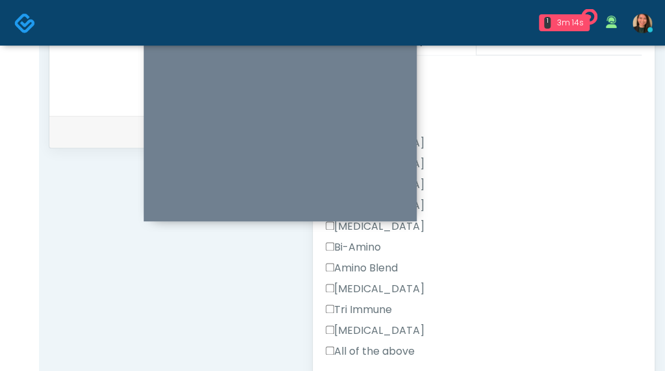
drag, startPoint x: 390, startPoint y: 326, endPoint x: 399, endPoint y: 324, distance: 9.9
click at [392, 343] on label "All of the above" at bounding box center [370, 351] width 89 height 16
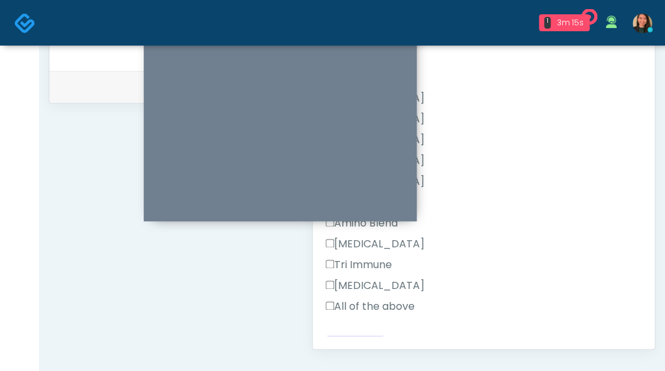
scroll to position [664, 0]
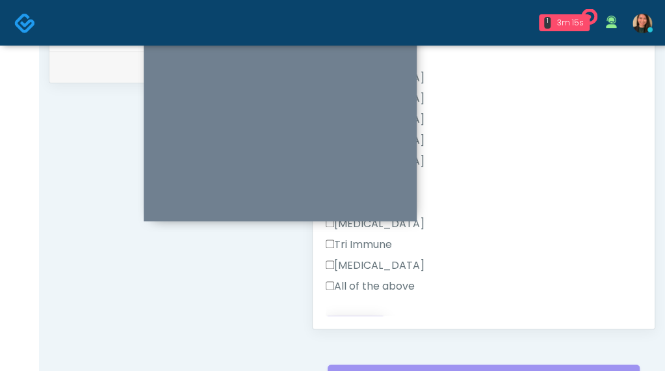
click at [363, 315] on button "Continue" at bounding box center [355, 327] width 59 height 24
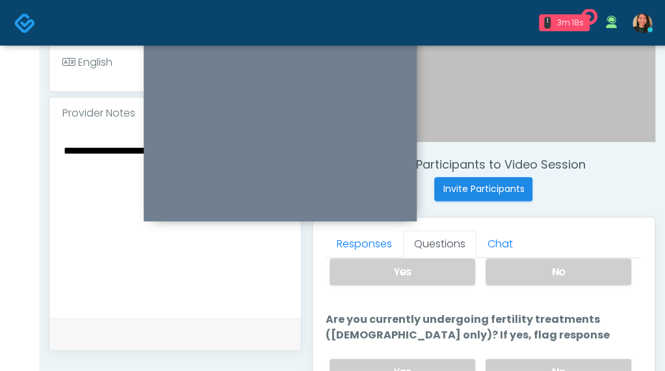
scroll to position [469, 0]
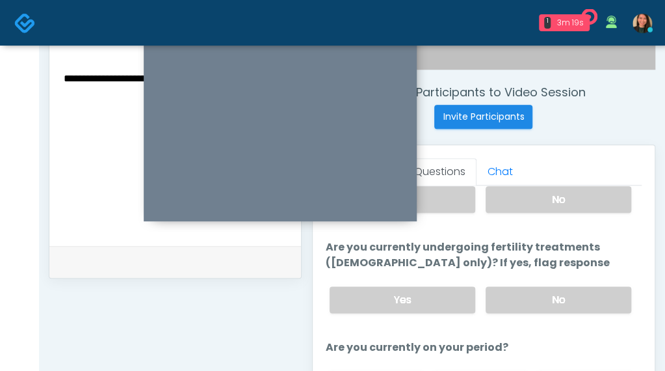
click at [643, 253] on div "Responses Questions Chat Good Faith Exam Script Good Faith Exam Script INTRODUC…" at bounding box center [484, 334] width 342 height 379
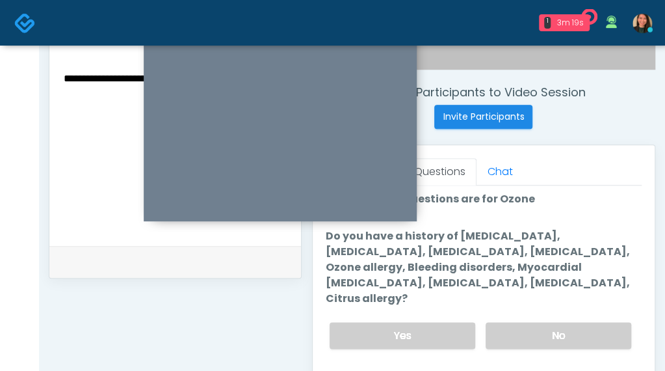
scroll to position [0, 0]
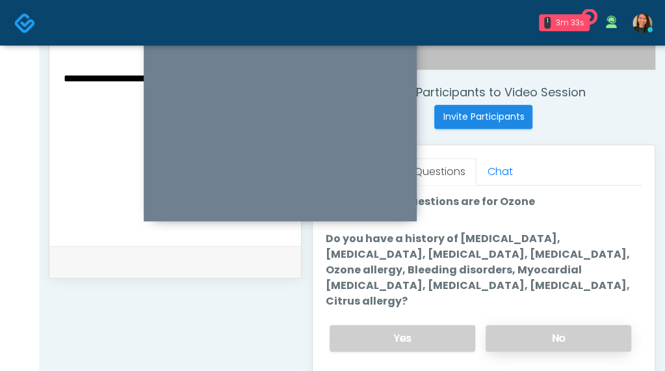
click at [587, 326] on label "No" at bounding box center [559, 338] width 146 height 27
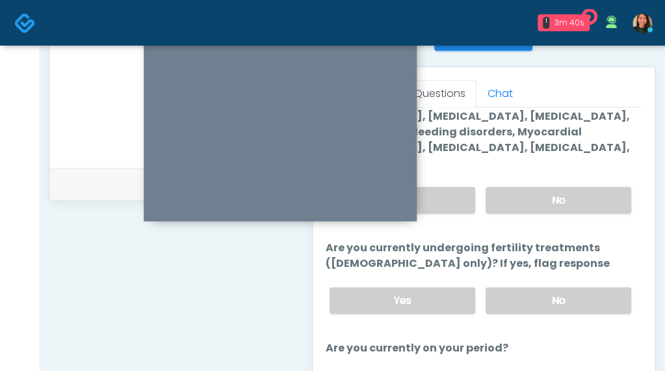
scroll to position [64, 0]
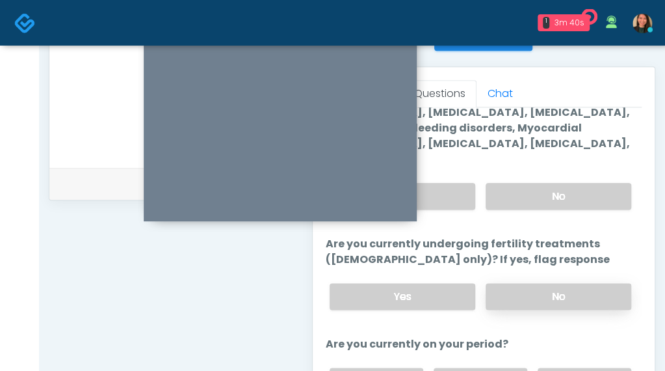
click at [583, 283] on label "No" at bounding box center [559, 296] width 146 height 27
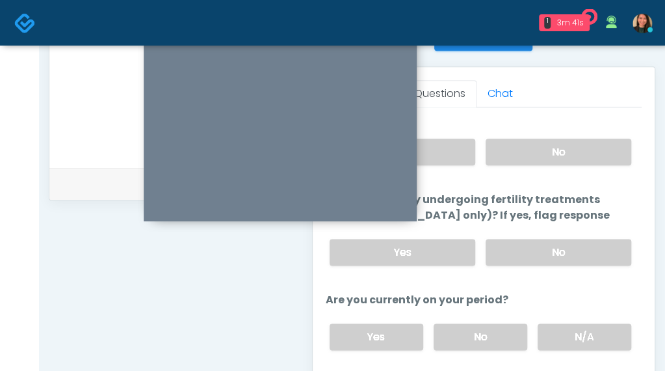
scroll to position [129, 0]
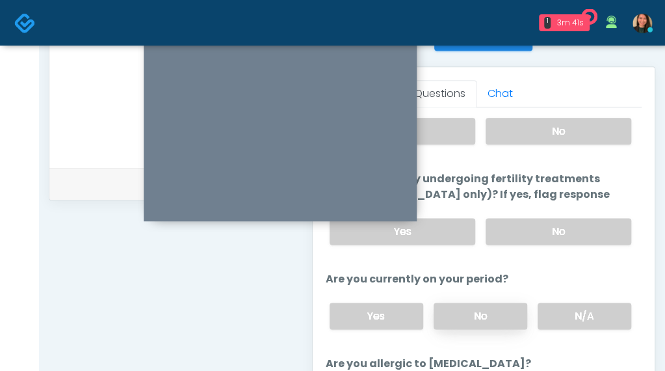
click at [483, 302] on label "No" at bounding box center [481, 315] width 94 height 27
click at [563, 302] on label "N/A" at bounding box center [585, 315] width 94 height 27
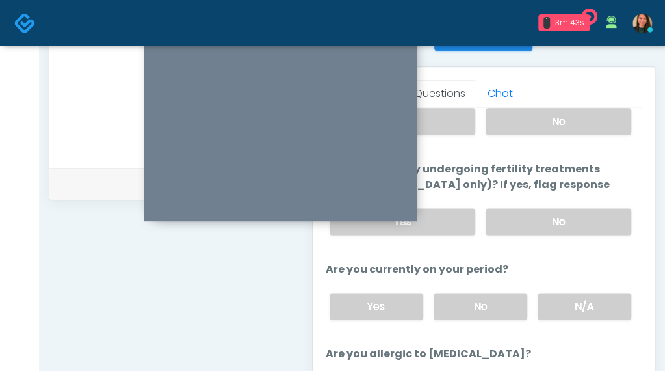
scroll to position [612, 0]
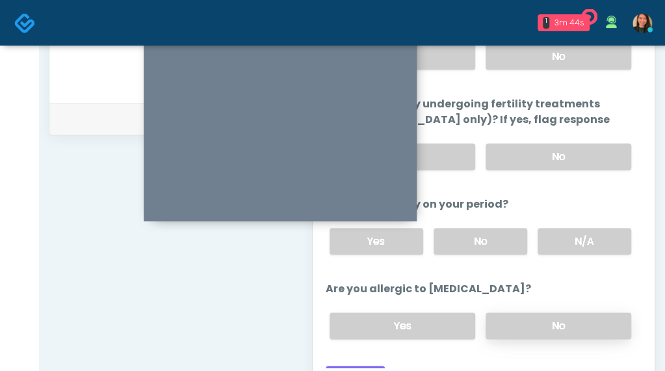
click at [536, 312] on label "No" at bounding box center [559, 325] width 146 height 27
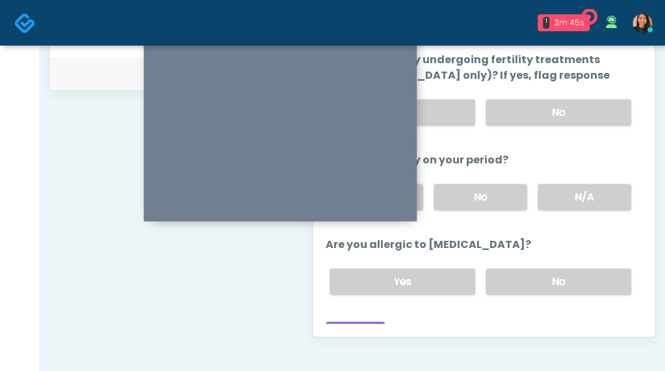
scroll to position [677, 0]
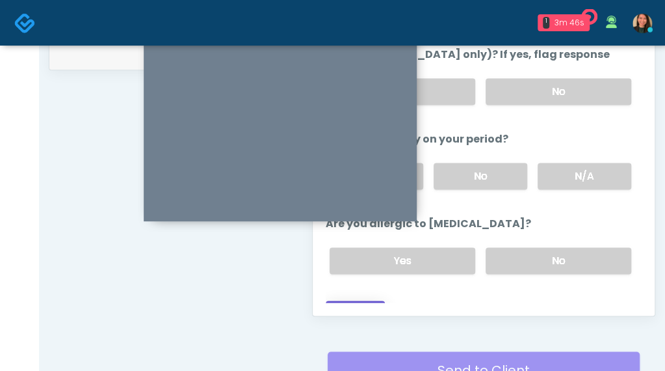
click at [374, 300] on button "Continue" at bounding box center [355, 312] width 59 height 24
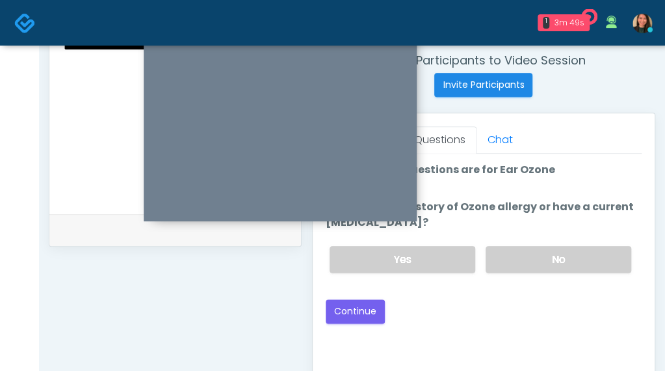
scroll to position [469, 0]
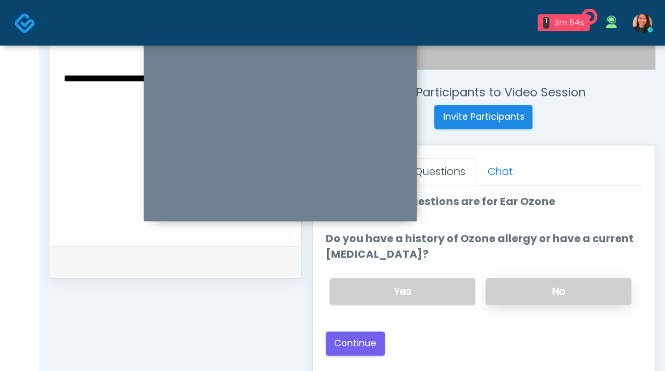
click at [539, 291] on label "No" at bounding box center [559, 291] width 146 height 27
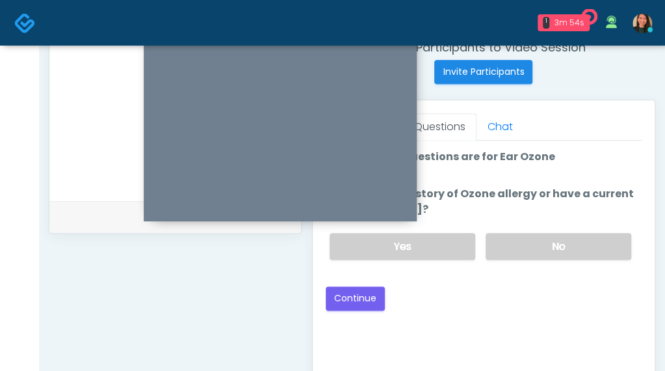
scroll to position [534, 0]
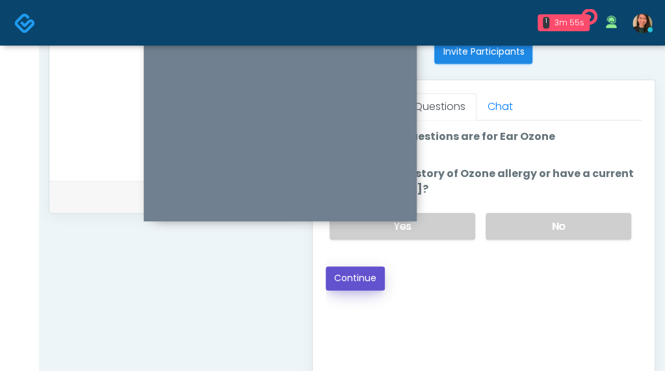
click at [347, 270] on button "Continue" at bounding box center [355, 278] width 59 height 24
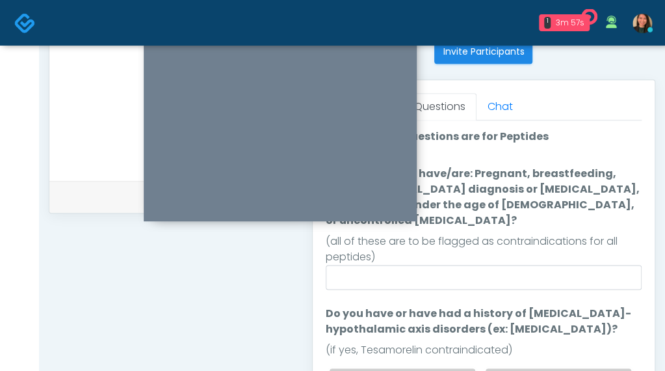
scroll to position [469, 0]
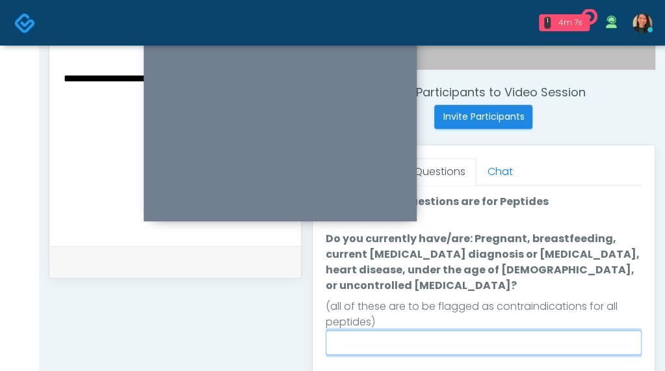
click at [576, 331] on input "Do you currently have/are: Pregnant, breastfeeding, current cancer diagnosis or…" at bounding box center [484, 342] width 316 height 25
type input "**"
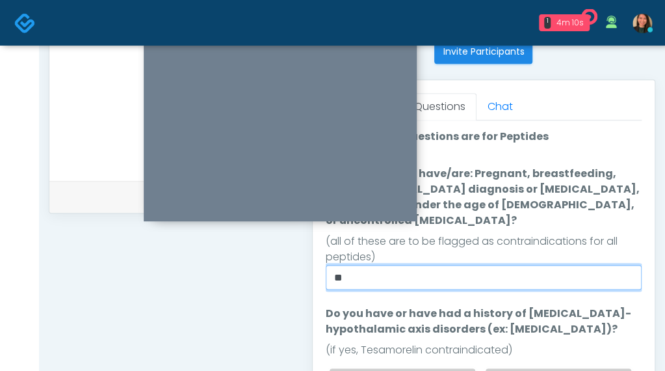
scroll to position [599, 0]
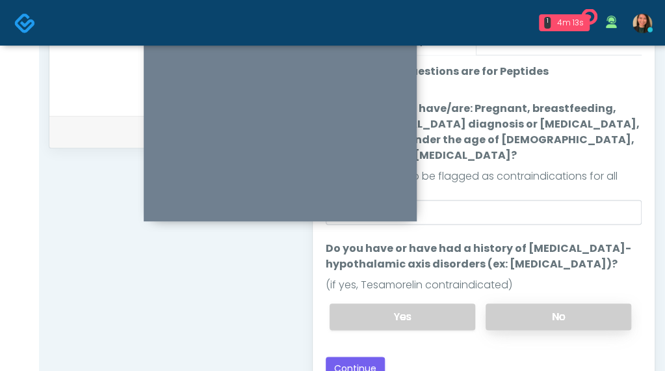
click at [581, 303] on label "No" at bounding box center [559, 316] width 146 height 27
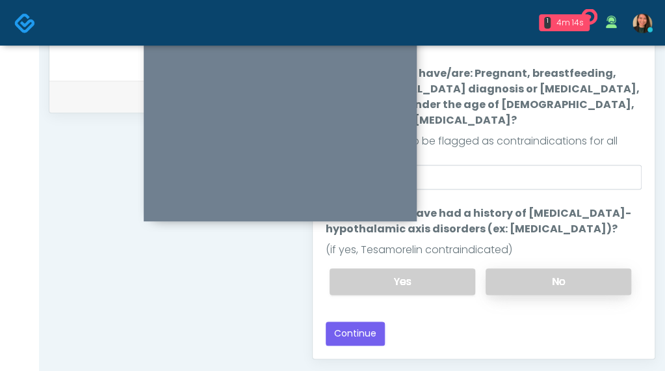
scroll to position [664, 0]
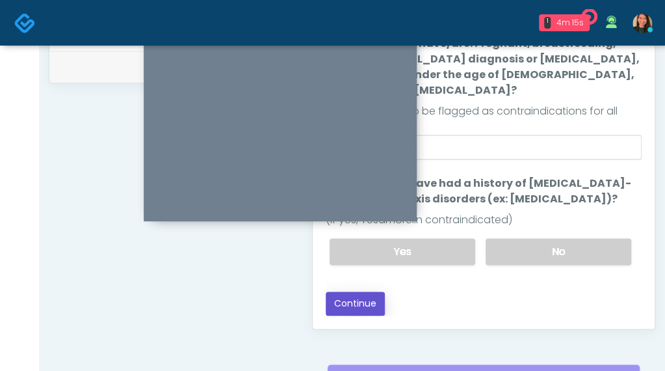
click at [349, 291] on button "Continue" at bounding box center [355, 303] width 59 height 24
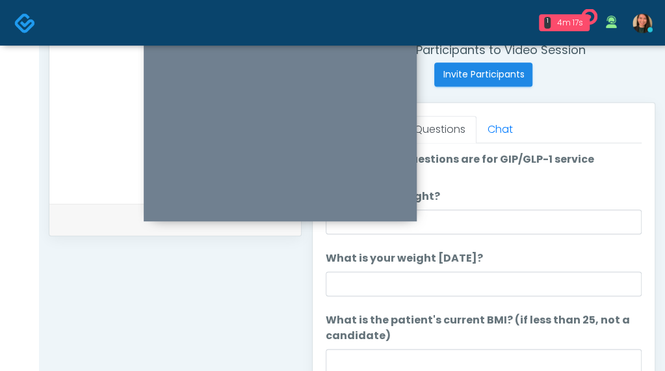
scroll to position [469, 0]
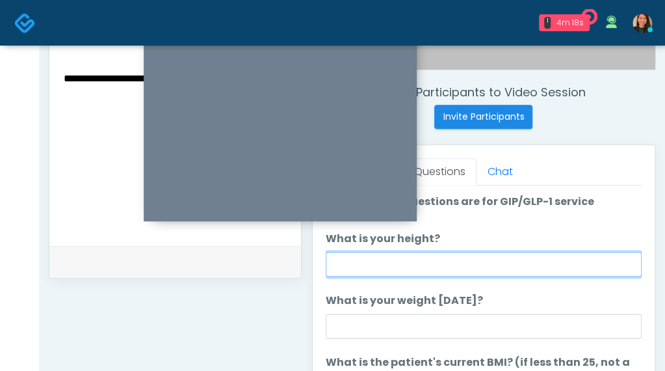
click at [527, 258] on input "What is your height?" at bounding box center [484, 264] width 316 height 25
click at [402, 263] on input "What is your height?" at bounding box center [484, 264] width 316 height 25
type input "***"
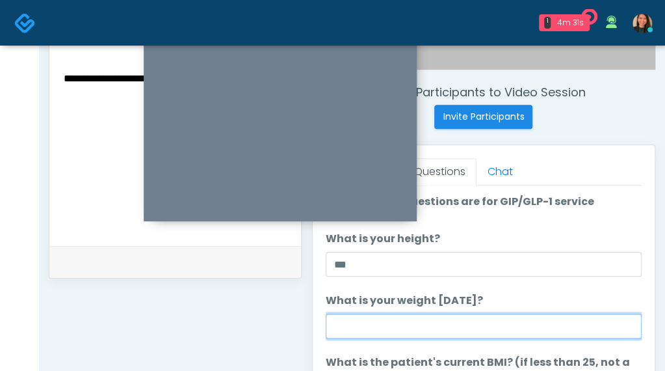
click at [389, 319] on input "What is your weight today?" at bounding box center [484, 325] width 316 height 25
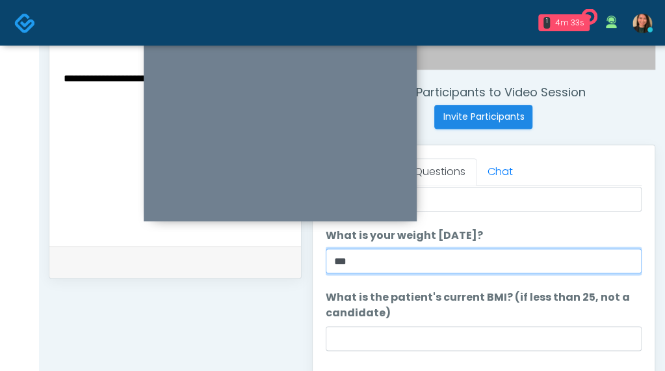
type input "***"
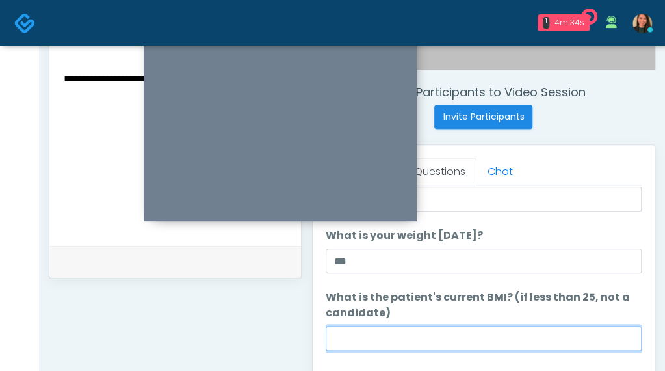
click at [347, 331] on input "What is the patient's current BMI? (if less than 25, not a candidate)" at bounding box center [484, 338] width 316 height 25
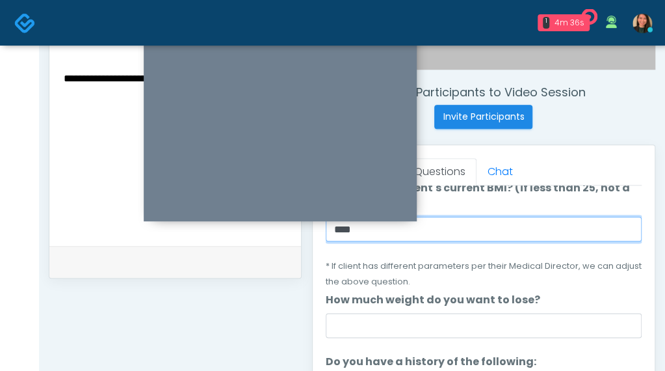
scroll to position [195, 0]
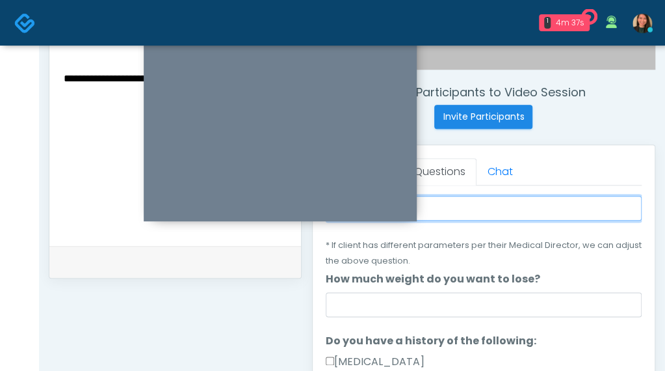
type input "****"
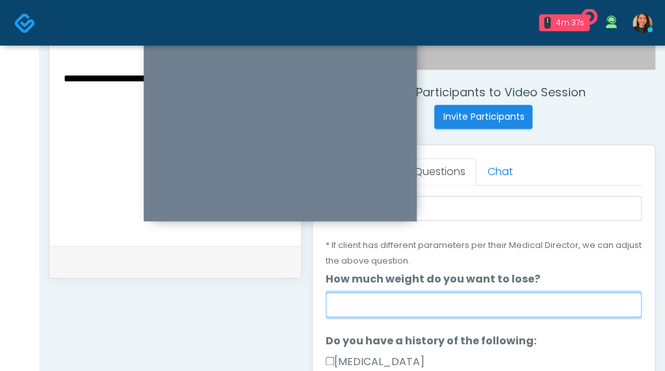
click at [423, 299] on input "How much weight do you want to lose?" at bounding box center [484, 304] width 316 height 25
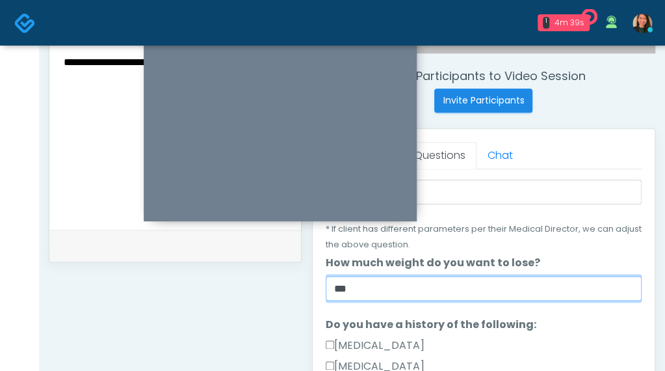
scroll to position [534, 0]
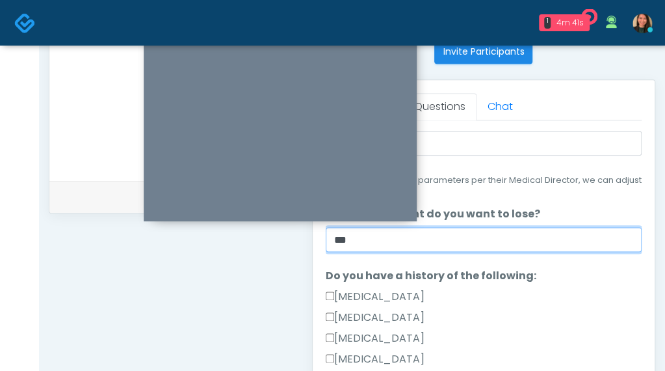
type input "***"
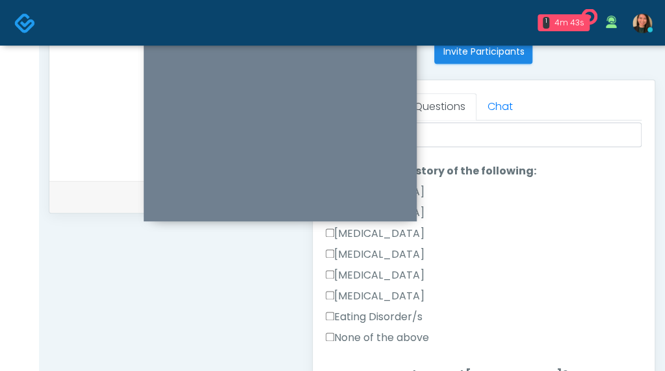
scroll to position [301, 0]
click at [390, 332] on label "None of the above" at bounding box center [377, 336] width 103 height 16
drag, startPoint x: 631, startPoint y: 269, endPoint x: 633, endPoint y: 284, distance: 15.1
click at [632, 286] on div "Gallbladder Disease Pancreatic Disease Multiple Endocrine Neoplasia Syndrome Ty…" at bounding box center [484, 266] width 316 height 166
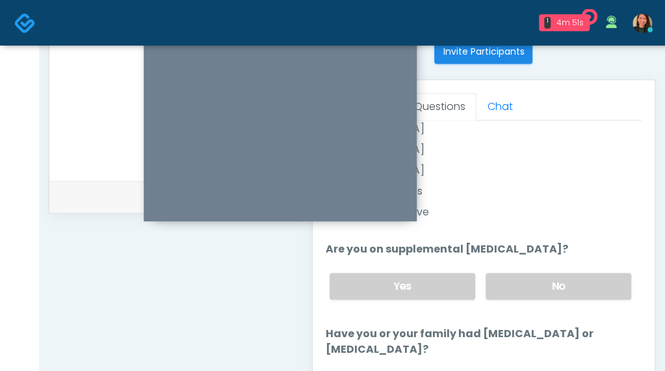
scroll to position [435, 0]
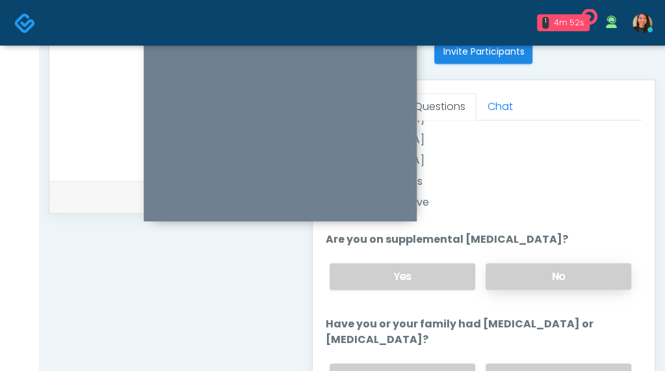
click at [550, 269] on label "No" at bounding box center [559, 276] width 146 height 27
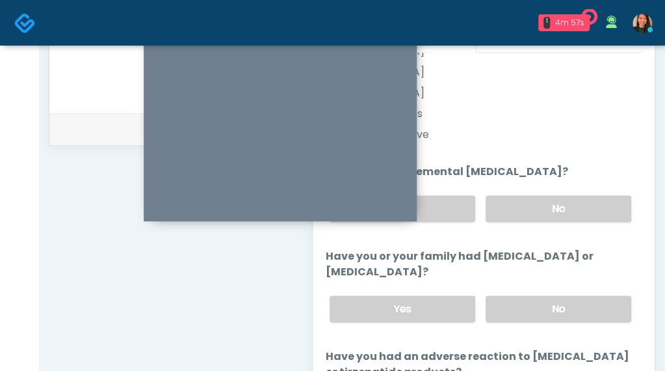
scroll to position [466, 0]
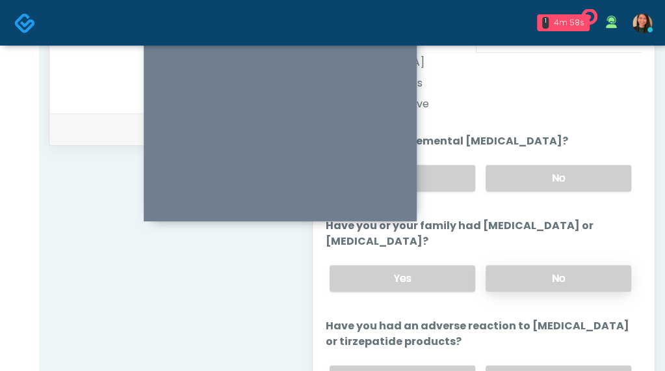
click at [598, 273] on label "No" at bounding box center [559, 278] width 146 height 27
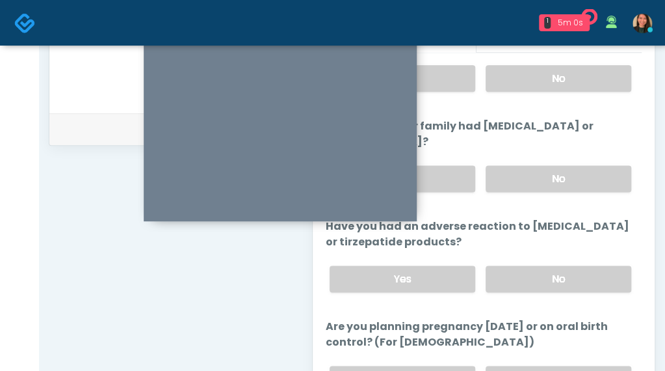
scroll to position [568, 0]
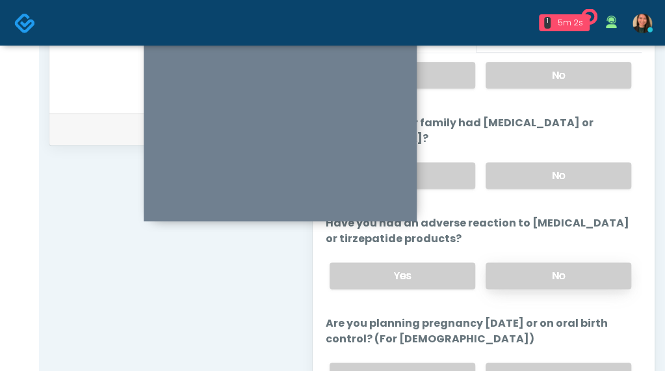
click at [598, 272] on label "No" at bounding box center [559, 275] width 146 height 27
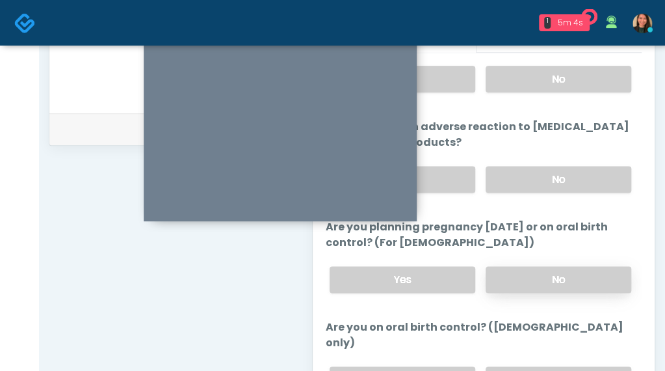
click at [593, 269] on label "No" at bounding box center [559, 279] width 146 height 27
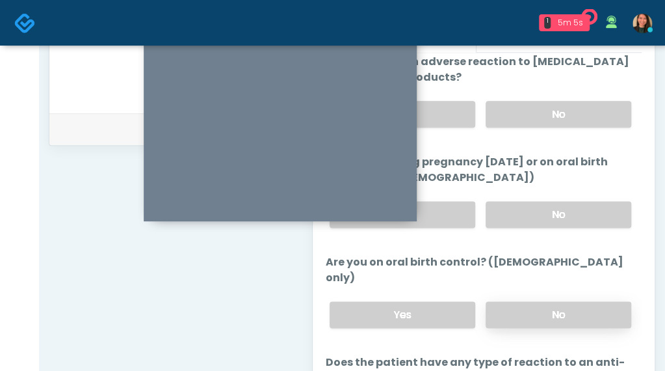
click at [578, 301] on label "No" at bounding box center [559, 314] width 146 height 27
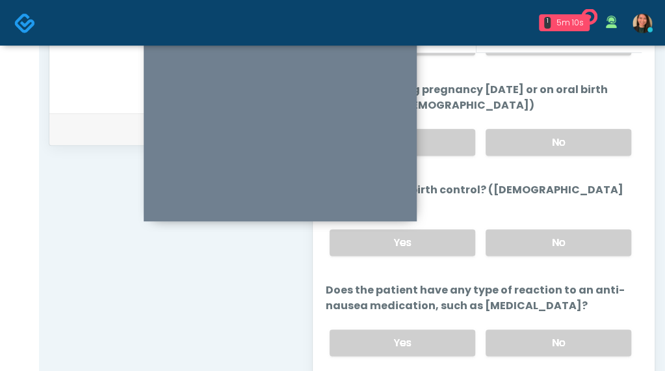
scroll to position [805, 0]
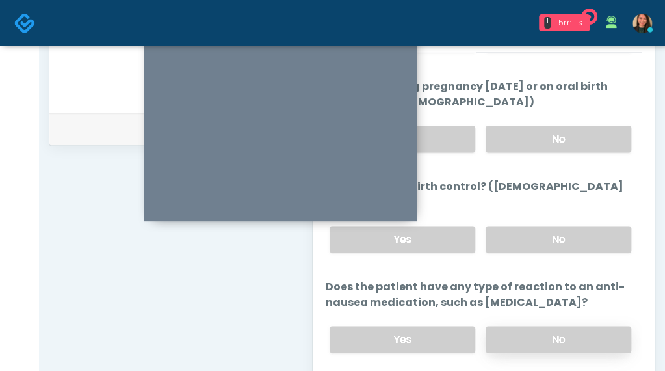
click at [565, 326] on label "No" at bounding box center [559, 339] width 146 height 27
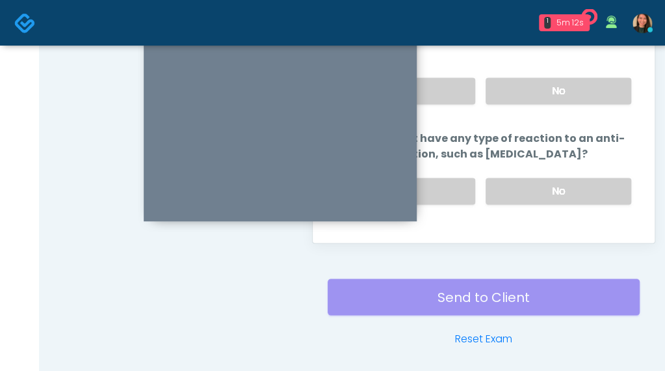
scroll to position [729, 0]
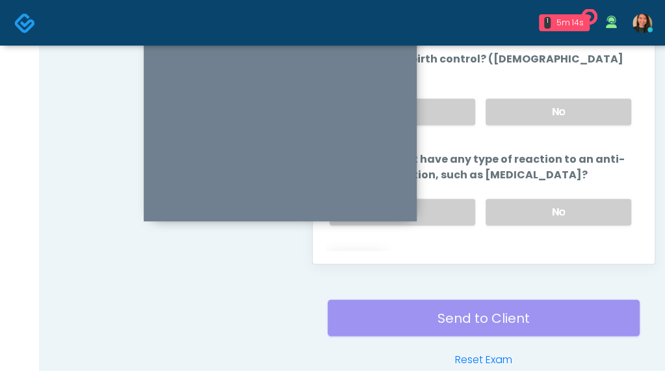
click at [367, 252] on button "Continue" at bounding box center [355, 264] width 59 height 24
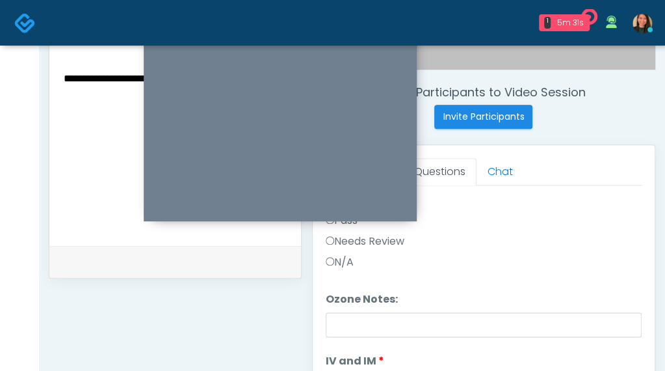
scroll to position [0, 0]
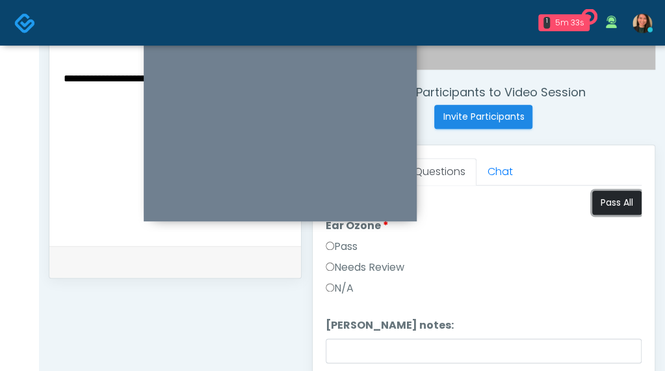
click at [604, 194] on button "Pass All" at bounding box center [616, 203] width 49 height 24
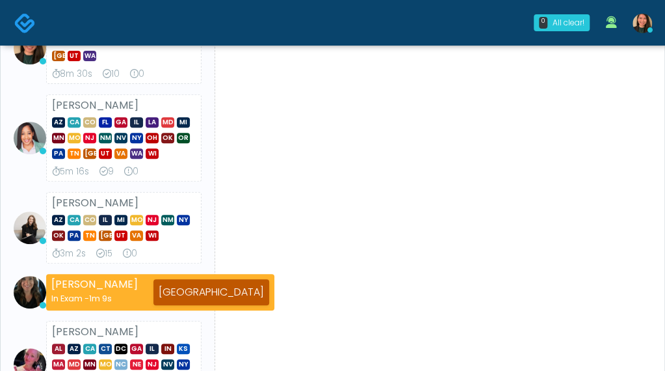
scroll to position [195, 0]
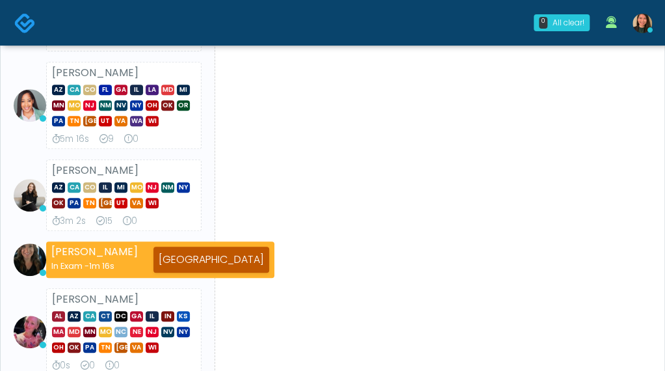
click at [30, 146] on li "[PERSON_NAME] AZ CA CO [GEOGRAPHIC_DATA] [GEOGRAPHIC_DATA] IL LA MD MI [GEOGRAP…" at bounding box center [107, 105] width 198 height 87
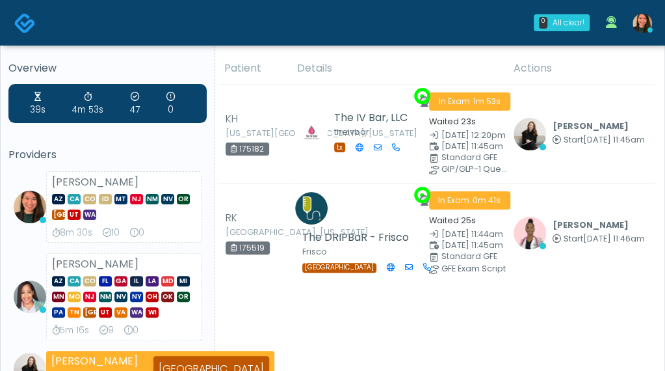
scroll to position [65, 0]
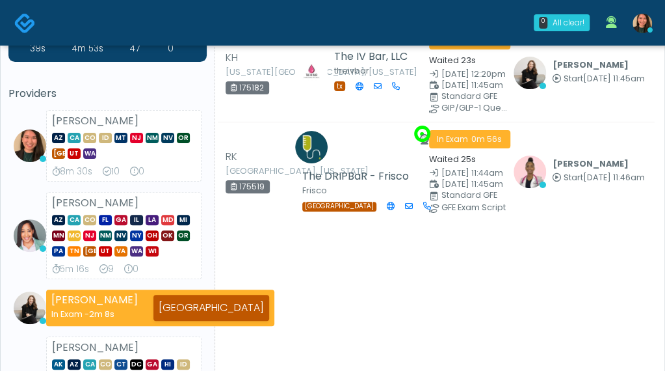
click at [21, 193] on li "[PERSON_NAME] AZ CA CO [GEOGRAPHIC_DATA] [GEOGRAPHIC_DATA] IL LA MD MI [GEOGRAP…" at bounding box center [107, 235] width 198 height 87
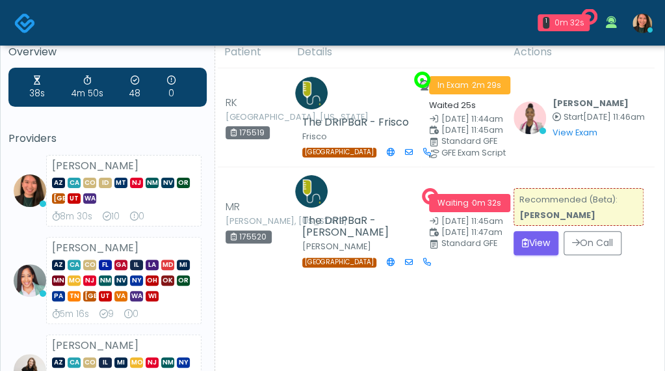
scroll to position [0, 0]
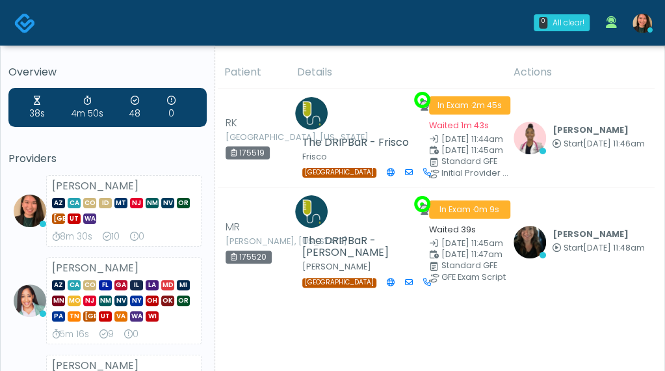
click at [131, 159] on h5 "Providers" at bounding box center [107, 159] width 198 height 12
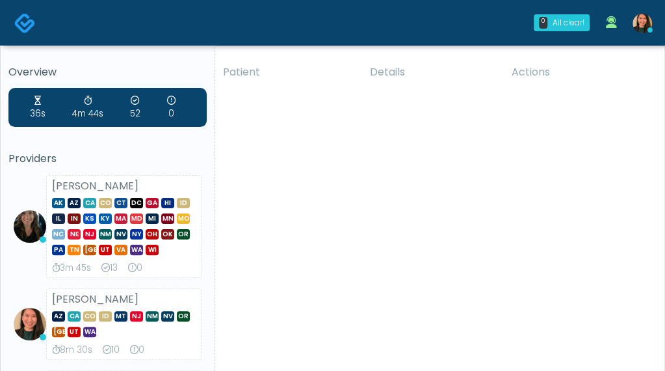
click at [92, 89] on div "36s 4m 44s 52 0" at bounding box center [107, 107] width 198 height 39
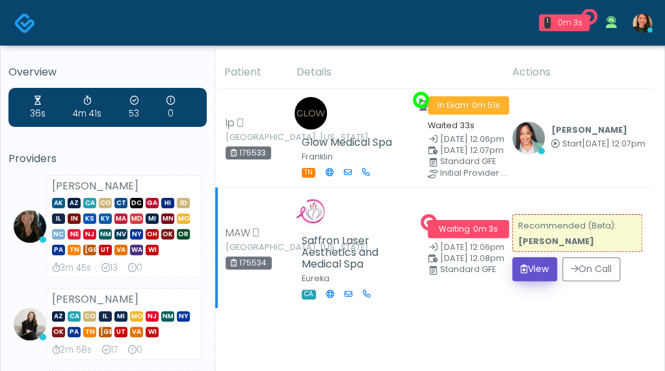
click at [529, 274] on button "View" at bounding box center [534, 269] width 45 height 24
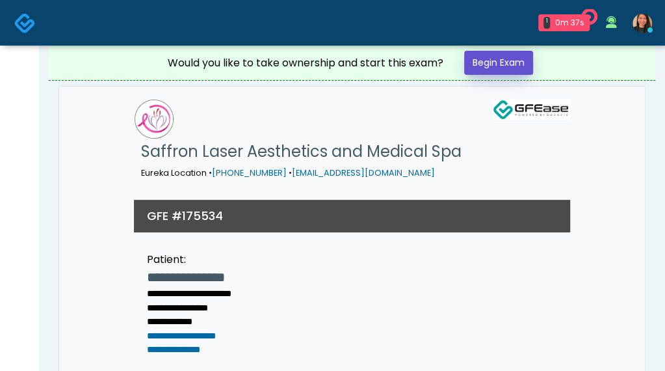
click at [507, 70] on link "Begin Exam" at bounding box center [498, 63] width 69 height 24
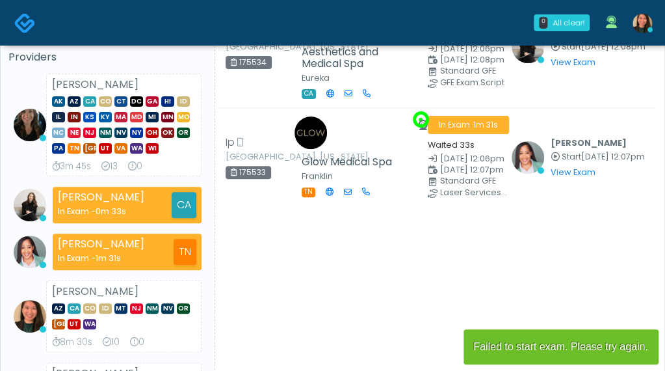
scroll to position [130, 0]
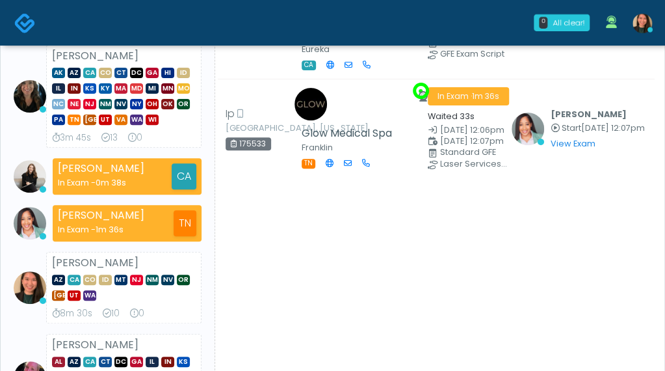
click at [96, 144] on div "[PERSON_NAME] AK AZ CA CO CT DC [GEOGRAPHIC_DATA] HI ID IL IN KS [GEOGRAPHIC_DA…" at bounding box center [123, 96] width 155 height 103
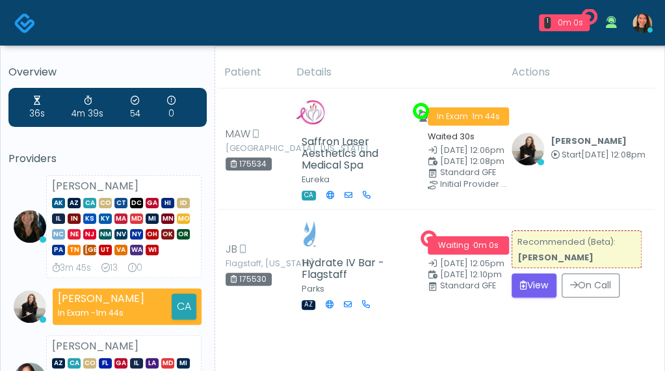
scroll to position [65, 0]
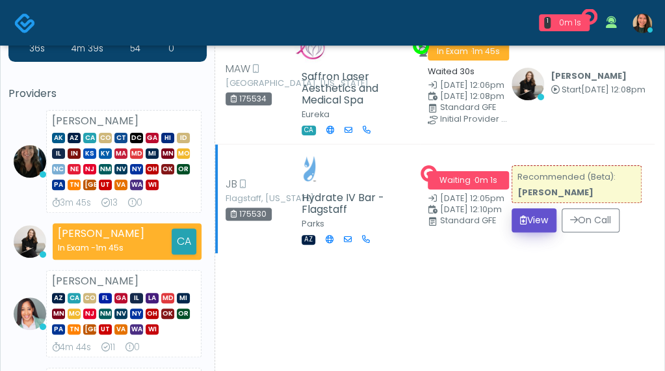
click at [522, 221] on icon "submit" at bounding box center [523, 219] width 7 height 9
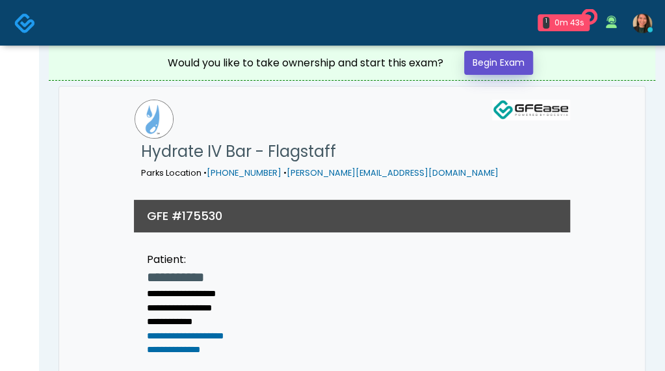
click at [518, 64] on link "Begin Exam" at bounding box center [498, 63] width 69 height 24
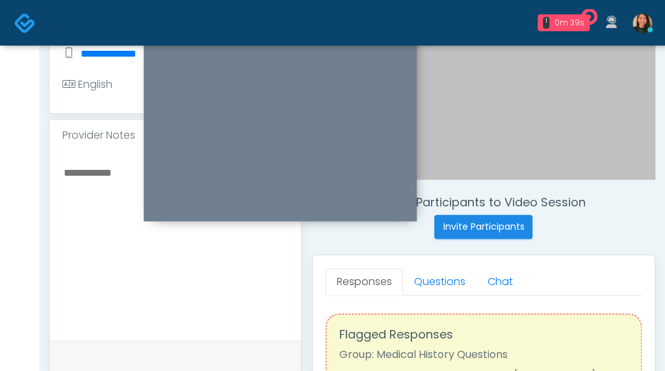
scroll to position [320, 0]
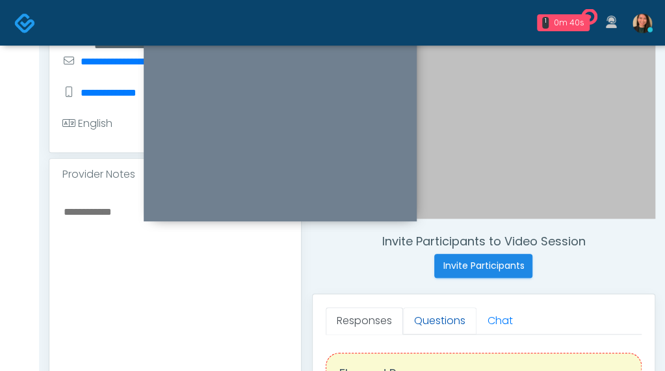
click at [447, 326] on link "Questions" at bounding box center [439, 320] width 73 height 27
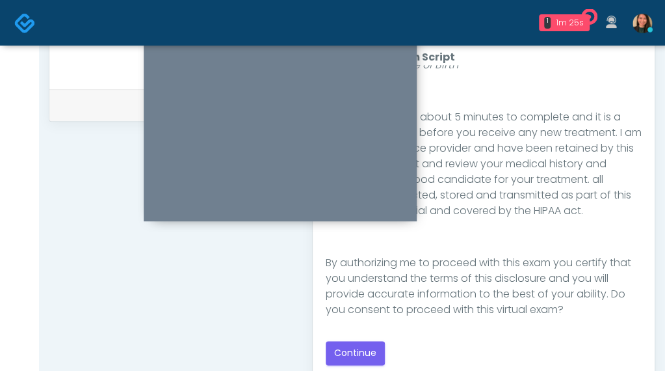
scroll to position [213, 0]
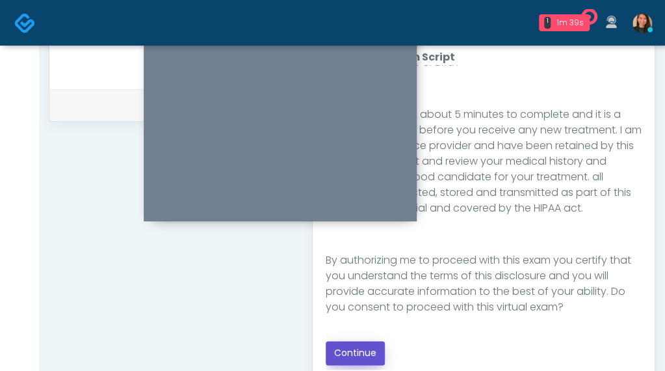
click at [362, 344] on button "Continue" at bounding box center [355, 353] width 59 height 24
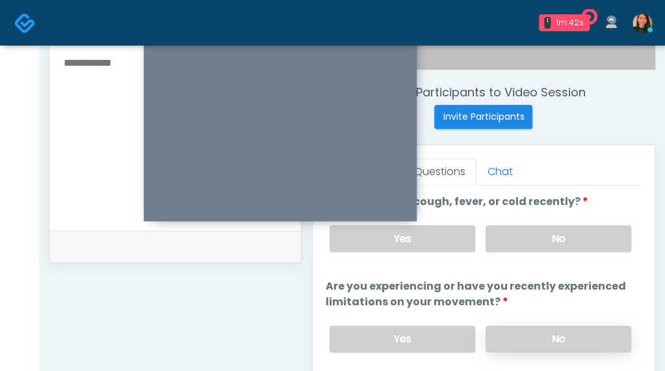
scroll to position [404, 0]
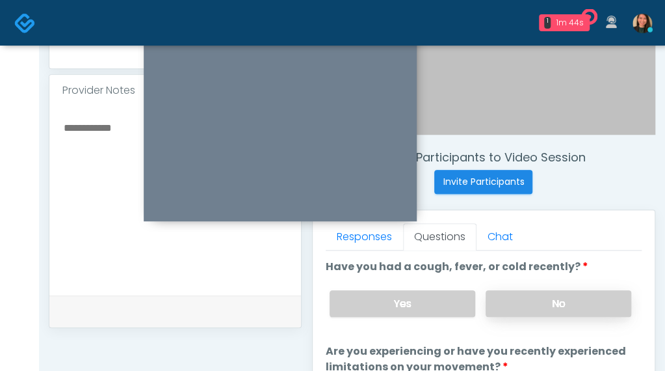
click at [572, 301] on label "No" at bounding box center [559, 303] width 146 height 27
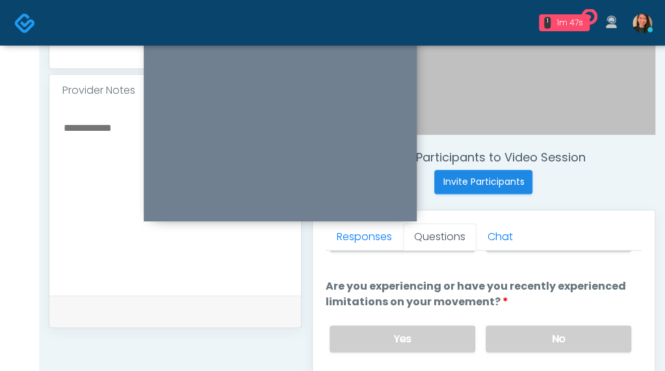
drag, startPoint x: 664, startPoint y: 219, endPoint x: 661, endPoint y: 259, distance: 40.5
click at [661, 259] on div "**********" at bounding box center [352, 183] width 626 height 1083
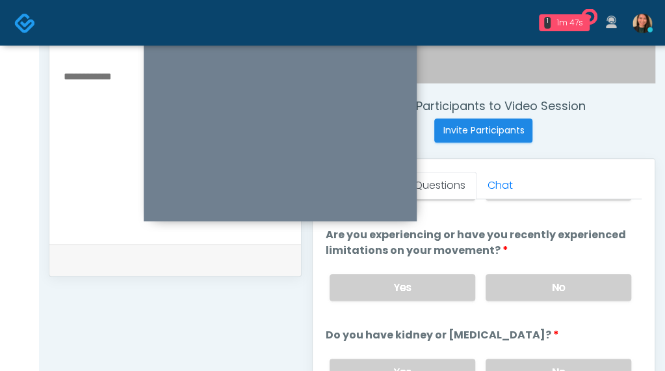
scroll to position [488, 0]
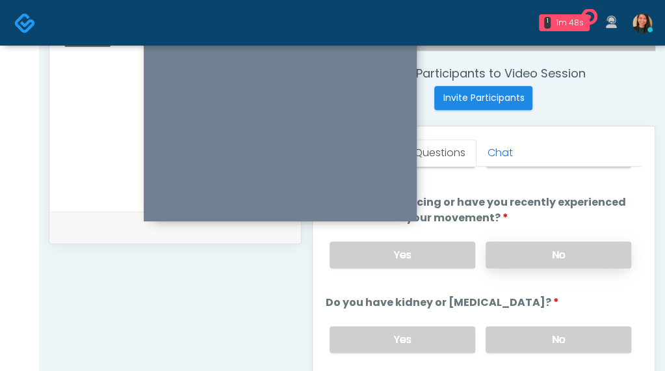
click at [563, 237] on div "Yes No" at bounding box center [480, 254] width 323 height 47
click at [570, 252] on label "No" at bounding box center [559, 254] width 146 height 27
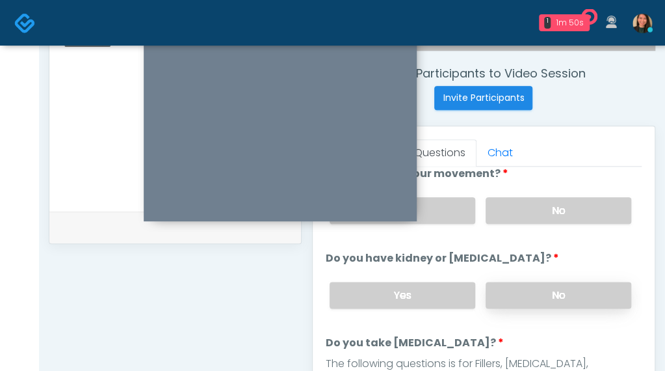
scroll to position [130, 0]
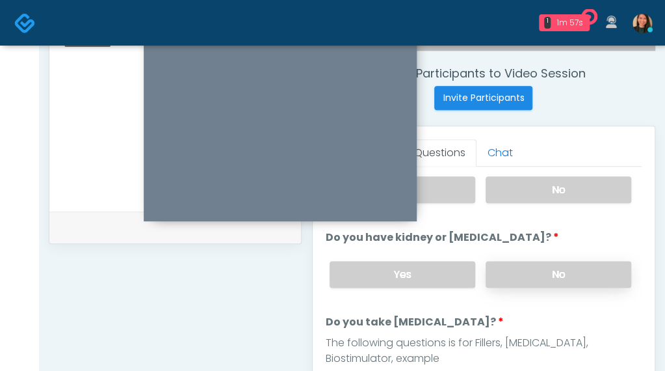
click at [588, 269] on label "No" at bounding box center [559, 274] width 146 height 27
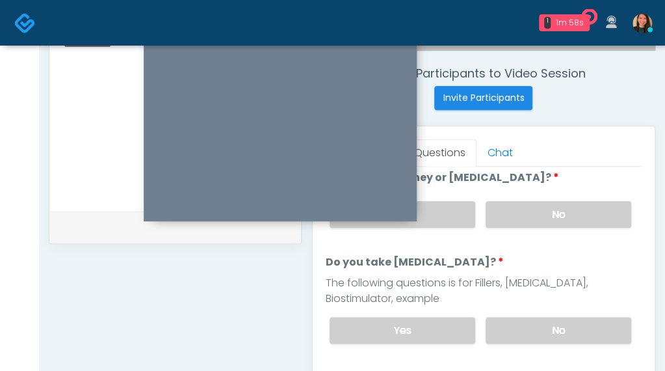
scroll to position [200, 0]
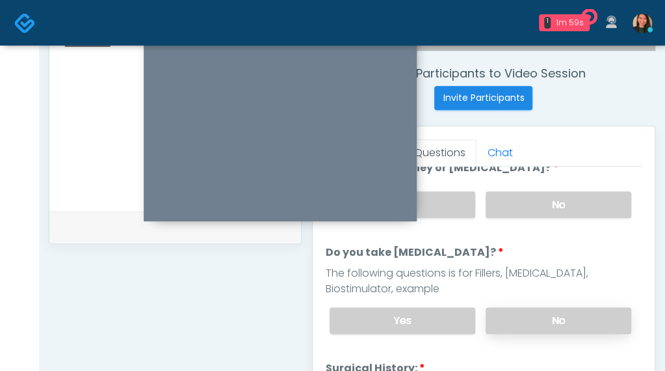
click at [586, 314] on label "No" at bounding box center [559, 320] width 146 height 27
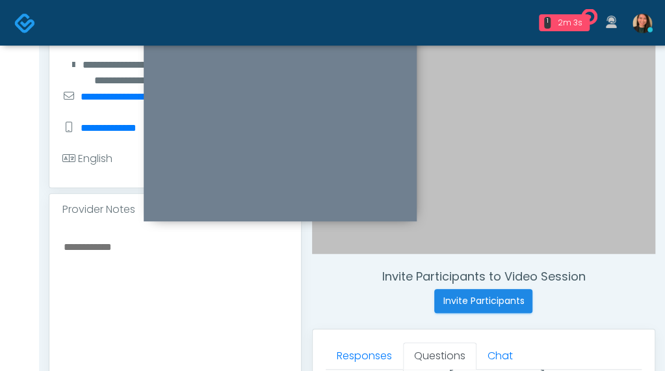
scroll to position [358, 0]
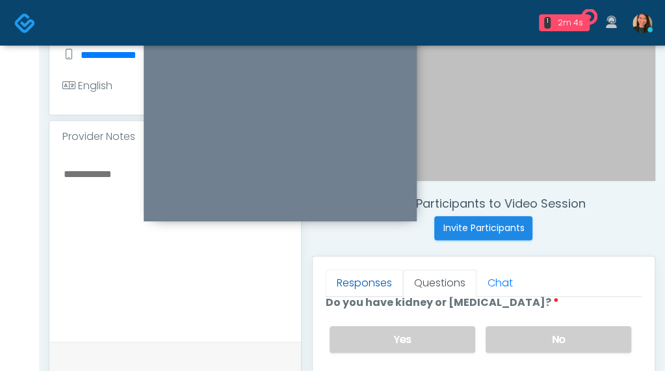
click at [358, 275] on link "Responses" at bounding box center [364, 282] width 77 height 27
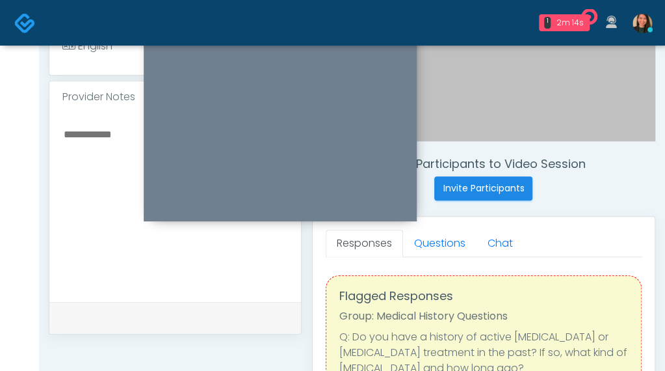
scroll to position [395, 0]
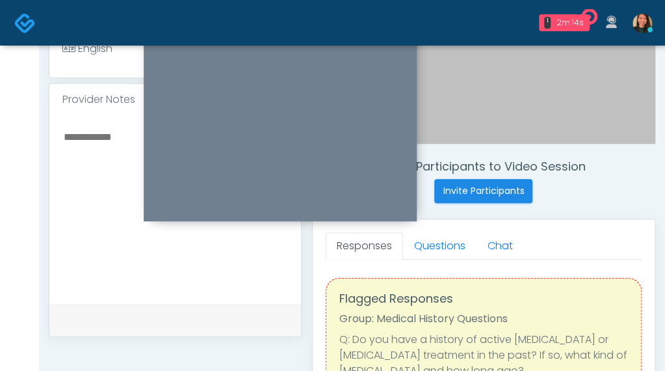
click at [121, 274] on textarea at bounding box center [175, 207] width 226 height 159
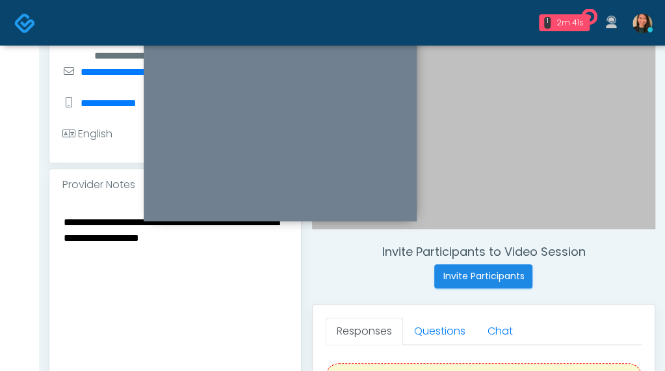
scroll to position [330, 0]
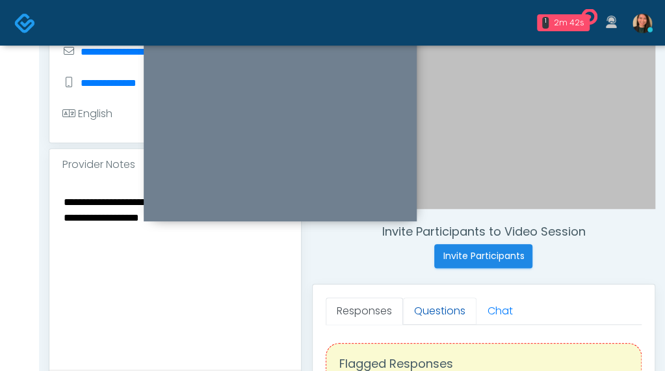
click at [428, 313] on link "Questions" at bounding box center [439, 310] width 73 height 27
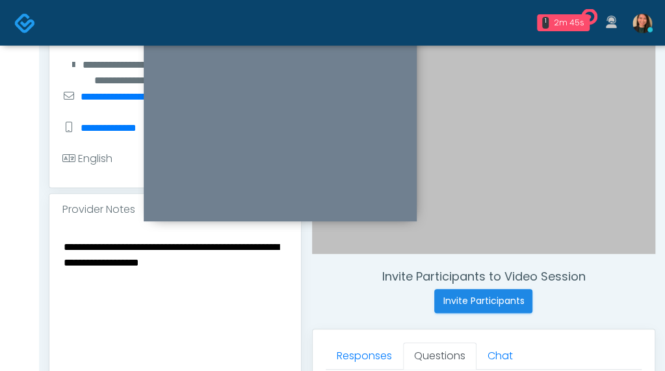
scroll to position [265, 0]
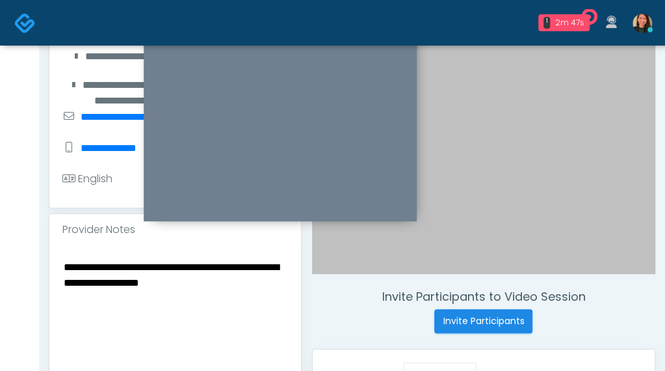
click at [271, 301] on textarea "**********" at bounding box center [175, 337] width 226 height 159
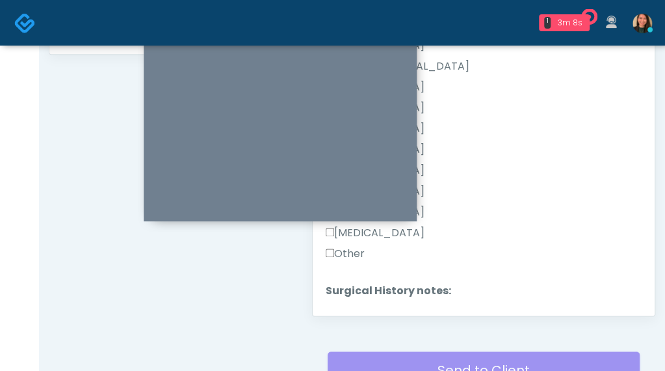
scroll to position [414, 0]
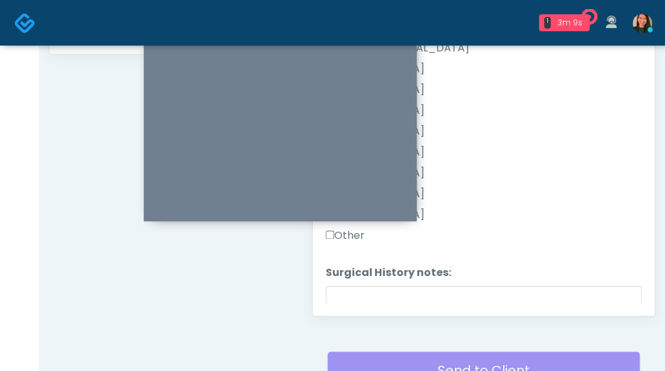
click at [353, 230] on label "Other" at bounding box center [345, 236] width 39 height 16
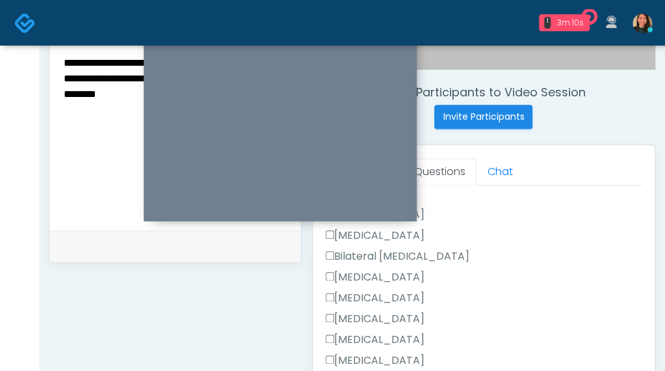
scroll to position [352, 0]
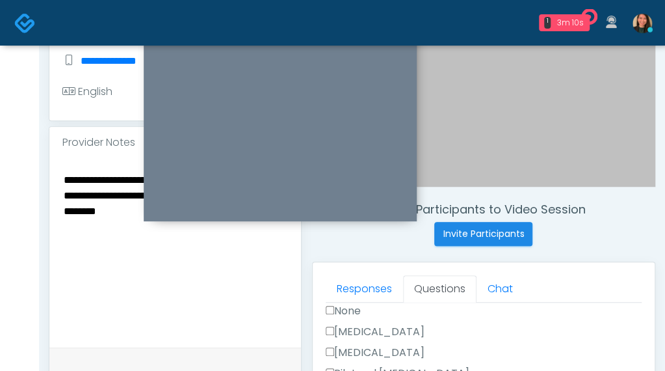
drag, startPoint x: 127, startPoint y: 271, endPoint x: 150, endPoint y: 278, distance: 23.9
click at [129, 270] on textarea "**********" at bounding box center [175, 250] width 226 height 159
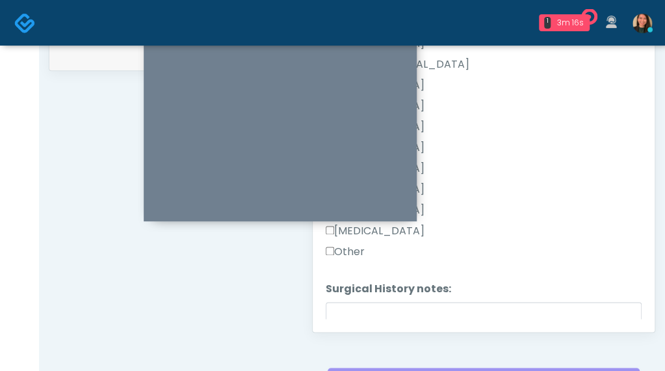
scroll to position [659, 0]
type textarea "**********"
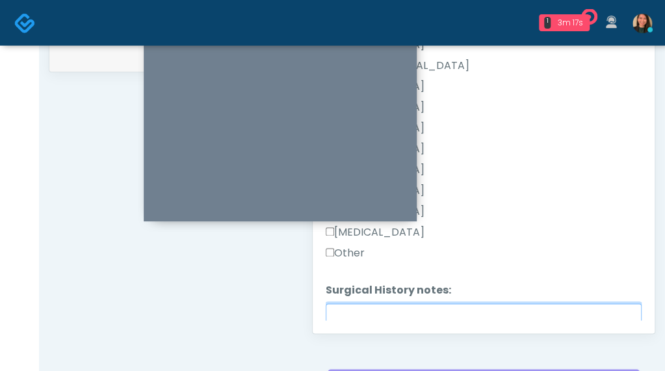
click at [550, 309] on textarea "Surgical History notes:" at bounding box center [484, 331] width 316 height 56
type textarea "*"
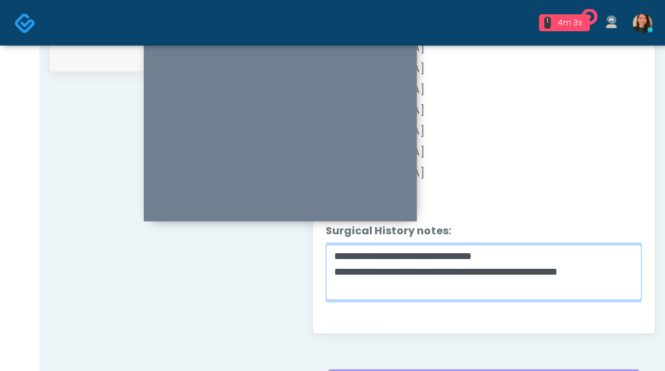
scroll to position [490, 0]
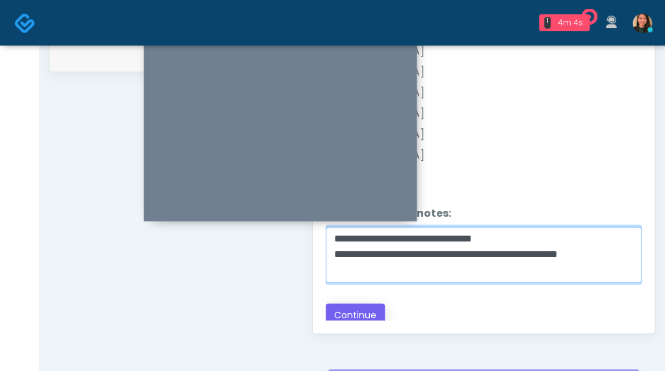
type textarea "**********"
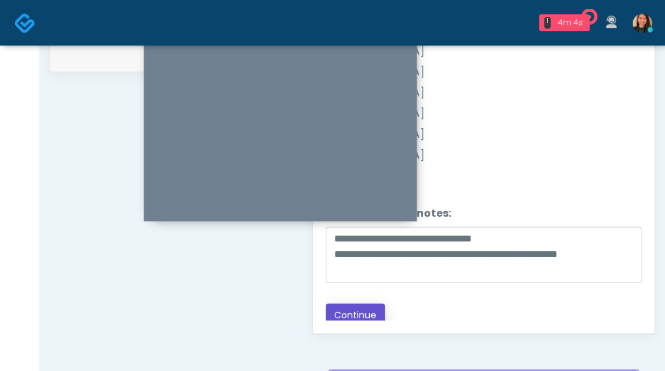
click at [359, 308] on button "Continue" at bounding box center [355, 315] width 59 height 24
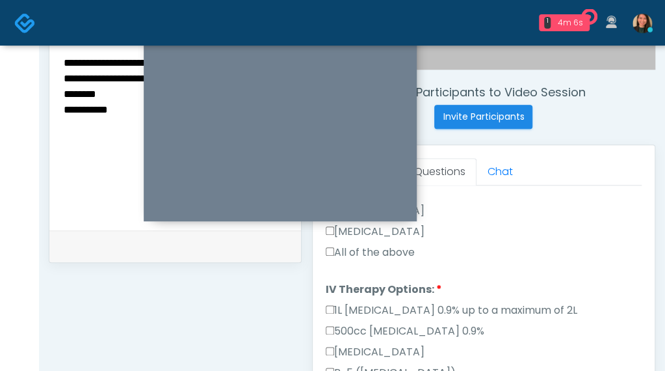
scroll to position [206, 0]
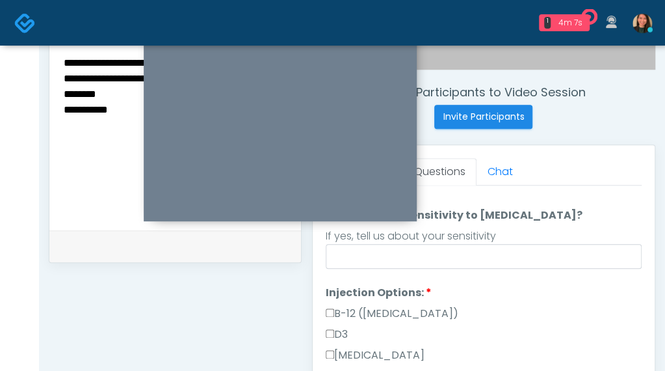
click at [632, 234] on div "Good Faith Exam Script Good Faith Exam Script INTRODUCTION Hello, my name is un…" at bounding box center [484, 347] width 316 height 325
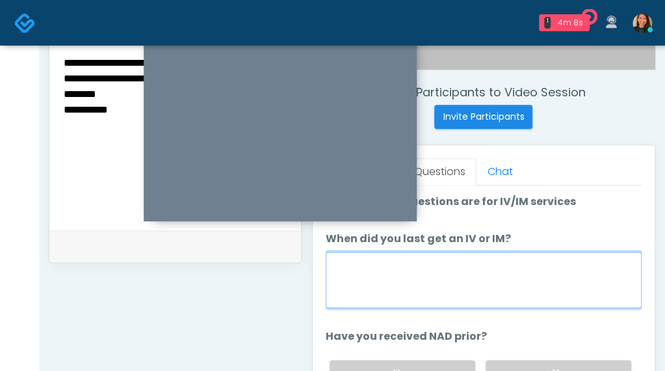
click at [576, 297] on textarea "When did you last get an IV or IM?" at bounding box center [484, 280] width 316 height 56
type textarea "*"
click at [362, 261] on textarea "**********" at bounding box center [484, 280] width 316 height 56
click at [326, 261] on textarea "**********" at bounding box center [484, 280] width 316 height 56
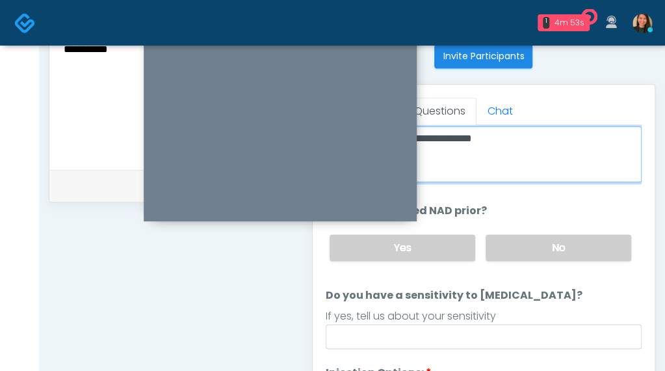
scroll to position [533, 0]
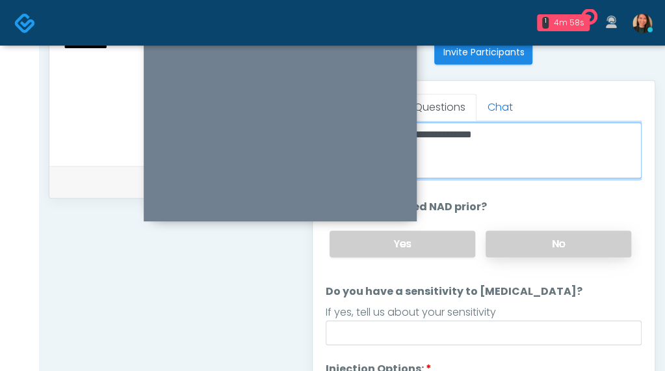
type textarea "**********"
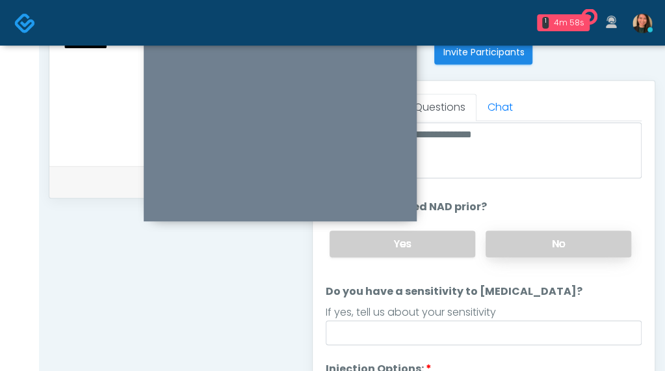
click at [589, 238] on label "No" at bounding box center [559, 243] width 146 height 27
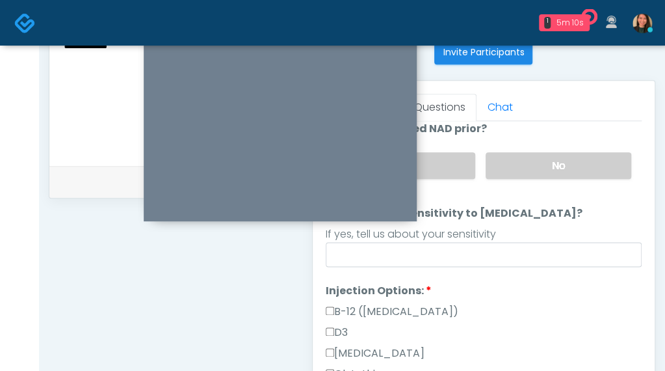
scroll to position [139, 0]
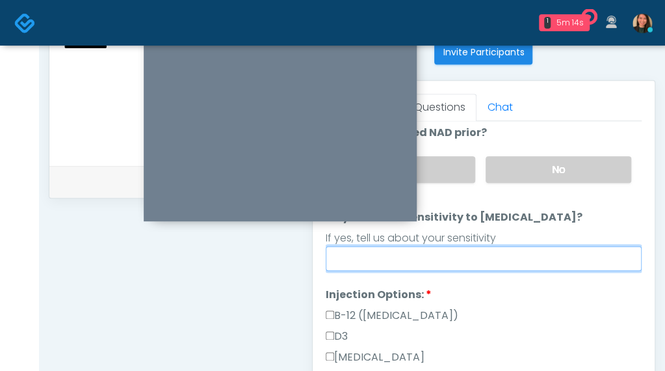
click at [588, 252] on input "Do you have a sensitivity to Niacin?" at bounding box center [484, 258] width 316 height 25
type input "*"
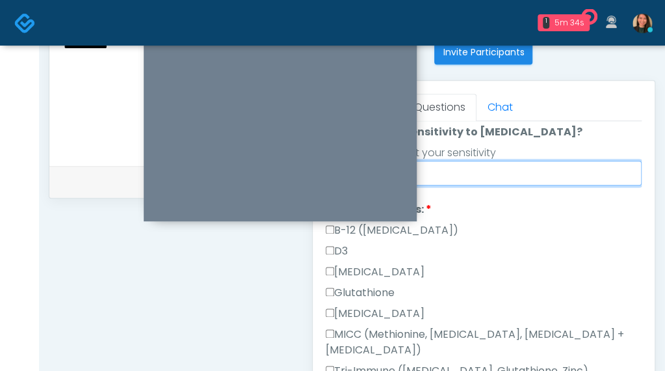
scroll to position [204, 0]
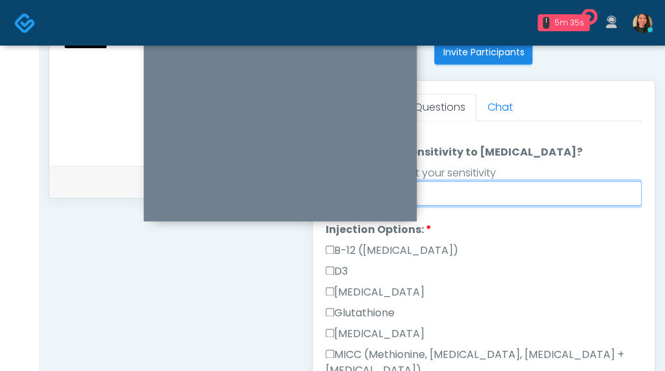
type input "**********"
click at [325, 269] on div "Responses Questions Chat Good Faith Exam Script Good Faith Exam Script INTRODUC…" at bounding box center [484, 270] width 342 height 379
click at [329, 271] on label "D3" at bounding box center [337, 271] width 22 height 16
click at [332, 294] on label "L-Lysine" at bounding box center [375, 292] width 99 height 16
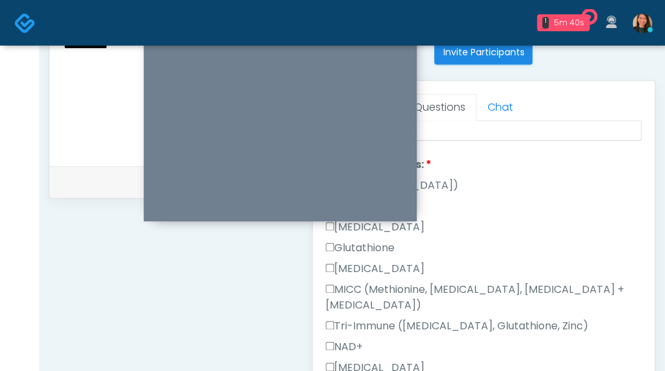
click at [328, 318] on label "Tri-Immune (Ascorbic Acid, Glutathione, Zinc)" at bounding box center [457, 326] width 263 height 16
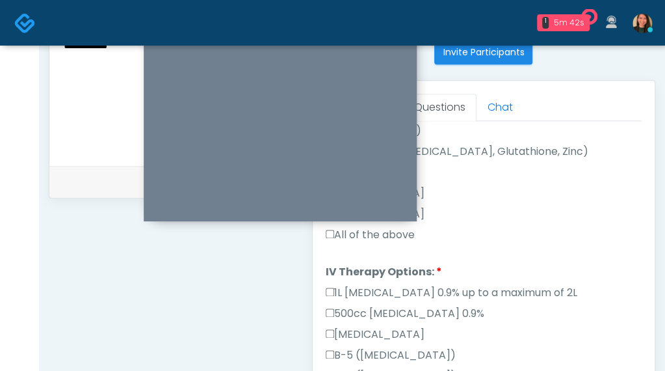
scroll to position [464, 0]
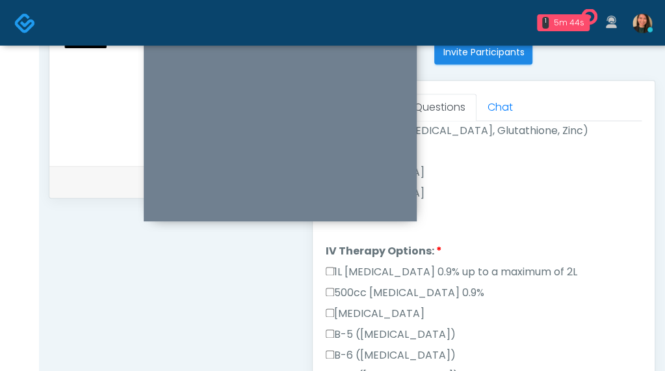
click at [323, 271] on div "Responses Questions Chat Good Faith Exam Script Good Faith Exam Script INTRODUC…" at bounding box center [484, 270] width 342 height 379
click at [332, 306] on label "B-Complex" at bounding box center [375, 314] width 99 height 16
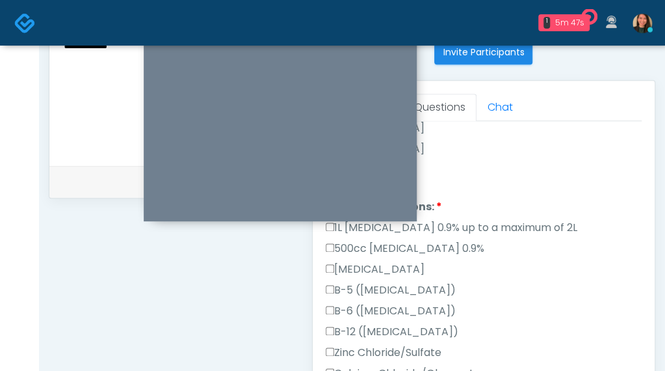
scroll to position [529, 0]
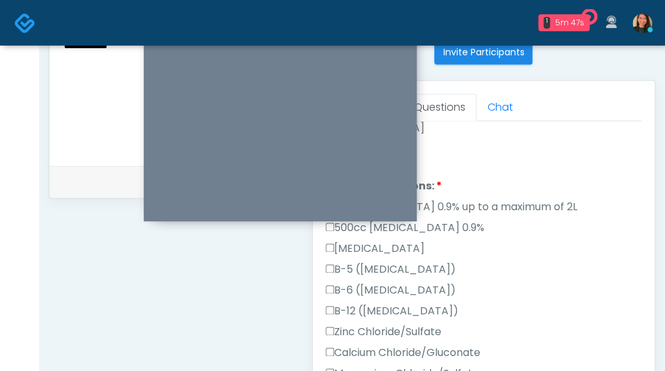
click at [328, 282] on label "B-6 (Pyridoxine)" at bounding box center [391, 290] width 130 height 16
click at [328, 303] on div "B-12 (Methylcobalamin)" at bounding box center [484, 313] width 316 height 21
click at [326, 345] on label "Calcium Chloride/Gluconate" at bounding box center [403, 353] width 155 height 16
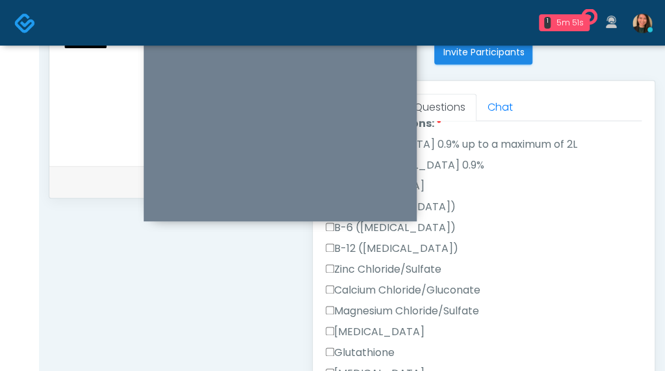
scroll to position [594, 0]
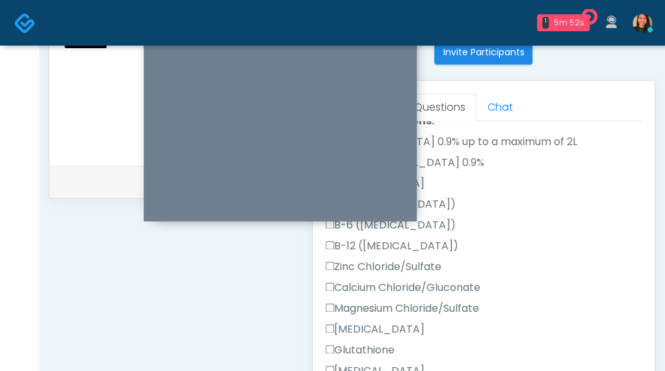
click at [431, 280] on label "Calcium Chloride/Gluconate" at bounding box center [403, 288] width 155 height 16
click at [450, 280] on div "Calcium Chloride/Gluconate" at bounding box center [484, 290] width 316 height 21
click at [428, 300] on label "Magnesium Chloride/Sulfate" at bounding box center [402, 308] width 153 height 16
click at [444, 280] on label "Calcium Chloride/Gluconate" at bounding box center [403, 288] width 155 height 16
click at [432, 300] on label "Magnesium Chloride/Sulfate" at bounding box center [402, 308] width 153 height 16
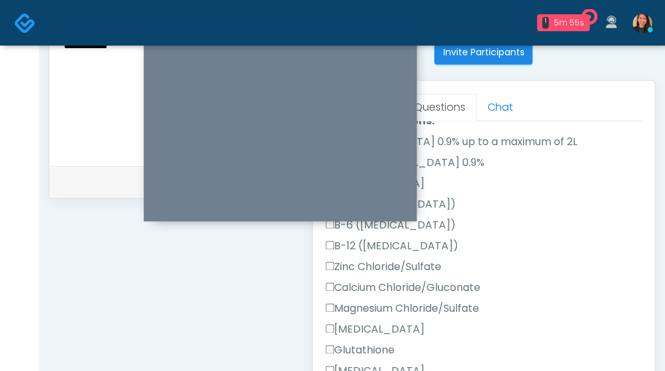
click at [397, 321] on label "Ascorbic Acid" at bounding box center [375, 329] width 99 height 16
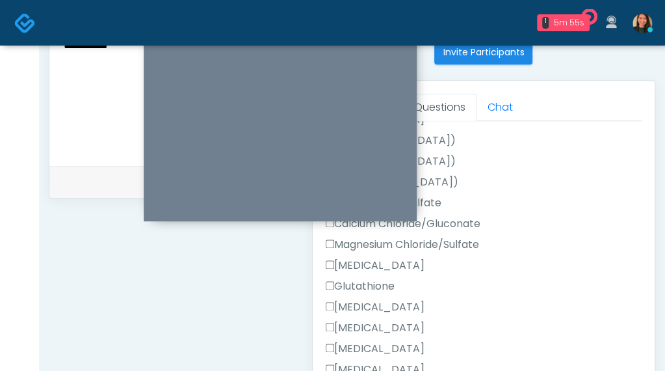
click at [376, 278] on label "Glutathione" at bounding box center [360, 286] width 69 height 16
click at [366, 299] on label "L-Lysine" at bounding box center [375, 307] width 99 height 16
click at [382, 320] on label "Amino Acids" at bounding box center [375, 328] width 99 height 16
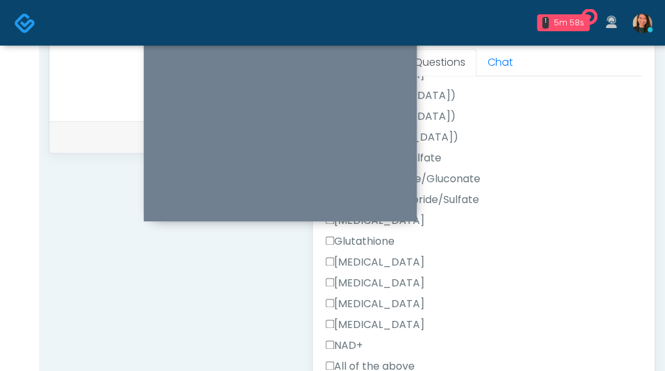
scroll to position [598, 0]
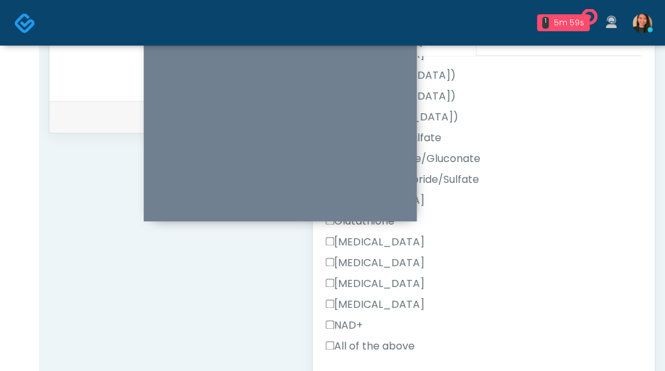
click at [356, 297] on label "Zofran" at bounding box center [375, 305] width 99 height 16
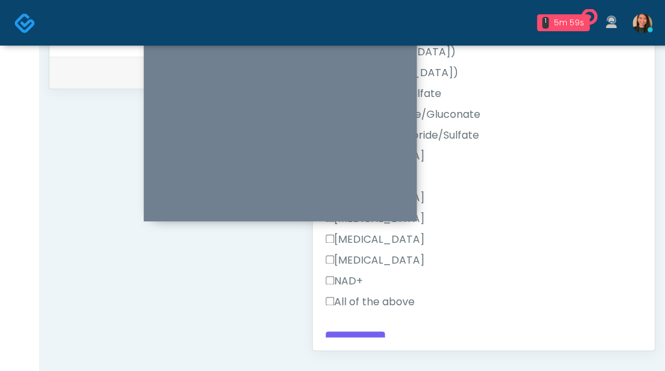
scroll to position [663, 0]
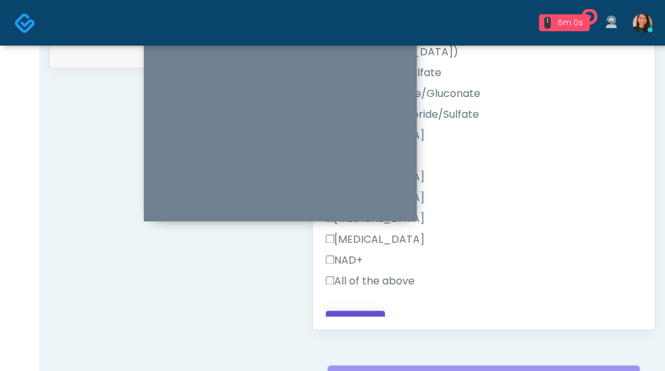
click at [368, 310] on button "Continue" at bounding box center [355, 322] width 59 height 24
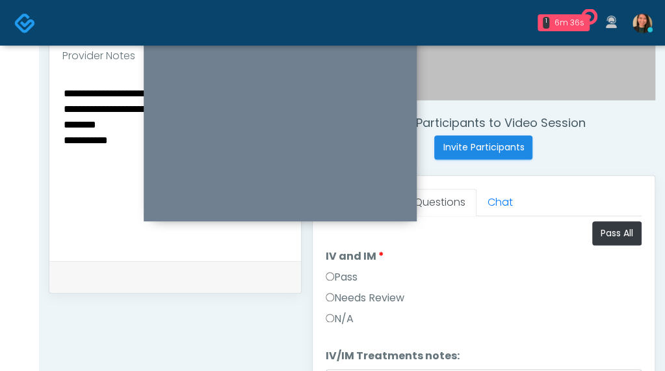
scroll to position [469, 0]
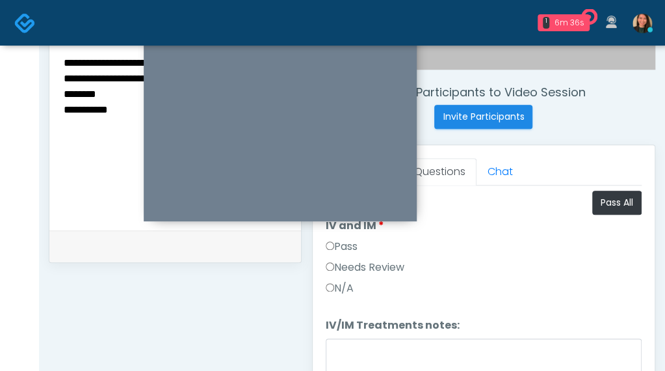
click at [345, 248] on label "Pass" at bounding box center [342, 247] width 32 height 16
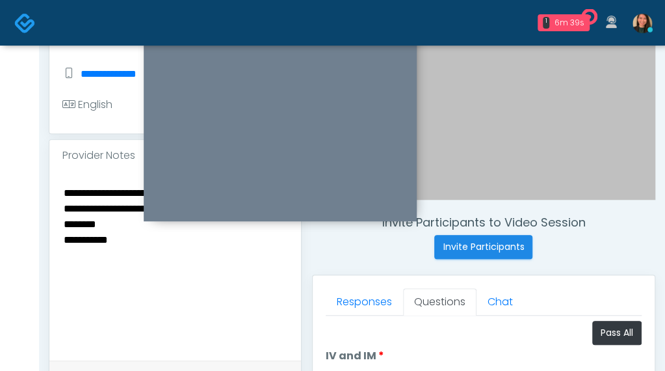
scroll to position [274, 0]
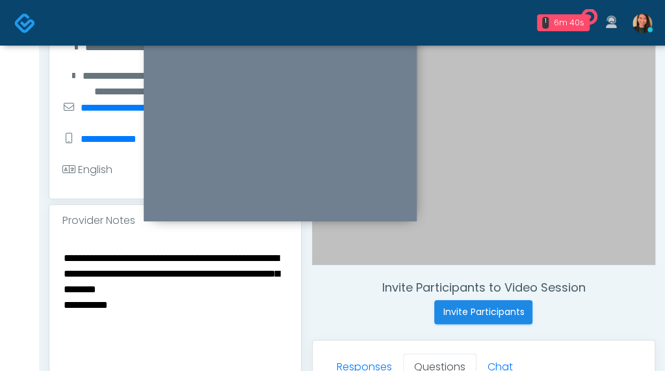
click at [59, 249] on div "**********" at bounding box center [175, 330] width 252 height 189
click at [65, 250] on textarea "**********" at bounding box center [175, 328] width 226 height 159
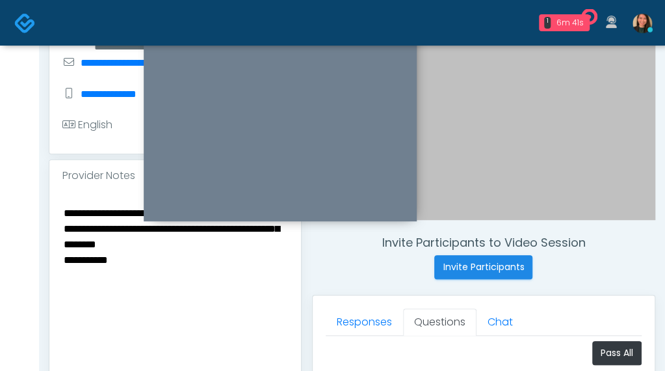
scroll to position [339, 0]
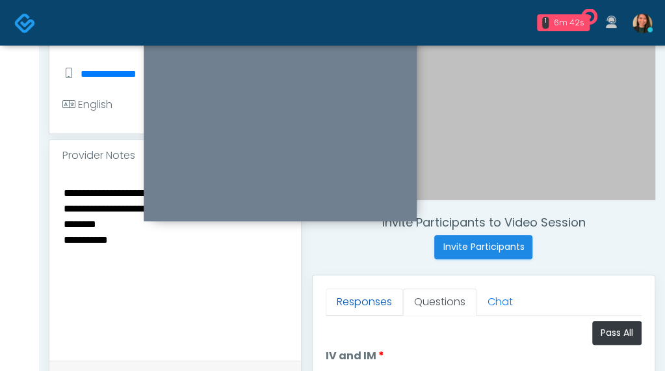
click at [356, 306] on link "Responses" at bounding box center [364, 301] width 77 height 27
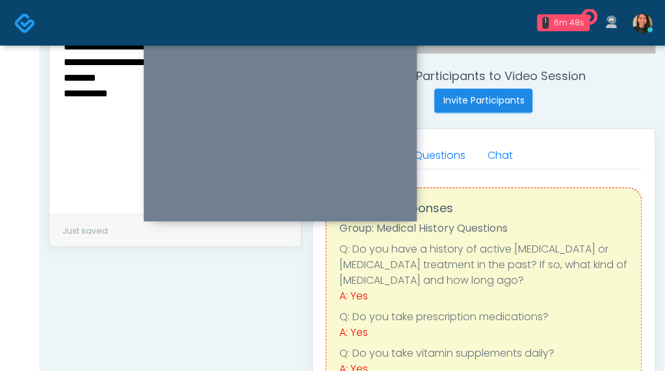
scroll to position [404, 0]
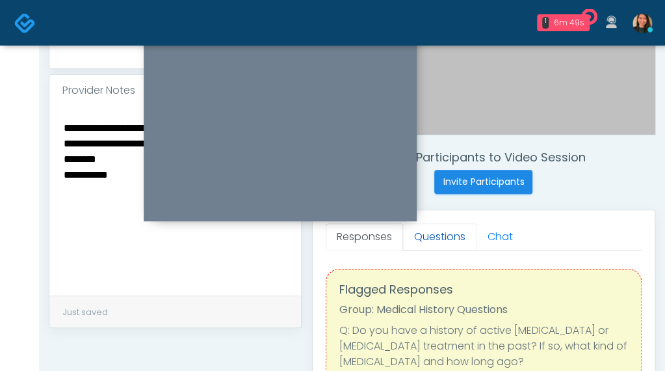
click at [441, 246] on link "Questions" at bounding box center [439, 236] width 73 height 27
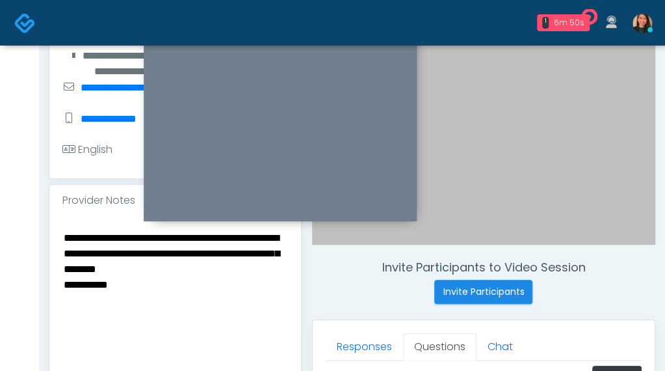
scroll to position [274, 0]
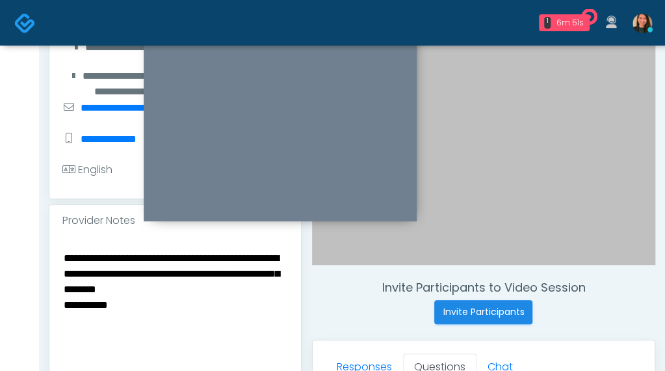
click at [69, 260] on textarea "**********" at bounding box center [175, 328] width 226 height 159
click at [64, 256] on textarea "**********" at bounding box center [175, 328] width 226 height 159
click at [249, 252] on textarea "**********" at bounding box center [175, 328] width 226 height 159
drag, startPoint x: 105, startPoint y: 269, endPoint x: 303, endPoint y: 358, distance: 216.9
click at [106, 269] on textarea "**********" at bounding box center [175, 328] width 226 height 159
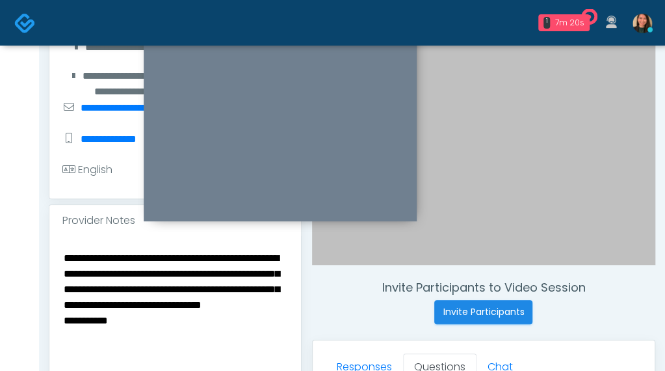
drag, startPoint x: 200, startPoint y: 302, endPoint x: 39, endPoint y: 301, distance: 161.3
click at [39, 301] on div "**********" at bounding box center [352, 313] width 626 height 1083
click at [152, 288] on textarea "**********" at bounding box center [175, 328] width 226 height 159
click at [118, 302] on textarea "**********" at bounding box center [175, 328] width 226 height 159
click at [61, 301] on div "**********" at bounding box center [175, 330] width 252 height 189
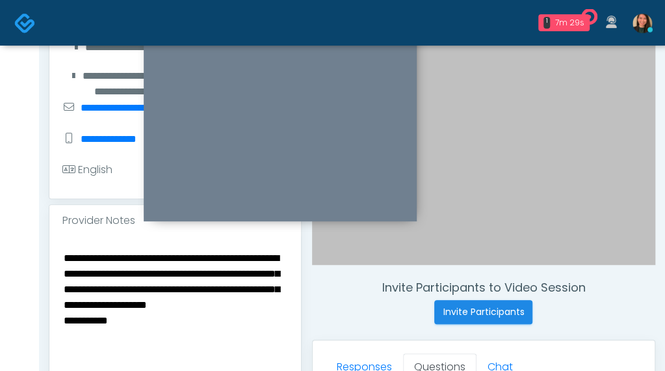
click at [60, 296] on div "**********" at bounding box center [175, 330] width 252 height 189
click at [70, 300] on textarea "**********" at bounding box center [175, 328] width 226 height 159
click at [58, 300] on div "**********" at bounding box center [175, 330] width 252 height 189
click at [66, 300] on textarea "**********" at bounding box center [175, 328] width 226 height 159
click at [170, 302] on textarea "**********" at bounding box center [175, 328] width 226 height 159
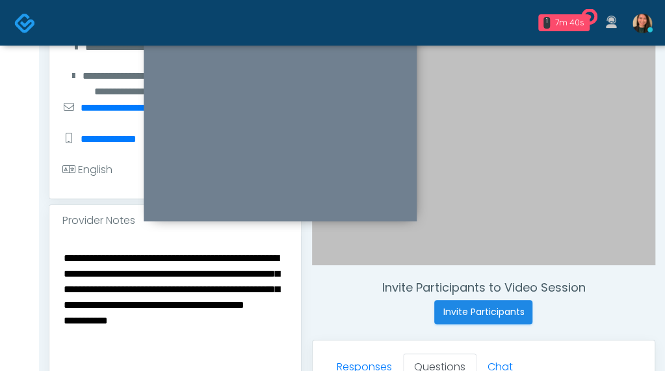
click at [196, 313] on textarea "**********" at bounding box center [175, 328] width 226 height 159
click at [599, 280] on h4 "Invite Participants to Video Session" at bounding box center [483, 287] width 343 height 14
click at [230, 321] on textarea "**********" at bounding box center [175, 328] width 226 height 159
click at [101, 337] on textarea "**********" at bounding box center [175, 328] width 226 height 159
drag, startPoint x: 191, startPoint y: 335, endPoint x: 206, endPoint y: 330, distance: 15.0
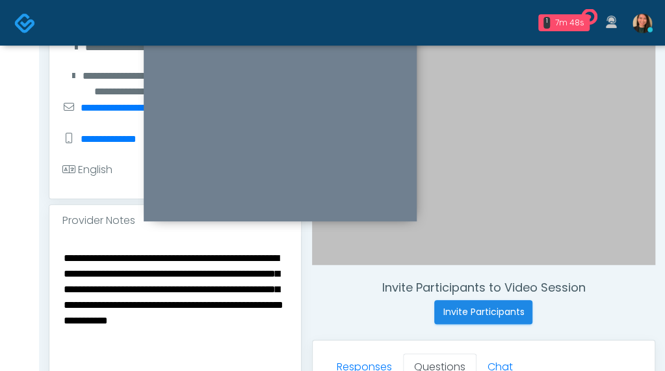
click at [191, 335] on textarea "**********" at bounding box center [175, 328] width 226 height 159
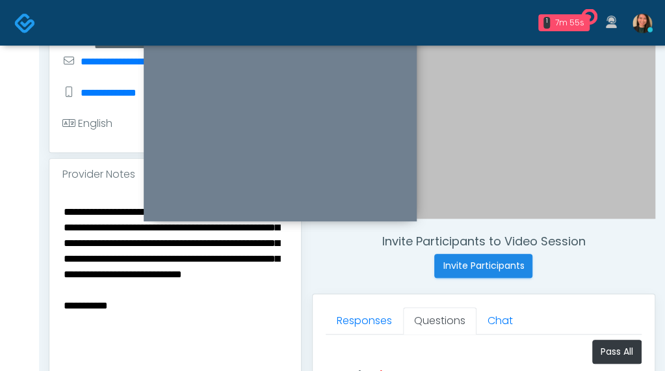
scroll to position [341, 0]
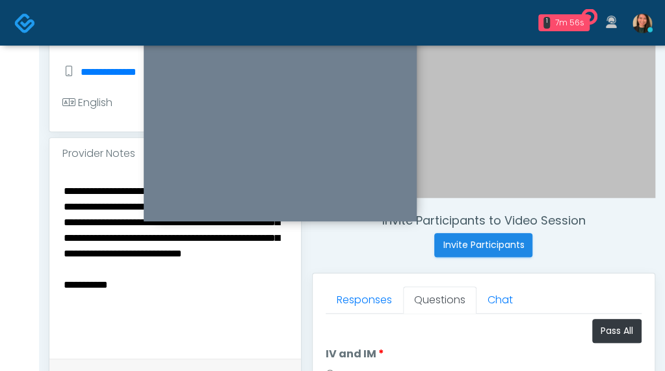
drag, startPoint x: 166, startPoint y: 292, endPoint x: 58, endPoint y: 305, distance: 108.7
click at [42, 300] on div "**********" at bounding box center [352, 246] width 626 height 1083
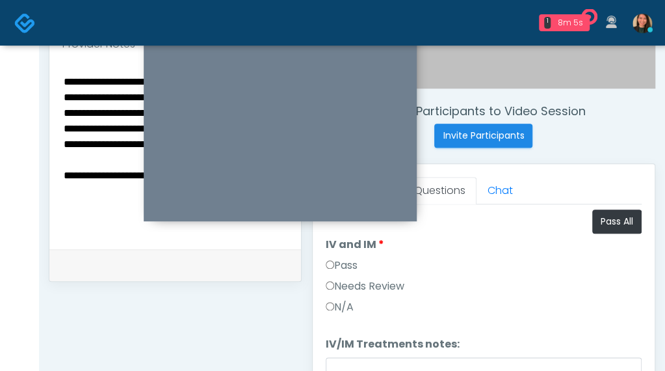
scroll to position [471, 0]
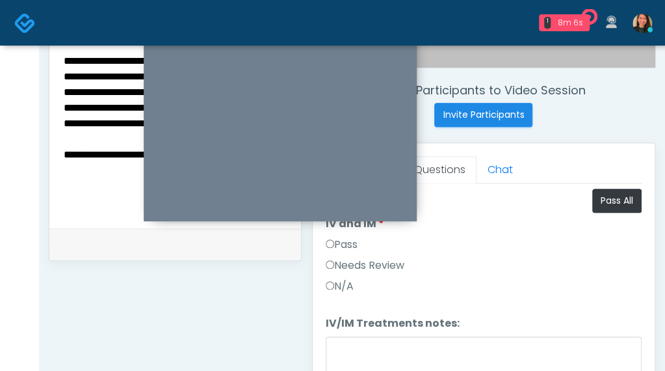
type textarea "**********"
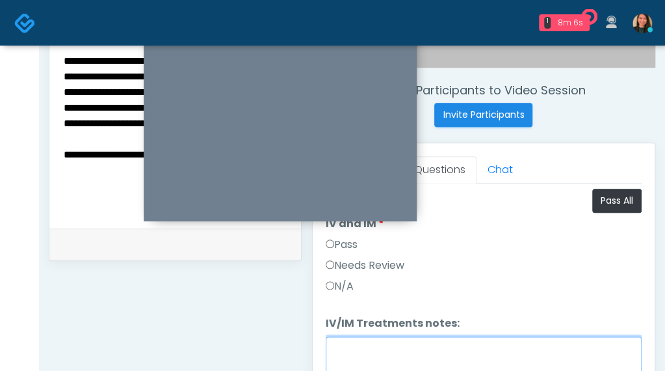
click at [395, 336] on textarea "IV/IM Treatments notes:" at bounding box center [484, 364] width 316 height 56
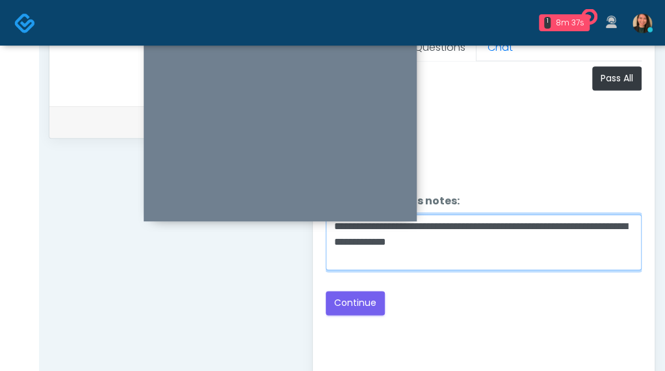
scroll to position [573, 0]
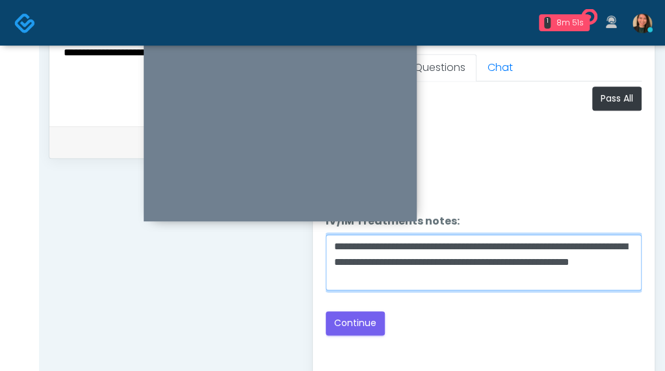
click at [343, 279] on textarea "**********" at bounding box center [484, 262] width 316 height 56
click at [360, 278] on textarea "**********" at bounding box center [484, 262] width 316 height 56
click at [613, 256] on textarea "**********" at bounding box center [484, 262] width 316 height 56
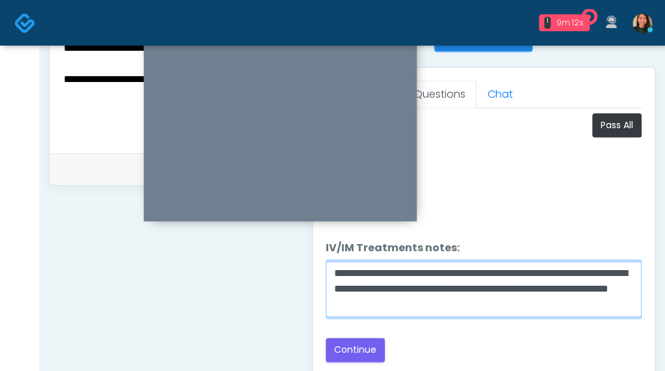
scroll to position [576, 0]
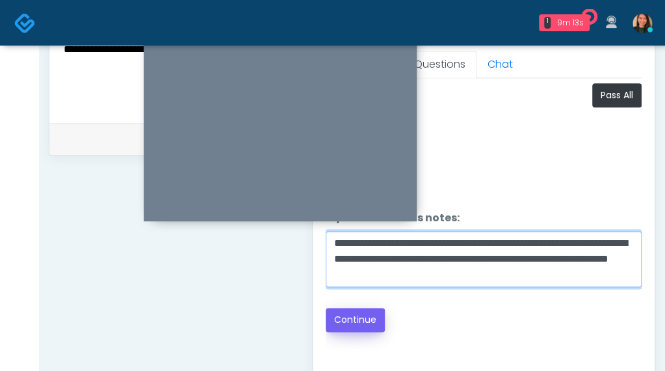
type textarea "**********"
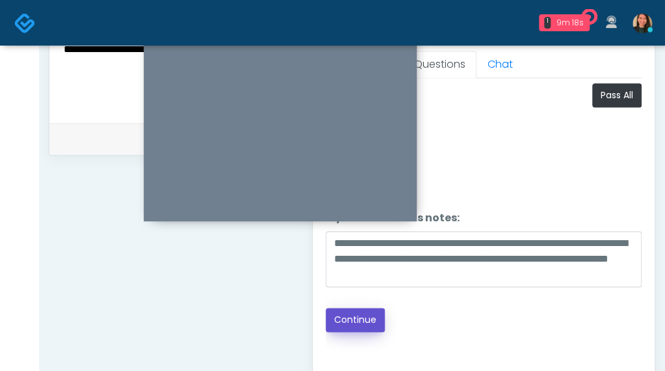
click at [366, 308] on button "Continue" at bounding box center [355, 320] width 59 height 24
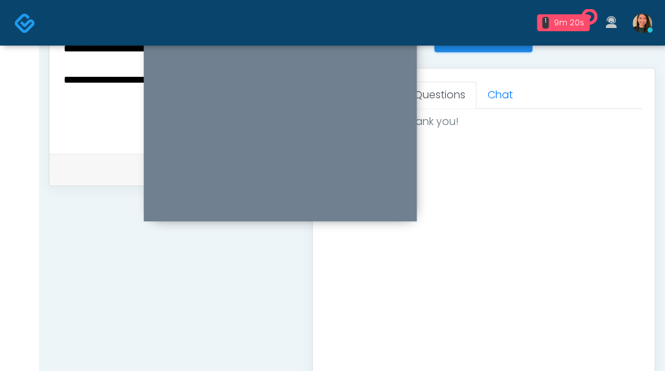
scroll to position [706, 0]
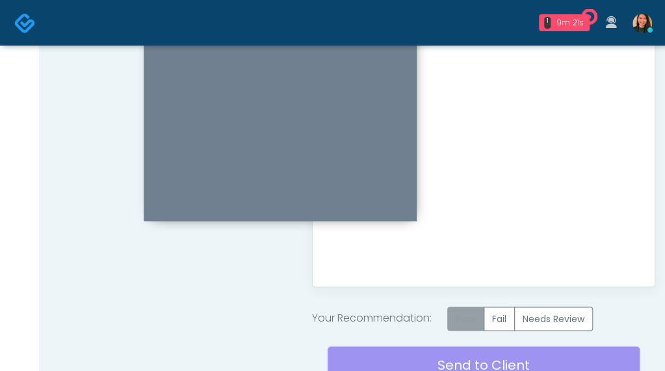
click at [464, 314] on label "Pass" at bounding box center [465, 318] width 37 height 24
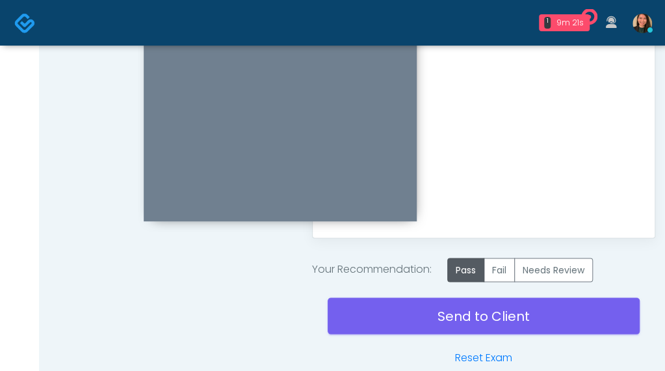
scroll to position [818, 0]
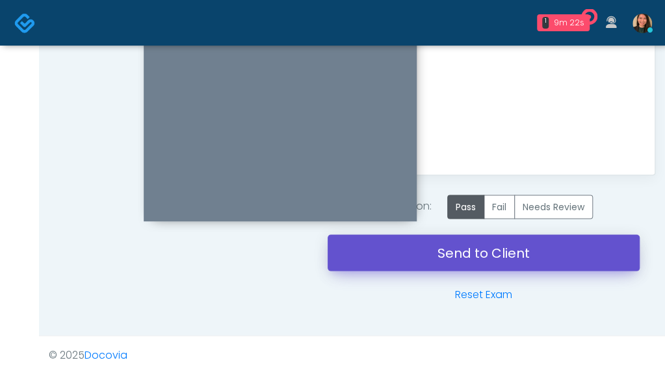
click at [408, 252] on link "Send to Client" at bounding box center [484, 252] width 312 height 36
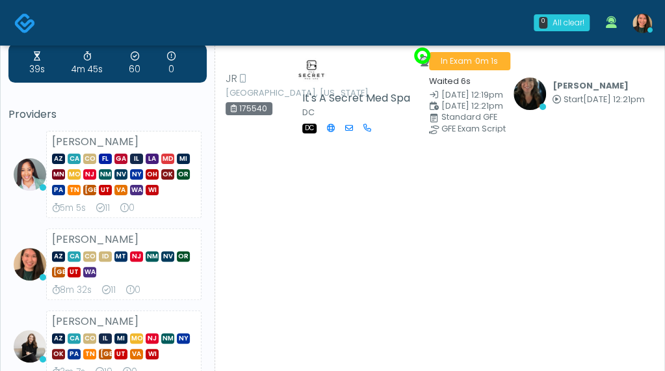
scroll to position [65, 0]
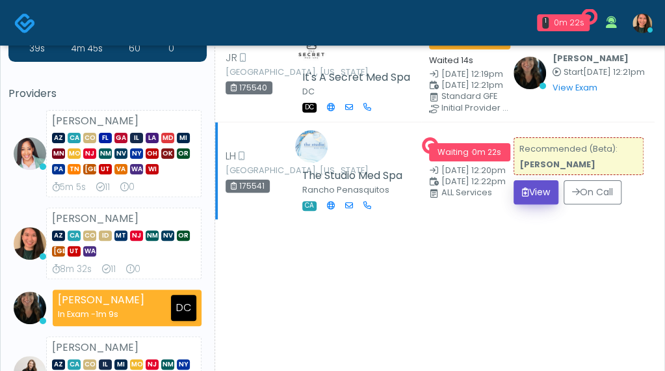
click at [524, 189] on icon "submit" at bounding box center [525, 191] width 7 height 9
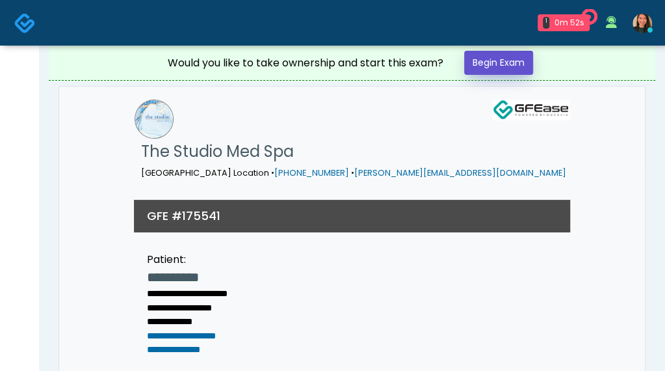
click at [472, 54] on link "Begin Exam" at bounding box center [498, 63] width 69 height 24
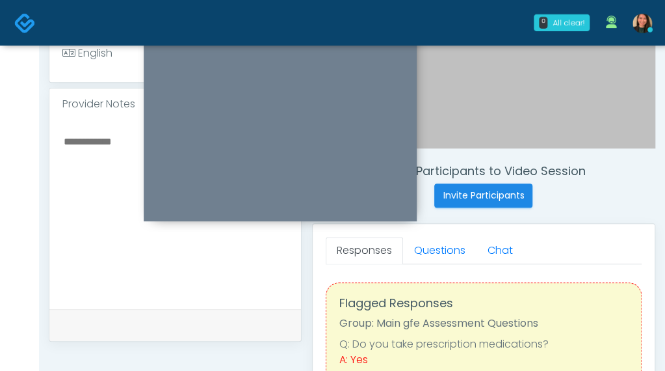
scroll to position [65, 0]
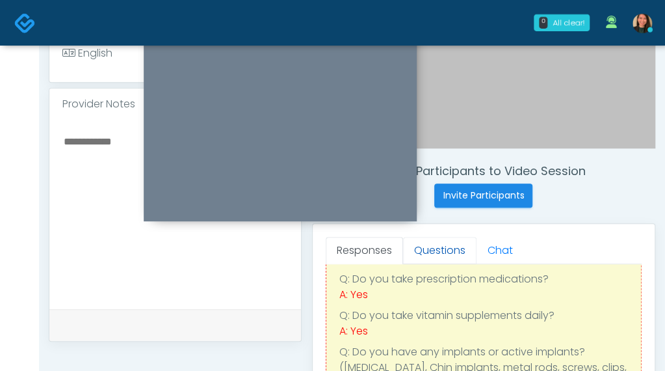
click at [446, 245] on link "Questions" at bounding box center [439, 250] width 73 height 27
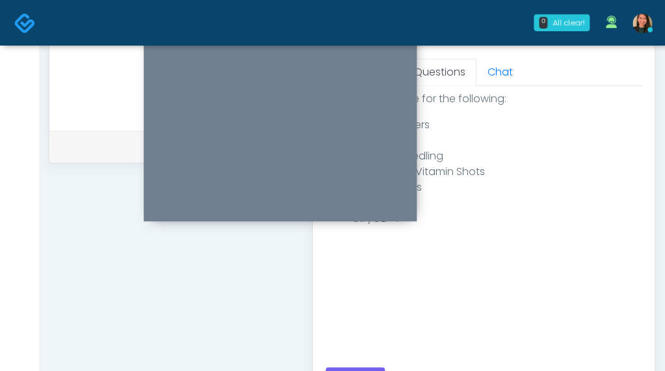
scroll to position [633, 0]
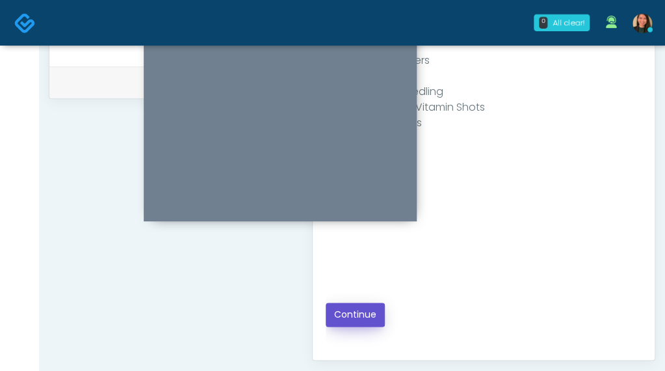
click at [350, 308] on button "Continue" at bounding box center [355, 314] width 59 height 24
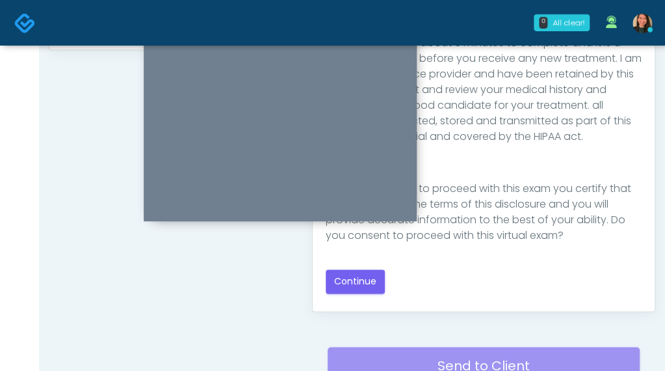
scroll to position [617, 0]
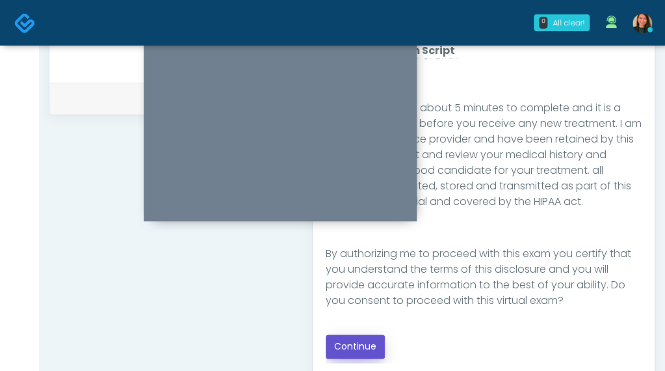
click at [366, 349] on button "Continue" at bounding box center [355, 346] width 59 height 24
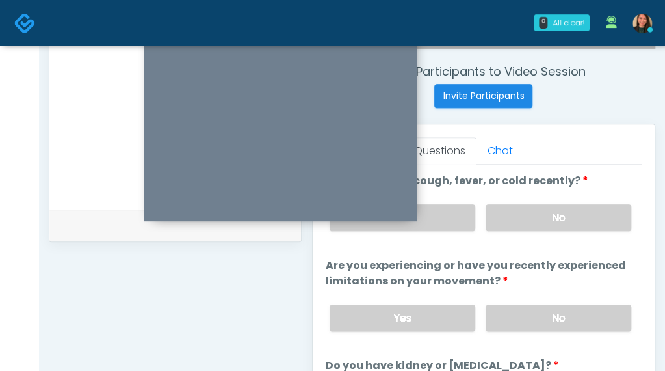
scroll to position [469, 0]
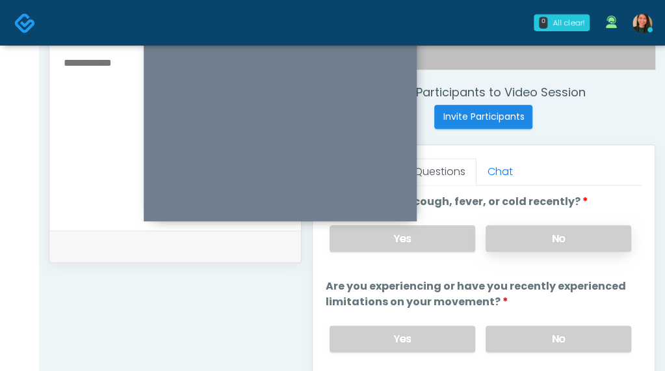
drag, startPoint x: 585, startPoint y: 231, endPoint x: 578, endPoint y: 235, distance: 8.7
click at [585, 231] on label "No" at bounding box center [559, 238] width 146 height 27
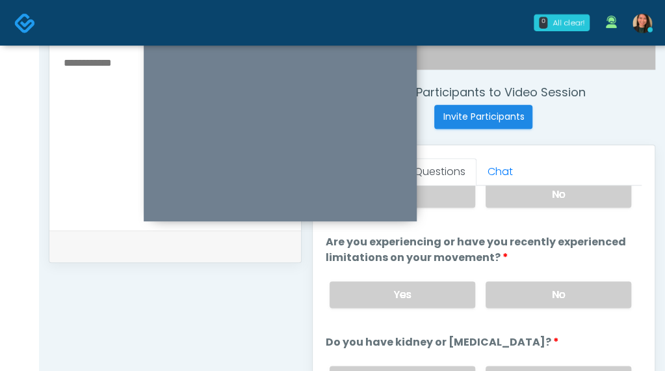
scroll to position [65, 0]
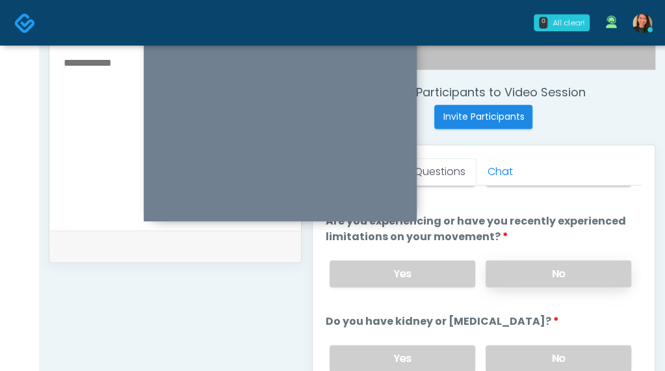
click at [588, 274] on label "No" at bounding box center [559, 273] width 146 height 27
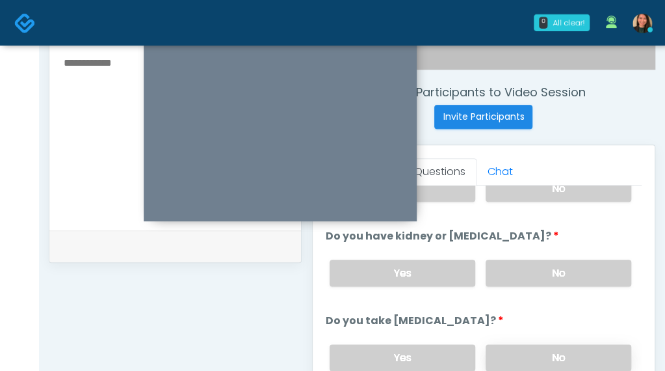
scroll to position [130, 0]
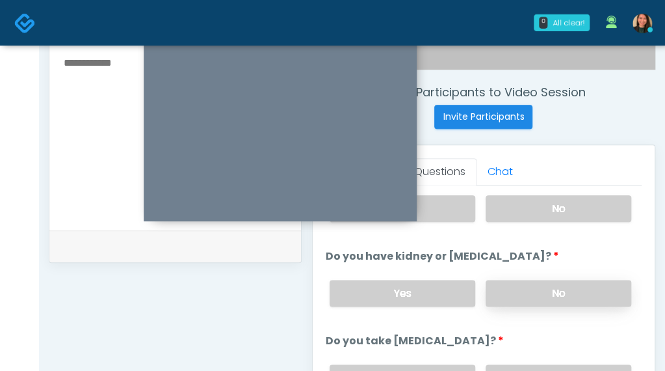
click at [563, 284] on label "No" at bounding box center [559, 293] width 146 height 27
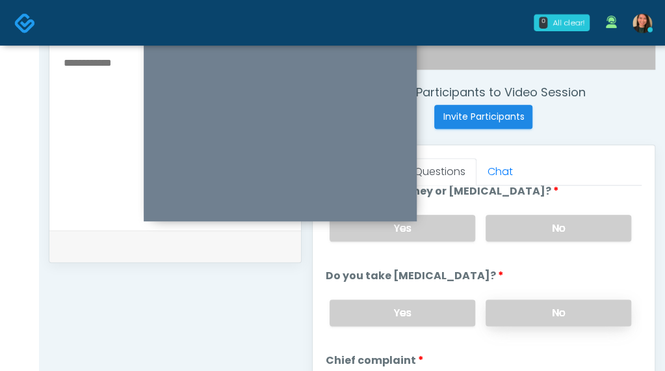
click at [567, 307] on label "No" at bounding box center [559, 312] width 146 height 27
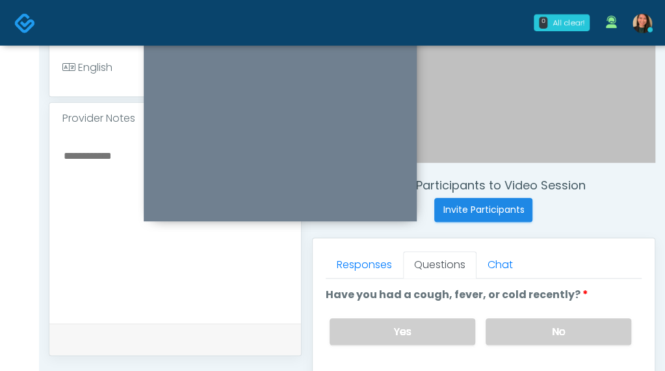
scroll to position [339, 0]
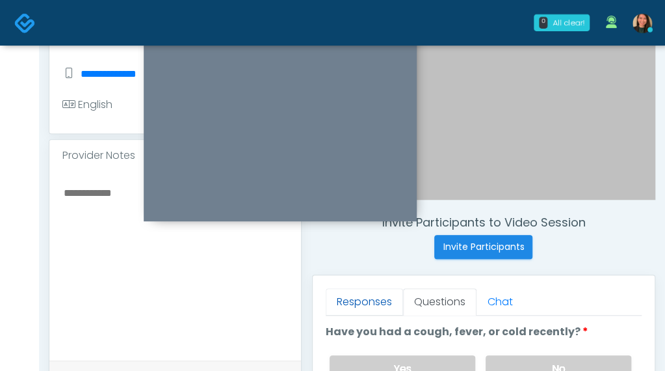
click at [358, 293] on link "Responses" at bounding box center [364, 301] width 77 height 27
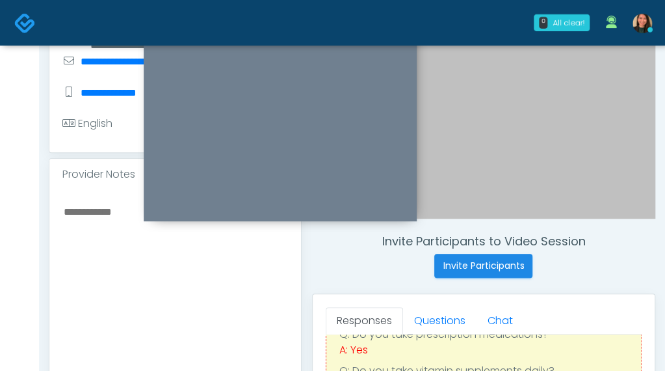
scroll to position [273, 0]
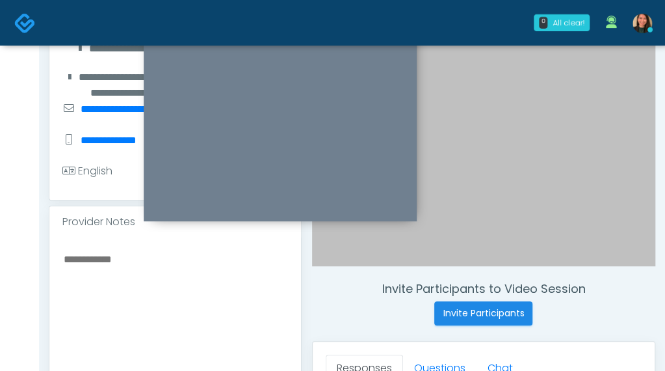
click at [135, 319] on textarea at bounding box center [175, 329] width 226 height 159
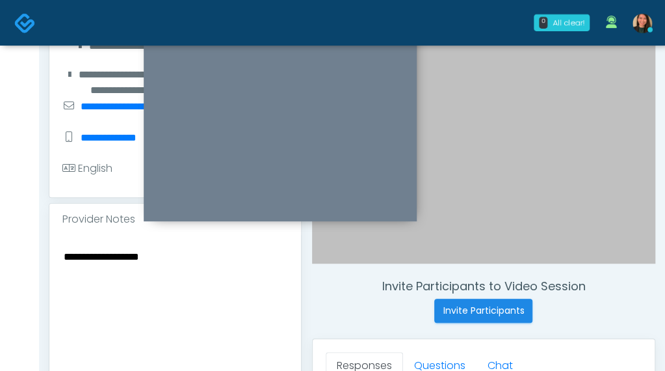
scroll to position [239, 0]
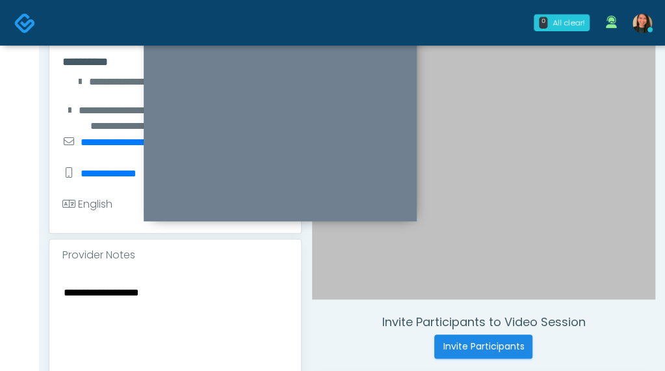
click at [239, 352] on textarea "**********" at bounding box center [175, 363] width 226 height 159
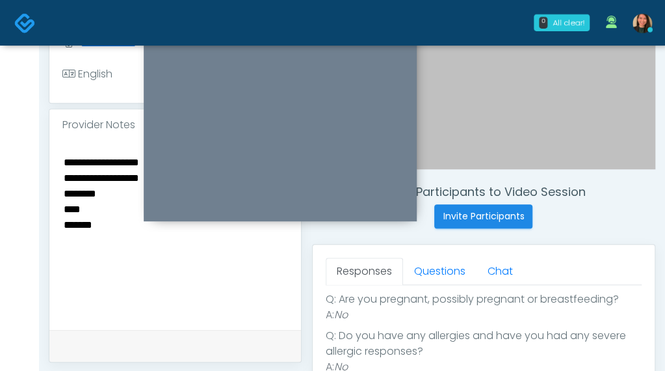
scroll to position [390, 0]
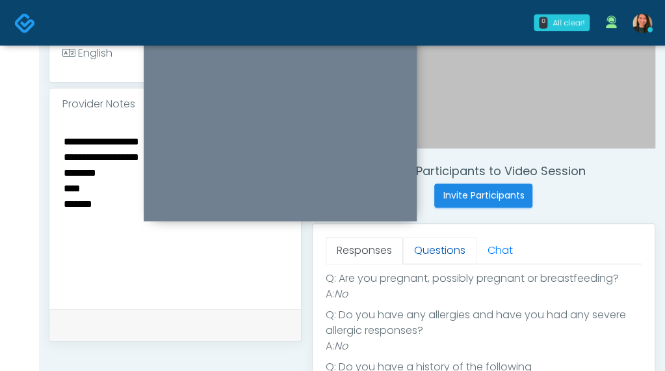
type textarea "**********"
click at [450, 254] on link "Questions" at bounding box center [439, 250] width 73 height 27
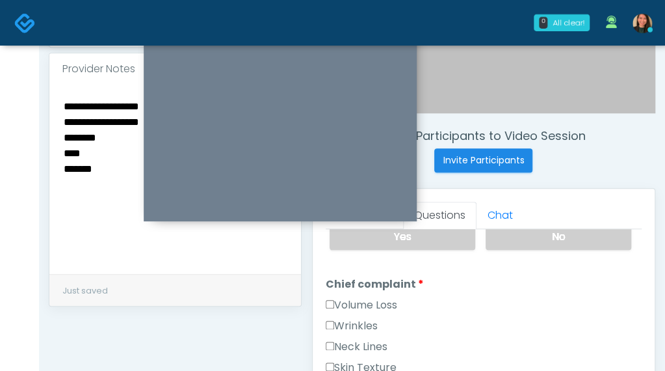
scroll to position [455, 0]
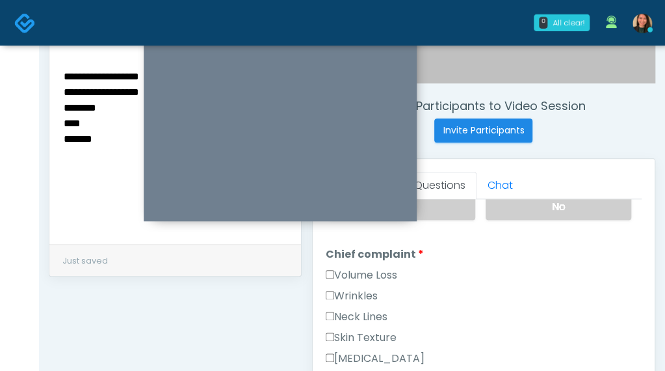
click at [630, 309] on div "Neck Lines" at bounding box center [484, 319] width 316 height 21
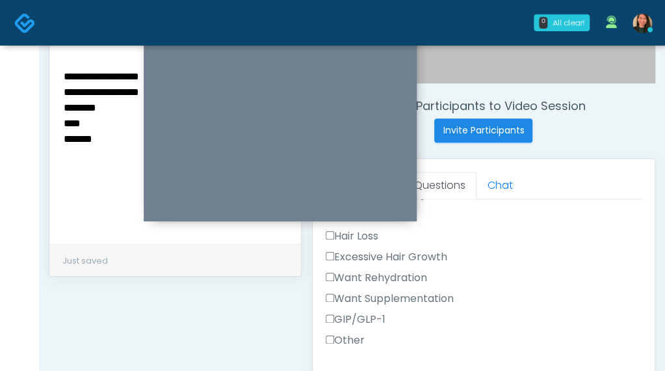
scroll to position [503, 0]
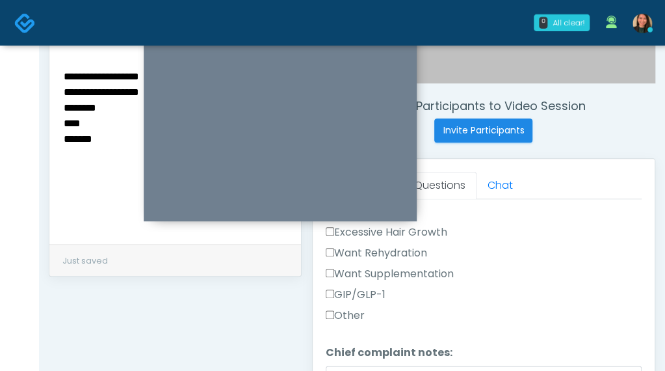
click at [384, 288] on label "GIP/GLP-1" at bounding box center [356, 295] width 60 height 16
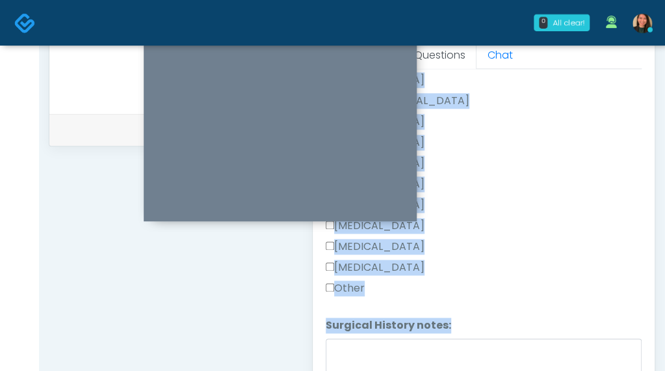
scroll to position [843, 0]
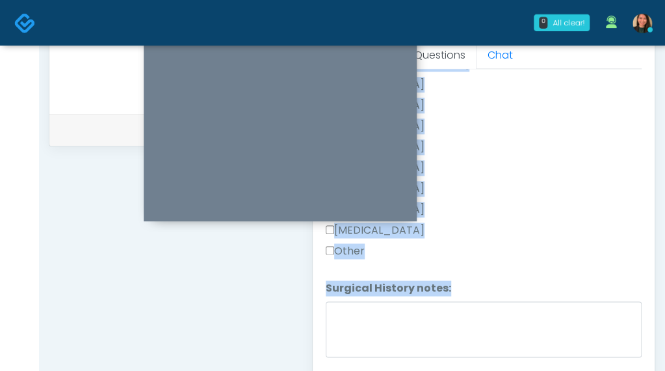
drag, startPoint x: 632, startPoint y: 214, endPoint x: 613, endPoint y: 335, distance: 122.3
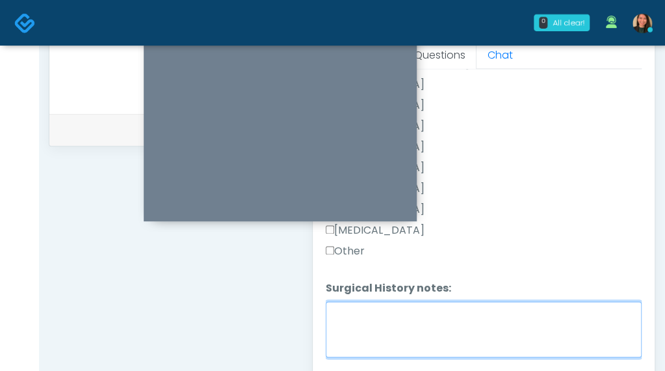
click at [541, 327] on textarea "Surgical History notes:" at bounding box center [484, 329] width 316 height 56
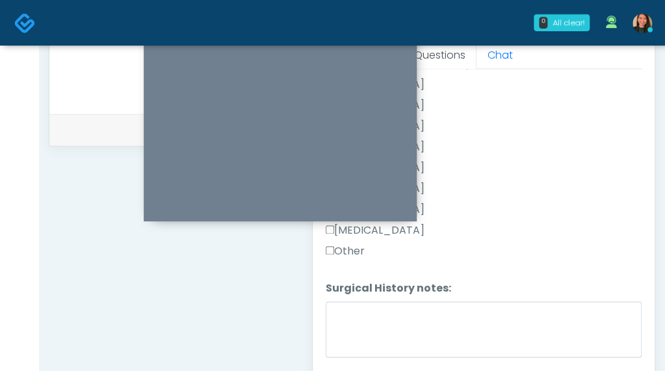
click at [356, 243] on label "Other" at bounding box center [345, 251] width 39 height 16
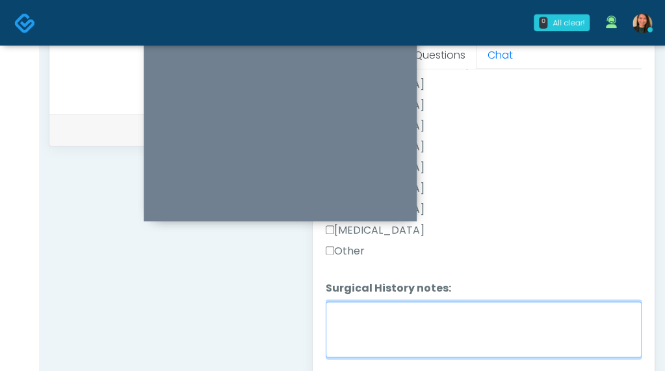
click at [424, 310] on textarea "Surgical History notes:" at bounding box center [484, 329] width 316 height 56
click at [444, 327] on textarea "**********" at bounding box center [484, 329] width 316 height 56
click at [548, 327] on textarea "**********" at bounding box center [484, 329] width 316 height 56
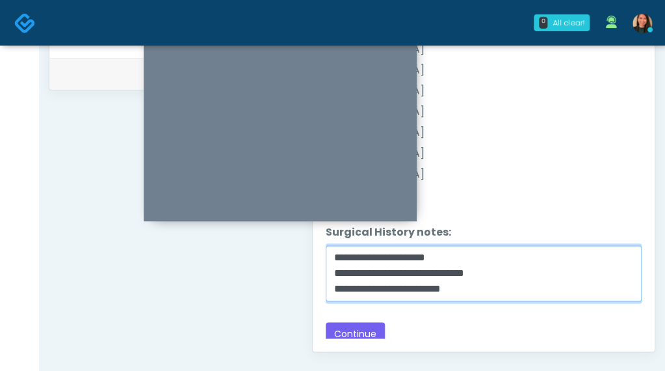
scroll to position [715, 0]
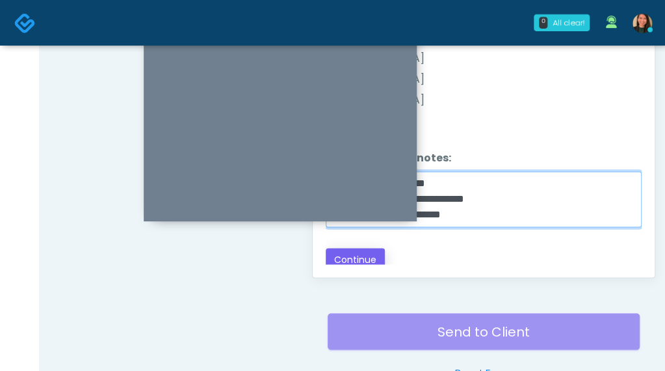
type textarea "**********"
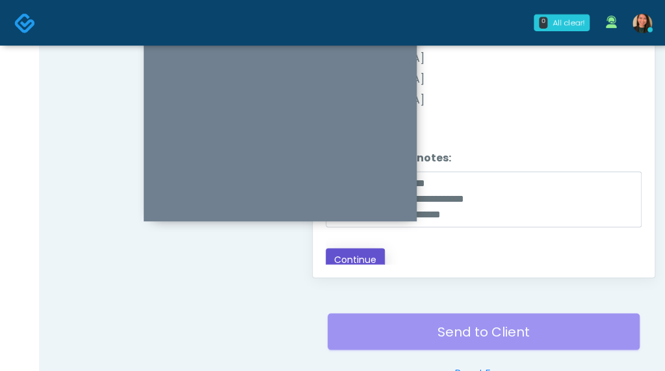
click at [368, 257] on button "Continue" at bounding box center [355, 260] width 59 height 24
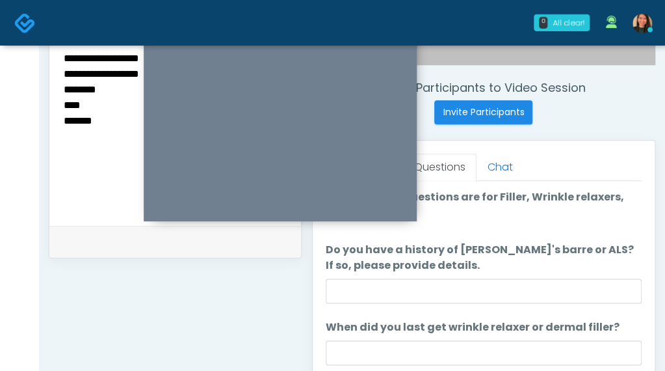
scroll to position [479, 0]
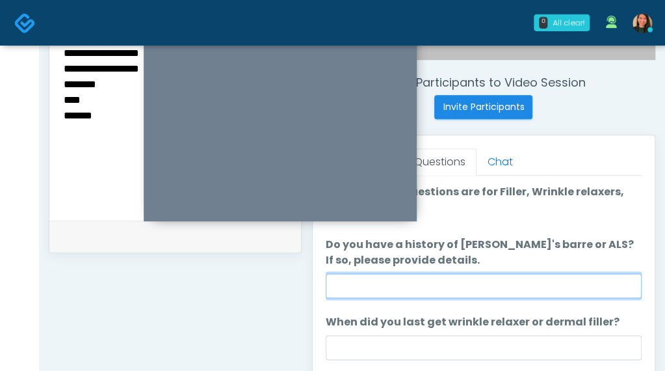
click at [542, 280] on input "Do you have a history of Guillain's barre or ALS? If so, please provide details." at bounding box center [484, 285] width 316 height 25
type input "****"
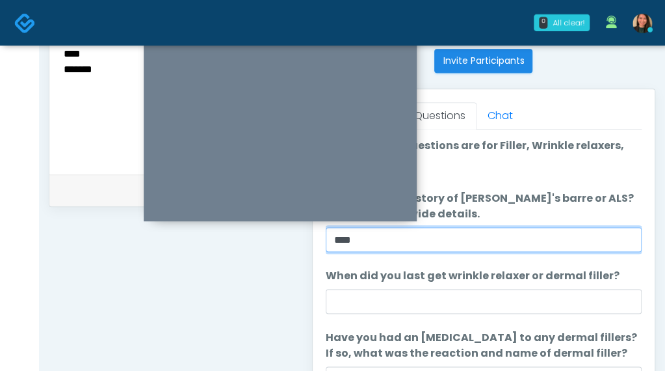
scroll to position [544, 0]
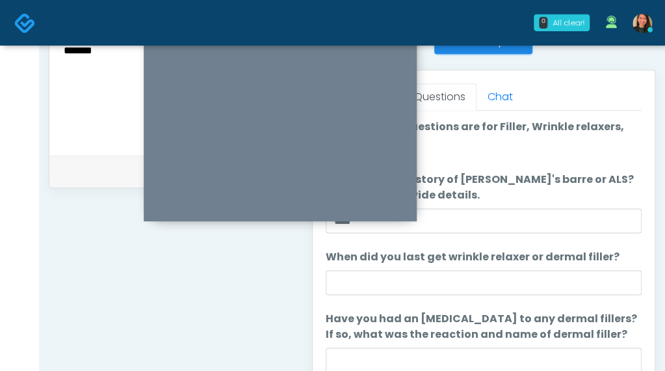
drag, startPoint x: 568, startPoint y: 266, endPoint x: 565, endPoint y: 274, distance: 8.5
click at [568, 267] on li "When did you last get wrinkle relaxer or dermal filler? When did you last get w…" at bounding box center [484, 272] width 316 height 46
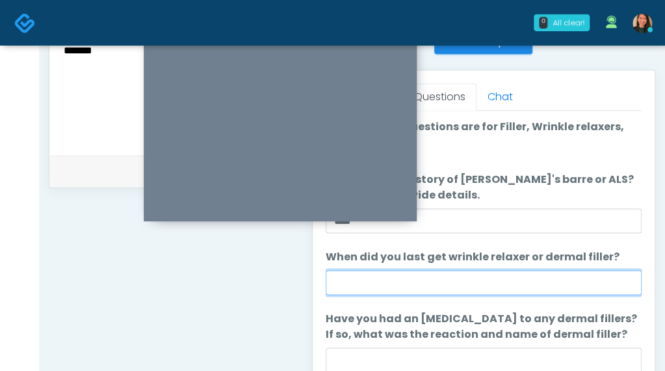
click at [557, 280] on input "When did you last get wrinkle relaxer or dermal filler?" at bounding box center [484, 282] width 316 height 25
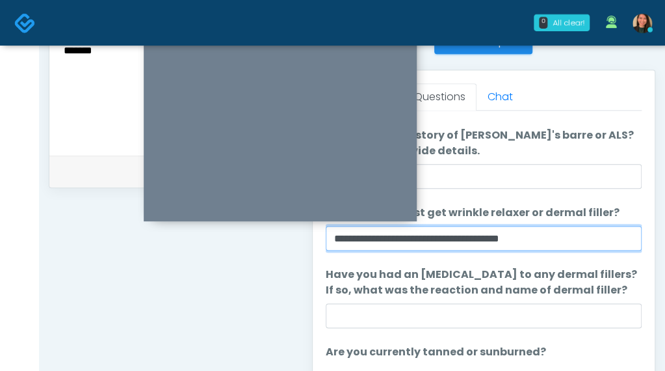
scroll to position [65, 0]
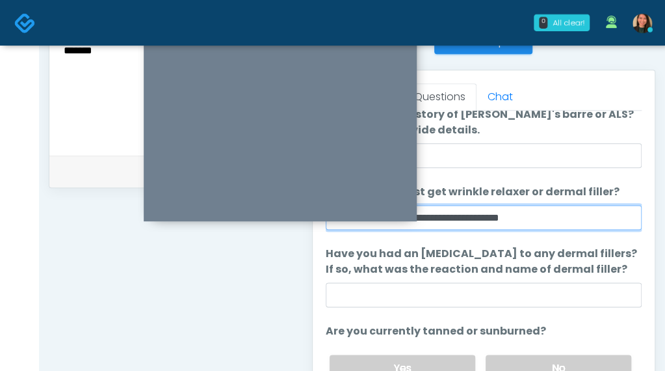
type input "**********"
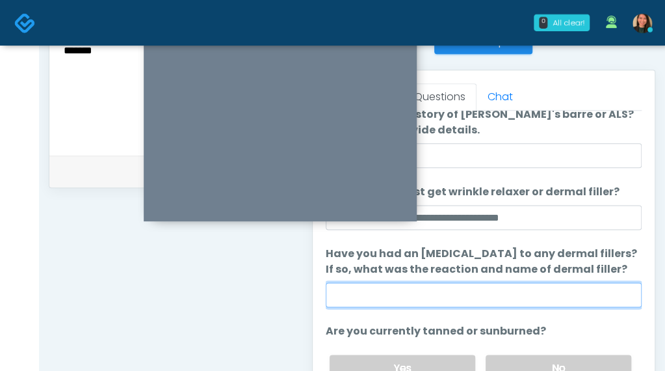
click at [563, 291] on input "Have you had an allergic response to any dermal fillers? If so, what was the re…" at bounding box center [484, 294] width 316 height 25
type input "****"
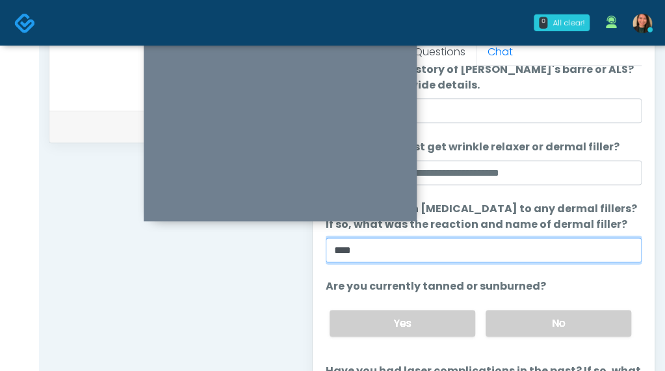
scroll to position [609, 0]
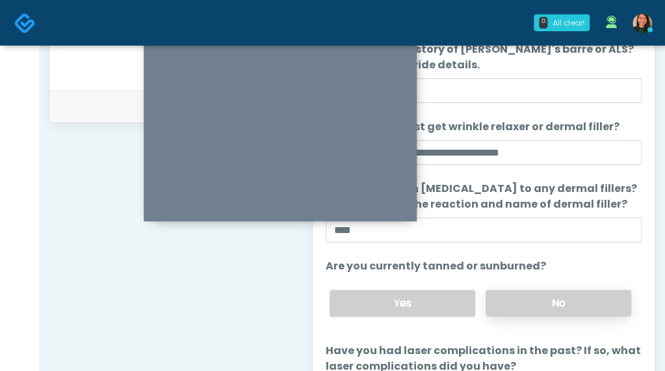
click at [587, 300] on label "No" at bounding box center [559, 302] width 146 height 27
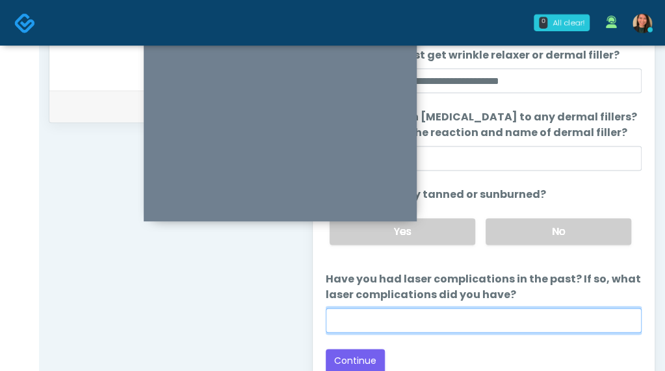
click at [548, 321] on input "Have you had laser complications in the past? If so, what laser complications d…" at bounding box center [484, 320] width 316 height 25
click at [434, 312] on input "Have you had laser complications in the past? If so, what laser complications d…" at bounding box center [484, 320] width 316 height 25
type input "**********"
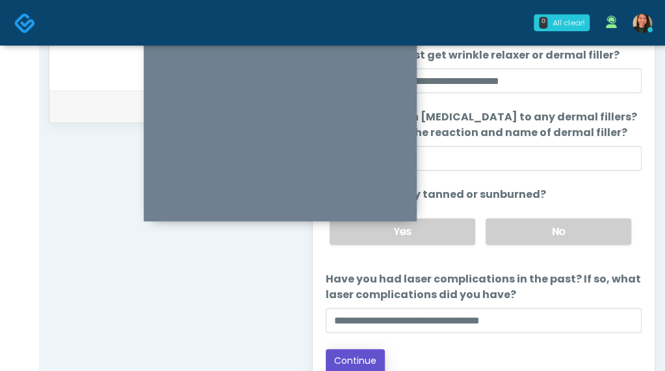
click at [373, 354] on button "Continue" at bounding box center [355, 361] width 59 height 24
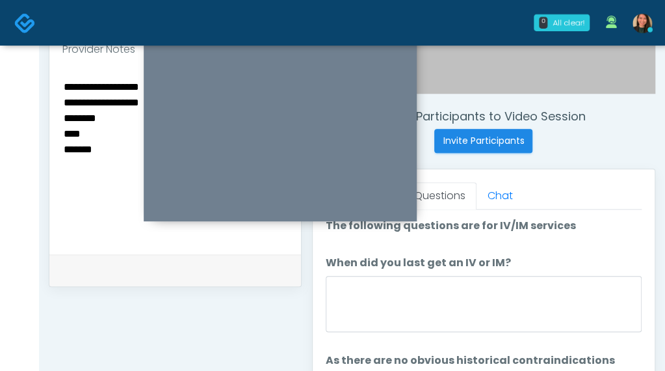
scroll to position [492, 0]
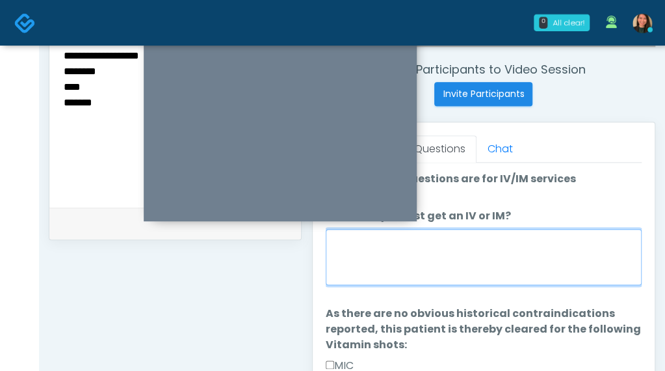
click at [575, 257] on textarea "When did you last get an IV or IM?" at bounding box center [484, 257] width 316 height 56
type textarea "*"
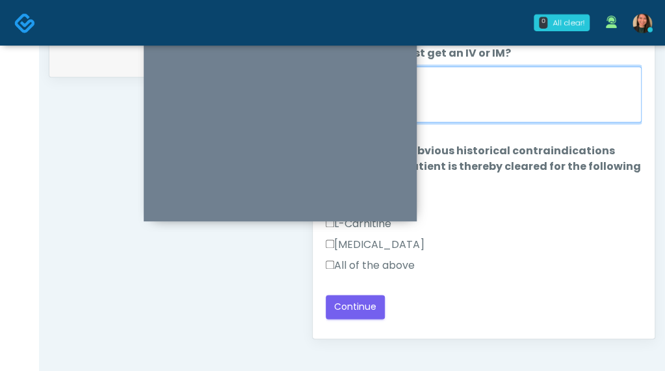
scroll to position [635, 0]
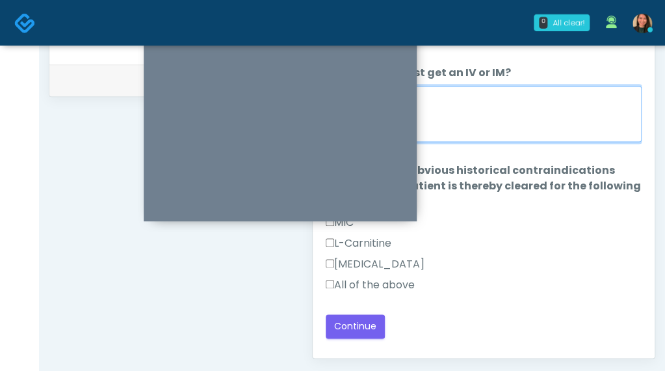
type textarea "**********"
click at [373, 286] on label "All of the above" at bounding box center [370, 285] width 89 height 16
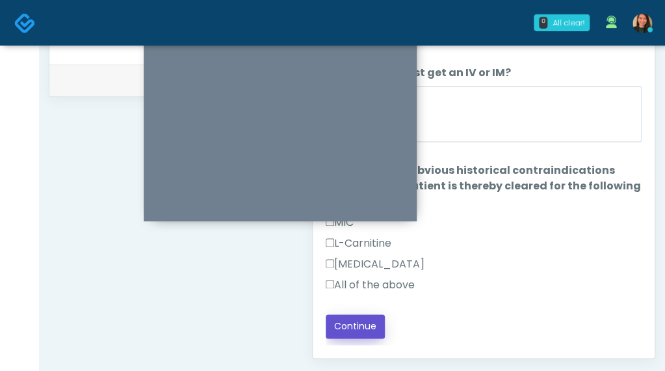
click at [355, 321] on button "Continue" at bounding box center [355, 326] width 59 height 24
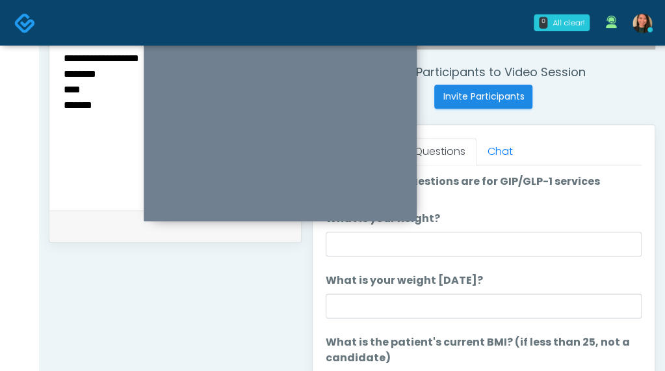
scroll to position [469, 0]
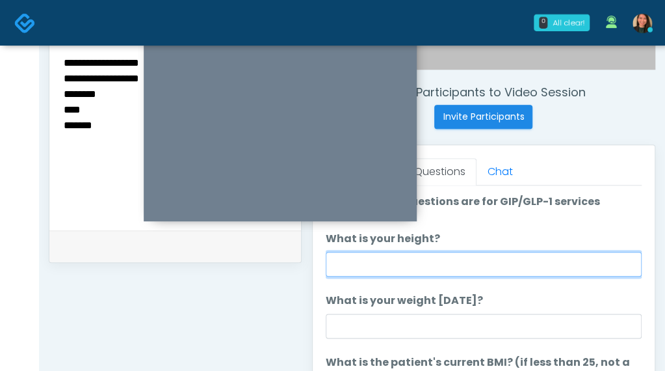
click at [509, 271] on input "What is your height?" at bounding box center [484, 264] width 316 height 25
click at [407, 252] on input "What is your height?" at bounding box center [484, 264] width 316 height 25
type input "***"
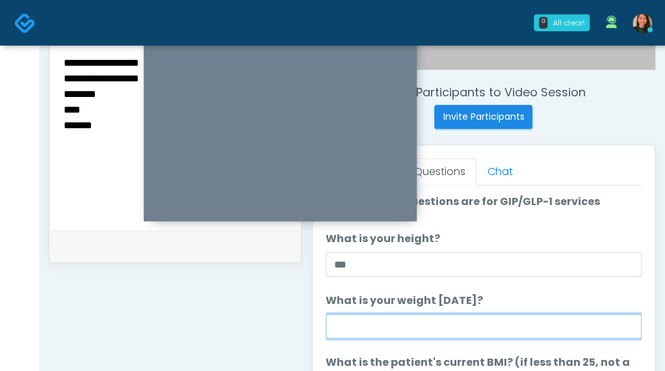
click at [364, 328] on input "What is your weight today?" at bounding box center [484, 325] width 316 height 25
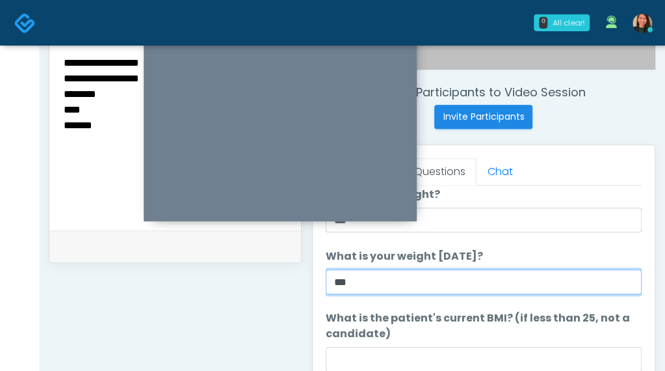
scroll to position [65, 0]
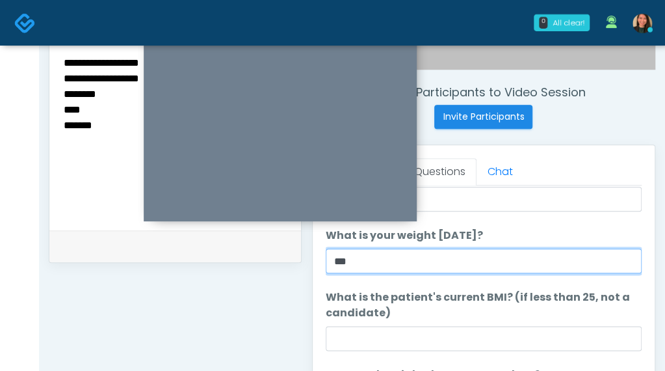
type input "***"
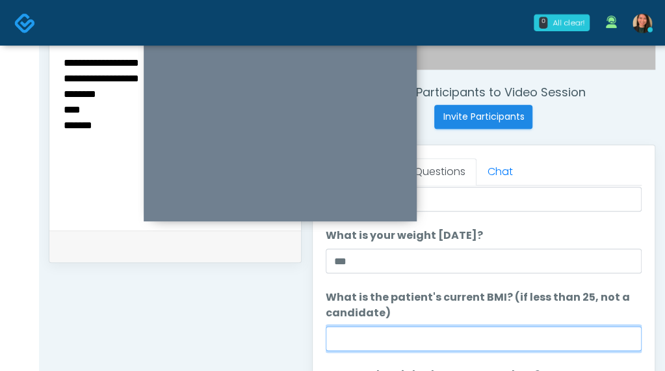
click at [415, 340] on input "What is the patient's current BMI? (if less than 25, not a candidate)" at bounding box center [484, 338] width 316 height 25
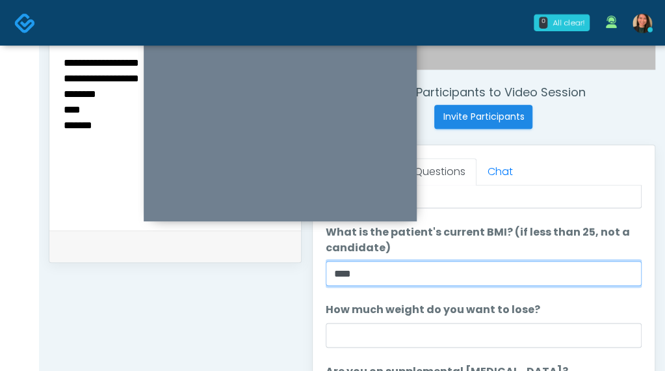
type input "****"
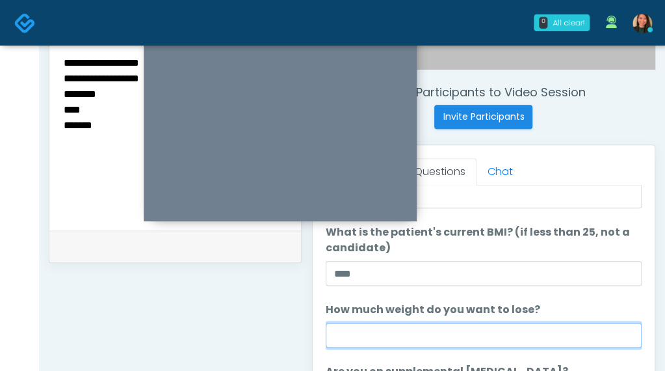
click at [419, 336] on input "How much weight do you want to lose?" at bounding box center [484, 335] width 316 height 25
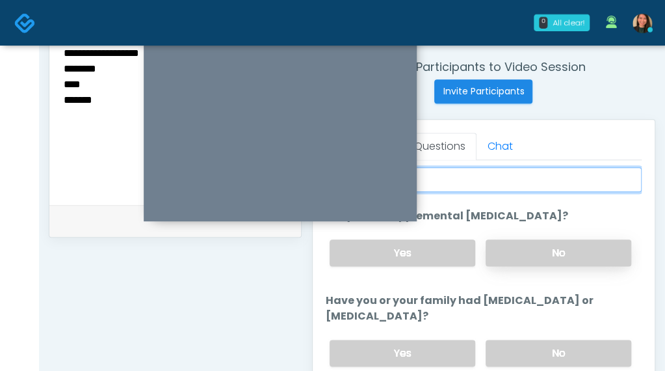
scroll to position [496, 0]
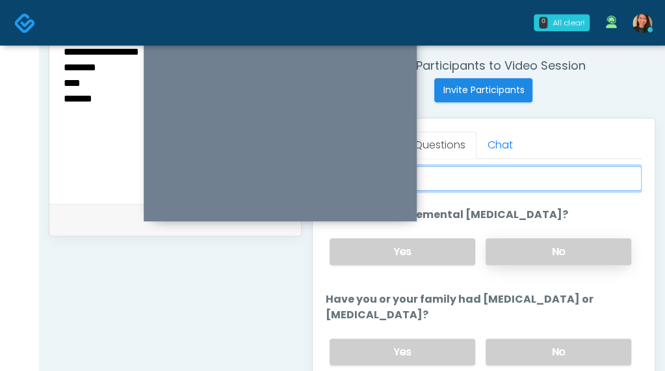
type input "****"
click at [572, 245] on label "No" at bounding box center [559, 251] width 146 height 27
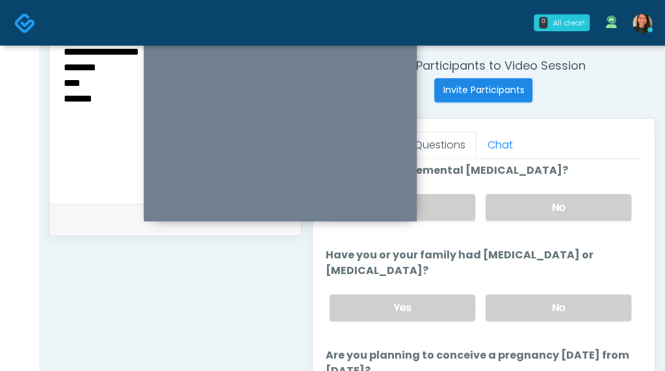
scroll to position [325, 0]
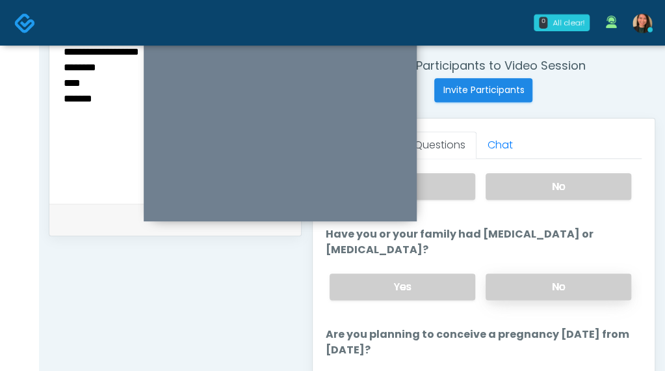
click at [575, 281] on label "No" at bounding box center [559, 286] width 146 height 27
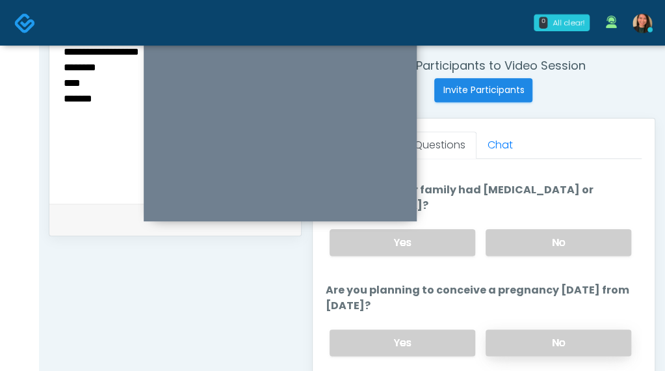
scroll to position [390, 0]
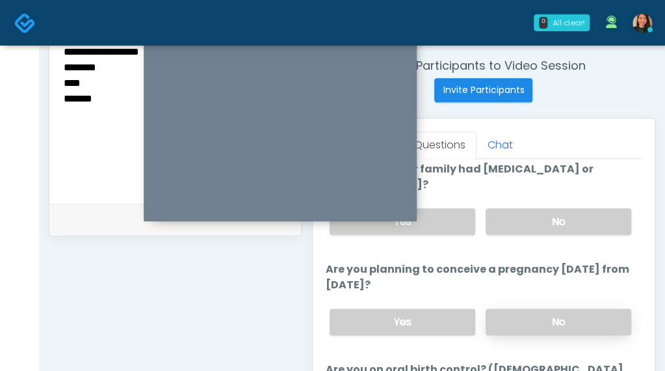
click at [550, 318] on label "No" at bounding box center [559, 321] width 146 height 27
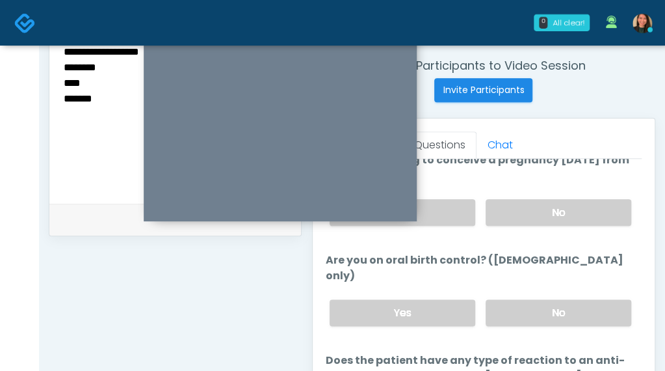
scroll to position [520, 0]
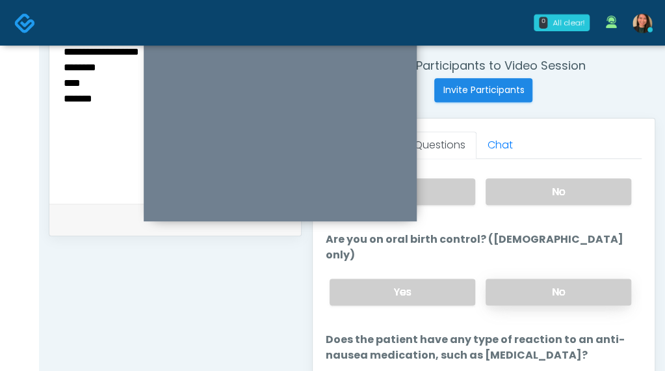
click at [574, 278] on label "No" at bounding box center [559, 291] width 146 height 27
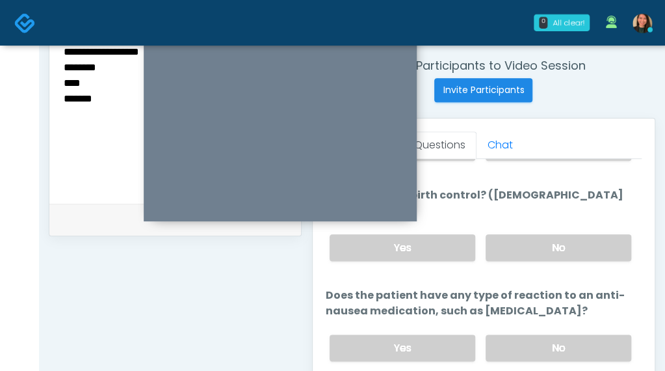
scroll to position [585, 0]
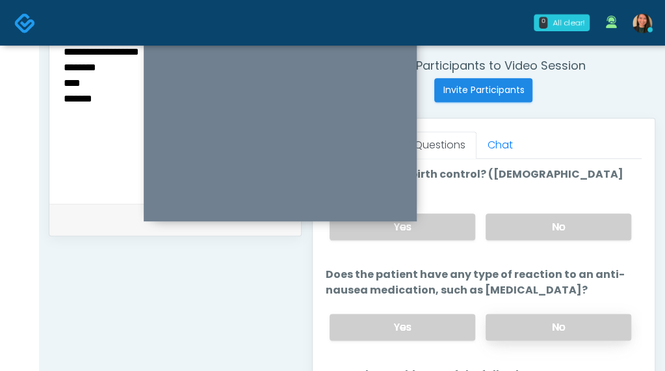
click at [542, 313] on label "No" at bounding box center [559, 326] width 146 height 27
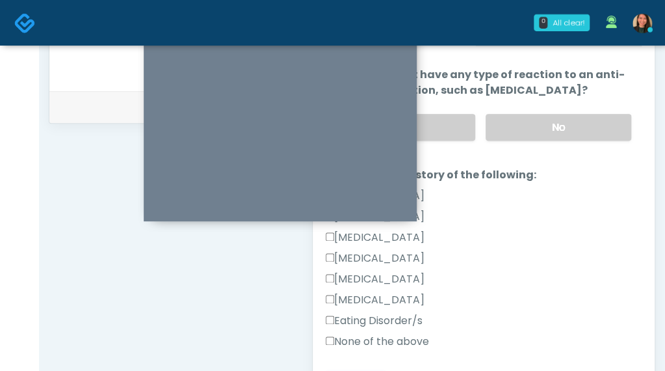
scroll to position [628, 0]
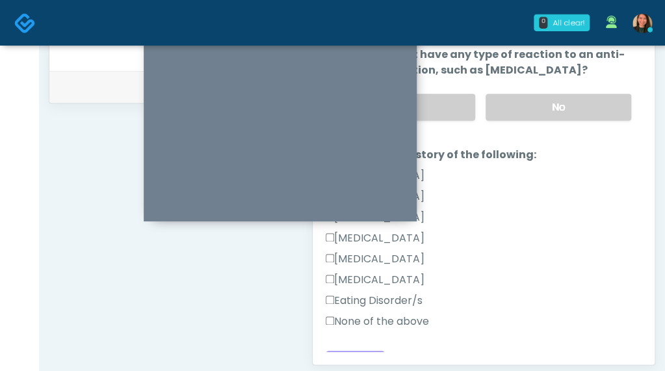
click at [421, 313] on label "None of the above" at bounding box center [377, 321] width 103 height 16
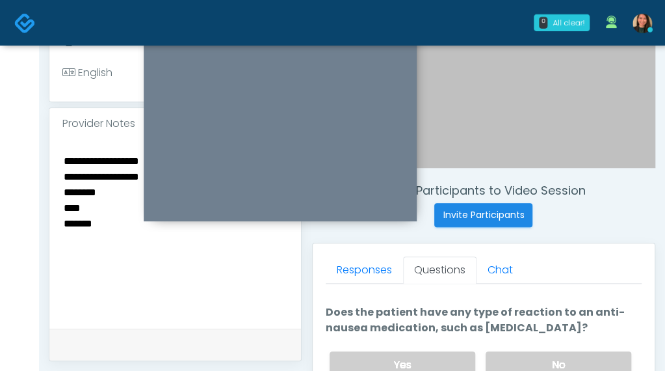
scroll to position [368, 0]
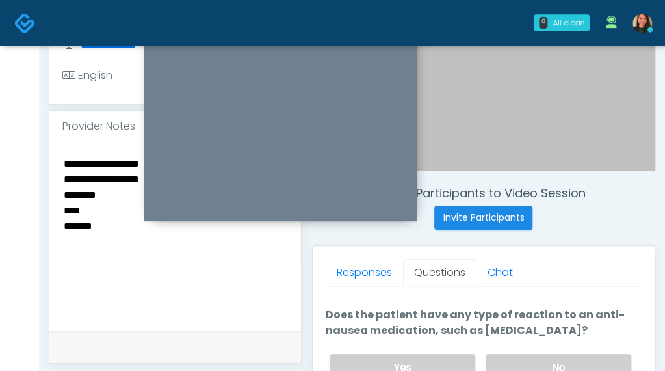
click at [231, 278] on textarea "**********" at bounding box center [175, 234] width 226 height 159
click at [188, 266] on textarea "**********" at bounding box center [175, 234] width 226 height 159
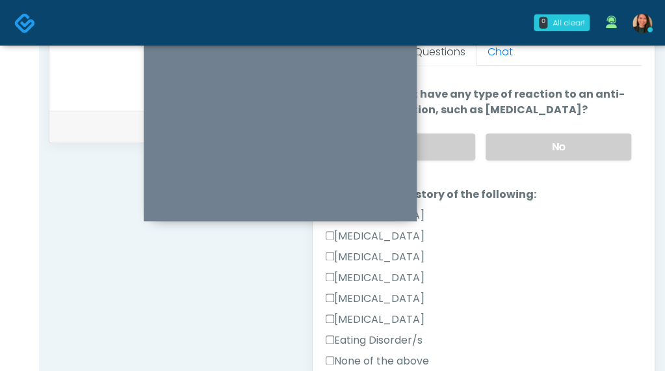
scroll to position [628, 0]
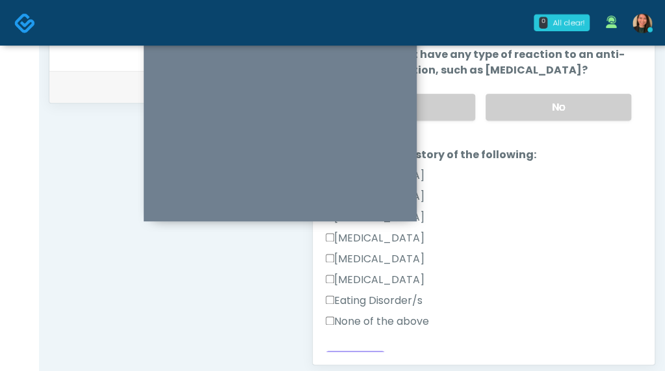
type textarea "**********"
drag, startPoint x: 629, startPoint y: 269, endPoint x: 632, endPoint y: 172, distance: 97.0
click at [632, 172] on div "The patient is here for the following: Wrinkle Relaxers Filler PRP Microneedlin…" at bounding box center [484, 188] width 316 height 325
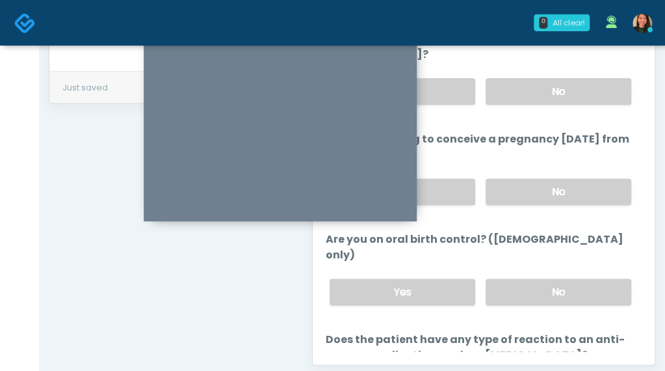
drag, startPoint x: 630, startPoint y: 219, endPoint x: 633, endPoint y: 144, distance: 75.5
click at [633, 144] on div "The patient is here for the following: Wrinkle Relaxers Filler PRP Microneedlin…" at bounding box center [484, 188] width 316 height 325
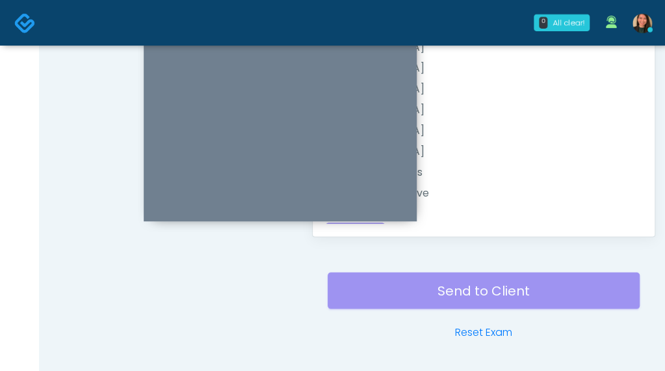
scroll to position [656, 0]
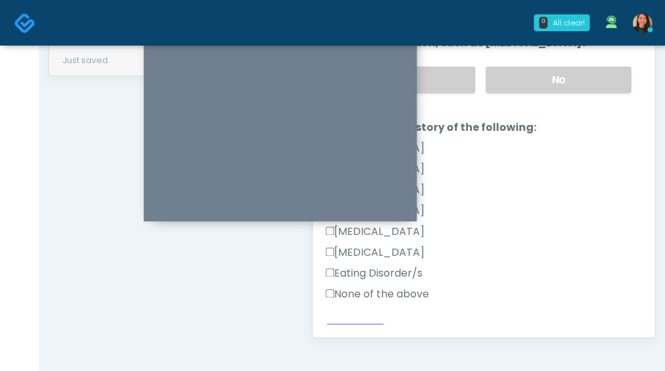
click at [347, 323] on button "Continue" at bounding box center [355, 335] width 59 height 24
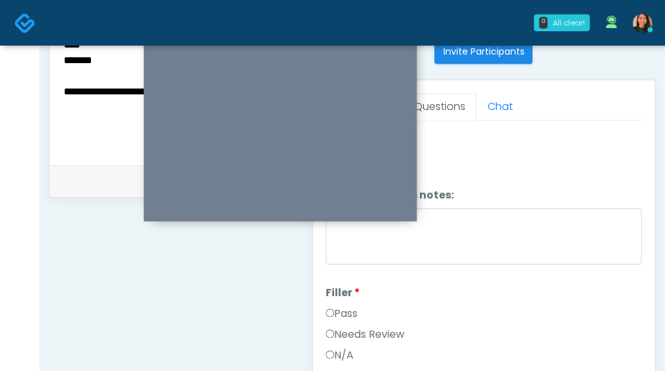
scroll to position [0, 0]
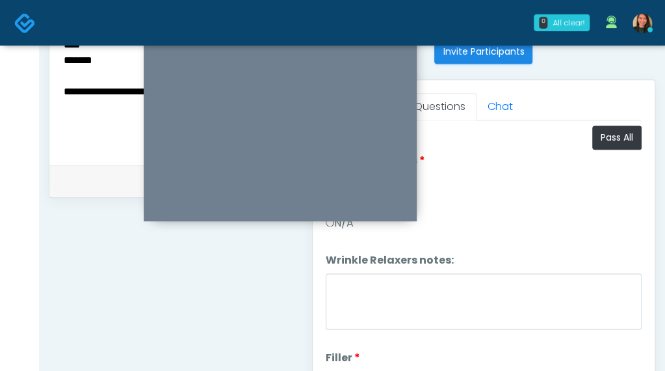
click at [555, 206] on div "Needs Review" at bounding box center [484, 204] width 316 height 21
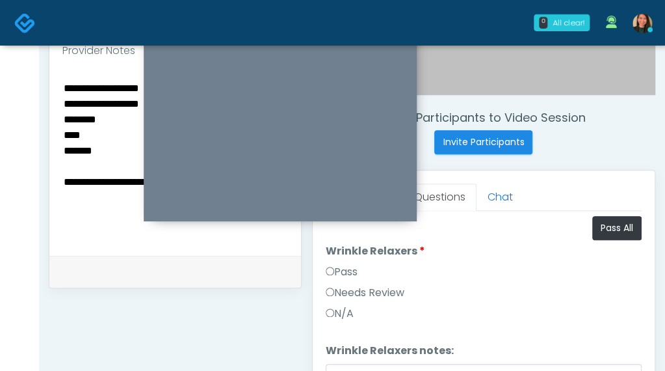
scroll to position [404, 0]
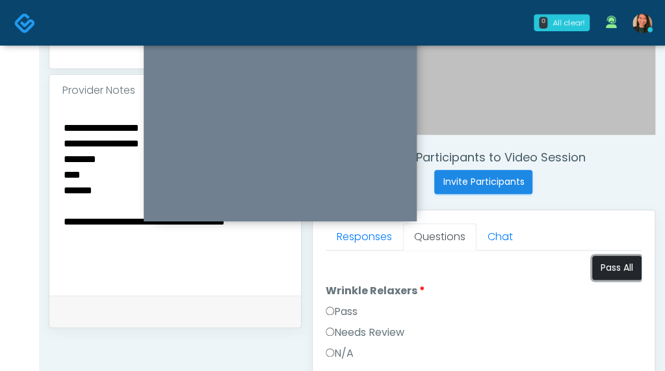
click at [592, 271] on button "Pass All" at bounding box center [616, 268] width 49 height 24
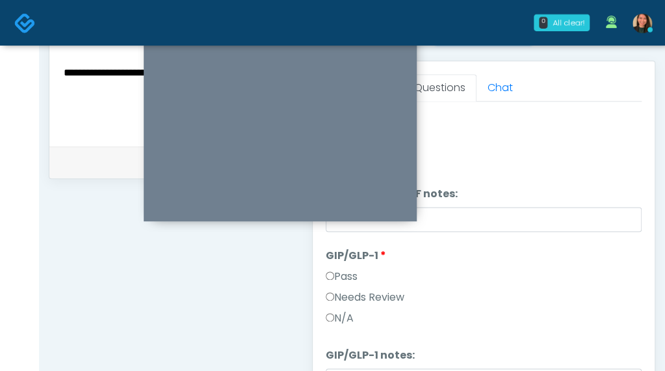
scroll to position [1232, 0]
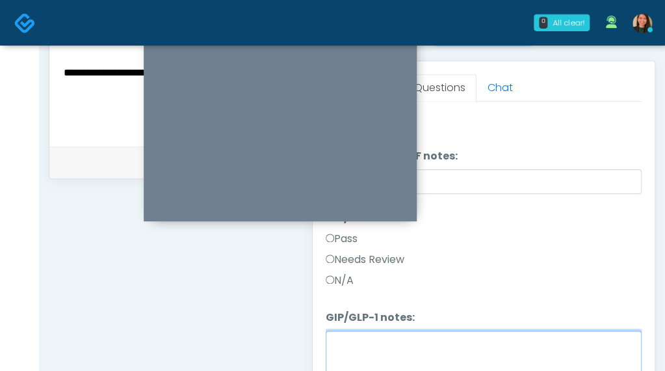
click at [443, 348] on textarea "GIP/GLP-1 notes:" at bounding box center [484, 358] width 316 height 56
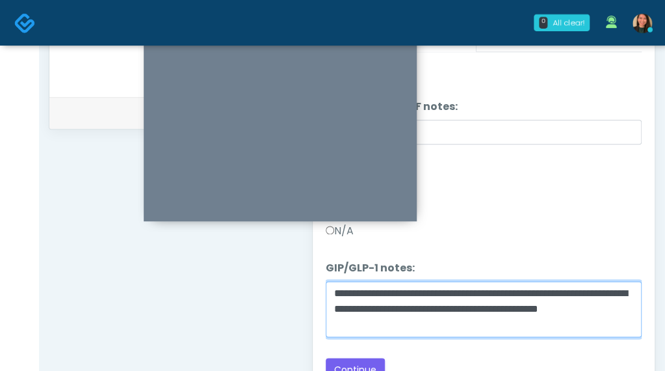
scroll to position [622, 0]
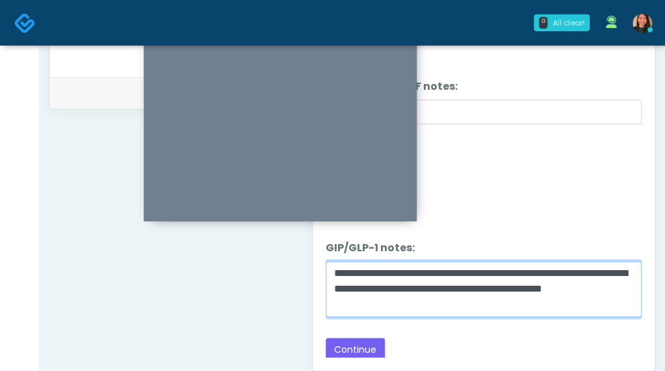
click at [527, 264] on textarea "**********" at bounding box center [484, 289] width 316 height 56
click at [411, 303] on textarea "**********" at bounding box center [484, 289] width 316 height 56
click at [522, 301] on textarea "**********" at bounding box center [484, 289] width 316 height 56
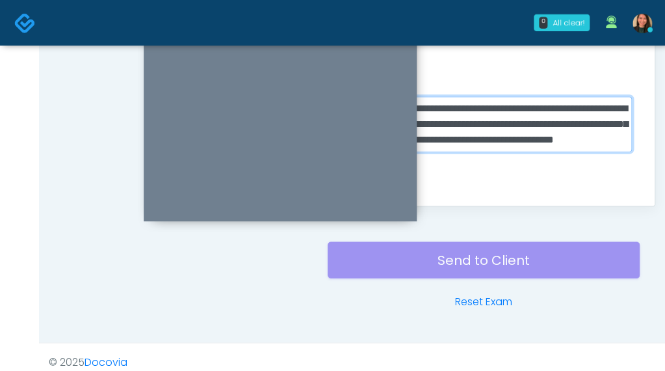
scroll to position [794, 0]
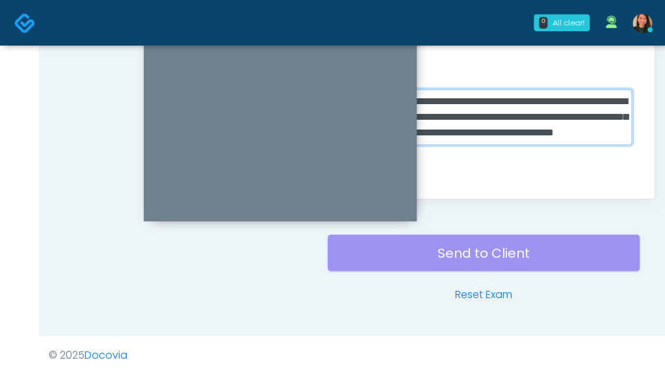
drag, startPoint x: 377, startPoint y: 325, endPoint x: 689, endPoint y: 308, distance: 312.0
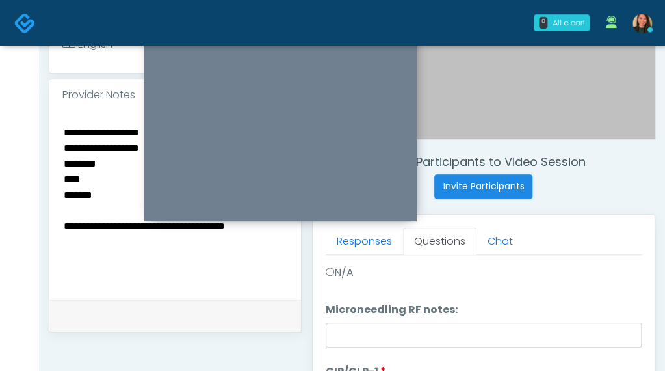
scroll to position [339, 0]
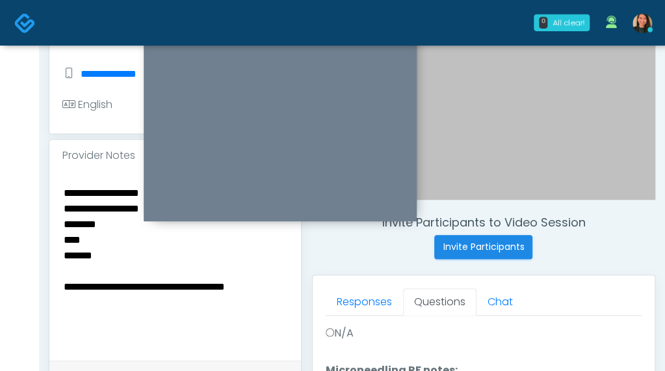
type textarea "**********"
drag, startPoint x: 279, startPoint y: 309, endPoint x: 43, endPoint y: 325, distance: 236.6
click at [43, 325] on div "**********" at bounding box center [352, 248] width 626 height 1083
paste textarea "**********"
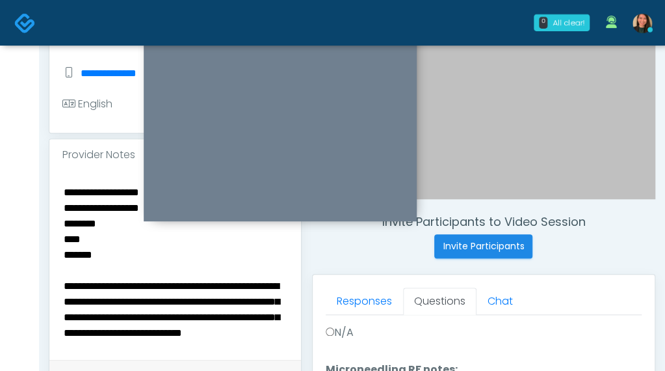
scroll to position [0, 0]
click at [64, 219] on textarea "**********" at bounding box center [175, 262] width 226 height 159
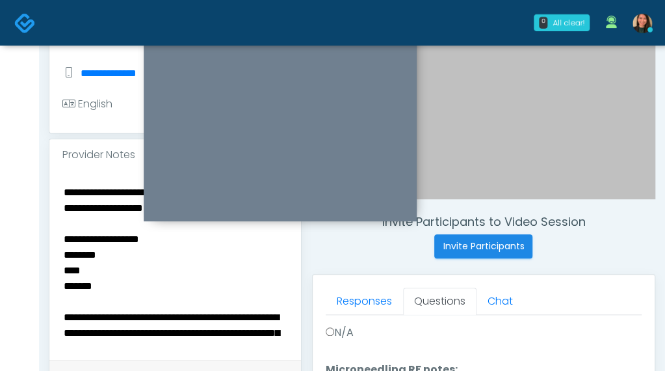
click at [195, 289] on textarea "**********" at bounding box center [175, 262] width 226 height 159
click at [204, 266] on textarea "**********" at bounding box center [175, 262] width 226 height 159
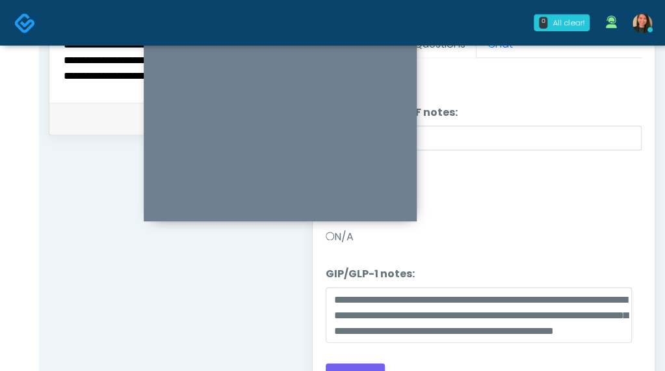
scroll to position [620, 0]
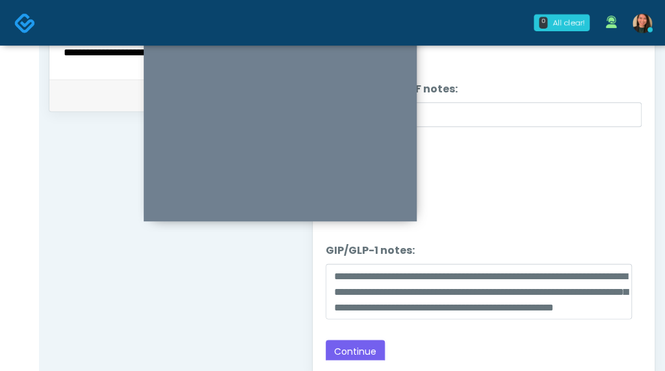
type textarea "**********"
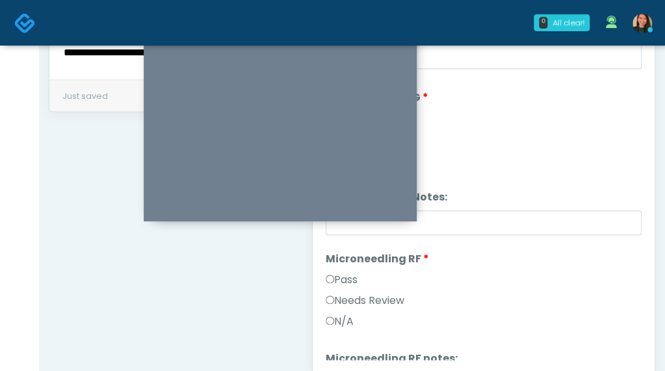
scroll to position [965, 0]
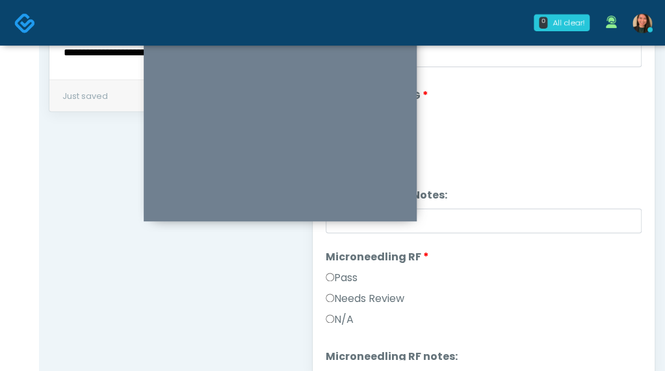
click at [397, 293] on label "Needs Review" at bounding box center [365, 299] width 79 height 16
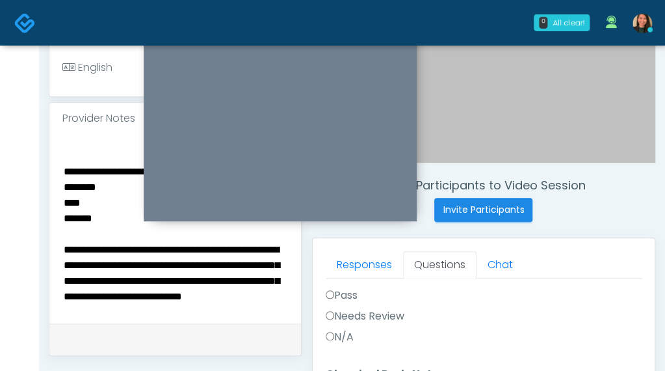
scroll to position [377, 0]
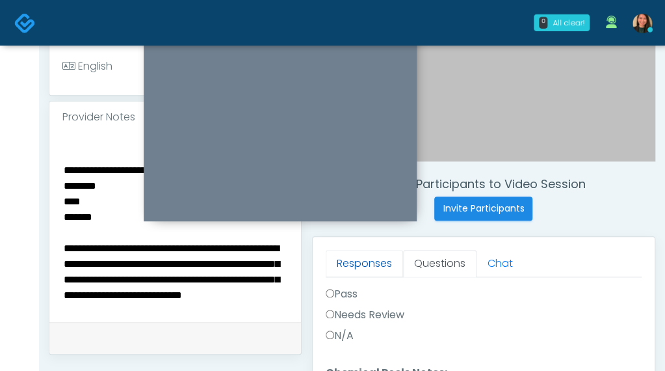
click at [375, 258] on link "Responses" at bounding box center [364, 263] width 77 height 27
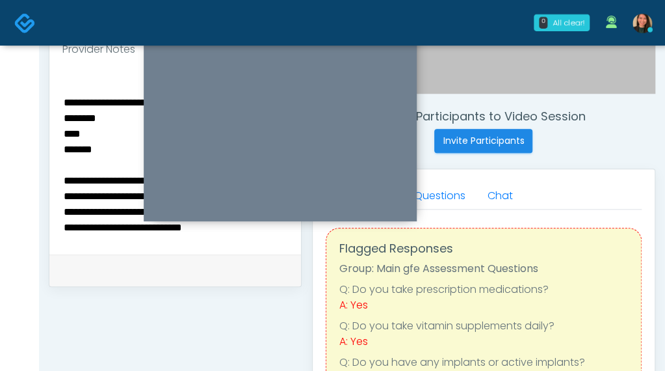
scroll to position [442, 0]
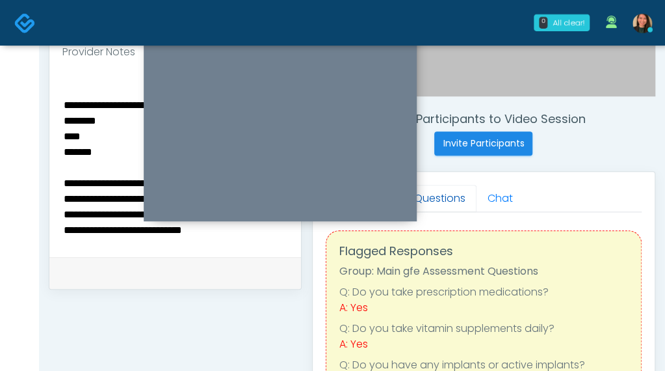
click at [458, 203] on link "Questions" at bounding box center [439, 198] width 73 height 27
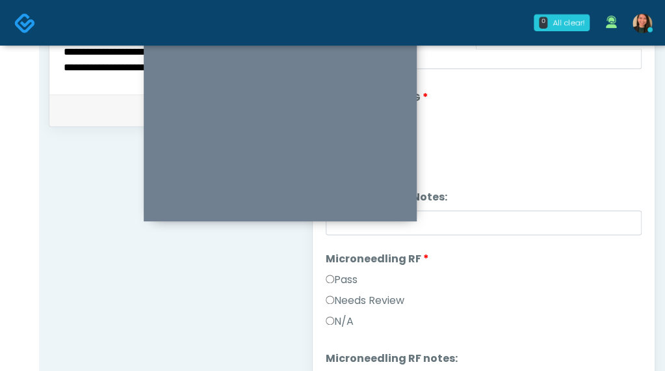
scroll to position [1043, 0]
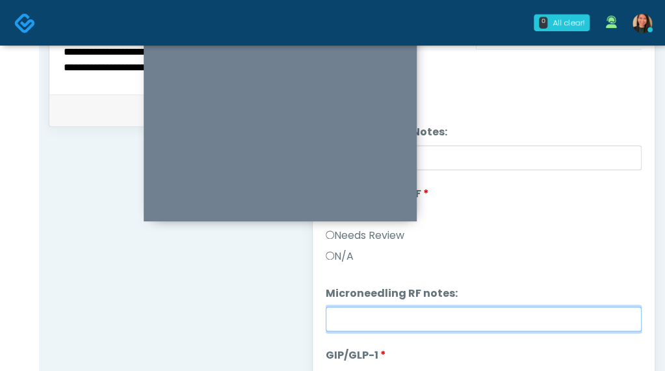
click at [595, 306] on input "Microneedling RF notes:" at bounding box center [484, 318] width 316 height 25
type input "*"
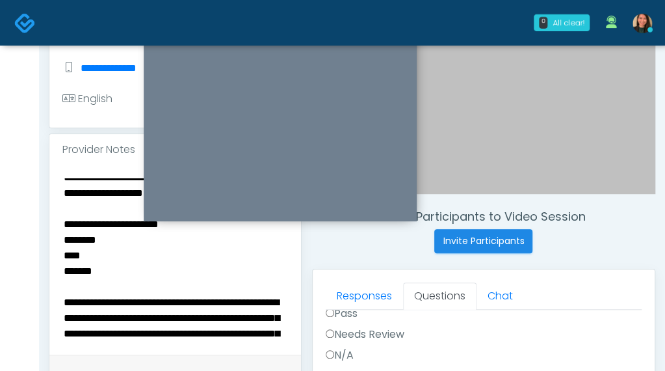
scroll to position [0, 0]
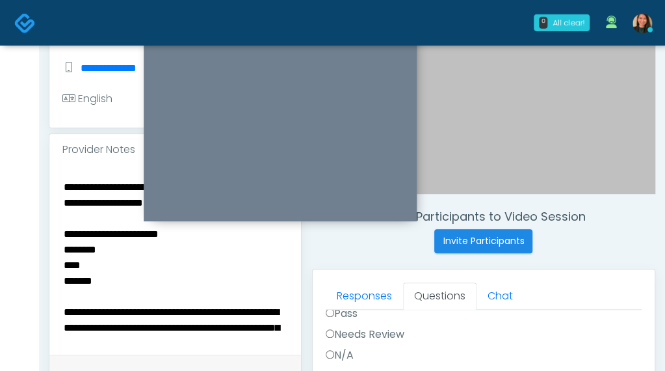
type input "**********"
click at [64, 214] on textarea "**********" at bounding box center [175, 257] width 226 height 159
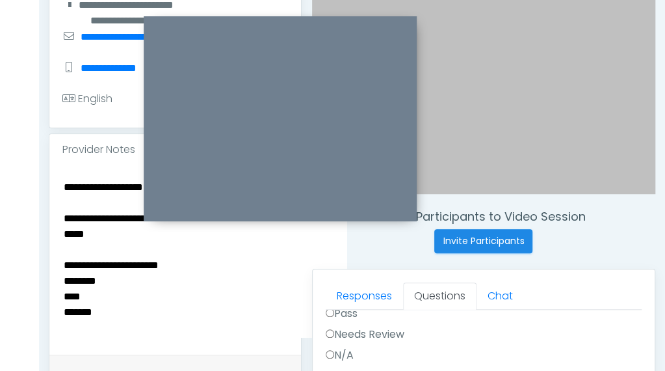
scroll to position [299, 0]
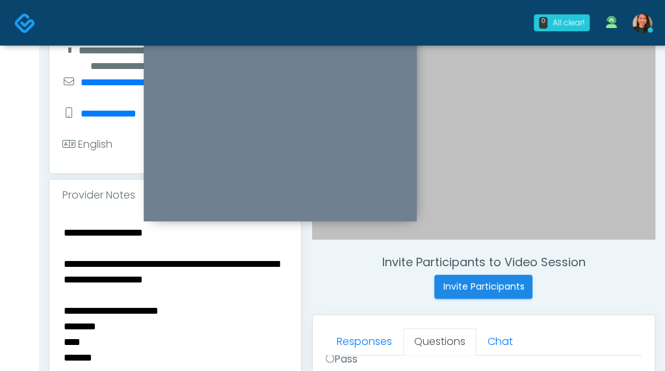
drag, startPoint x: 167, startPoint y: 266, endPoint x: -8, endPoint y: 248, distance: 175.8
click at [0, 248] on html "0 All clear! All clear! Aila Paredes AZ CA CO ID MT NJ NM NV OR TX UT WA 8m 32s…" at bounding box center [332, 284] width 665 height 1167
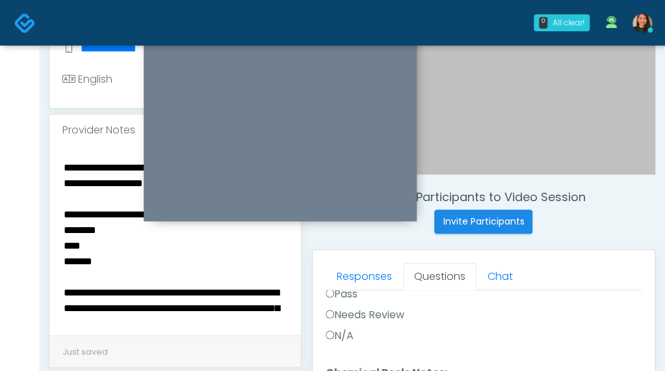
scroll to position [62, 0]
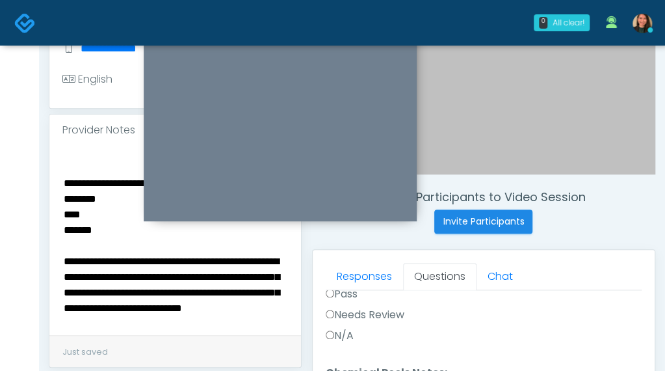
click at [259, 335] on div "**********" at bounding box center [175, 240] width 252 height 189
click at [242, 317] on textarea "**********" at bounding box center [175, 238] width 226 height 159
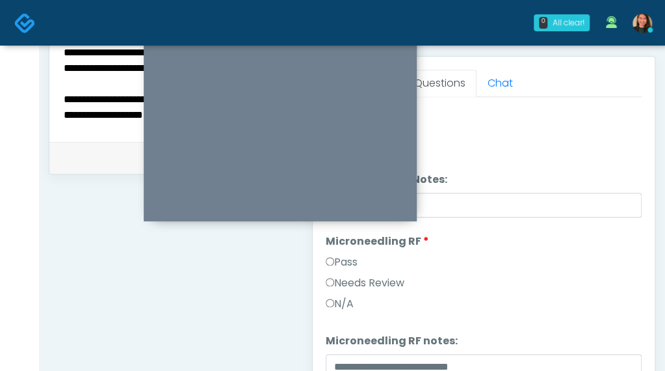
scroll to position [559, 0]
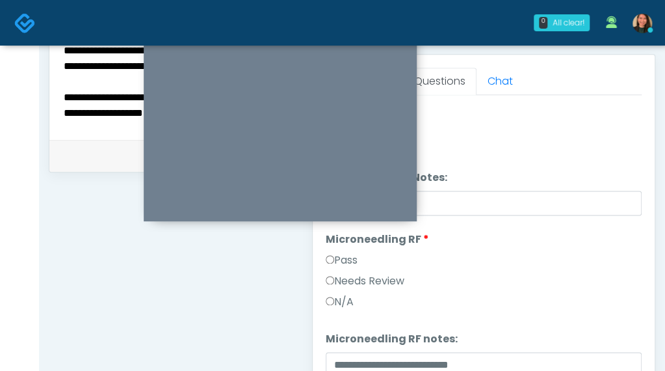
type textarea "**********"
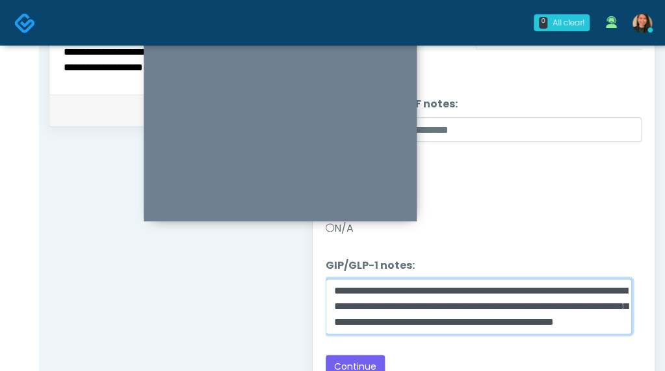
scroll to position [0, 0]
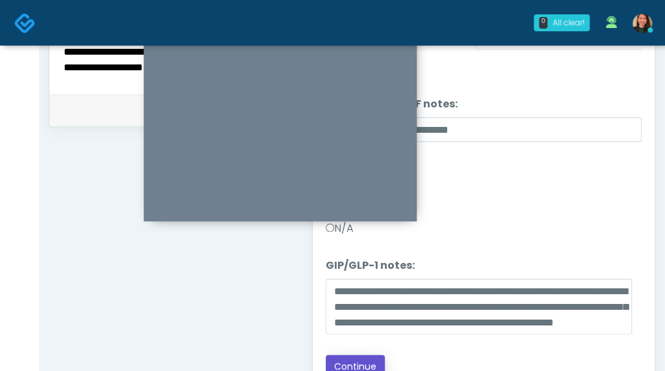
click at [371, 354] on button "Continue" at bounding box center [355, 366] width 59 height 24
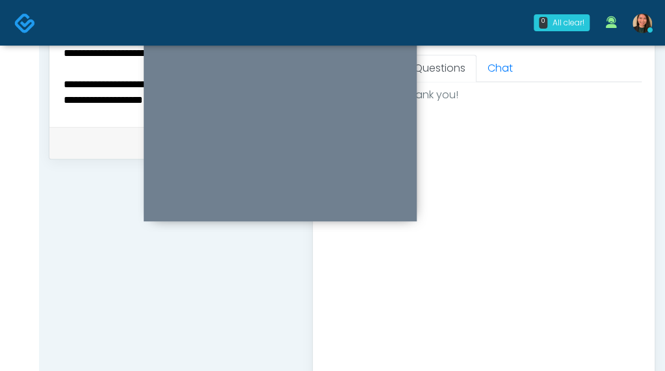
scroll to position [735, 0]
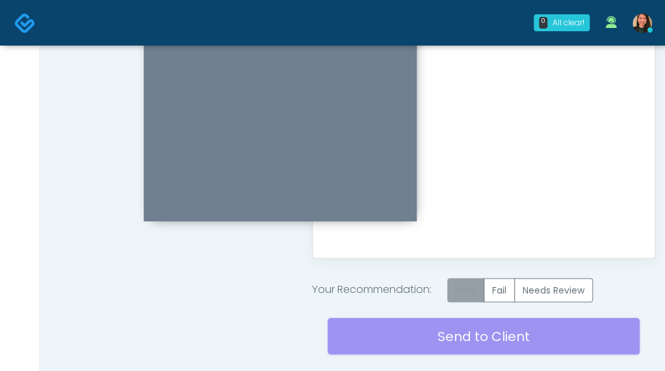
click at [466, 287] on label "Pass" at bounding box center [465, 290] width 37 height 24
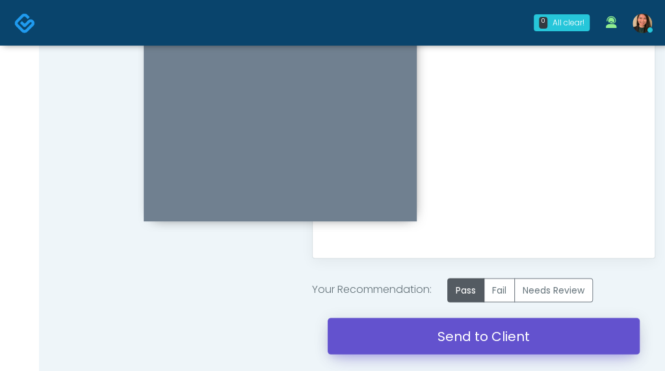
click at [451, 327] on link "Send to Client" at bounding box center [484, 335] width 312 height 36
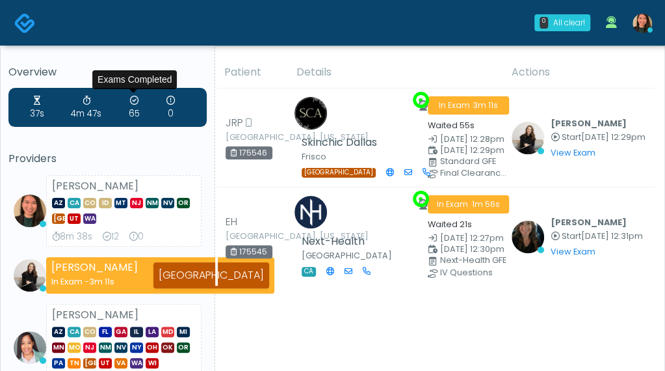
click at [122, 139] on div "37s 4m 47s 65 0 Providers [PERSON_NAME] AZ CA CO ID MT [GEOGRAPHIC_DATA] NM NV …" at bounding box center [107, 360] width 198 height 545
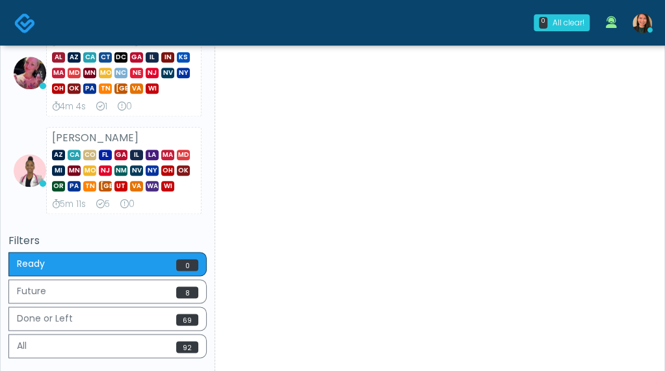
scroll to position [585, 0]
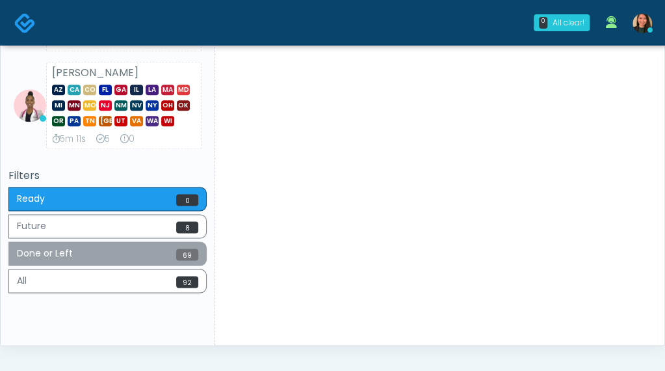
click at [58, 245] on button "Done or Left 69" at bounding box center [107, 253] width 198 height 24
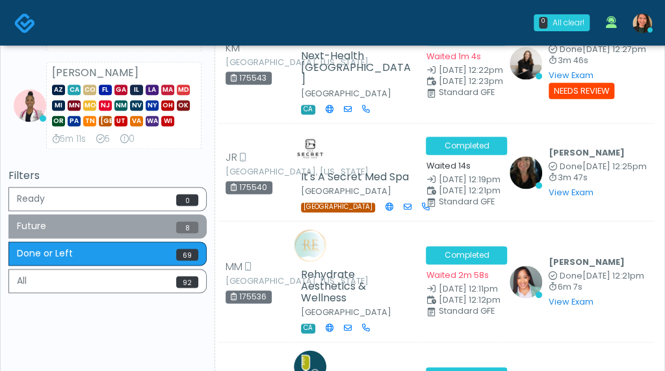
click at [82, 215] on button "Future 8" at bounding box center [107, 226] width 198 height 24
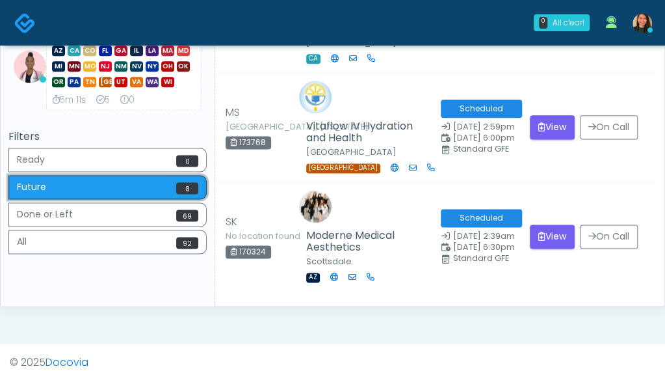
scroll to position [630, 0]
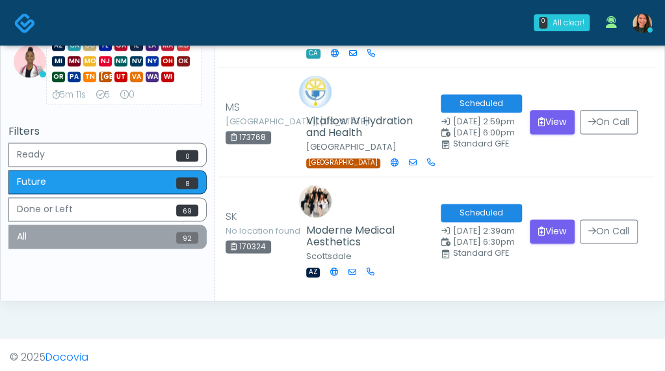
click at [62, 230] on button "All 92" at bounding box center [107, 236] width 198 height 24
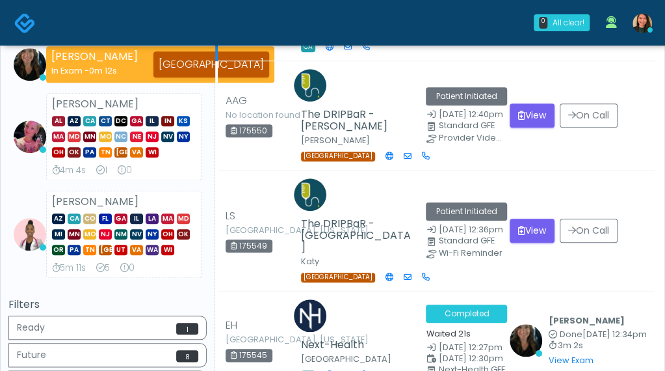
scroll to position [455, 0]
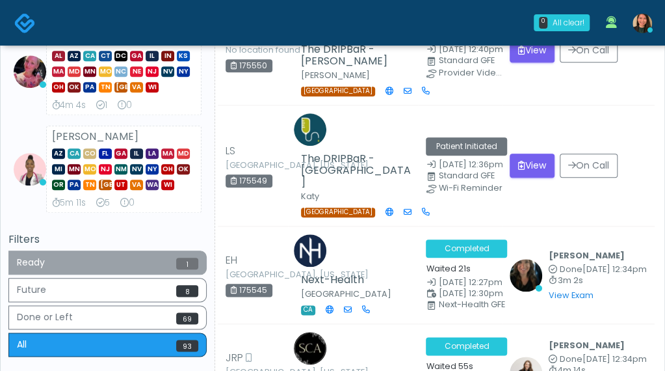
click at [181, 270] on button "Ready 1" at bounding box center [107, 262] width 198 height 24
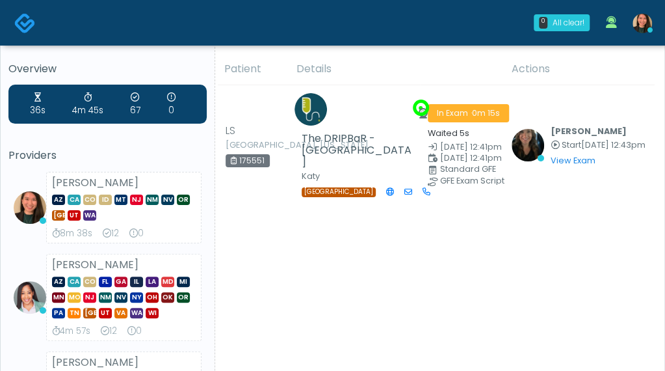
scroll to position [0, 0]
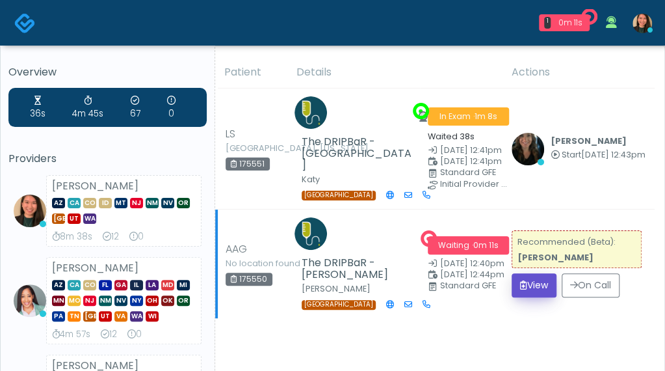
click at [532, 273] on button "View" at bounding box center [534, 285] width 45 height 24
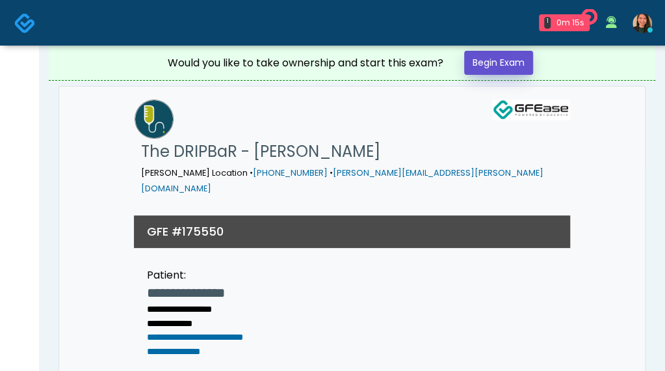
click at [529, 64] on link "Begin Exam" at bounding box center [498, 63] width 69 height 24
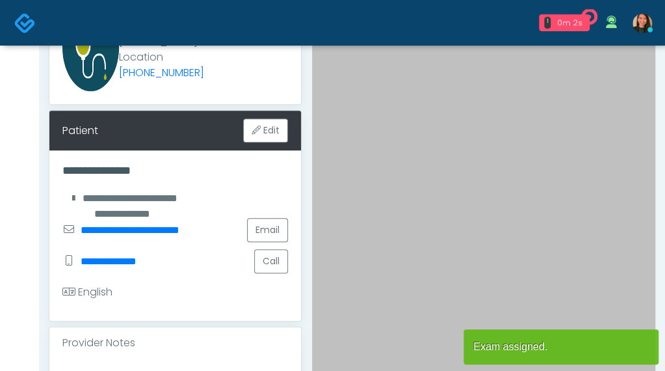
scroll to position [65, 0]
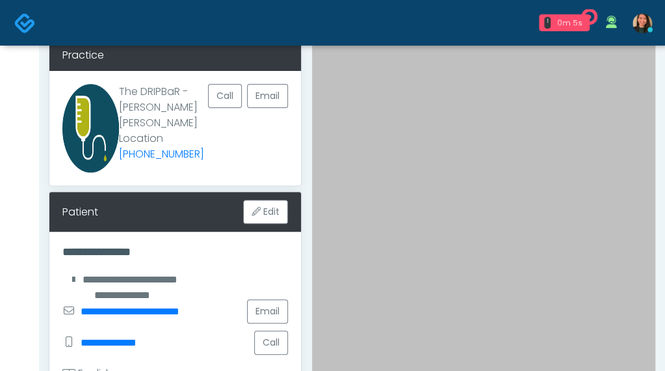
drag, startPoint x: 663, startPoint y: 111, endPoint x: 667, endPoint y: 220, distance: 109.3
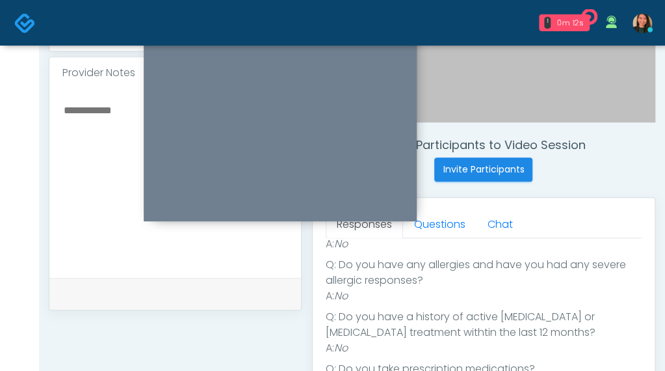
scroll to position [389, 0]
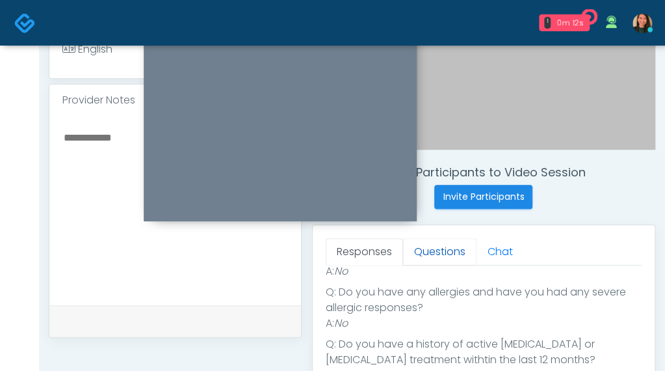
click at [436, 250] on link "Questions" at bounding box center [439, 251] width 73 height 27
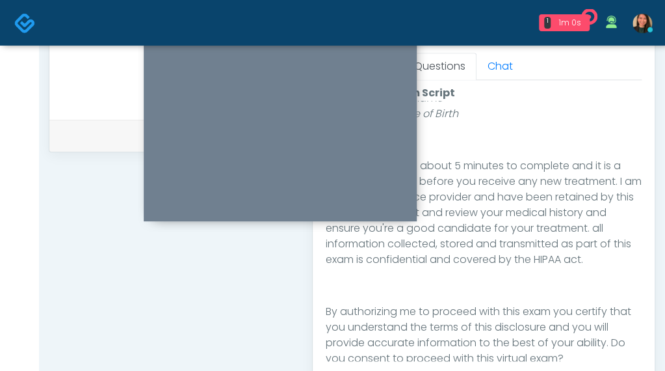
scroll to position [639, 0]
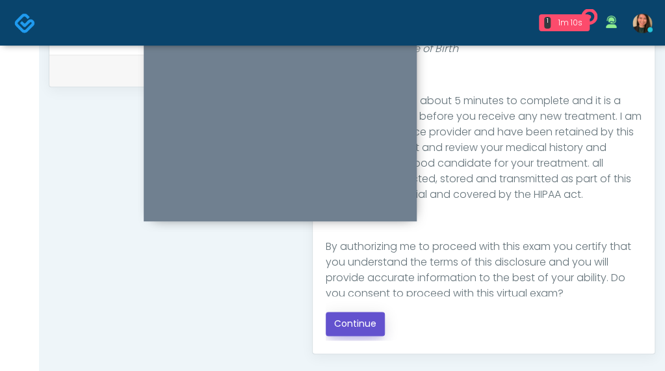
click at [351, 320] on button "Continue" at bounding box center [355, 324] width 59 height 24
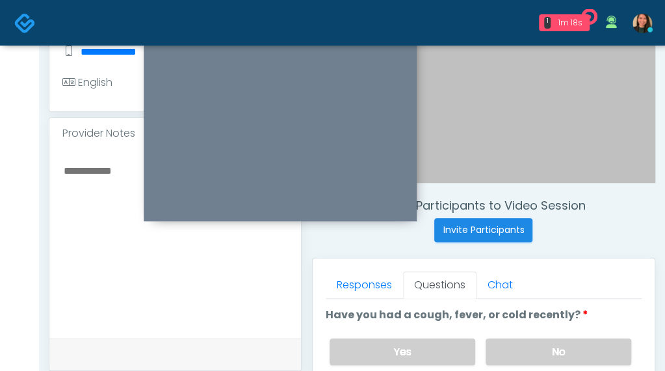
scroll to position [339, 0]
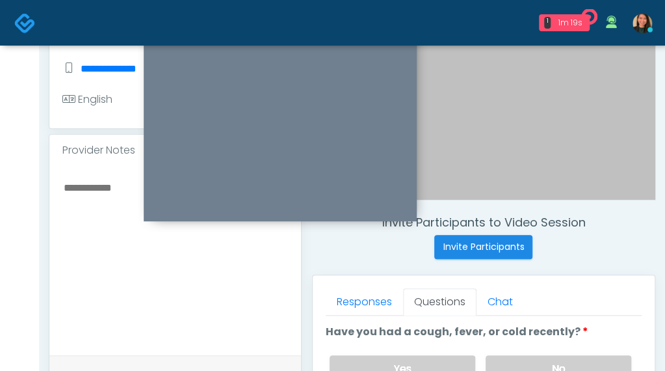
click at [109, 261] on textarea at bounding box center [175, 258] width 226 height 159
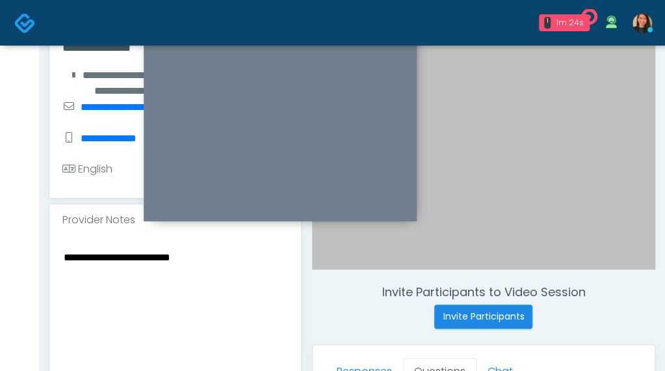
scroll to position [209, 0]
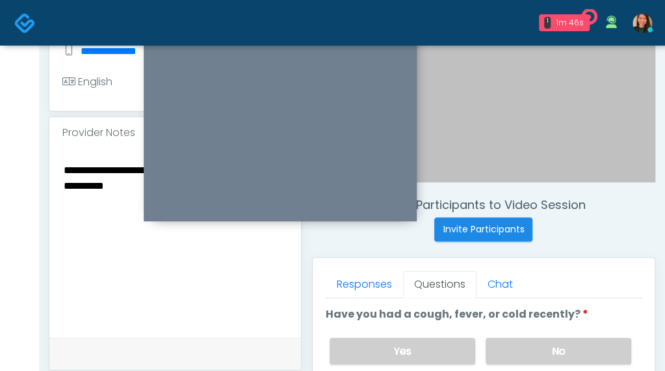
scroll to position [404, 0]
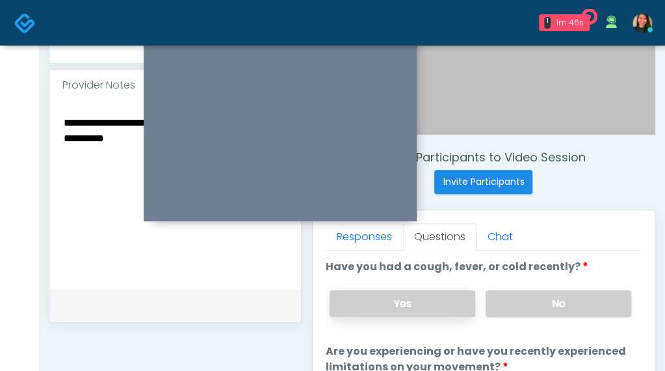
type textarea "**********"
click at [443, 293] on label "Yes" at bounding box center [403, 303] width 146 height 27
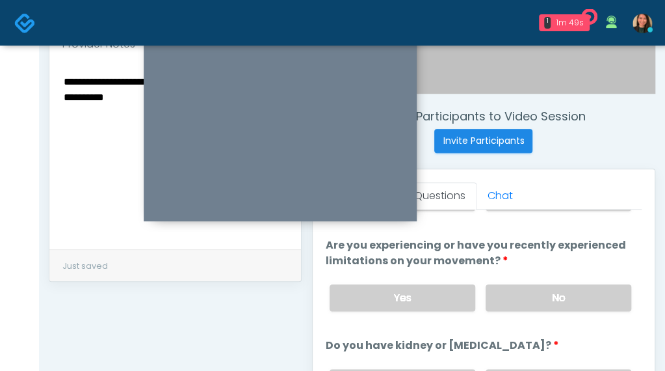
scroll to position [479, 0]
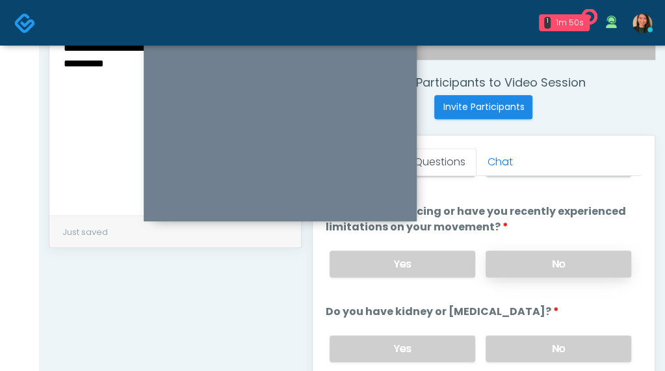
click at [596, 253] on label "No" at bounding box center [559, 263] width 146 height 27
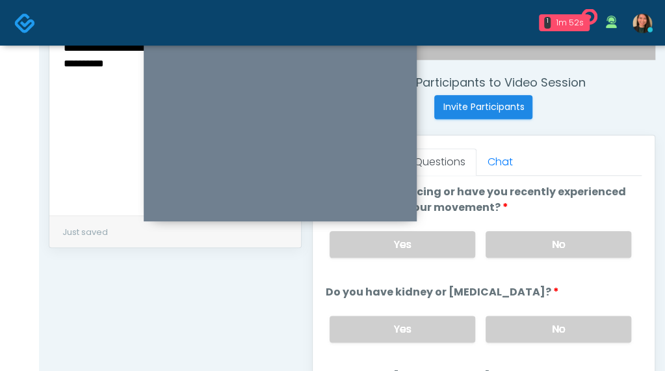
scroll to position [153, 0]
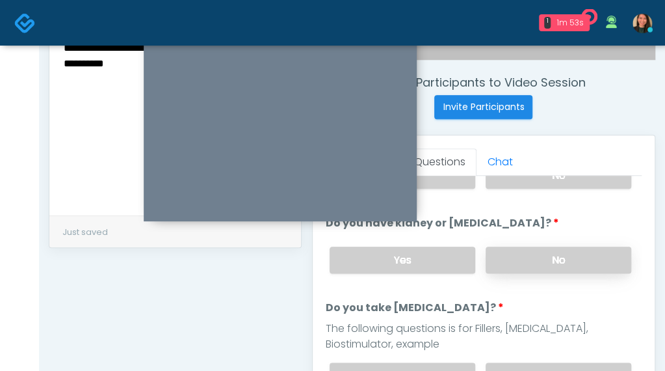
click at [591, 249] on label "No" at bounding box center [559, 259] width 146 height 27
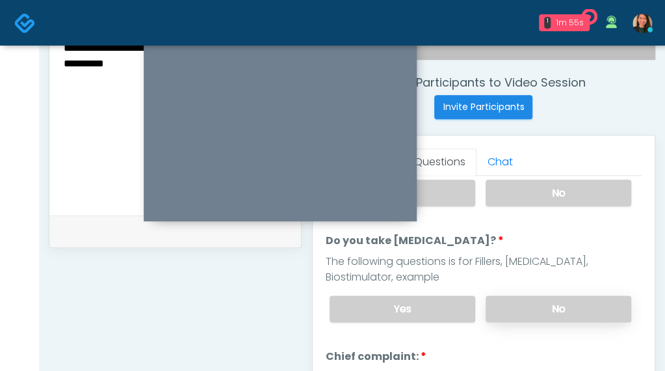
scroll to position [225, 0]
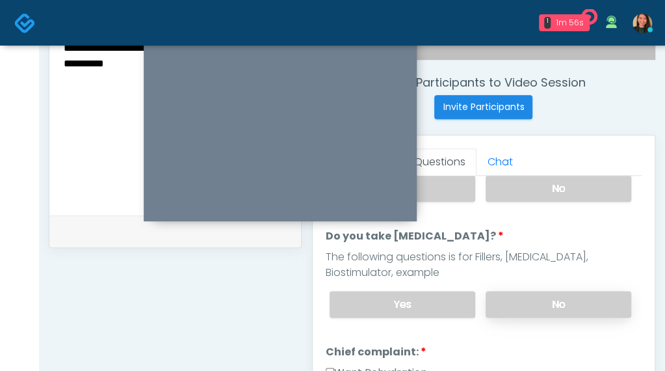
click at [594, 298] on label "No" at bounding box center [559, 304] width 146 height 27
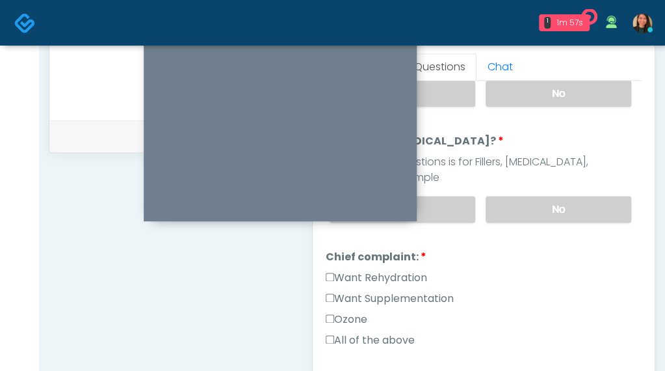
scroll to position [603, 0]
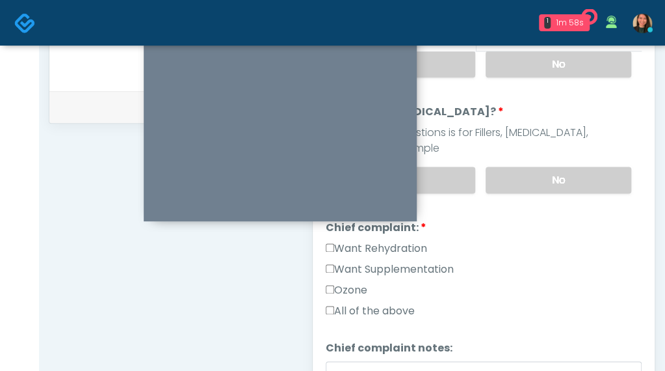
click at [410, 241] on label "Want Rehydration" at bounding box center [376, 249] width 101 height 16
click at [418, 261] on label "Want Supplementation" at bounding box center [390, 269] width 128 height 16
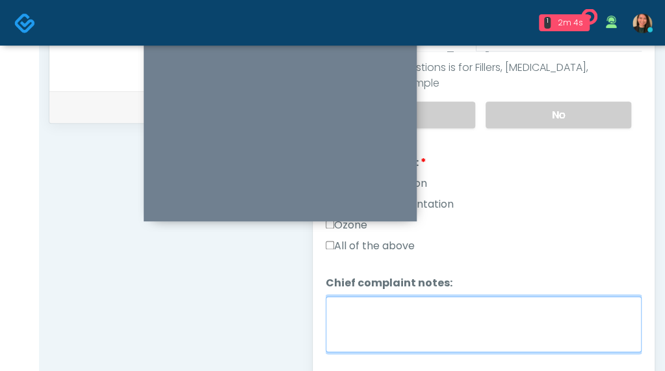
click at [537, 300] on textarea "Chief complaint notes:" at bounding box center [484, 324] width 316 height 56
type textarea "**********"
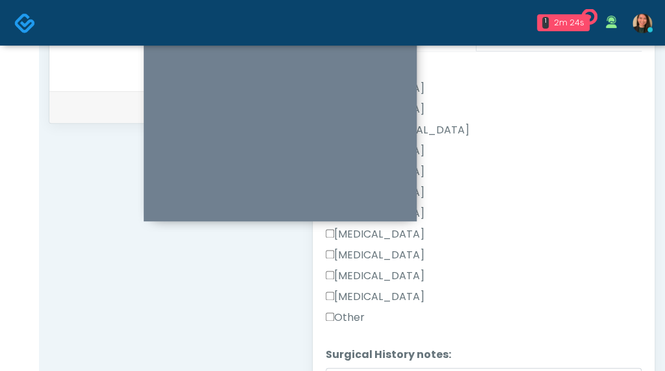
scroll to position [689, 0]
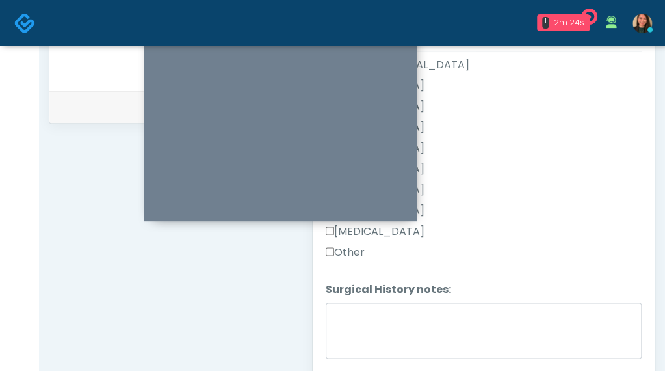
click at [361, 245] on label "Other" at bounding box center [345, 253] width 39 height 16
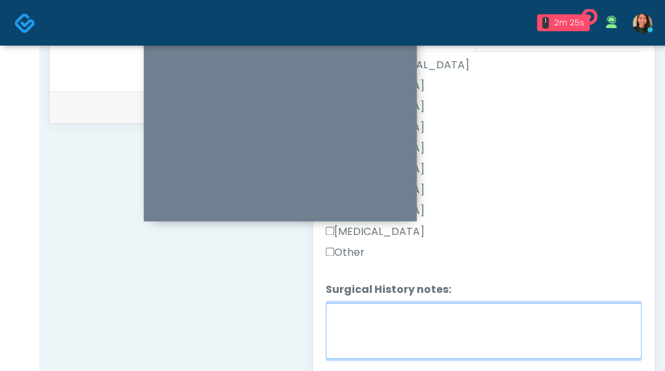
click at [392, 302] on textarea "Surgical History notes:" at bounding box center [484, 330] width 316 height 56
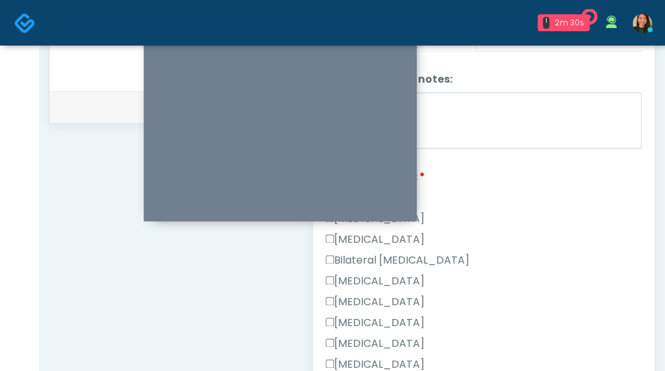
click at [425, 273] on label "[MEDICAL_DATA]" at bounding box center [375, 281] width 99 height 16
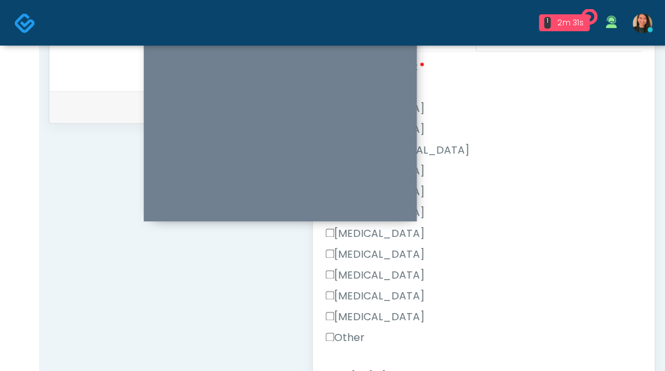
scroll to position [624, 0]
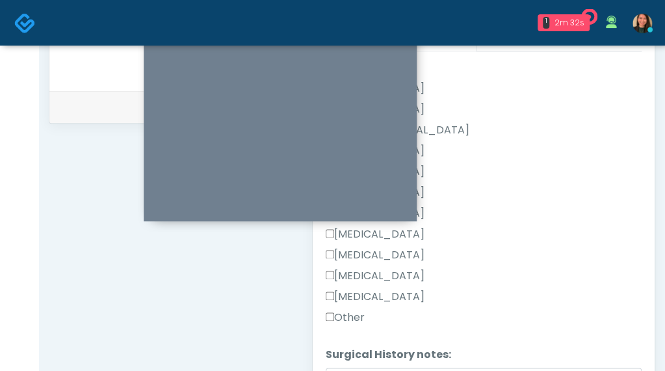
click at [353, 310] on label "Other" at bounding box center [345, 318] width 39 height 16
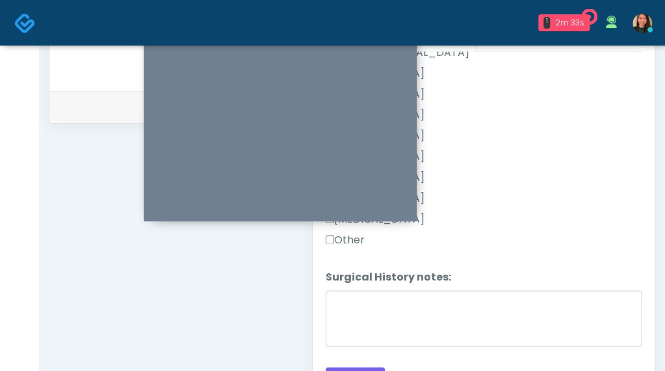
scroll to position [708, 0]
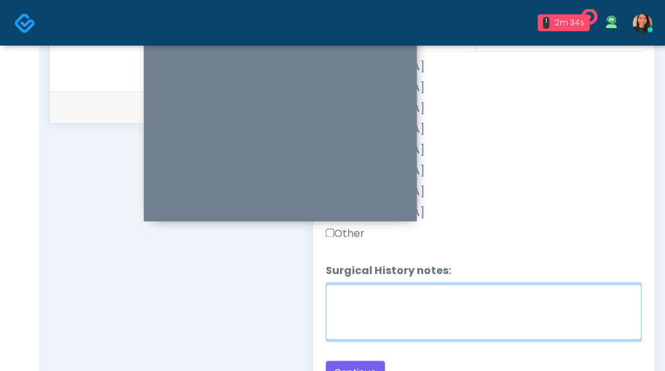
click at [490, 314] on textarea "Surgical History notes:" at bounding box center [484, 312] width 316 height 56
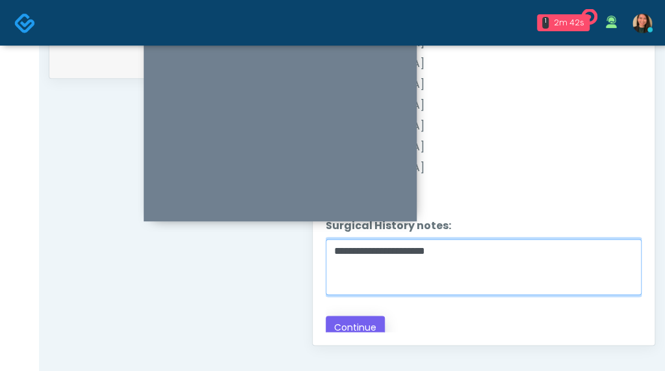
scroll to position [668, 0]
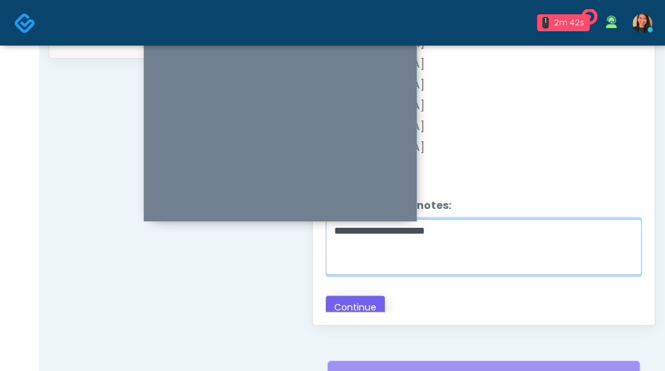
type textarea "**********"
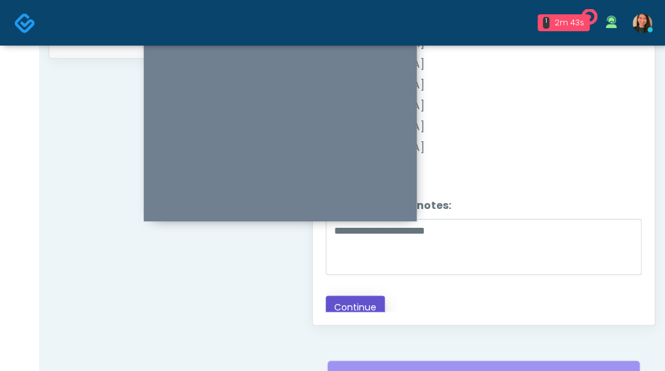
click at [335, 295] on button "Continue" at bounding box center [355, 307] width 59 height 24
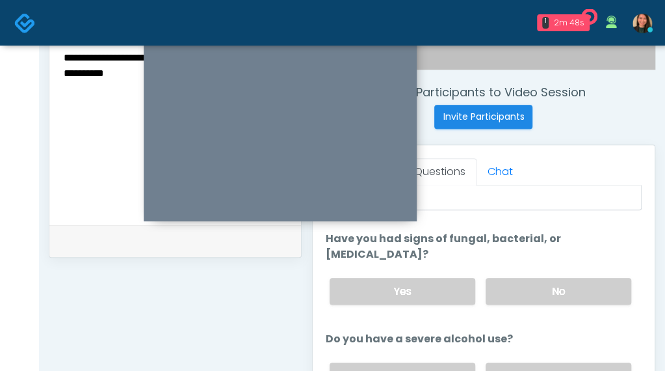
scroll to position [0, 0]
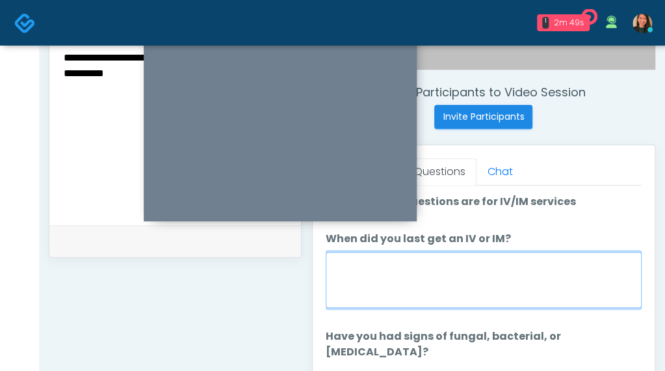
click at [592, 269] on textarea "When did you last get an IV or IM?" at bounding box center [484, 280] width 316 height 56
type textarea "*"
click at [416, 261] on textarea "**********" at bounding box center [484, 280] width 316 height 56
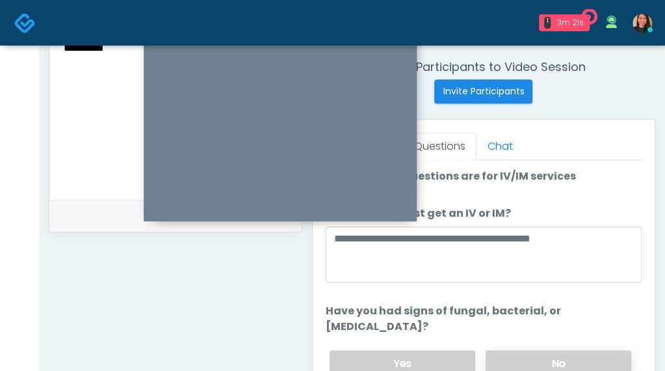
click at [571, 350] on label "No" at bounding box center [559, 363] width 146 height 27
click at [628, 206] on li "**********" at bounding box center [484, 246] width 316 height 81
drag, startPoint x: 631, startPoint y: 199, endPoint x: 637, endPoint y: 194, distance: 7.9
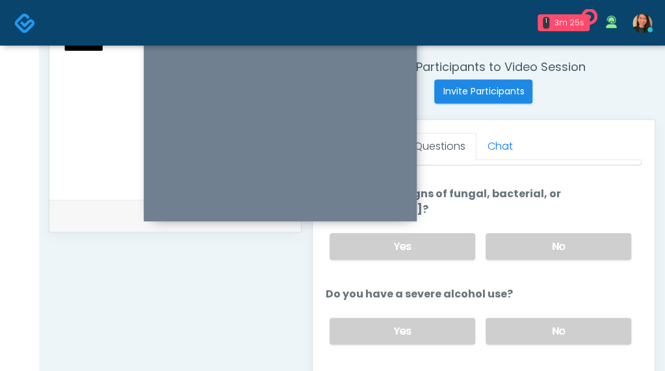
scroll to position [114, 0]
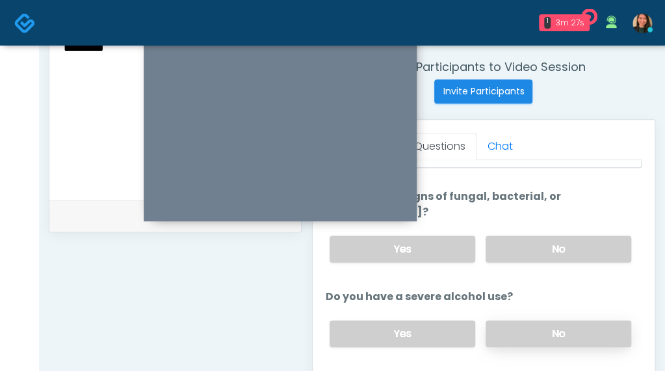
click at [568, 320] on label "No" at bounding box center [559, 333] width 146 height 27
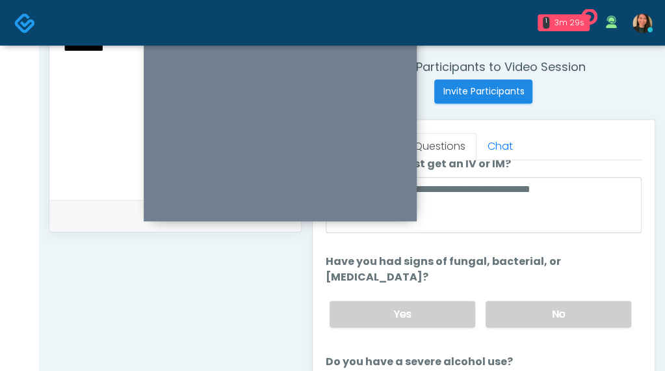
scroll to position [0, 0]
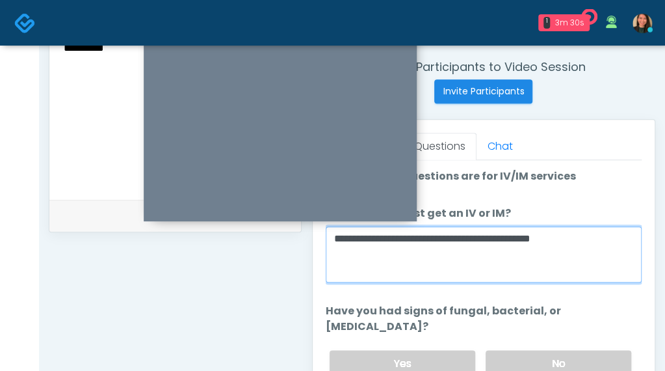
click at [398, 236] on textarea "**********" at bounding box center [484, 254] width 316 height 56
type textarea "**********"
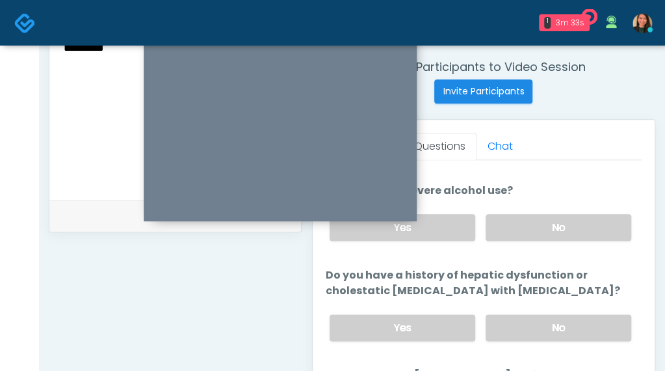
scroll to position [241, 0]
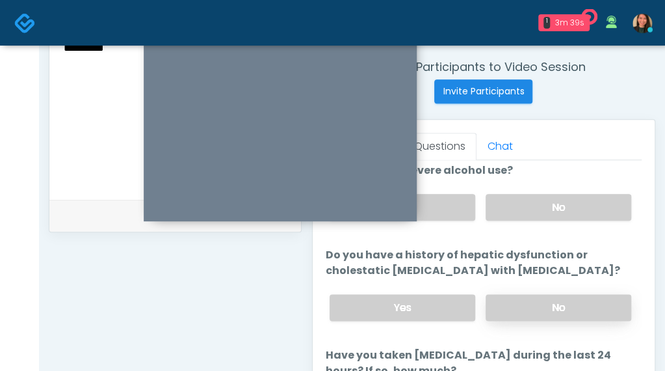
click at [593, 294] on label "No" at bounding box center [559, 307] width 146 height 27
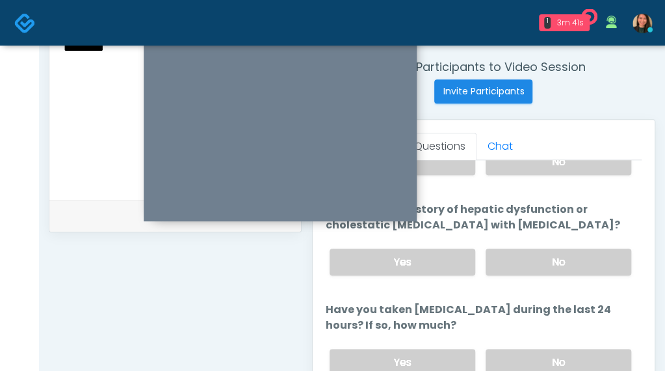
scroll to position [340, 0]
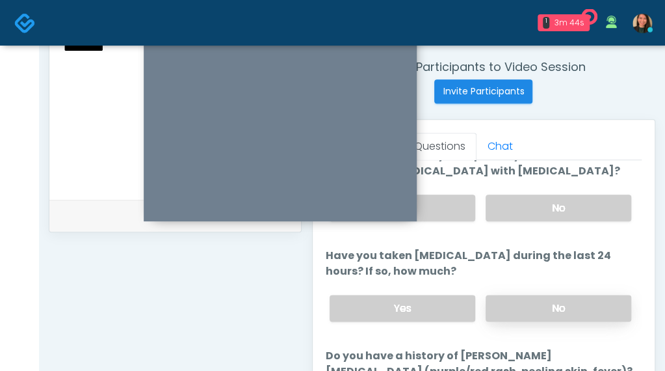
click at [597, 295] on label "No" at bounding box center [559, 308] width 146 height 27
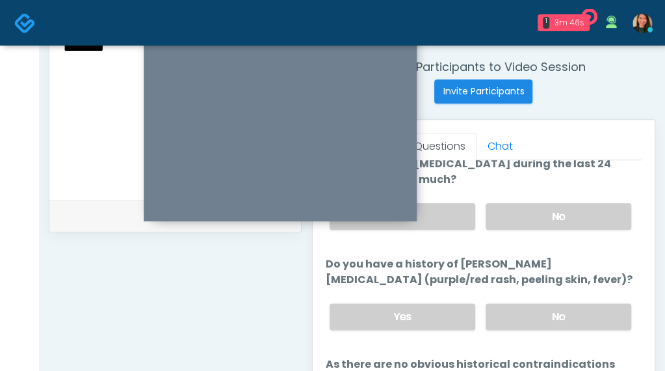
scroll to position [437, 0]
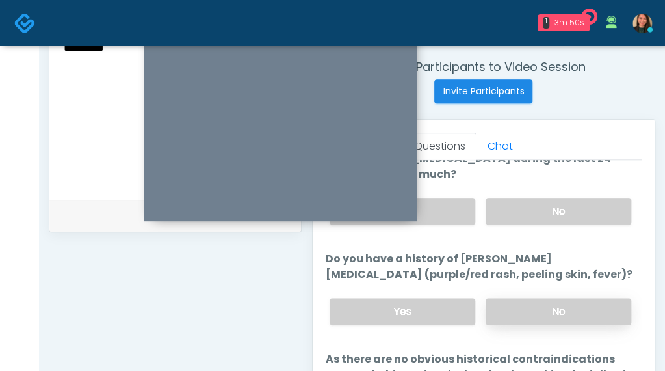
click at [602, 298] on label "No" at bounding box center [559, 311] width 146 height 27
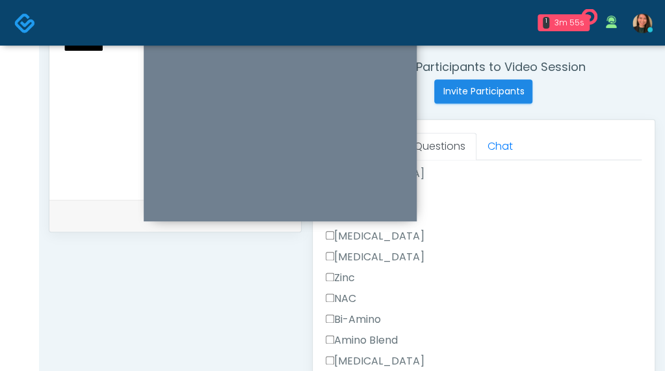
scroll to position [987, 0]
click at [198, 306] on div "**********" at bounding box center [175, 106] width 253 height 992
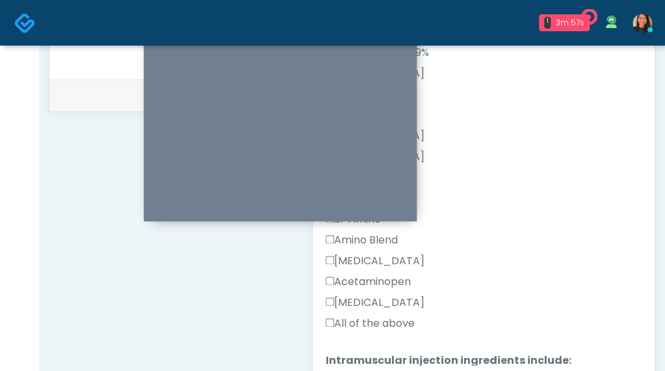
scroll to position [624, 0]
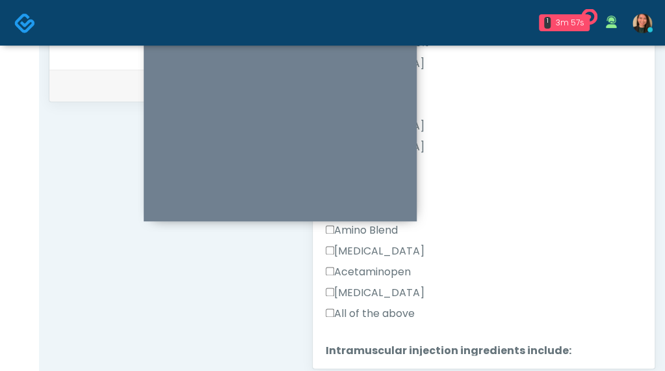
click at [388, 306] on label "All of the above" at bounding box center [370, 314] width 89 height 16
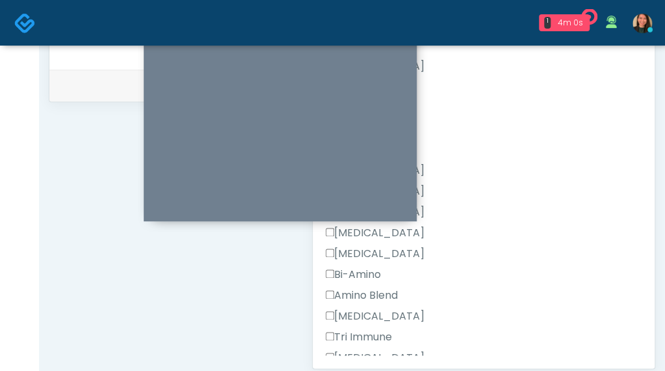
scroll to position [1470, 0]
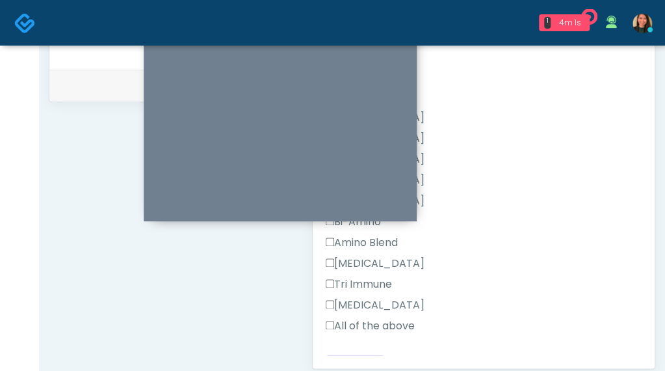
click at [390, 318] on label "All of the above" at bounding box center [370, 326] width 89 height 16
click at [362, 355] on button "Continue" at bounding box center [355, 367] width 59 height 24
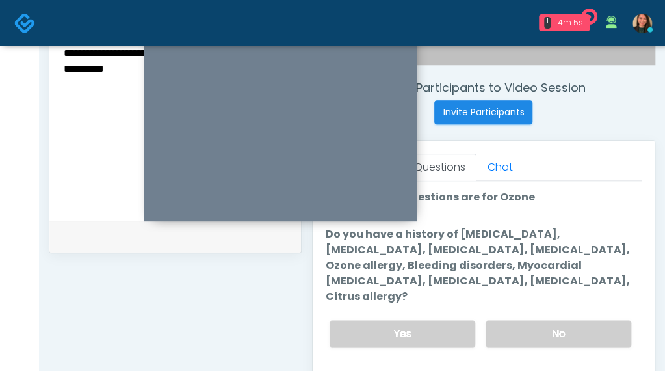
scroll to position [469, 0]
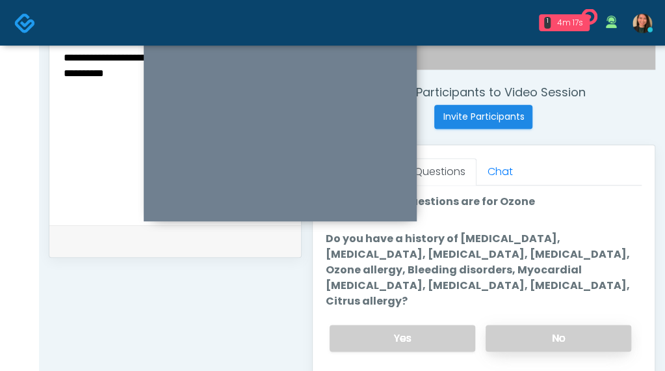
click at [591, 325] on label "No" at bounding box center [559, 338] width 146 height 27
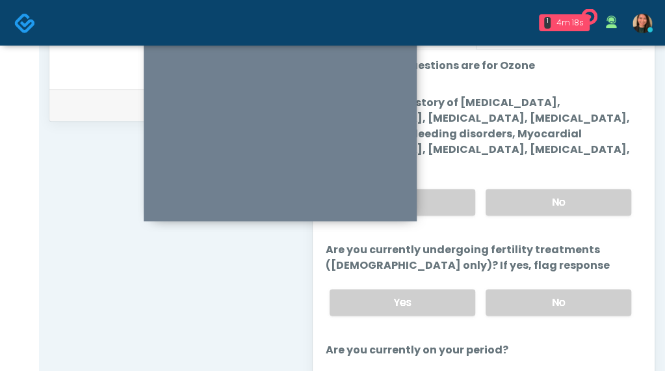
scroll to position [606, 0]
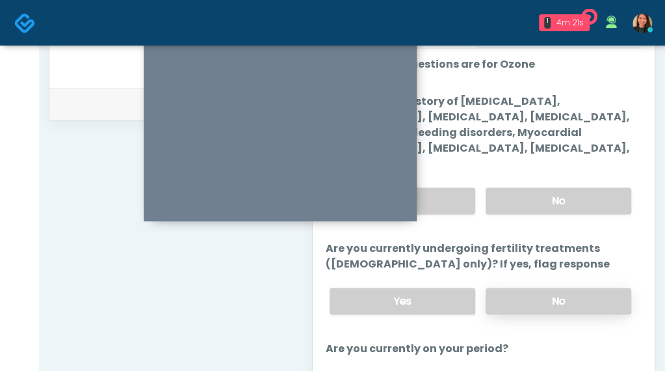
click at [607, 290] on label "No" at bounding box center [559, 300] width 146 height 27
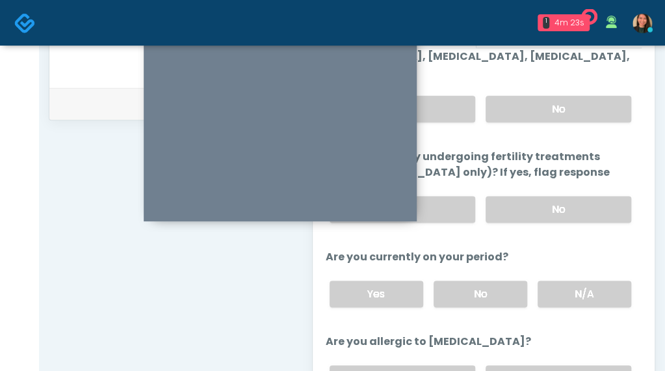
scroll to position [93, 0]
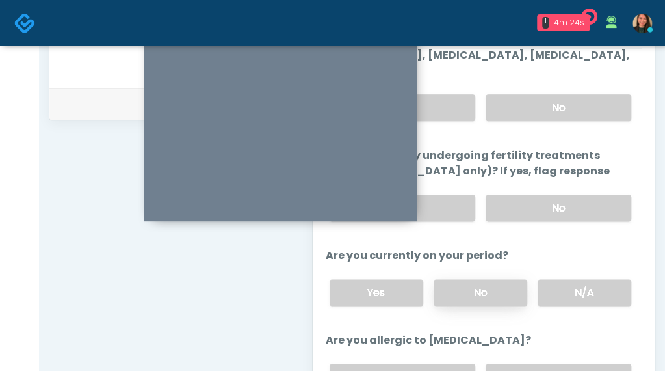
click at [489, 279] on label "No" at bounding box center [481, 292] width 94 height 27
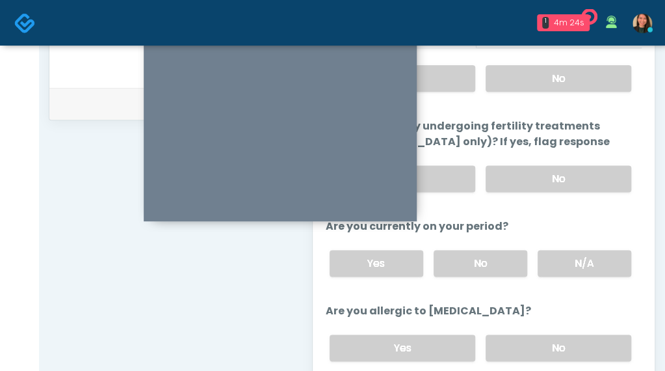
scroll to position [139, 0]
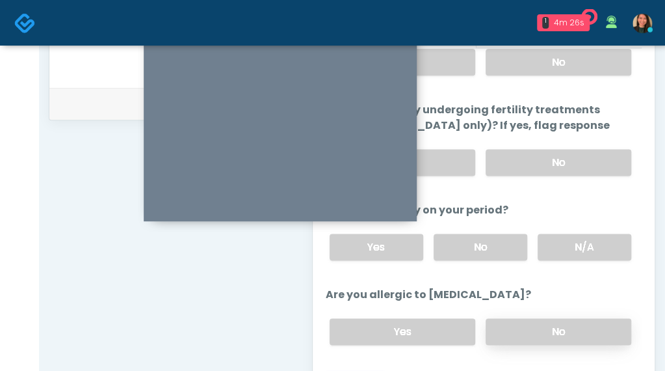
click at [563, 318] on label "No" at bounding box center [559, 331] width 146 height 27
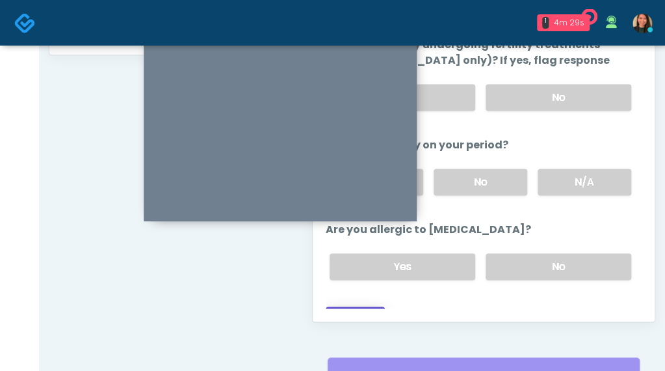
click at [360, 306] on button "Continue" at bounding box center [355, 318] width 59 height 24
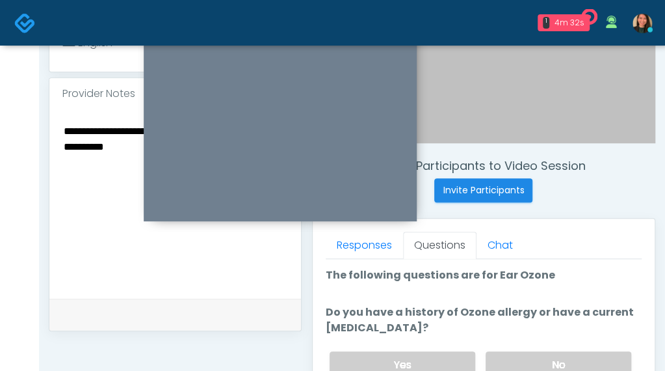
scroll to position [469, 0]
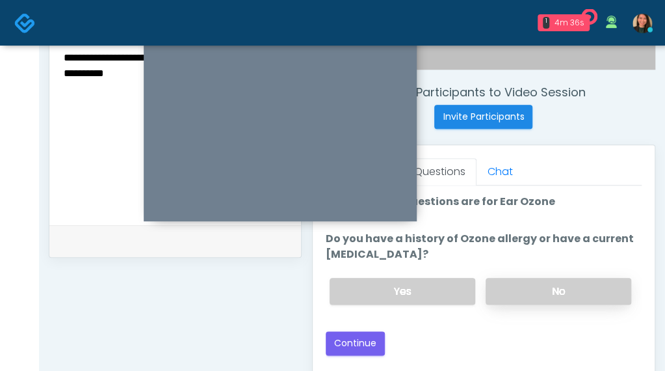
click at [576, 299] on label "No" at bounding box center [559, 291] width 146 height 27
click at [369, 333] on button "Continue" at bounding box center [355, 343] width 59 height 24
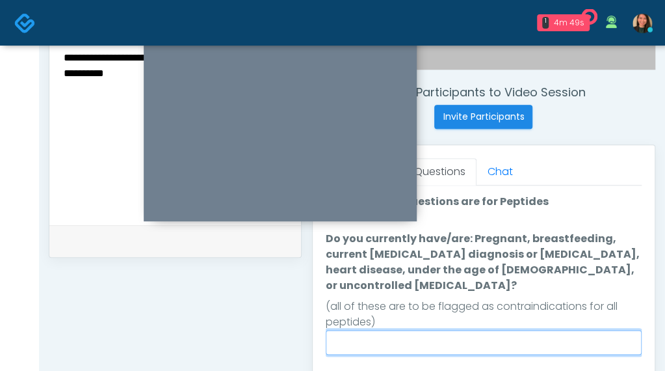
click at [521, 330] on input "Do you currently have/are: Pregnant, breastfeeding, current [MEDICAL_DATA] diag…" at bounding box center [484, 342] width 316 height 25
type input "**"
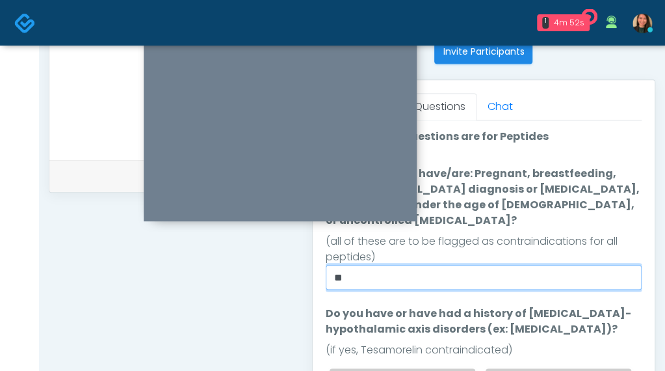
scroll to position [599, 0]
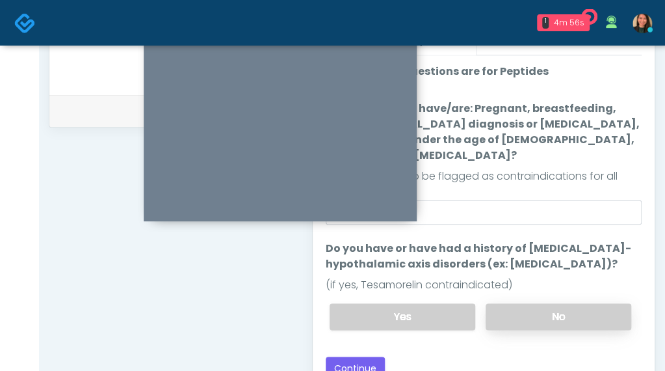
click at [566, 303] on label "No" at bounding box center [559, 316] width 146 height 27
click at [350, 356] on button "Continue" at bounding box center [355, 368] width 59 height 24
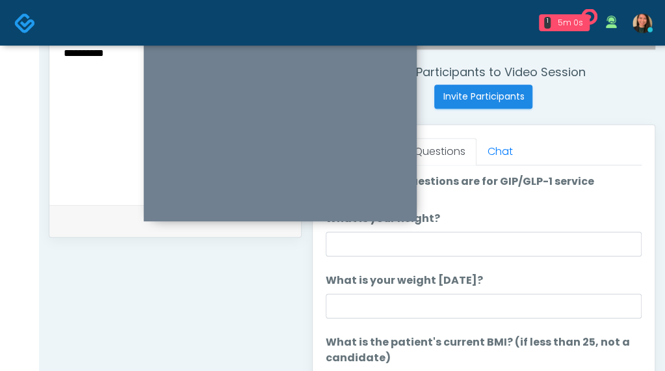
scroll to position [469, 0]
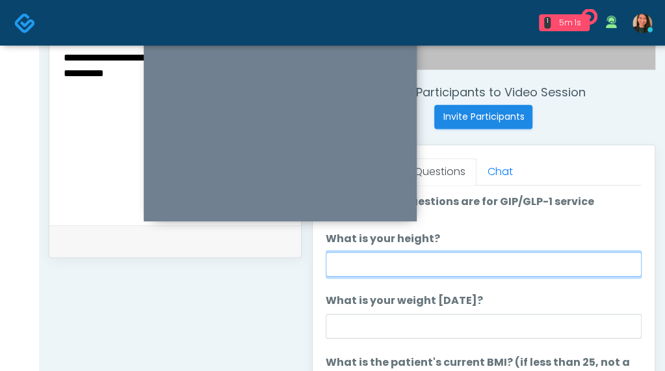
click at [532, 260] on input "What is your height?" at bounding box center [484, 264] width 316 height 25
click at [356, 258] on input "What is your height?" at bounding box center [484, 264] width 316 height 25
type input "***"
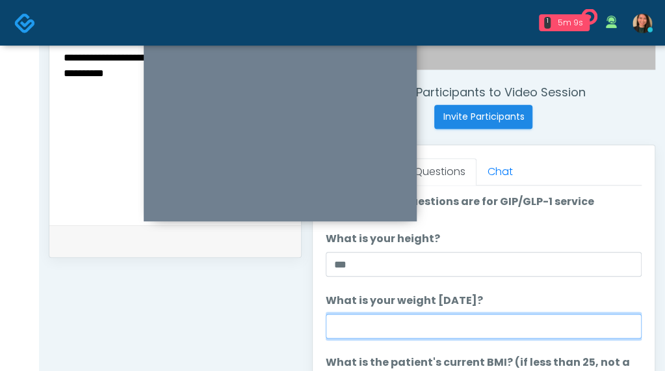
click at [389, 313] on input "What is your weight [DATE]?" at bounding box center [484, 325] width 316 height 25
type input "***"
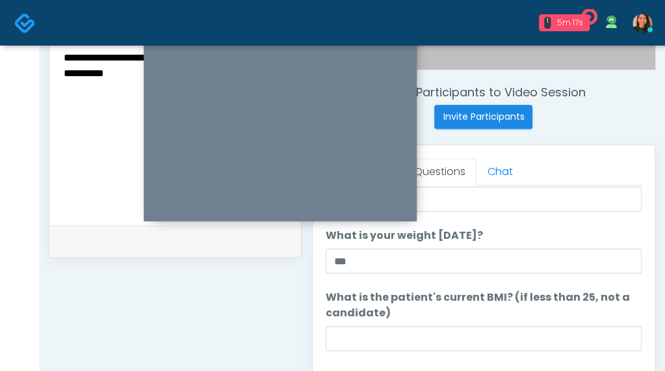
scroll to position [130, 0]
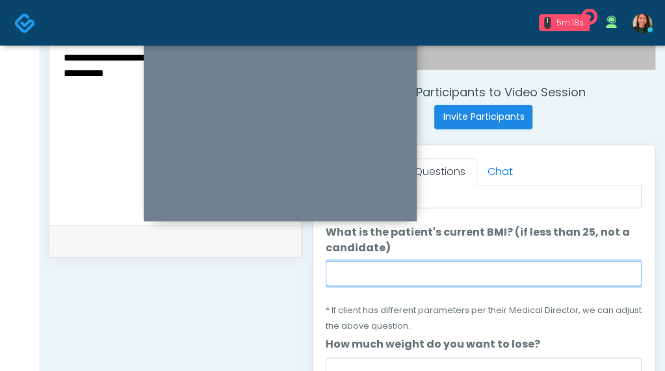
click at [481, 258] on li "What is the patient's current BMI? (if less than 25, not a candidate) What is t…" at bounding box center [484, 278] width 316 height 109
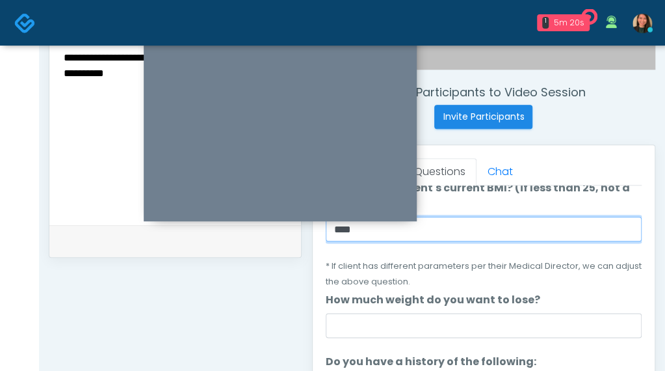
scroll to position [195, 0]
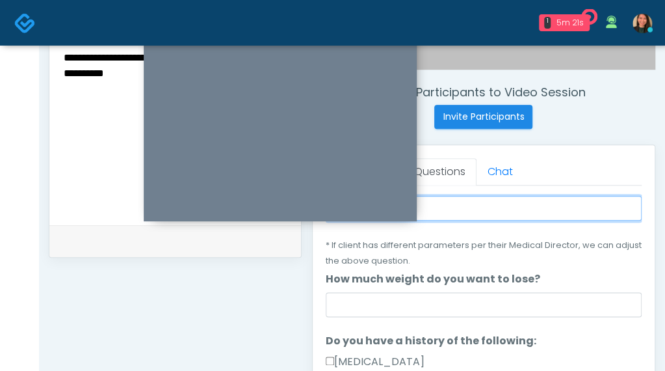
type input "****"
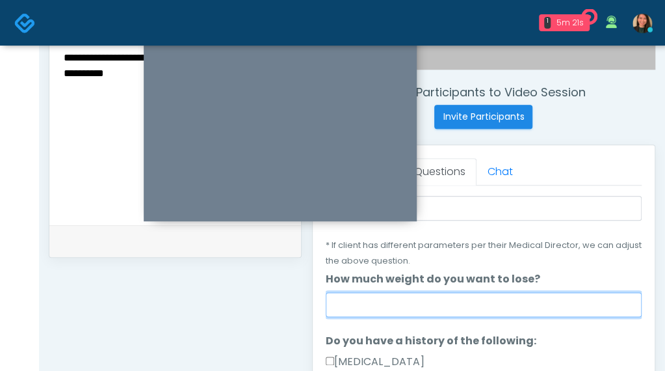
click at [546, 313] on input "How much weight do you want to lose?" at bounding box center [484, 304] width 316 height 25
type input "****"
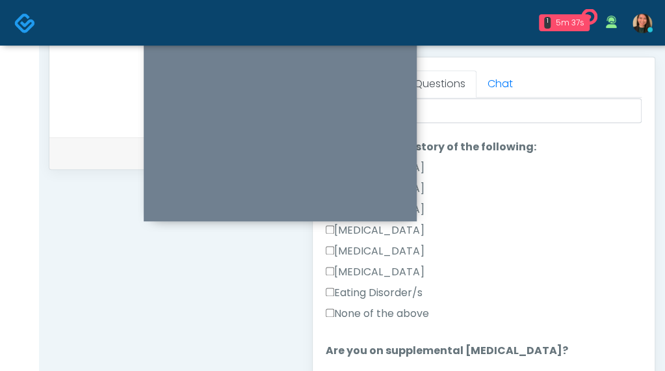
scroll to position [311, 0]
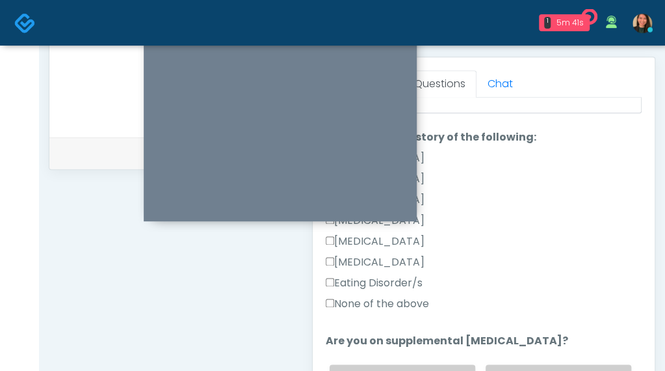
click at [423, 297] on label "None of the above" at bounding box center [377, 304] width 103 height 16
drag, startPoint x: 631, startPoint y: 240, endPoint x: 624, endPoint y: 265, distance: 25.6
click at [624, 265] on div "[MEDICAL_DATA] [MEDICAL_DATA] [MEDICAL_DATA] [MEDICAL_DATA] [MEDICAL_DATA] [MED…" at bounding box center [484, 233] width 316 height 166
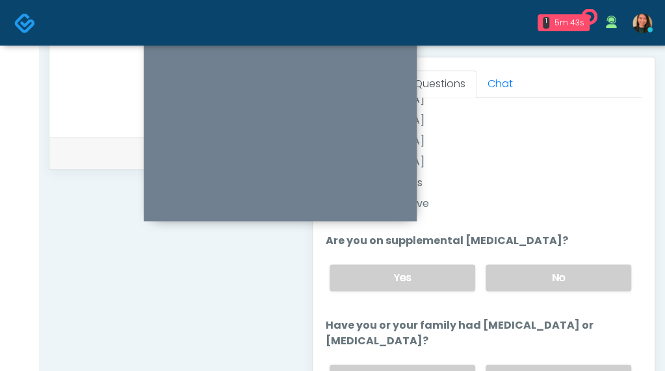
scroll to position [425, 0]
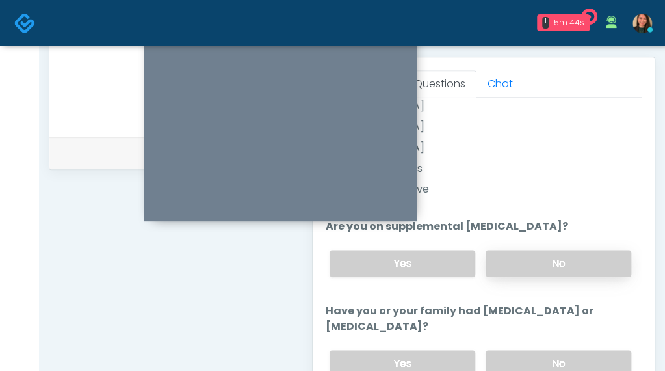
click at [599, 261] on label "No" at bounding box center [559, 263] width 146 height 27
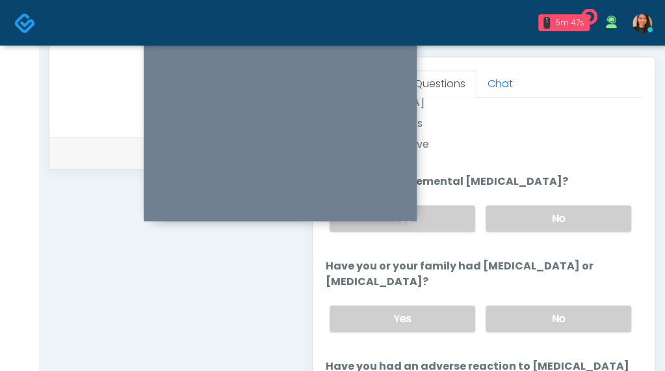
scroll to position [486, 0]
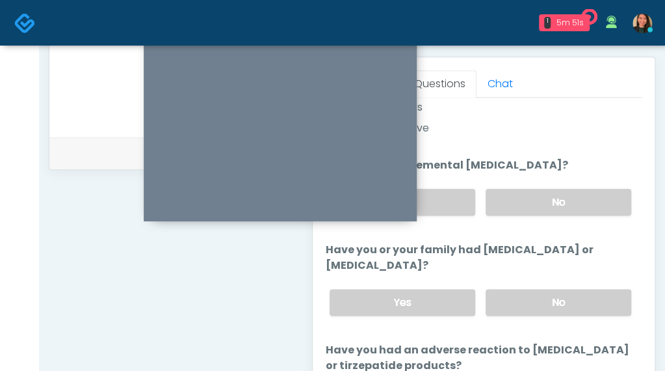
drag, startPoint x: 576, startPoint y: 302, endPoint x: 618, endPoint y: 282, distance: 46.2
click at [576, 301] on label "No" at bounding box center [559, 302] width 146 height 27
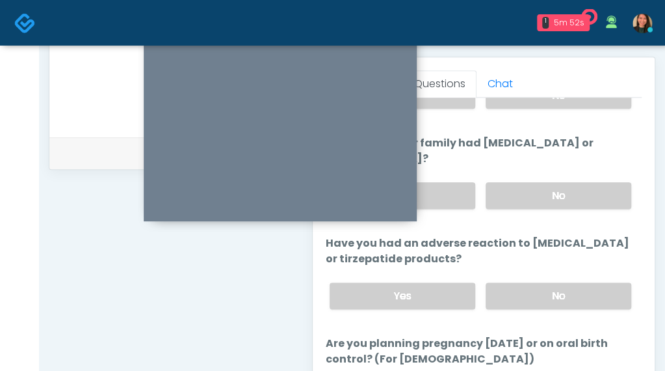
scroll to position [602, 0]
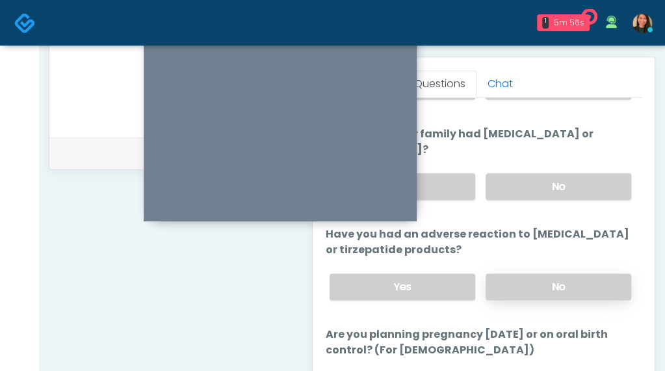
click at [594, 275] on label "No" at bounding box center [559, 286] width 146 height 27
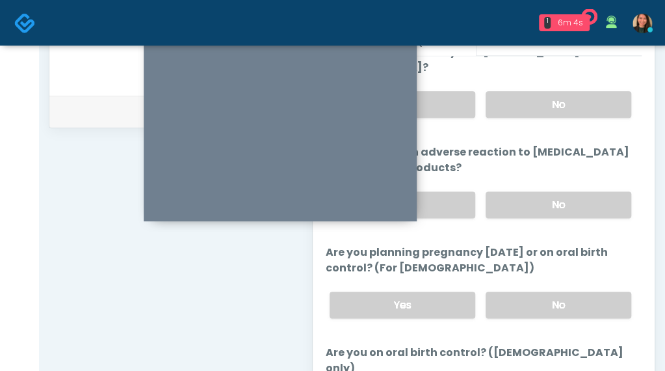
scroll to position [610, 0]
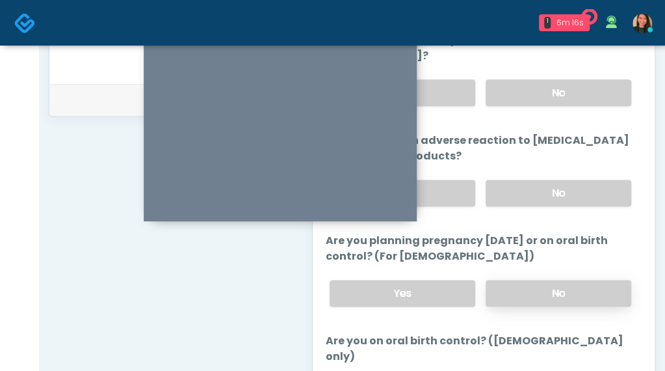
click at [604, 280] on label "No" at bounding box center [559, 293] width 146 height 27
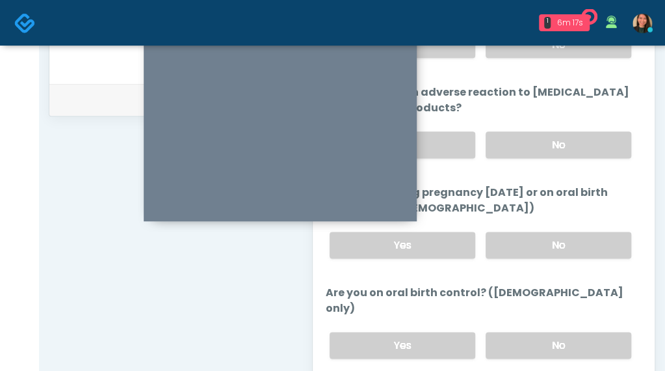
scroll to position [700, 0]
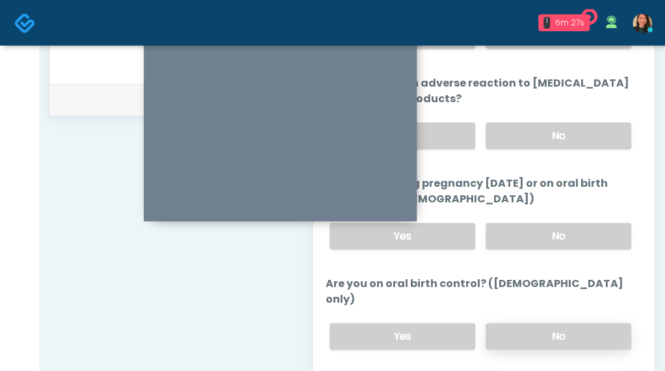
click at [554, 323] on label "No" at bounding box center [559, 336] width 146 height 27
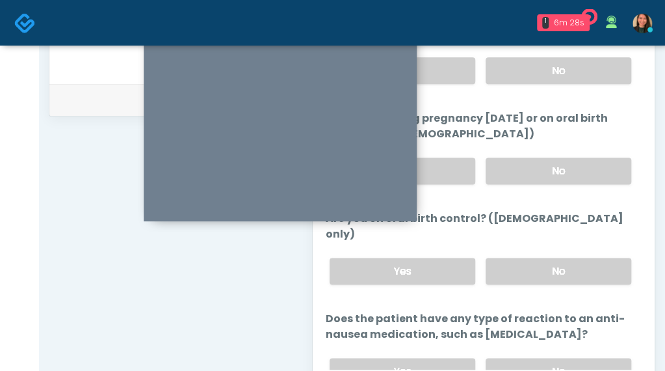
scroll to position [805, 0]
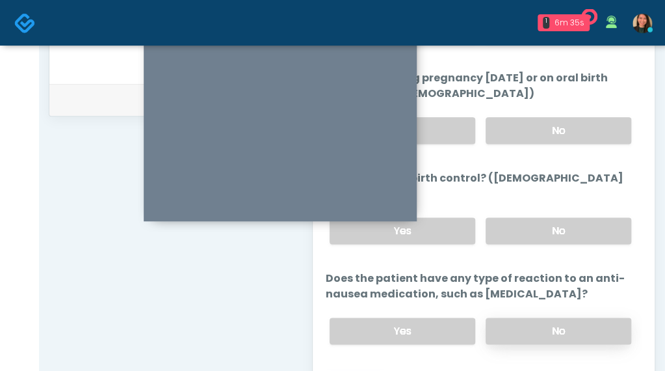
click at [581, 317] on label "No" at bounding box center [559, 330] width 146 height 27
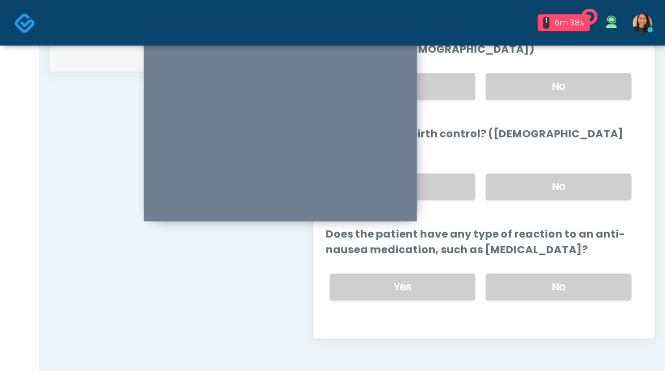
scroll to position [675, 0]
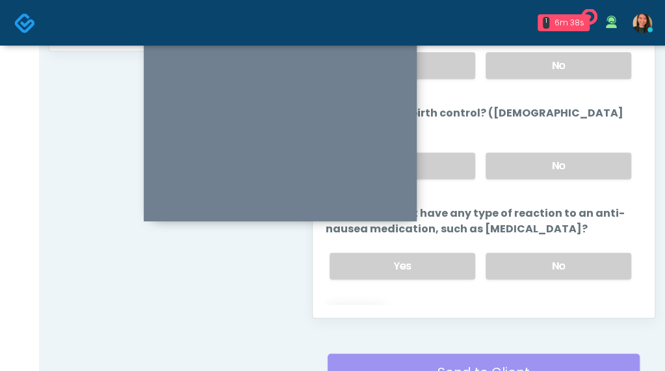
click at [369, 306] on button "Continue" at bounding box center [355, 318] width 59 height 24
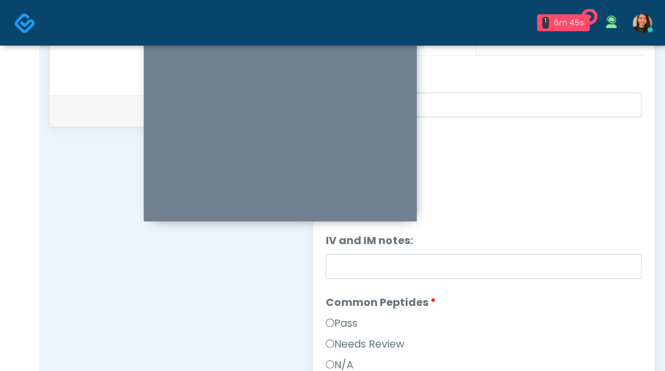
scroll to position [212, 0]
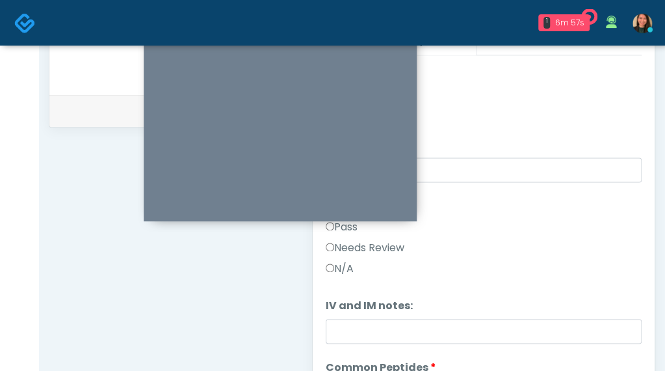
drag, startPoint x: 629, startPoint y: 115, endPoint x: 637, endPoint y: 113, distance: 8.2
click at [632, 114] on div "Good Faith Exam Script Good Faith Exam Script INTRODUCTION Hello, my name is un…" at bounding box center [484, 217] width 316 height 325
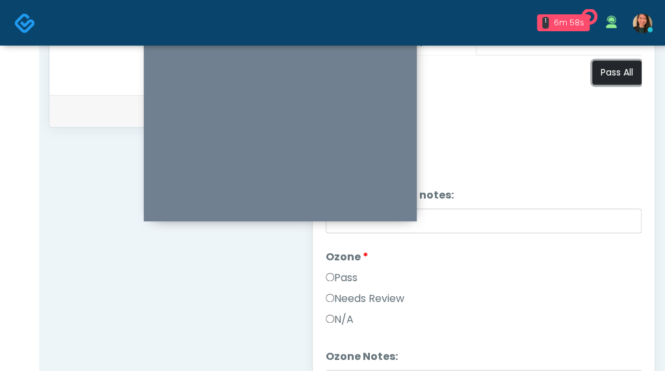
click at [614, 73] on button "Pass All" at bounding box center [616, 72] width 49 height 24
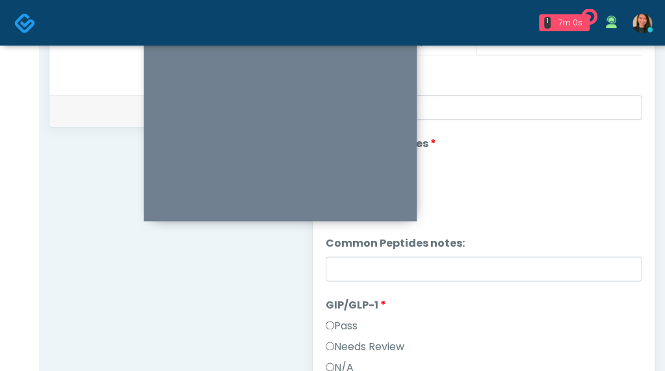
scroll to position [537, 0]
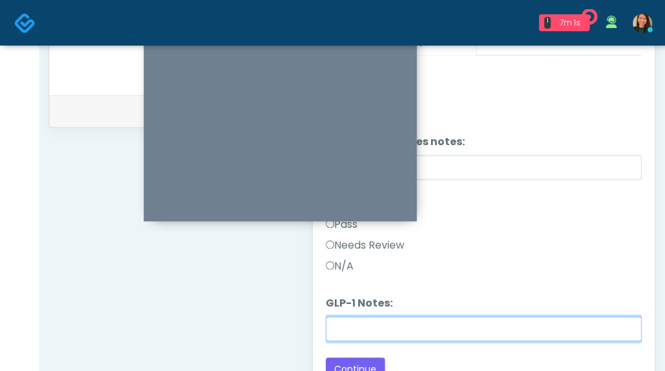
click at [542, 326] on input "GLP-1 Notes:" at bounding box center [484, 328] width 316 height 25
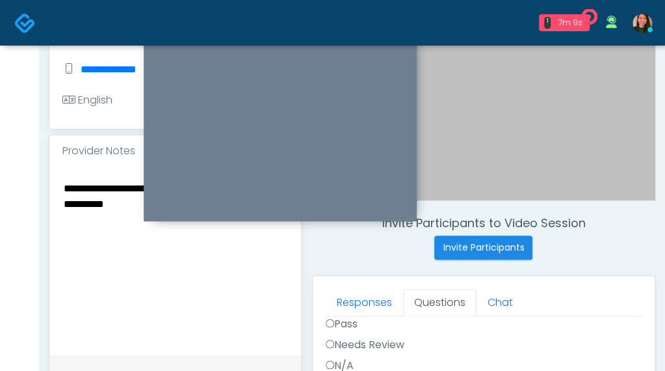
scroll to position [274, 0]
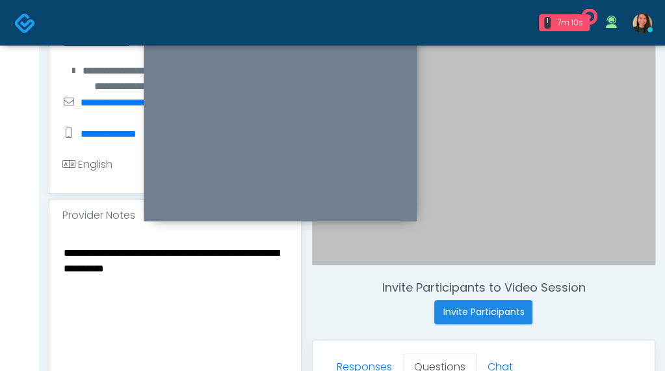
type input "**********"
click at [208, 274] on textarea "**********" at bounding box center [175, 323] width 226 height 159
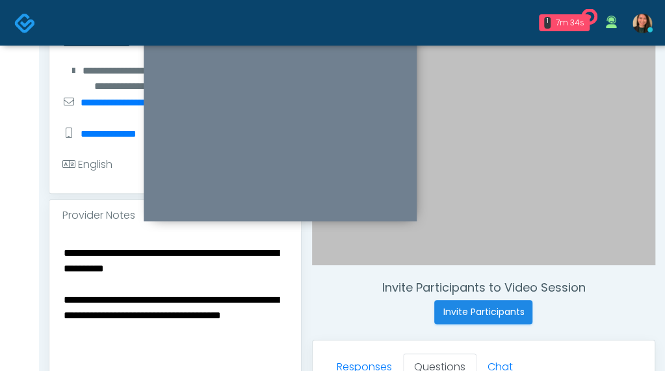
click at [65, 326] on textarea "**********" at bounding box center [175, 323] width 226 height 159
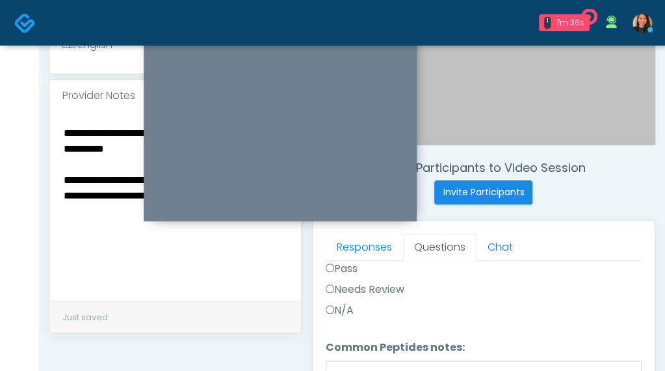
scroll to position [404, 0]
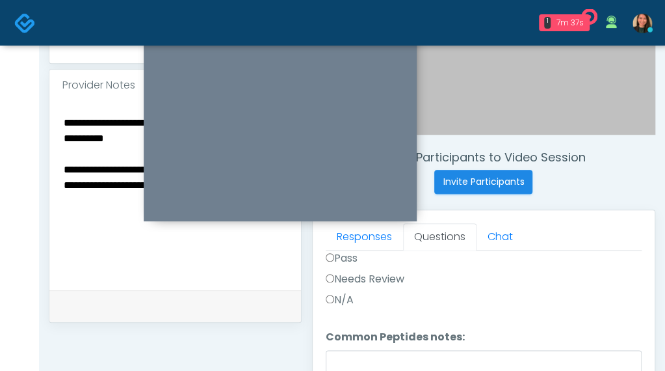
type textarea "**********"
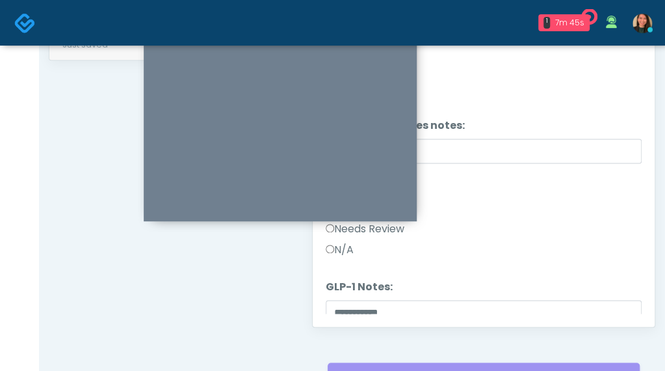
scroll to position [537, 0]
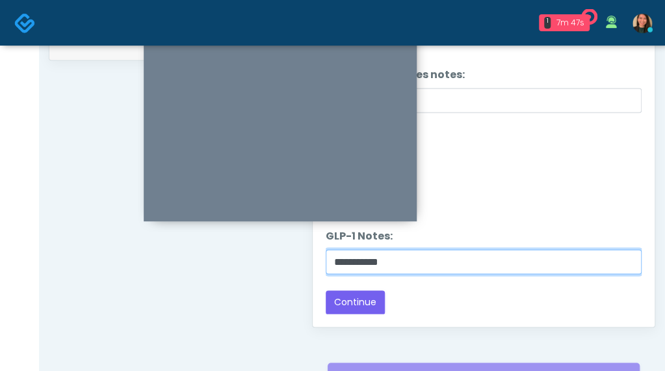
click at [461, 260] on input "**********" at bounding box center [484, 261] width 316 height 25
type input "*********"
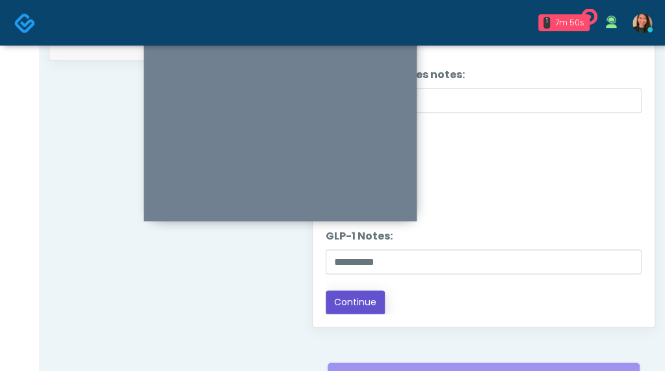
click at [354, 291] on button "Continue" at bounding box center [355, 302] width 59 height 24
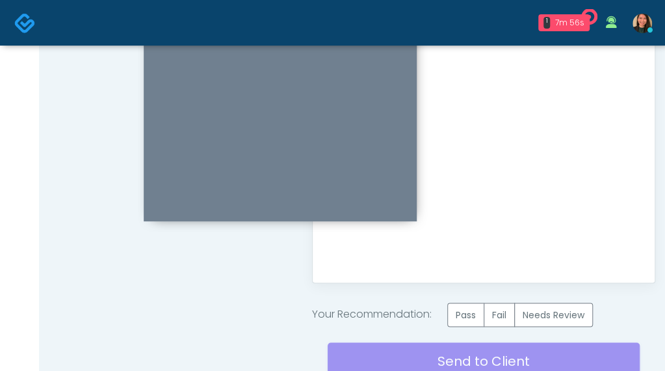
scroll to position [731, 0]
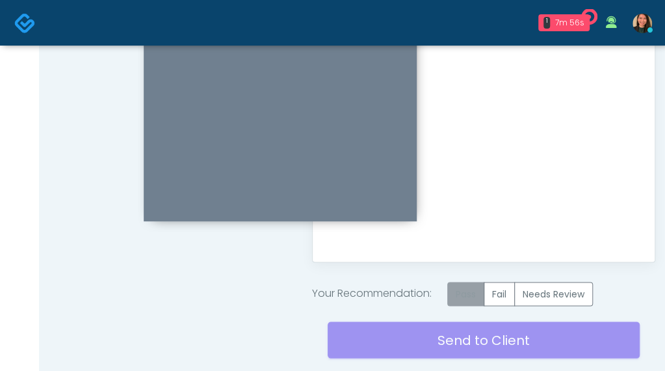
click at [471, 297] on label "Pass" at bounding box center [465, 294] width 37 height 24
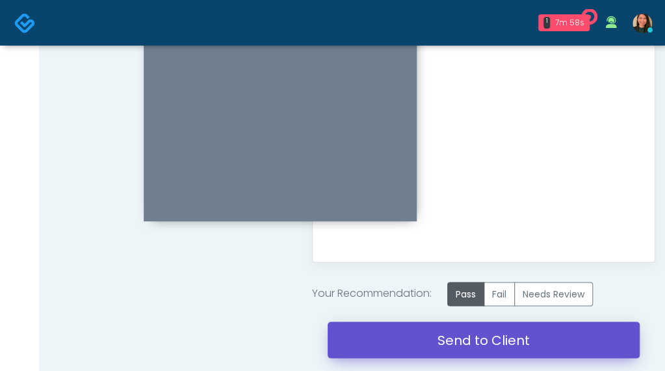
click at [470, 343] on link "Send to Client" at bounding box center [484, 339] width 312 height 36
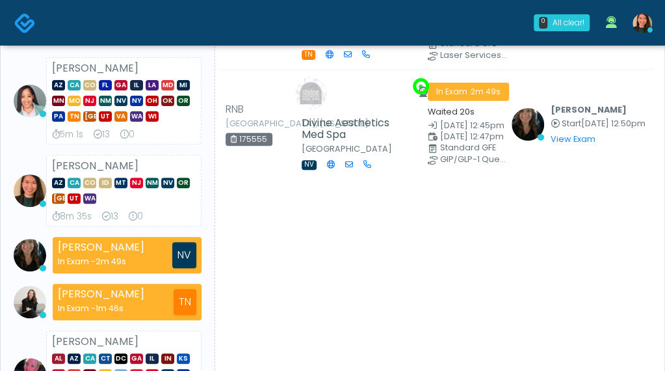
scroll to position [130, 0]
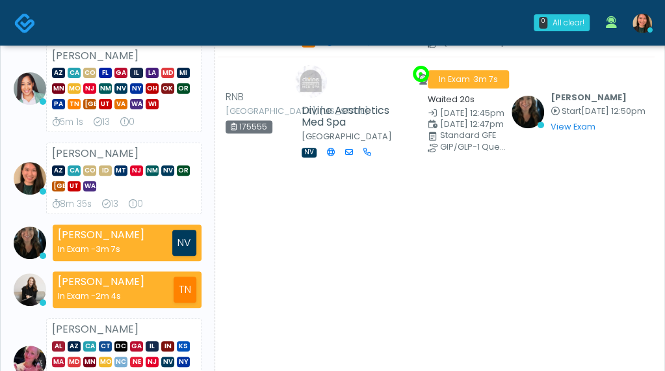
click at [63, 142] on div "[PERSON_NAME] AZ CA CO ID MT [GEOGRAPHIC_DATA] NM NV OR [GEOGRAPHIC_DATA] UT [G…" at bounding box center [123, 178] width 155 height 72
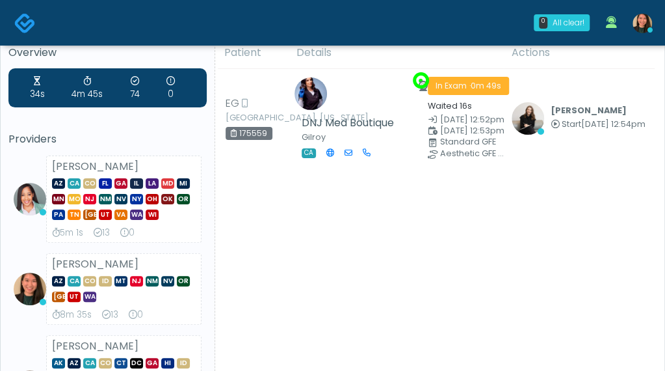
scroll to position [0, 0]
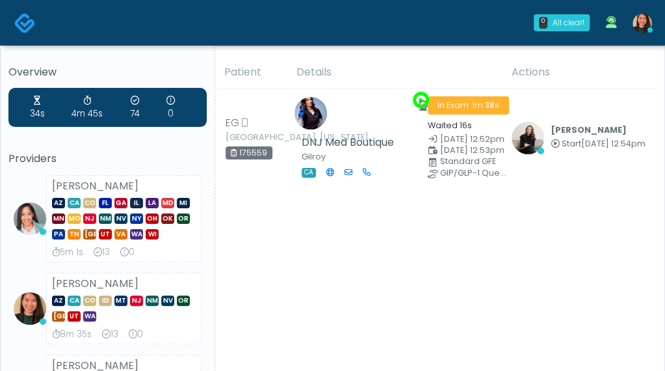
click at [46, 239] on li "[PERSON_NAME] AZ CA CO [GEOGRAPHIC_DATA] [GEOGRAPHIC_DATA] IL LA MD MI [GEOGRAP…" at bounding box center [107, 218] width 198 height 87
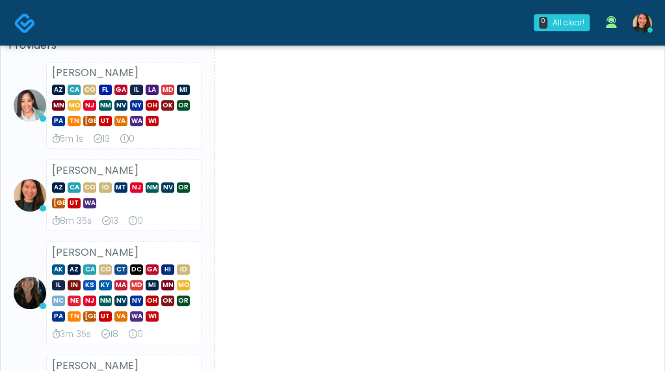
scroll to position [260, 0]
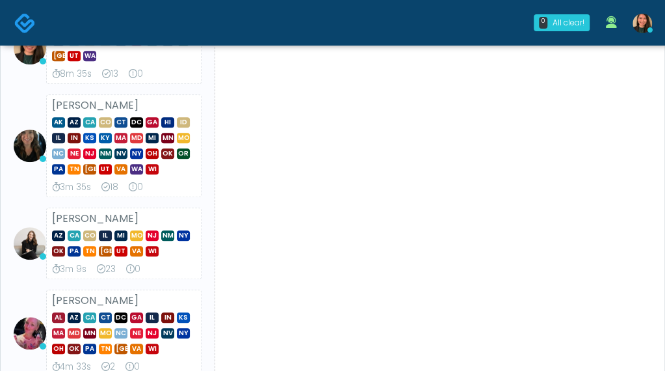
click at [117, 214] on strong "[PERSON_NAME]" at bounding box center [95, 218] width 86 height 15
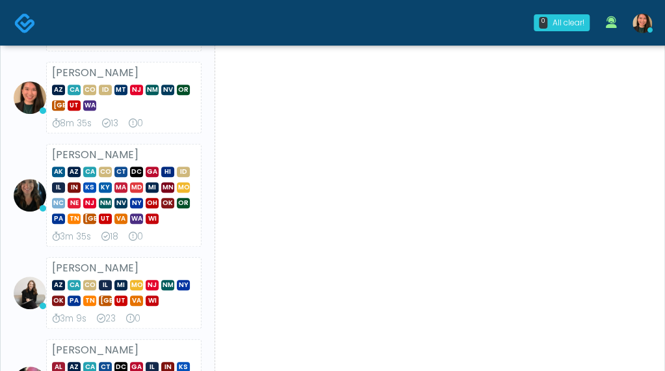
scroll to position [0, 0]
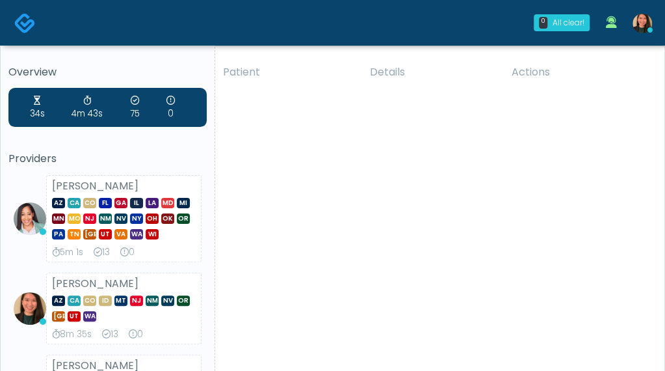
click at [648, 23] on img at bounding box center [643, 24] width 20 height 20
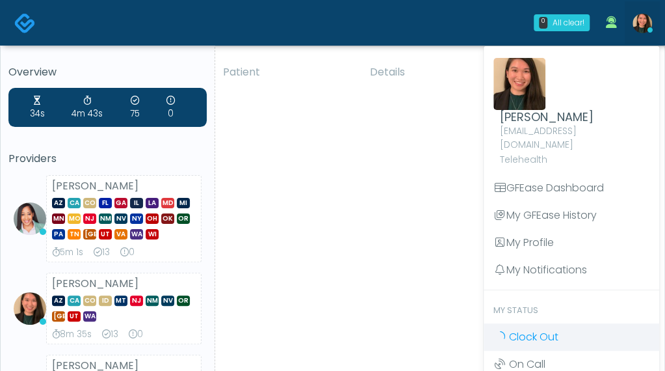
click at [565, 323] on link "Clock Out" at bounding box center [572, 336] width 176 height 27
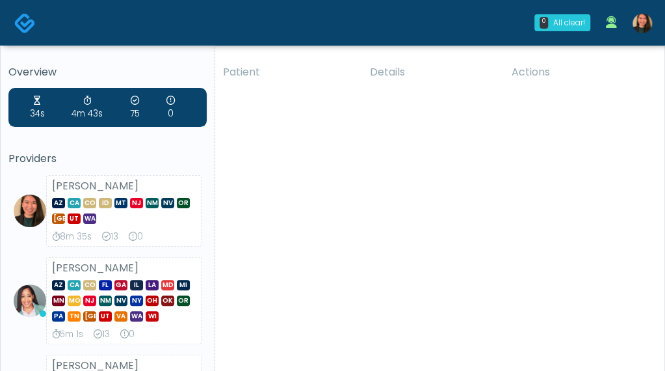
click at [53, 162] on h5 "Providers" at bounding box center [107, 159] width 198 height 12
click at [640, 28] on img at bounding box center [643, 24] width 20 height 20
